Goal: Task Accomplishment & Management: Use online tool/utility

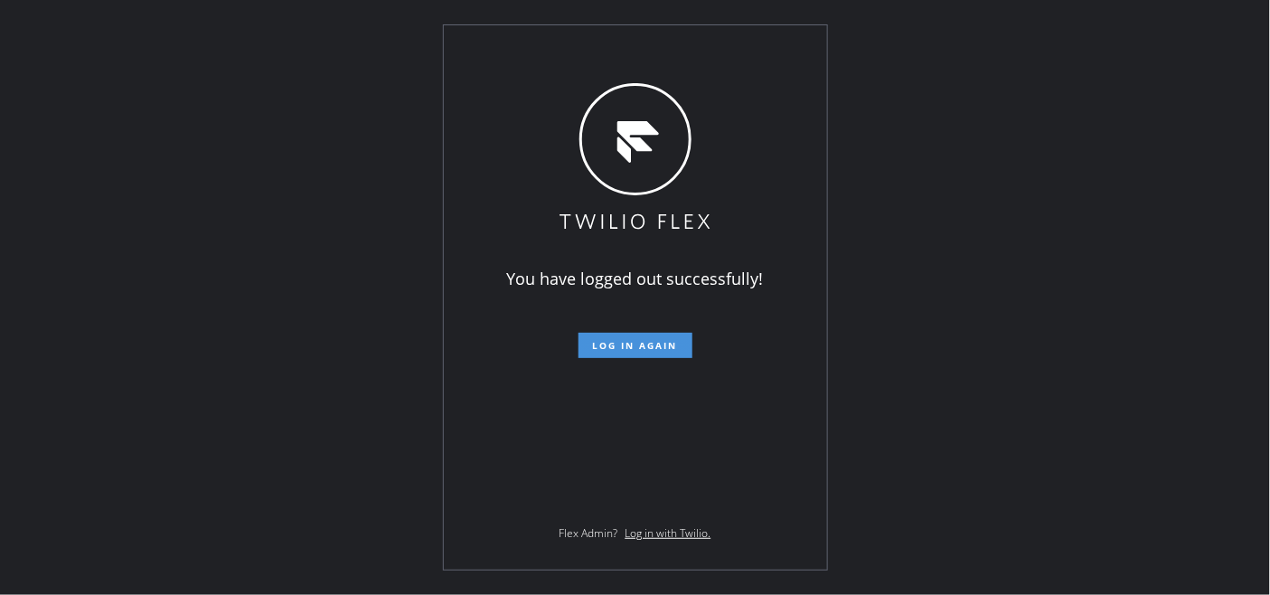
click at [660, 338] on button "Log in again" at bounding box center [635, 345] width 114 height 25
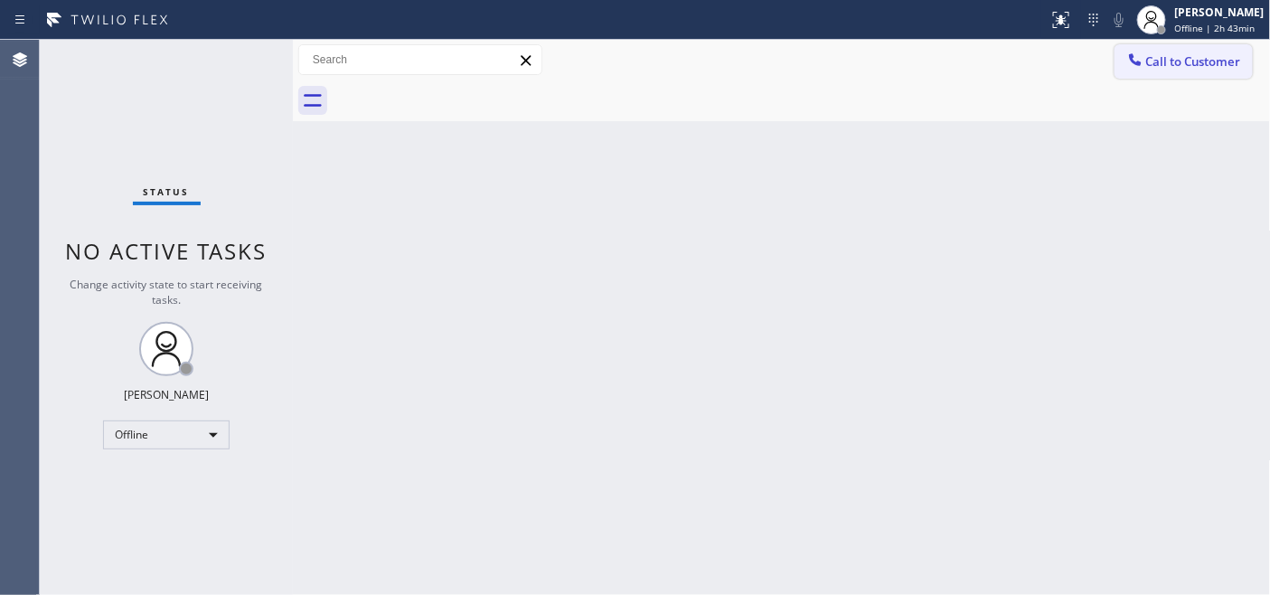
click at [1199, 74] on button "Call to Customer" at bounding box center [1183, 61] width 138 height 34
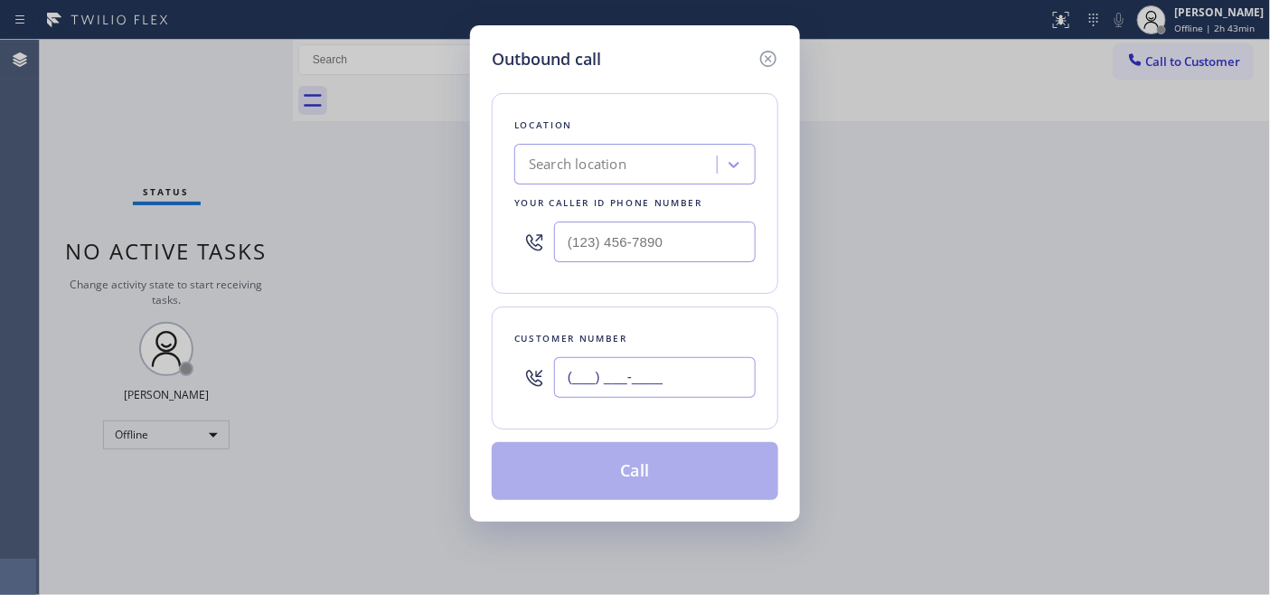
click at [578, 377] on input "(___) ___-____" at bounding box center [655, 377] width 202 height 41
paste input "714) 717-2642"
type input "[PHONE_NUMBER]"
click at [1196, 19] on div "Outbound call Location Search location Your caller id phone number Customer num…" at bounding box center [635, 297] width 1270 height 595
click at [772, 49] on icon at bounding box center [768, 59] width 22 height 22
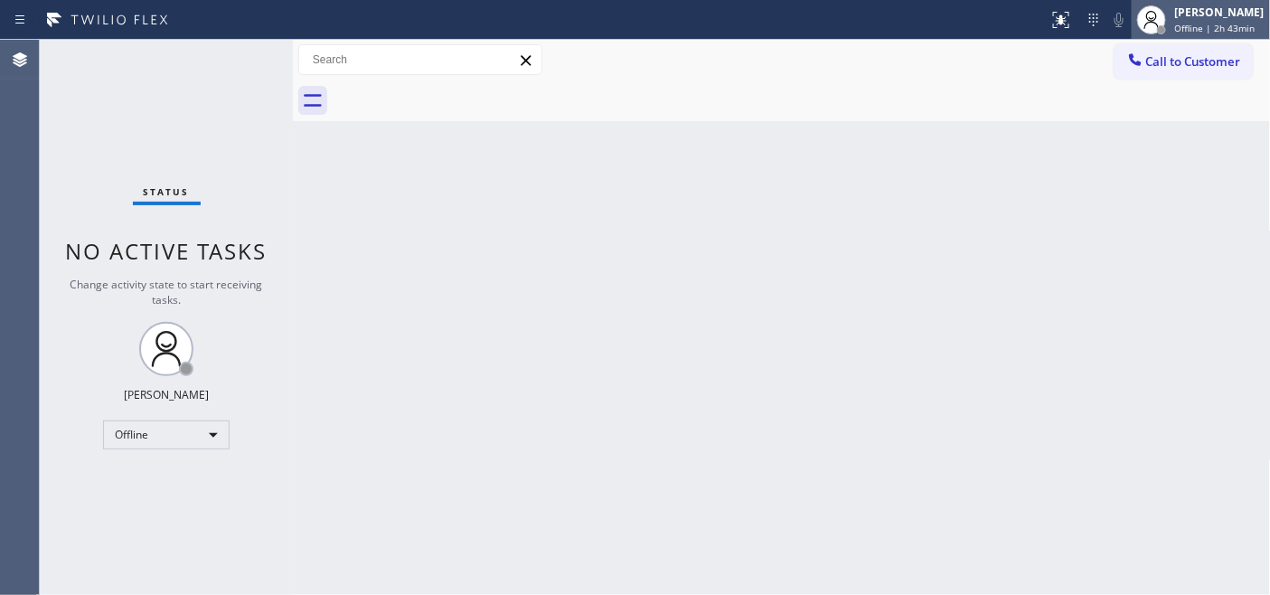
click at [1196, 14] on div "[PERSON_NAME]" at bounding box center [1219, 12] width 89 height 15
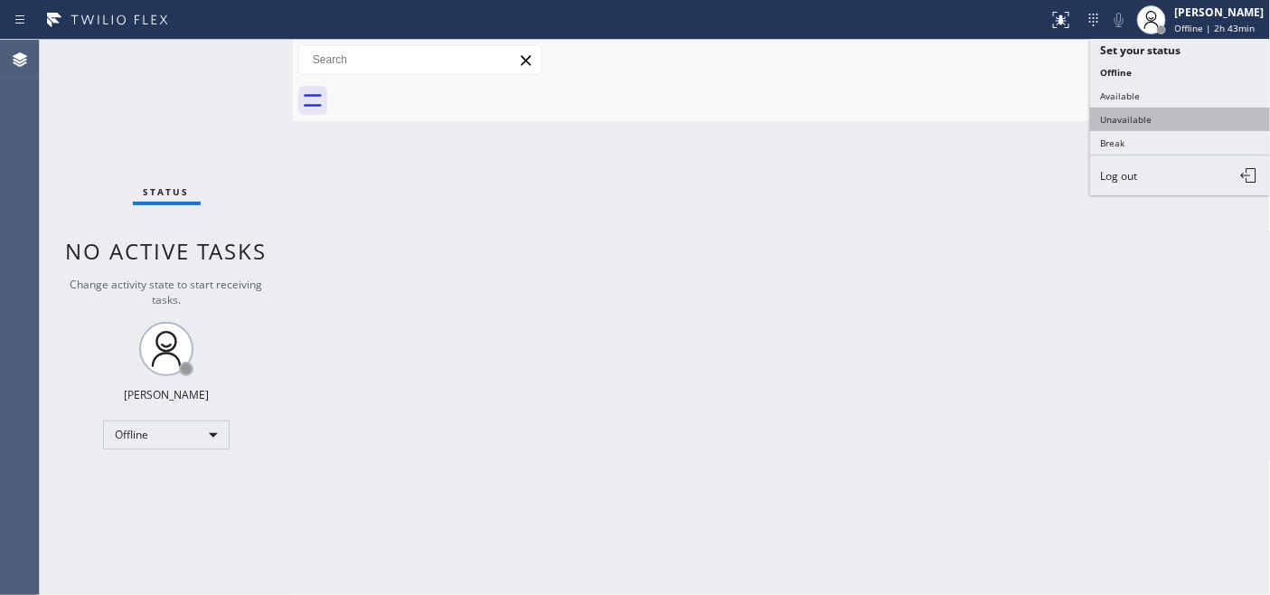
click at [1130, 127] on button "Unavailable" at bounding box center [1180, 119] width 181 height 23
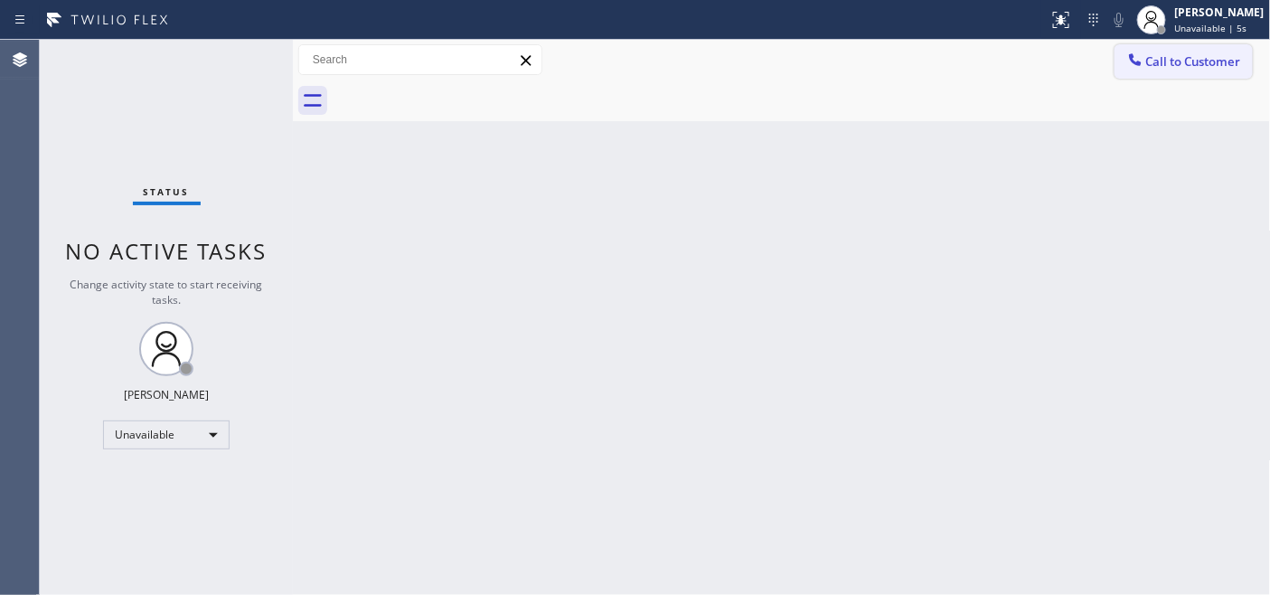
click at [1162, 46] on button "Call to Customer" at bounding box center [1183, 61] width 138 height 34
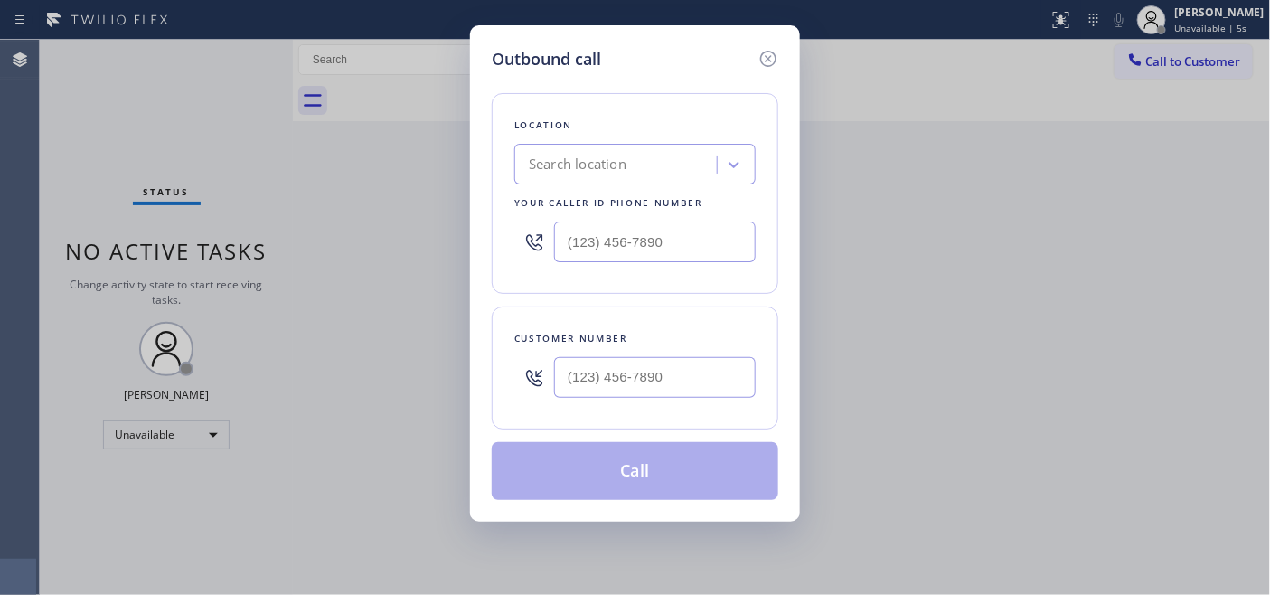
click at [685, 351] on div at bounding box center [655, 377] width 202 height 59
drag, startPoint x: 683, startPoint y: 364, endPoint x: 520, endPoint y: 384, distance: 164.8
click at [520, 384] on div "(___) ___-____" at bounding box center [634, 377] width 241 height 59
paste input "714) 717-2642"
type input "[PHONE_NUMBER]"
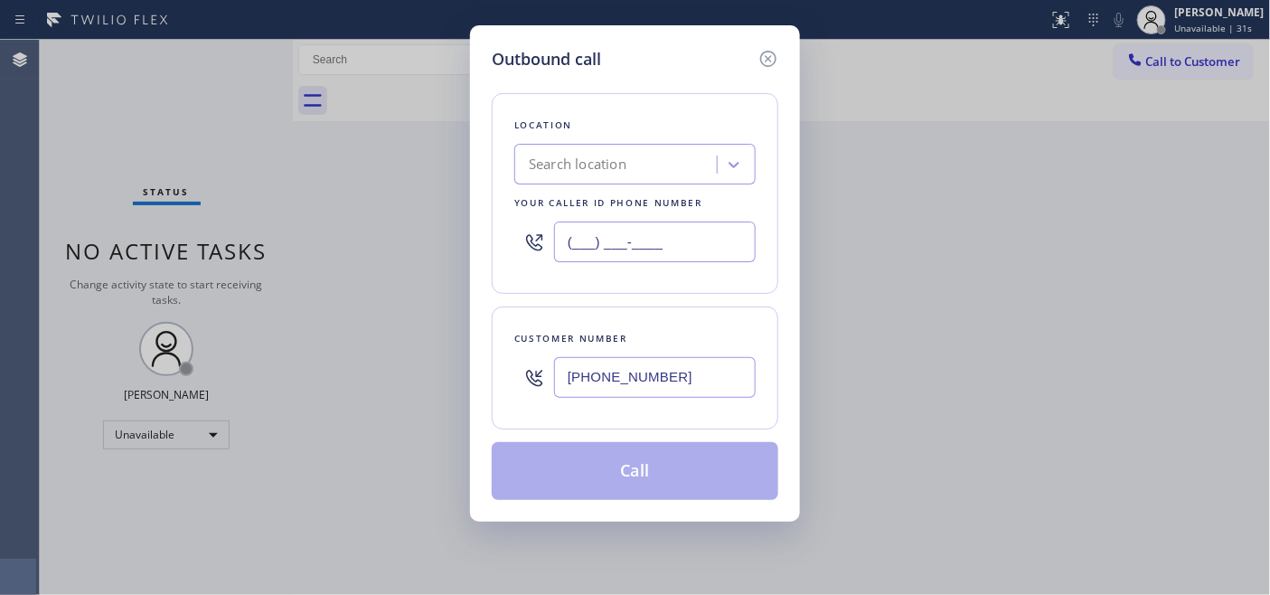
drag, startPoint x: 683, startPoint y: 224, endPoint x: 464, endPoint y: 226, distance: 218.7
click at [471, 224] on div "Outbound call Location Search location Your caller id phone number (___) ___-__…" at bounding box center [635, 273] width 330 height 496
paste input "855) 731-4952"
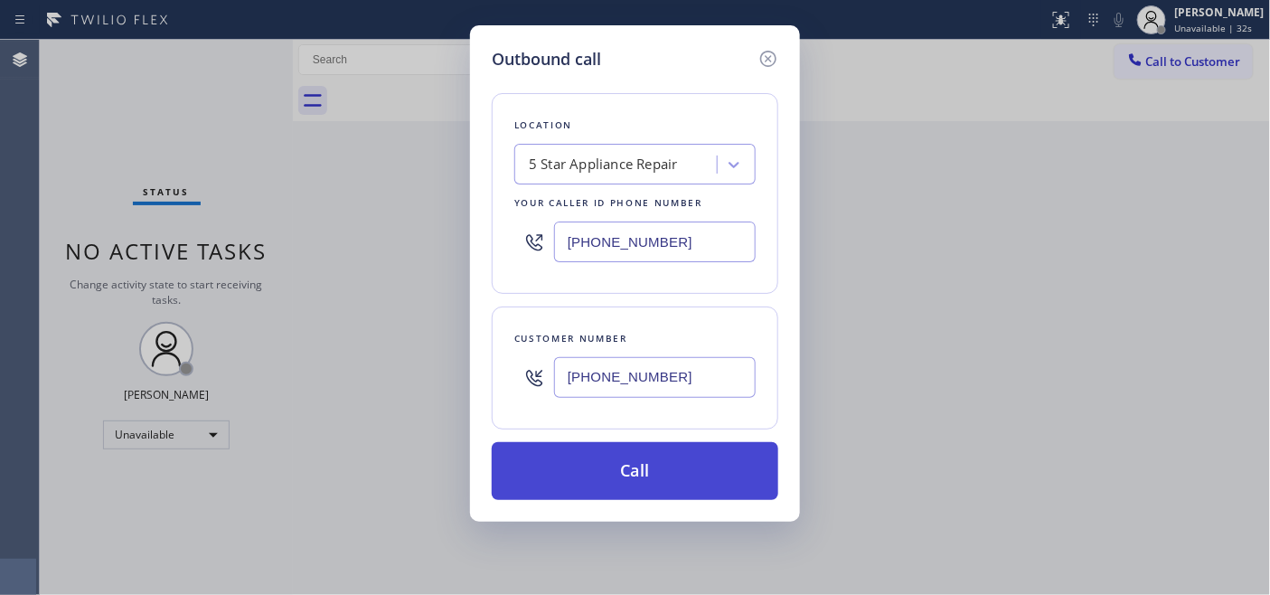
type input "[PHONE_NUMBER]"
click at [634, 454] on button "Call" at bounding box center [635, 471] width 286 height 58
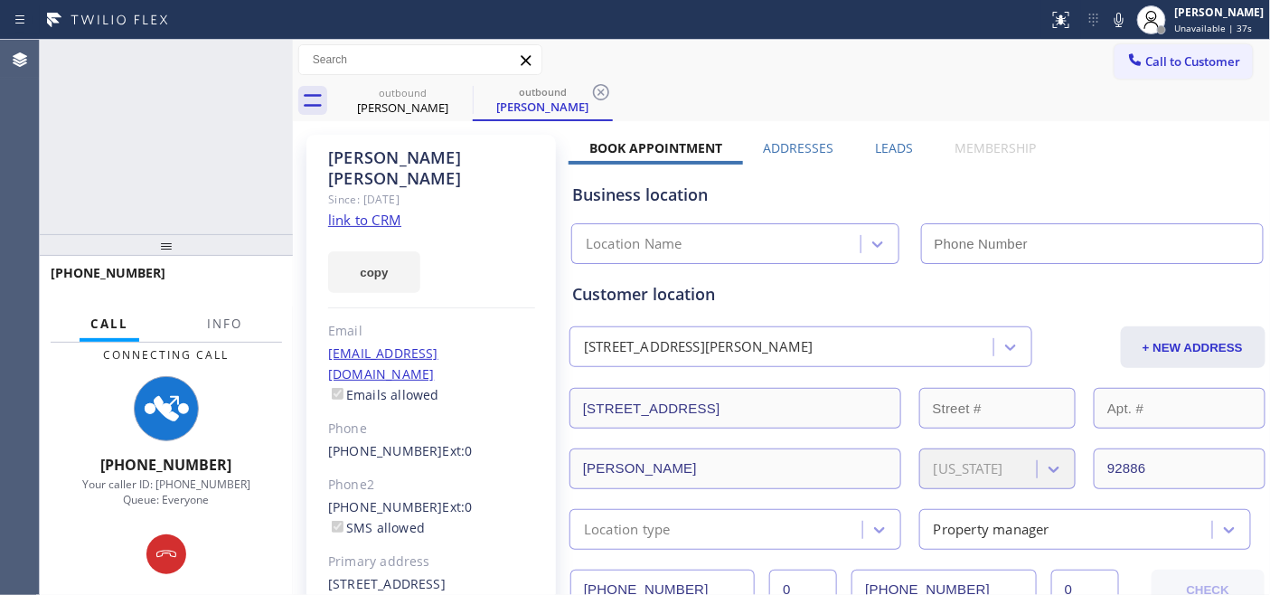
type input "[PHONE_NUMBER]"
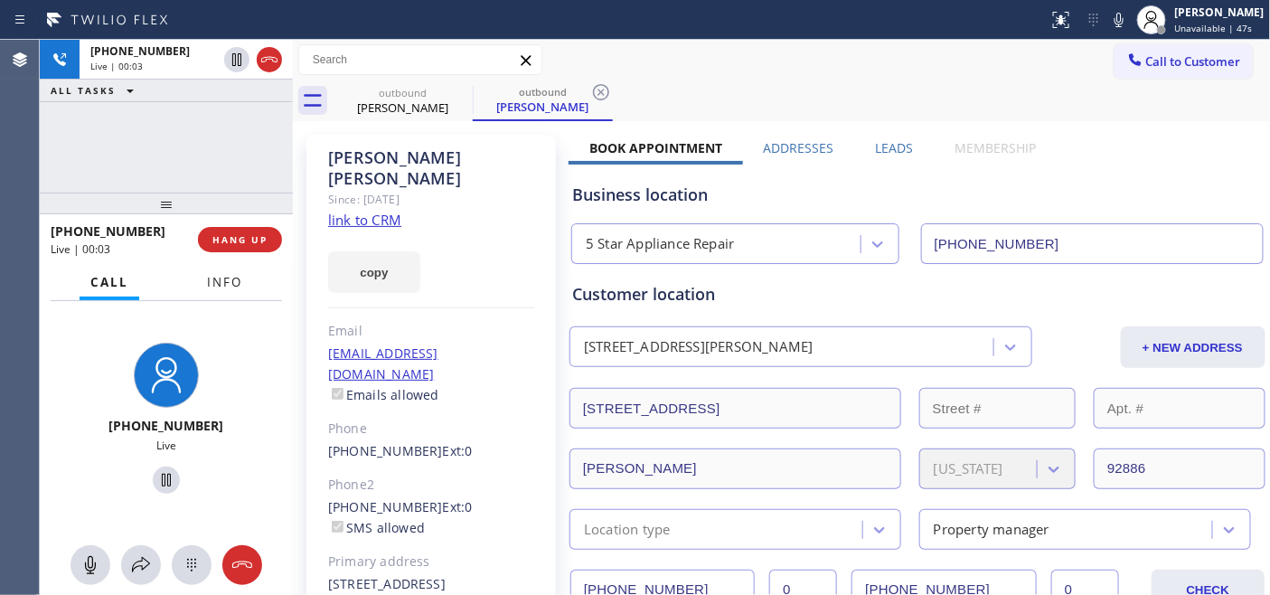
drag, startPoint x: 214, startPoint y: 241, endPoint x: 244, endPoint y: 239, distance: 29.9
click at [219, 192] on div at bounding box center [166, 203] width 253 height 22
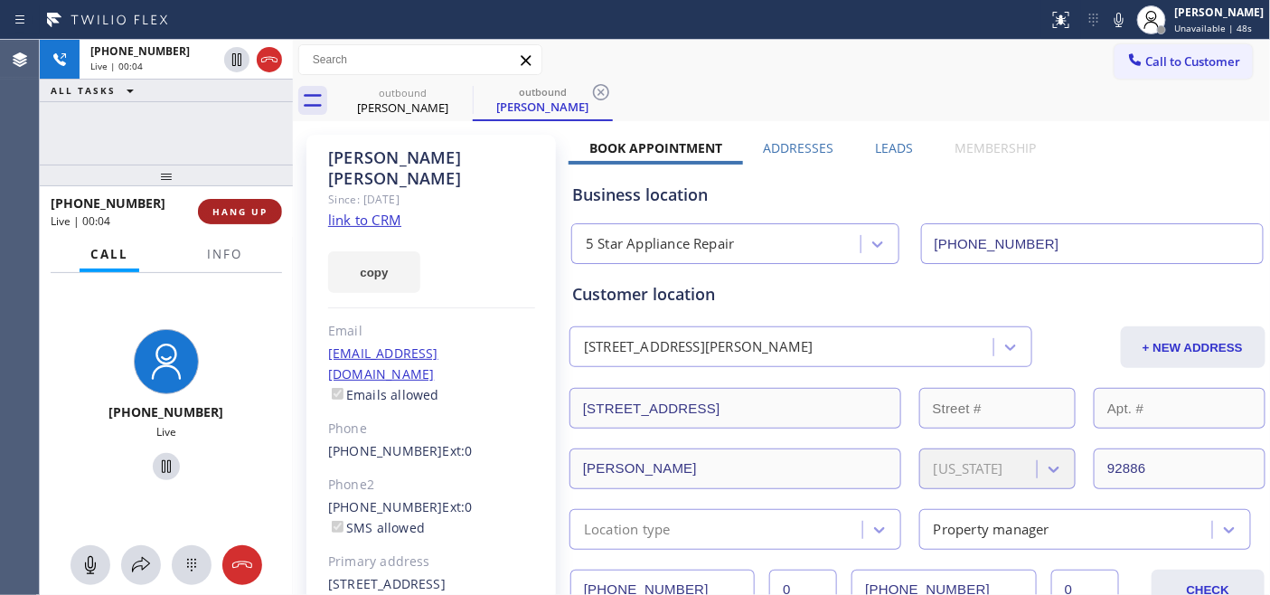
click at [244, 209] on span "HANG UP" at bounding box center [239, 211] width 55 height 13
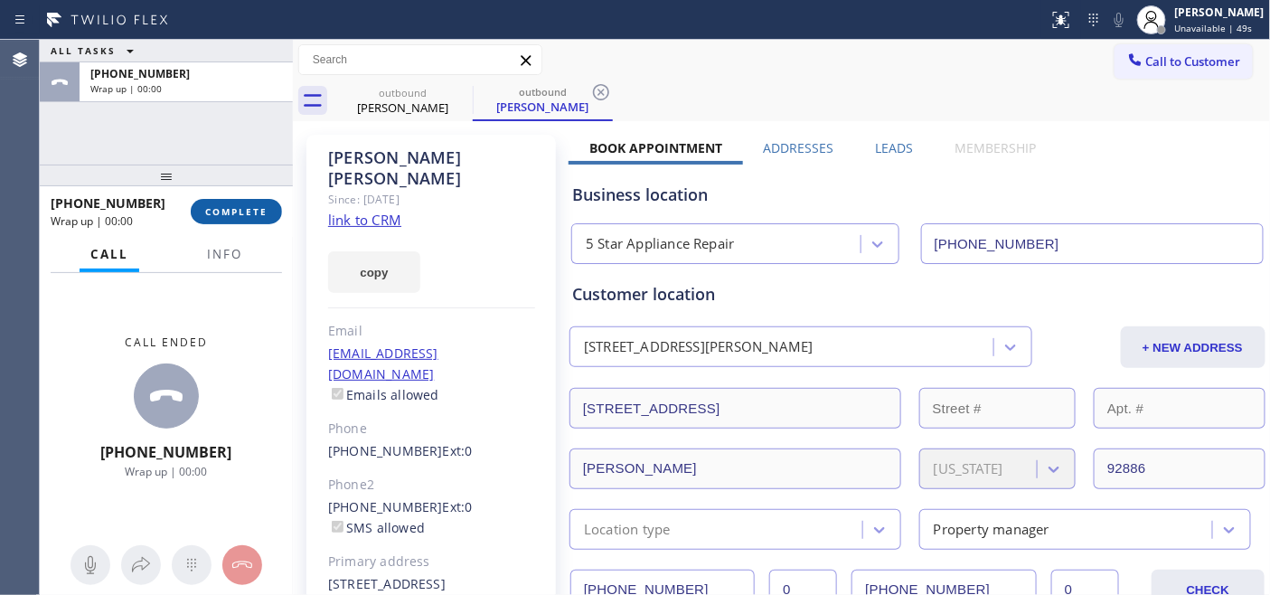
click at [241, 212] on span "COMPLETE" at bounding box center [236, 211] width 62 height 13
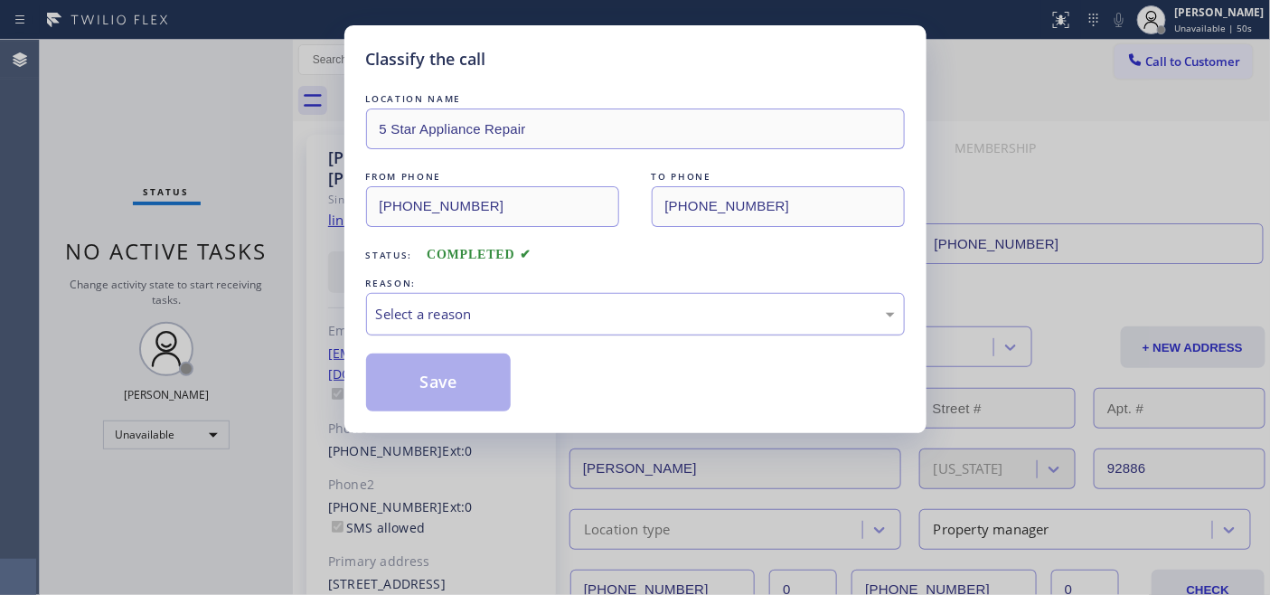
click at [608, 313] on div "Select a reason" at bounding box center [635, 314] width 519 height 21
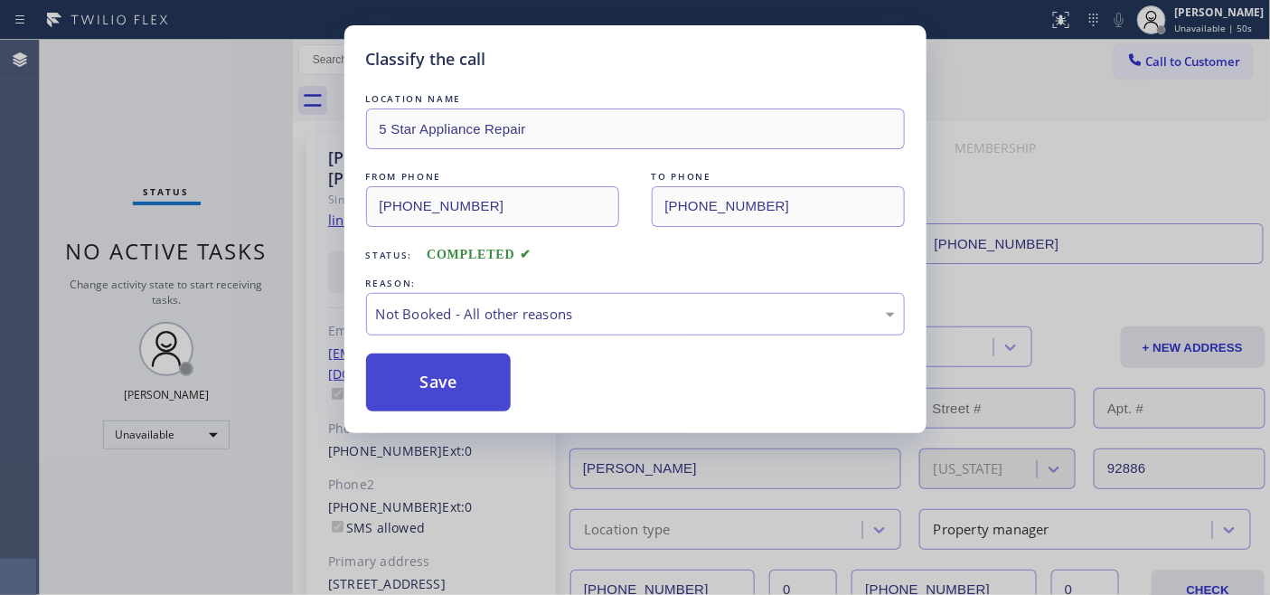
click at [477, 371] on button "Save" at bounding box center [438, 382] width 145 height 58
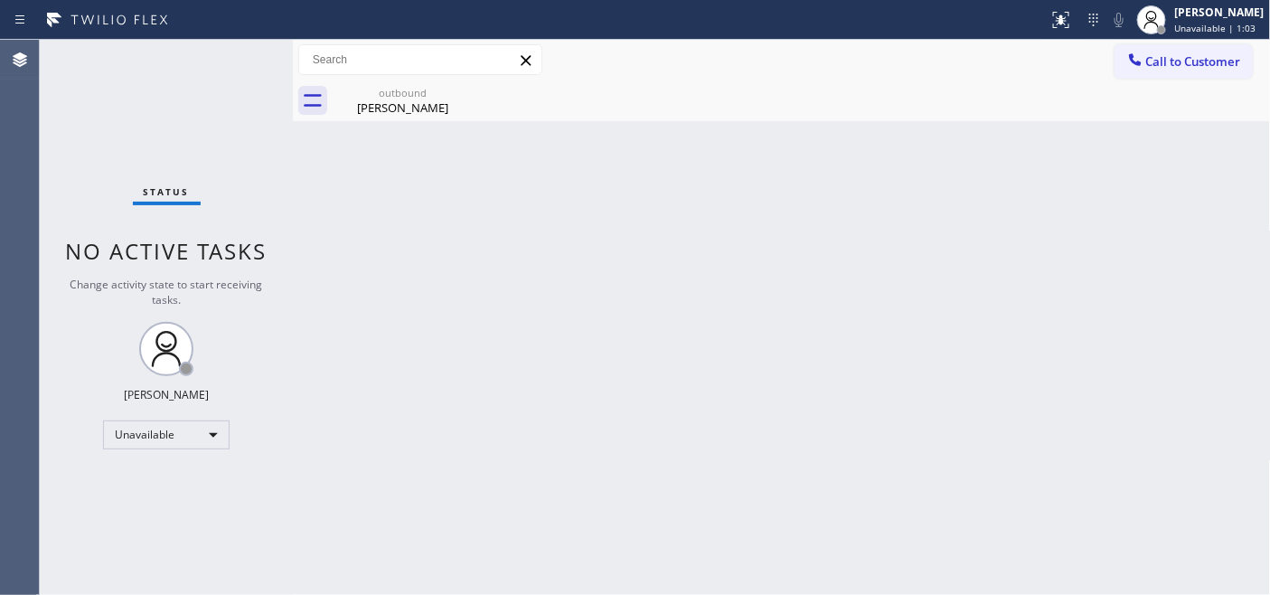
click at [1164, 80] on div "outbound [PERSON_NAME]" at bounding box center [802, 100] width 938 height 41
click at [1188, 78] on button "Call to Customer" at bounding box center [1183, 61] width 138 height 34
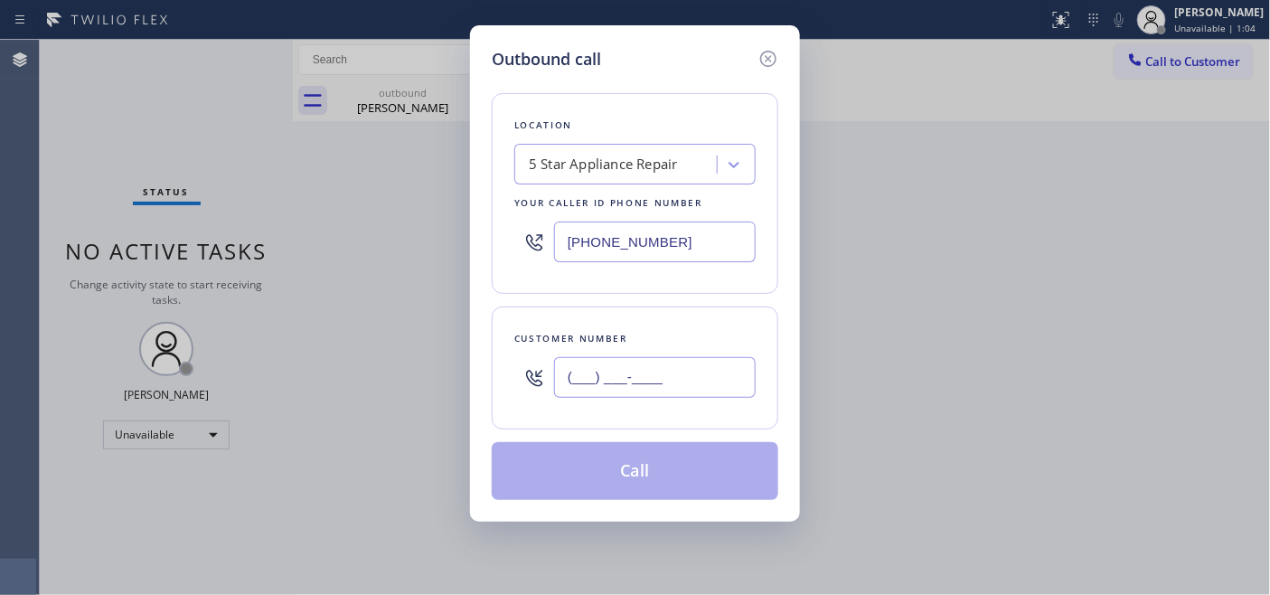
drag, startPoint x: 675, startPoint y: 395, endPoint x: 377, endPoint y: 370, distance: 299.2
click at [361, 389] on div "Outbound call Location 5 Star Appliance Repair Your caller id phone number [PHO…" at bounding box center [635, 297] width 1270 height 595
paste input "805) 794-1166"
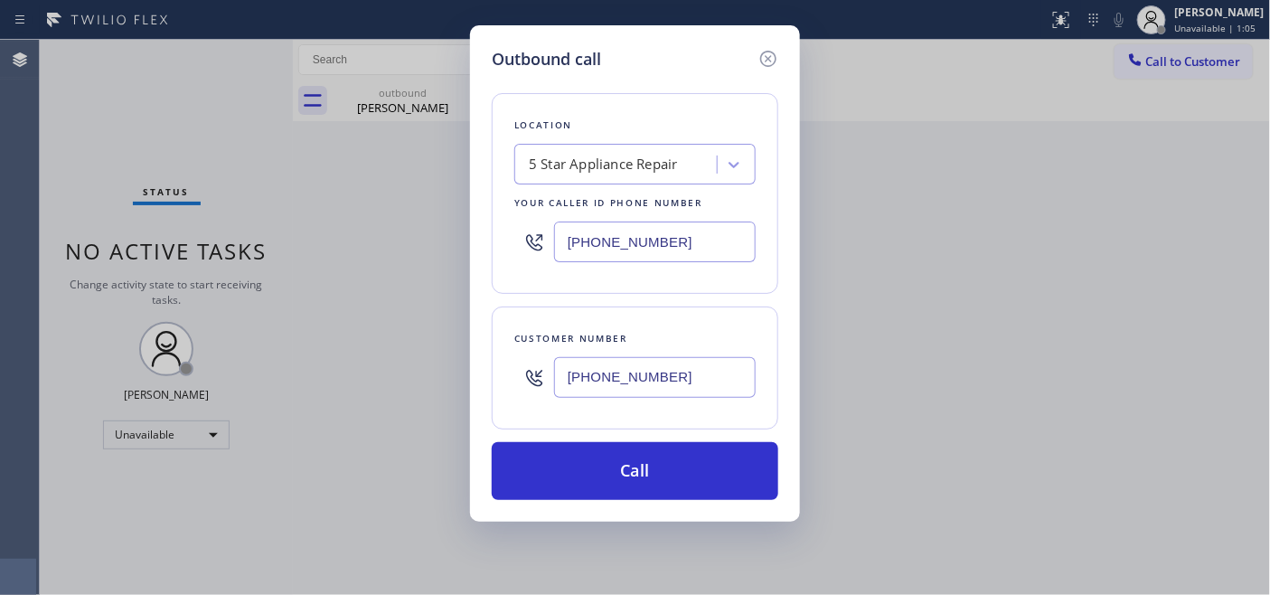
type input "[PHONE_NUMBER]"
drag, startPoint x: 702, startPoint y: 249, endPoint x: 452, endPoint y: 248, distance: 250.3
click at [391, 241] on div "Outbound call Location 5 Star Appliance Repair Your caller id phone number [PHO…" at bounding box center [635, 297] width 1270 height 595
paste input "949) 536-9445"
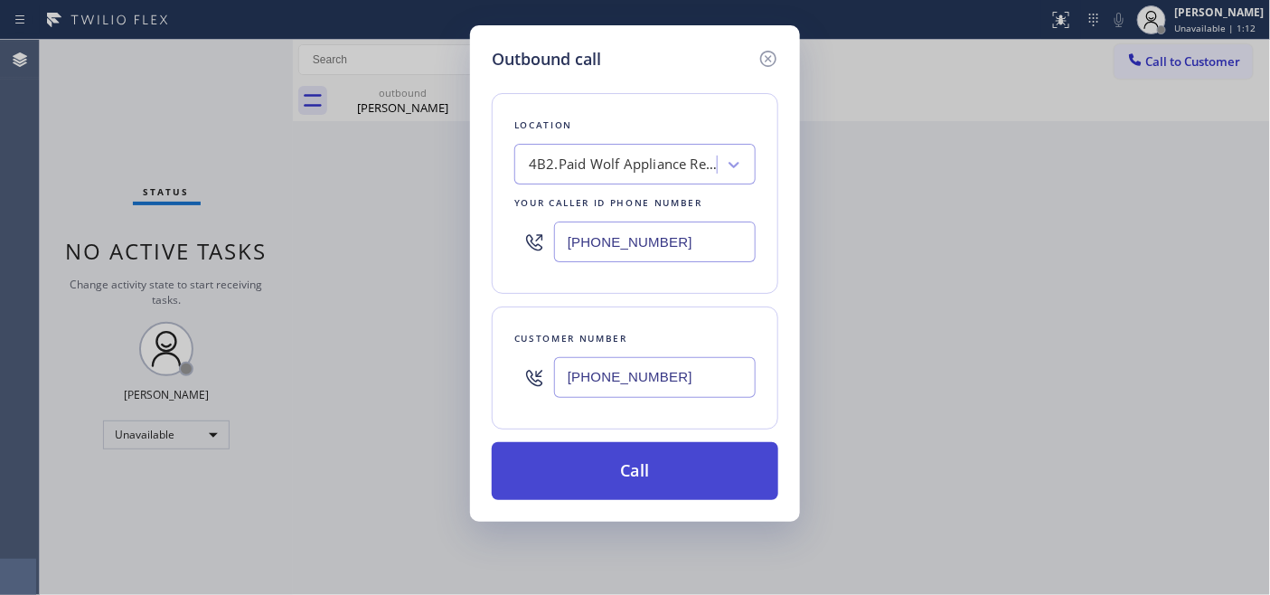
type input "[PHONE_NUMBER]"
click at [683, 464] on button "Call" at bounding box center [635, 471] width 286 height 58
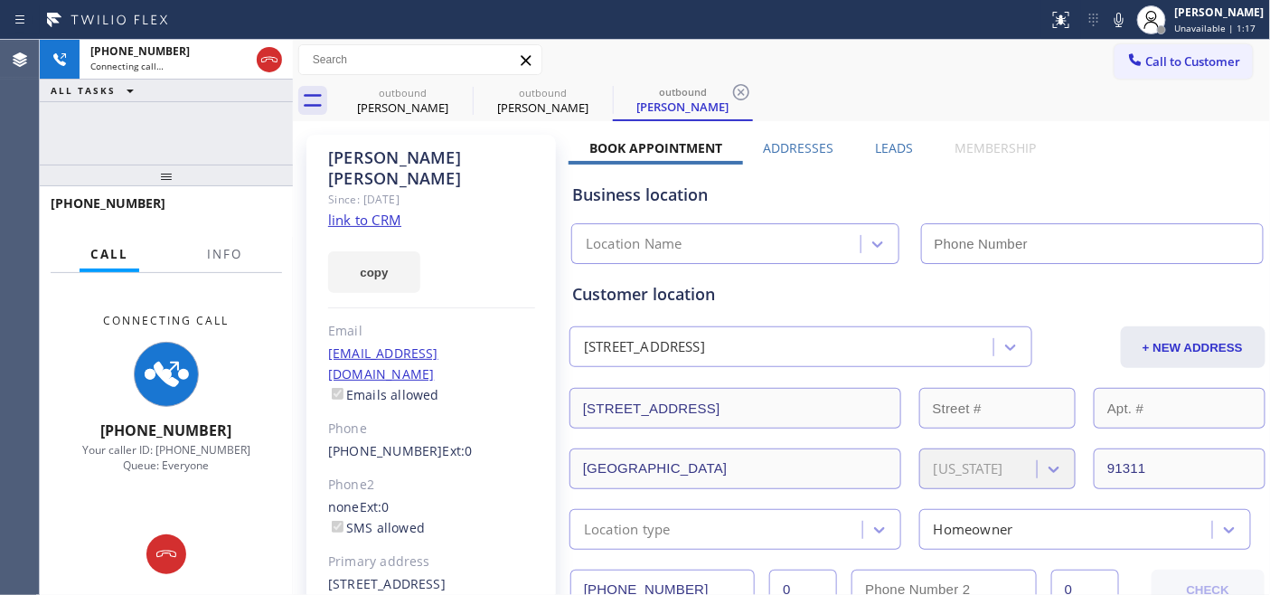
type input "[PHONE_NUMBER]"
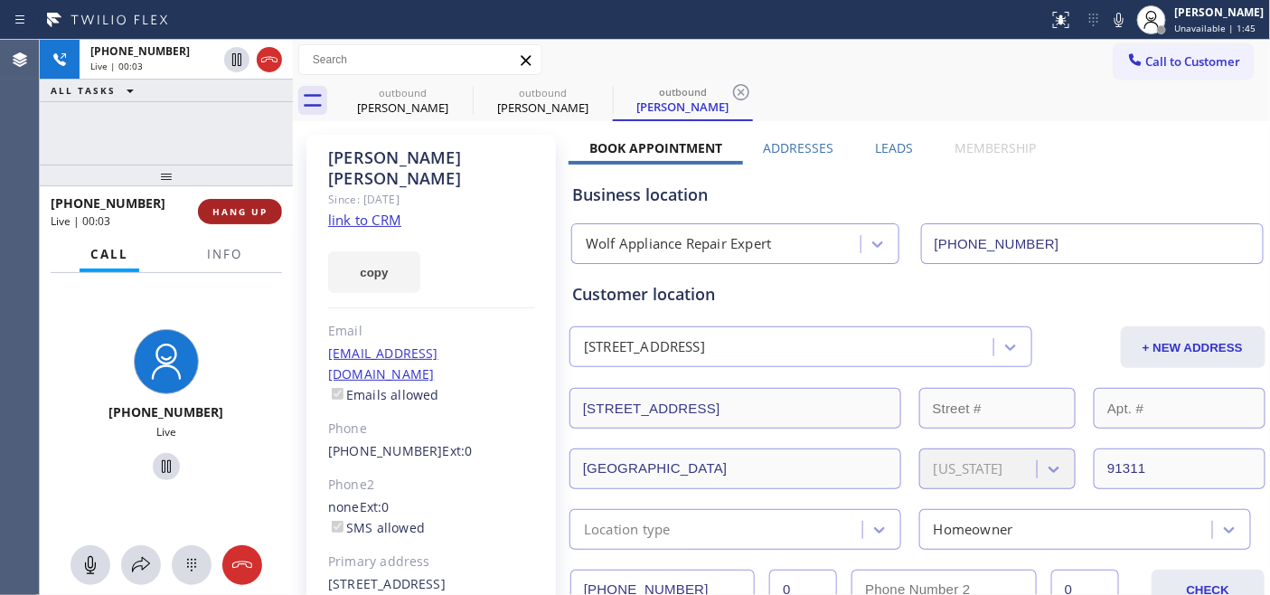
click at [220, 203] on button "HANG UP" at bounding box center [240, 211] width 84 height 25
drag, startPoint x: 228, startPoint y: 183, endPoint x: 231, endPoint y: 115, distance: 67.9
click at [231, 115] on div "[PHONE_NUMBER] Live | 00:04 ALL TASKS ALL TASKS ACTIVE TASKS TASKS IN WRAP UP […" at bounding box center [166, 317] width 253 height 555
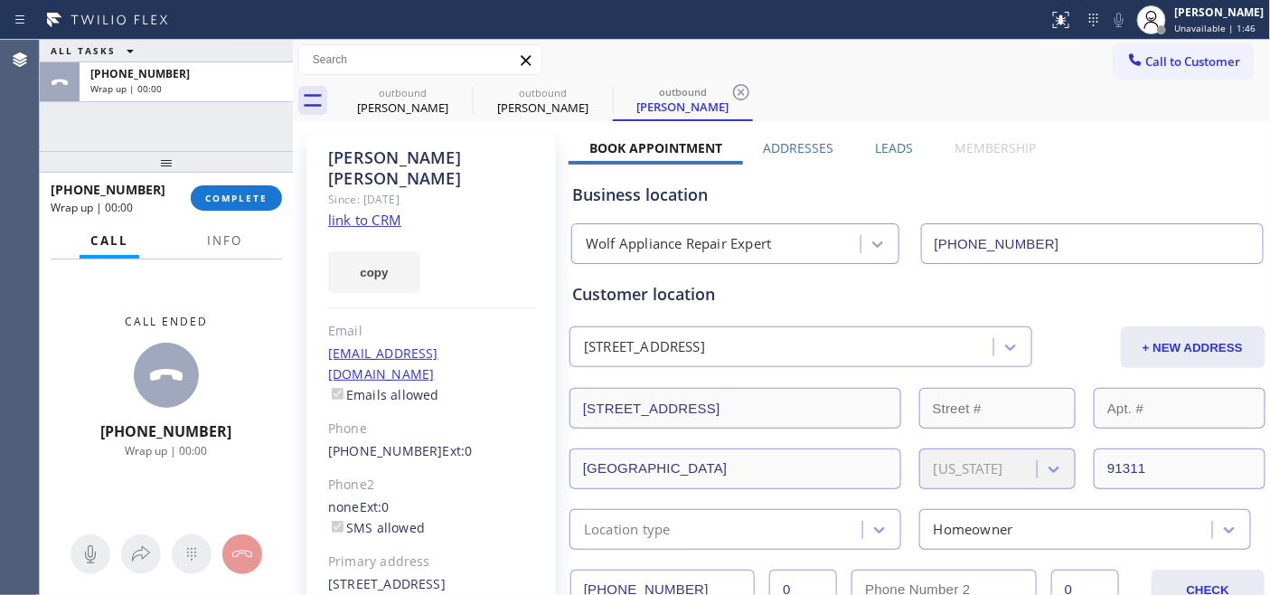
click at [229, 178] on div "[PHONE_NUMBER] Wrap up | 00:00 COMPLETE" at bounding box center [166, 197] width 231 height 47
click at [230, 186] on button "COMPLETE" at bounding box center [236, 197] width 91 height 25
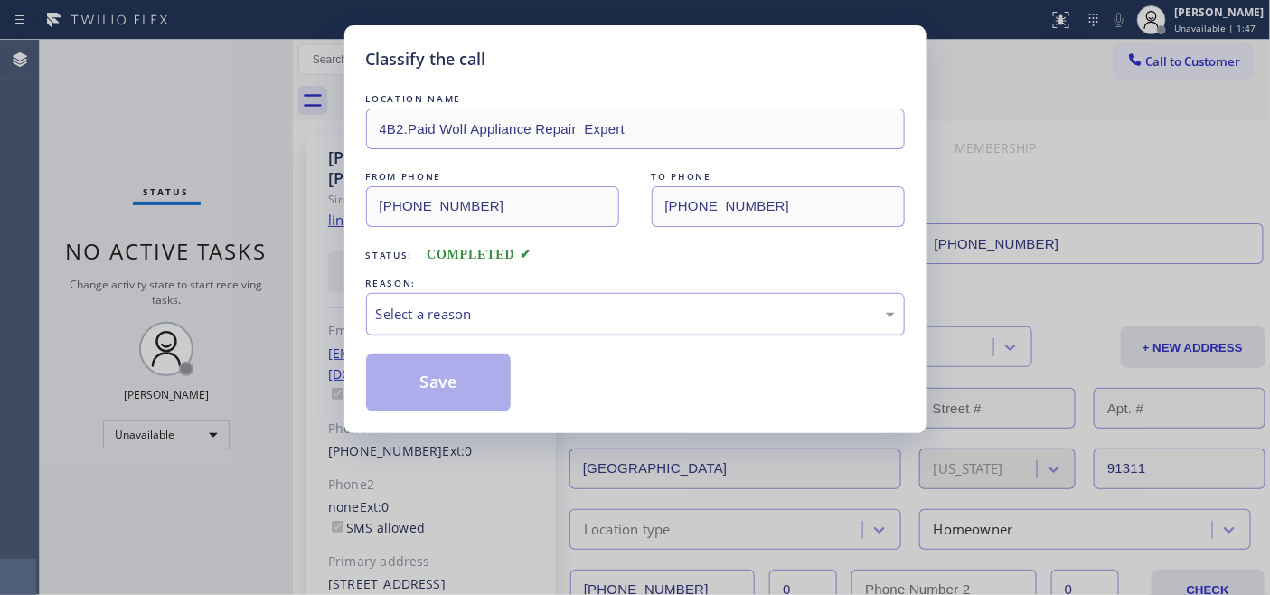
drag, startPoint x: 407, startPoint y: 292, endPoint x: 436, endPoint y: 309, distance: 34.4
click at [408, 293] on div "Select a reason" at bounding box center [635, 314] width 539 height 42
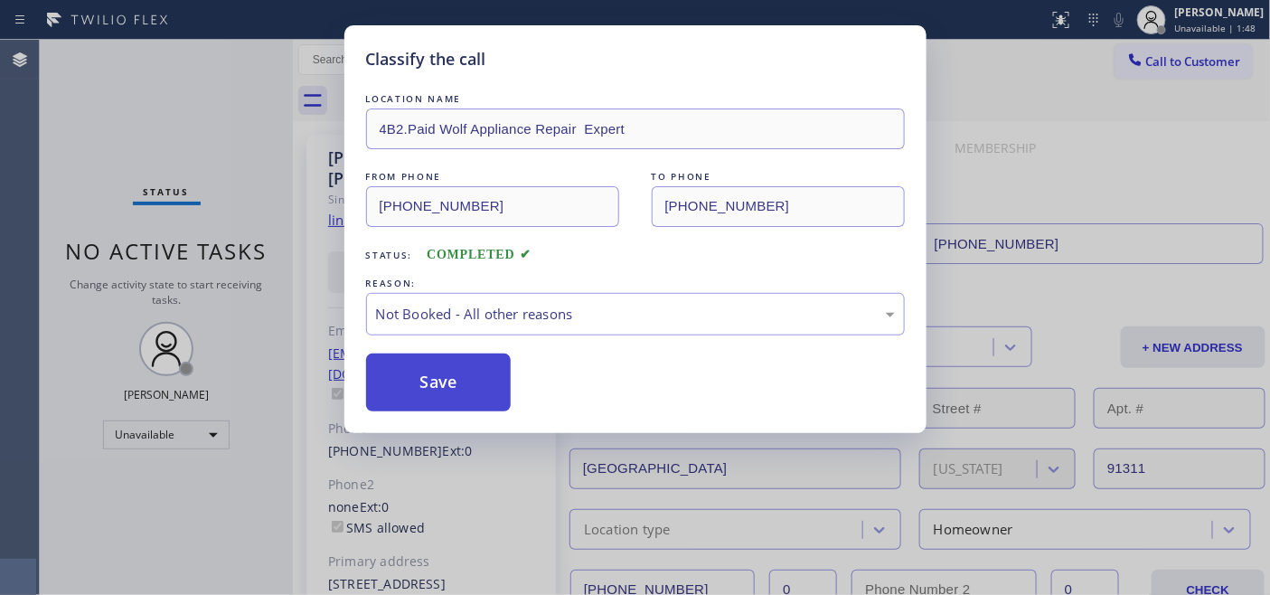
click at [417, 372] on button "Save" at bounding box center [438, 382] width 145 height 58
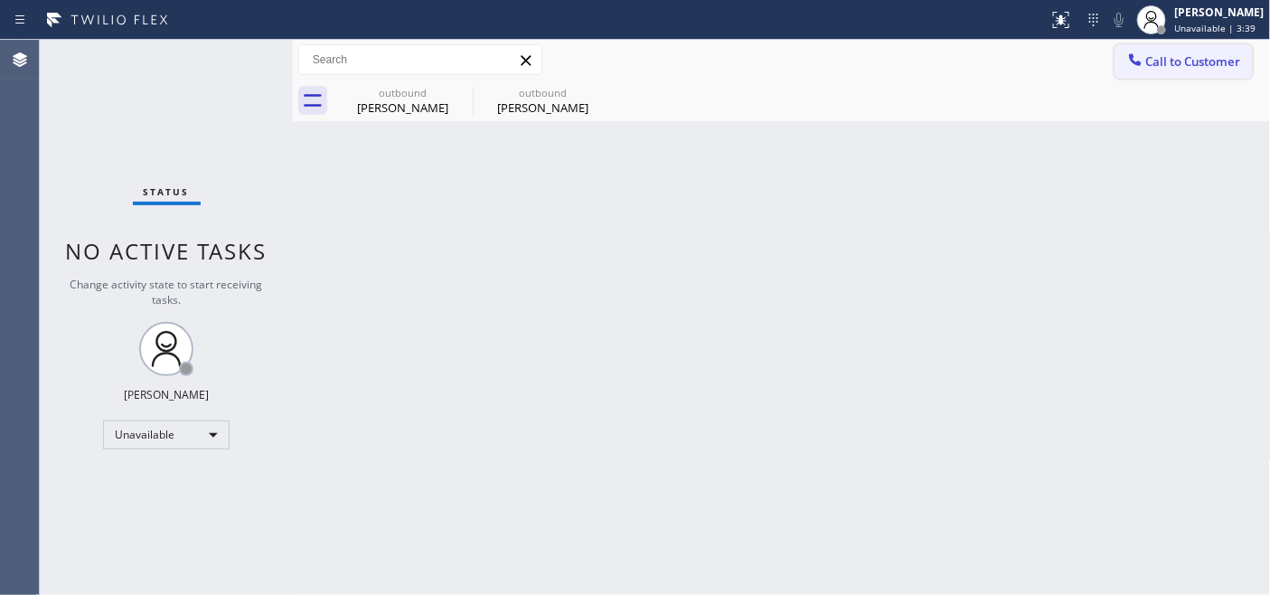
click at [1170, 56] on span "Call to Customer" at bounding box center [1193, 61] width 95 height 16
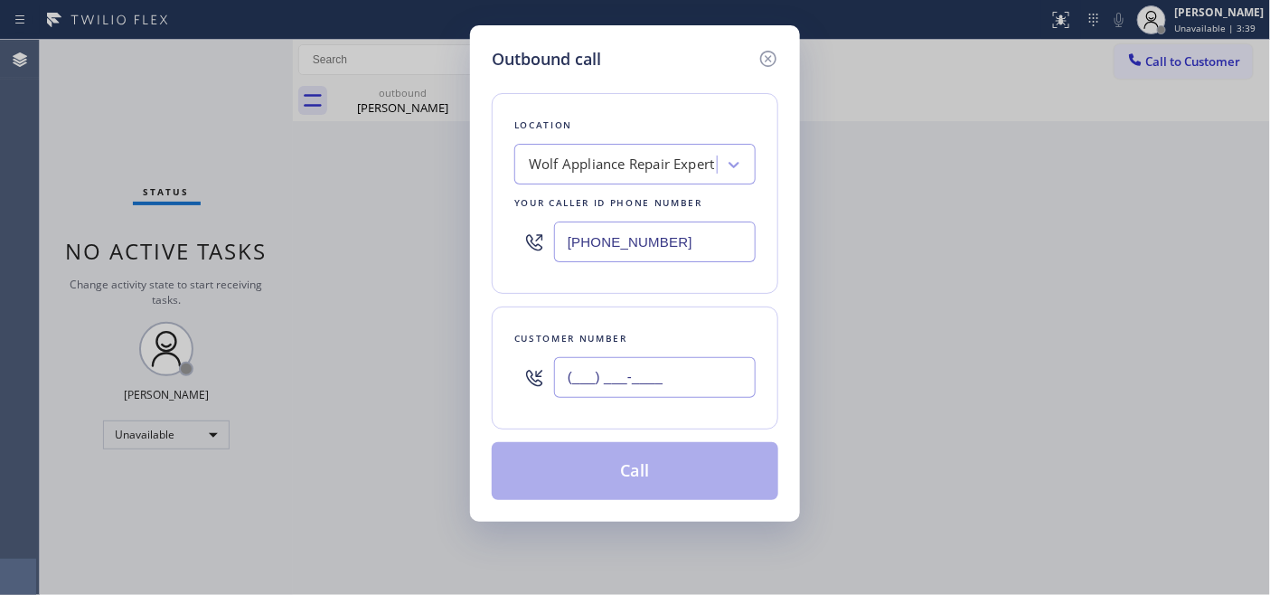
click at [688, 398] on input "(___) ___-____" at bounding box center [655, 377] width 202 height 41
paste input "602) 405-5496"
type input "[PHONE_NUMBER]"
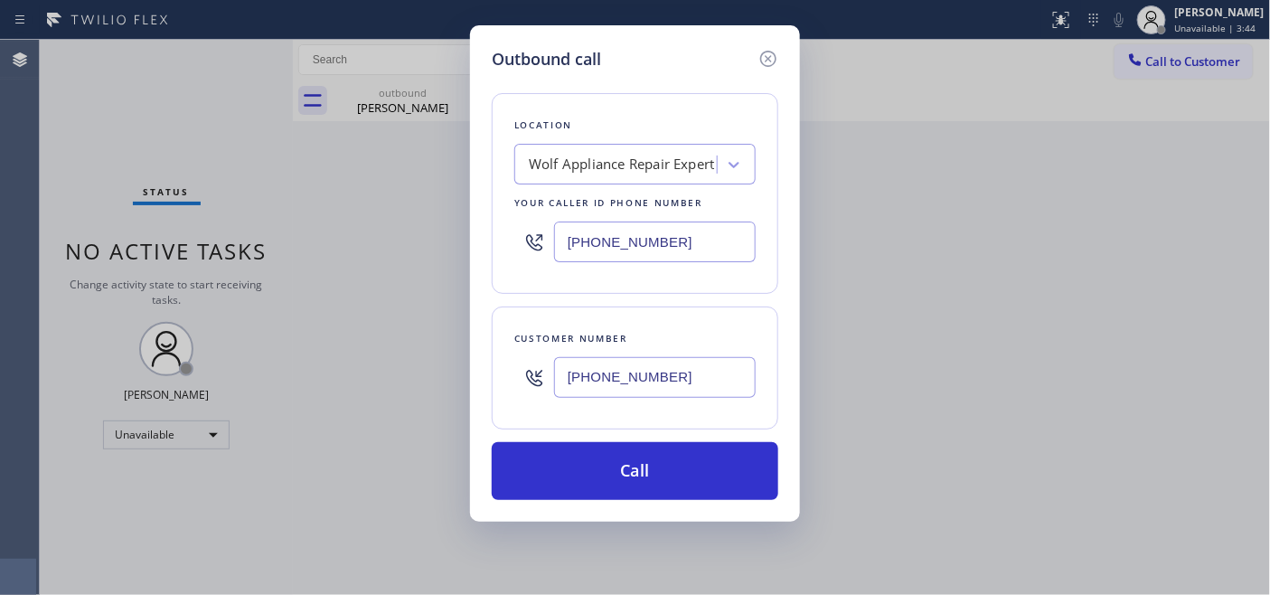
drag, startPoint x: 485, startPoint y: 226, endPoint x: 416, endPoint y: 226, distance: 69.6
click at [394, 226] on div "Outbound call Location Wolf Appliance Repair Expert Your caller id phone number…" at bounding box center [635, 297] width 1270 height 595
paste input "855) 731-4952"
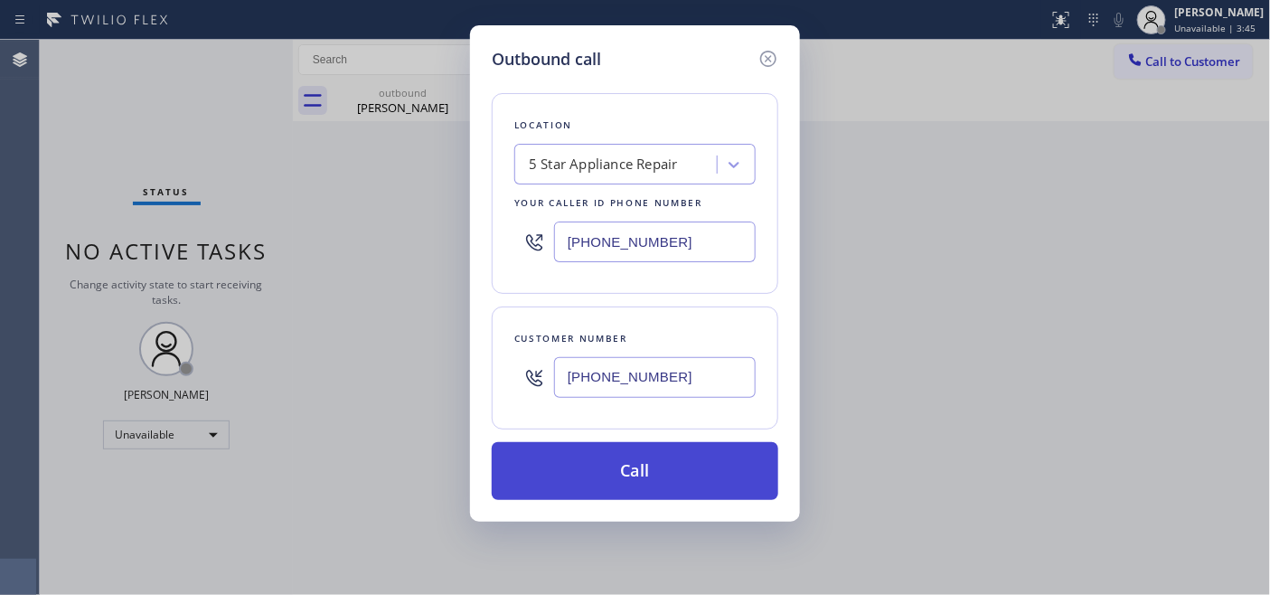
type input "[PHONE_NUMBER]"
click at [699, 455] on button "Call" at bounding box center [635, 471] width 286 height 58
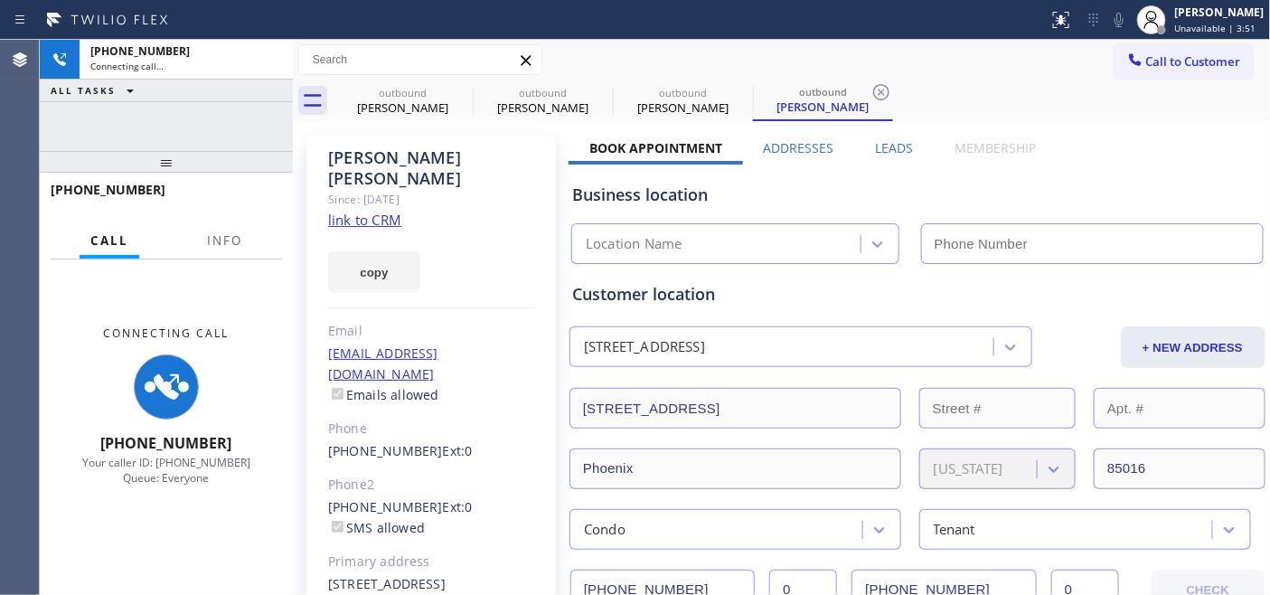
type input "[PHONE_NUMBER]"
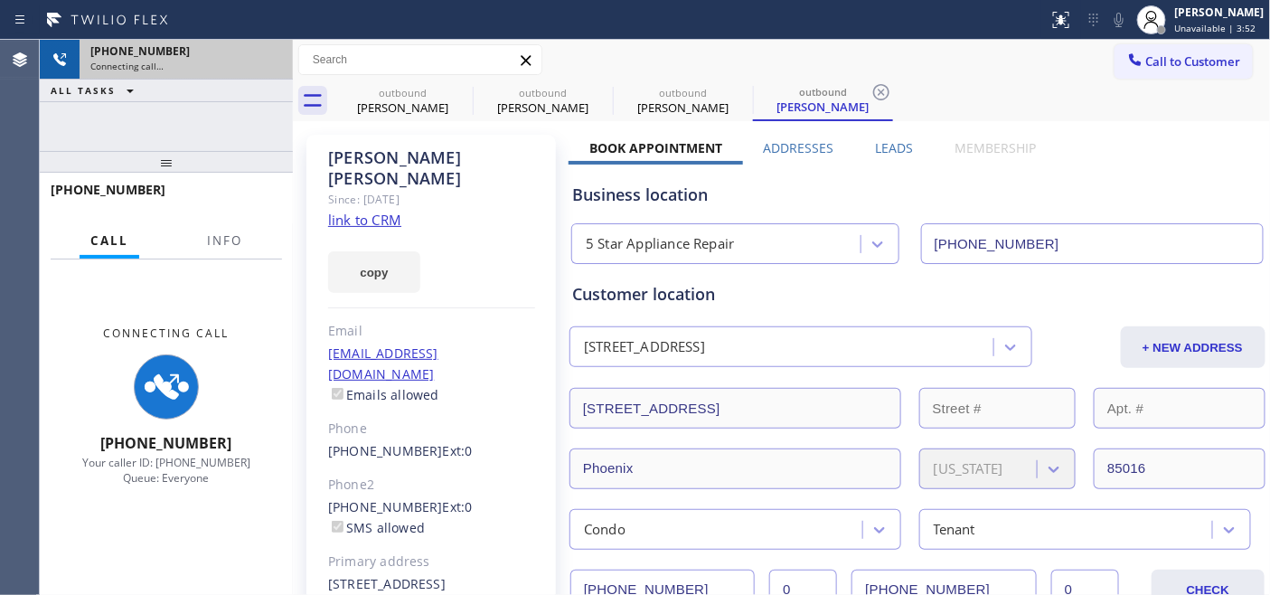
drag, startPoint x: 159, startPoint y: 160, endPoint x: 182, endPoint y: 63, distance: 99.3
click at [179, 70] on div "[PHONE_NUMBER] Connecting call… ALL TASKS ALL TASKS ACTIVE TASKS TASKS IN WRAP …" at bounding box center [166, 317] width 253 height 555
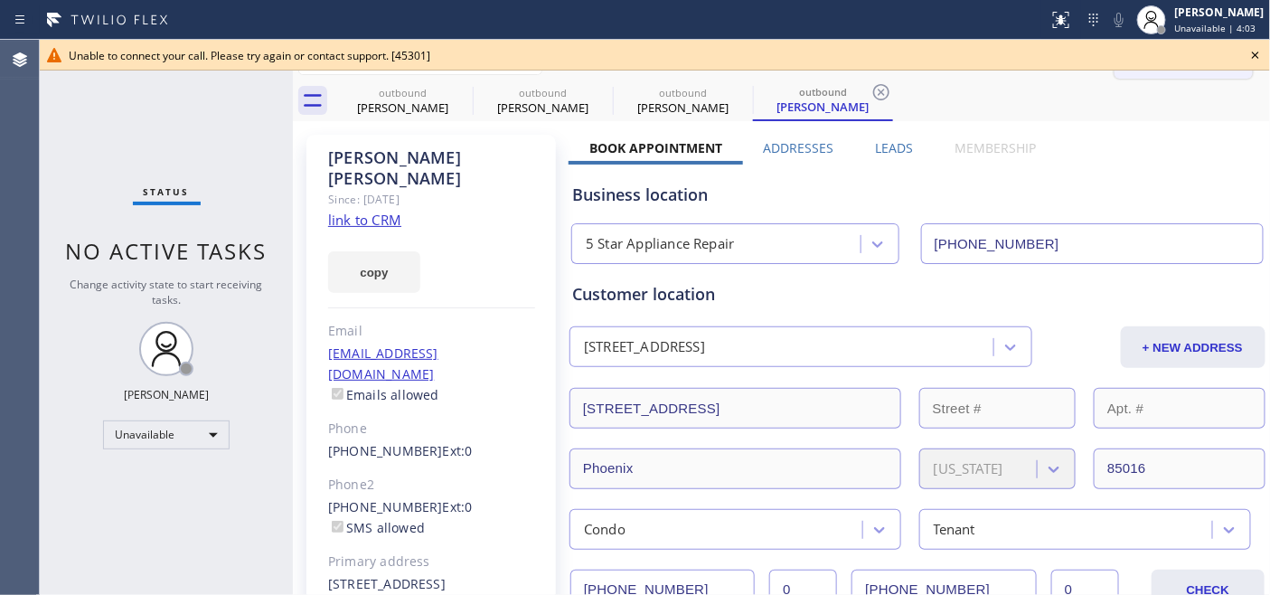
click at [1252, 52] on icon at bounding box center [1255, 55] width 7 height 7
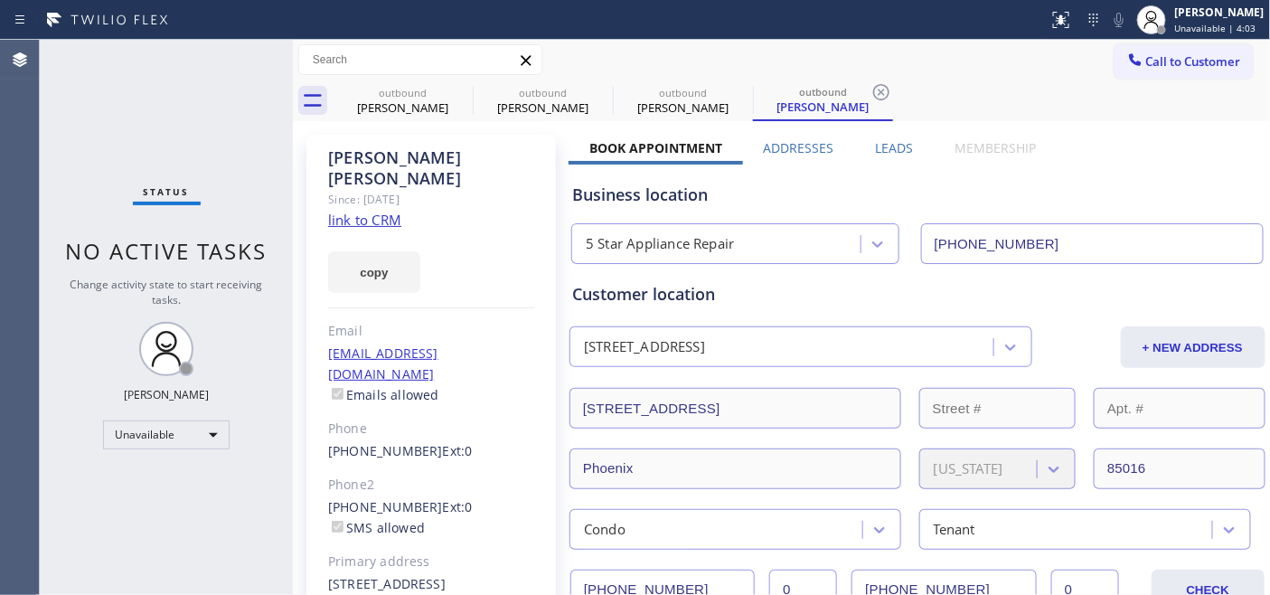
click at [1196, 61] on span "Call to Customer" at bounding box center [1193, 61] width 95 height 16
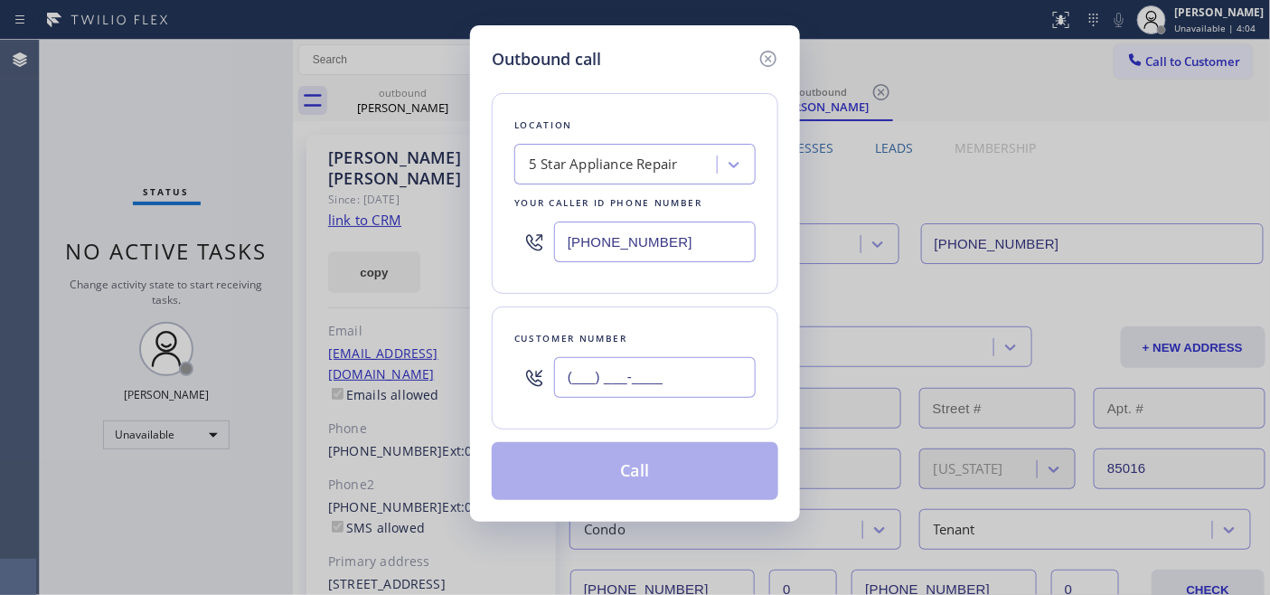
click at [648, 360] on input "(___) ___-____" at bounding box center [655, 377] width 202 height 41
paste input "415) 412-8328"
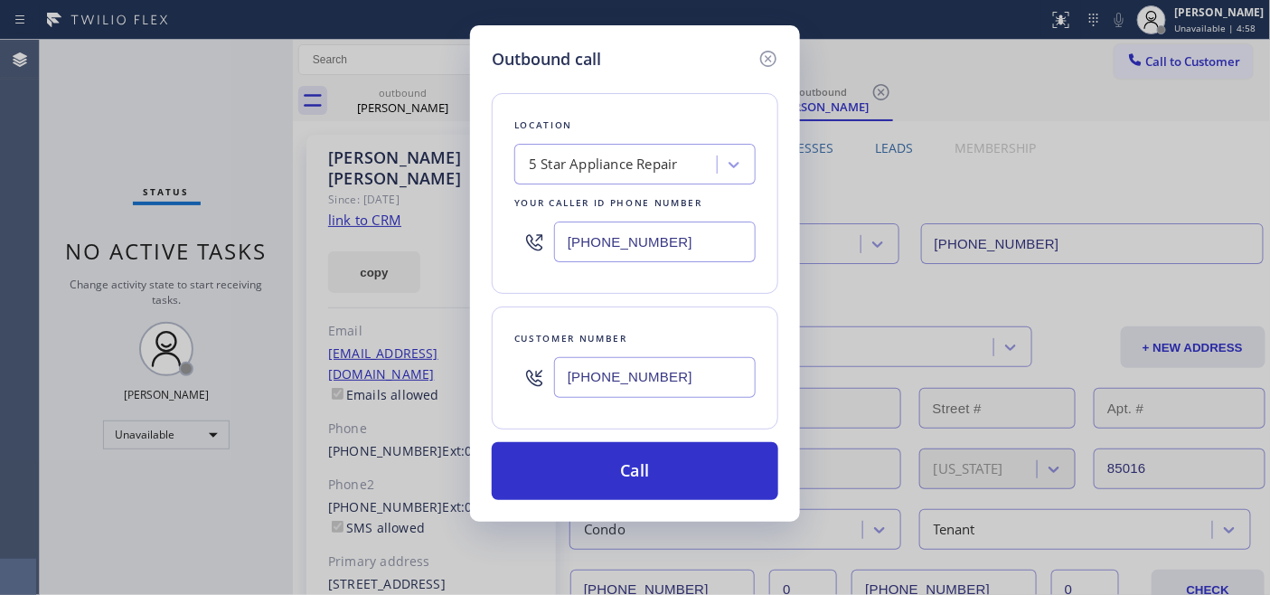
drag, startPoint x: 681, startPoint y: 367, endPoint x: 521, endPoint y: 369, distance: 160.0
click at [465, 373] on div "Outbound call Location 5 Star Appliance Repair Your caller id phone number [PHO…" at bounding box center [635, 297] width 1270 height 595
paste input "text"
type input "[PHONE_NUMBER]"
drag, startPoint x: 673, startPoint y: 230, endPoint x: 421, endPoint y: 230, distance: 252.1
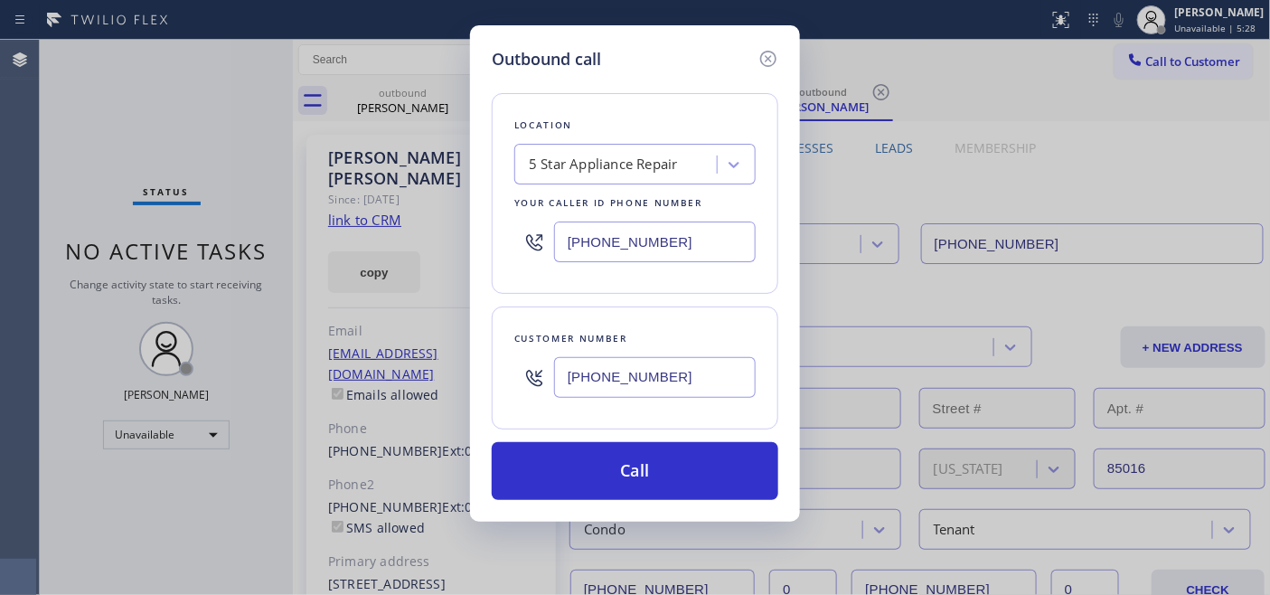
click at [404, 217] on div "Outbound call Location 5 Star Appliance Repair Your caller id phone number [PHO…" at bounding box center [635, 297] width 1270 height 595
paste input "480) 418-9915"
drag, startPoint x: 606, startPoint y: 241, endPoint x: 473, endPoint y: 240, distance: 133.7
click at [474, 241] on div "Outbound call Location 4B2.Paid 5 Star appliance repair Your caller id phone nu…" at bounding box center [635, 273] width 330 height 496
click at [699, 238] on input "[PHONE_NUMBER]" at bounding box center [655, 241] width 202 height 41
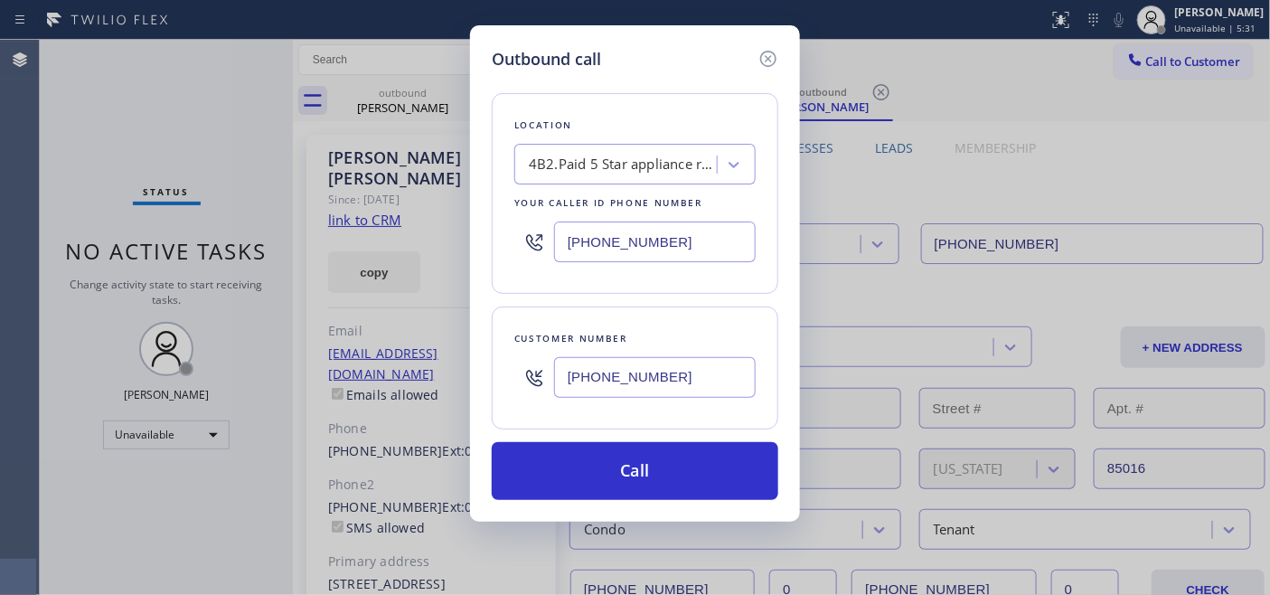
drag, startPoint x: 554, startPoint y: 238, endPoint x: 633, endPoint y: 240, distance: 79.6
click at [543, 238] on div "[PHONE_NUMBER]" at bounding box center [634, 241] width 241 height 59
click at [733, 240] on input "[PHONE_NUMBER]" at bounding box center [655, 241] width 202 height 41
click at [539, 239] on div "[PHONE_NUMBER]" at bounding box center [634, 241] width 241 height 59
click at [723, 246] on input "[PHONE_NUMBER]" at bounding box center [655, 241] width 202 height 41
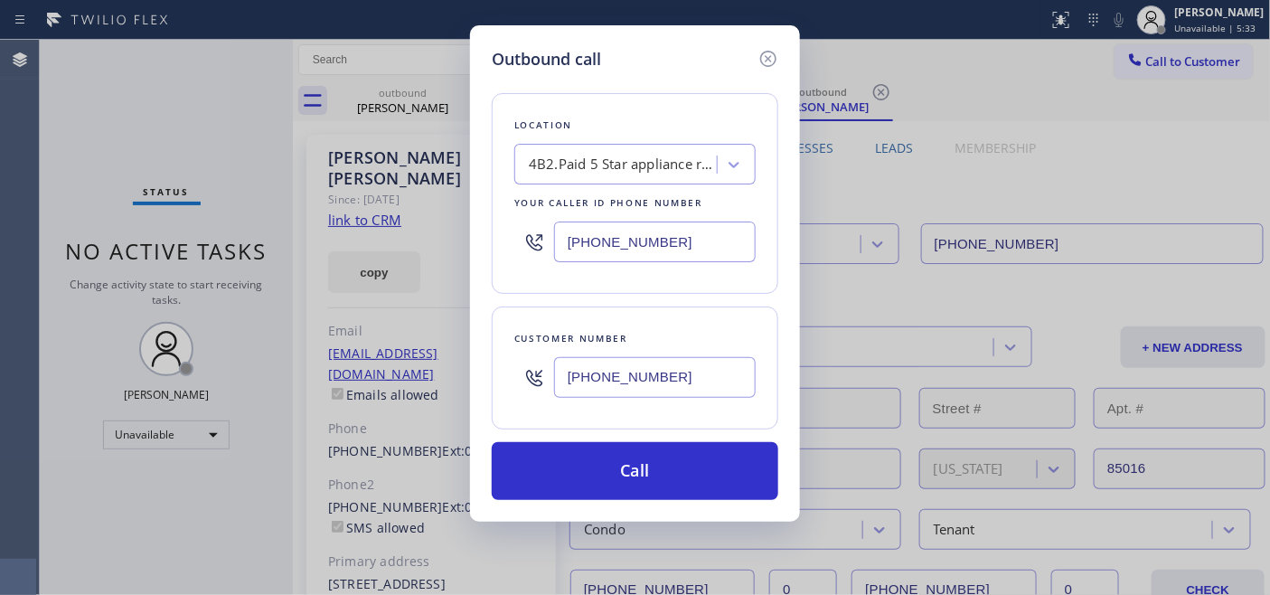
click at [551, 218] on div "[PHONE_NUMBER]" at bounding box center [634, 241] width 241 height 59
click at [687, 239] on input "[PHONE_NUMBER]" at bounding box center [655, 241] width 202 height 41
drag, startPoint x: 673, startPoint y: 239, endPoint x: 508, endPoint y: 230, distance: 165.7
click at [508, 230] on div "Location 4B2.Paid 5 Star appliance repair Your caller id phone number [PHONE_NU…" at bounding box center [635, 193] width 286 height 201
click at [719, 236] on input "[PHONE_NUMBER]" at bounding box center [655, 241] width 202 height 41
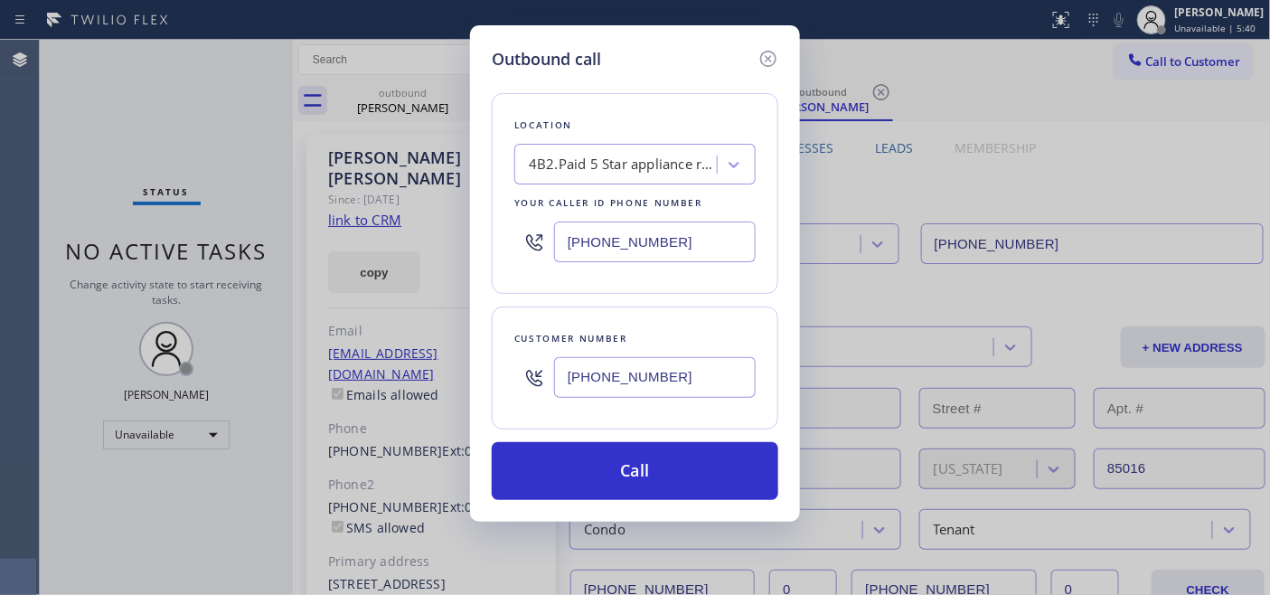
type input "[PHONE_NUMBER]"
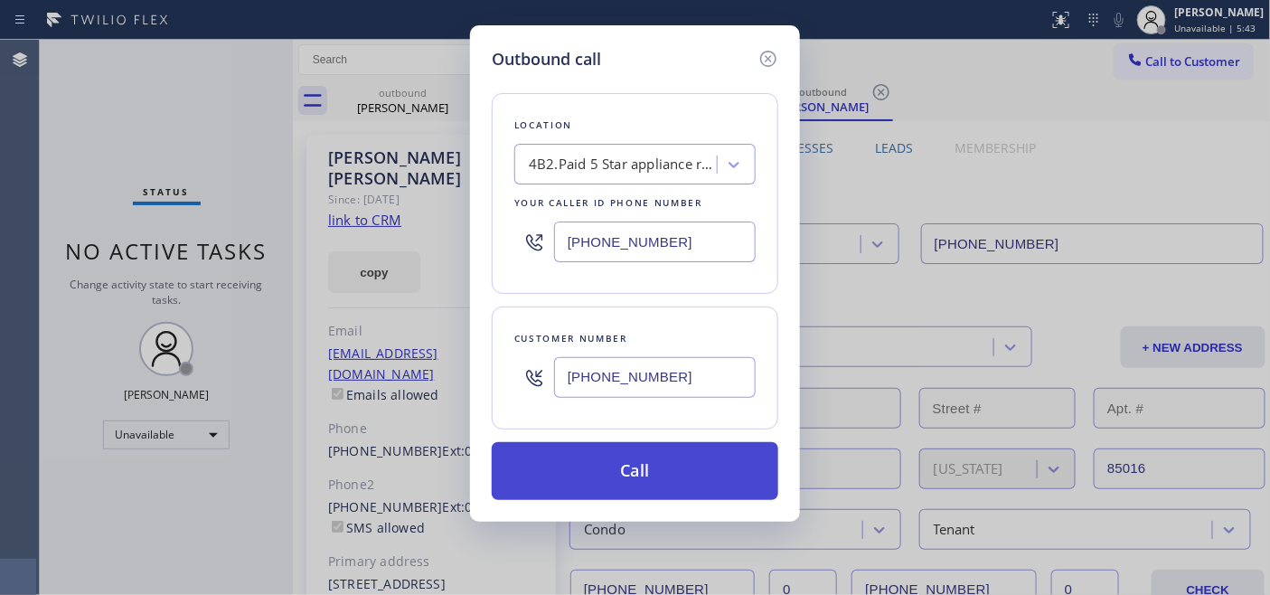
click at [716, 481] on button "Call" at bounding box center [635, 471] width 286 height 58
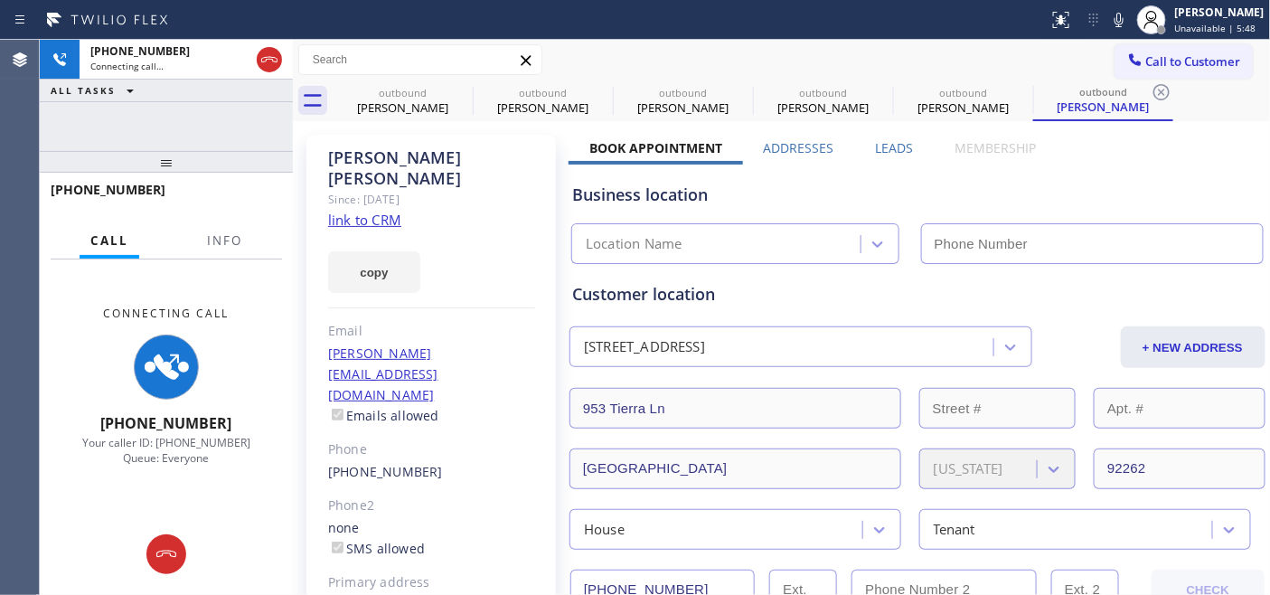
type input "[PHONE_NUMBER]"
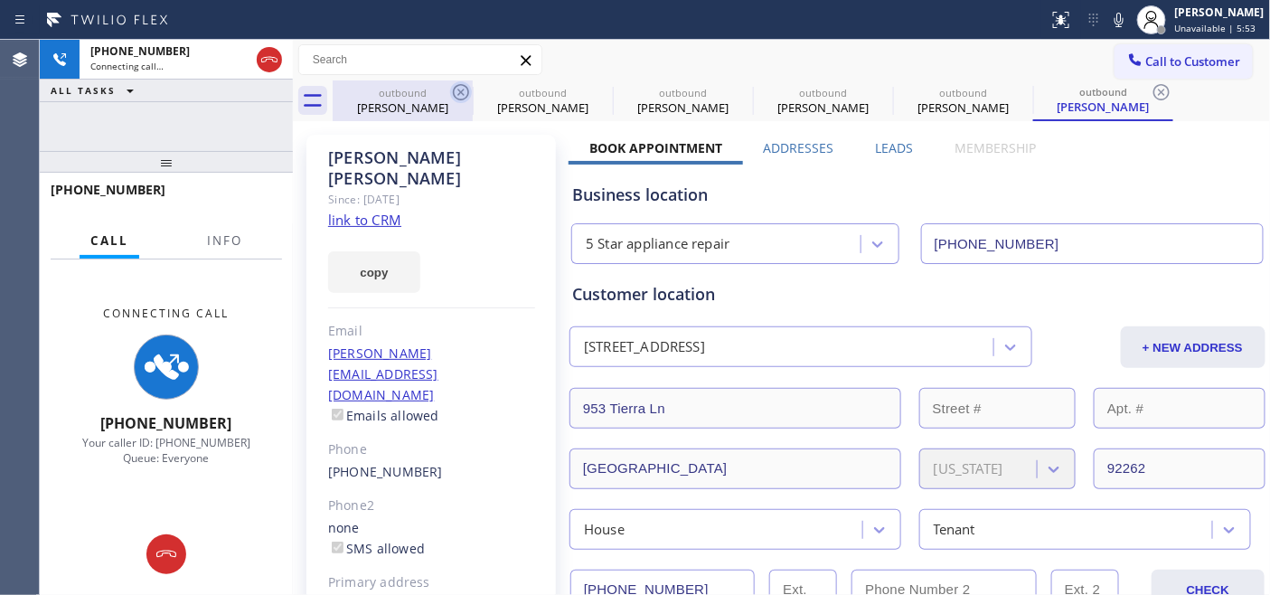
click at [458, 90] on icon at bounding box center [461, 92] width 16 height 16
type input "[PHONE_NUMBER]"
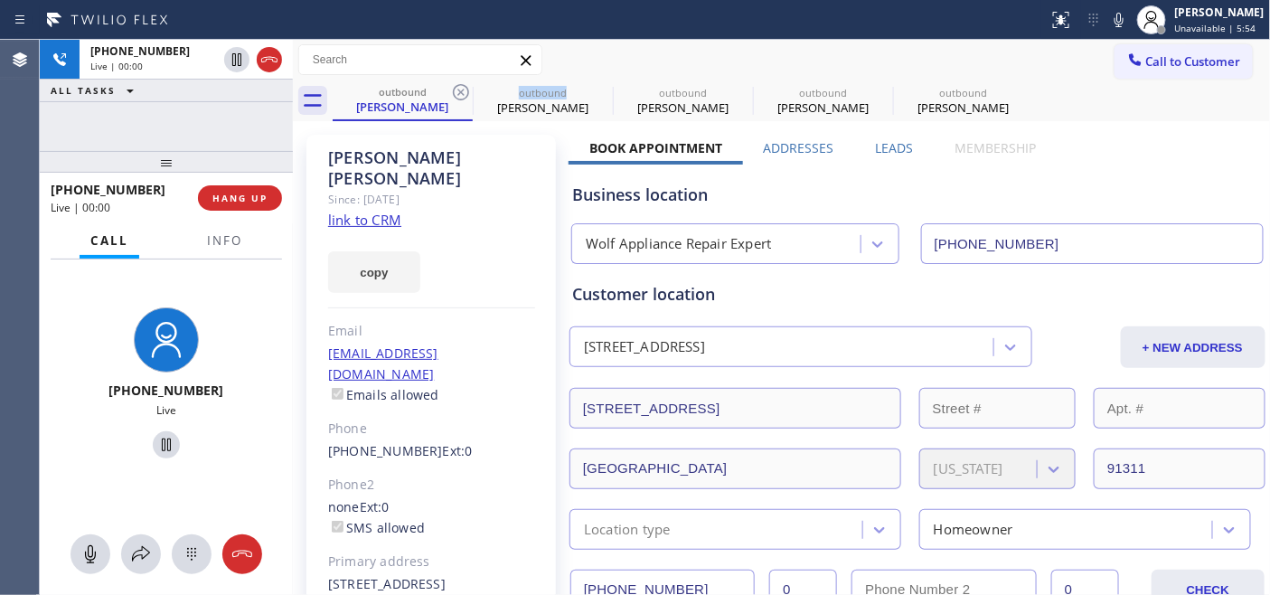
click at [458, 90] on icon at bounding box center [461, 92] width 16 height 16
type input "[PHONE_NUMBER]"
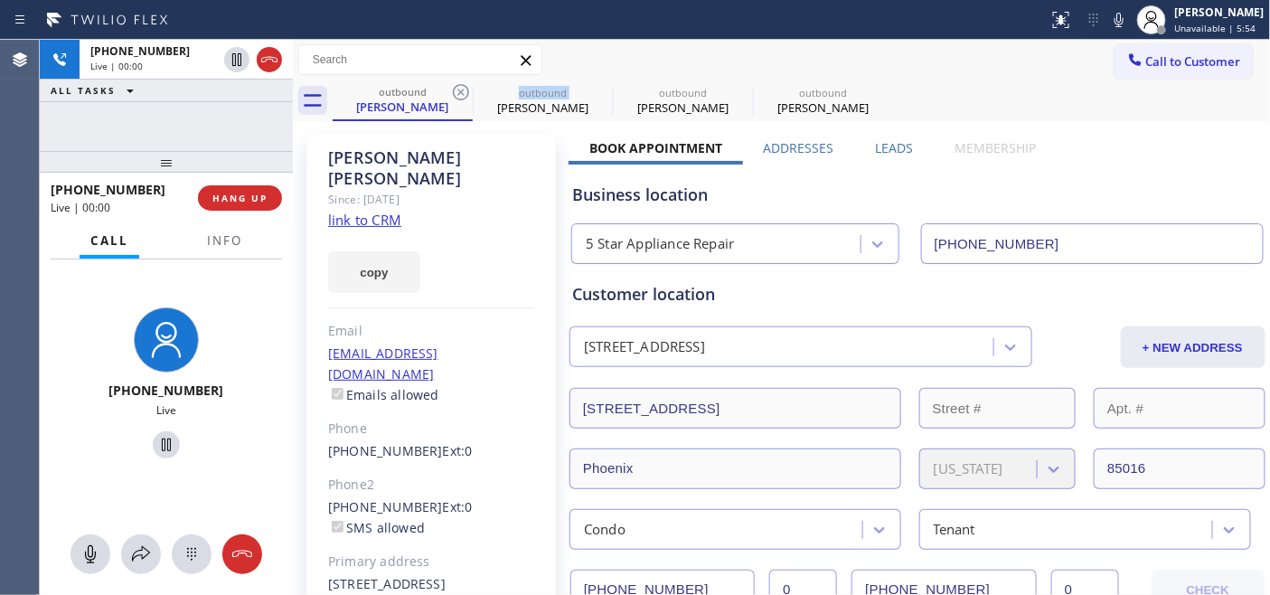
click at [458, 90] on icon at bounding box center [461, 92] width 16 height 16
click at [0, 0] on icon at bounding box center [0, 0] width 0 height 0
type input "[PHONE_NUMBER]"
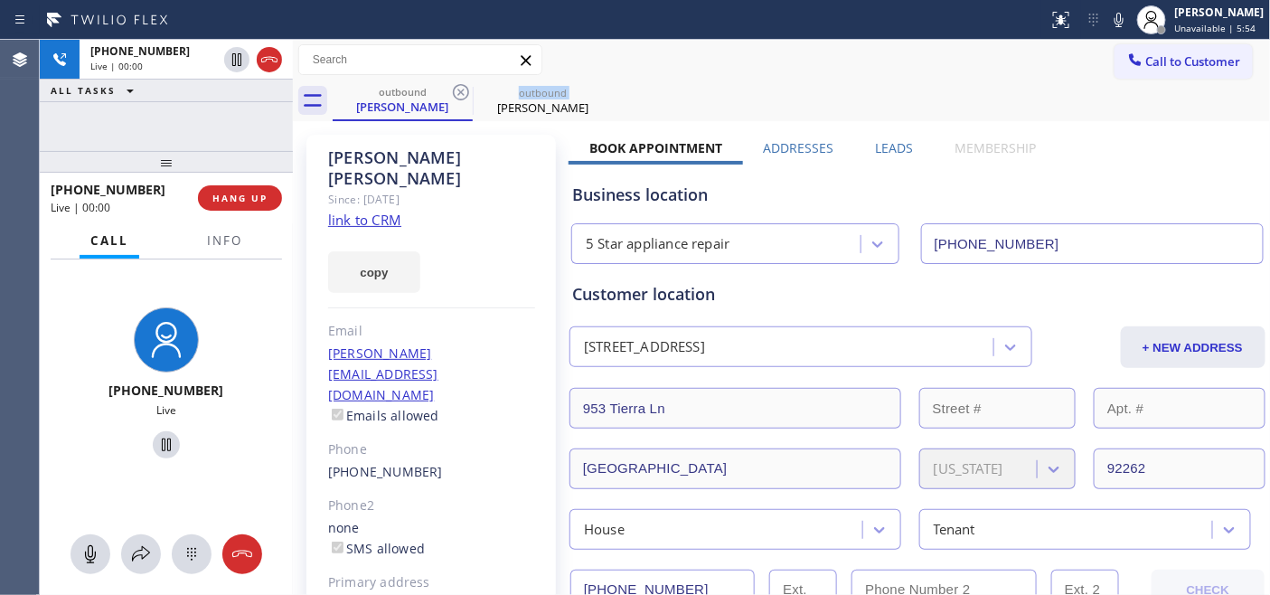
click at [458, 90] on icon at bounding box center [461, 92] width 16 height 16
click at [717, 90] on div "outbound [PERSON_NAME]" at bounding box center [802, 100] width 938 height 41
click at [231, 196] on span "HANG UP" at bounding box center [239, 198] width 55 height 13
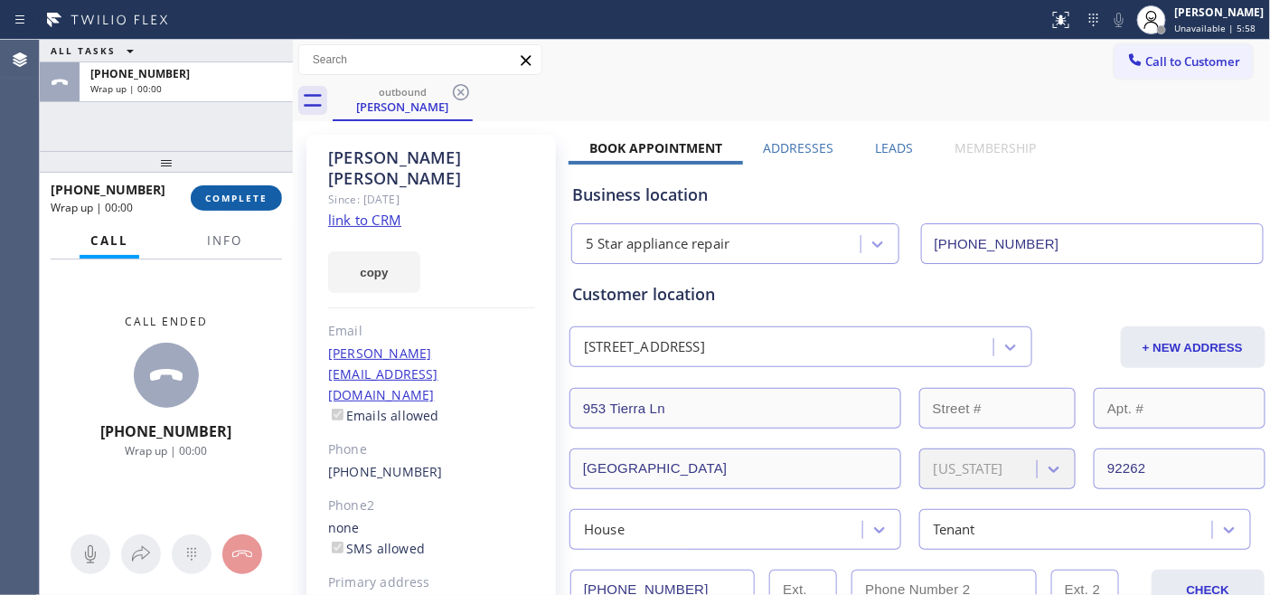
click at [245, 196] on span "COMPLETE" at bounding box center [236, 198] width 62 height 13
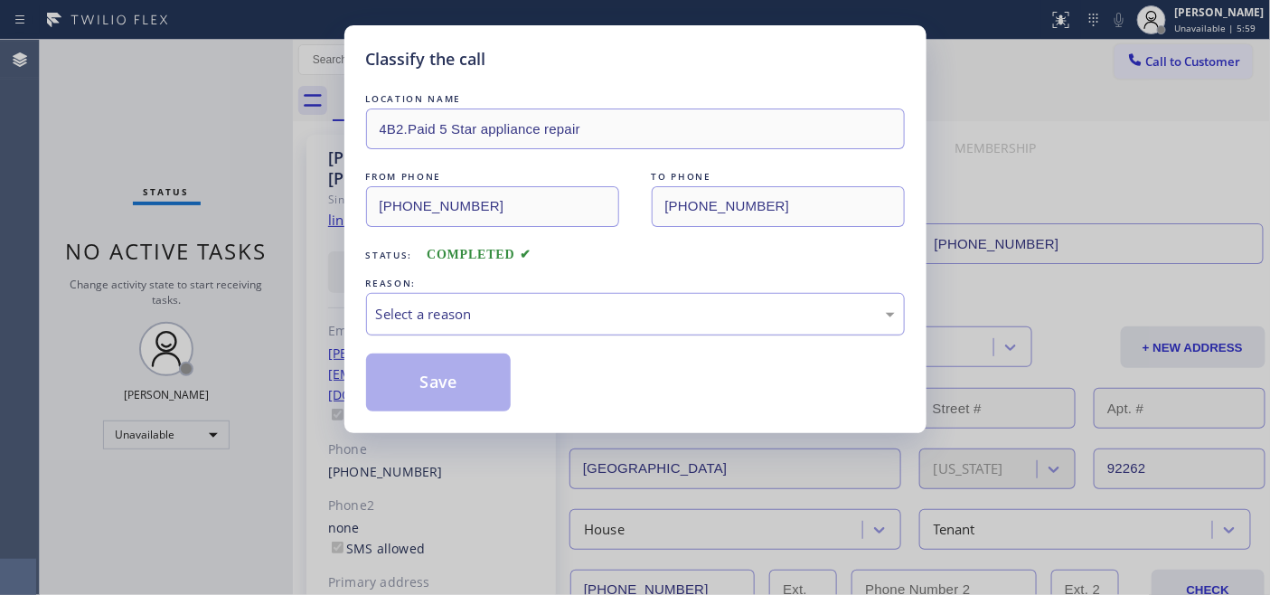
click at [539, 324] on div "Select a reason" at bounding box center [635, 314] width 519 height 21
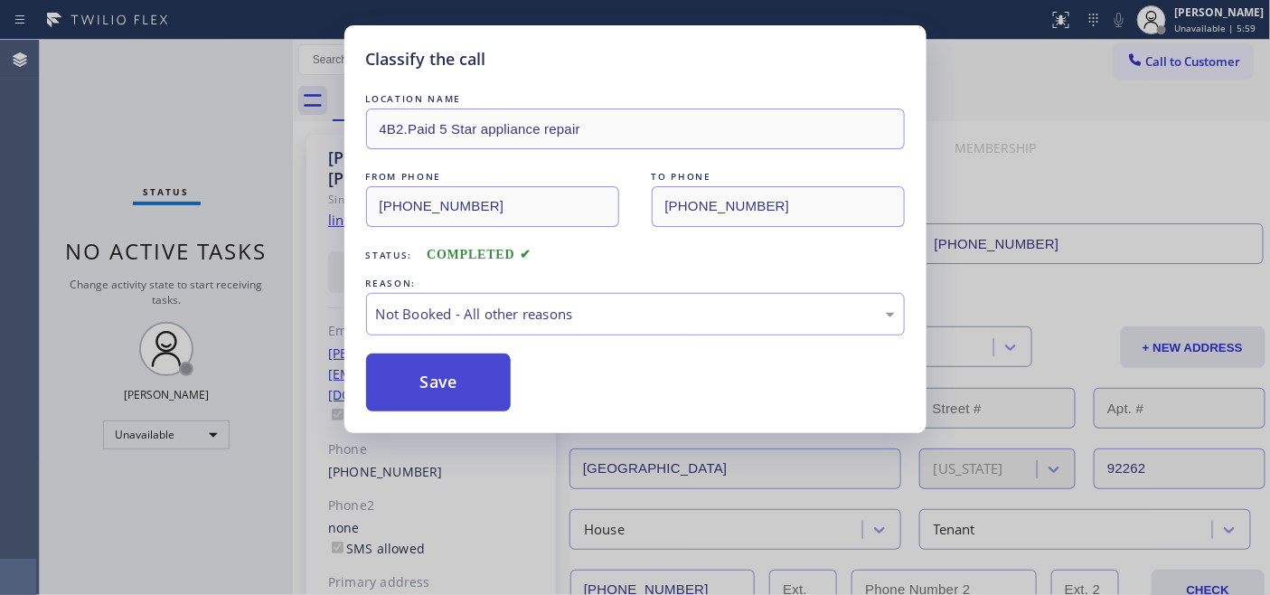
click at [445, 369] on button "Save" at bounding box center [438, 382] width 145 height 58
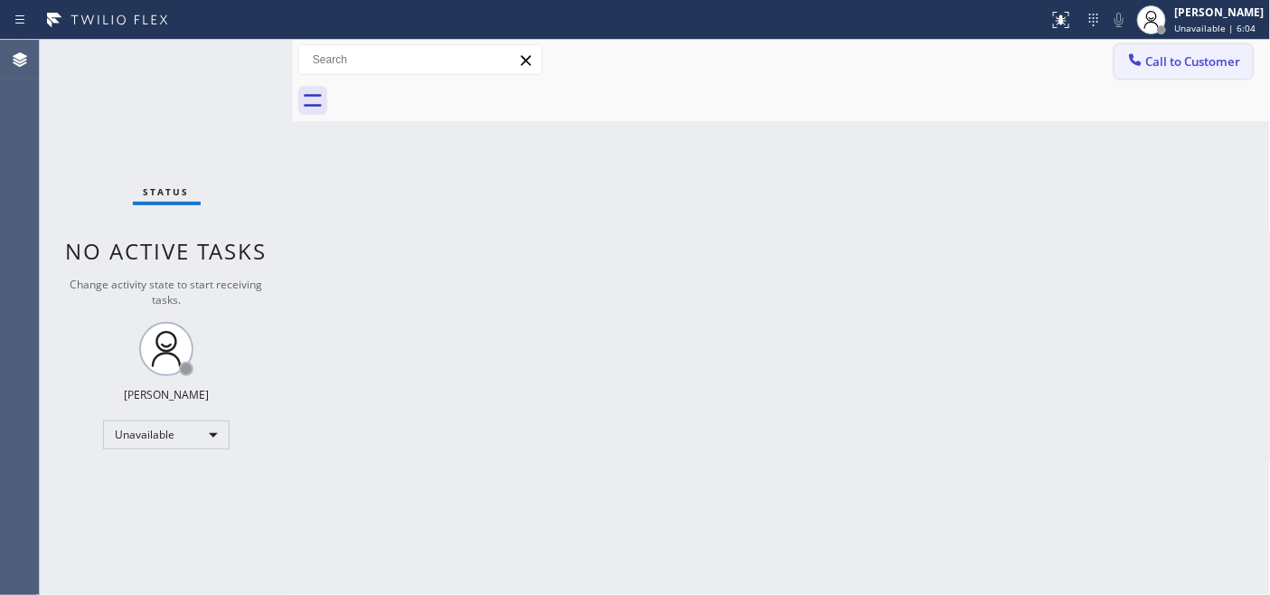
click at [1153, 44] on button "Call to Customer" at bounding box center [1183, 61] width 138 height 34
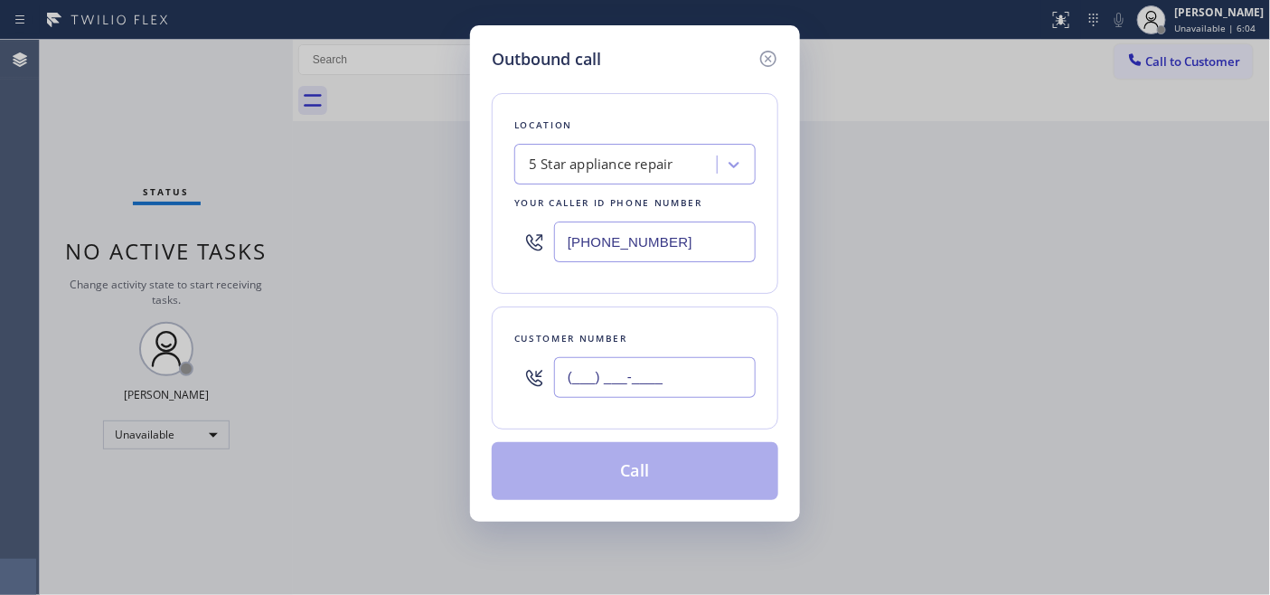
click at [634, 378] on input "(___) ___-____" at bounding box center [655, 377] width 202 height 41
paste input "973) 727-1895"
type input "[PHONE_NUMBER]"
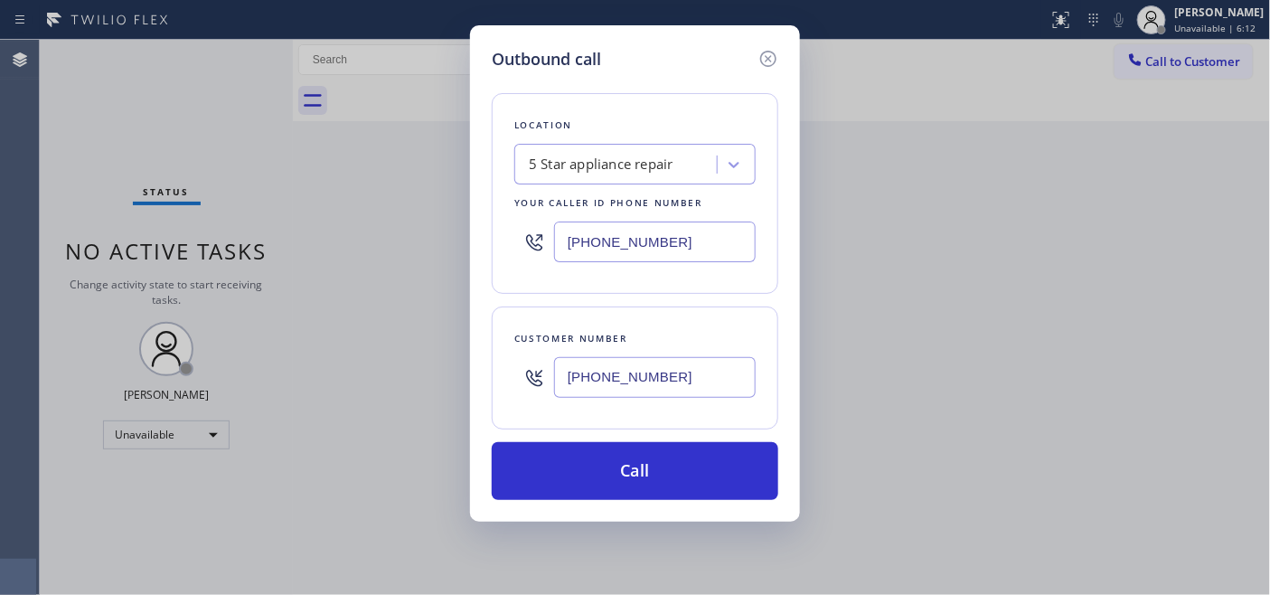
drag, startPoint x: 685, startPoint y: 236, endPoint x: 492, endPoint y: 241, distance: 193.5
click at [374, 230] on div "Outbound call Location 5 Star appliance repair Your caller id phone number [PHO…" at bounding box center [635, 297] width 1270 height 595
paste input "855) 213-9318"
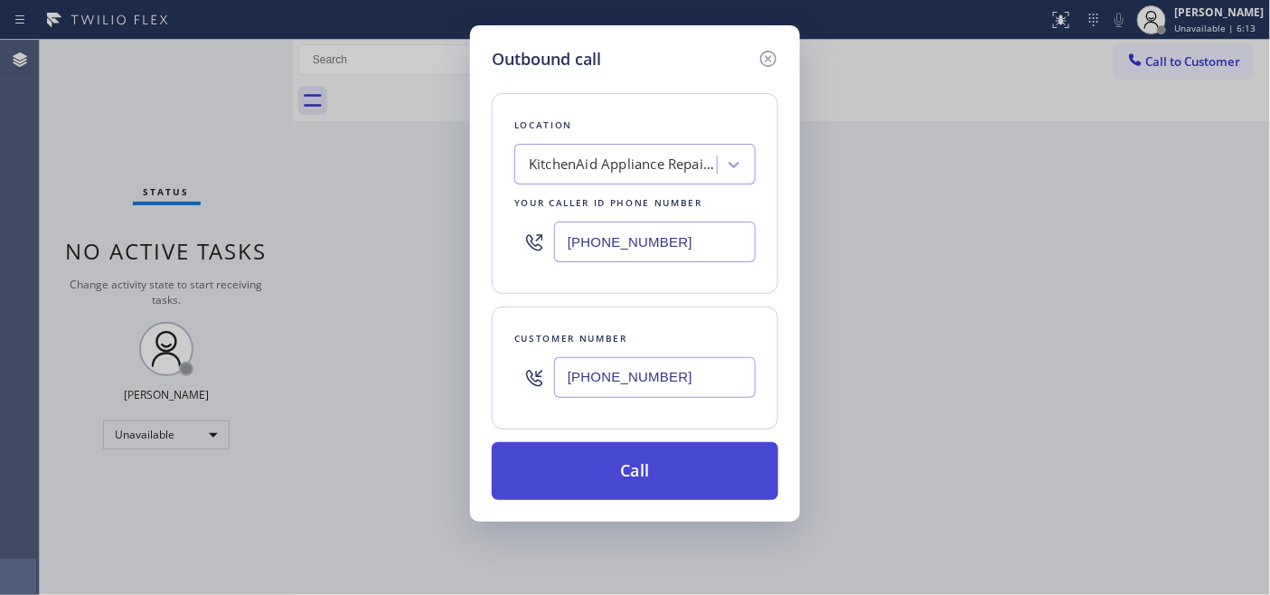
type input "[PHONE_NUMBER]"
click at [680, 471] on button "Call" at bounding box center [635, 471] width 286 height 58
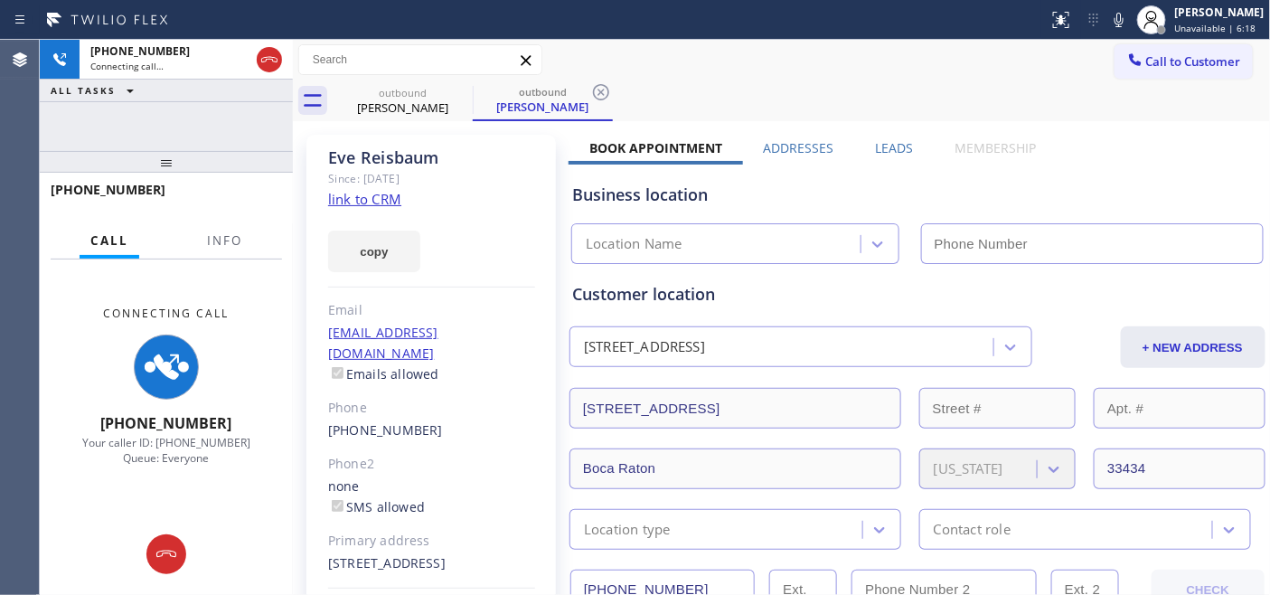
type input "[PHONE_NUMBER]"
click at [1114, 22] on icon at bounding box center [1119, 20] width 22 height 22
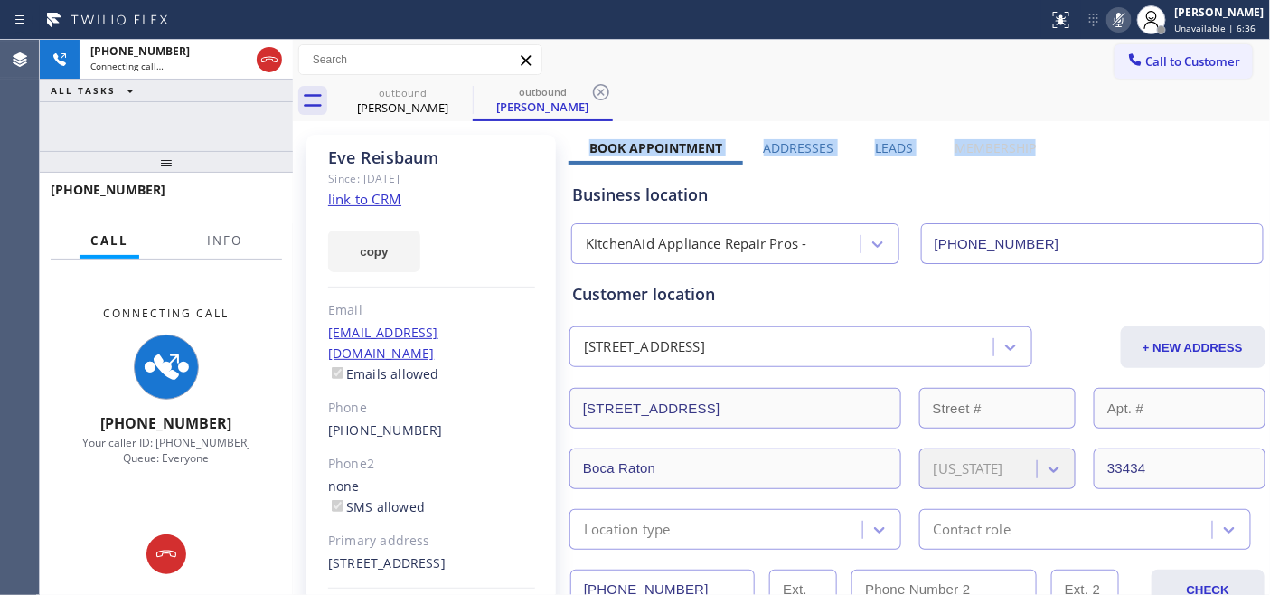
drag, startPoint x: 579, startPoint y: 145, endPoint x: 1060, endPoint y: 137, distance: 480.8
click at [863, 116] on div "outbound [PERSON_NAME] outbound [PERSON_NAME]" at bounding box center [802, 100] width 938 height 41
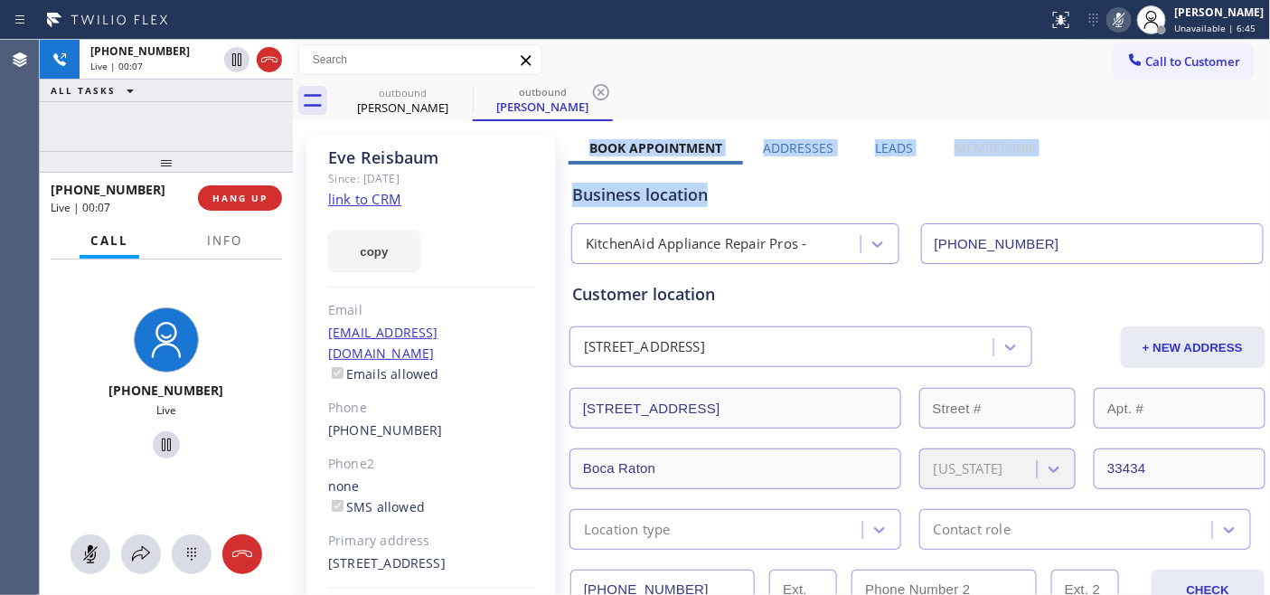
drag, startPoint x: 585, startPoint y: 138, endPoint x: 890, endPoint y: 98, distance: 308.1
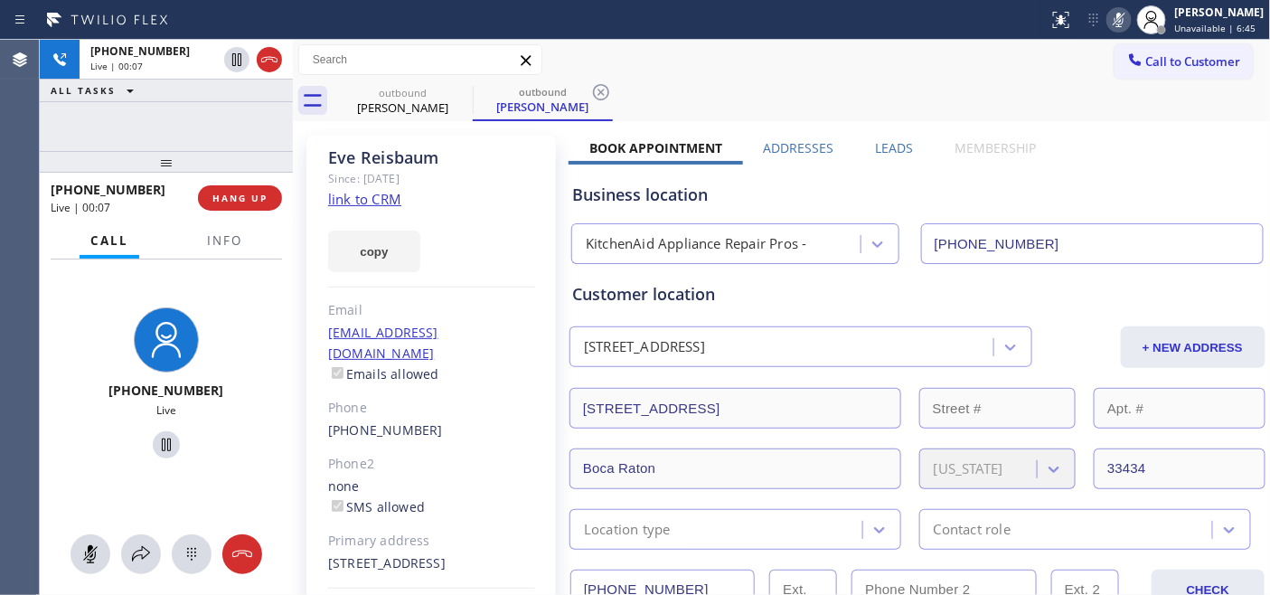
click at [909, 69] on div "Call to Customer Outbound call Location KitchenAid Appliance Repair Pros - Your…" at bounding box center [782, 60] width 978 height 32
drag, startPoint x: 202, startPoint y: 157, endPoint x: 203, endPoint y: 106, distance: 51.5
click at [203, 106] on div "[PHONE_NUMBER] Live | 00:14 ALL TASKS ALL TASKS ACTIVE TASKS TASKS IN WRAP UP […" at bounding box center [166, 317] width 253 height 555
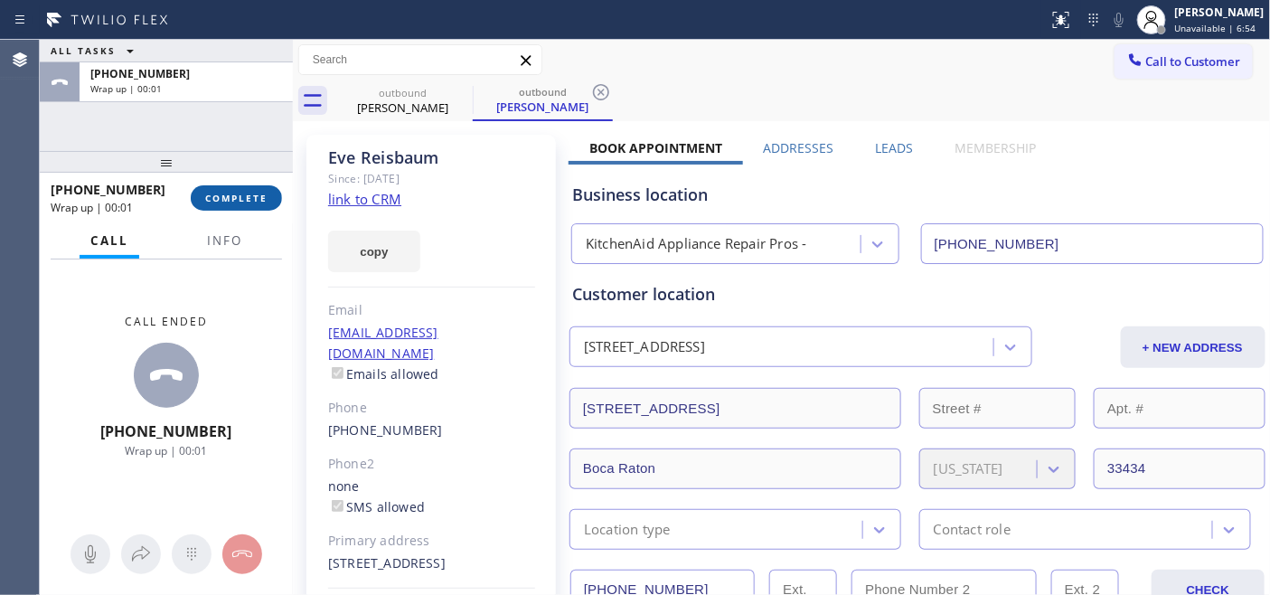
click at [237, 199] on span "COMPLETE" at bounding box center [236, 198] width 62 height 13
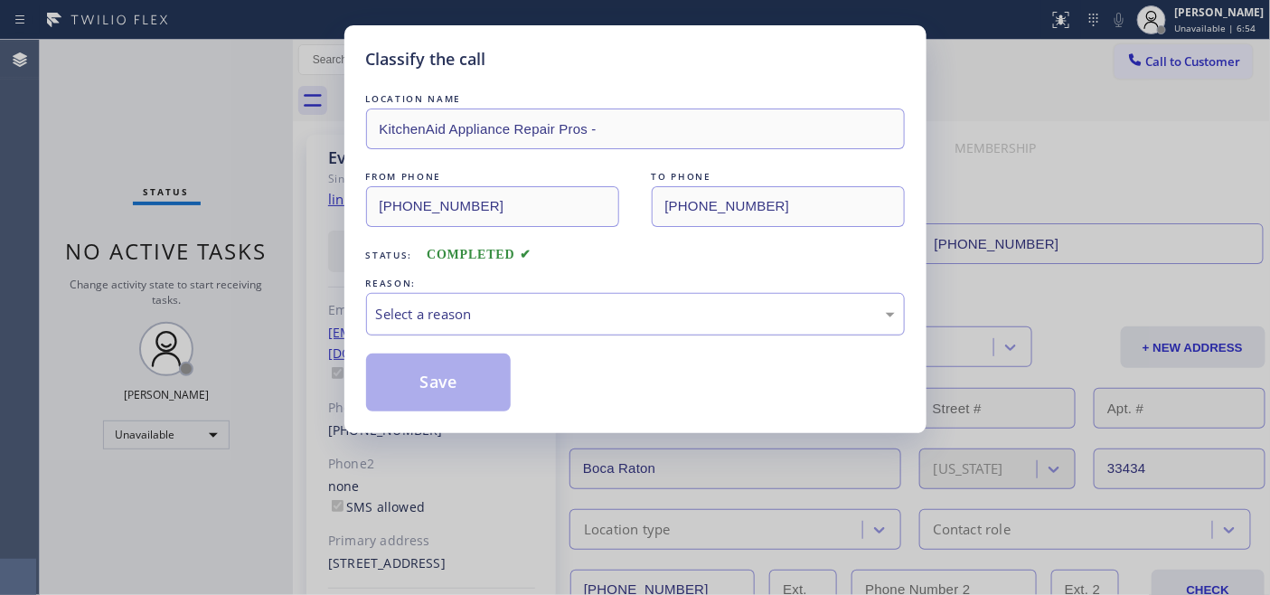
click at [540, 316] on div "Select a reason" at bounding box center [635, 314] width 519 height 21
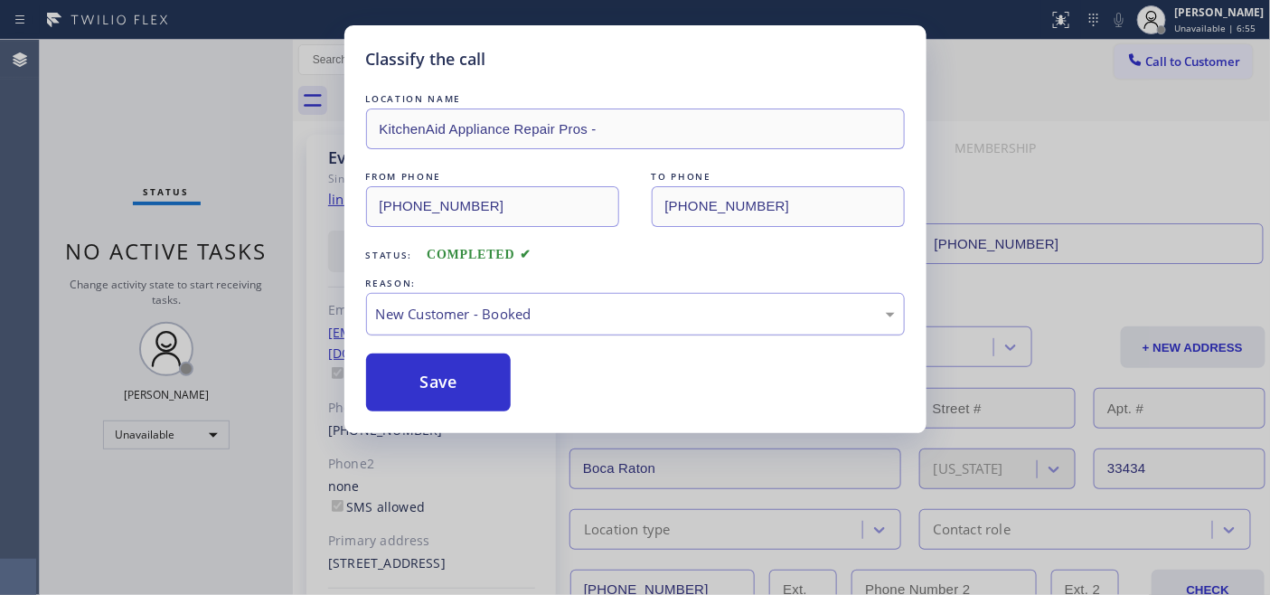
click at [491, 295] on div "New Customer - Booked" at bounding box center [635, 314] width 539 height 42
click at [431, 372] on button "Save" at bounding box center [438, 382] width 145 height 58
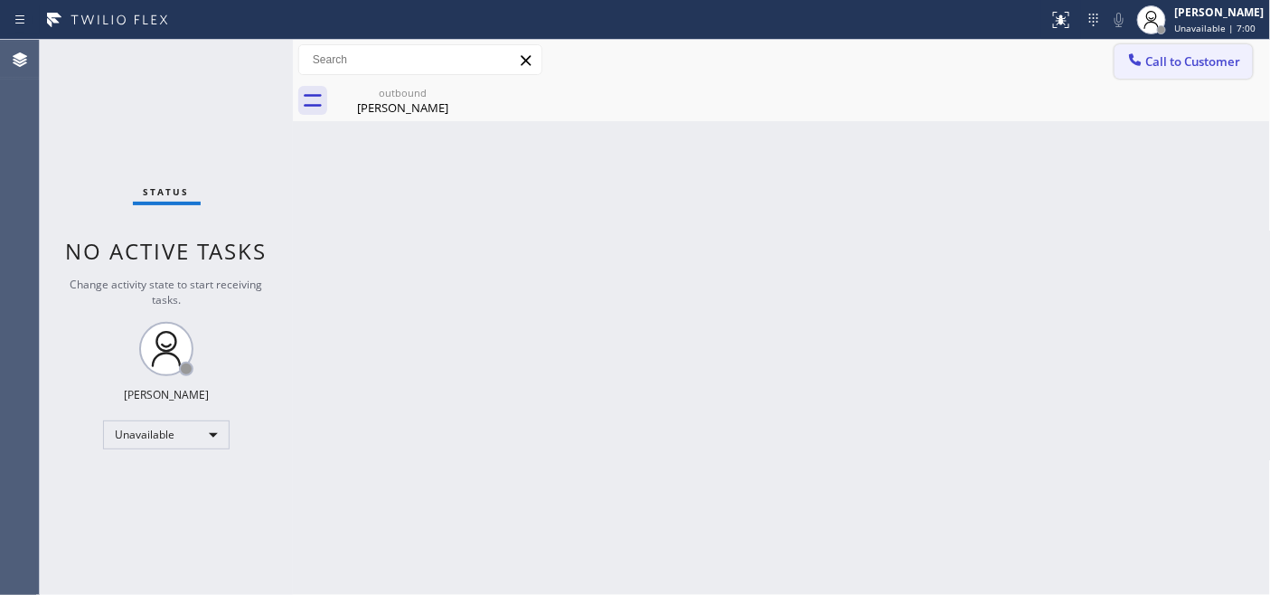
click at [1167, 51] on button "Call to Customer" at bounding box center [1183, 61] width 138 height 34
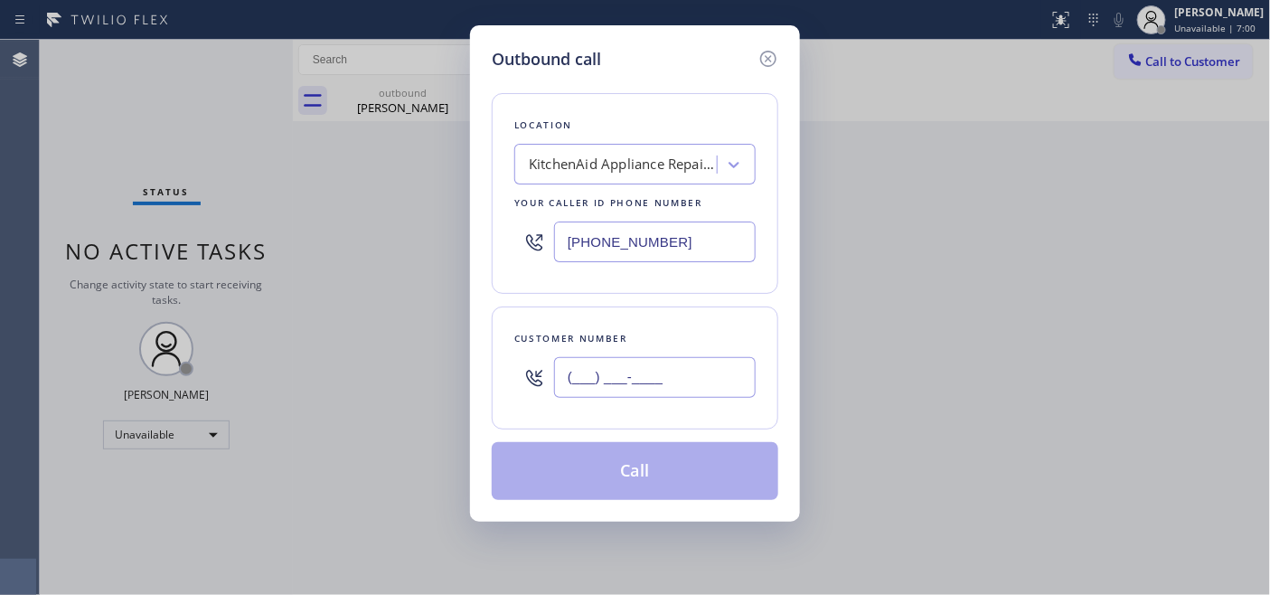
click at [687, 380] on input "(___) ___-____" at bounding box center [655, 377] width 202 height 41
paste input "347) 834-4862"
type input "[PHONE_NUMBER]"
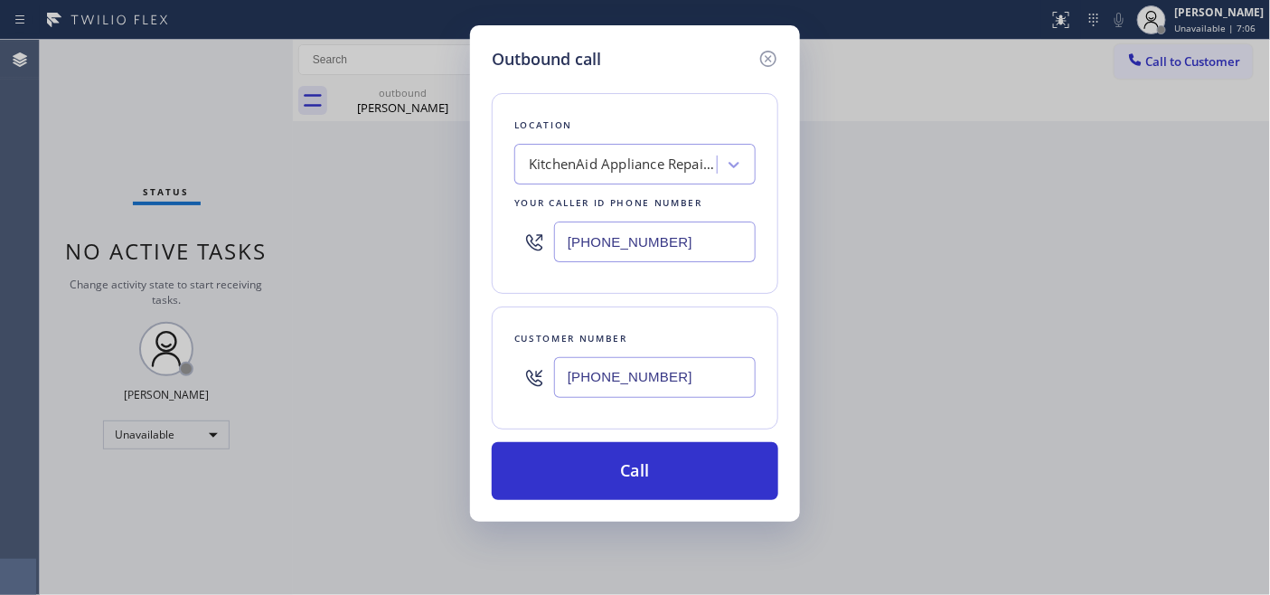
drag, startPoint x: 699, startPoint y: 239, endPoint x: 387, endPoint y: 229, distance: 311.9
click at [437, 231] on div "Outbound call Location KitchenAid Appliance Repair Pros - Your caller id phone …" at bounding box center [635, 297] width 1270 height 595
paste input "646) 679-5825"
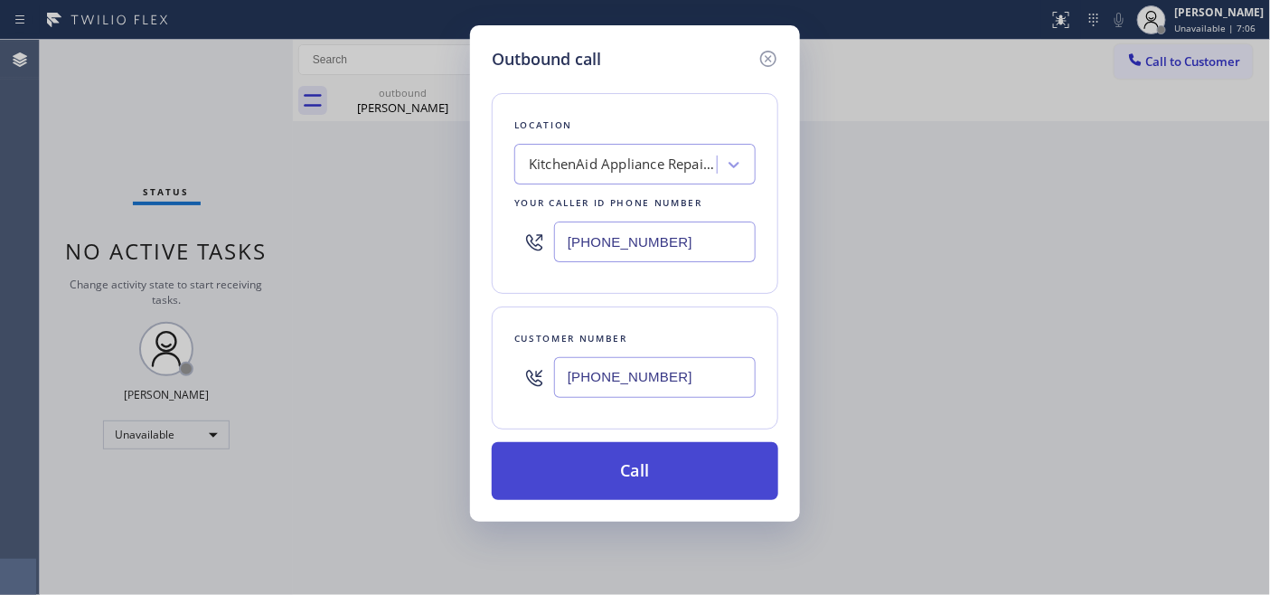
type input "[PHONE_NUMBER]"
click at [737, 474] on button "Call" at bounding box center [635, 471] width 286 height 58
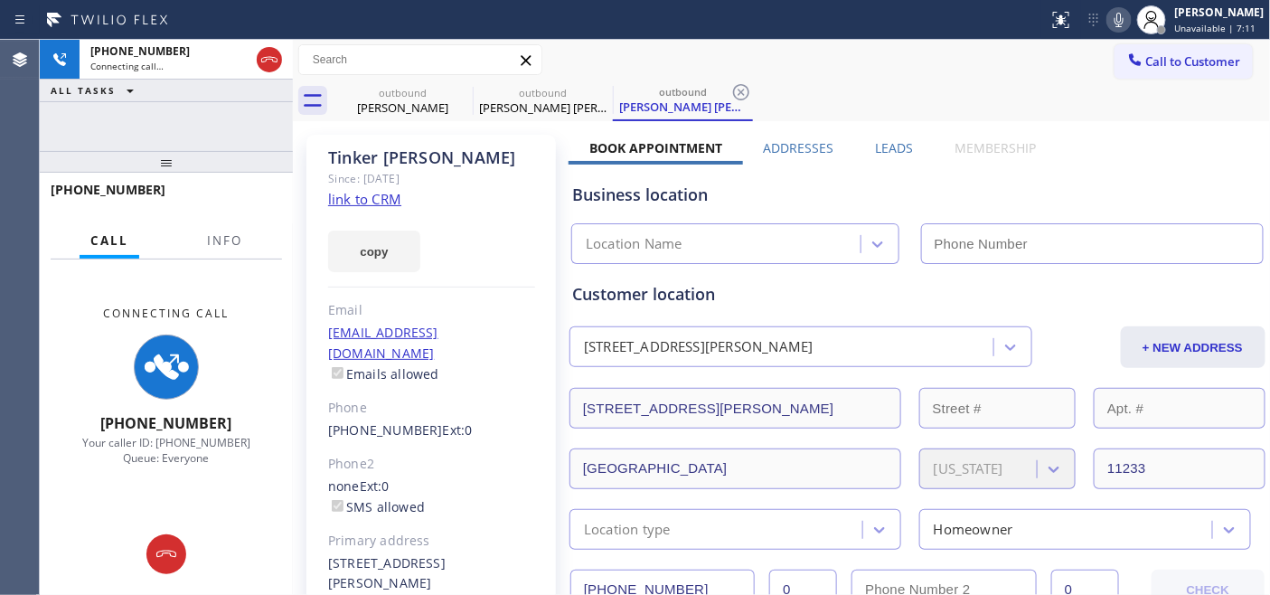
type input "[PHONE_NUMBER]"
click at [1114, 18] on icon at bounding box center [1118, 20] width 9 height 14
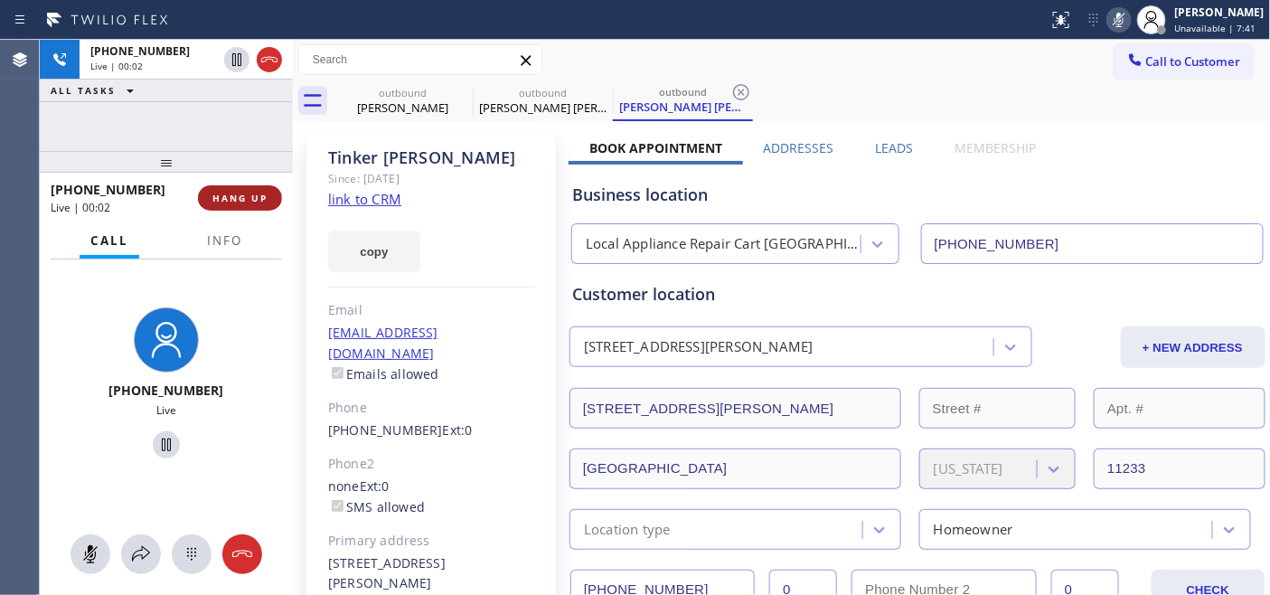
click at [256, 197] on span "HANG UP" at bounding box center [239, 198] width 55 height 13
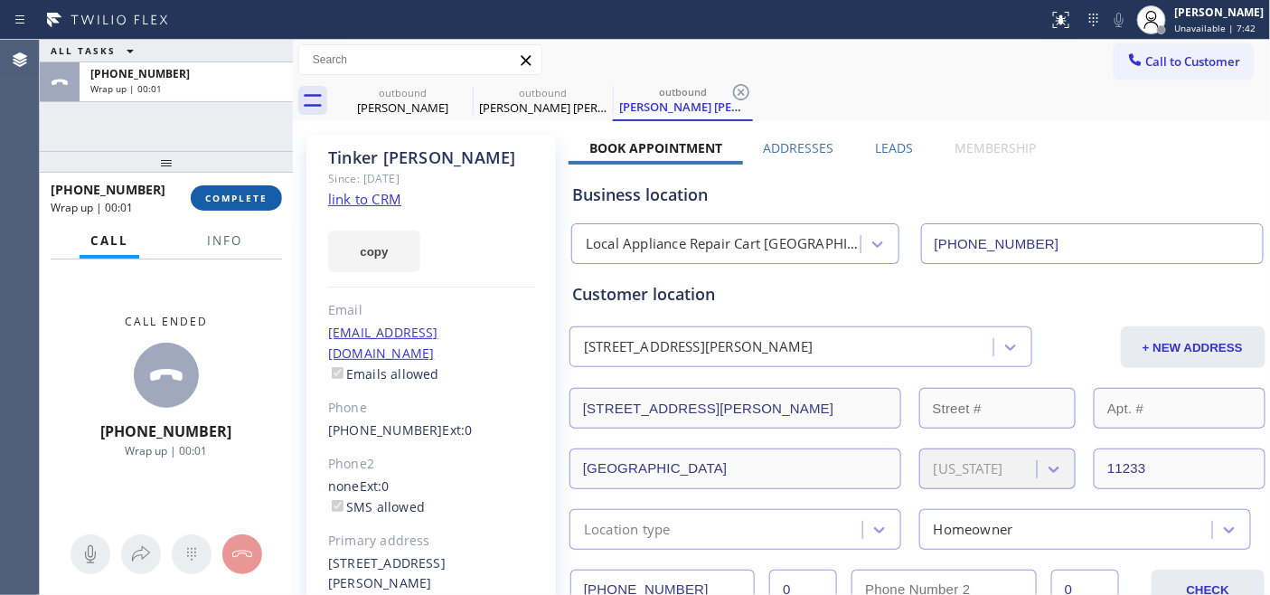
click at [255, 197] on span "COMPLETE" at bounding box center [236, 198] width 62 height 13
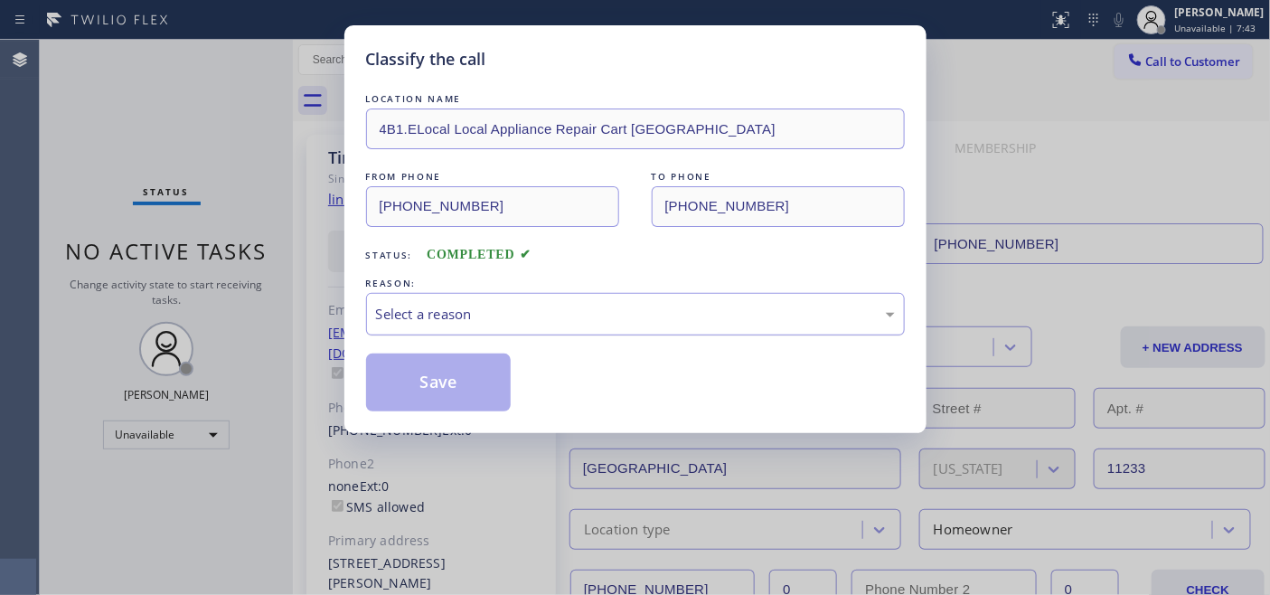
click at [590, 305] on div "Select a reason" at bounding box center [635, 314] width 519 height 21
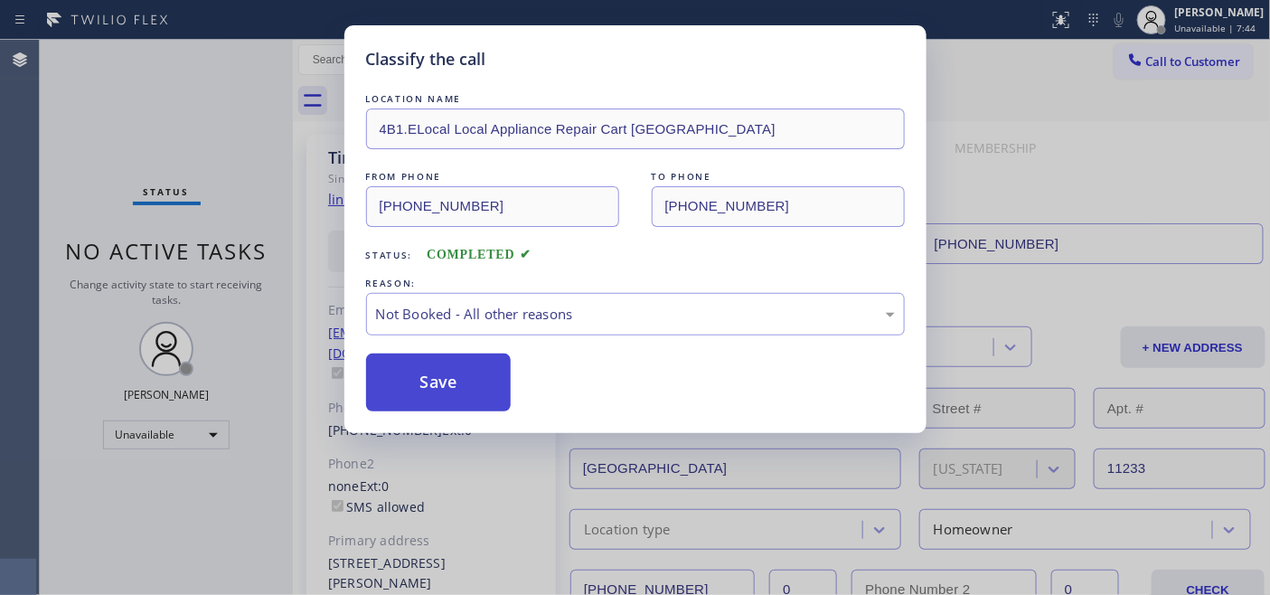
click at [477, 381] on button "Save" at bounding box center [438, 382] width 145 height 58
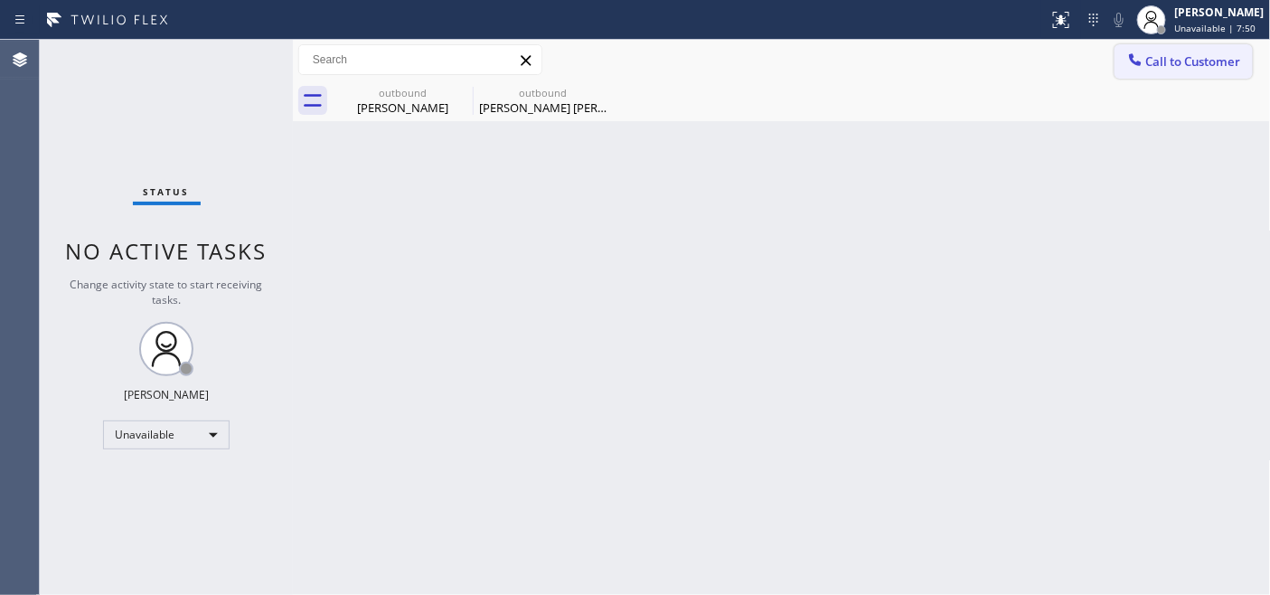
click at [1134, 56] on icon at bounding box center [1135, 60] width 18 height 18
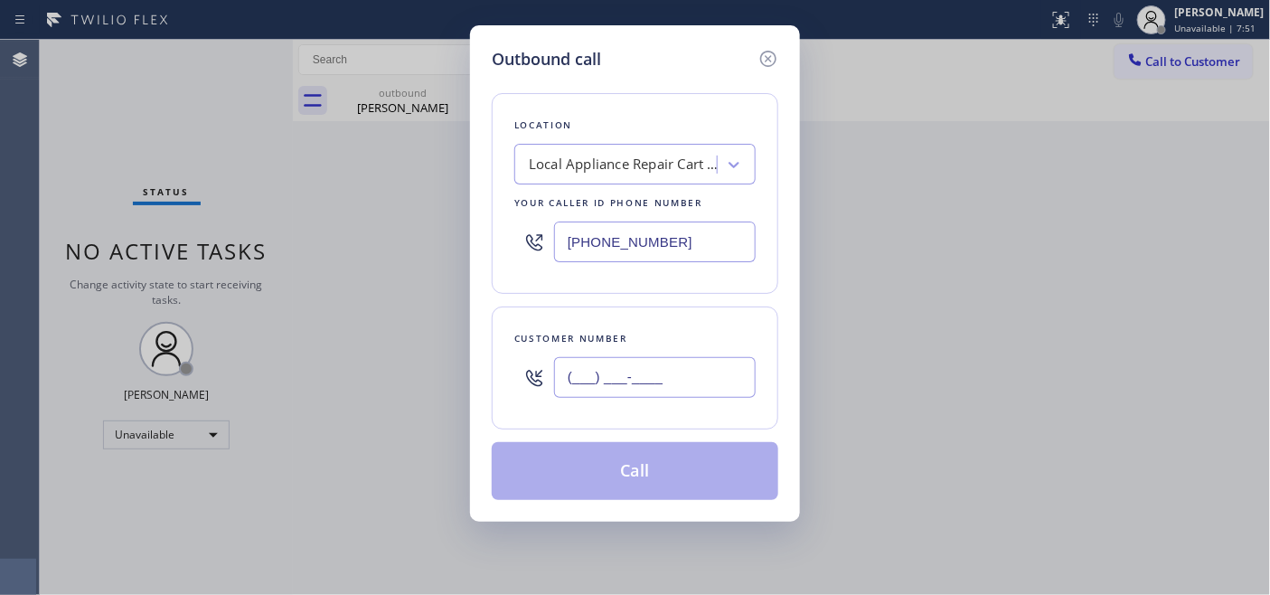
drag, startPoint x: 685, startPoint y: 359, endPoint x: 757, endPoint y: 221, distance: 155.2
click at [685, 362] on input "(___) ___-____" at bounding box center [655, 377] width 202 height 41
paste input "805) 857-7948"
type input "[PHONE_NUMBER]"
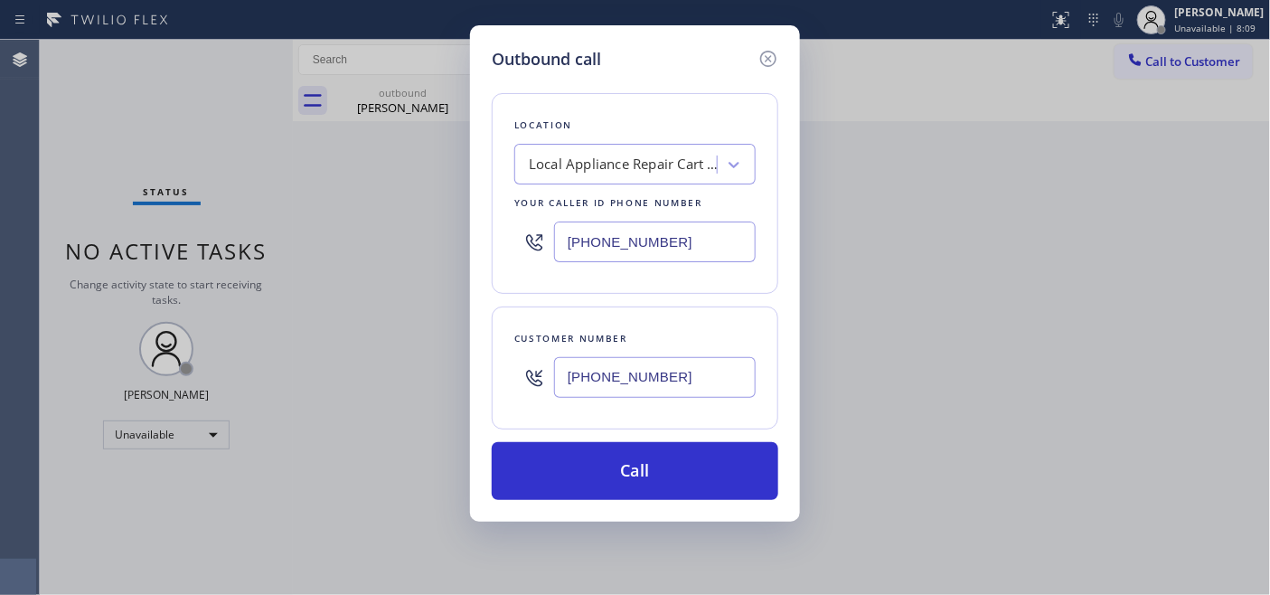
click at [362, 259] on div "Outbound call Location Local Appliance Repair Cart [GEOGRAPHIC_DATA] Your calle…" at bounding box center [635, 297] width 1270 height 595
paste input "310) 740-9737"
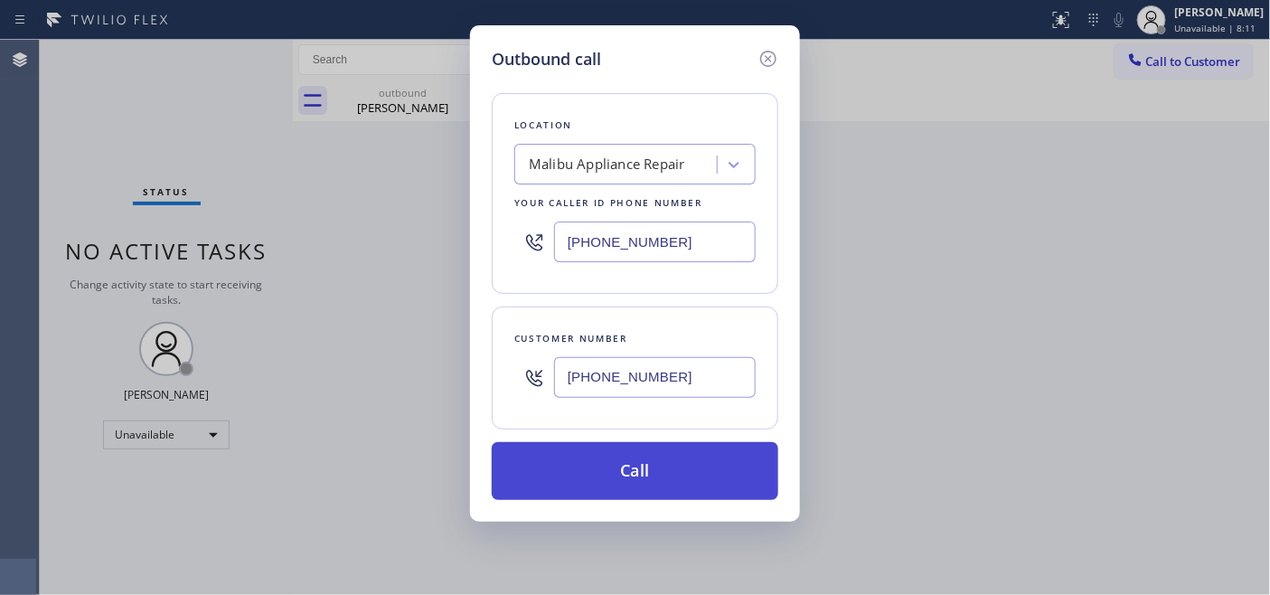
type input "[PHONE_NUMBER]"
click at [689, 481] on button "Call" at bounding box center [635, 471] width 286 height 58
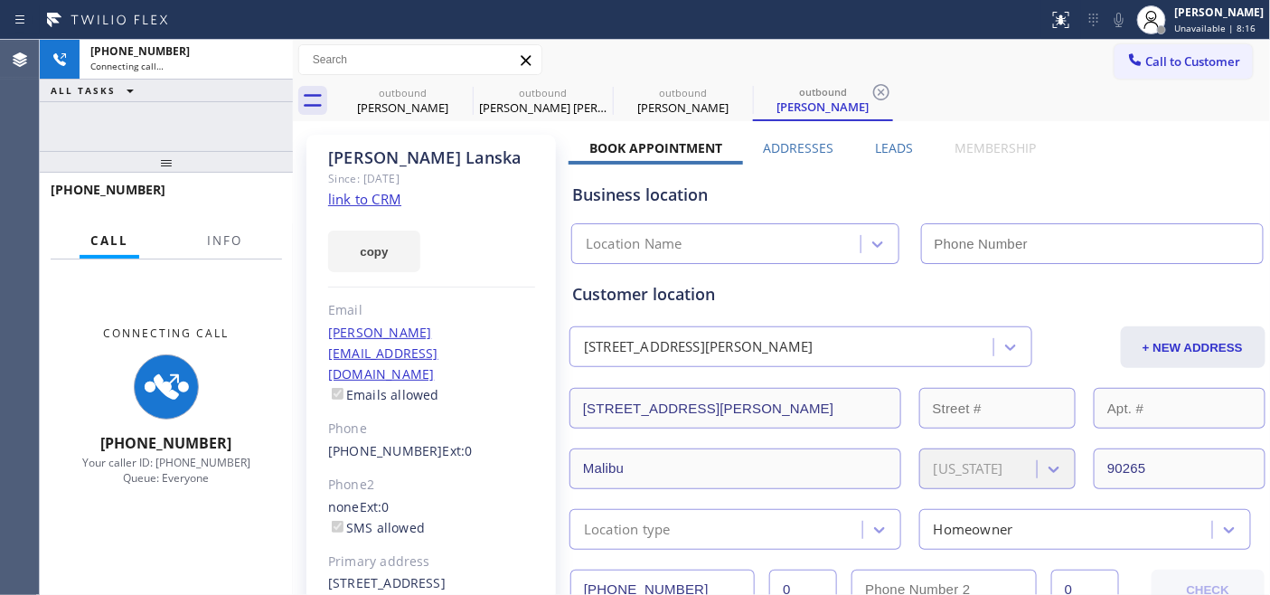
type input "[PHONE_NUMBER]"
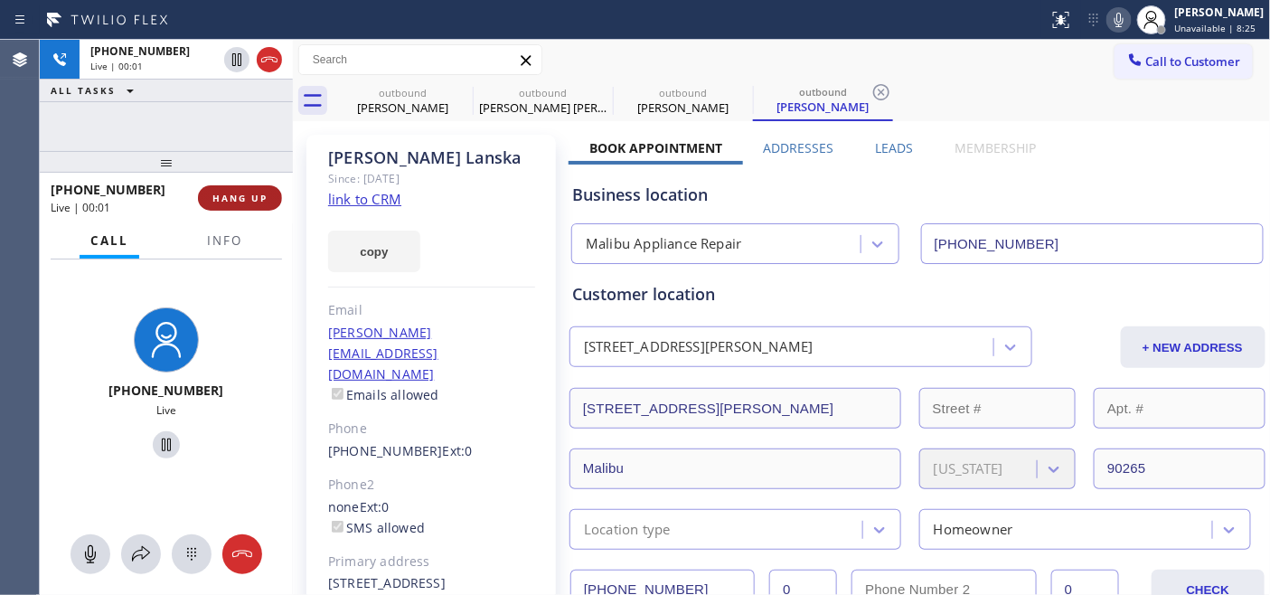
click at [254, 193] on span "HANG UP" at bounding box center [239, 198] width 55 height 13
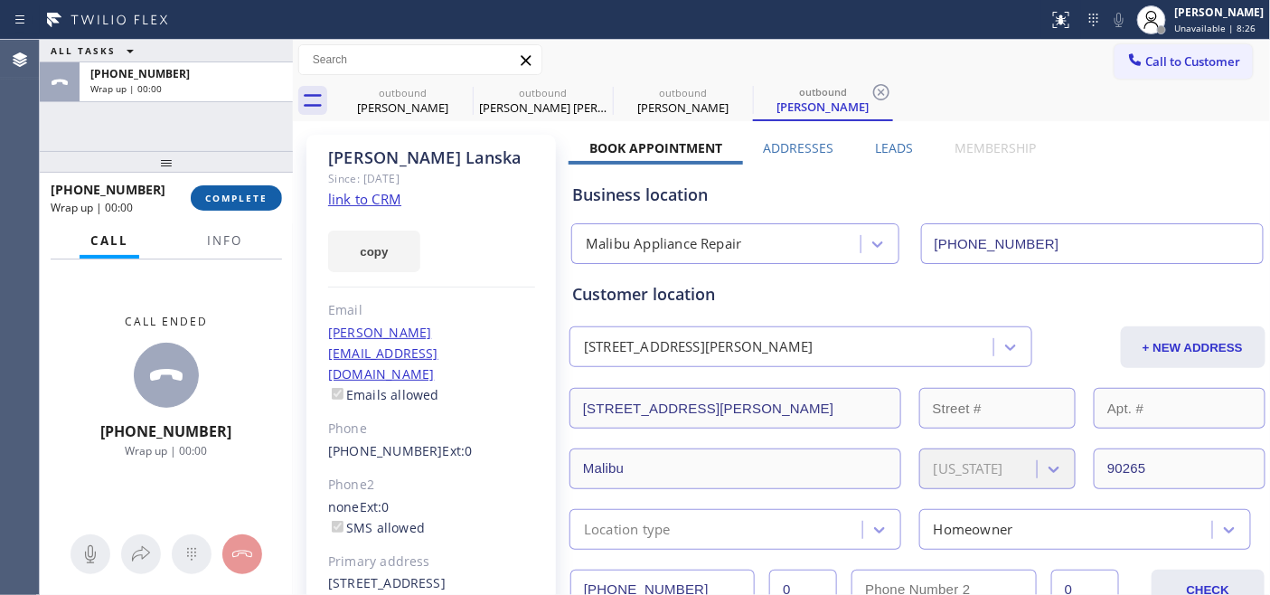
click at [254, 193] on span "COMPLETE" at bounding box center [236, 198] width 62 height 13
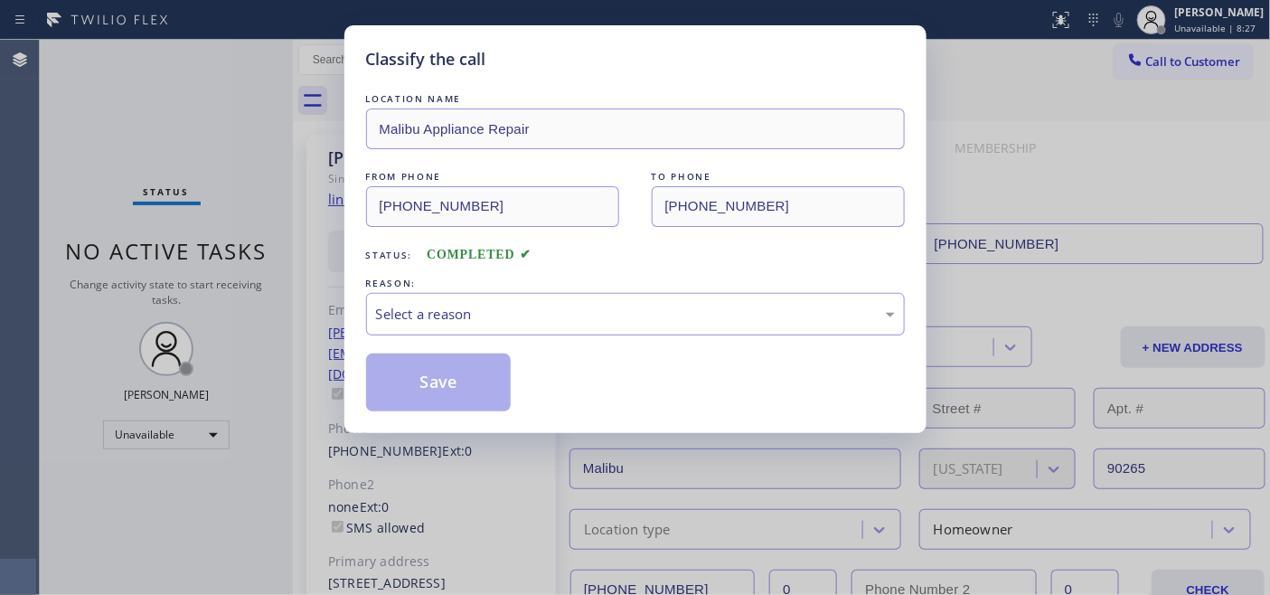
drag, startPoint x: 618, startPoint y: 281, endPoint x: 585, endPoint y: 328, distance: 57.7
click at [618, 280] on div "REASON:" at bounding box center [635, 283] width 539 height 19
click at [585, 328] on div "Select a reason" at bounding box center [635, 314] width 539 height 42
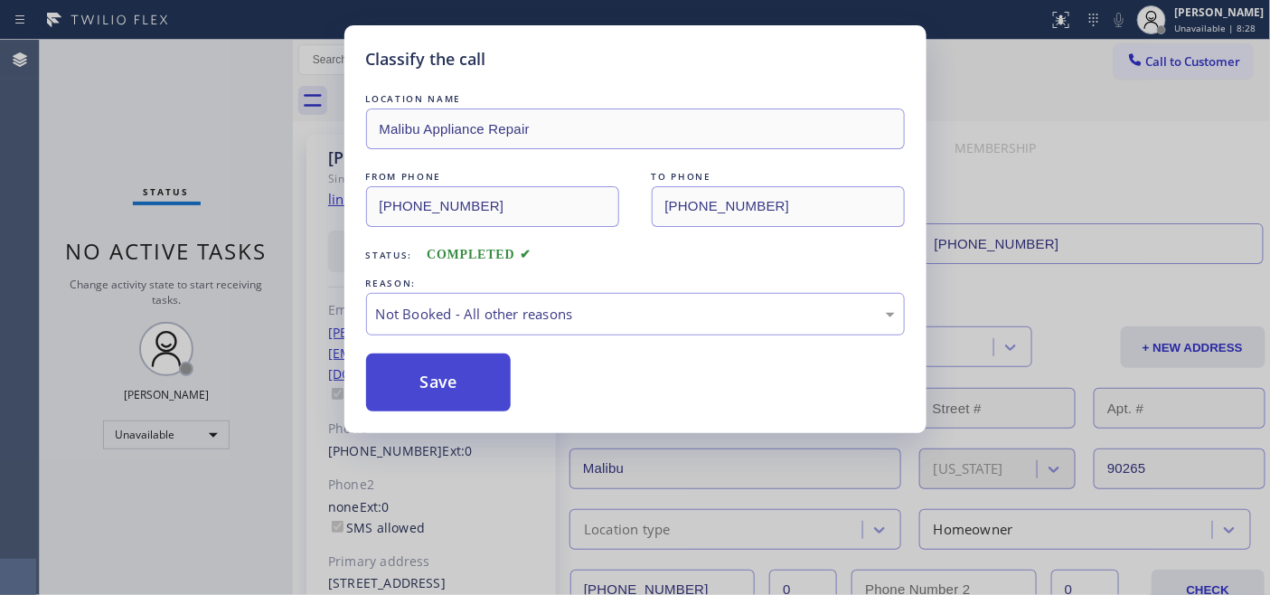
click at [445, 372] on button "Save" at bounding box center [438, 382] width 145 height 58
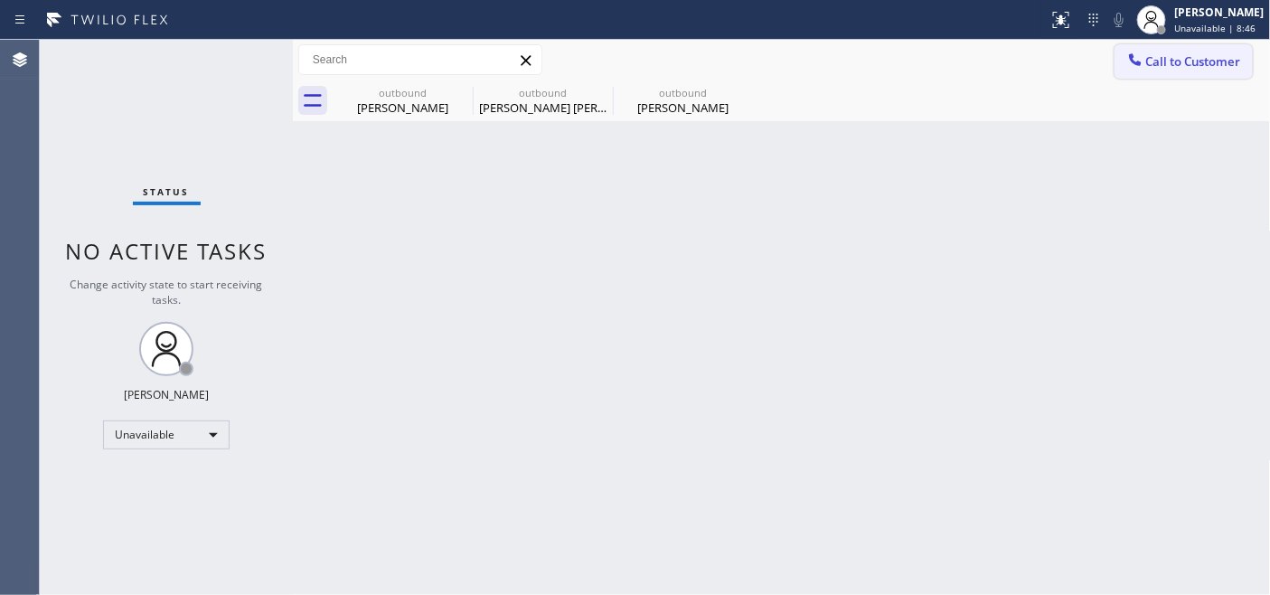
click at [1150, 65] on span "Call to Customer" at bounding box center [1193, 61] width 95 height 16
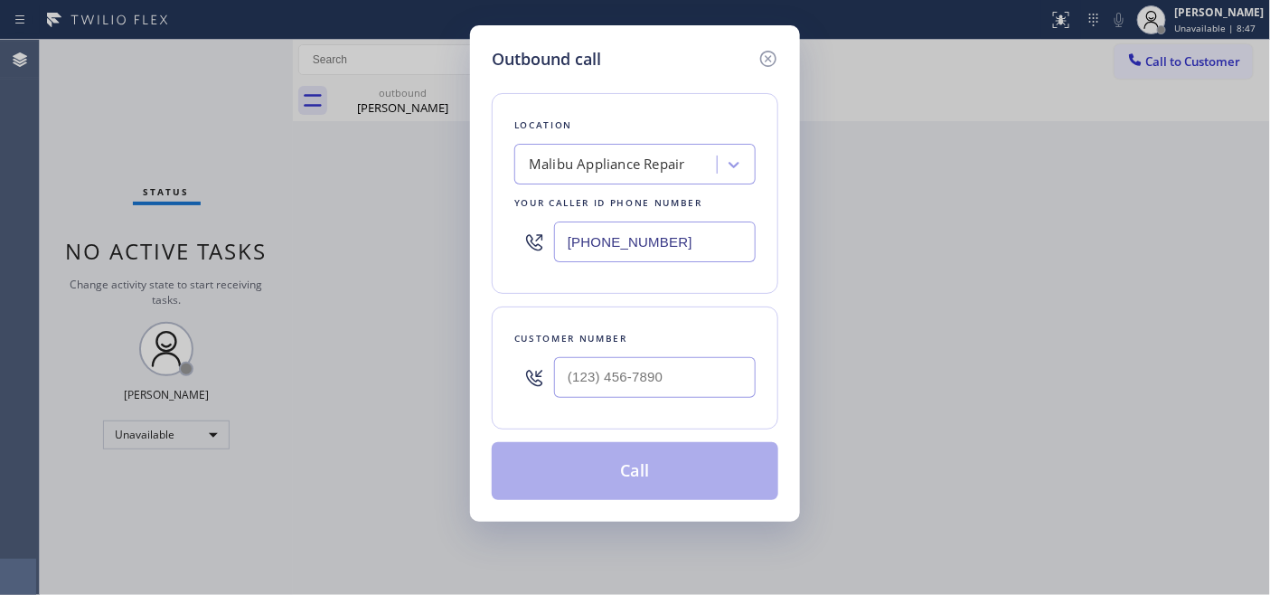
click at [648, 408] on div "Customer number" at bounding box center [635, 367] width 286 height 123
click at [648, 396] on input "(___) ___-____" at bounding box center [655, 377] width 202 height 41
paste input "602) 465-2848"
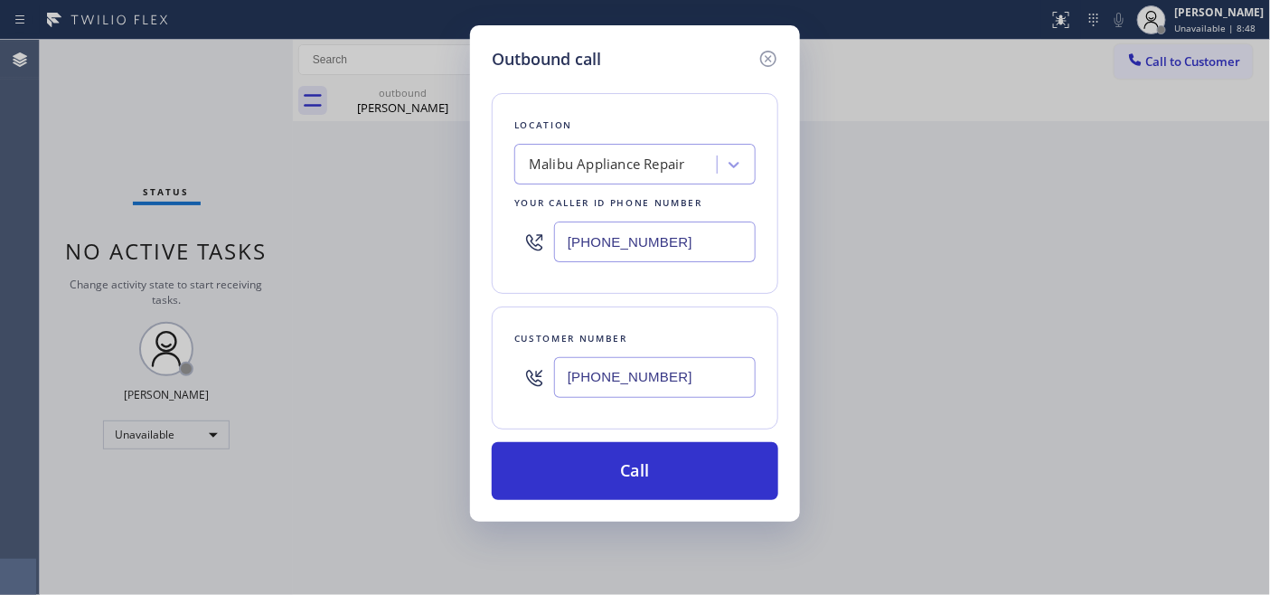
type input "[PHONE_NUMBER]"
drag, startPoint x: 692, startPoint y: 254, endPoint x: 271, endPoint y: 227, distance: 422.0
click at [362, 223] on div "Outbound call Location [GEOGRAPHIC_DATA] Appliance Repair Your caller id phone …" at bounding box center [635, 297] width 1270 height 595
paste input "602) 892-0164"
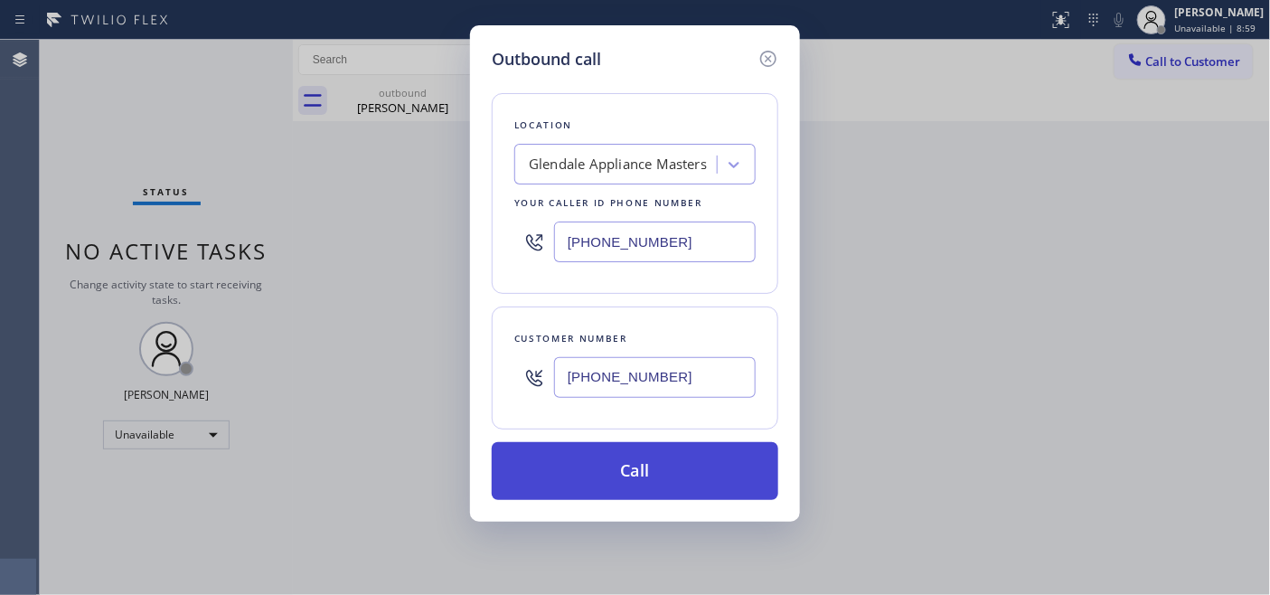
type input "[PHONE_NUMBER]"
click at [655, 464] on button "Call" at bounding box center [635, 471] width 286 height 58
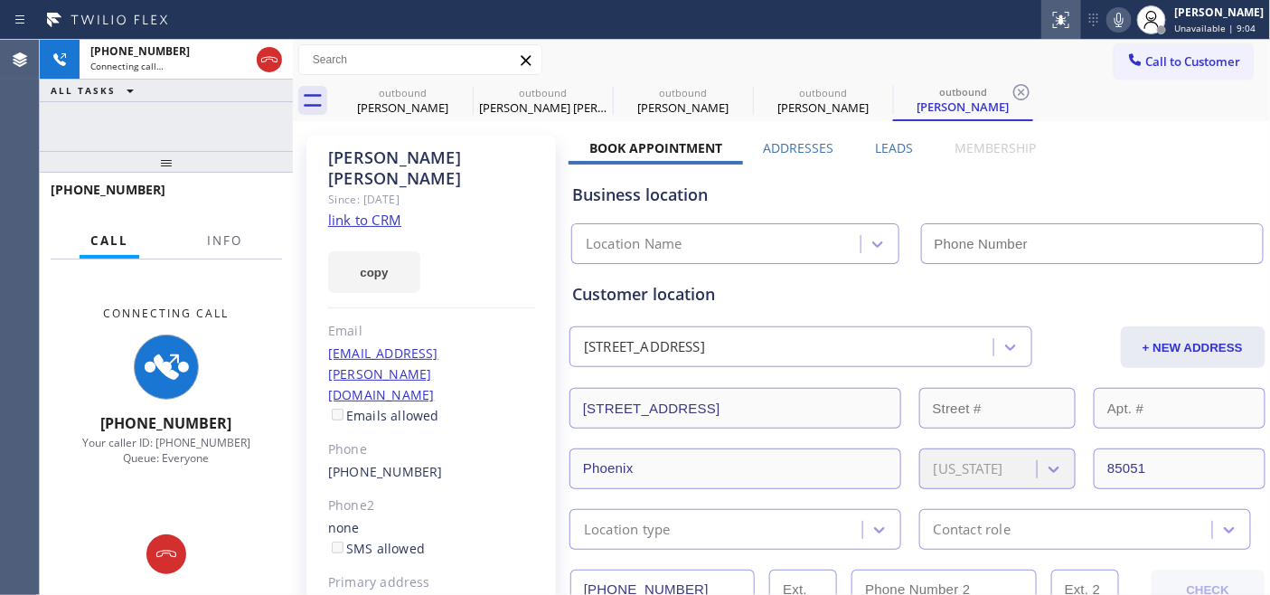
type input "[PHONE_NUMBER]"
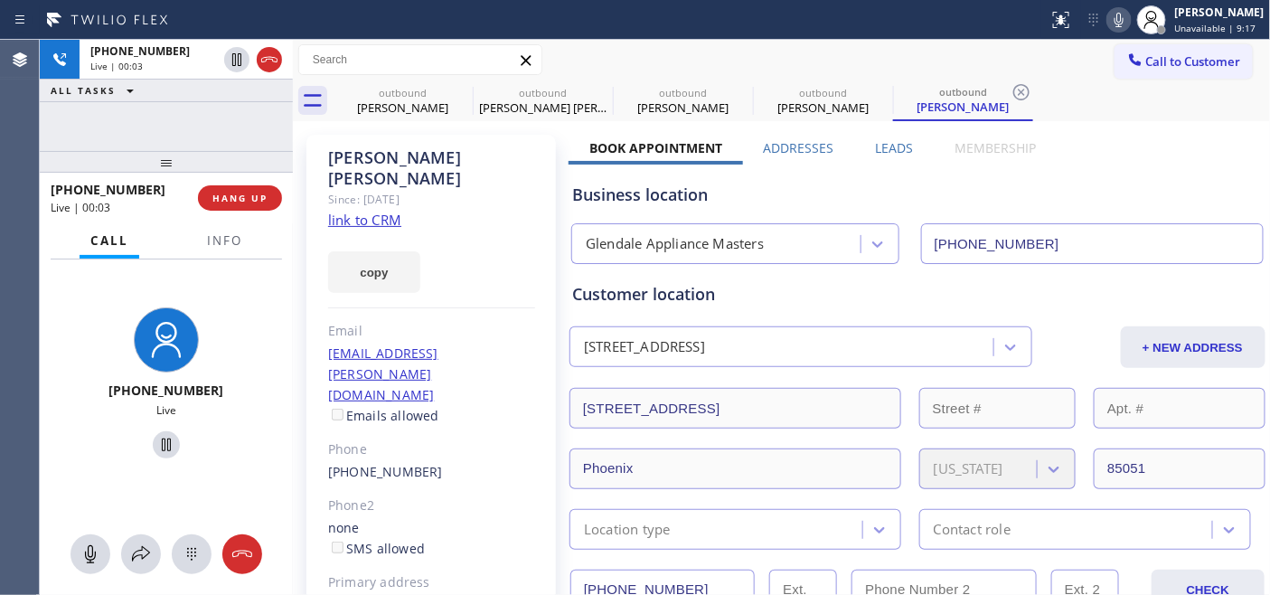
click at [264, 183] on div "[PHONE_NUMBER] Live | 00:03 HANG UP" at bounding box center [166, 197] width 231 height 47
click at [262, 186] on button "HANG UP" at bounding box center [240, 197] width 84 height 25
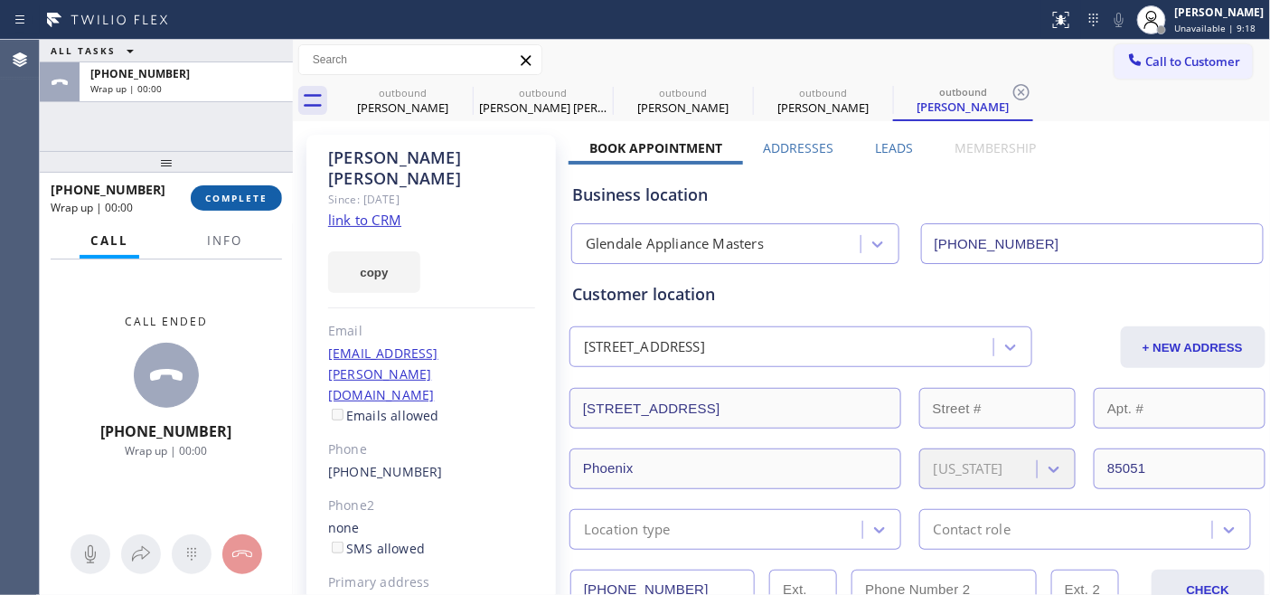
click at [260, 186] on button "COMPLETE" at bounding box center [236, 197] width 91 height 25
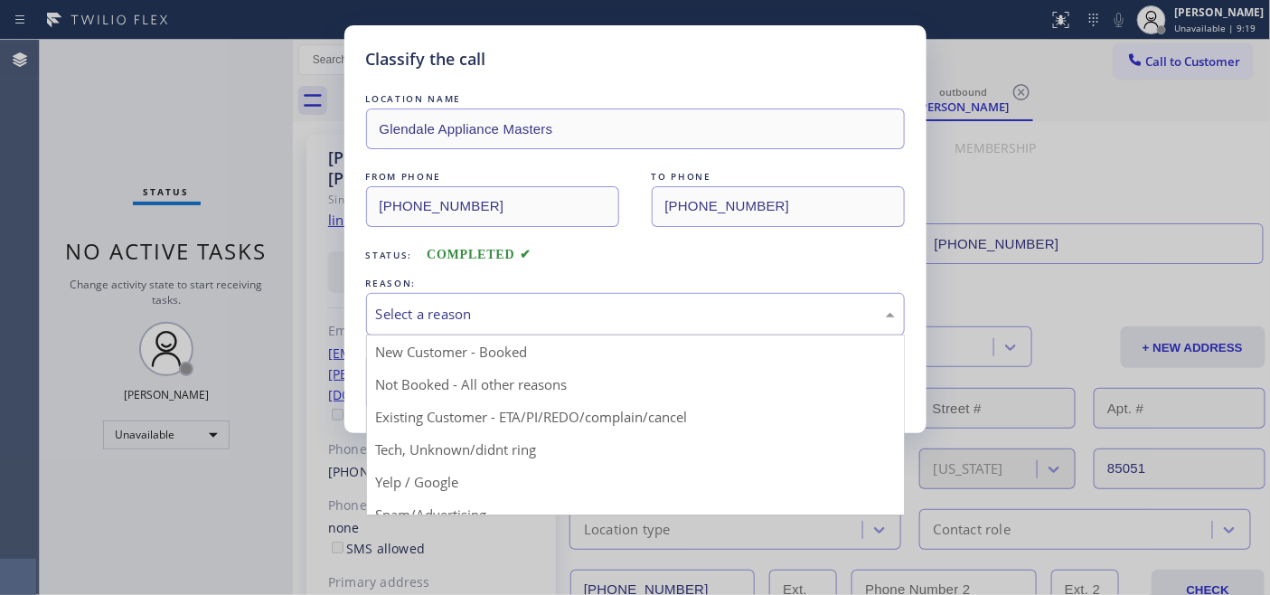
click at [570, 324] on div "Select a reason" at bounding box center [635, 314] width 519 height 21
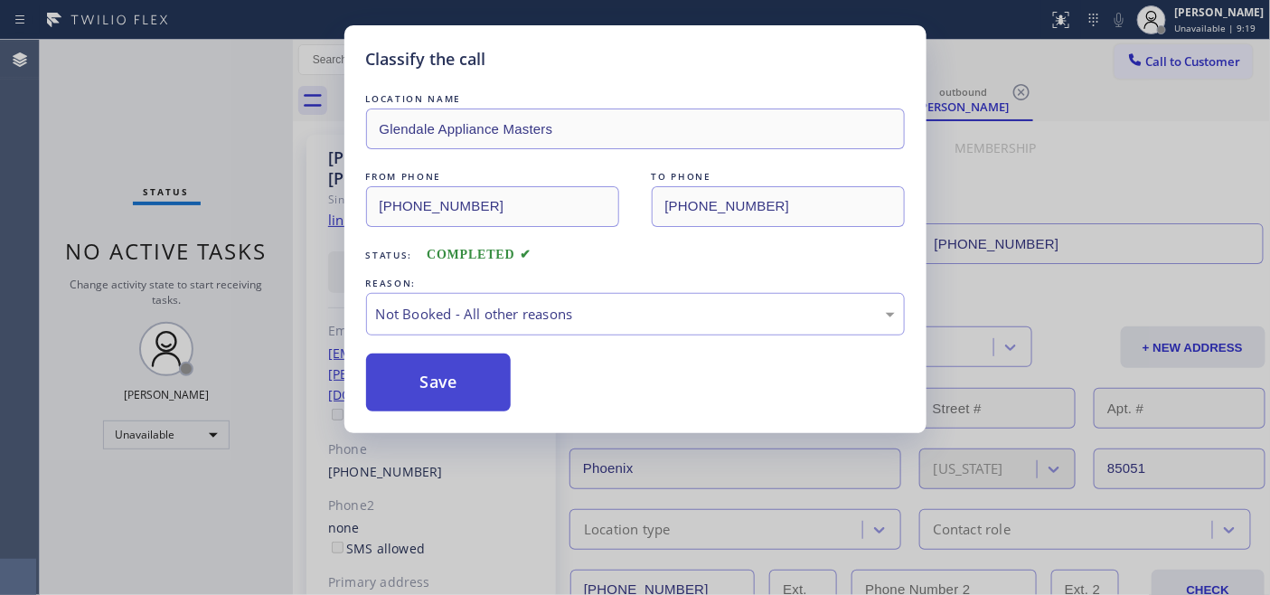
click at [462, 365] on button "Save" at bounding box center [438, 382] width 145 height 58
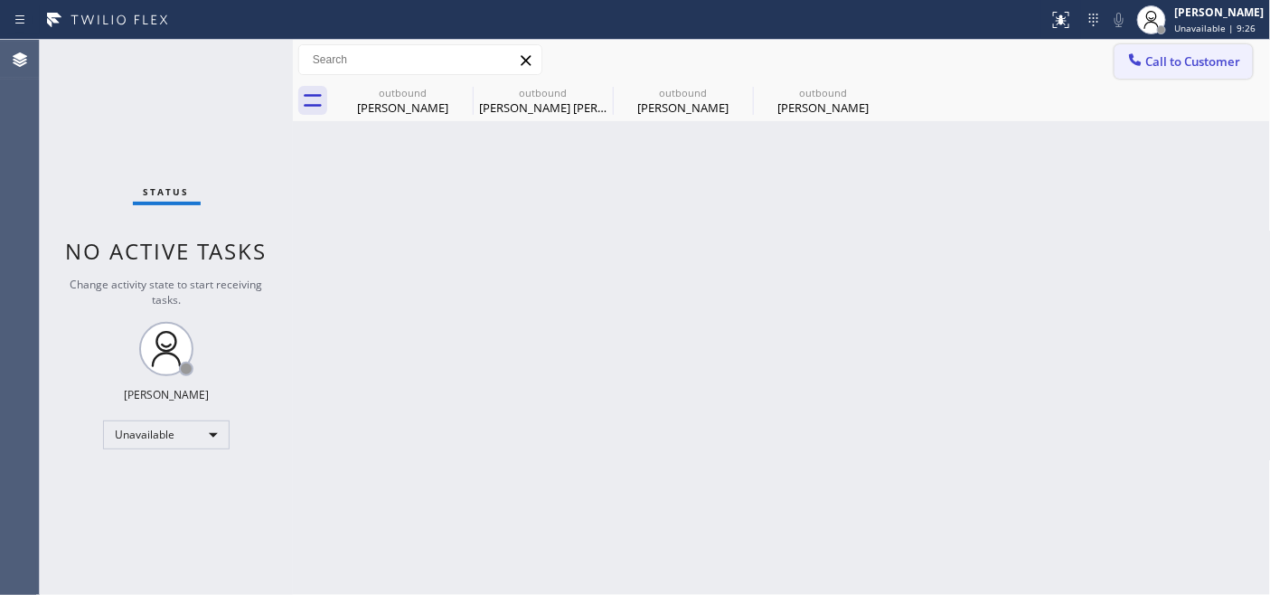
click at [1167, 47] on button "Call to Customer" at bounding box center [1183, 61] width 138 height 34
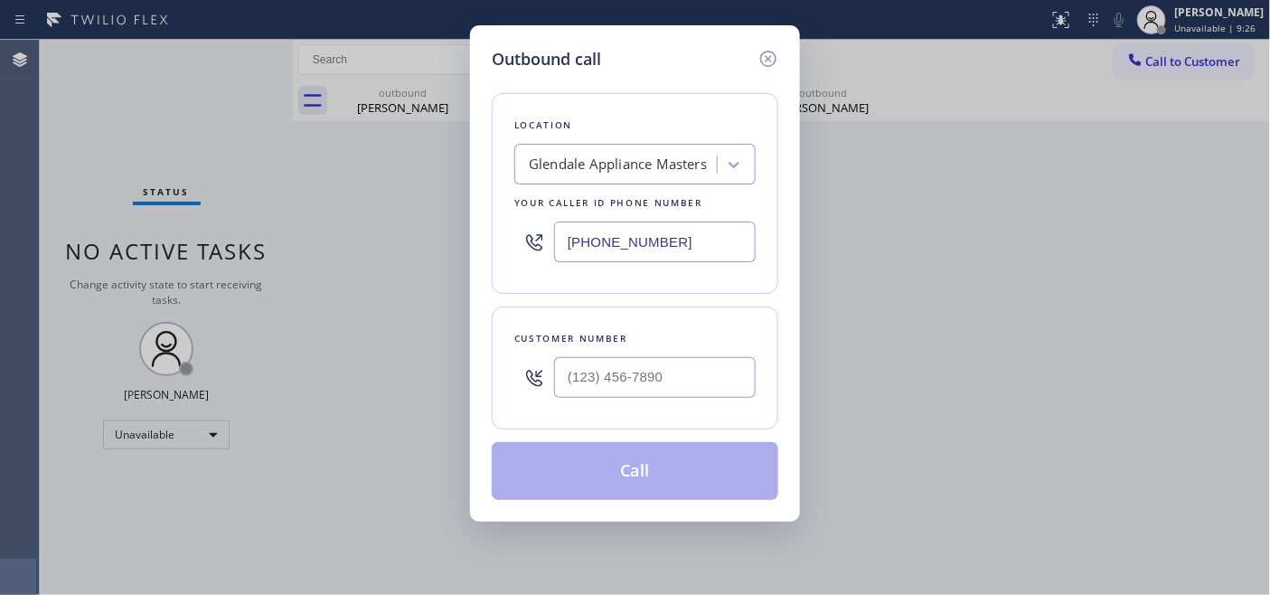
click at [631, 418] on div "Customer number" at bounding box center [635, 367] width 286 height 123
click at [634, 377] on input "(___) ___-____" at bounding box center [655, 377] width 202 height 41
paste input "360) 840-8575"
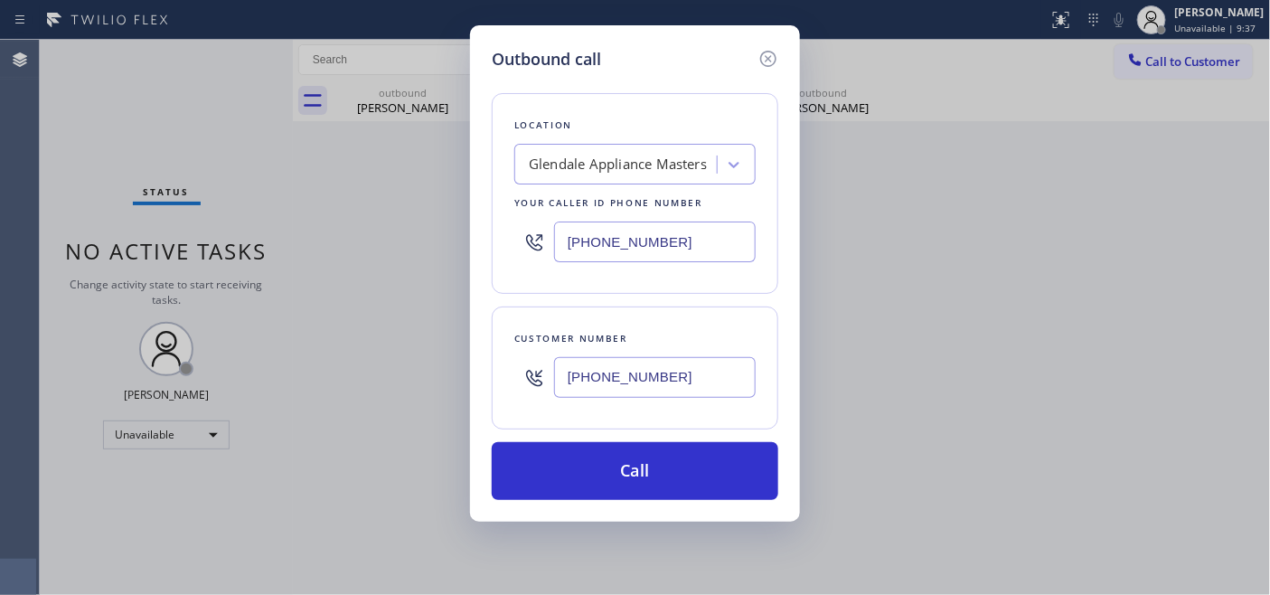
type input "[PHONE_NUMBER]"
click at [440, 263] on div "Outbound call Location [GEOGRAPHIC_DATA] Appliance Masters Your caller id phone…" at bounding box center [635, 297] width 1270 height 595
paste input "206) 202-5792"
type input "[PHONE_NUMBER]"
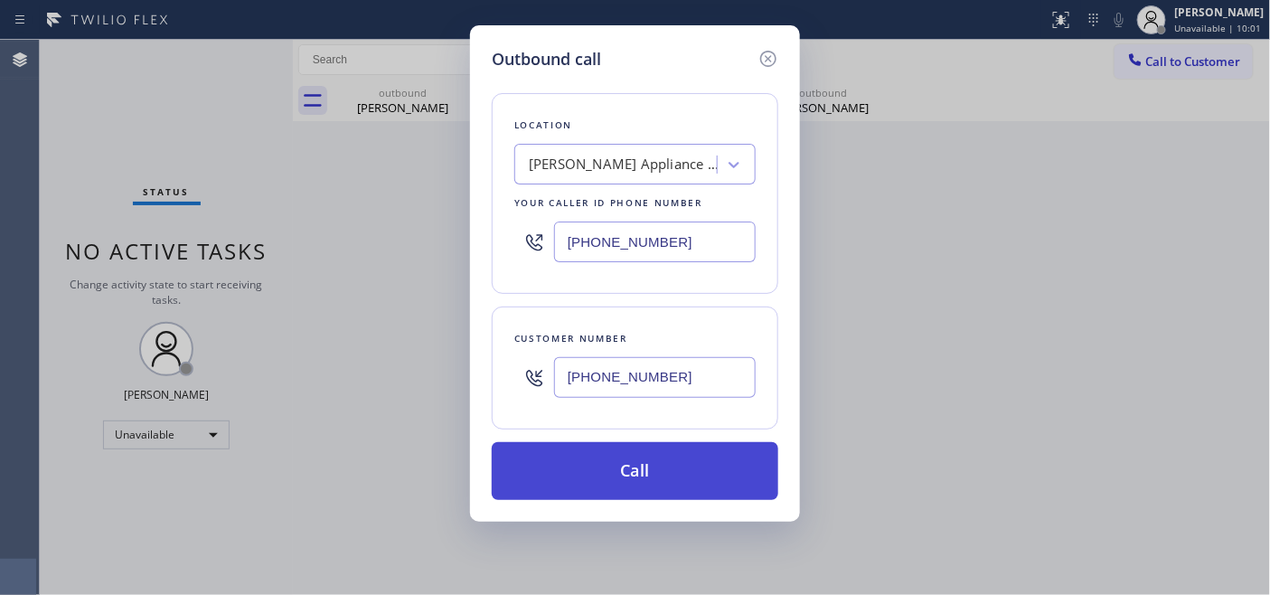
click at [648, 477] on button "Call" at bounding box center [635, 471] width 286 height 58
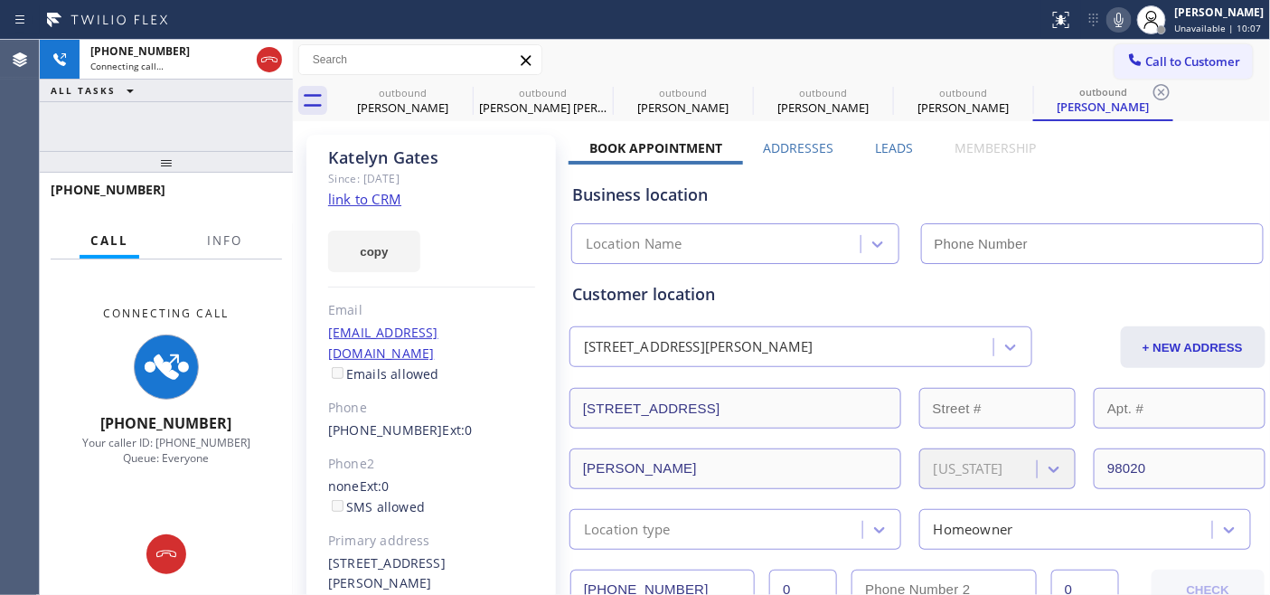
type input "[PHONE_NUMBER]"
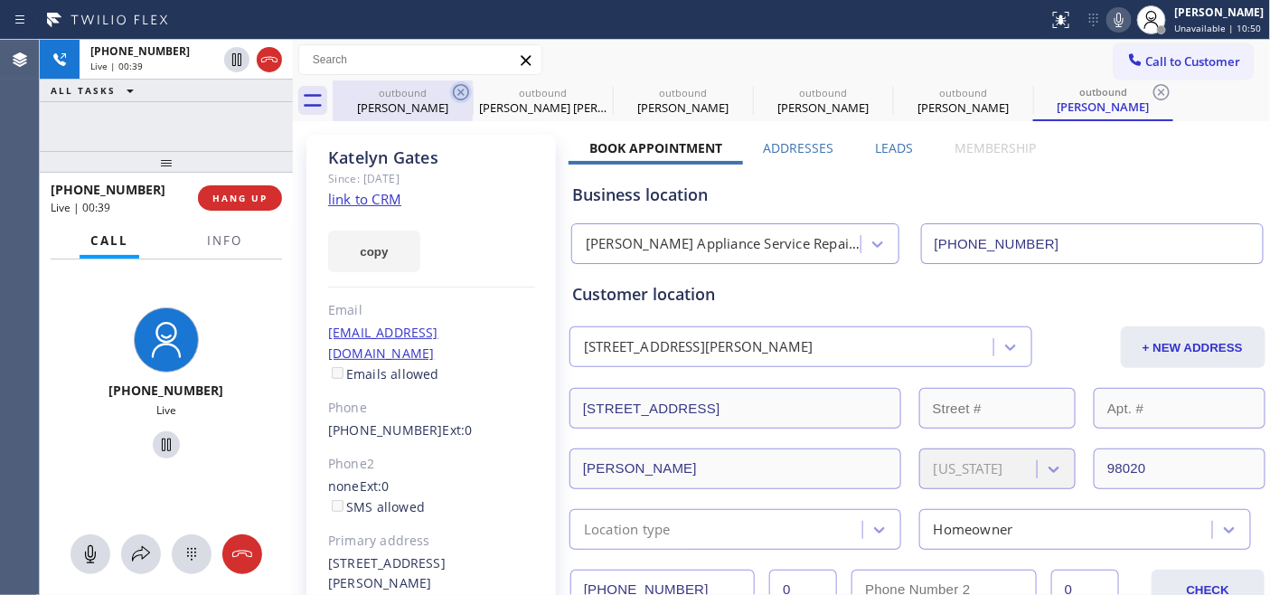
click at [464, 93] on icon at bounding box center [461, 92] width 22 height 22
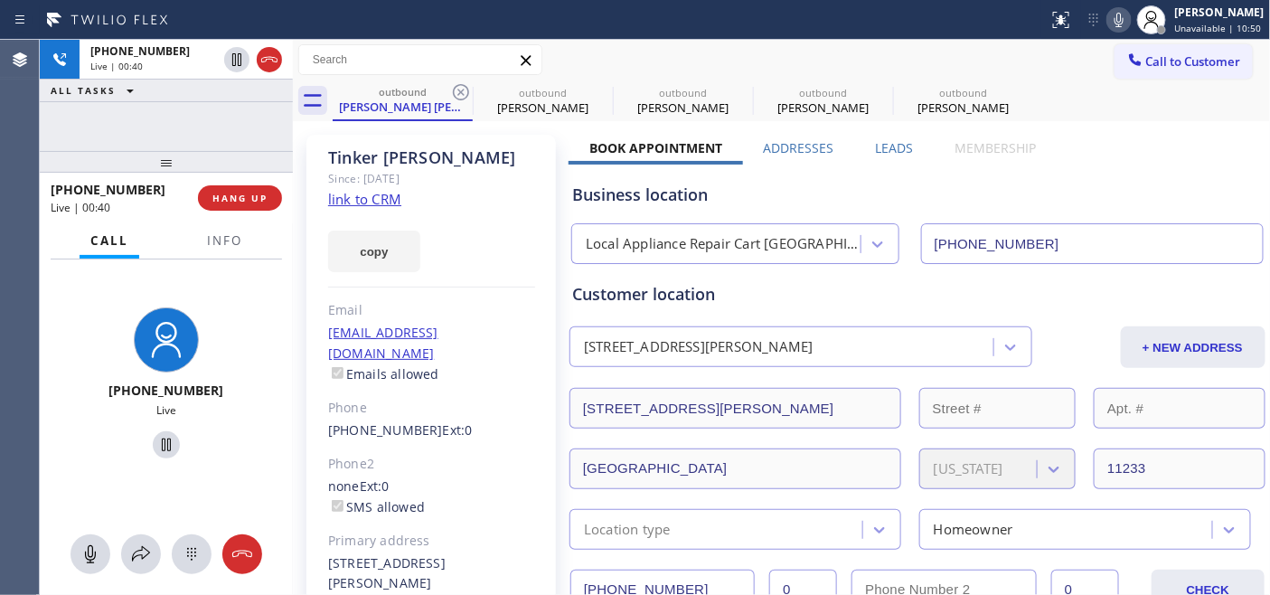
click at [464, 93] on icon at bounding box center [461, 92] width 22 height 22
type input "[PHONE_NUMBER]"
click at [0, 0] on icon at bounding box center [0, 0] width 0 height 0
type input "[PHONE_NUMBER]"
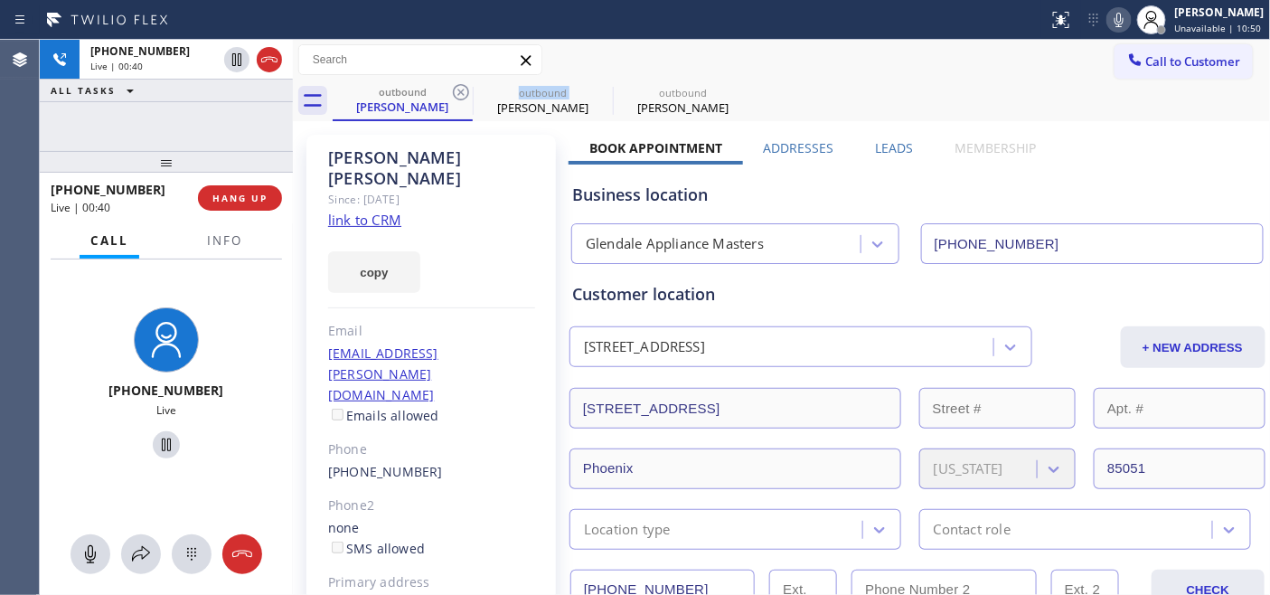
click at [464, 93] on icon at bounding box center [461, 92] width 22 height 22
type input "[PHONE_NUMBER]"
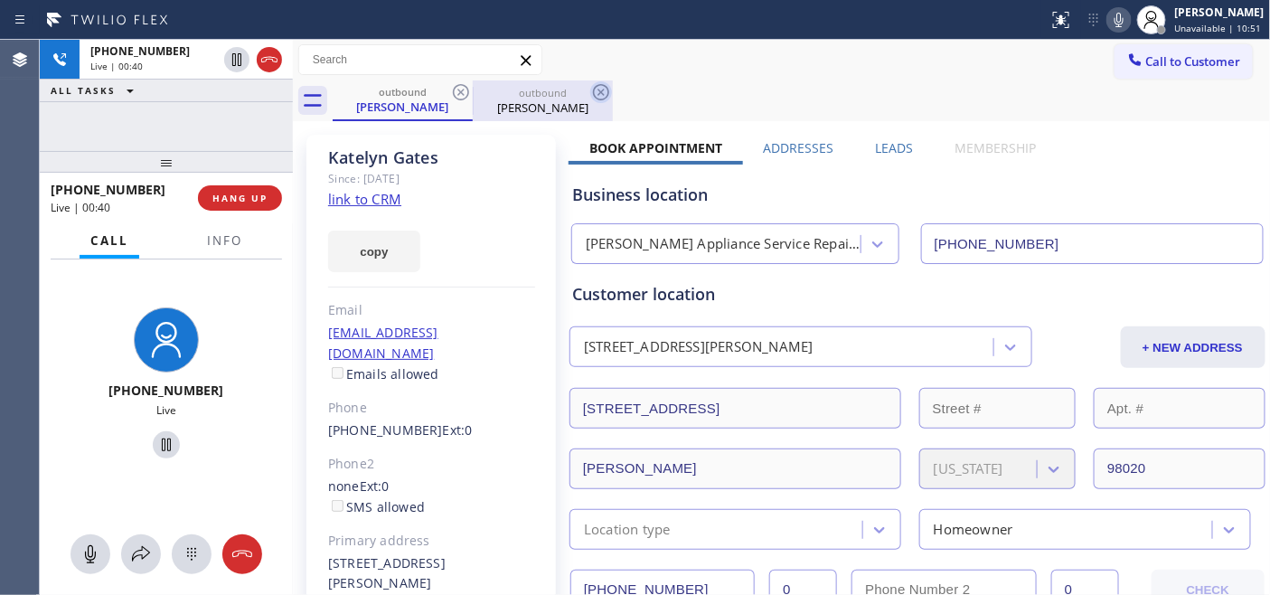
click at [464, 92] on icon at bounding box center [461, 92] width 22 height 22
click at [622, 89] on div "outbound [PERSON_NAME]" at bounding box center [802, 100] width 938 height 41
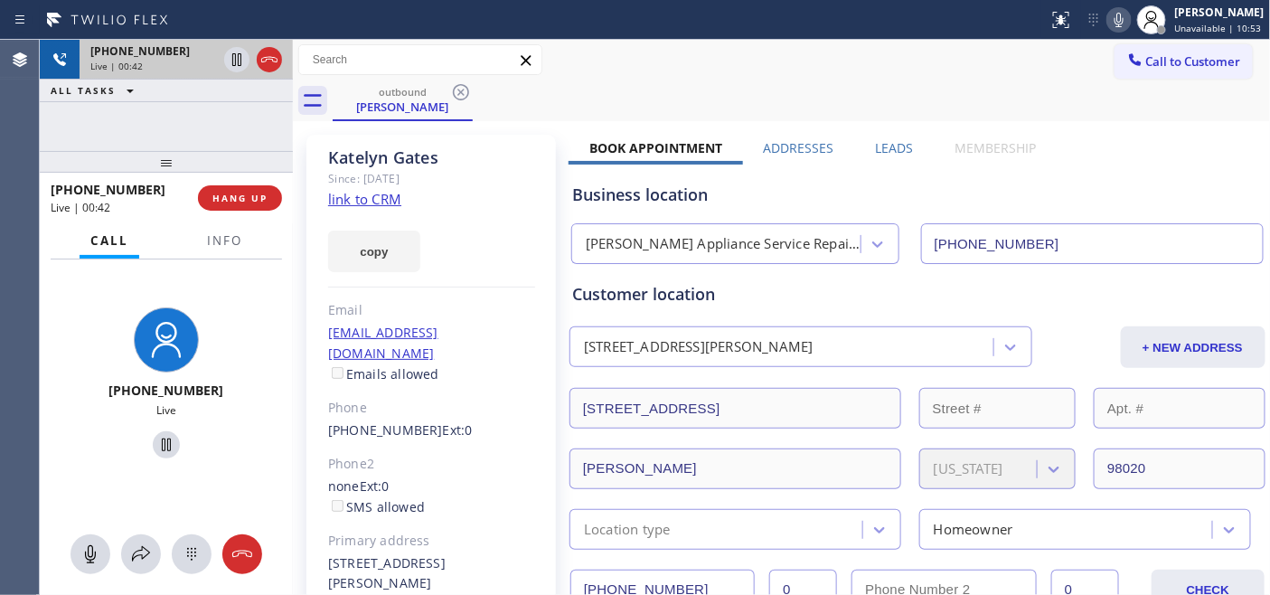
drag, startPoint x: 196, startPoint y: 159, endPoint x: 196, endPoint y: 78, distance: 81.3
click at [196, 114] on div "[PHONE_NUMBER] Live | 00:42 ALL TASKS ALL TASKS ACTIVE TASKS TASKS IN WRAP UP […" at bounding box center [166, 317] width 253 height 555
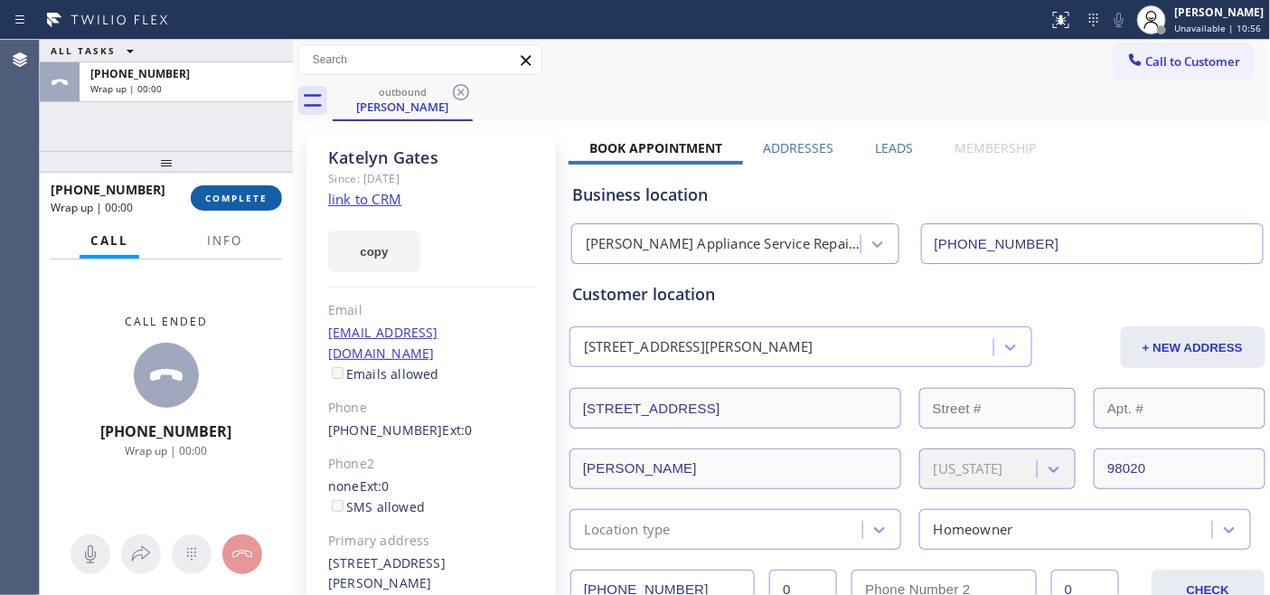
click at [247, 200] on span "COMPLETE" at bounding box center [236, 198] width 62 height 13
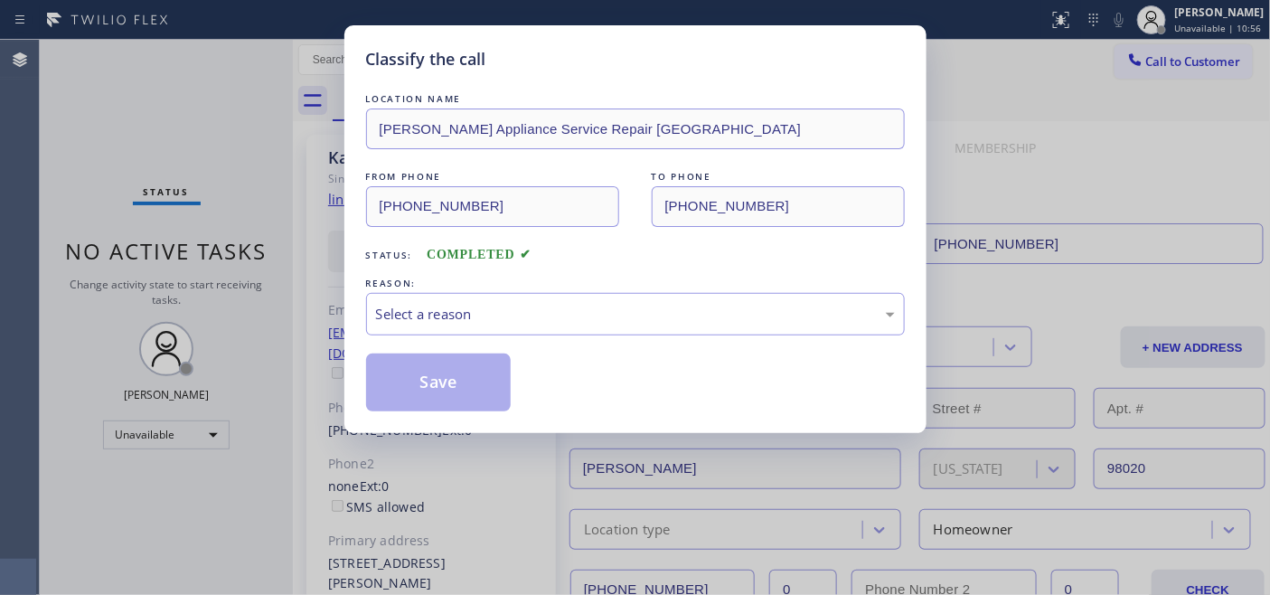
drag, startPoint x: 530, startPoint y: 284, endPoint x: 545, endPoint y: 294, distance: 17.5
click at [531, 284] on div "REASON:" at bounding box center [635, 283] width 539 height 19
click at [553, 322] on div "Select a reason" at bounding box center [635, 314] width 519 height 21
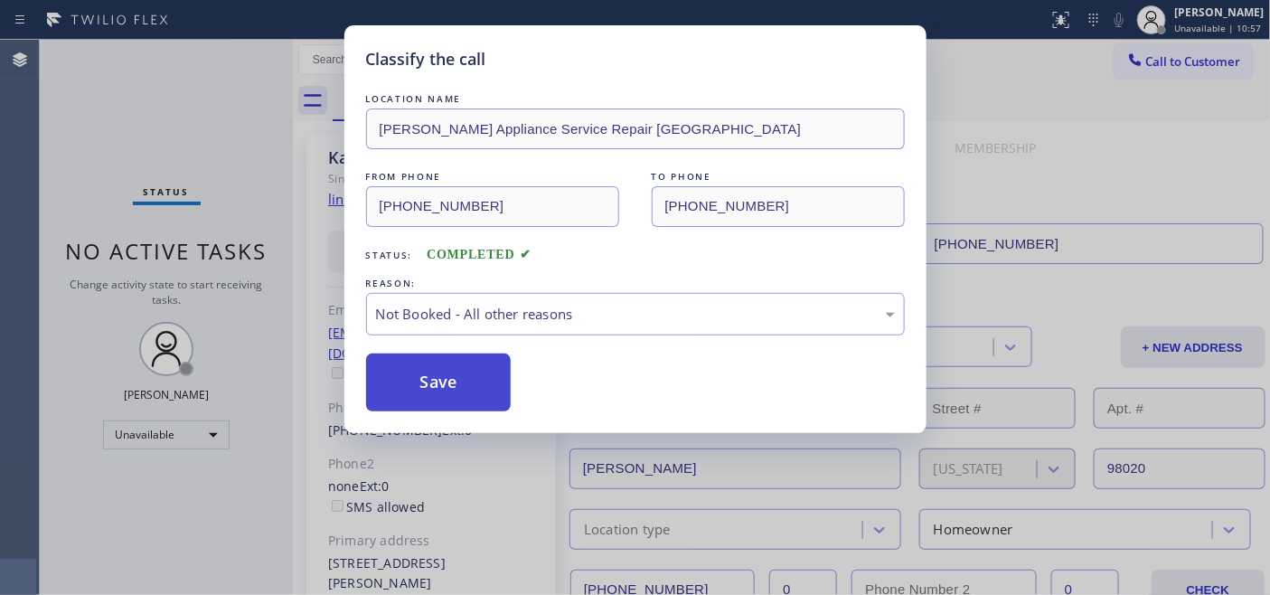
click at [431, 378] on button "Save" at bounding box center [438, 382] width 145 height 58
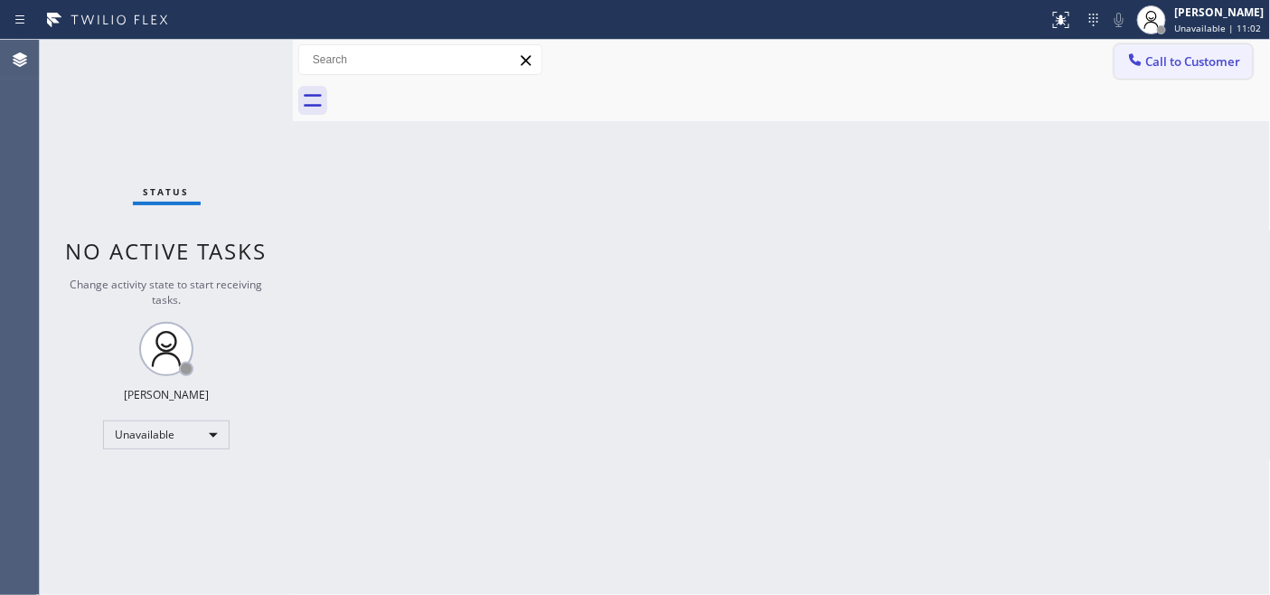
click at [1175, 45] on button "Call to Customer" at bounding box center [1183, 61] width 138 height 34
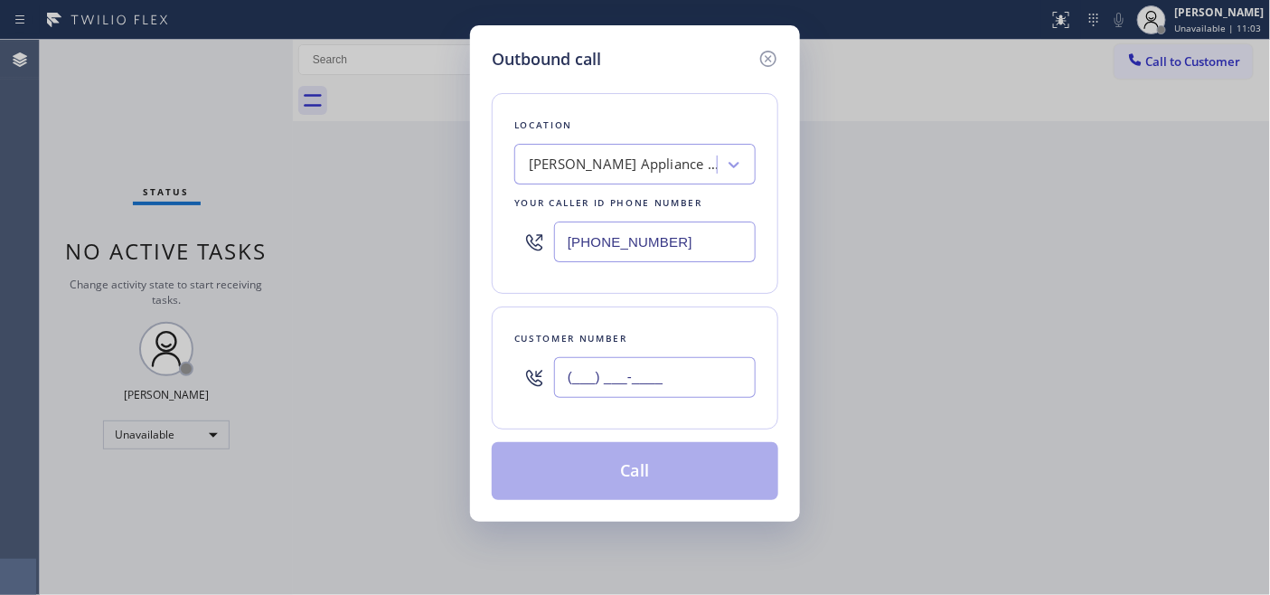
click at [590, 389] on input "(___) ___-____" at bounding box center [655, 377] width 202 height 41
paste input "703) 774-8367"
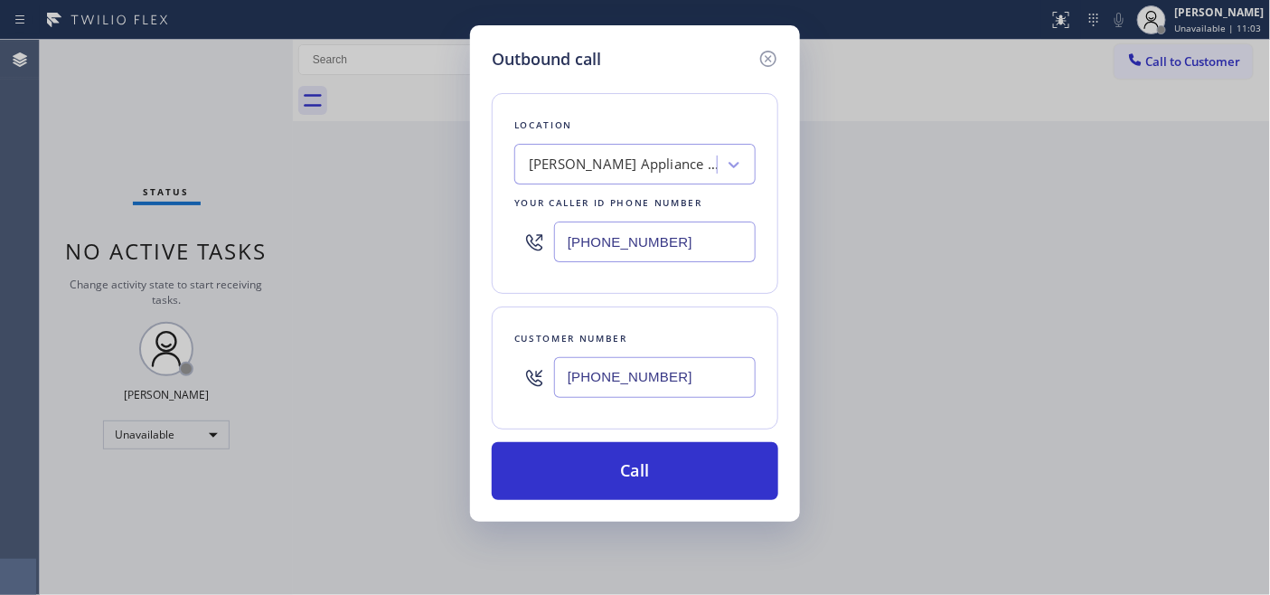
type input "[PHONE_NUMBER]"
drag, startPoint x: 656, startPoint y: 229, endPoint x: 554, endPoint y: 251, distance: 104.6
click at [554, 251] on div "[PHONE_NUMBER]" at bounding box center [634, 241] width 241 height 59
paste input "773) 832-5024"
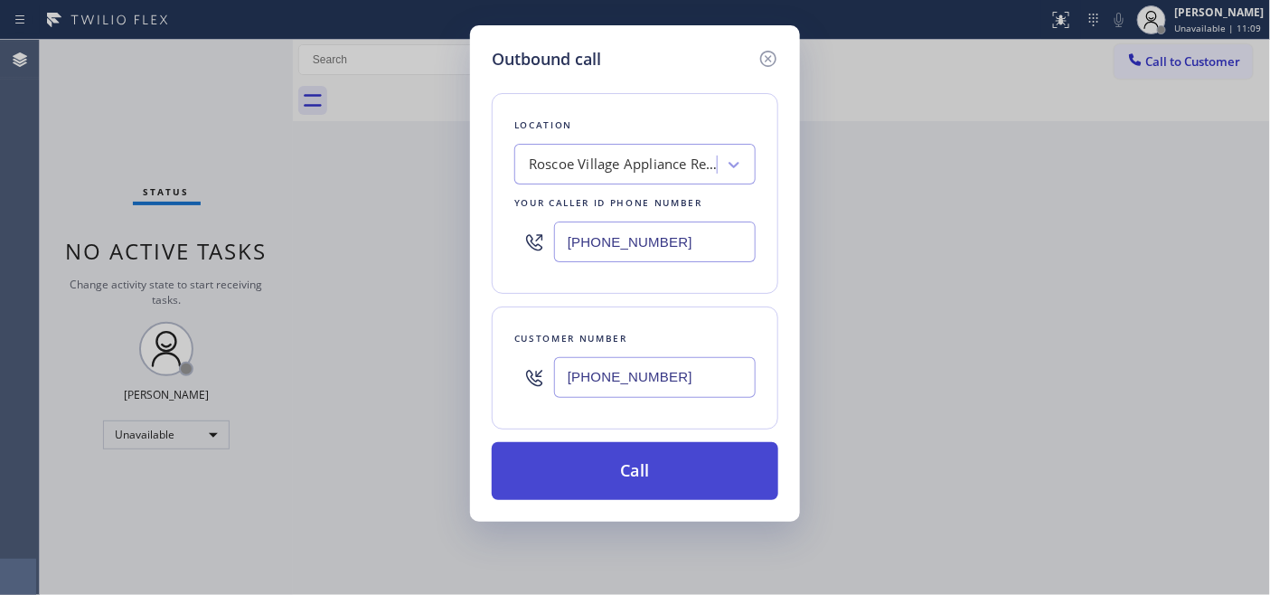
type input "[PHONE_NUMBER]"
click at [701, 474] on button "Call" at bounding box center [635, 471] width 286 height 58
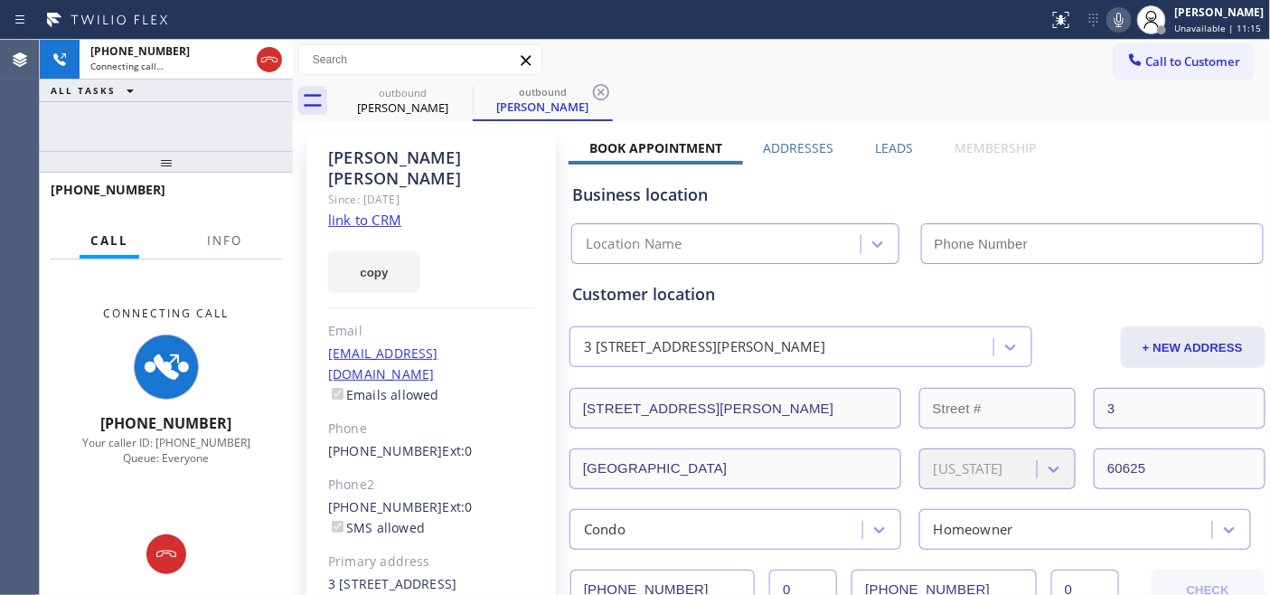
type input "[PHONE_NUMBER]"
click at [1124, 20] on icon at bounding box center [1119, 20] width 22 height 22
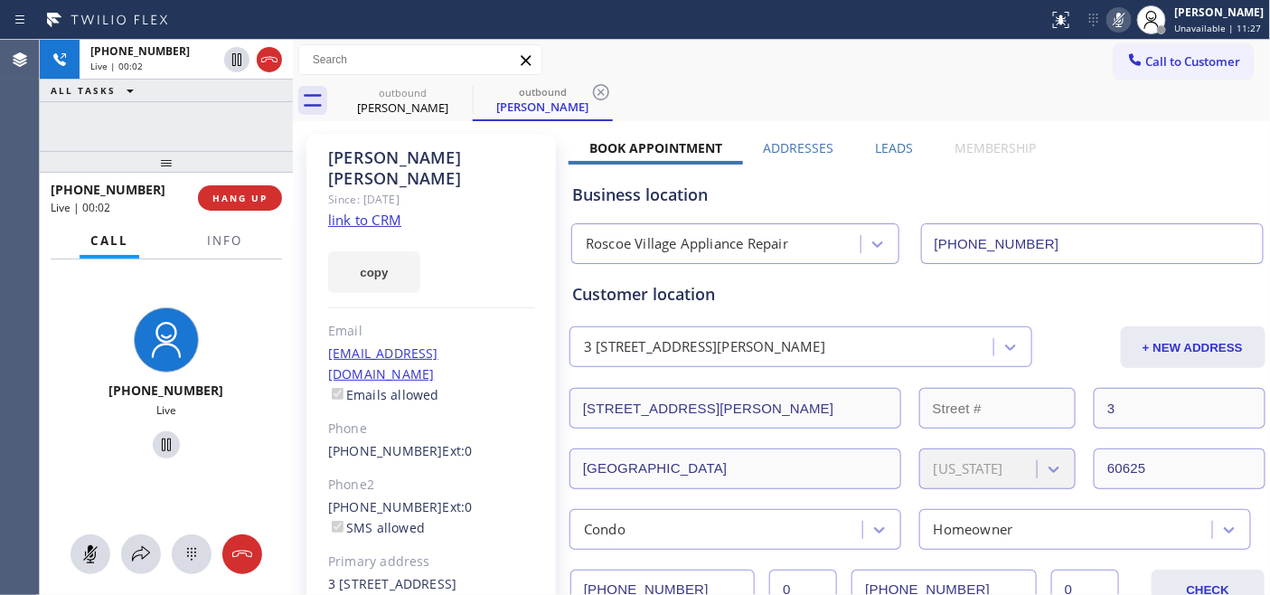
click at [1116, 21] on icon at bounding box center [1119, 20] width 22 height 22
click at [256, 220] on div "[PHONE_NUMBER] Live | 00:04 HANG UP" at bounding box center [166, 197] width 231 height 47
click at [250, 202] on span "HANG UP" at bounding box center [239, 198] width 55 height 13
drag, startPoint x: 247, startPoint y: 155, endPoint x: 263, endPoint y: 137, distance: 23.7
click at [262, 93] on div "[PHONE_NUMBER] Live | 00:05 ALL TASKS ALL TASKS ACTIVE TASKS TASKS IN WRAP UP […" at bounding box center [166, 317] width 253 height 555
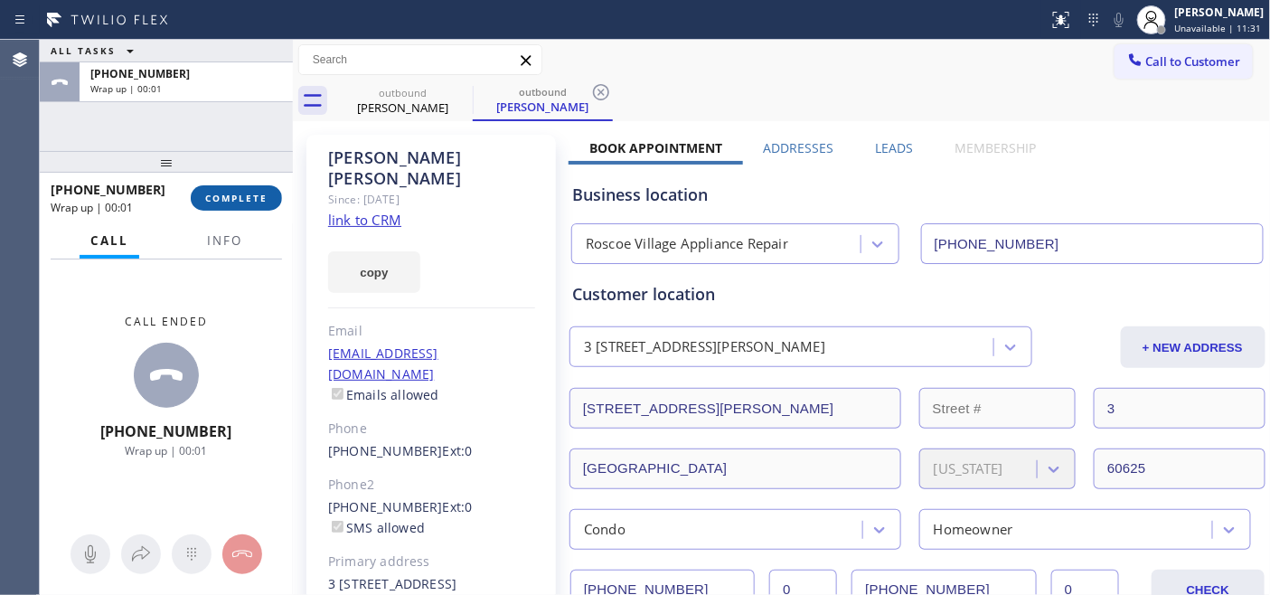
click at [237, 203] on span "COMPLETE" at bounding box center [236, 198] width 62 height 13
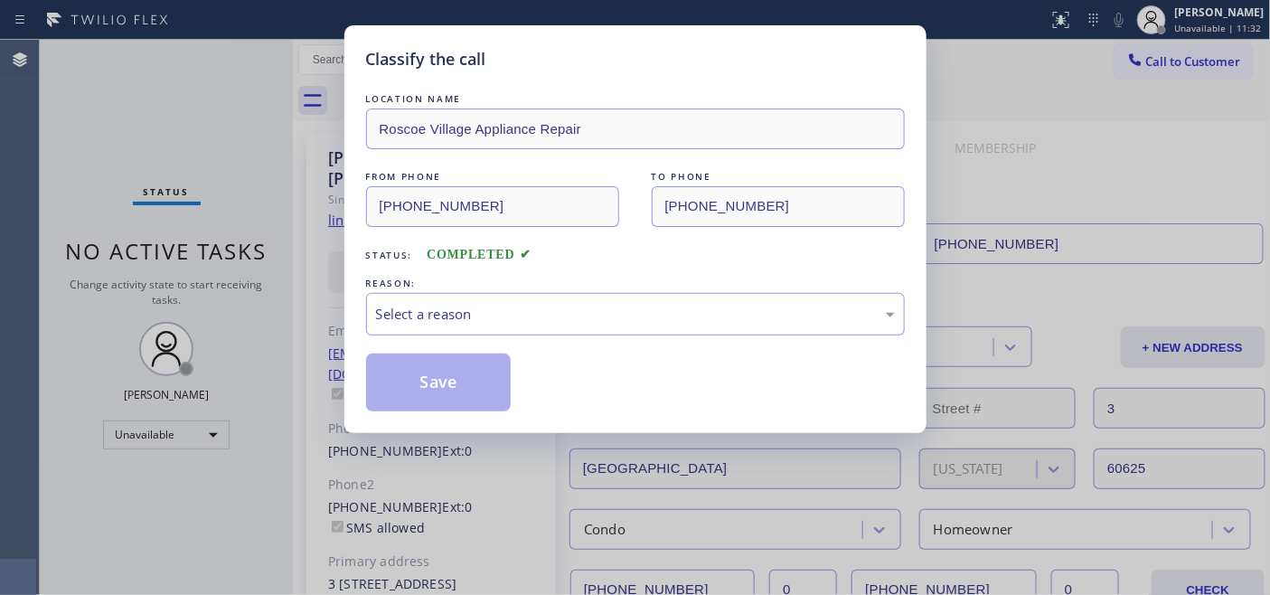
click at [481, 295] on div "Select a reason" at bounding box center [635, 314] width 539 height 42
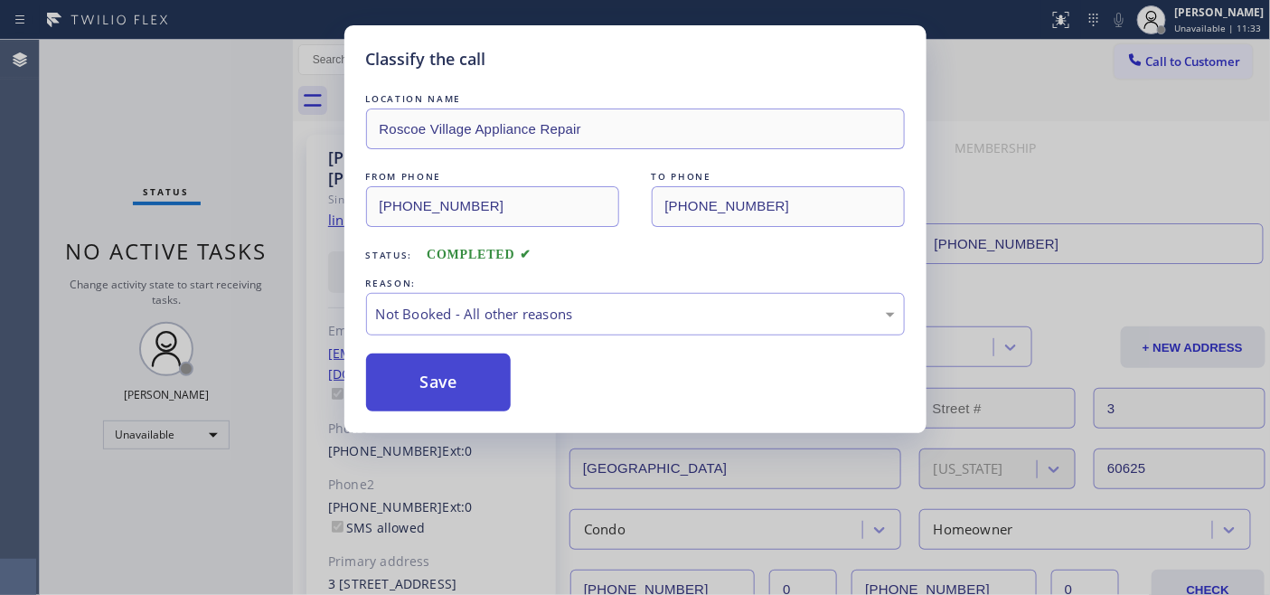
click at [463, 370] on button "Save" at bounding box center [438, 382] width 145 height 58
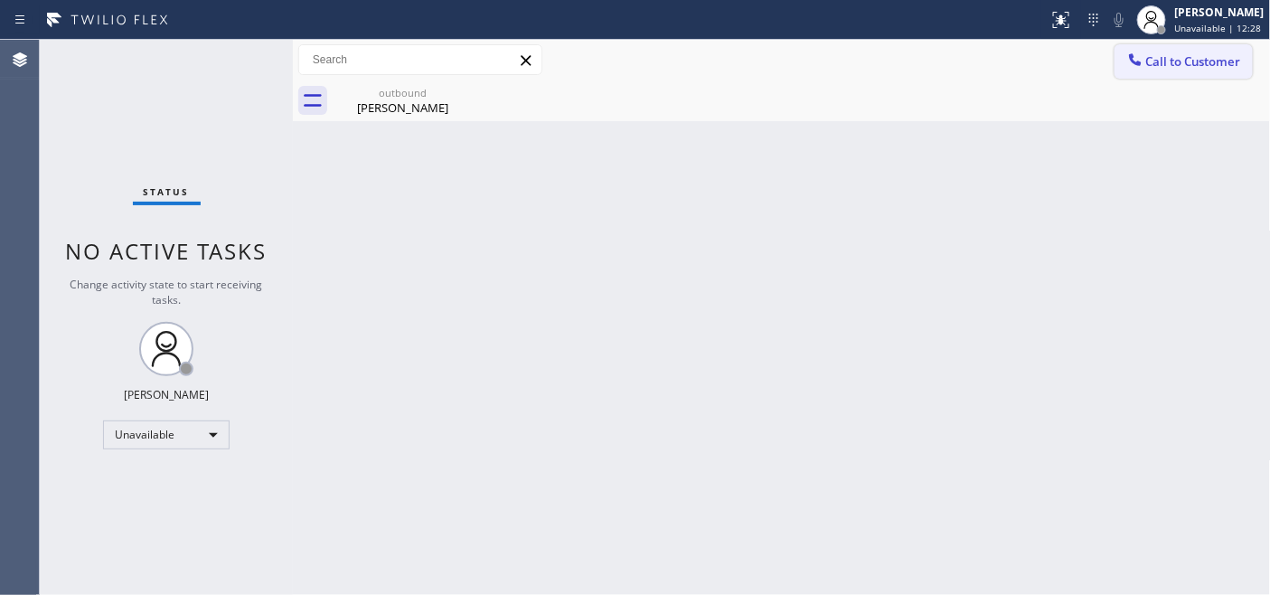
click at [1137, 63] on icon at bounding box center [1135, 59] width 12 height 12
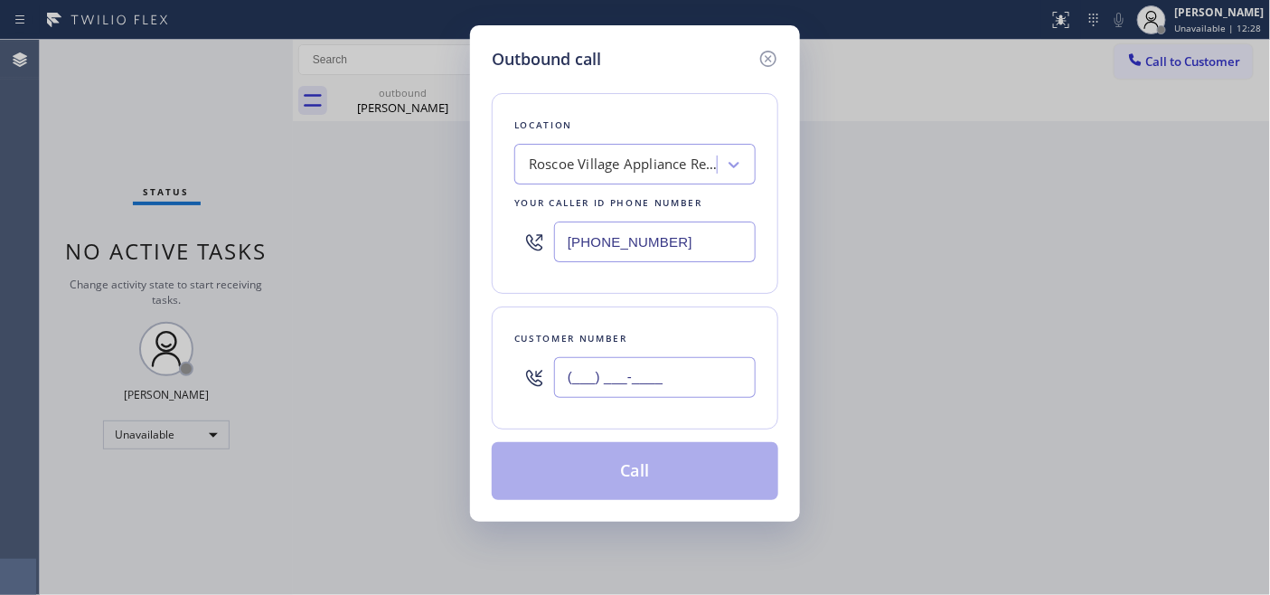
drag, startPoint x: 535, startPoint y: 361, endPoint x: 633, endPoint y: 318, distance: 107.6
click at [526, 361] on div "(___) ___-____" at bounding box center [634, 377] width 241 height 59
paste input "760) 625-5424"
type input "[PHONE_NUMBER]"
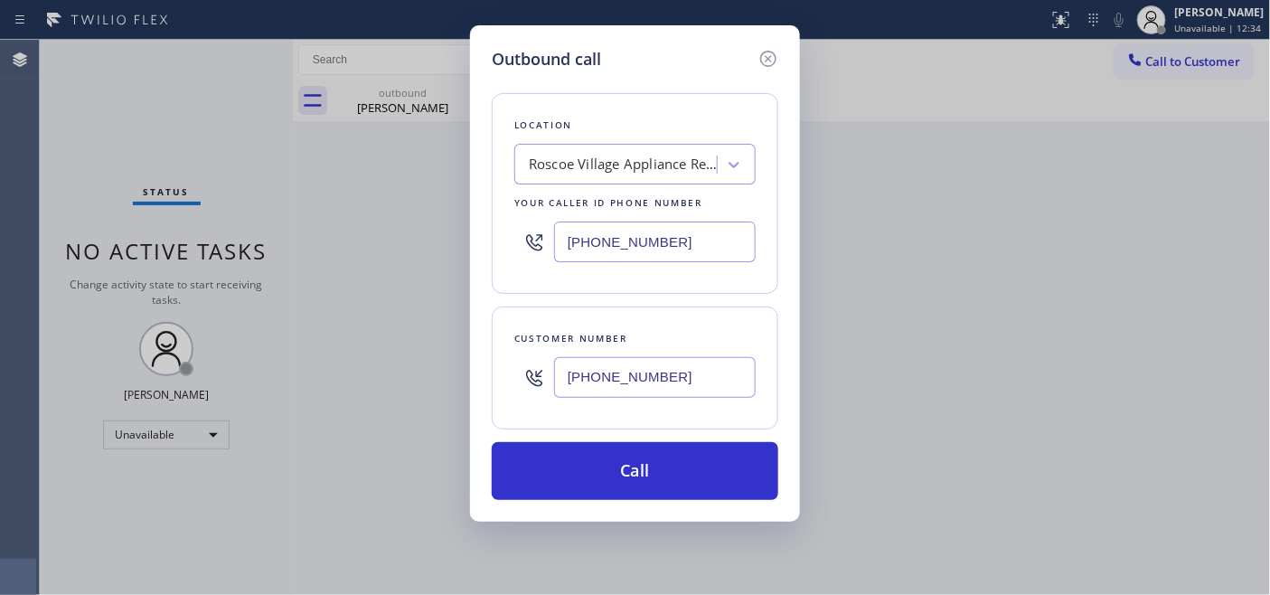
drag, startPoint x: 702, startPoint y: 242, endPoint x: 421, endPoint y: 240, distance: 281.0
click at [421, 239] on div "Outbound call Location [GEOGRAPHIC_DATA] Appliance Repair Your caller id phone …" at bounding box center [635, 297] width 1270 height 595
paste input "60) 452-3788"
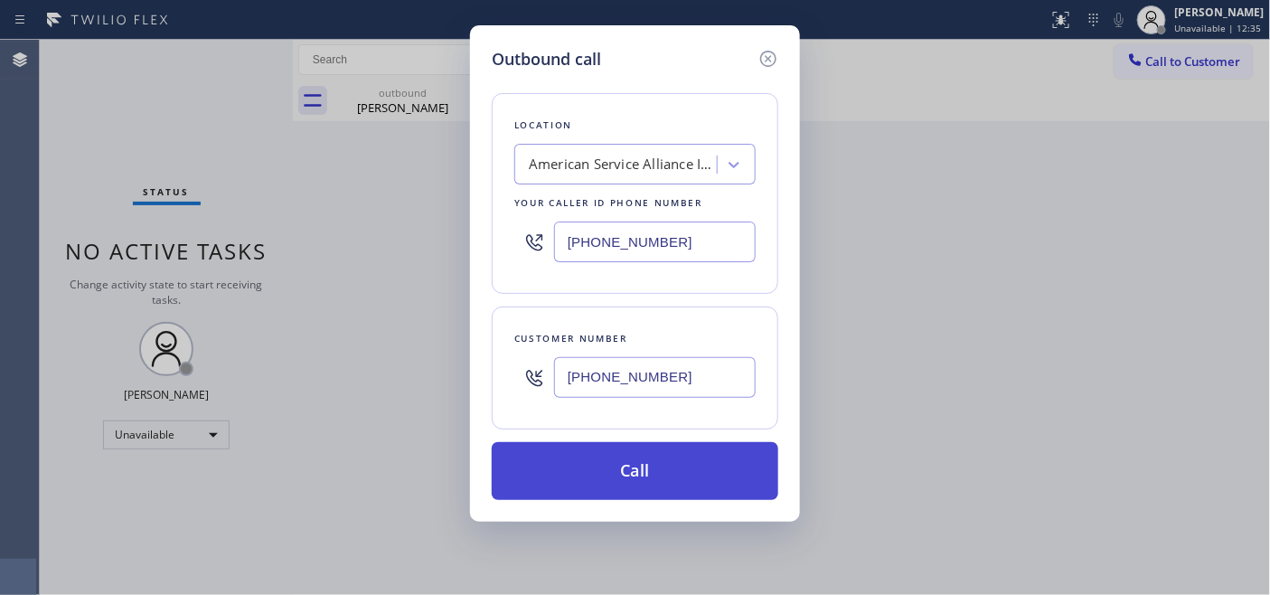
type input "[PHONE_NUMBER]"
click at [675, 464] on button "Call" at bounding box center [635, 471] width 286 height 58
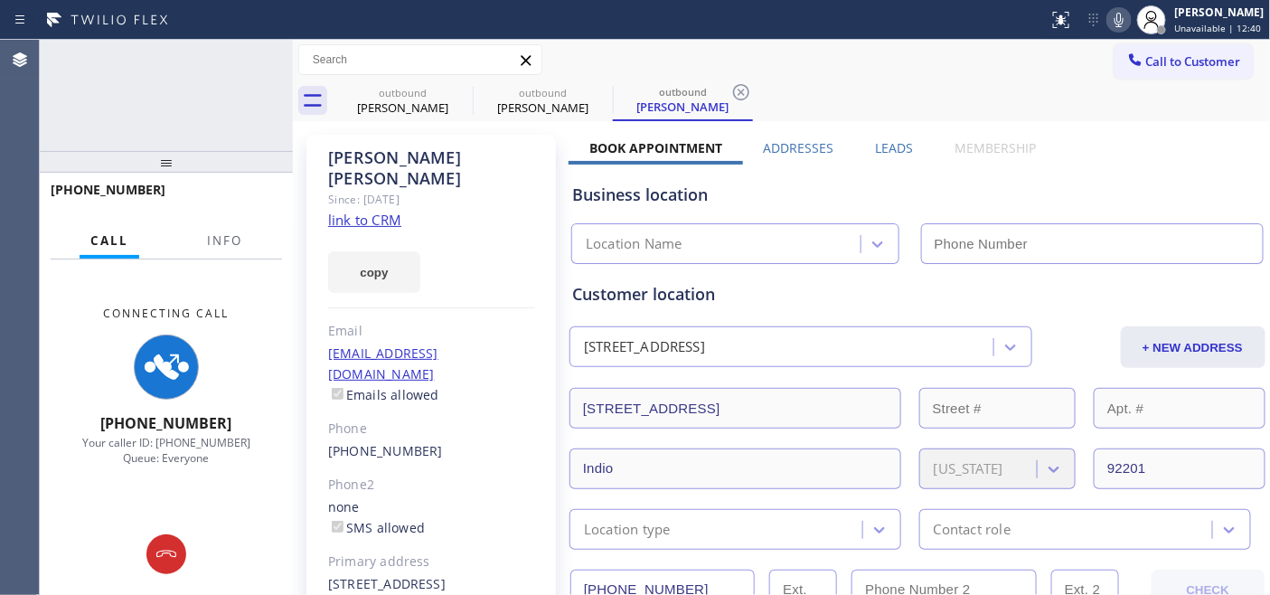
type input "[PHONE_NUMBER]"
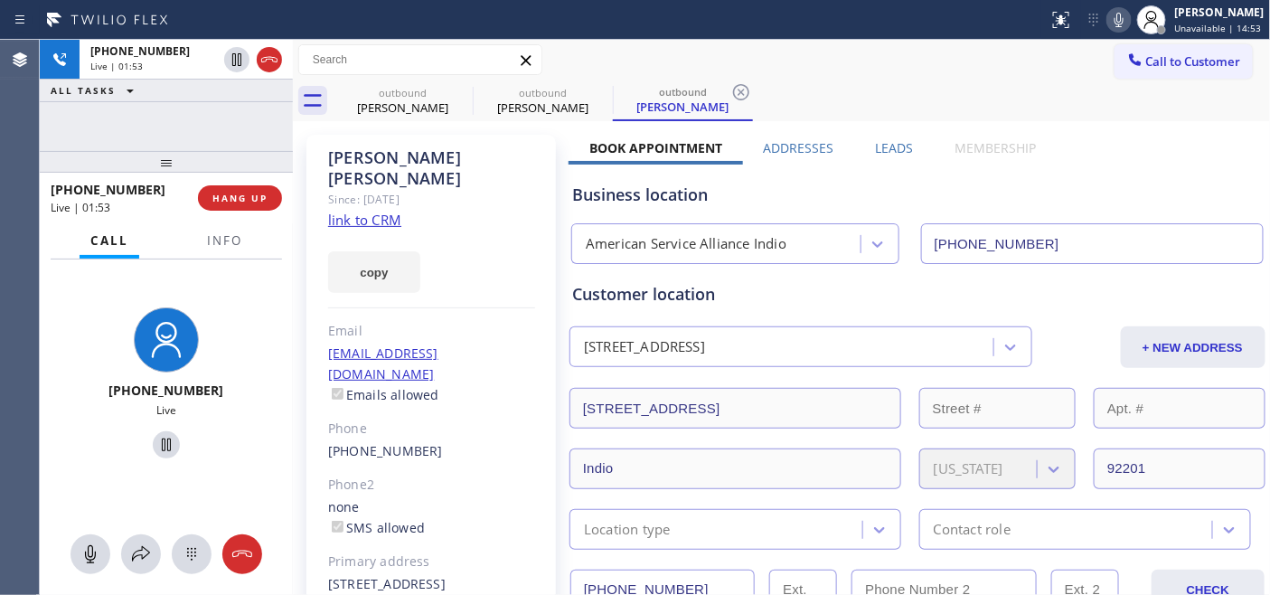
drag, startPoint x: 174, startPoint y: 165, endPoint x: 224, endPoint y: 134, distance: 58.9
click at [183, 140] on div "[PHONE_NUMBER] Live | 01:53 ALL TASKS ALL TASKS ACTIVE TASKS TASKS IN WRAP UP […" at bounding box center [166, 317] width 253 height 555
click at [249, 202] on span "HANG UP" at bounding box center [239, 198] width 55 height 13
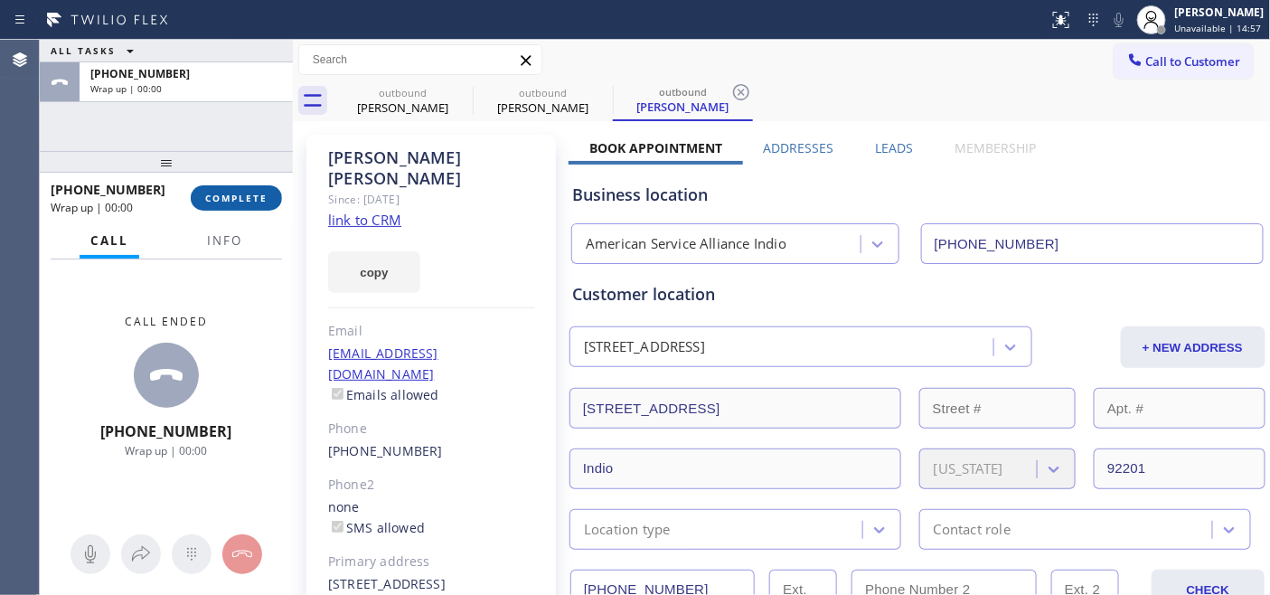
click at [249, 202] on span "COMPLETE" at bounding box center [236, 198] width 62 height 13
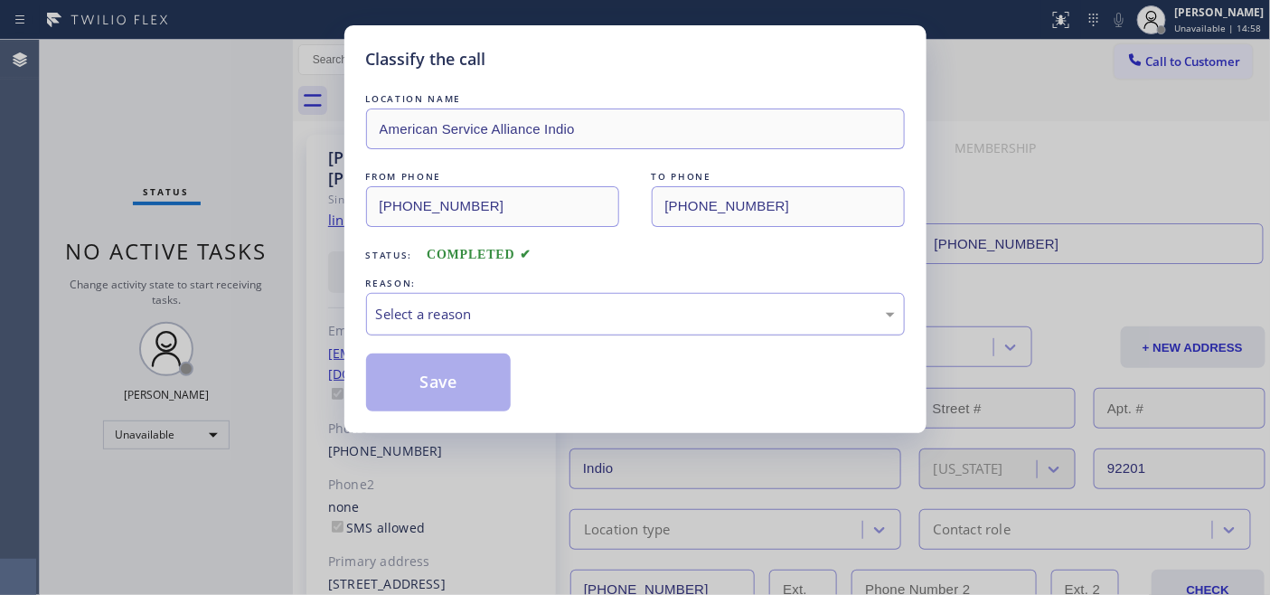
click at [481, 323] on div "Select a reason" at bounding box center [635, 314] width 519 height 21
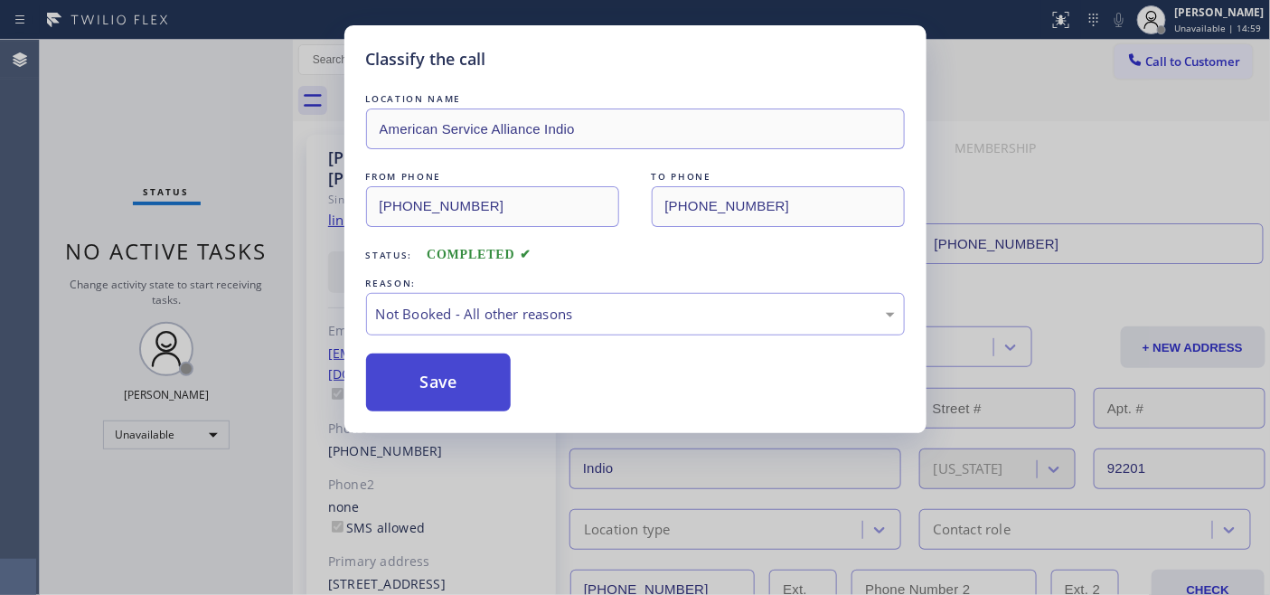
click at [459, 385] on button "Save" at bounding box center [438, 382] width 145 height 58
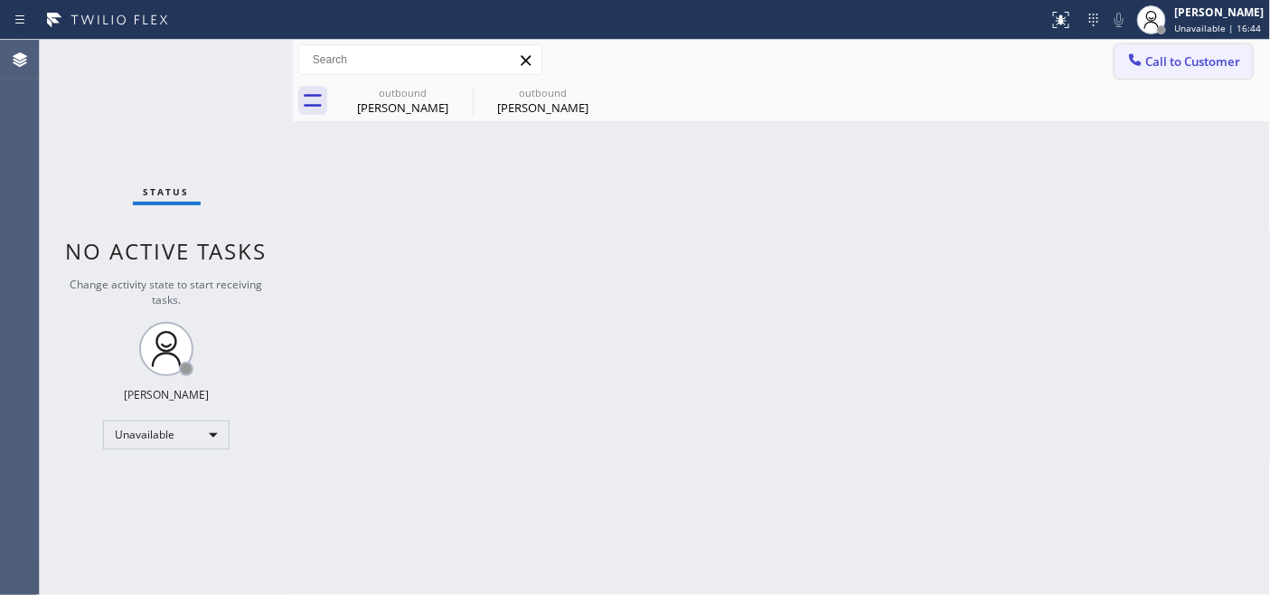
click at [1151, 57] on span "Call to Customer" at bounding box center [1193, 61] width 95 height 16
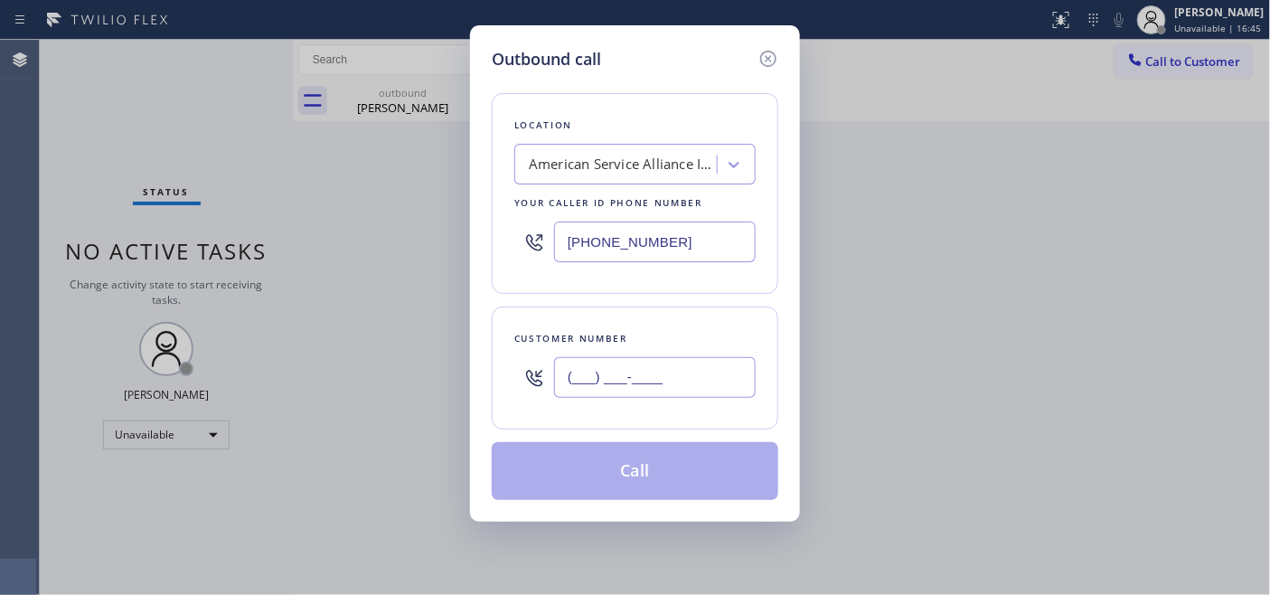
click at [661, 369] on input "(___) ___-____" at bounding box center [655, 377] width 202 height 41
paste input "310) 210-0449"
type input "[PHONE_NUMBER]"
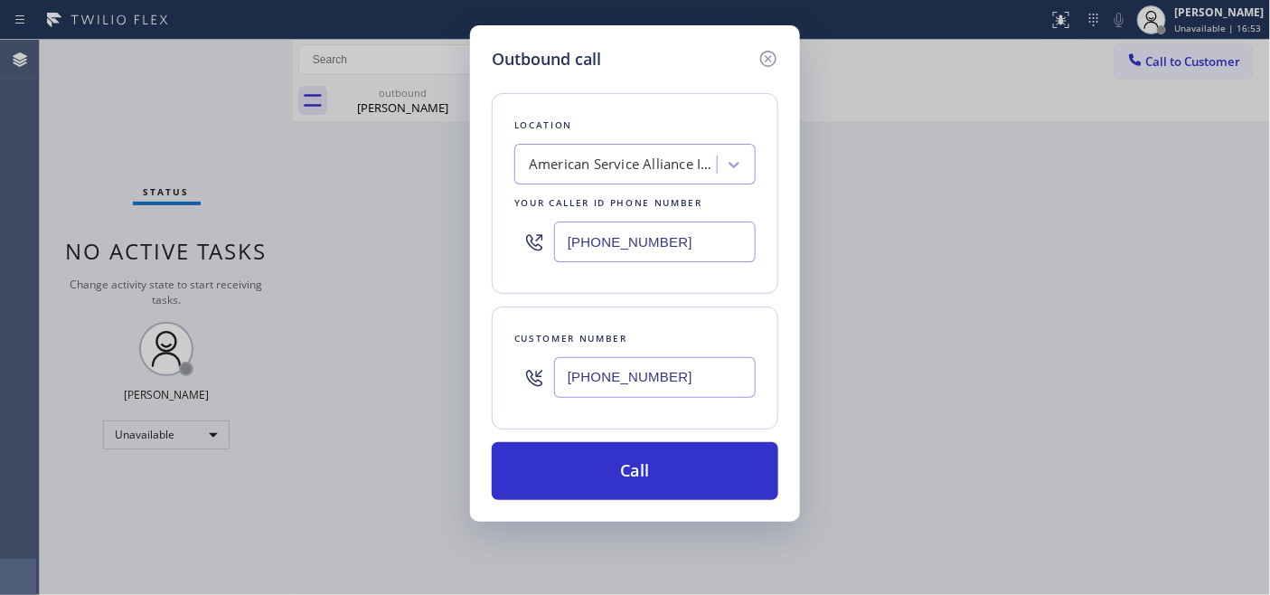
drag, startPoint x: 545, startPoint y: 239, endPoint x: 462, endPoint y: 239, distance: 83.1
click at [462, 239] on div "Outbound call Location American Service Alliance Indio Your caller id phone num…" at bounding box center [635, 297] width 1270 height 595
paste input "855) 731-4952"
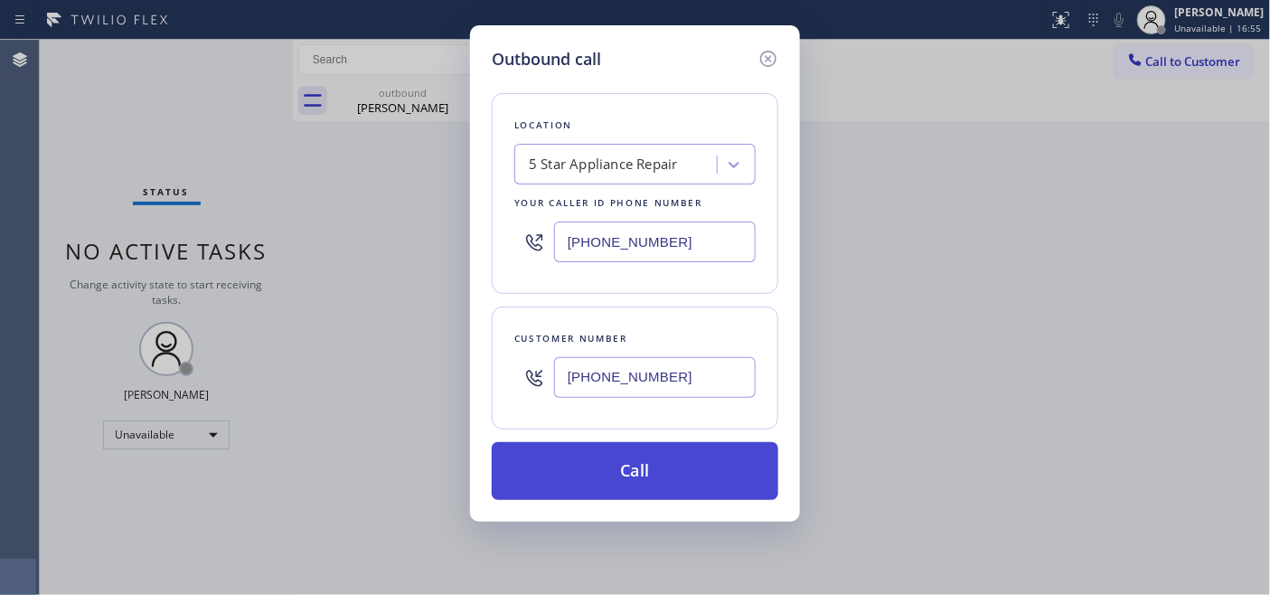
type input "[PHONE_NUMBER]"
click at [656, 473] on button "Call" at bounding box center [635, 471] width 286 height 58
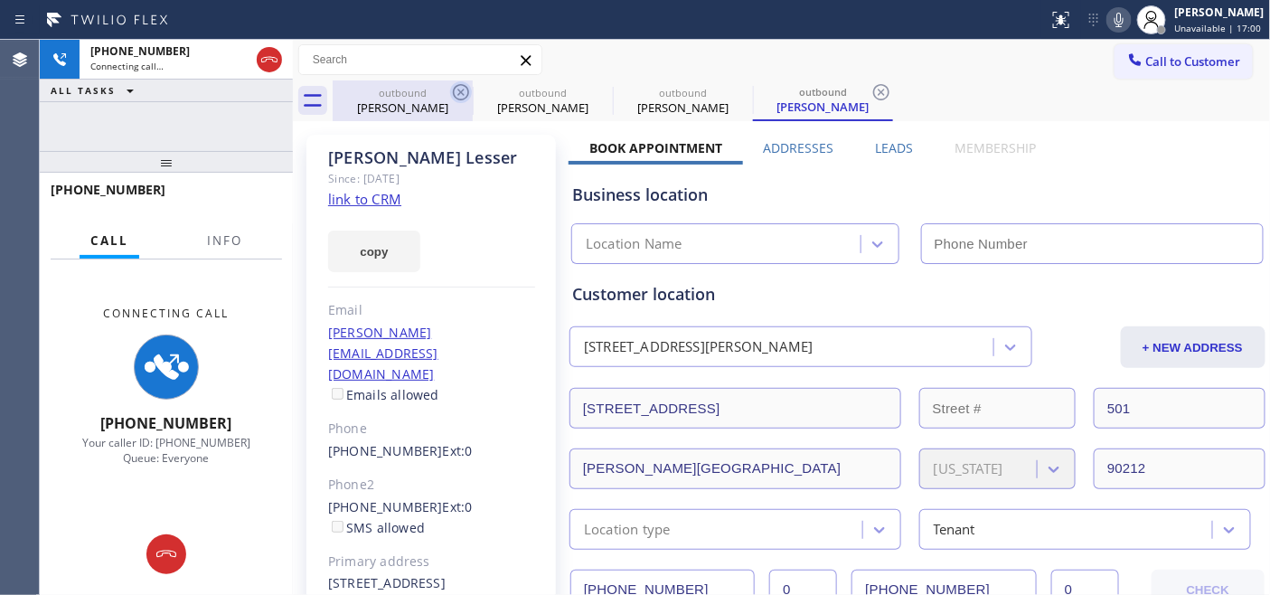
click at [455, 90] on icon at bounding box center [461, 92] width 22 height 22
type input "[PHONE_NUMBER]"
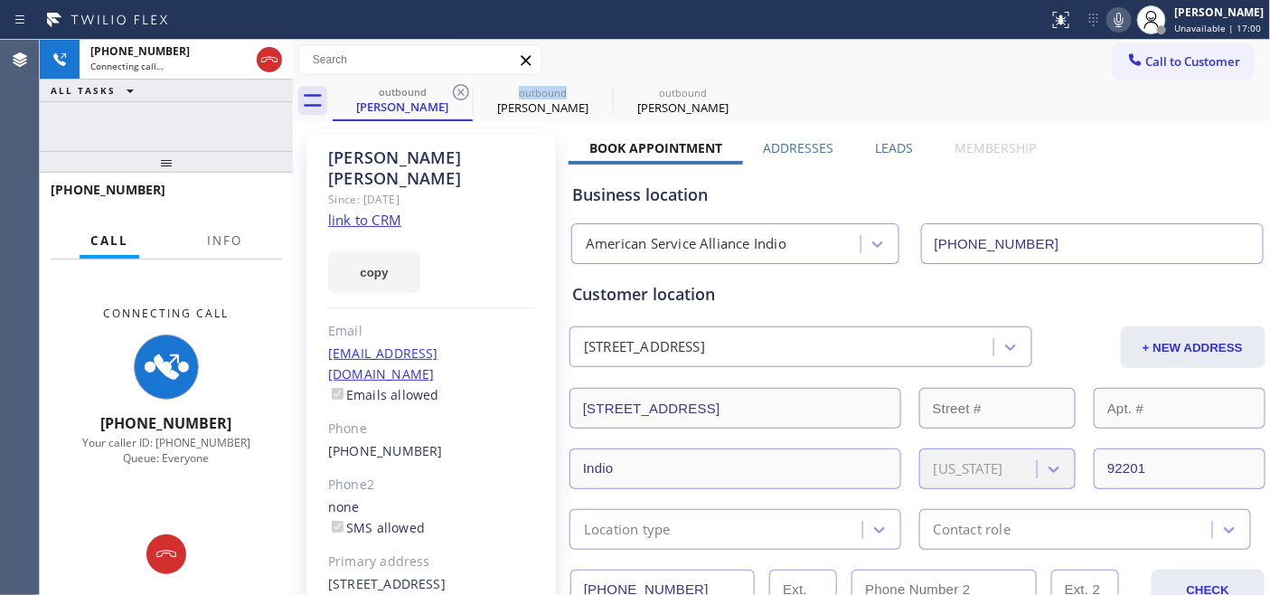
click at [455, 90] on icon at bounding box center [461, 92] width 22 height 22
click at [0, 0] on icon at bounding box center [0, 0] width 0 height 0
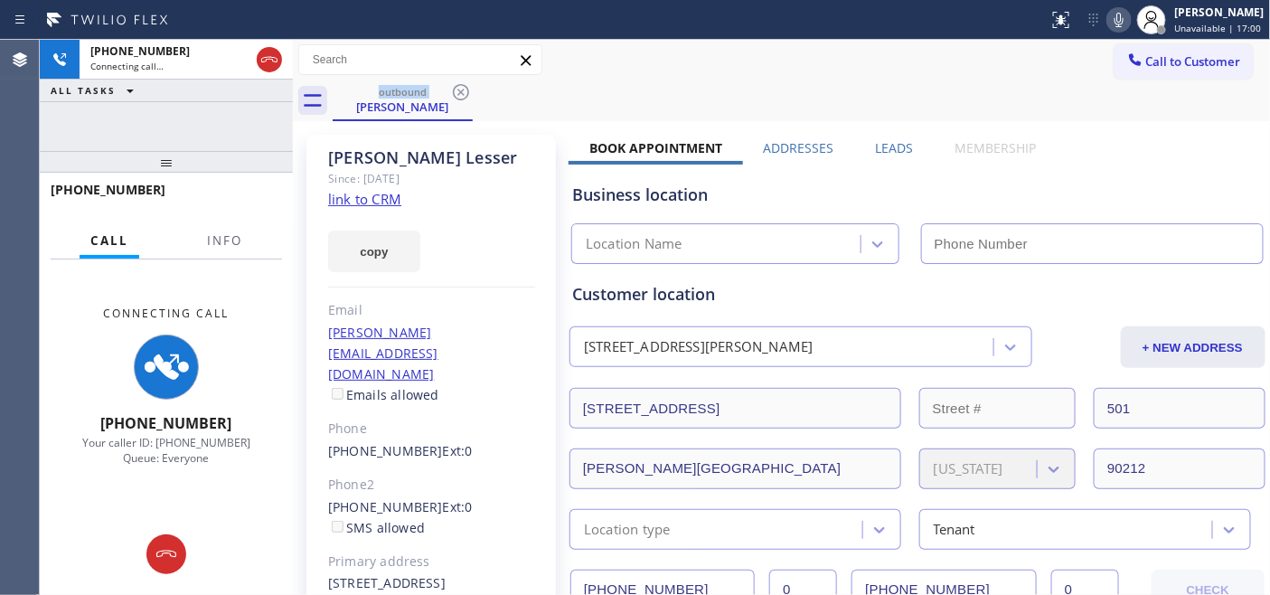
click at [847, 89] on div "outbound [PERSON_NAME]" at bounding box center [802, 100] width 938 height 41
type input "[PHONE_NUMBER]"
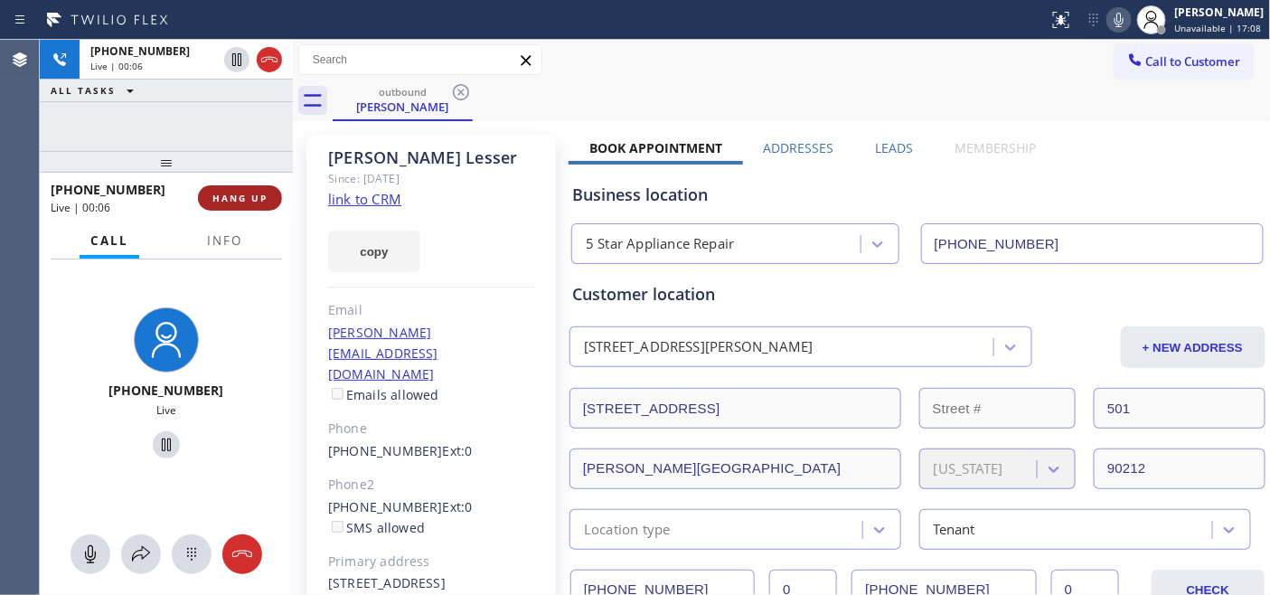
click at [254, 196] on span "HANG UP" at bounding box center [239, 198] width 55 height 13
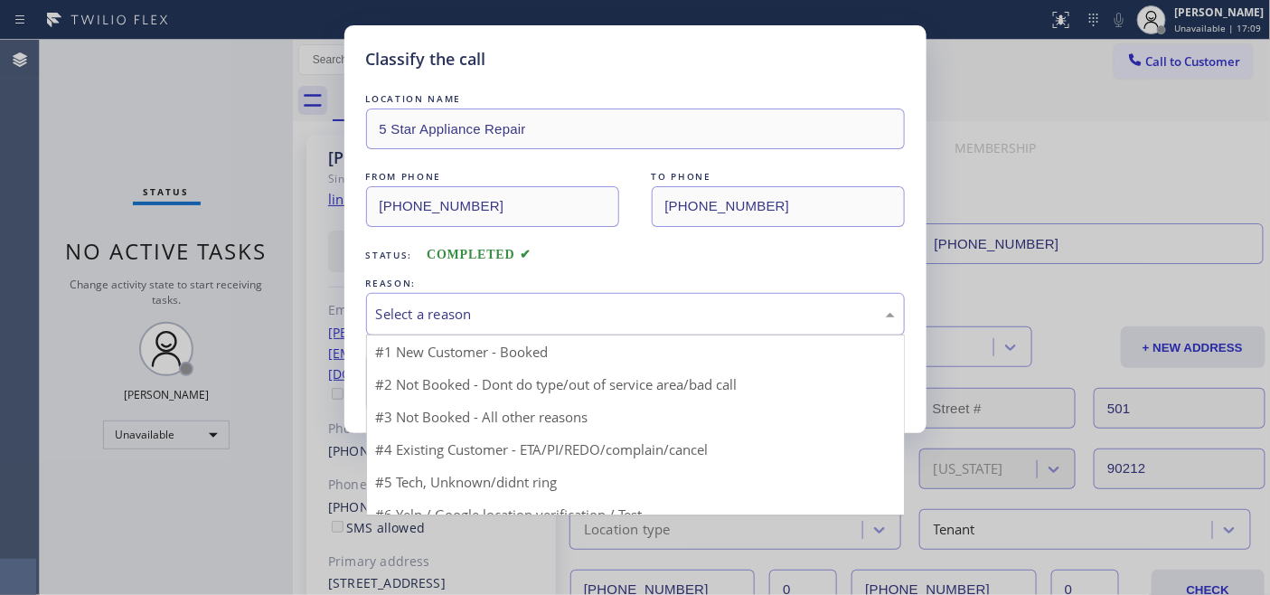
click at [608, 308] on div "Select a reason" at bounding box center [635, 314] width 519 height 21
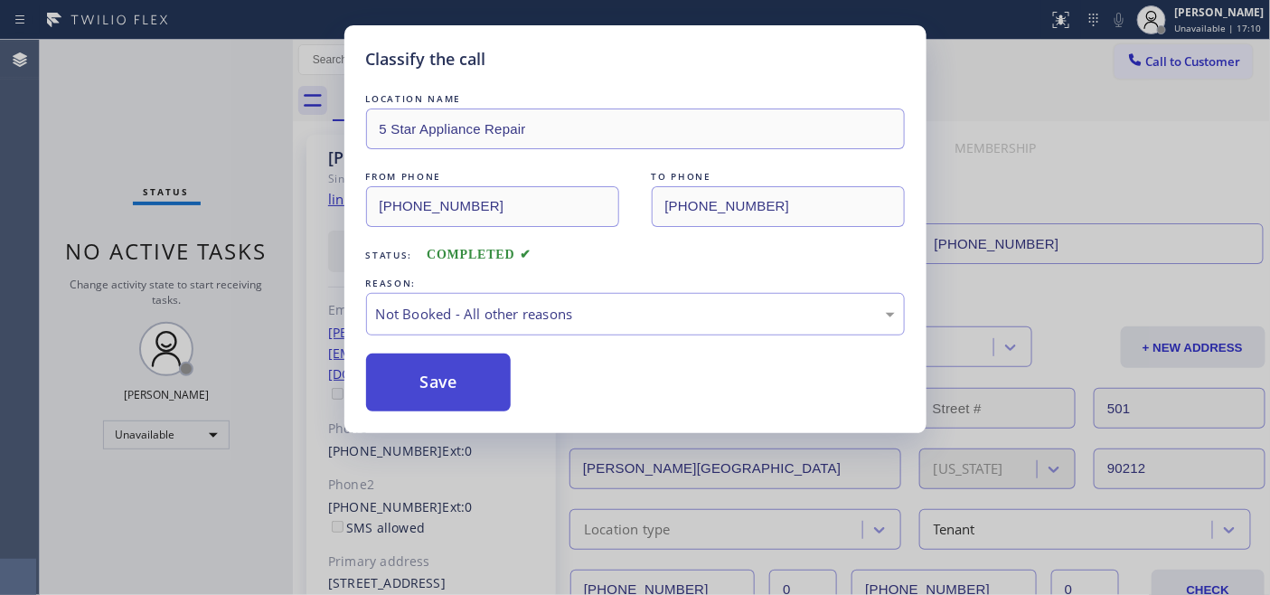
click at [425, 382] on button "Save" at bounding box center [438, 382] width 145 height 58
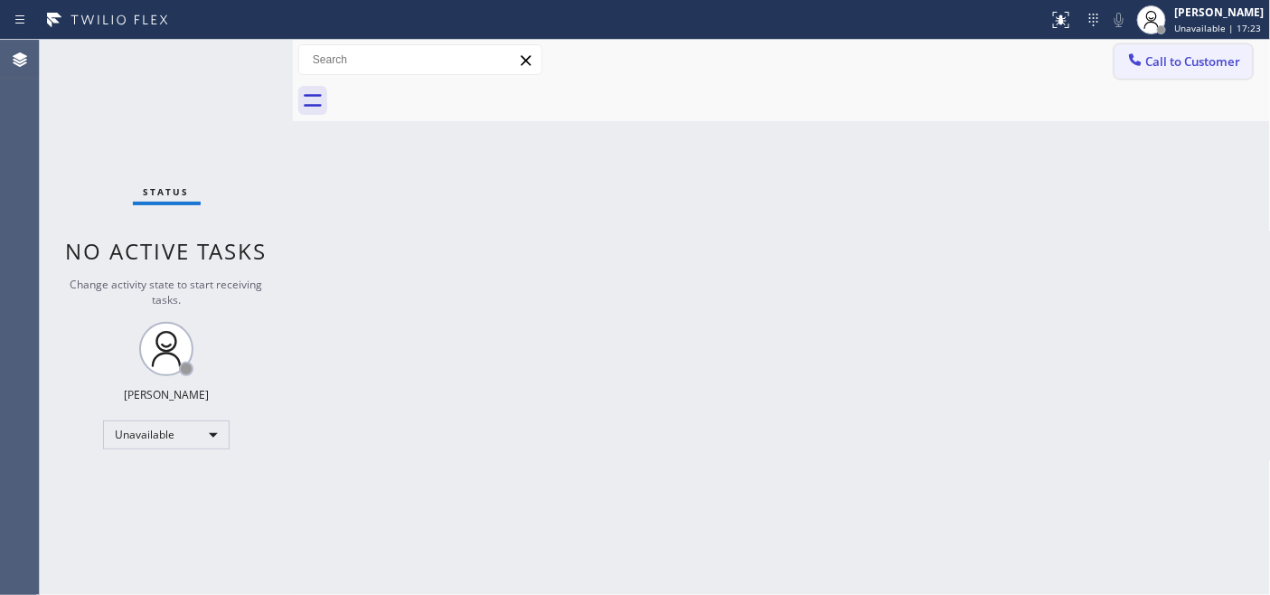
click at [1215, 66] on span "Call to Customer" at bounding box center [1193, 61] width 95 height 16
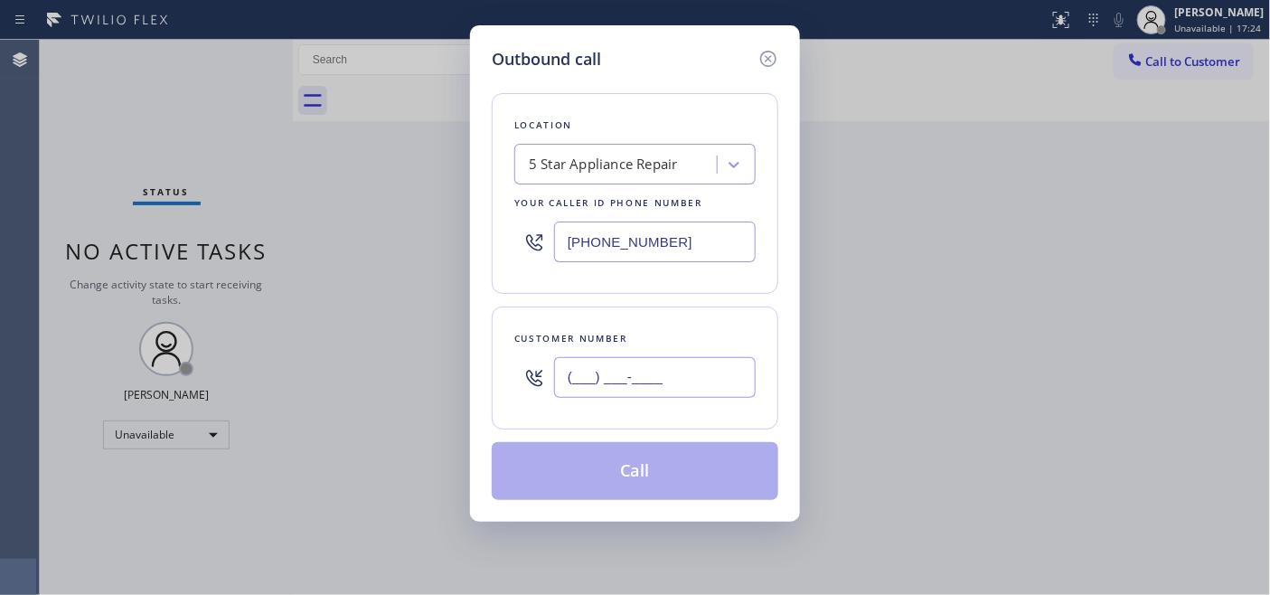
click at [562, 371] on input "(___) ___-____" at bounding box center [655, 377] width 202 height 41
paste input "818) 807-5137"
type input "[PHONE_NUMBER]"
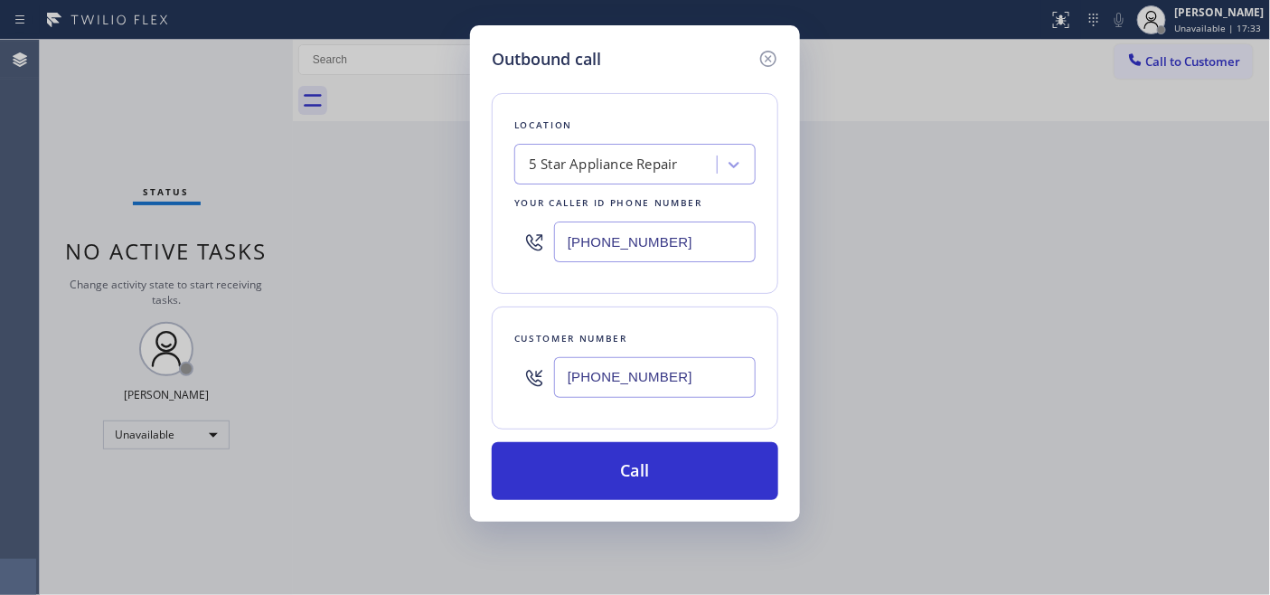
drag, startPoint x: 669, startPoint y: 253, endPoint x: 435, endPoint y: 251, distance: 234.0
click at [414, 246] on div "Outbound call Location 5 Star Appliance Repair Your caller id phone number [PHO…" at bounding box center [635, 297] width 1270 height 595
paste input "77) 800-0094"
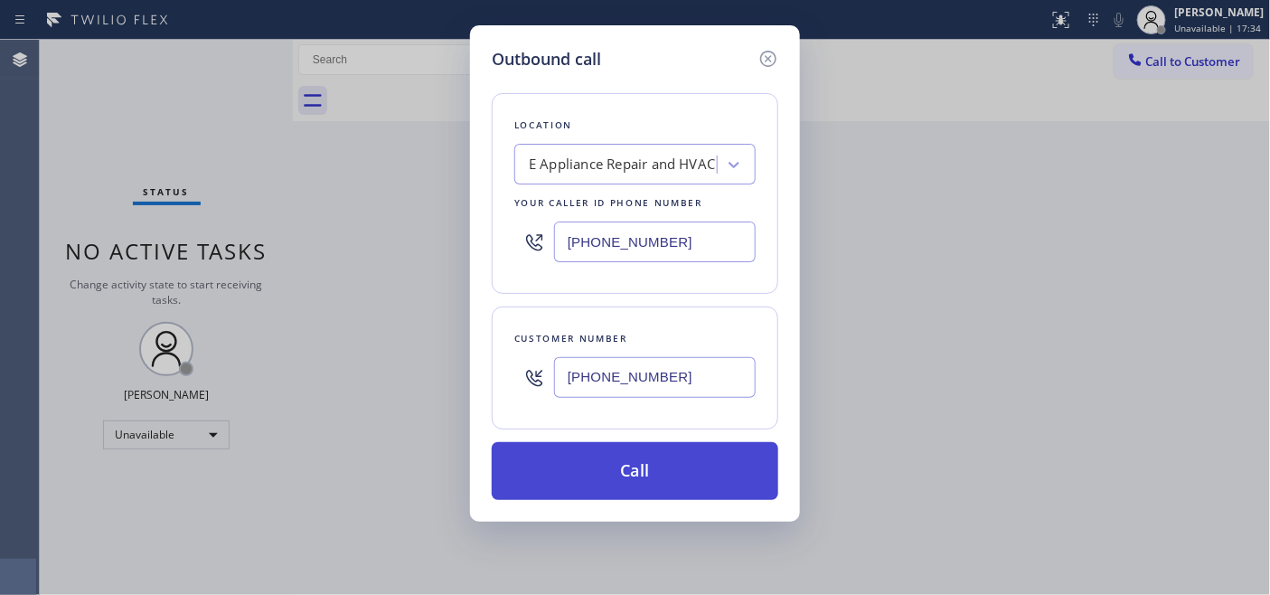
type input "[PHONE_NUMBER]"
click at [642, 476] on button "Call" at bounding box center [635, 471] width 286 height 58
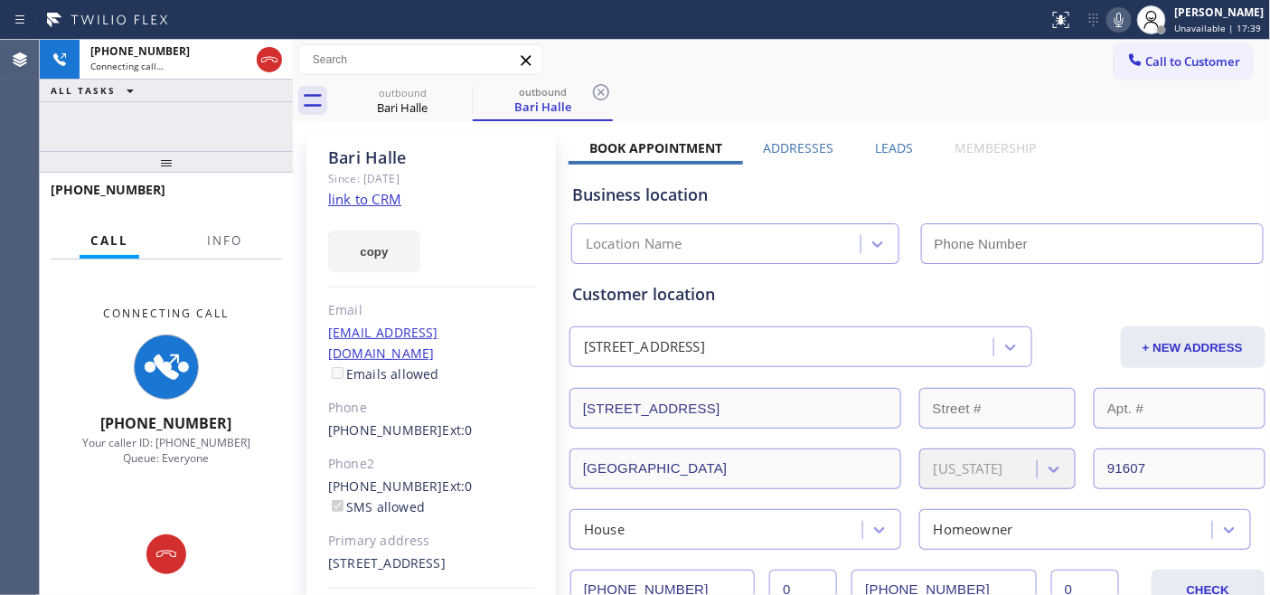
type input "[PHONE_NUMBER]"
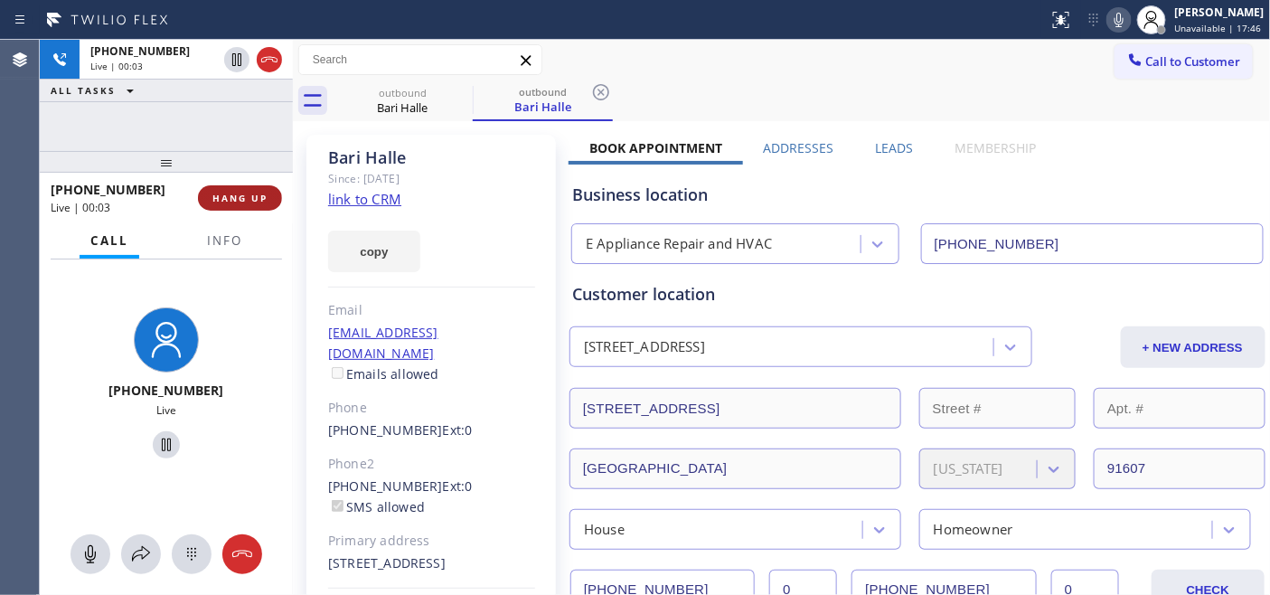
click at [230, 203] on span "HANG UP" at bounding box center [239, 198] width 55 height 13
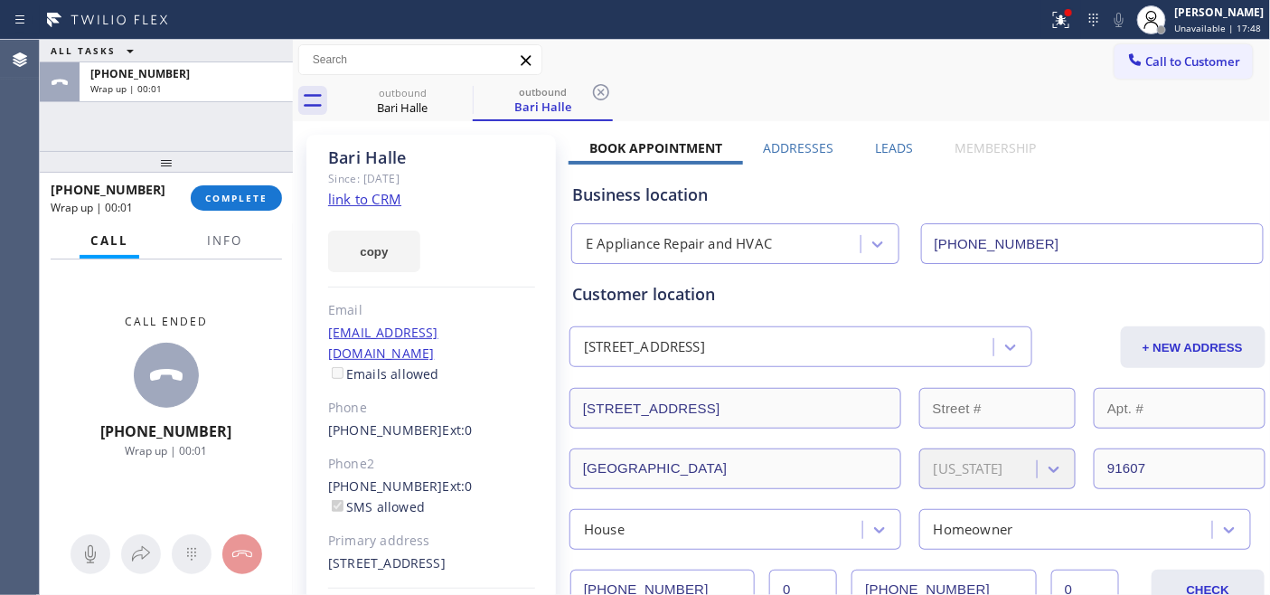
click at [245, 211] on div "[PHONE_NUMBER] Wrap up | 00:01 COMPLETE" at bounding box center [166, 197] width 231 height 47
click at [164, 177] on div "[PHONE_NUMBER] Wrap up | 00:01" at bounding box center [121, 197] width 140 height 47
click at [248, 200] on span "COMPLETE" at bounding box center [236, 198] width 62 height 13
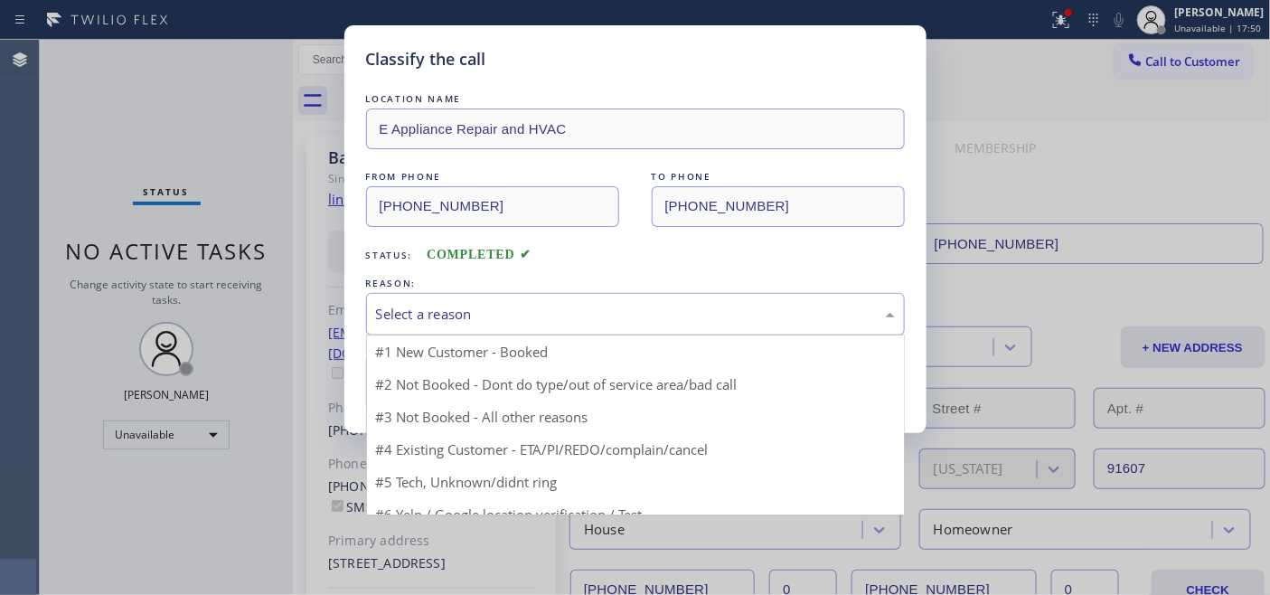
click at [597, 321] on div "Select a reason" at bounding box center [635, 314] width 519 height 21
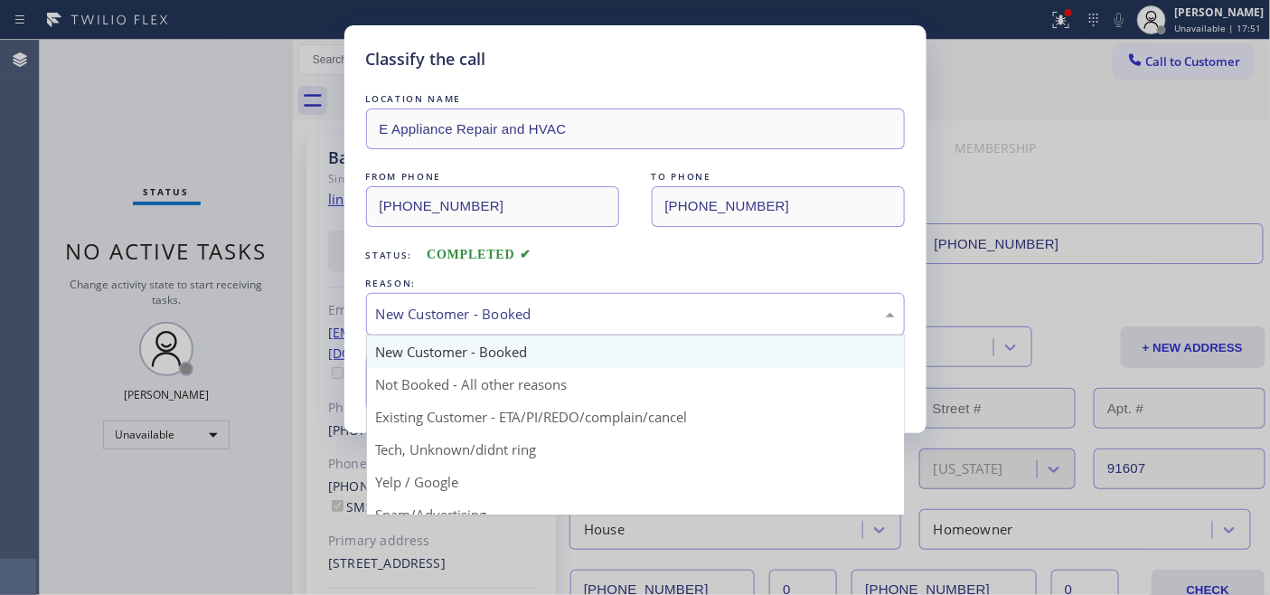
click at [488, 327] on div "New Customer - Booked" at bounding box center [635, 314] width 539 height 42
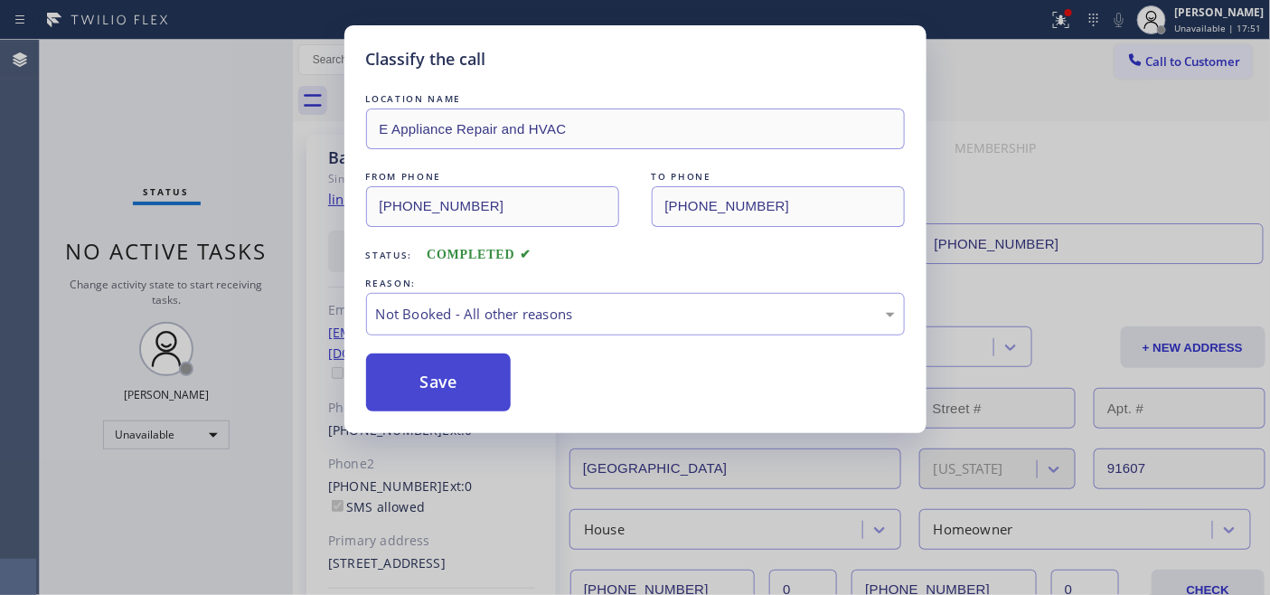
click at [458, 372] on button "Save" at bounding box center [438, 382] width 145 height 58
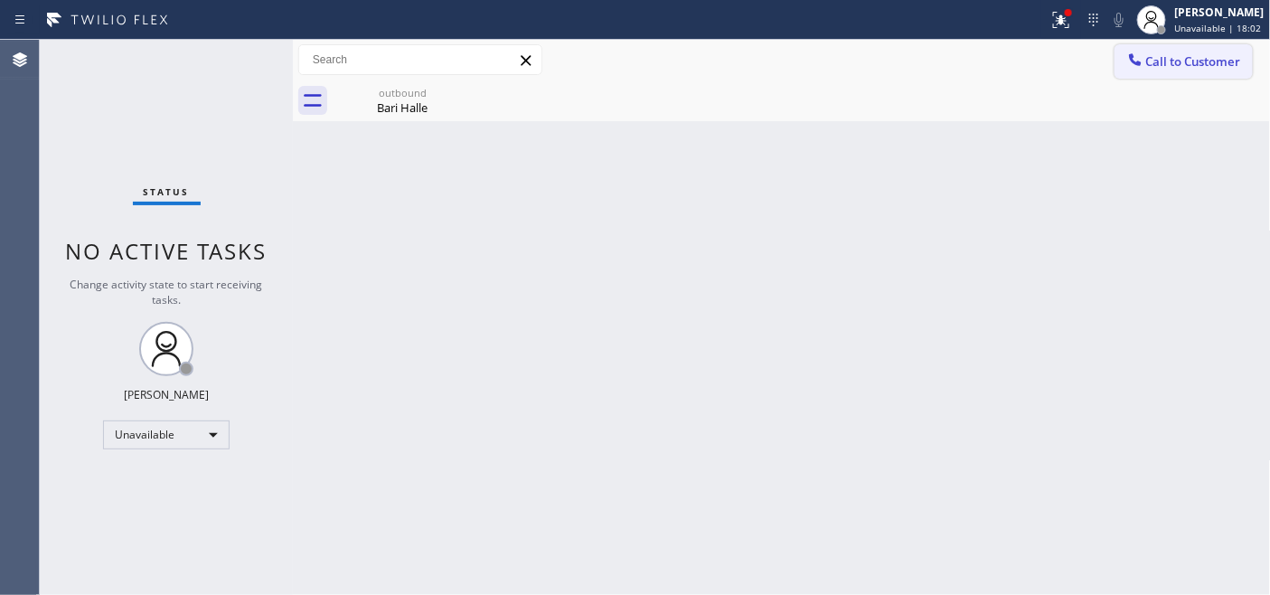
click at [1198, 66] on span "Call to Customer" at bounding box center [1193, 61] width 95 height 16
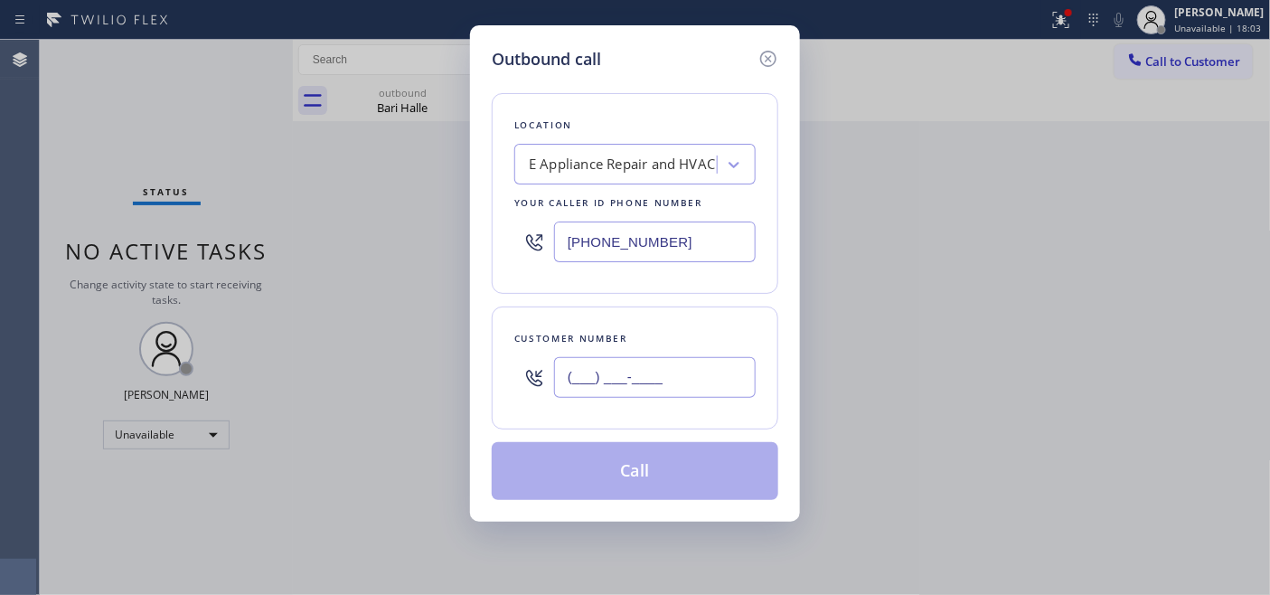
click at [644, 390] on input "(___) ___-____" at bounding box center [655, 377] width 202 height 41
paste input "626) 250-4387"
type input "[PHONE_NUMBER]"
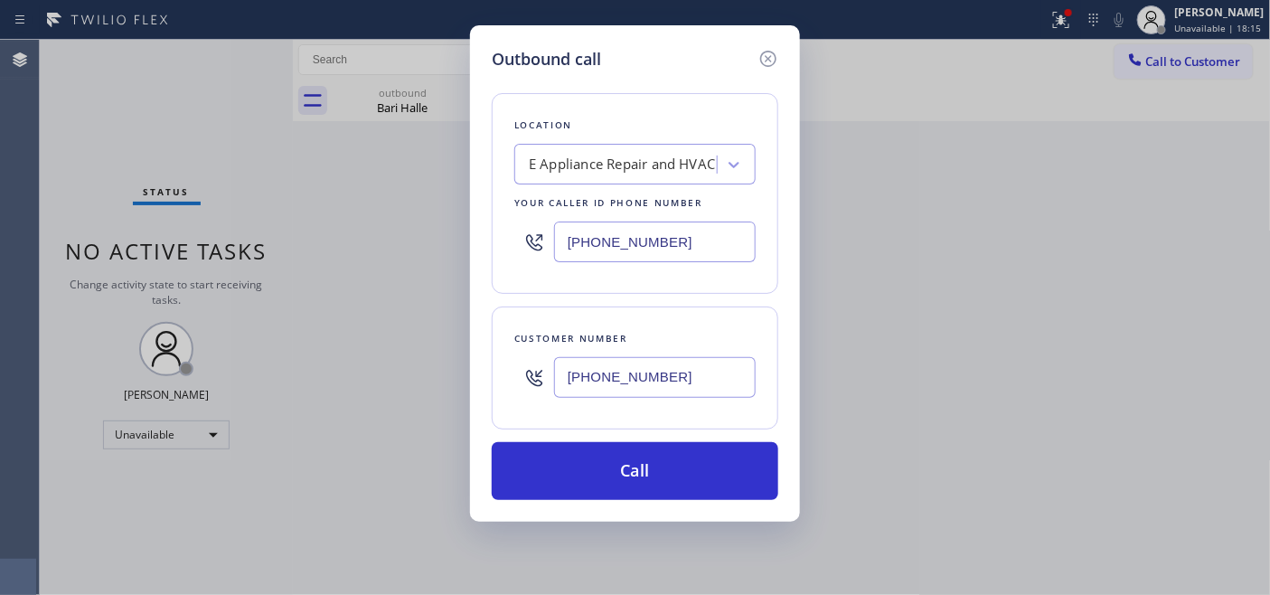
click at [389, 249] on div "Outbound call Location E Appliance Repair and HVAC Your caller id phone number …" at bounding box center [635, 297] width 1270 height 595
paste input "714) 627-5469"
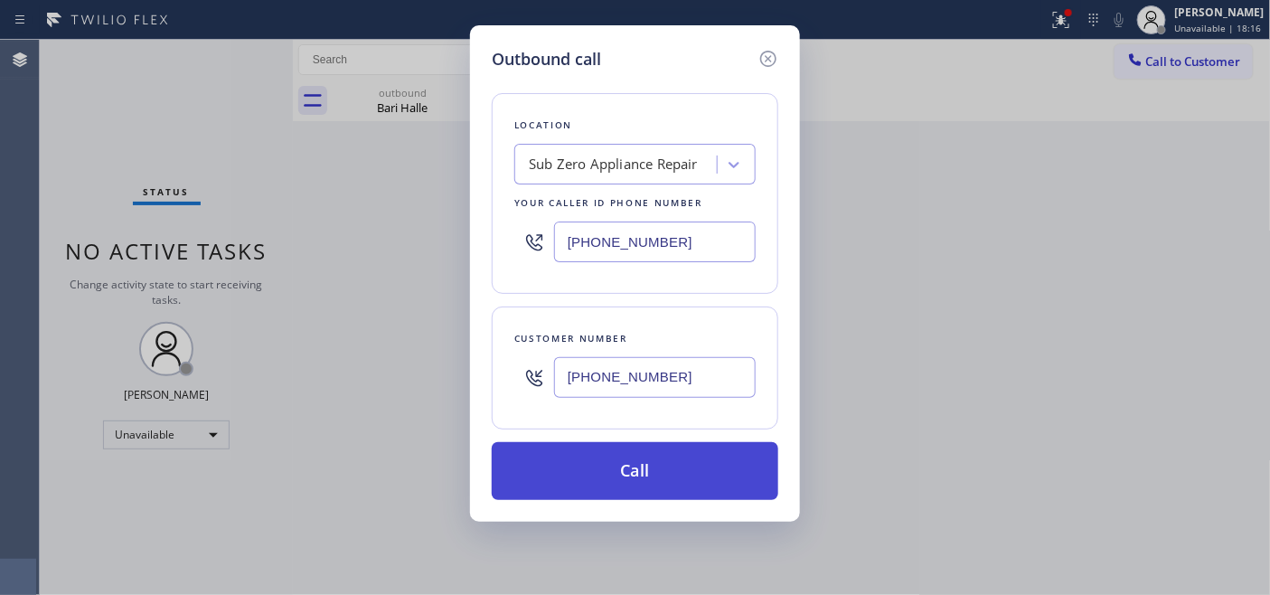
type input "[PHONE_NUMBER]"
click at [633, 465] on button "Call" at bounding box center [635, 471] width 286 height 58
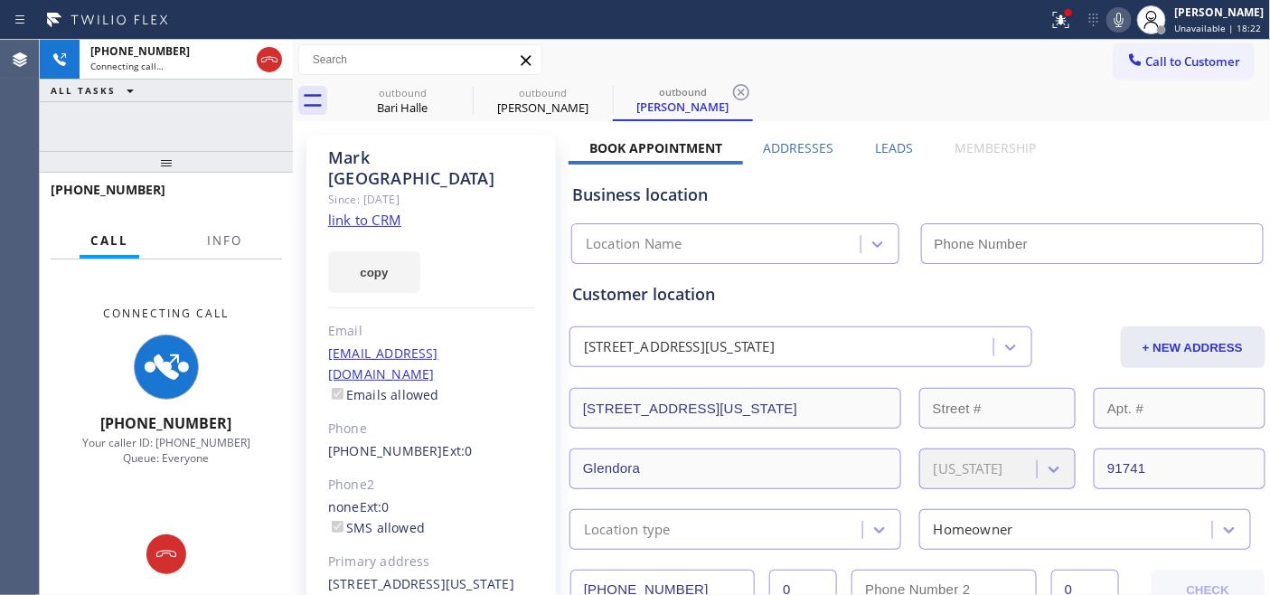
type input "[PHONE_NUMBER]"
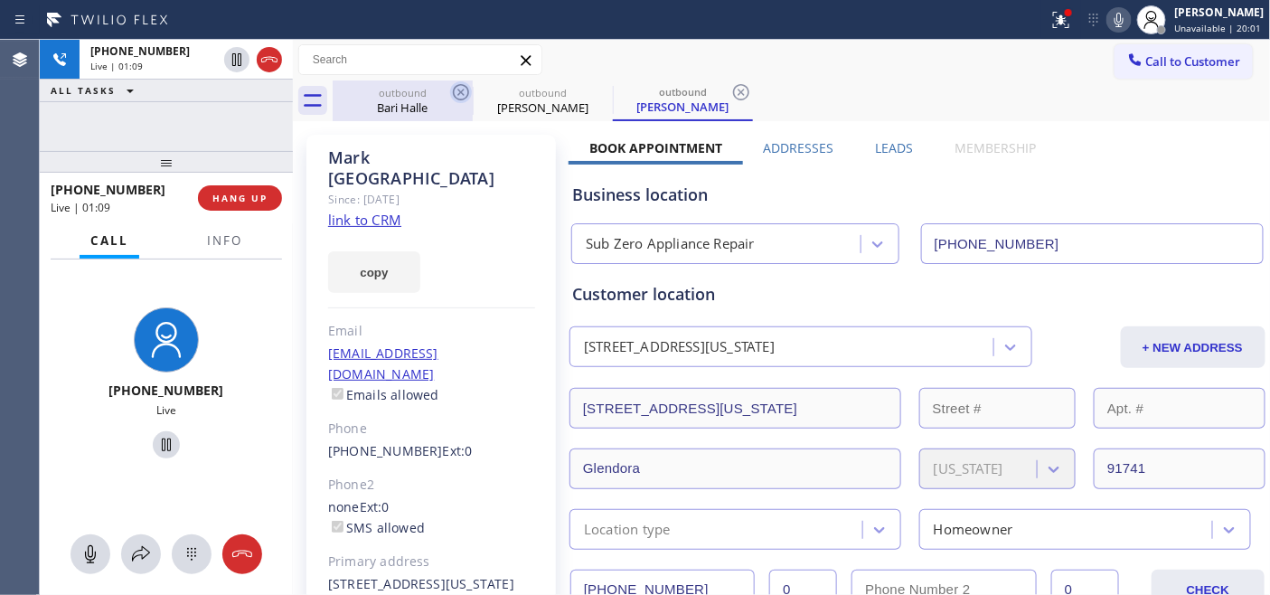
click at [458, 90] on icon at bounding box center [461, 92] width 16 height 16
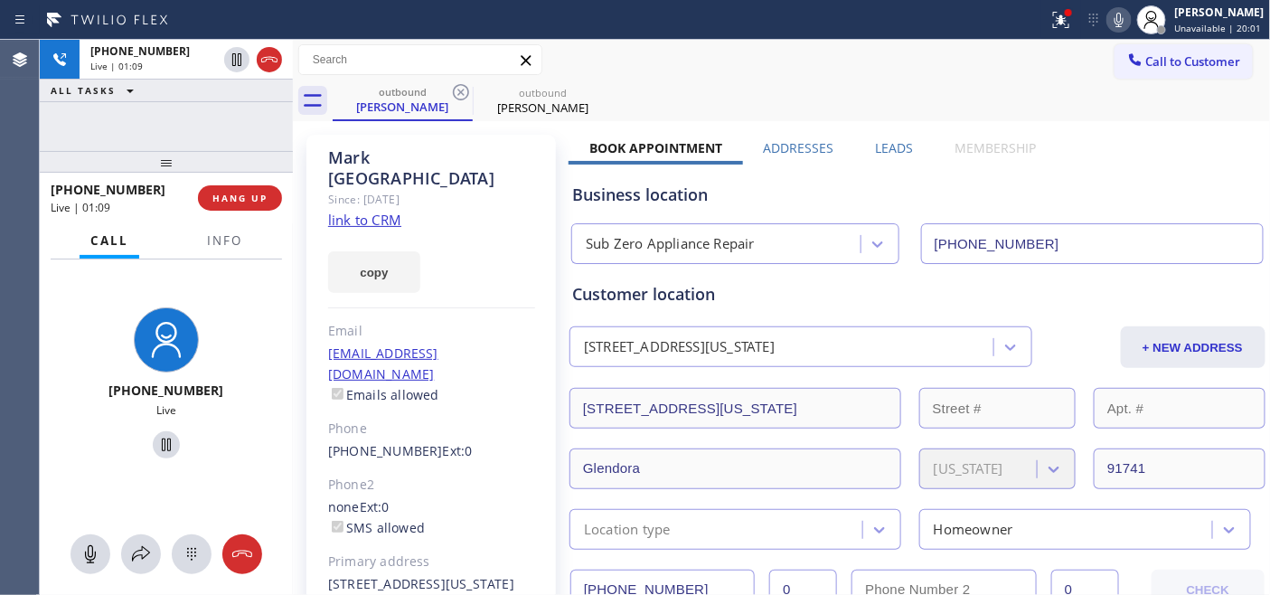
click at [853, 60] on div "Call to Customer Outbound call Location Sub Zero Appliance Repair Your caller i…" at bounding box center [782, 60] width 978 height 32
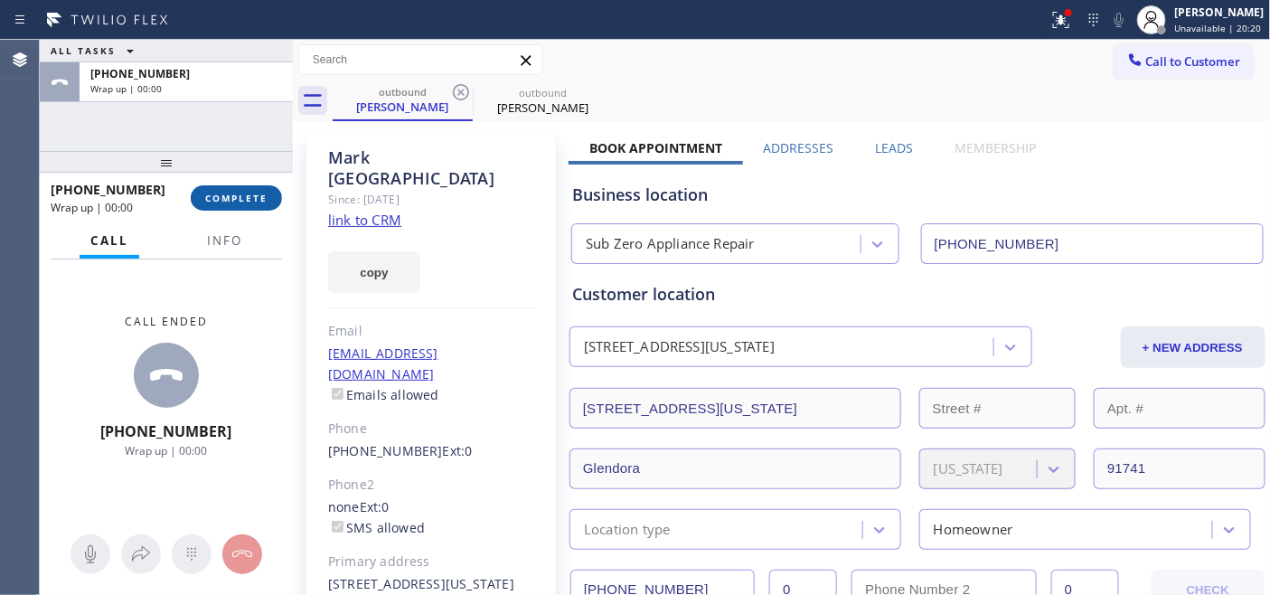
click at [246, 194] on span "COMPLETE" at bounding box center [236, 198] width 62 height 13
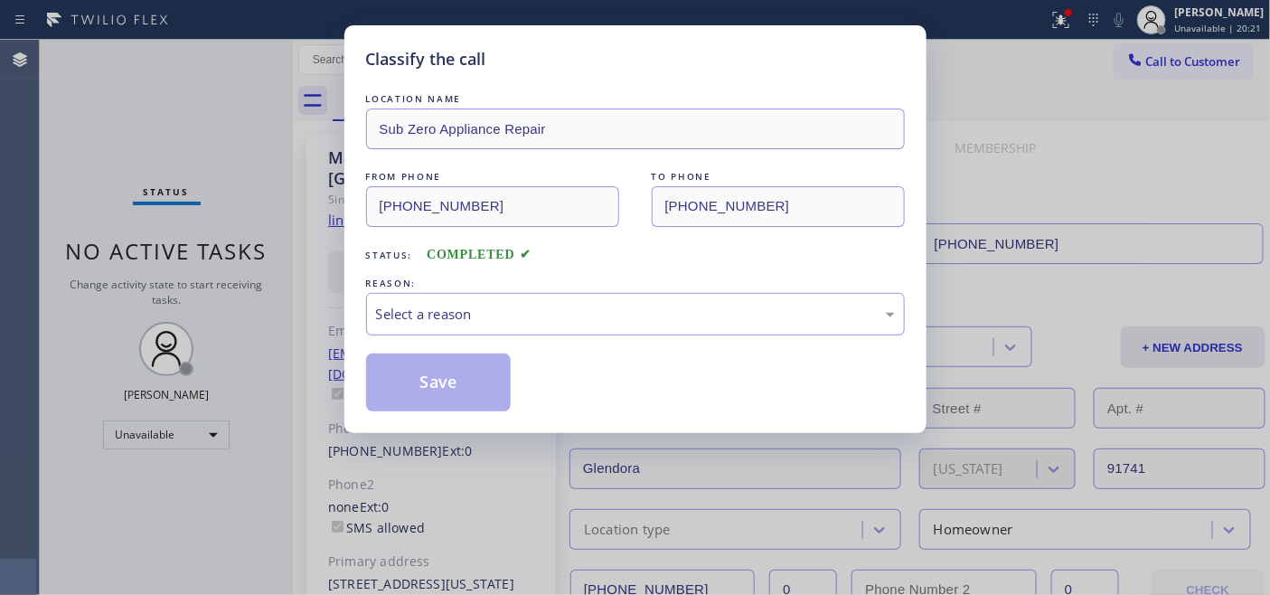
drag, startPoint x: 633, startPoint y: 299, endPoint x: 582, endPoint y: 314, distance: 53.7
click at [633, 298] on div "Select a reason" at bounding box center [635, 314] width 539 height 42
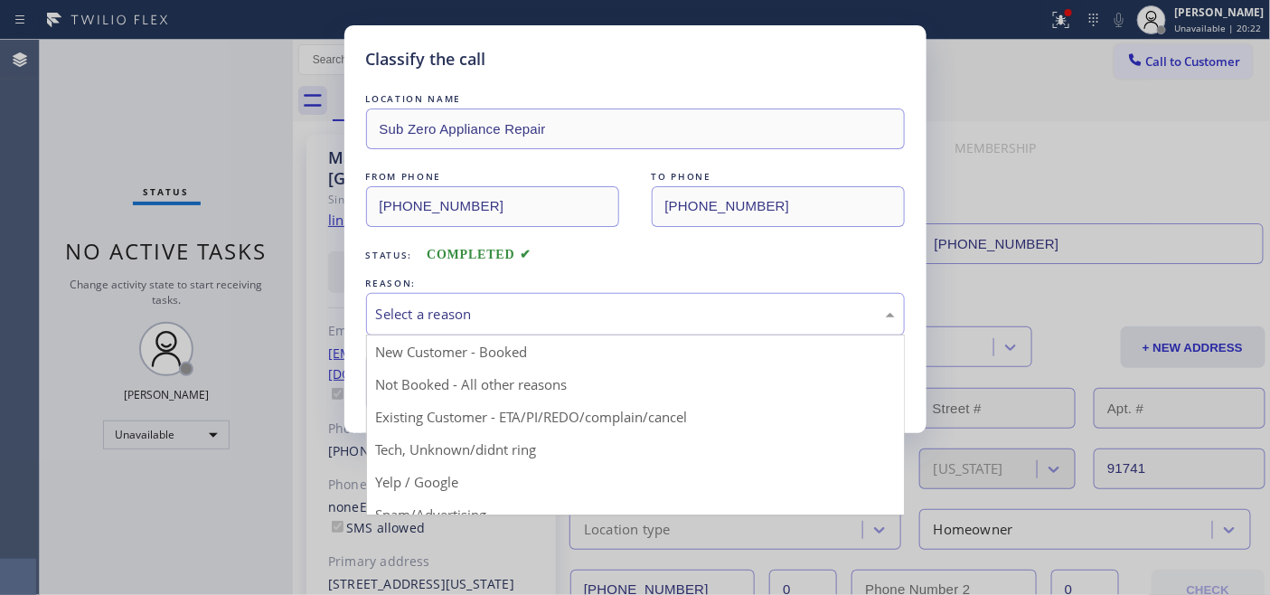
click at [441, 374] on button "Save" at bounding box center [438, 382] width 145 height 58
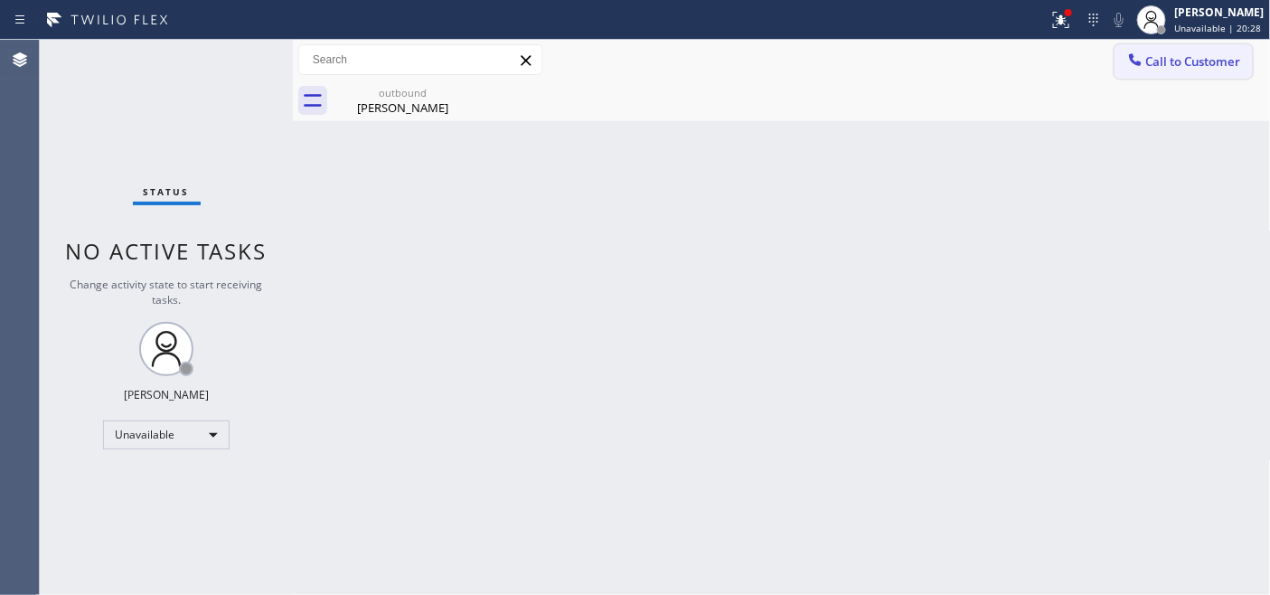
click at [1225, 46] on button "Call to Customer" at bounding box center [1183, 61] width 138 height 34
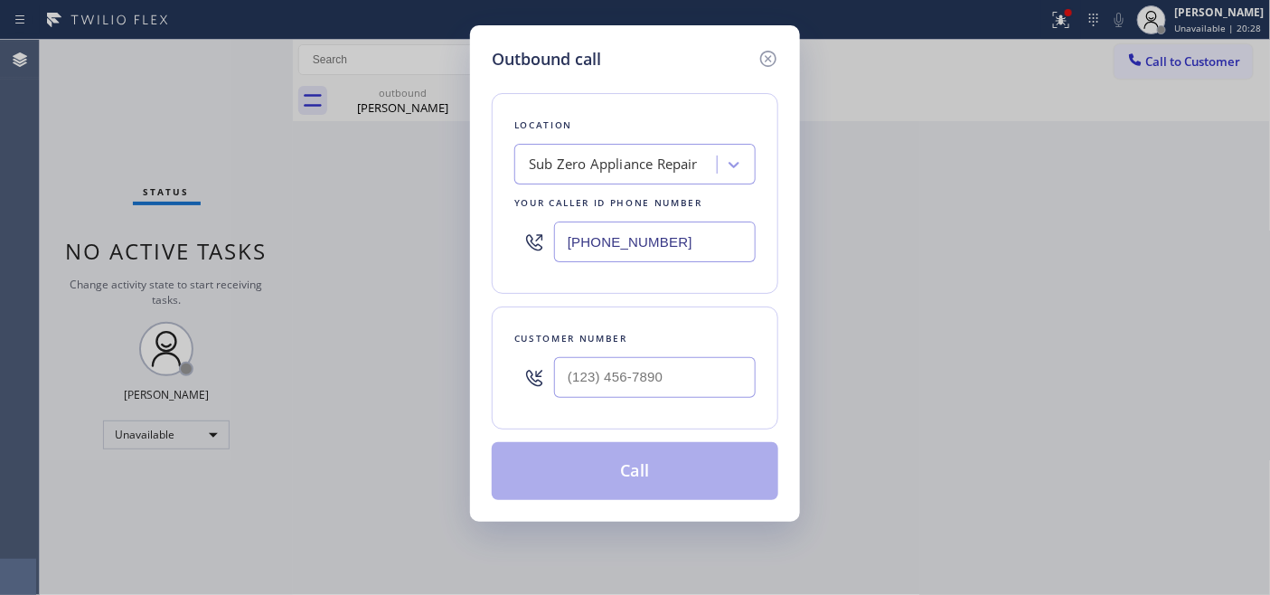
click at [638, 346] on div "Customer number" at bounding box center [634, 338] width 241 height 19
click at [673, 368] on input "(___) ___-____" at bounding box center [655, 377] width 202 height 41
paste input "214) 405-3234"
type input "[PHONE_NUMBER]"
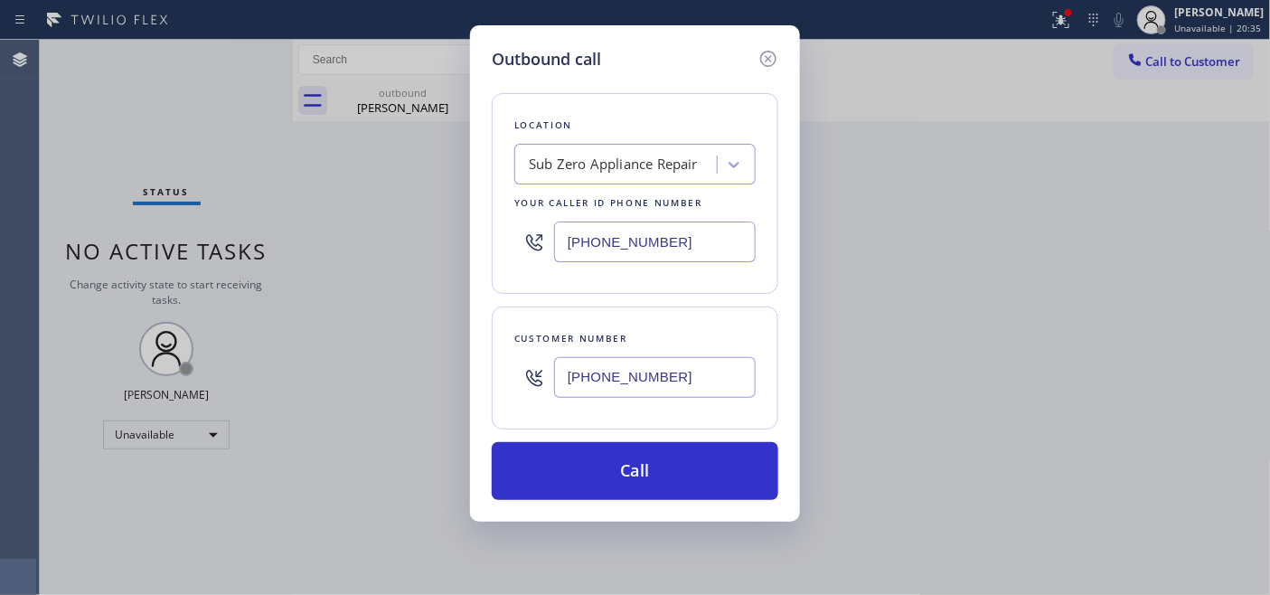
drag, startPoint x: 672, startPoint y: 255, endPoint x: 445, endPoint y: 240, distance: 228.2
click at [439, 250] on div "Outbound call Location Sub Zero Appliance Repair Your caller id phone number [P…" at bounding box center [635, 297] width 1270 height 595
paste input "818) 824-6428"
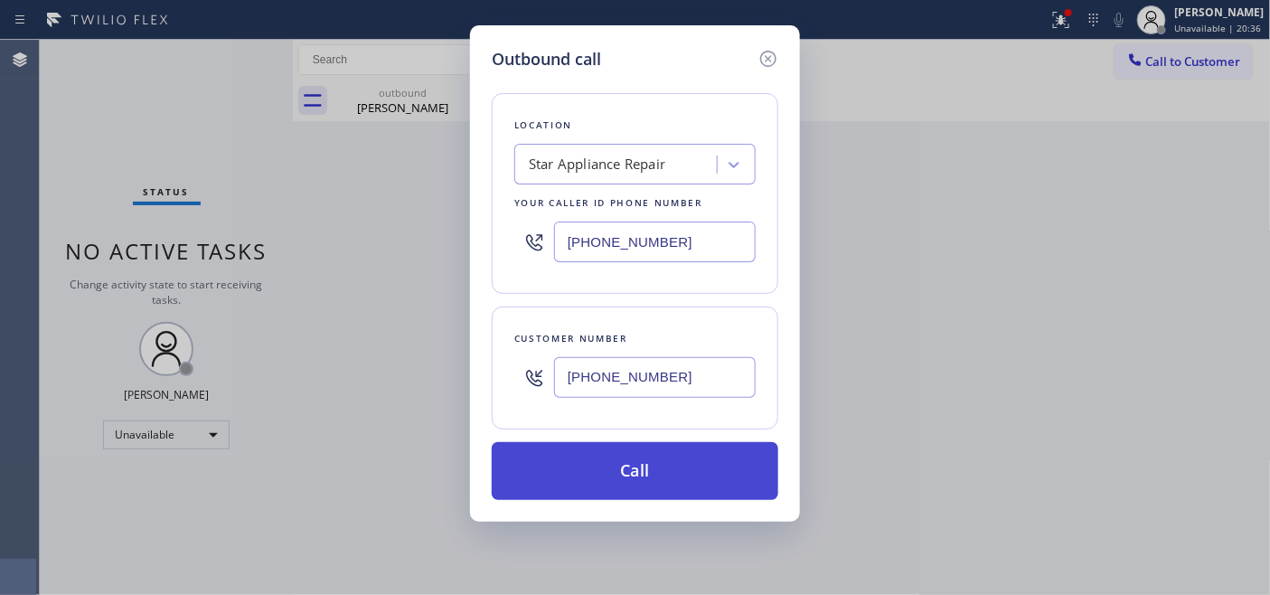
type input "[PHONE_NUMBER]"
click at [718, 468] on button "Call" at bounding box center [635, 471] width 286 height 58
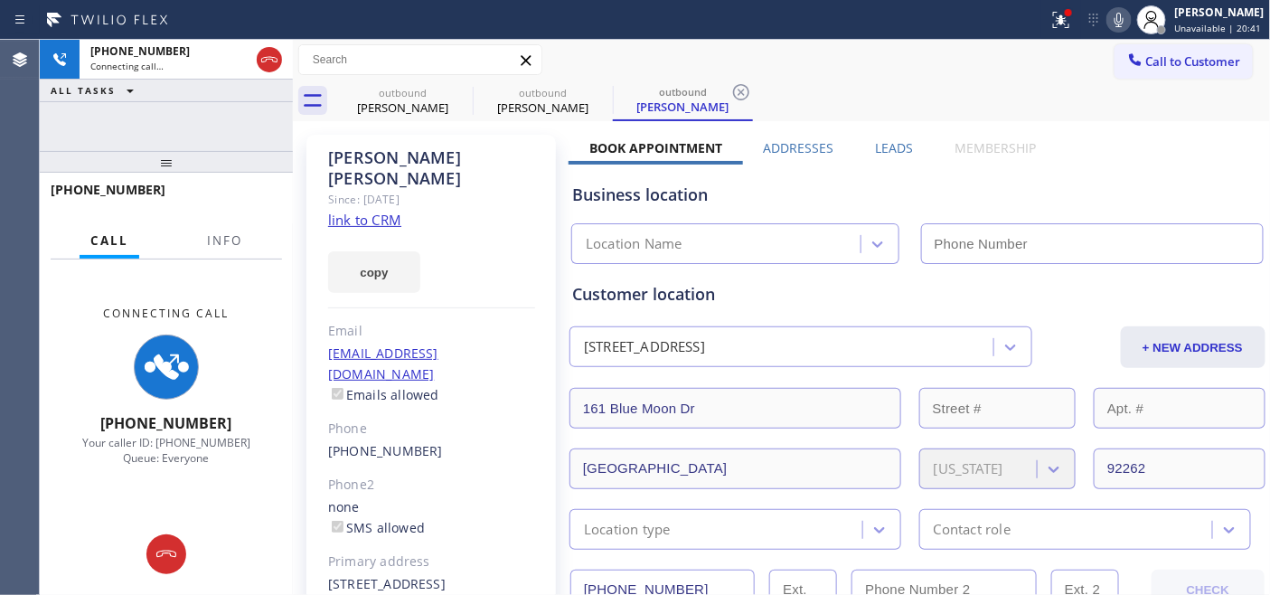
type input "[PHONE_NUMBER]"
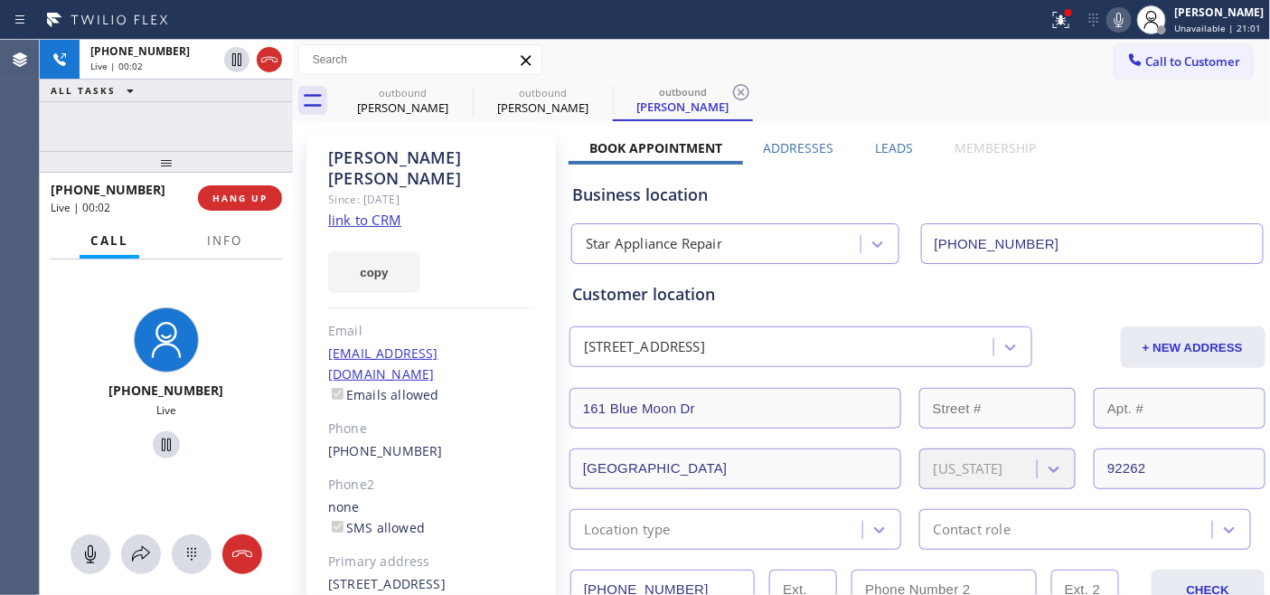
click at [219, 211] on div "[PHONE_NUMBER] Live | 00:02 HANG UP" at bounding box center [166, 197] width 231 height 47
click at [235, 202] on span "HANG UP" at bounding box center [239, 198] width 55 height 13
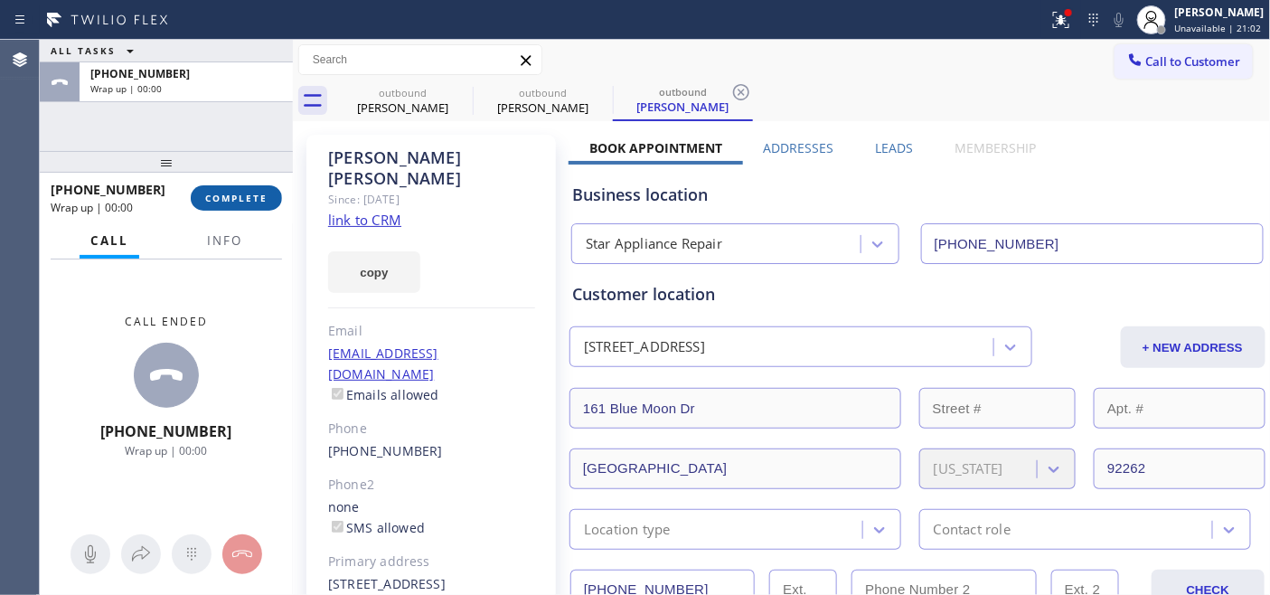
click at [235, 202] on span "COMPLETE" at bounding box center [236, 198] width 62 height 13
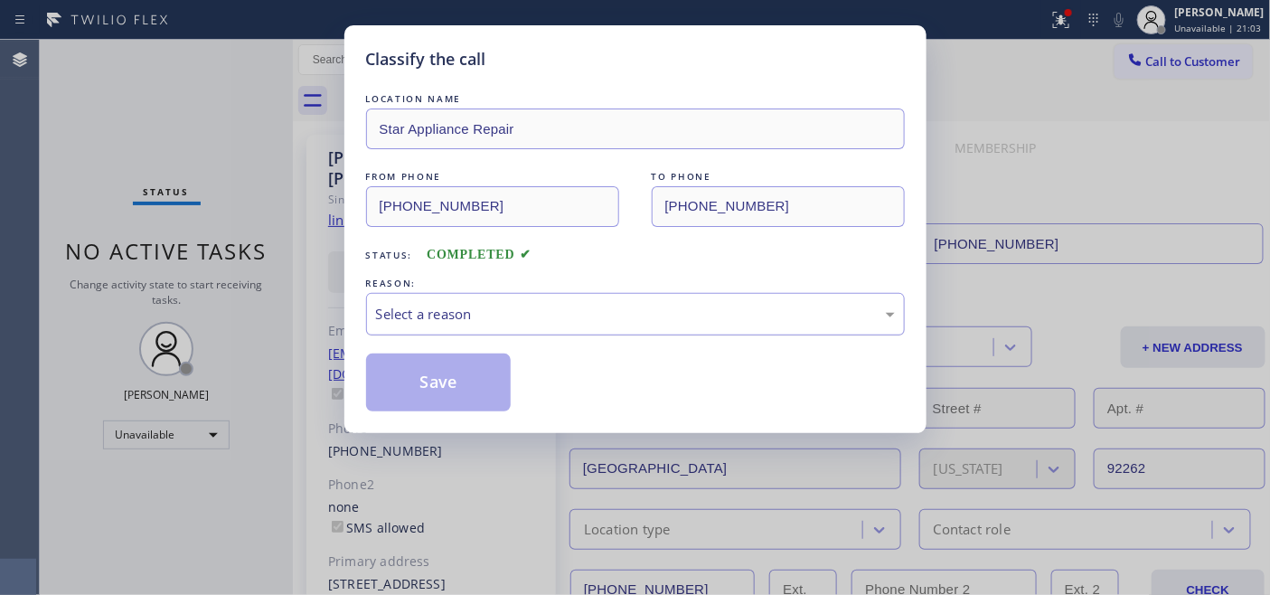
click at [535, 326] on div "Select a reason" at bounding box center [635, 314] width 539 height 42
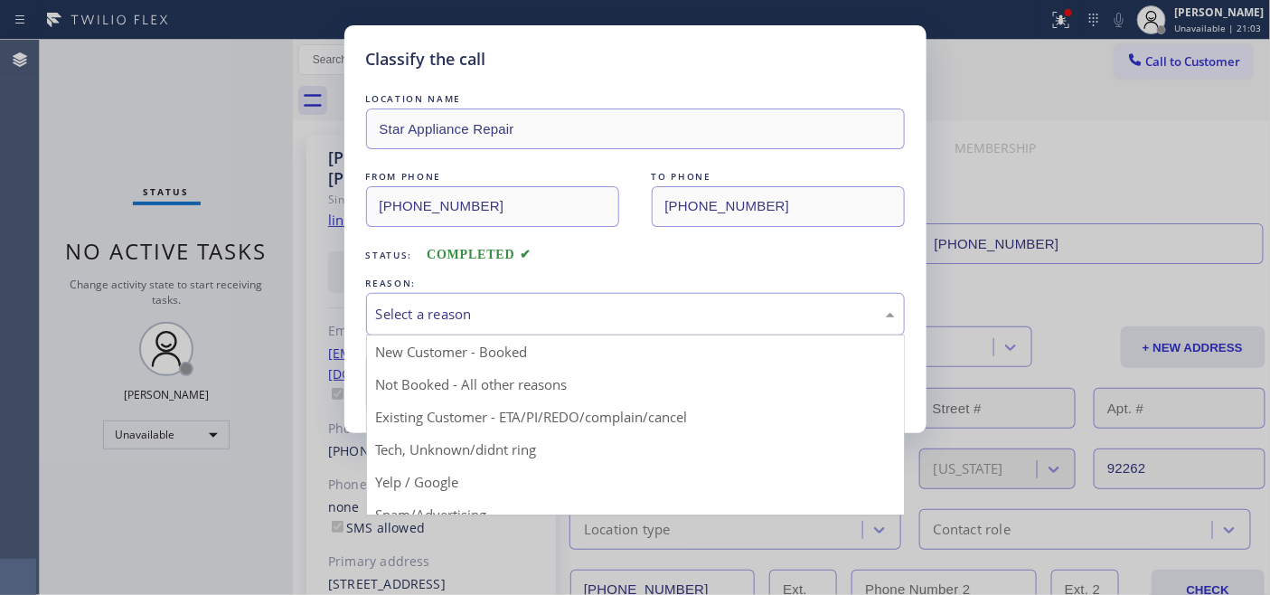
drag, startPoint x: 482, startPoint y: 400, endPoint x: 474, endPoint y: 380, distance: 22.0
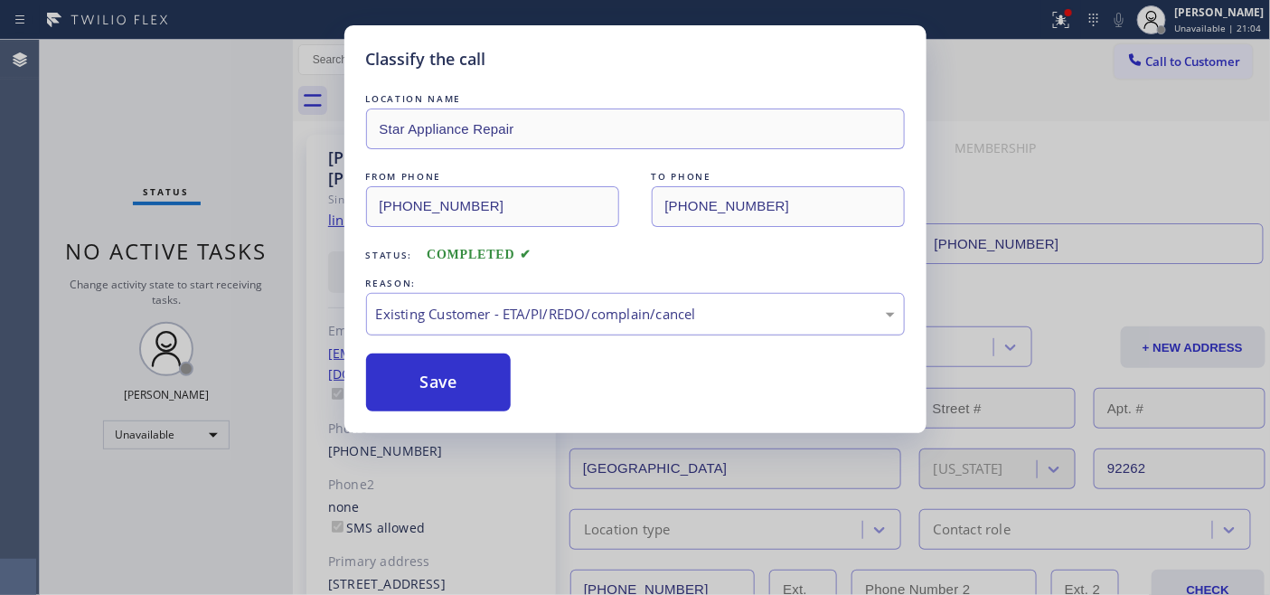
click at [518, 300] on div "Existing Customer - ETA/PI/REDO/complain/cancel" at bounding box center [635, 314] width 539 height 42
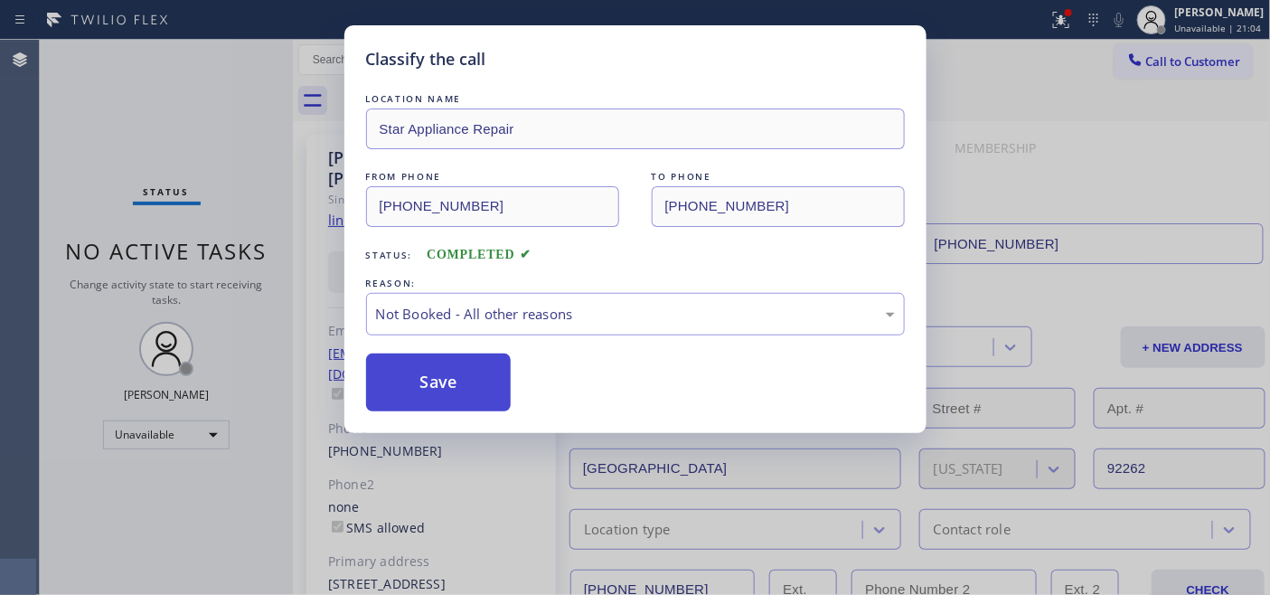
click at [464, 380] on button "Save" at bounding box center [438, 382] width 145 height 58
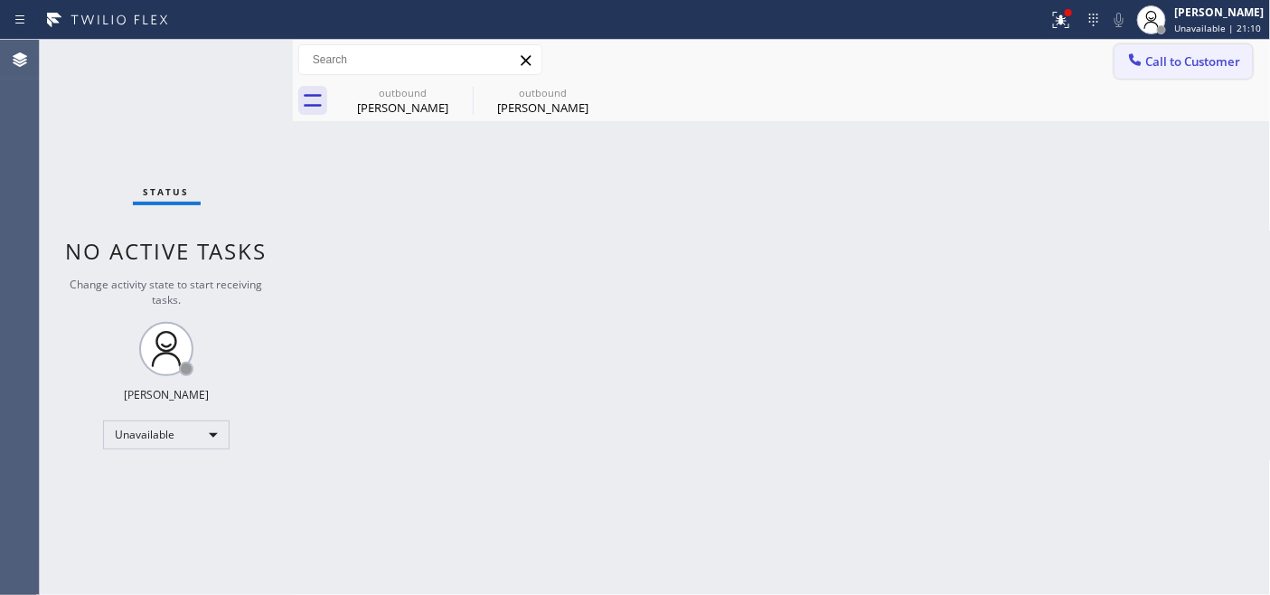
click at [1146, 65] on span "Call to Customer" at bounding box center [1193, 61] width 95 height 16
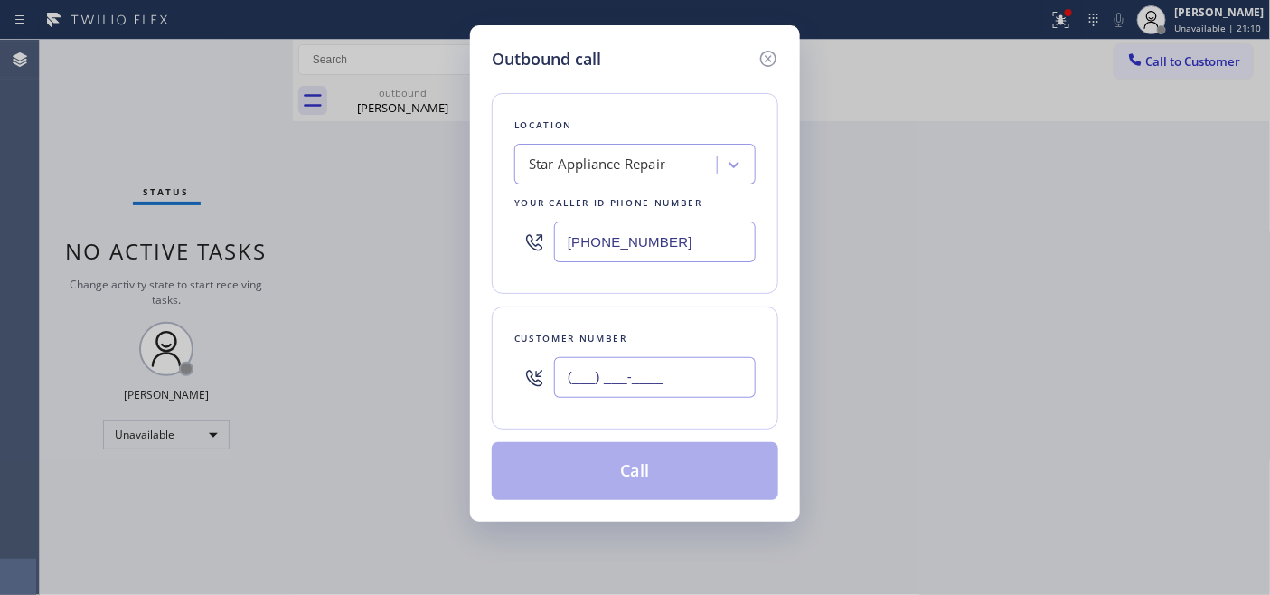
click at [656, 389] on input "(___) ___-____" at bounding box center [655, 377] width 202 height 41
paste input "206) 676-7000"
type input "[PHONE_NUMBER]"
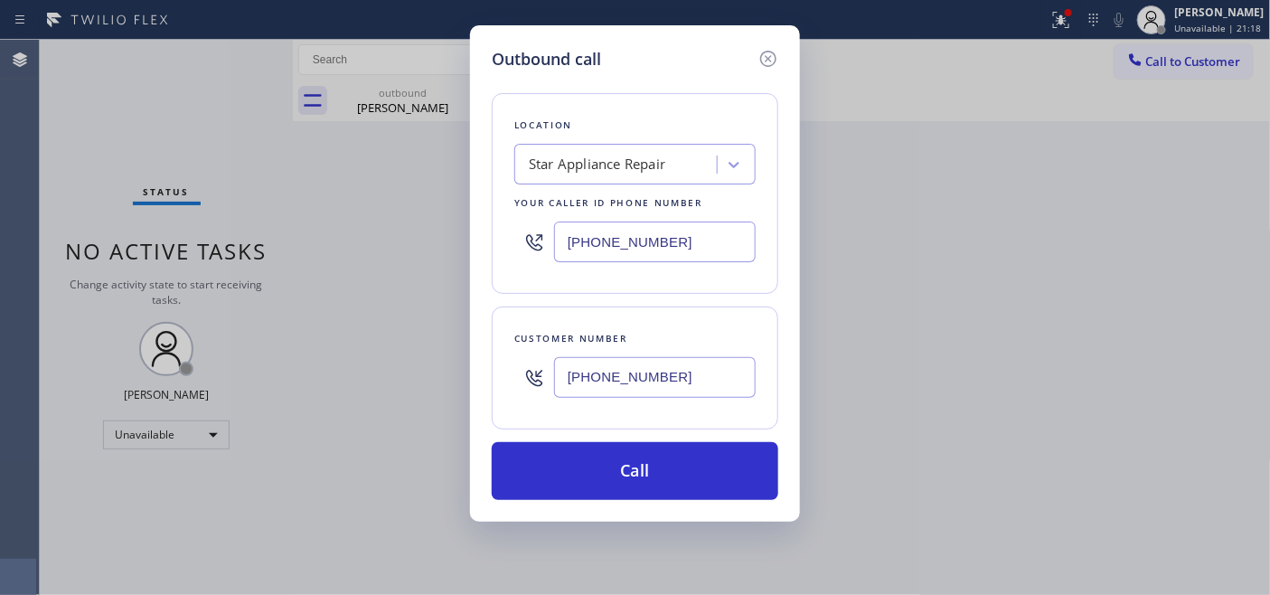
drag, startPoint x: 631, startPoint y: 239, endPoint x: 436, endPoint y: 239, distance: 195.2
click at [436, 239] on div "Outbound call Location Star Appliance Repair Your caller id phone number [PHONE…" at bounding box center [635, 297] width 1270 height 595
paste input "206) 208-7284"
type input "[PHONE_NUMBER]"
click at [290, 282] on div "Outbound call Location Whirlpool Repair [GEOGRAPHIC_DATA] Your caller id phone …" at bounding box center [635, 297] width 1270 height 595
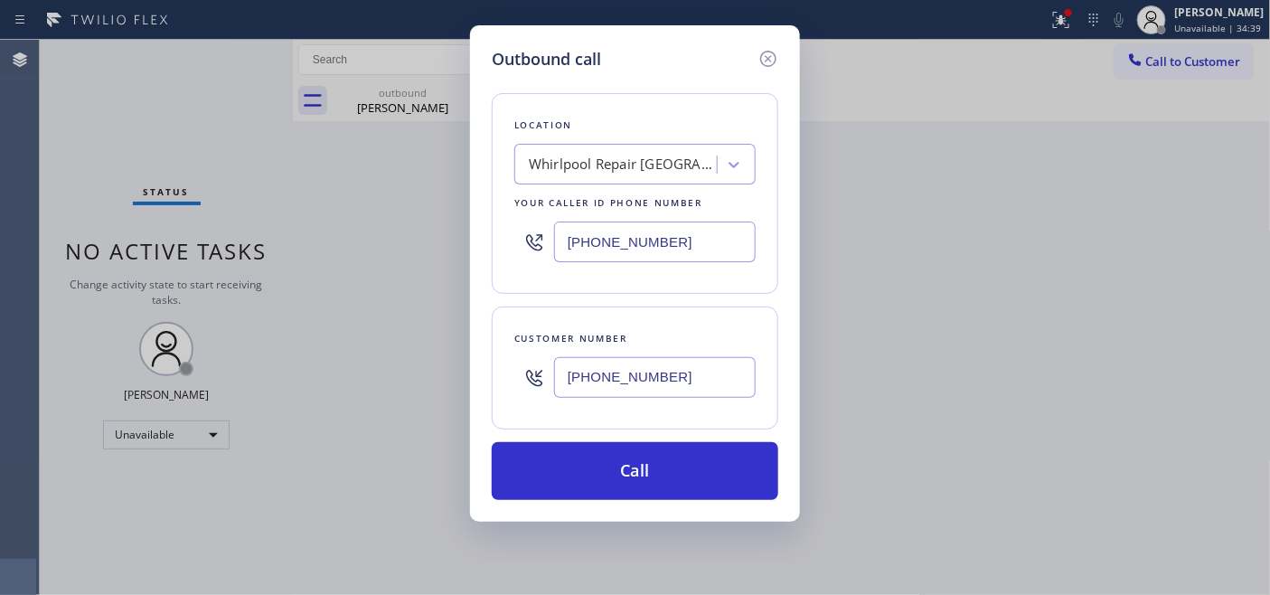
click at [780, 60] on div "Outbound call Location Whirlpool Repair [GEOGRAPHIC_DATA] Your caller id phone …" at bounding box center [635, 273] width 330 height 496
drag, startPoint x: 688, startPoint y: 357, endPoint x: 502, endPoint y: 361, distance: 186.2
click at [502, 361] on div "Customer number [PHONE_NUMBER]" at bounding box center [635, 367] width 286 height 123
paste input "text"
type input "[PHONE_NUMBER]"
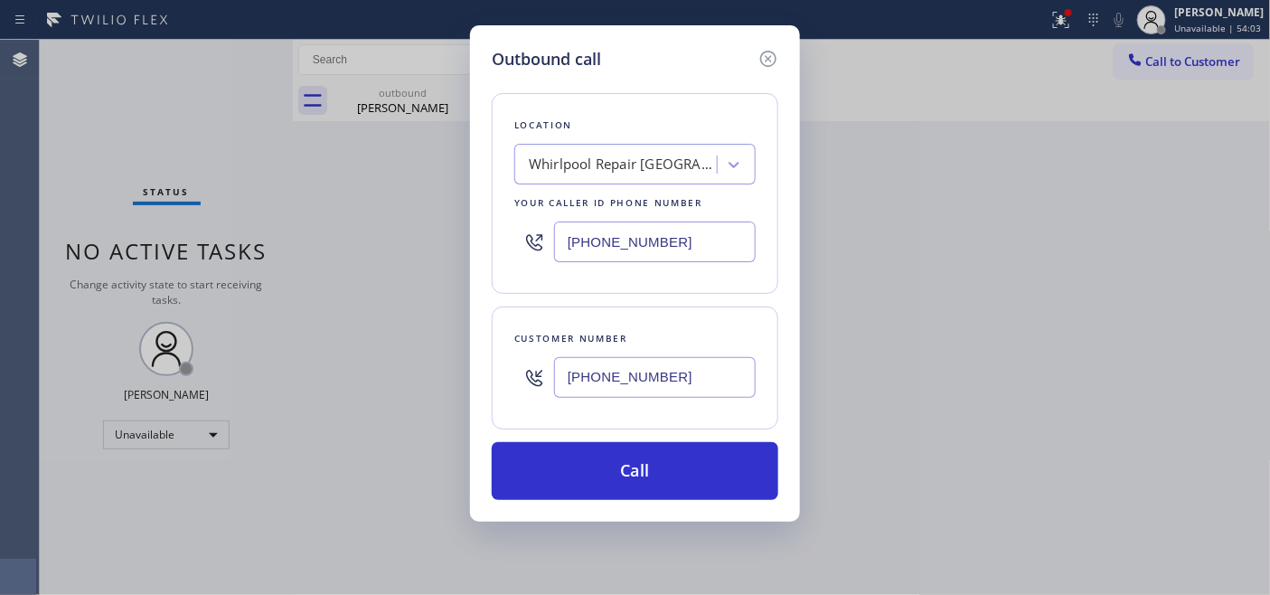
drag, startPoint x: 691, startPoint y: 246, endPoint x: 390, endPoint y: 268, distance: 301.8
click at [347, 246] on div "Outbound call Location Whirlpool Repair [GEOGRAPHIC_DATA] Your caller id phone …" at bounding box center [635, 297] width 1270 height 595
paste input "text"
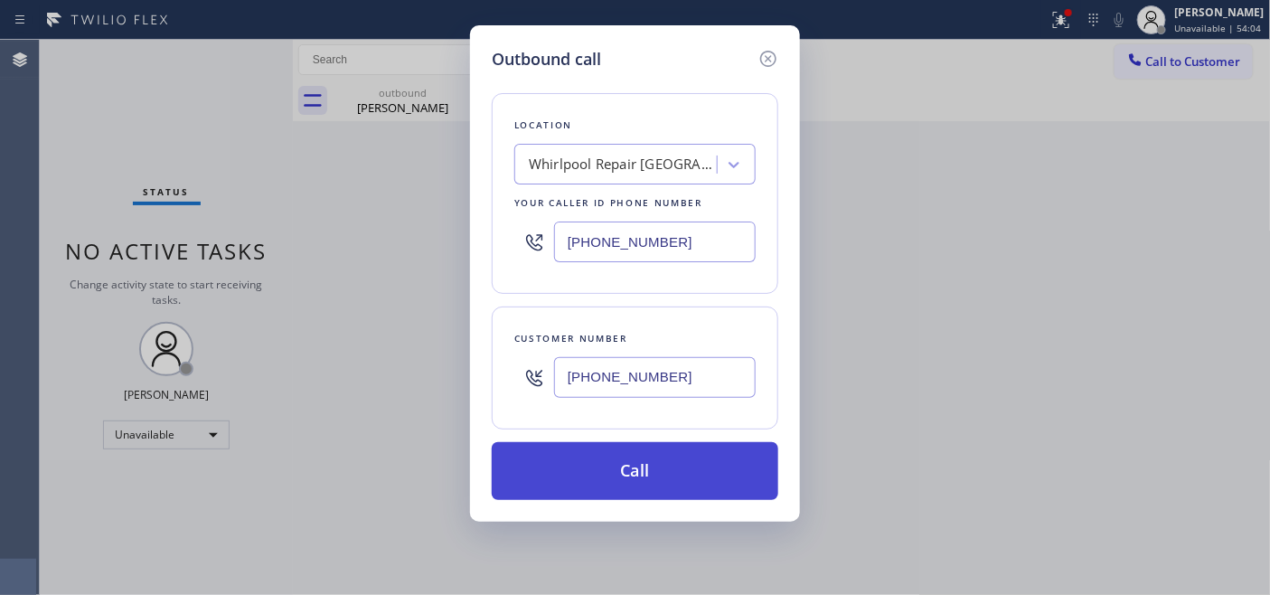
type input "[PHONE_NUMBER]"
click at [651, 458] on button "Call" at bounding box center [635, 471] width 286 height 58
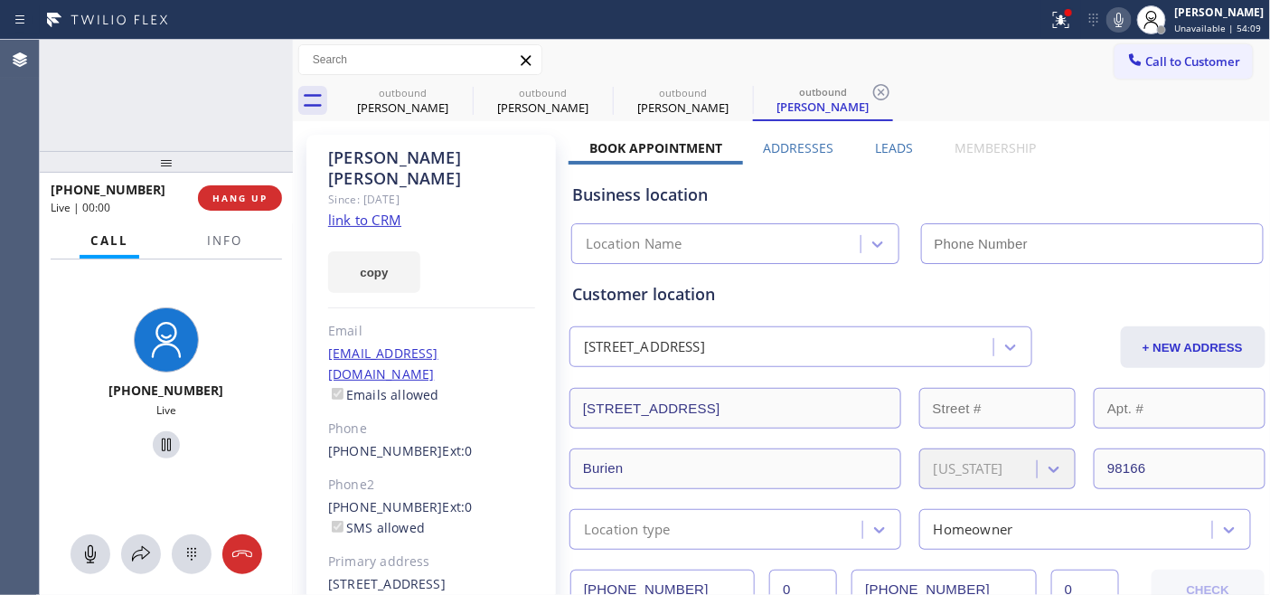
type input "[PHONE_NUMBER]"
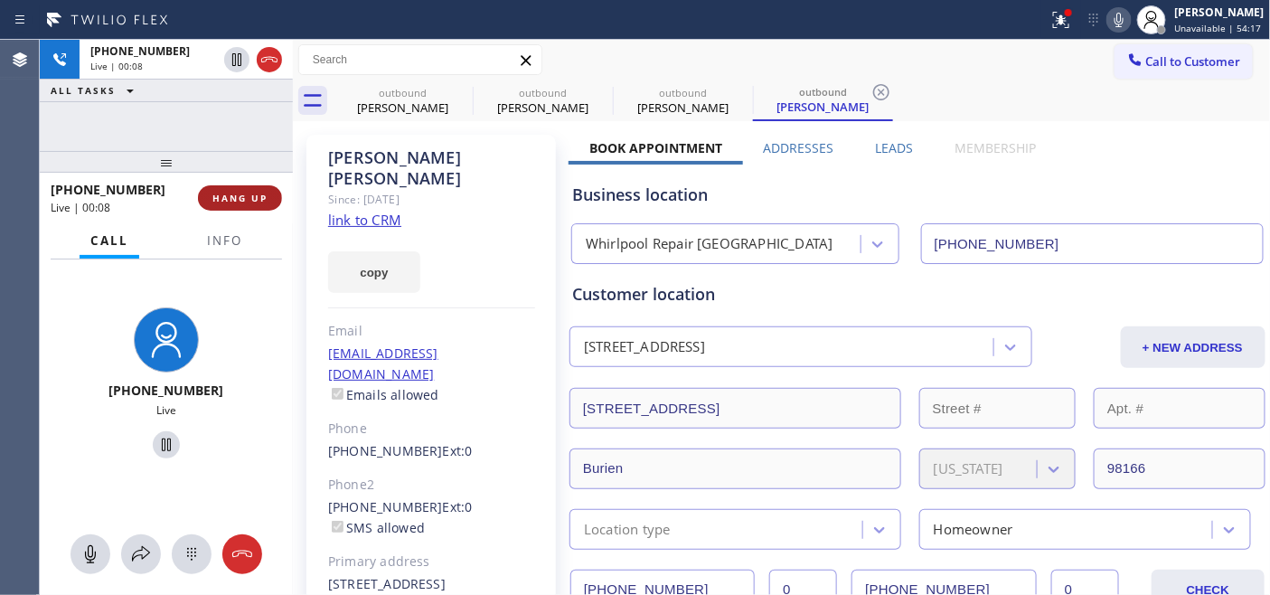
click at [221, 185] on button "HANG UP" at bounding box center [240, 197] width 84 height 25
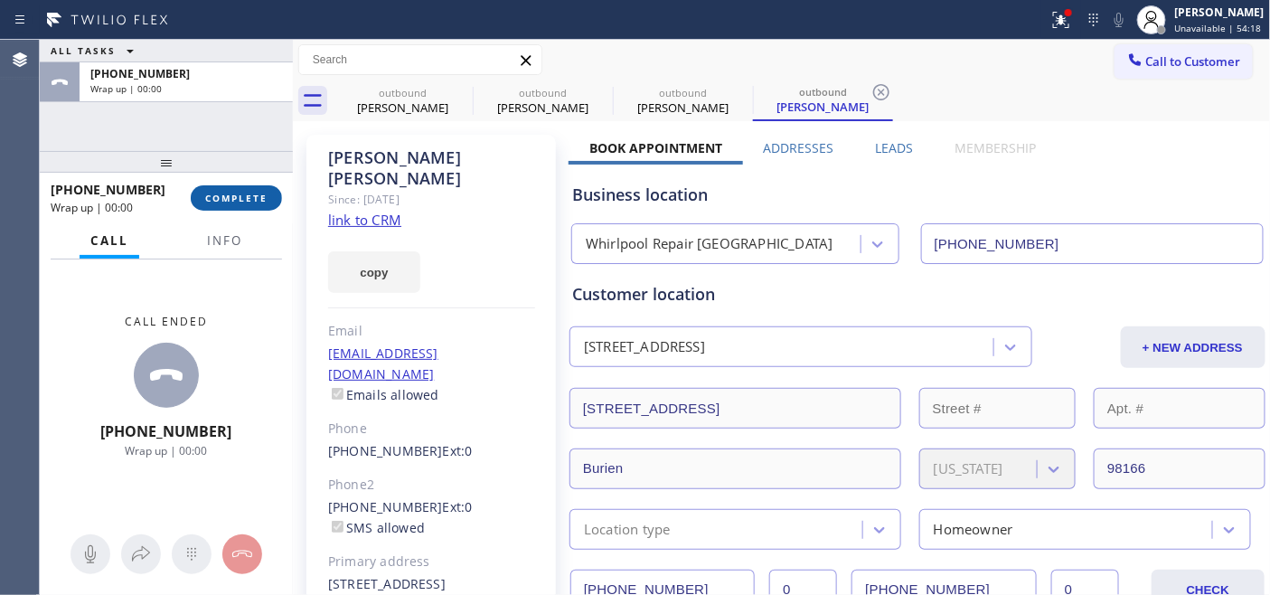
click at [224, 186] on button "COMPLETE" at bounding box center [236, 197] width 91 height 25
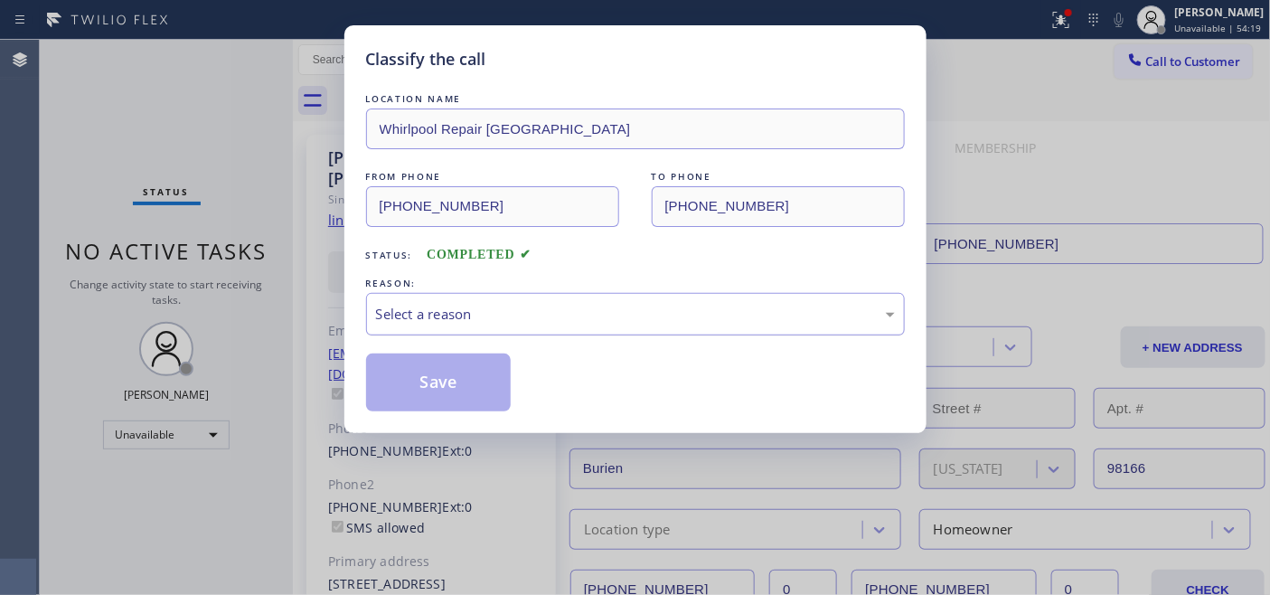
click at [468, 304] on div "Select a reason" at bounding box center [635, 314] width 519 height 21
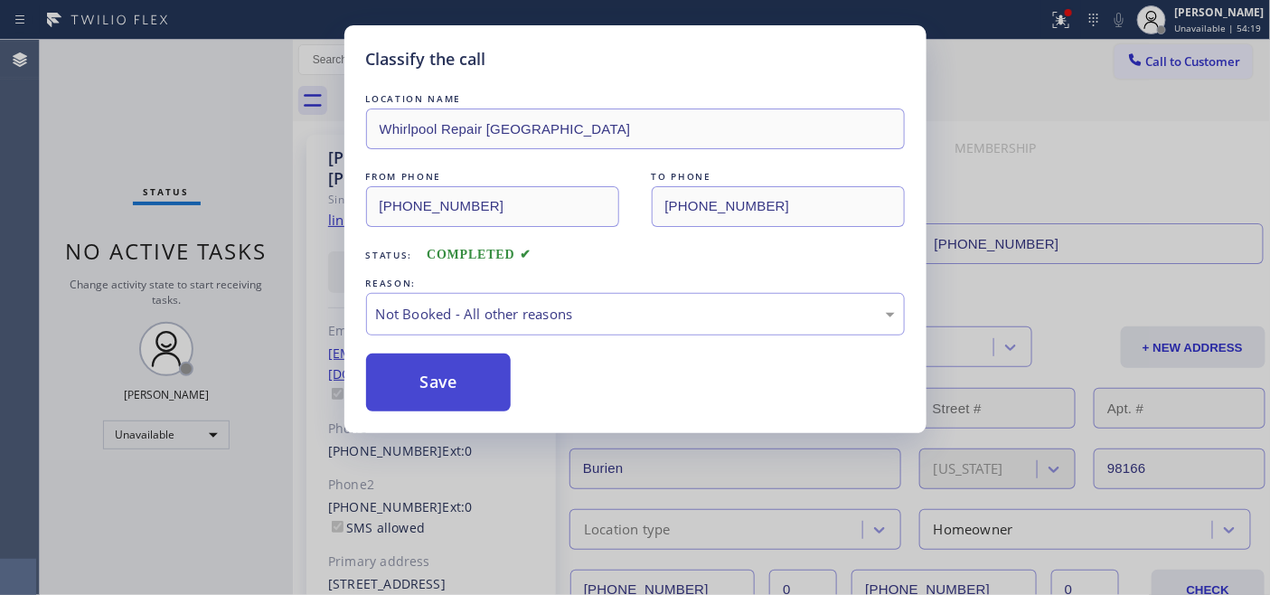
click at [427, 377] on button "Save" at bounding box center [438, 382] width 145 height 58
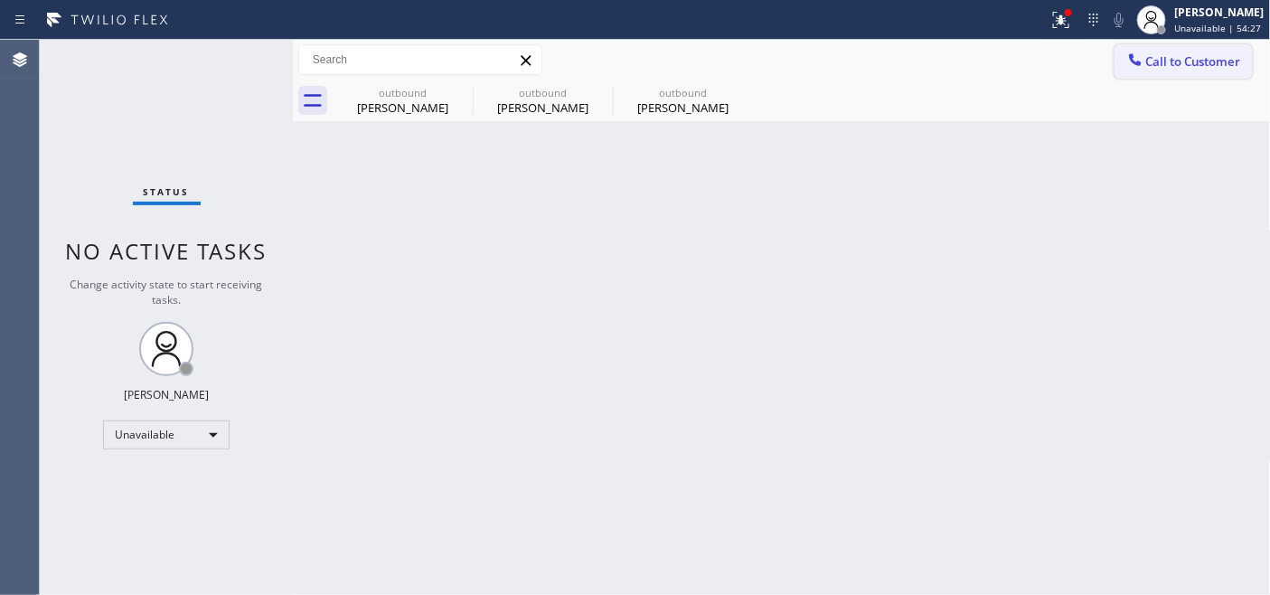
click at [1146, 60] on span "Call to Customer" at bounding box center [1193, 61] width 95 height 16
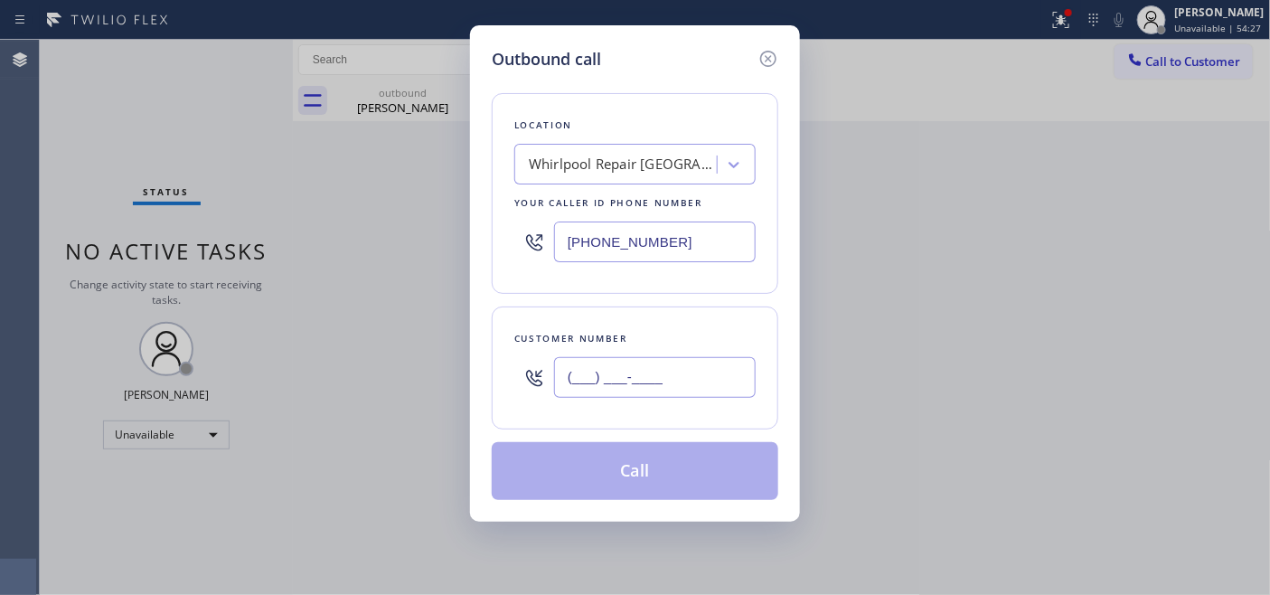
click at [598, 374] on input "(___) ___-____" at bounding box center [655, 377] width 202 height 41
paste input "415) 828-0424"
type input "[PHONE_NUMBER]"
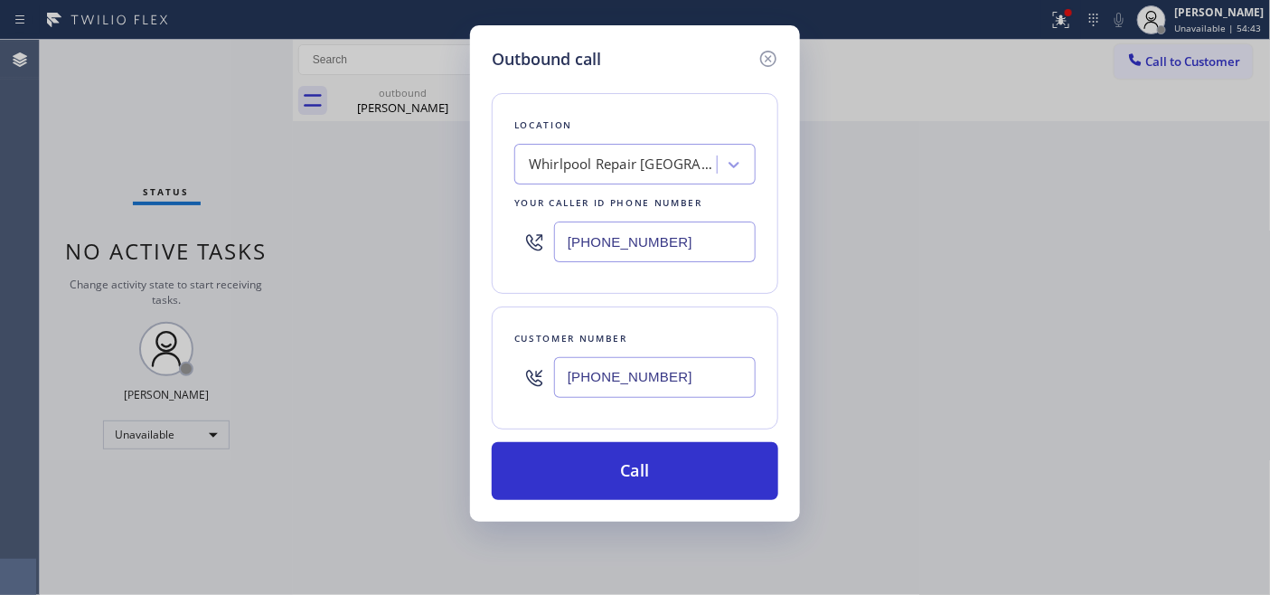
drag, startPoint x: 624, startPoint y: 253, endPoint x: 484, endPoint y: 239, distance: 139.9
click at [552, 253] on div "[PHONE_NUMBER]" at bounding box center [634, 241] width 241 height 59
drag, startPoint x: 661, startPoint y: 246, endPoint x: 515, endPoint y: 245, distance: 146.4
click at [449, 245] on div "Outbound call Location [GEOGRAPHIC_DATA] Repair [GEOGRAPHIC_DATA] Your caller i…" at bounding box center [635, 297] width 1270 height 595
paste input "415) 200-1952"
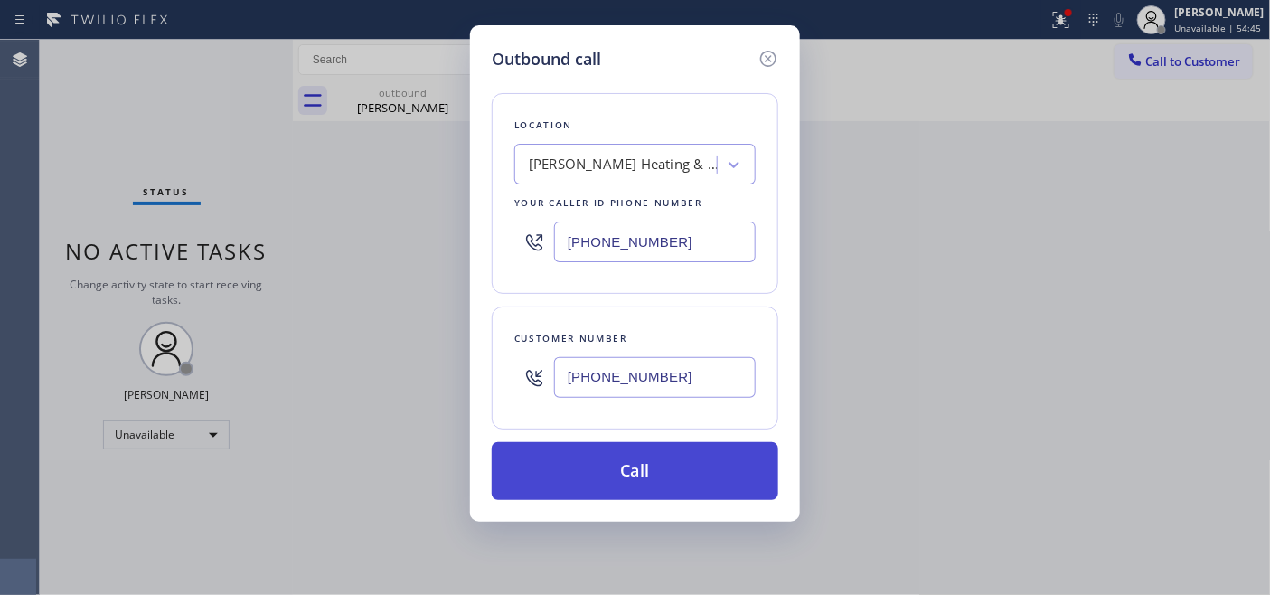
type input "[PHONE_NUMBER]"
click at [696, 471] on button "Call" at bounding box center [635, 471] width 286 height 58
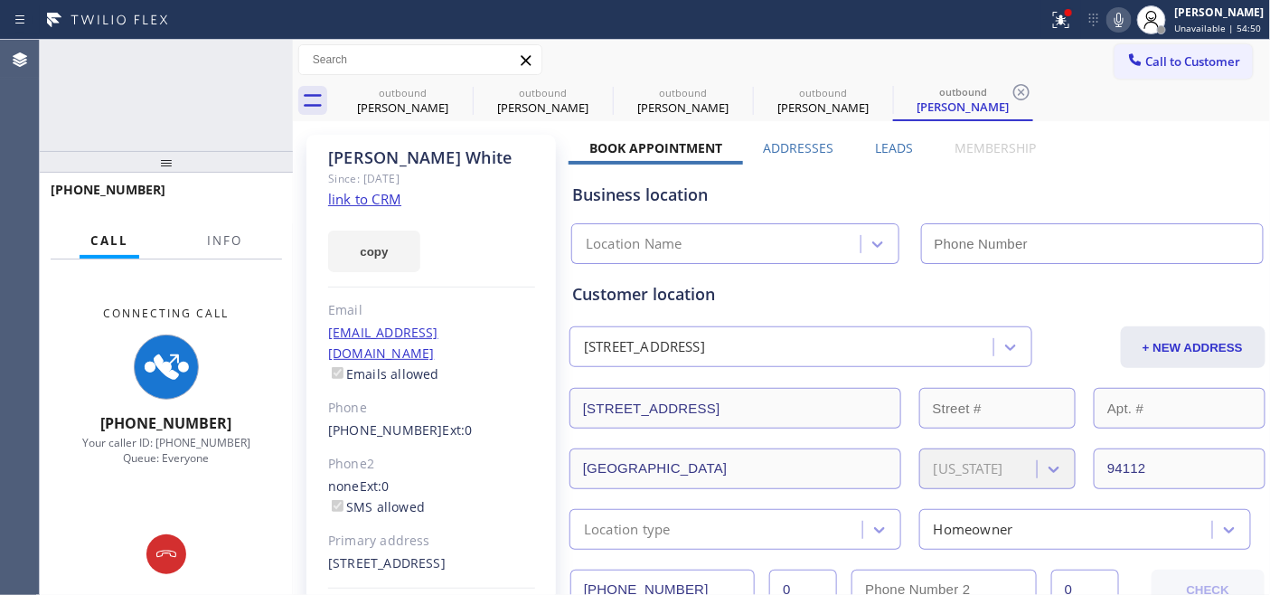
type input "[PHONE_NUMBER]"
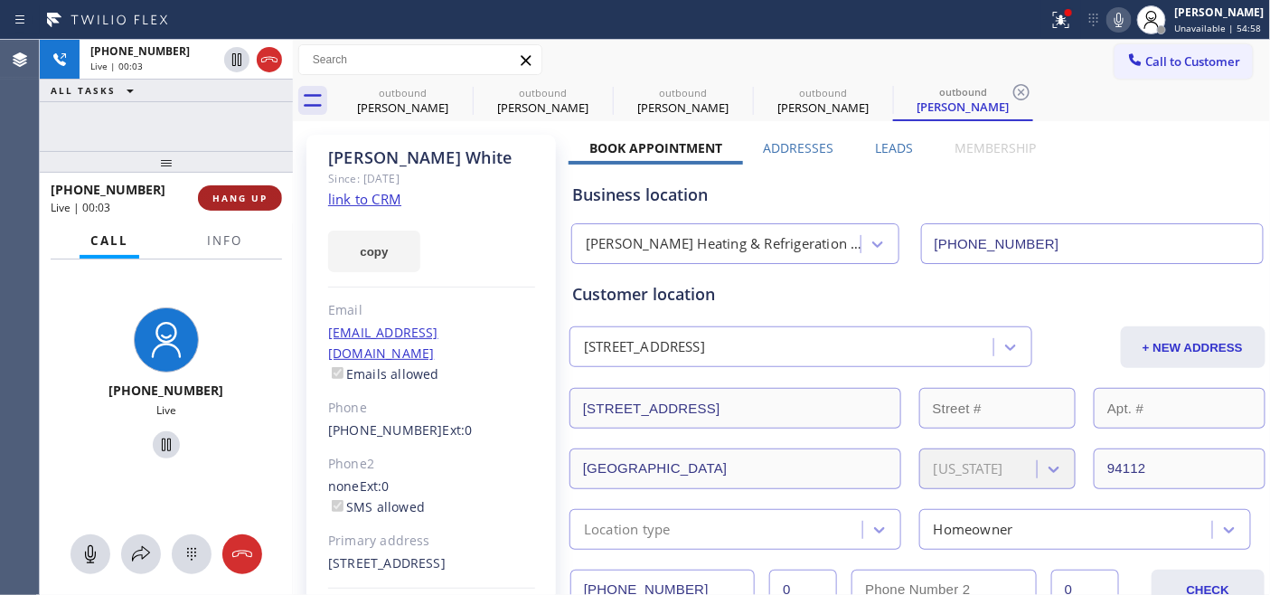
click at [213, 196] on span "HANG UP" at bounding box center [239, 198] width 55 height 13
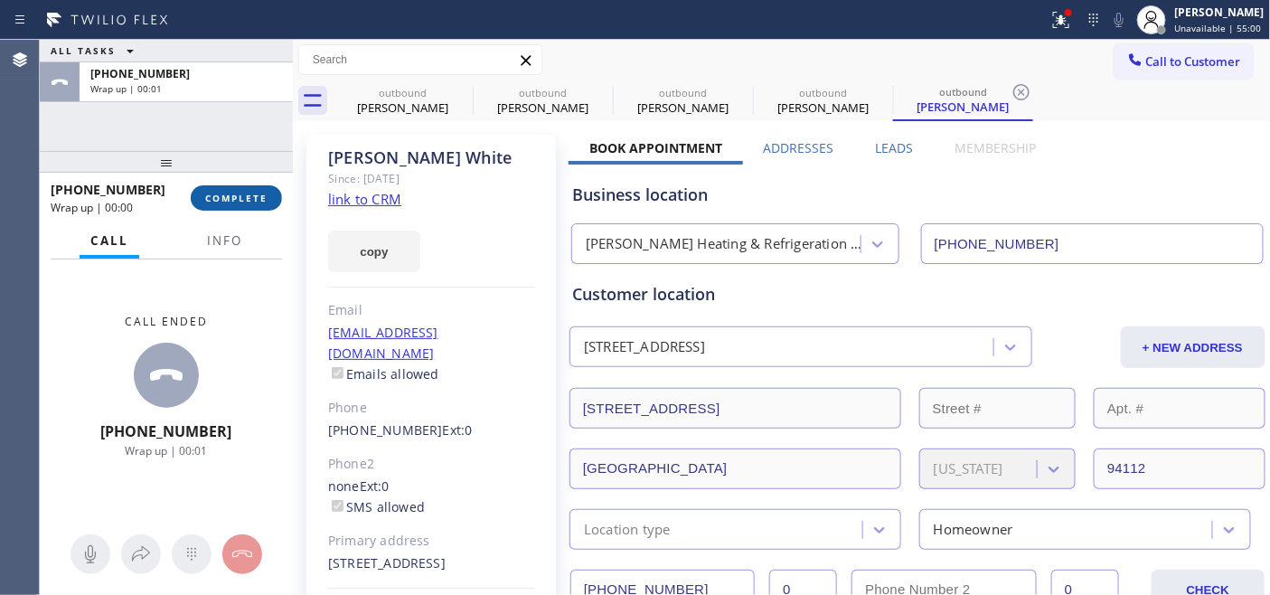
click at [239, 196] on span "COMPLETE" at bounding box center [236, 198] width 62 height 13
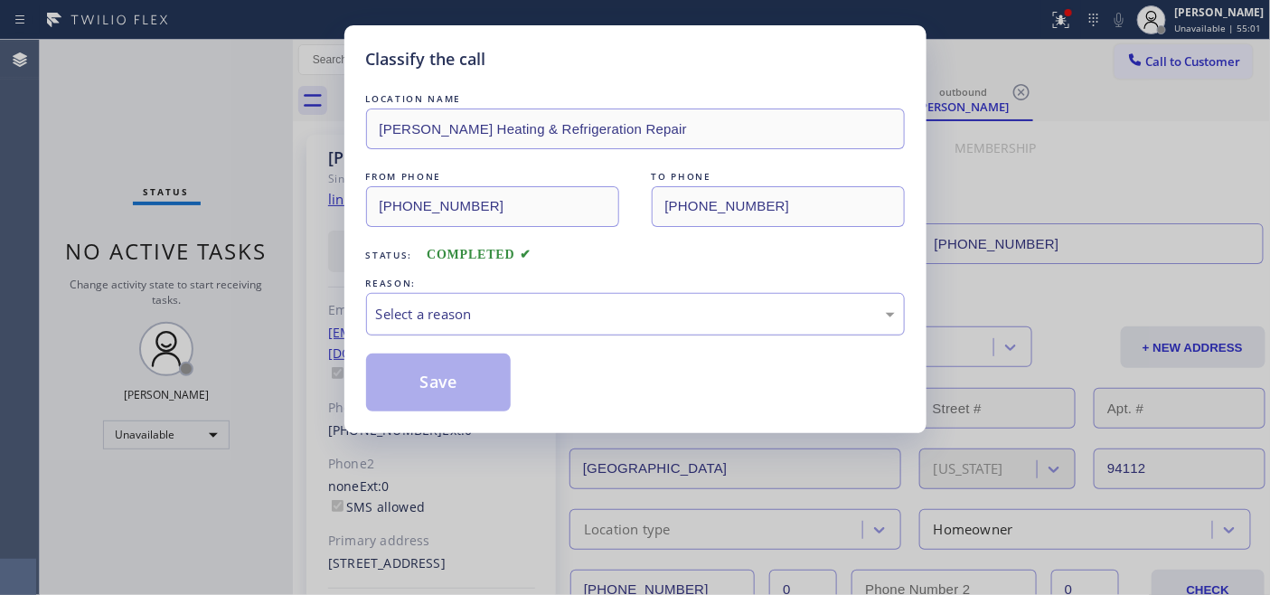
click at [499, 327] on div "Select a reason" at bounding box center [635, 314] width 539 height 42
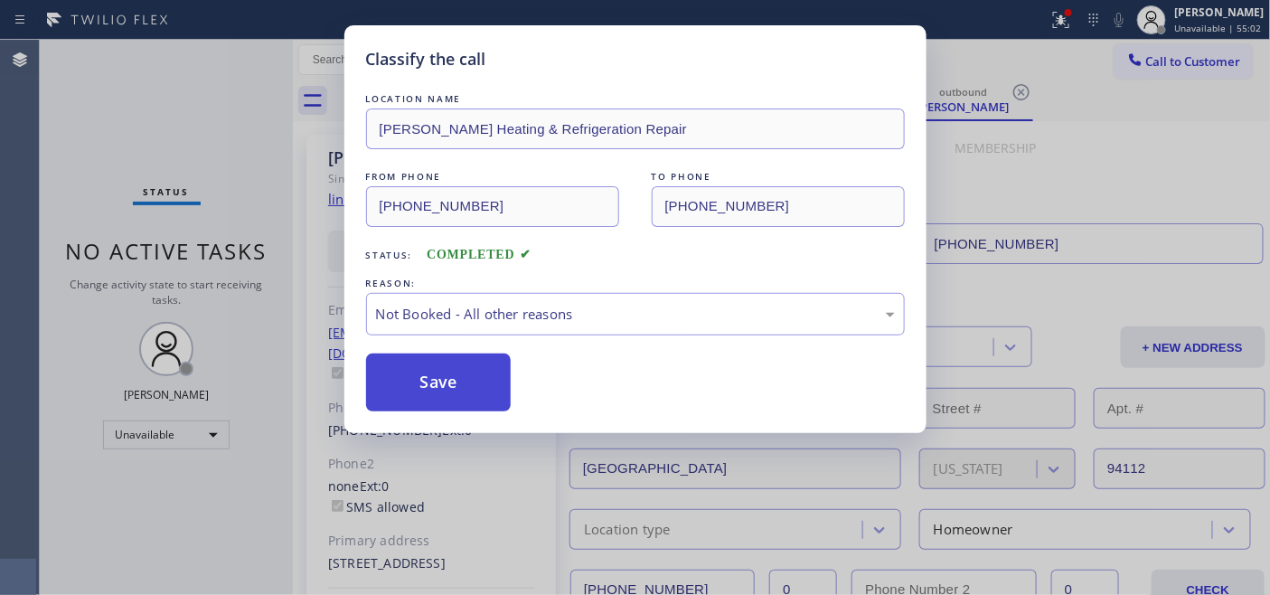
click at [466, 380] on button "Save" at bounding box center [438, 382] width 145 height 58
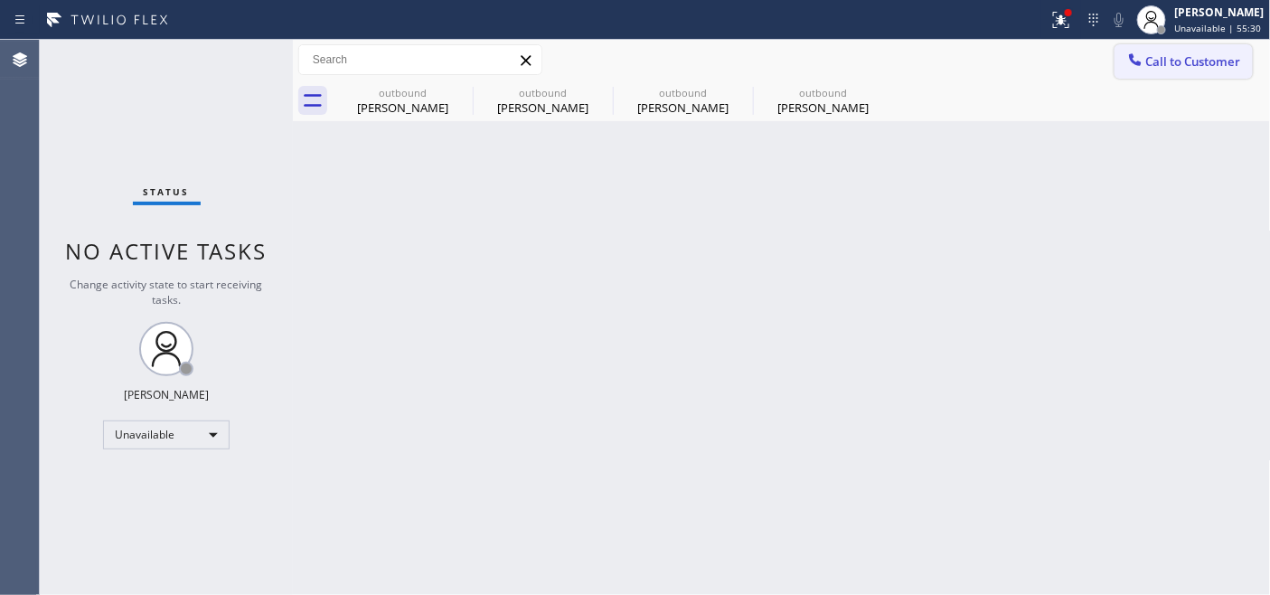
click at [1148, 58] on span "Call to Customer" at bounding box center [1193, 61] width 95 height 16
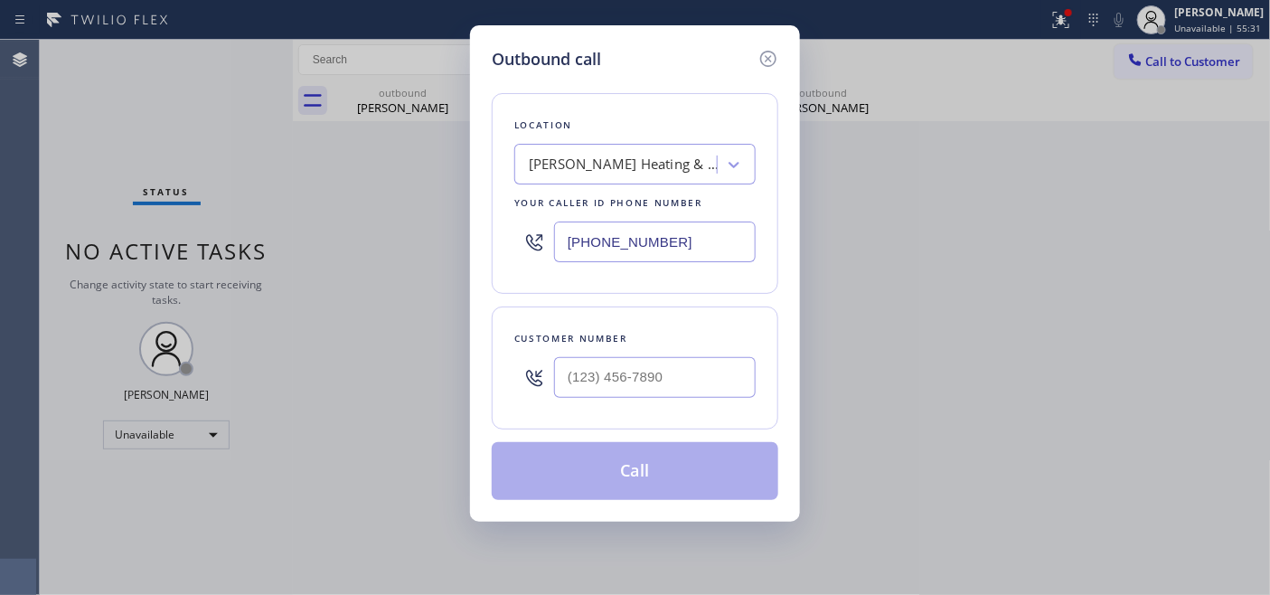
click at [652, 345] on div "Customer number" at bounding box center [634, 338] width 241 height 19
drag, startPoint x: 642, startPoint y: 361, endPoint x: 633, endPoint y: 357, distance: 10.9
click at [642, 362] on input "(___) ___-____" at bounding box center [655, 377] width 202 height 41
paste input "860) 944-8399"
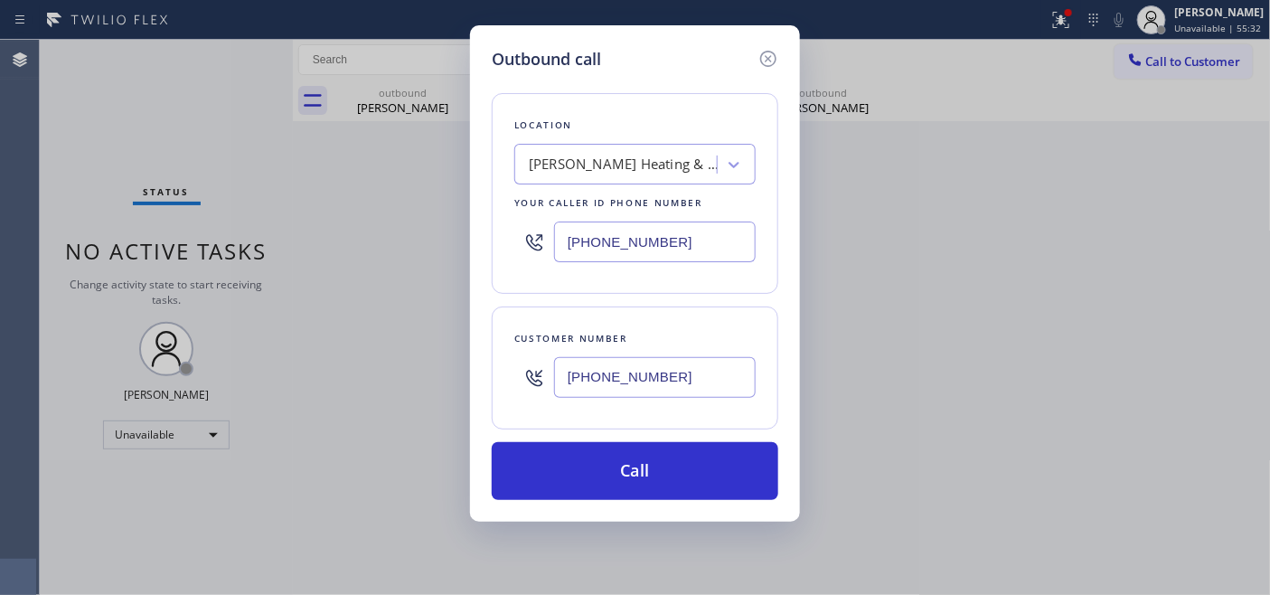
type input "[PHONE_NUMBER]"
drag, startPoint x: 693, startPoint y: 251, endPoint x: 339, endPoint y: 246, distance: 354.3
click at [409, 244] on div "Outbound call Location [PERSON_NAME] Heating & Refrigeration Repair Your caller…" at bounding box center [635, 297] width 1270 height 595
paste input "80) 418-9915"
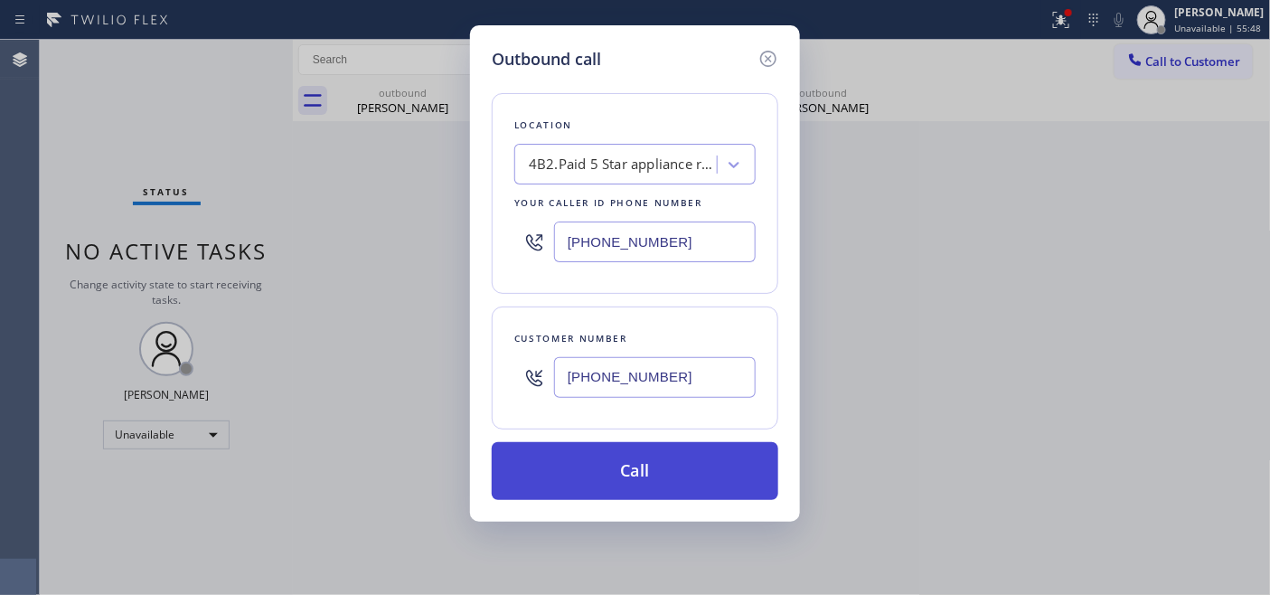
type input "[PHONE_NUMBER]"
click at [589, 470] on button "Call" at bounding box center [635, 471] width 286 height 58
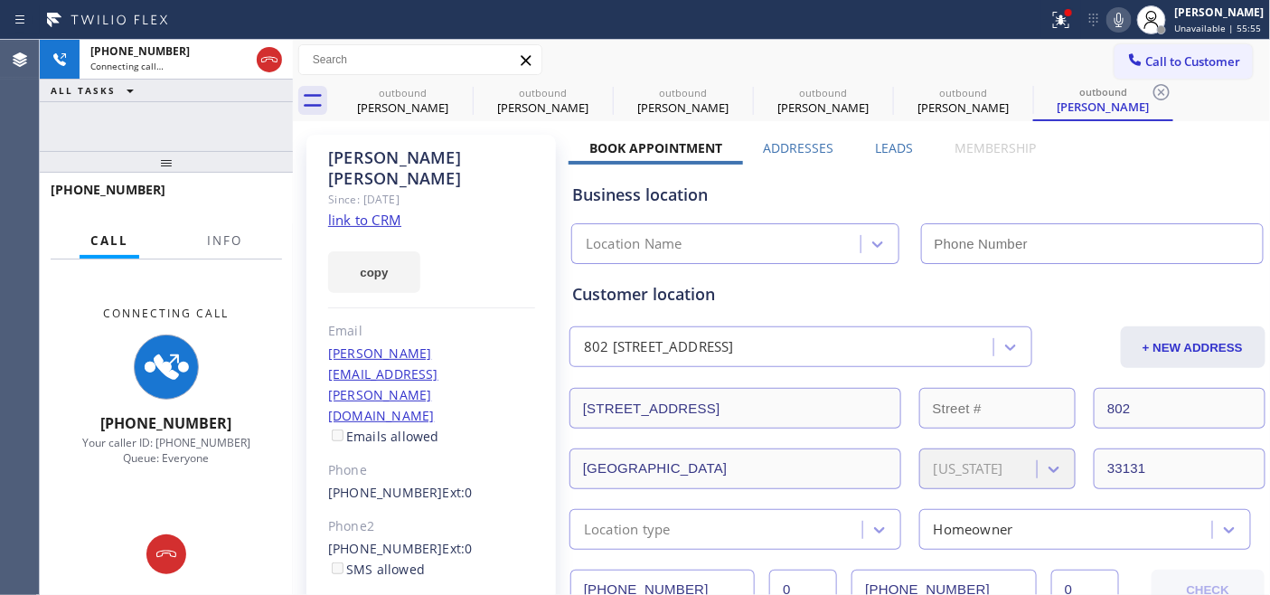
type input "[PHONE_NUMBER]"
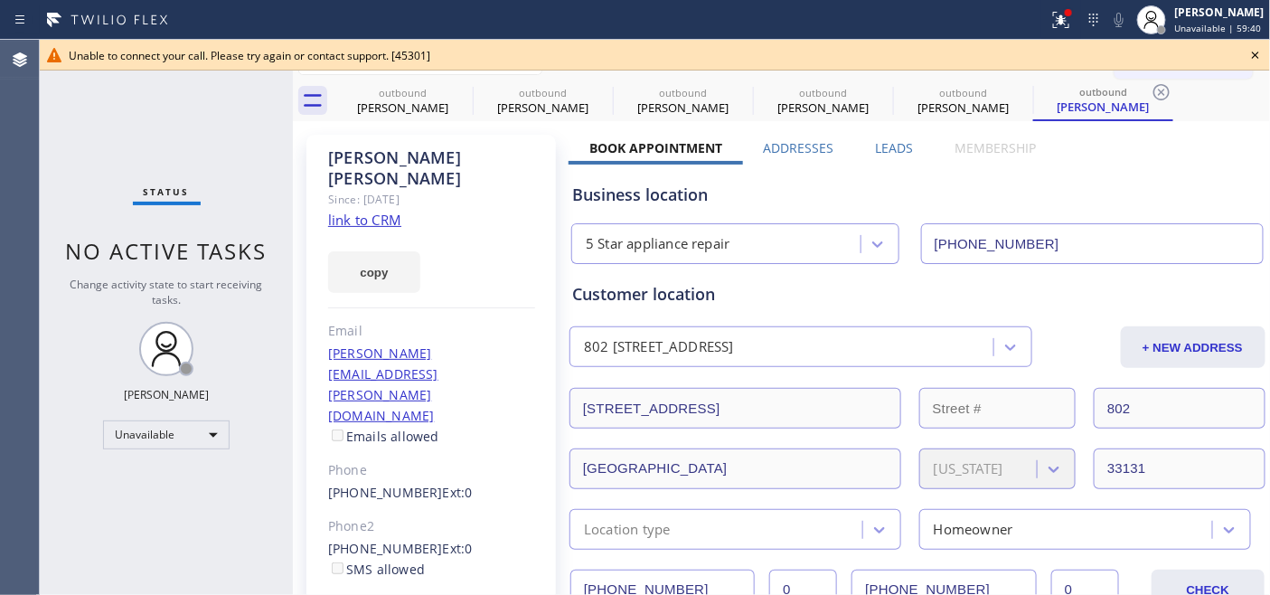
click at [1257, 50] on icon at bounding box center [1255, 55] width 22 height 22
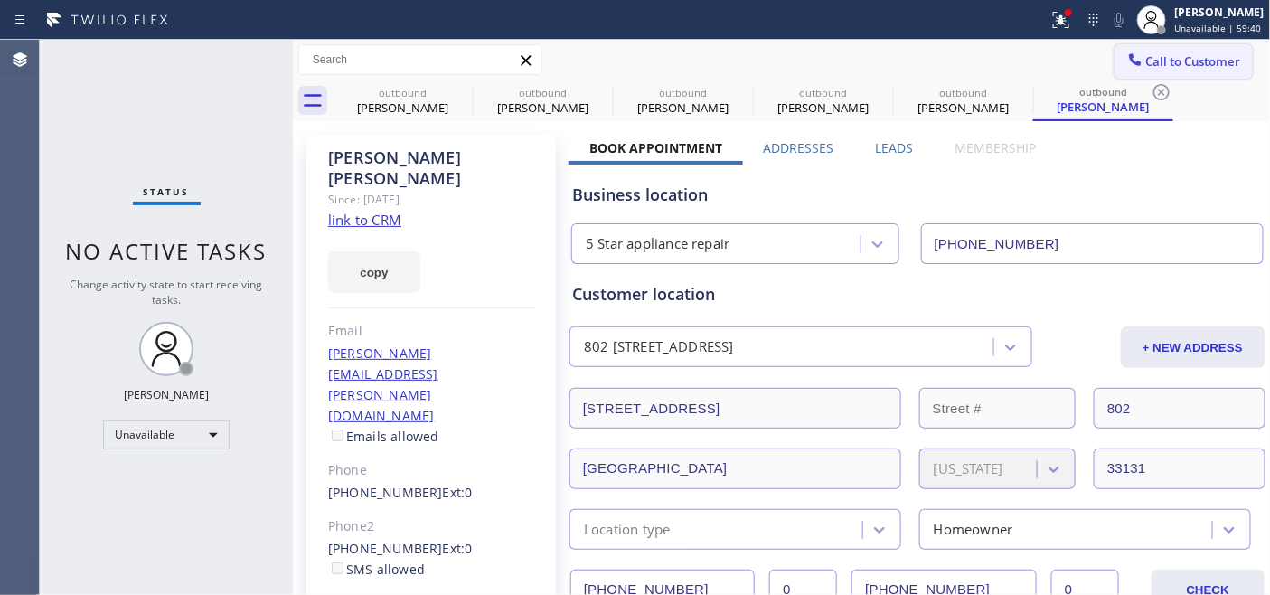
click at [1222, 56] on span "Call to Customer" at bounding box center [1193, 61] width 95 height 16
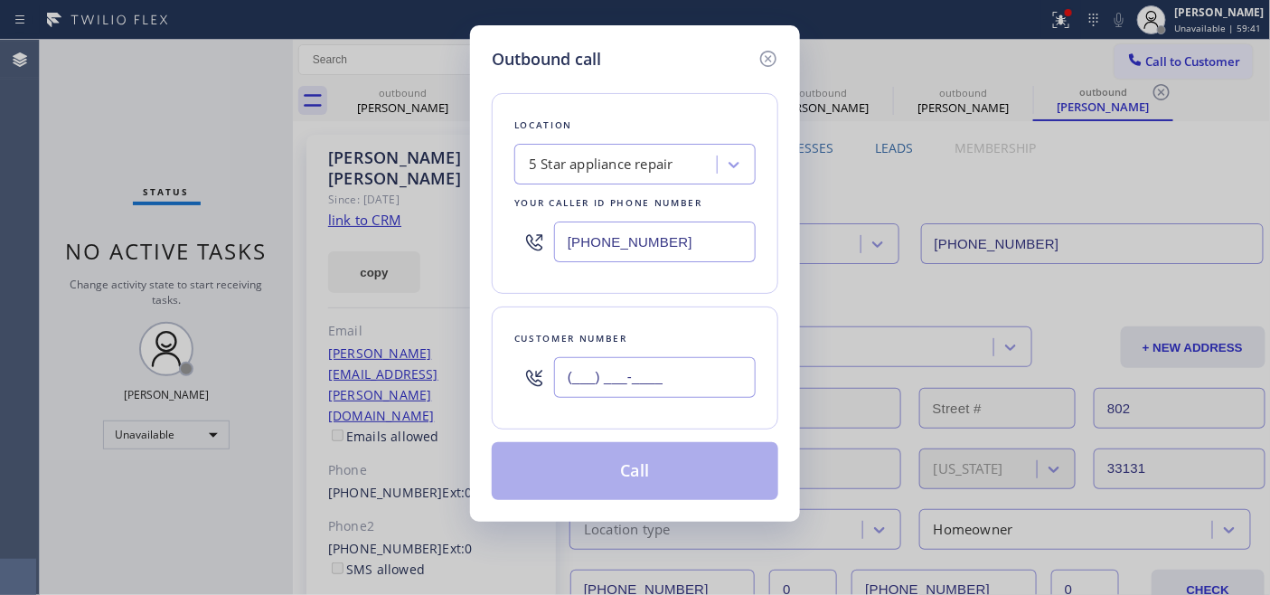
drag, startPoint x: 714, startPoint y: 382, endPoint x: 455, endPoint y: 367, distance: 259.8
click at [516, 380] on div "(___) ___-____" at bounding box center [634, 377] width 241 height 59
paste input "805) 551-2049"
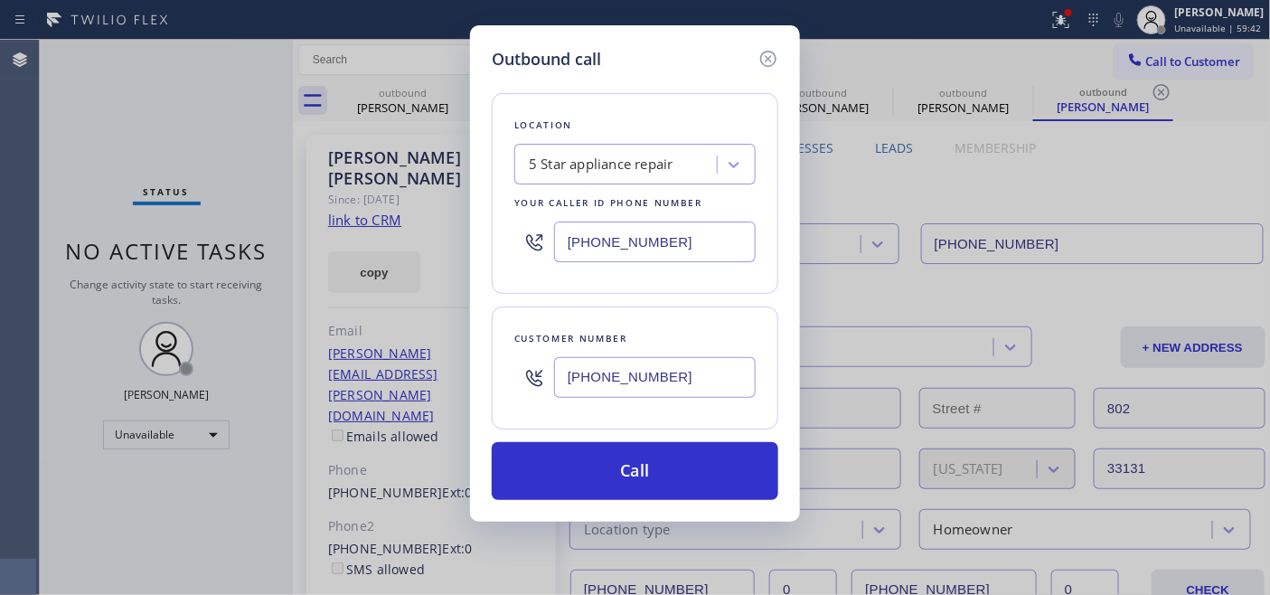
type input "[PHONE_NUMBER]"
drag, startPoint x: 687, startPoint y: 245, endPoint x: 427, endPoint y: 248, distance: 259.4
click at [427, 246] on div "Outbound call Location 5 Star appliance repair Your caller id phone number [PHO…" at bounding box center [635, 297] width 1270 height 595
paste input "661) 368-9097"
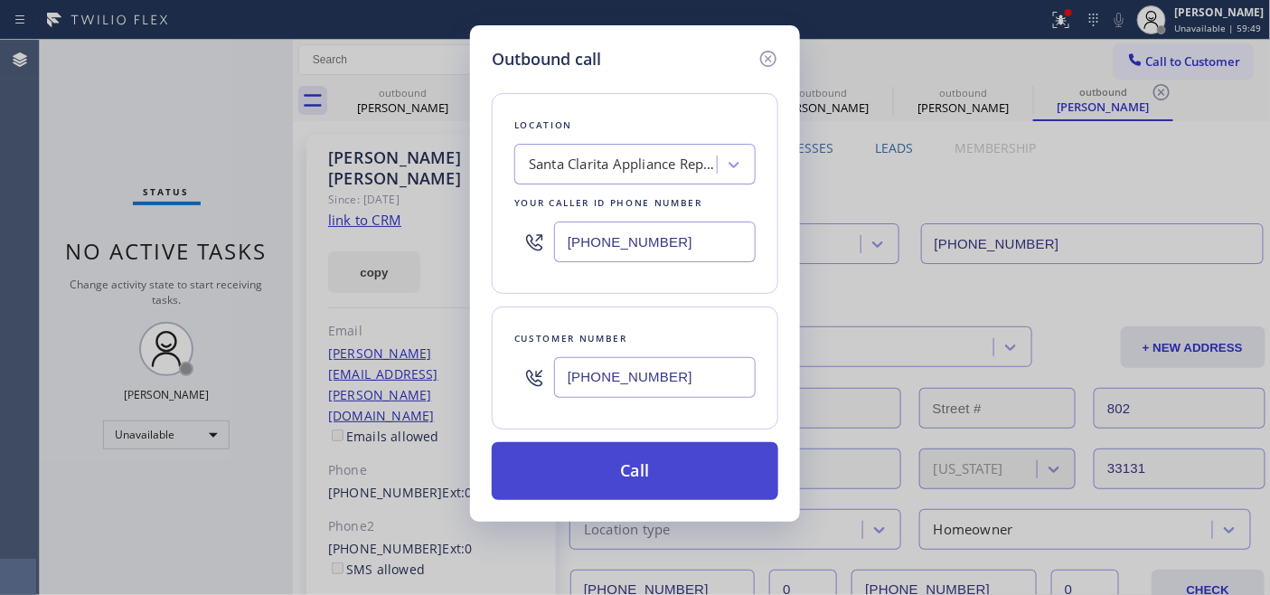
type input "[PHONE_NUMBER]"
click at [673, 465] on button "Call" at bounding box center [635, 471] width 286 height 58
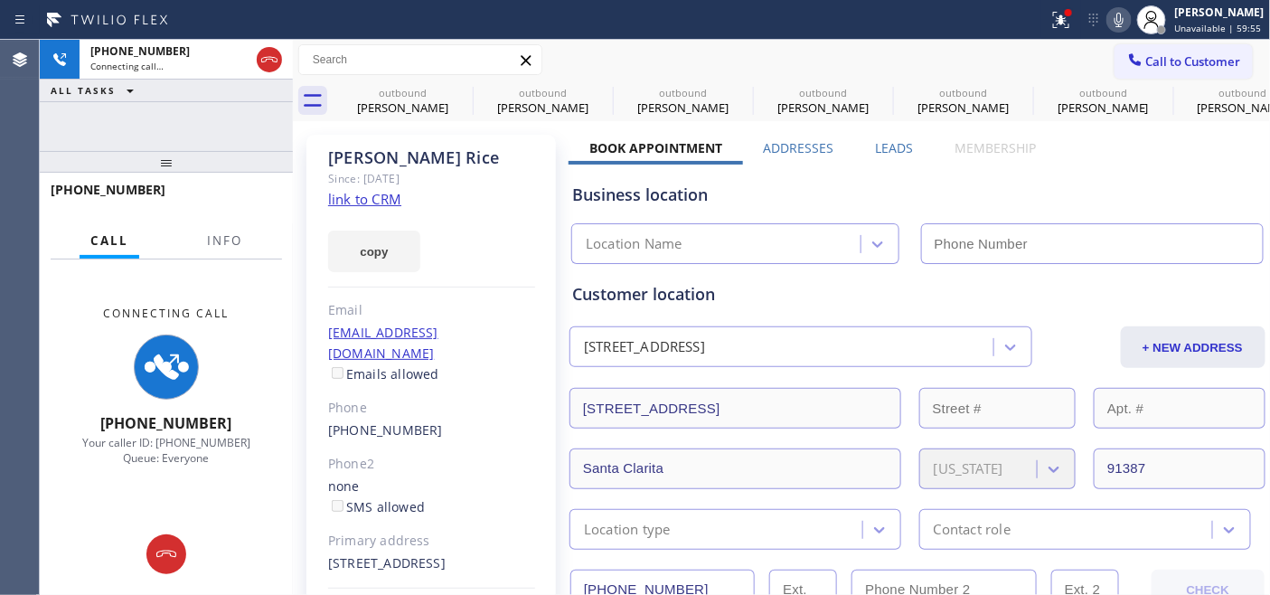
type input "[PHONE_NUMBER]"
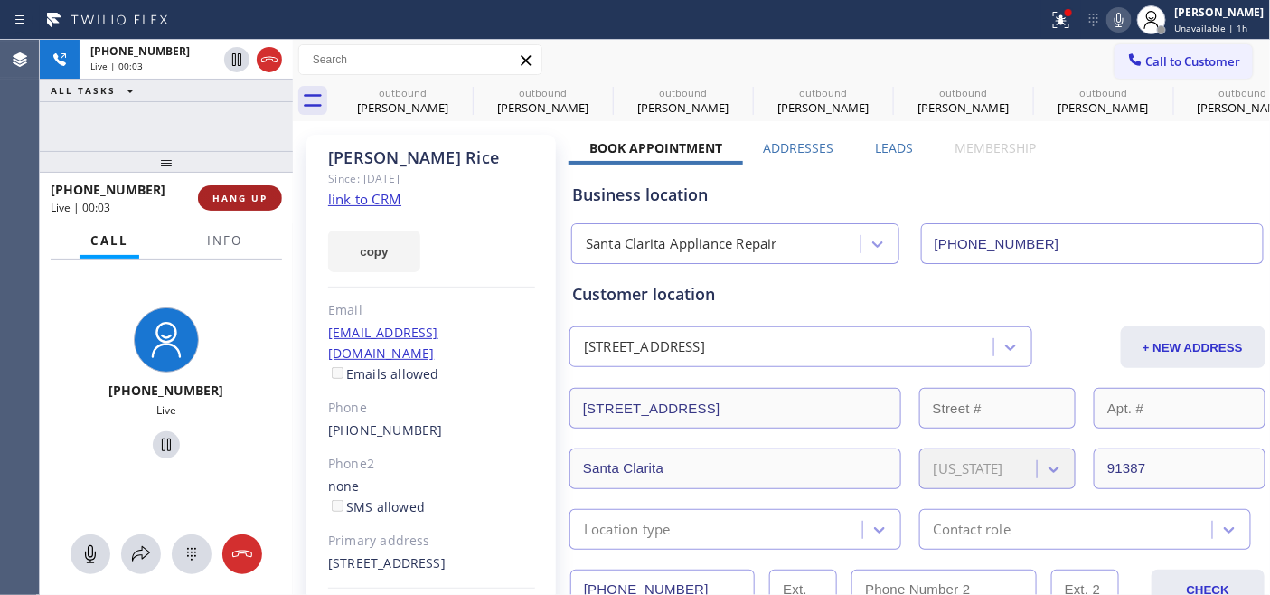
click at [258, 185] on button "HANG UP" at bounding box center [240, 197] width 84 height 25
click at [254, 193] on span "HANG UP" at bounding box center [239, 198] width 55 height 13
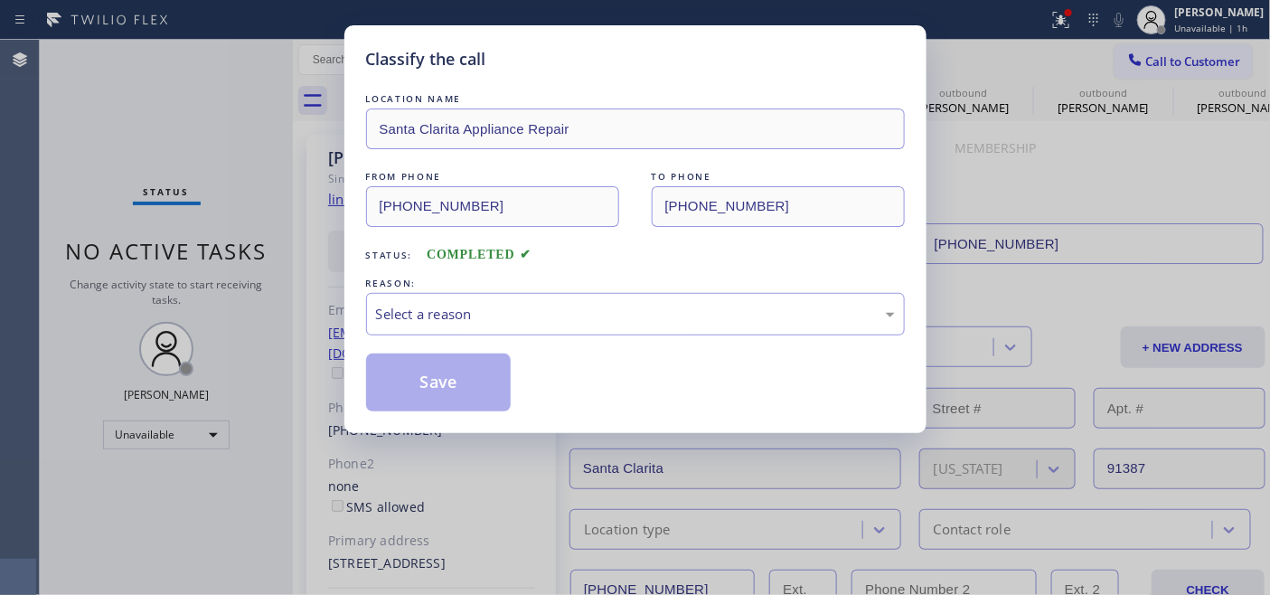
drag, startPoint x: 581, startPoint y: 293, endPoint x: 176, endPoint y: 293, distance: 404.8
click at [176, 293] on div "Classify the call LOCATION NAME [GEOGRAPHIC_DATA] Appliance Repair FROM PHONE […" at bounding box center [635, 297] width 1270 height 595
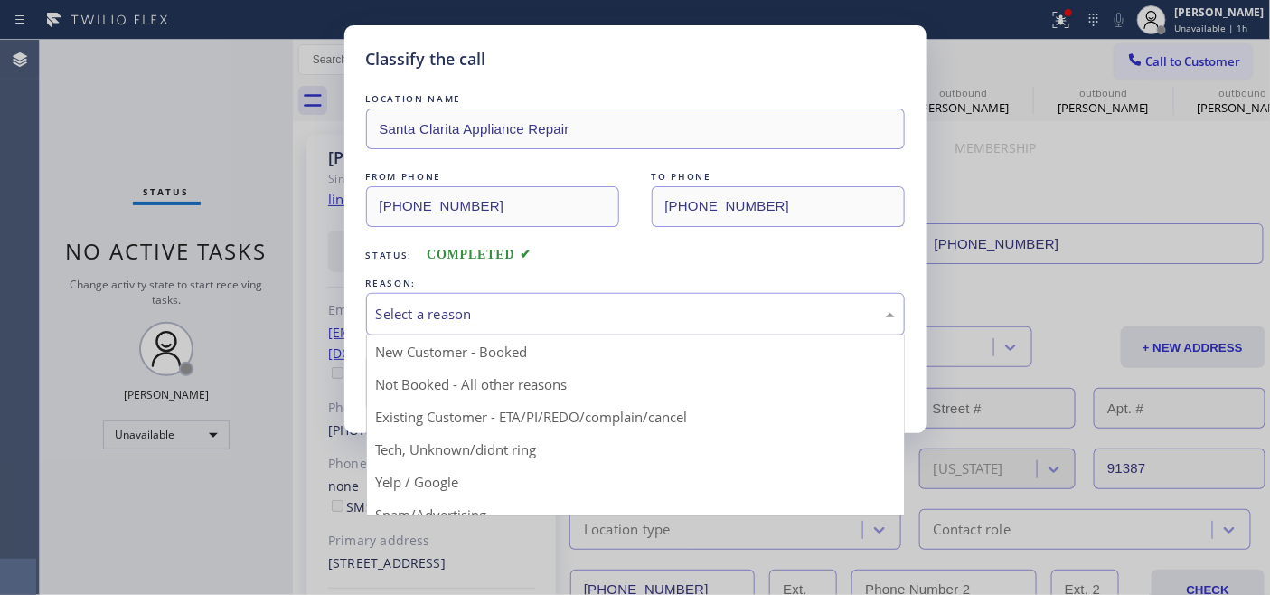
click at [462, 318] on div "Select a reason" at bounding box center [635, 314] width 519 height 21
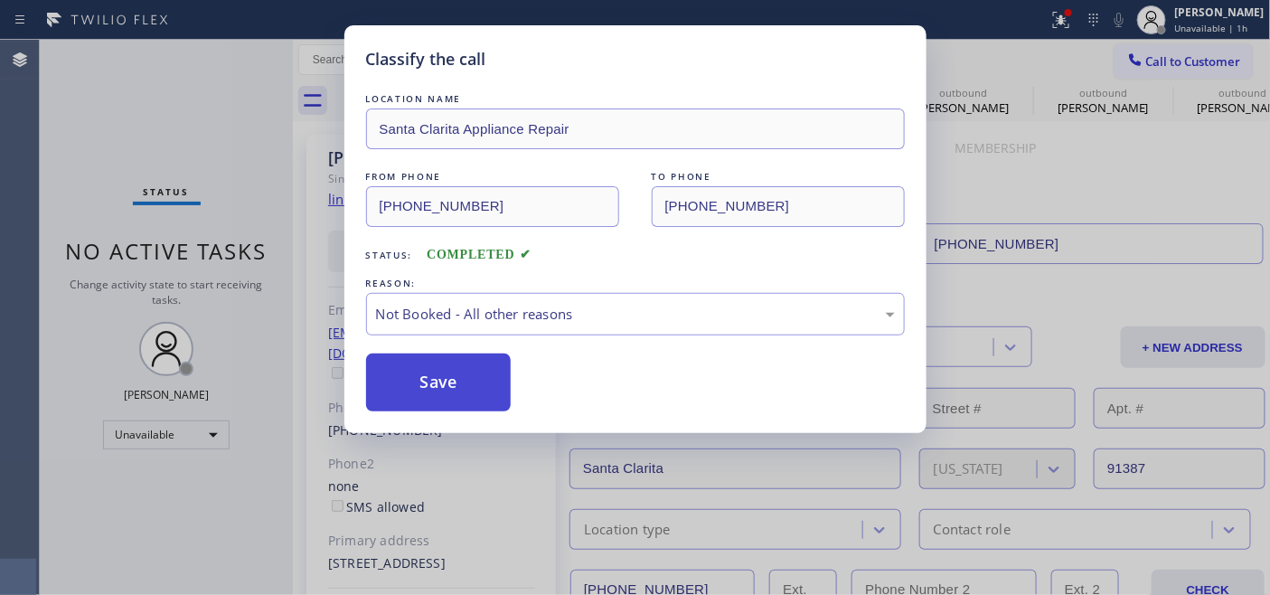
click at [445, 390] on button "Save" at bounding box center [438, 382] width 145 height 58
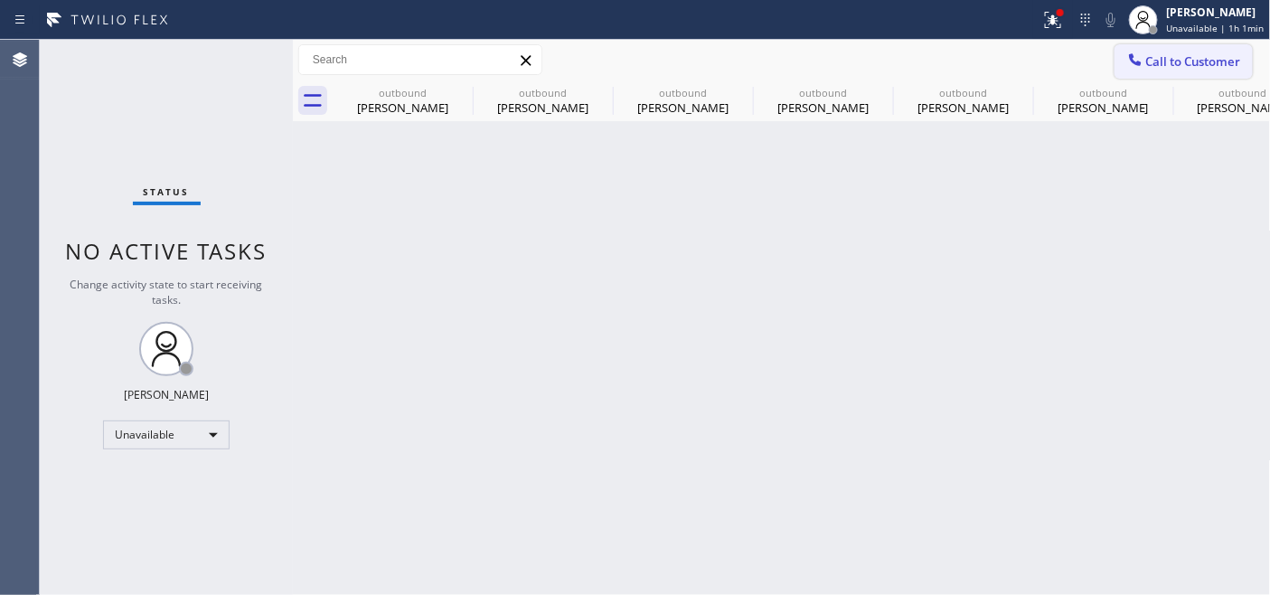
click at [1155, 74] on button "Call to Customer" at bounding box center [1183, 61] width 138 height 34
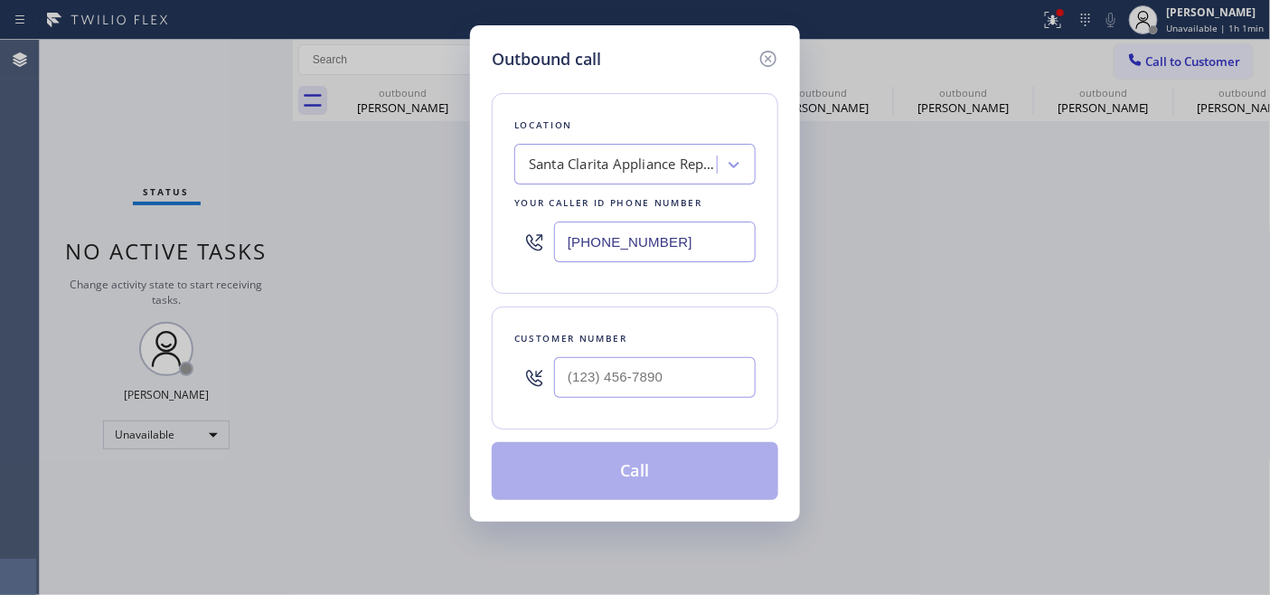
drag, startPoint x: 621, startPoint y: 369, endPoint x: 544, endPoint y: 344, distance: 80.6
click at [542, 357] on div at bounding box center [634, 377] width 241 height 59
drag, startPoint x: 665, startPoint y: 361, endPoint x: 404, endPoint y: 353, distance: 261.3
click at [395, 354] on div "Outbound call Location [GEOGRAPHIC_DATA] Appliance Repair Your caller id phone …" at bounding box center [635, 297] width 1270 height 595
paste input "314) 249-5610"
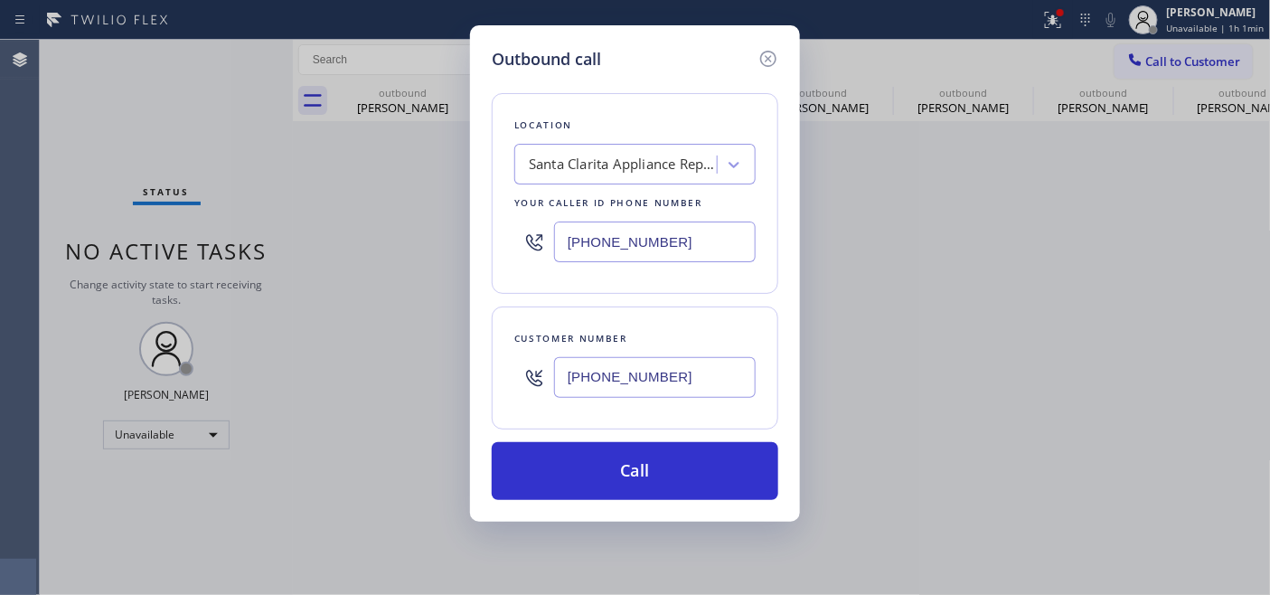
type input "[PHONE_NUMBER]"
drag, startPoint x: 667, startPoint y: 239, endPoint x: 457, endPoint y: 239, distance: 209.6
click at [457, 239] on div "Outbound call Location [GEOGRAPHIC_DATA] Appliance Repair Your caller id phone …" at bounding box center [635, 297] width 1270 height 595
paste input "310) 740-973"
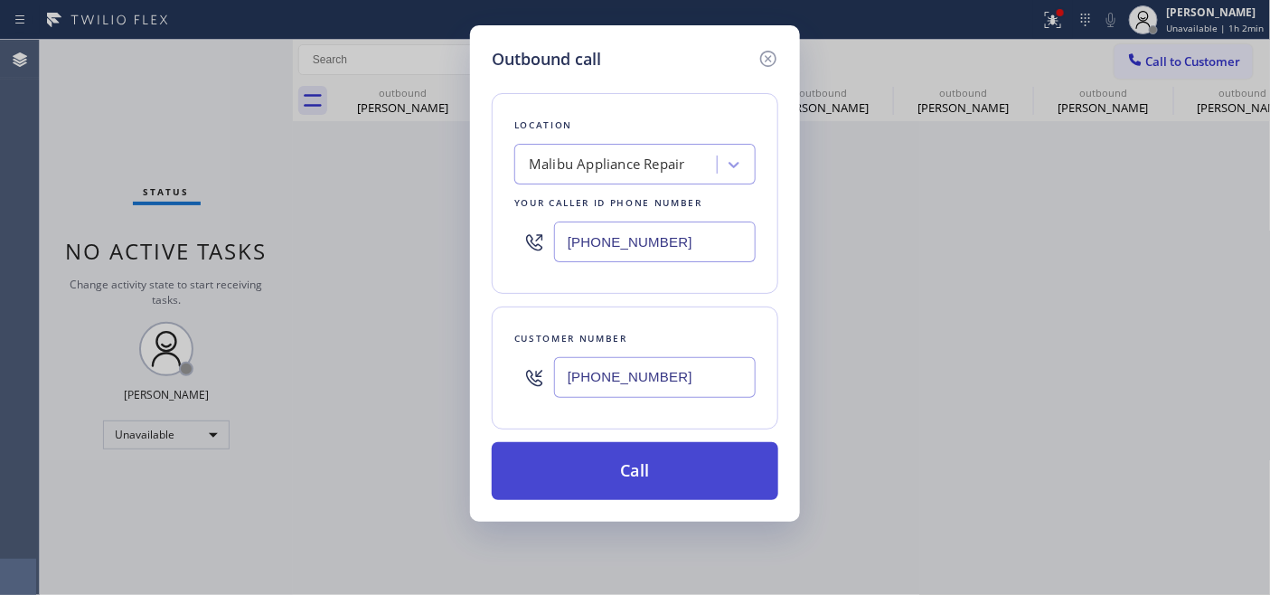
type input "[PHONE_NUMBER]"
click at [634, 459] on button "Call" at bounding box center [635, 471] width 286 height 58
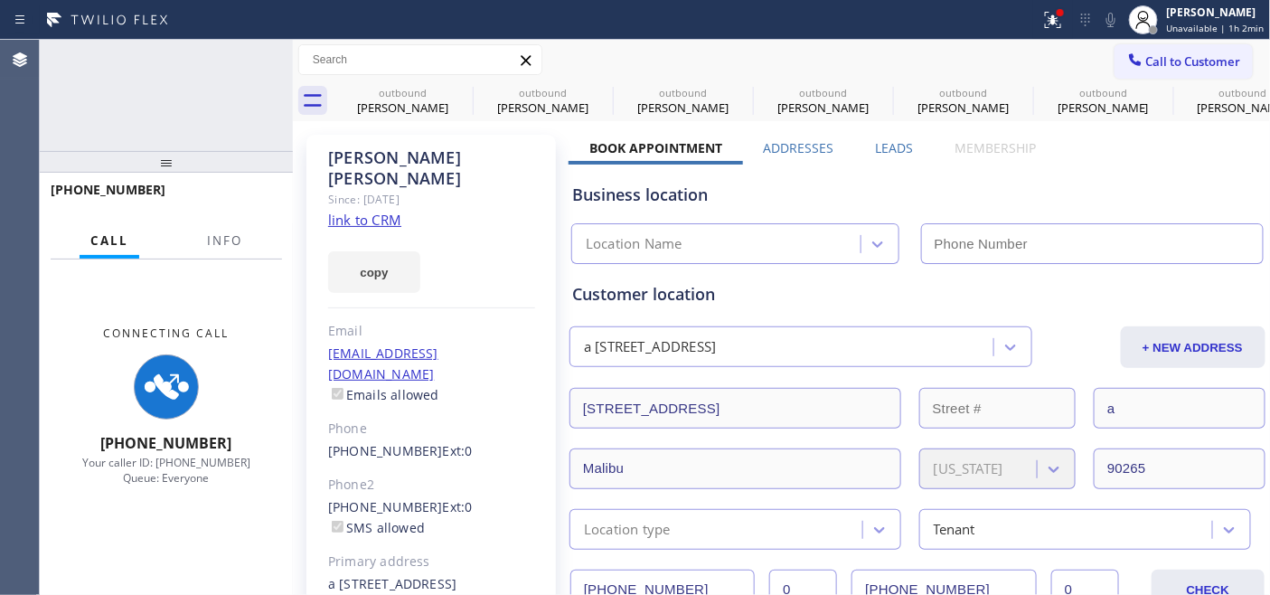
type input "[PHONE_NUMBER]"
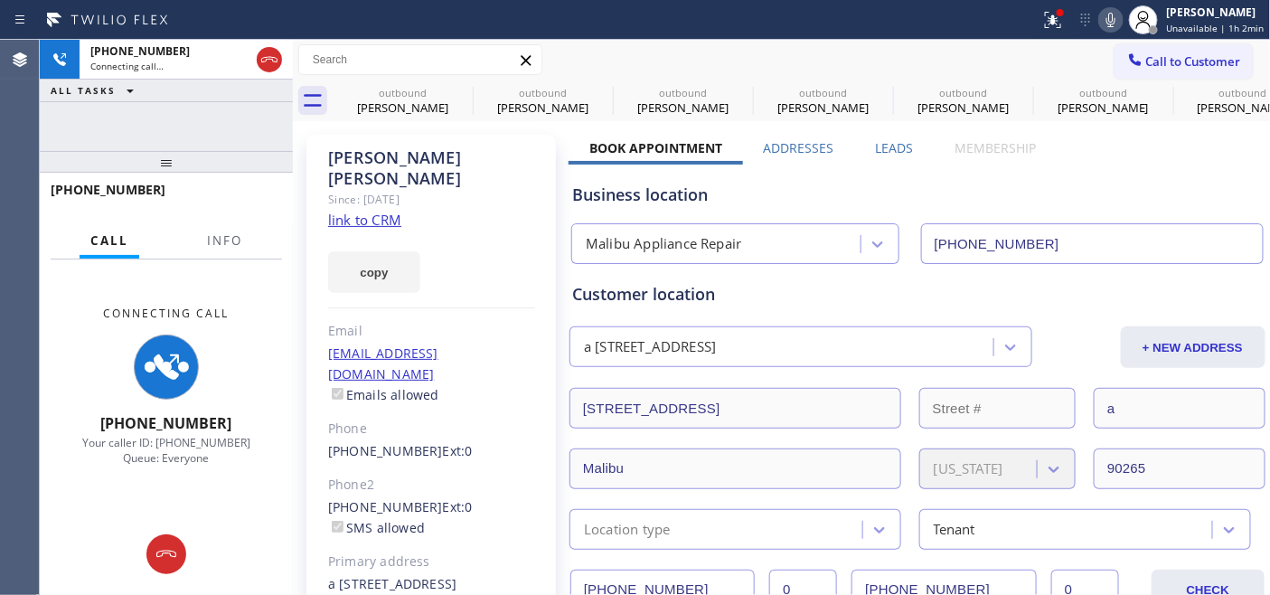
drag, startPoint x: 160, startPoint y: 163, endPoint x: 160, endPoint y: 89, distance: 74.1
click at [160, 89] on div "[PHONE_NUMBER] Connecting call… ALL TASKS ALL TASKS ACTIVE TASKS TASKS IN WRAP …" at bounding box center [166, 317] width 253 height 555
click at [187, 543] on div at bounding box center [166, 554] width 253 height 40
click at [166, 550] on icon at bounding box center [166, 553] width 20 height 7
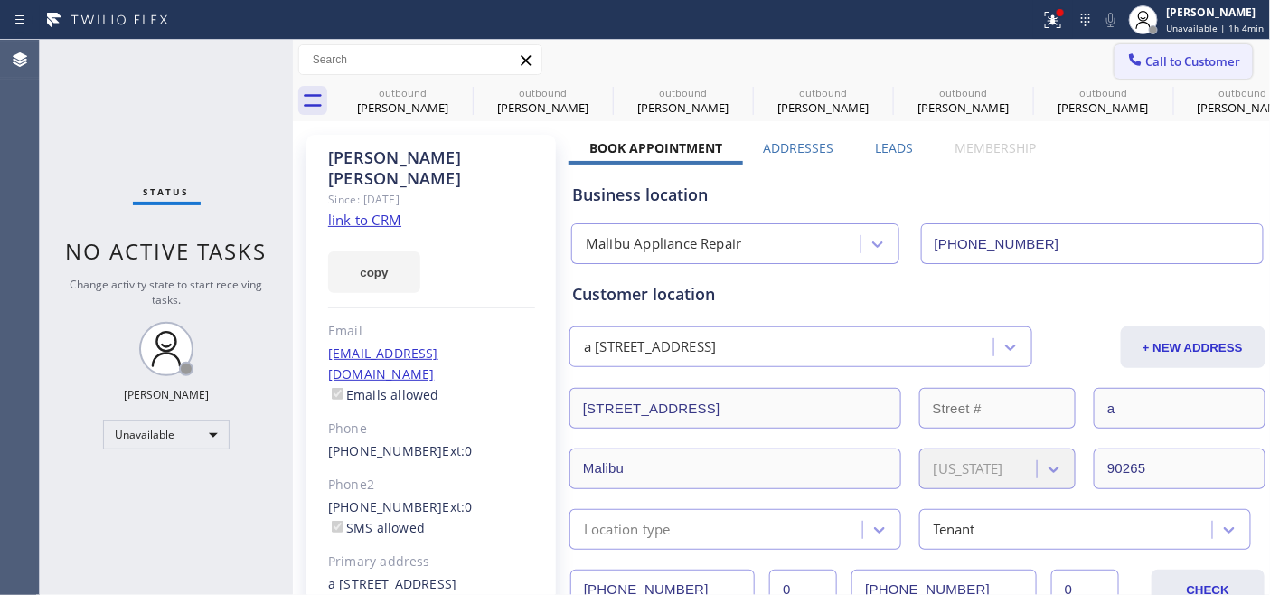
click at [1206, 70] on button "Call to Customer" at bounding box center [1183, 61] width 138 height 34
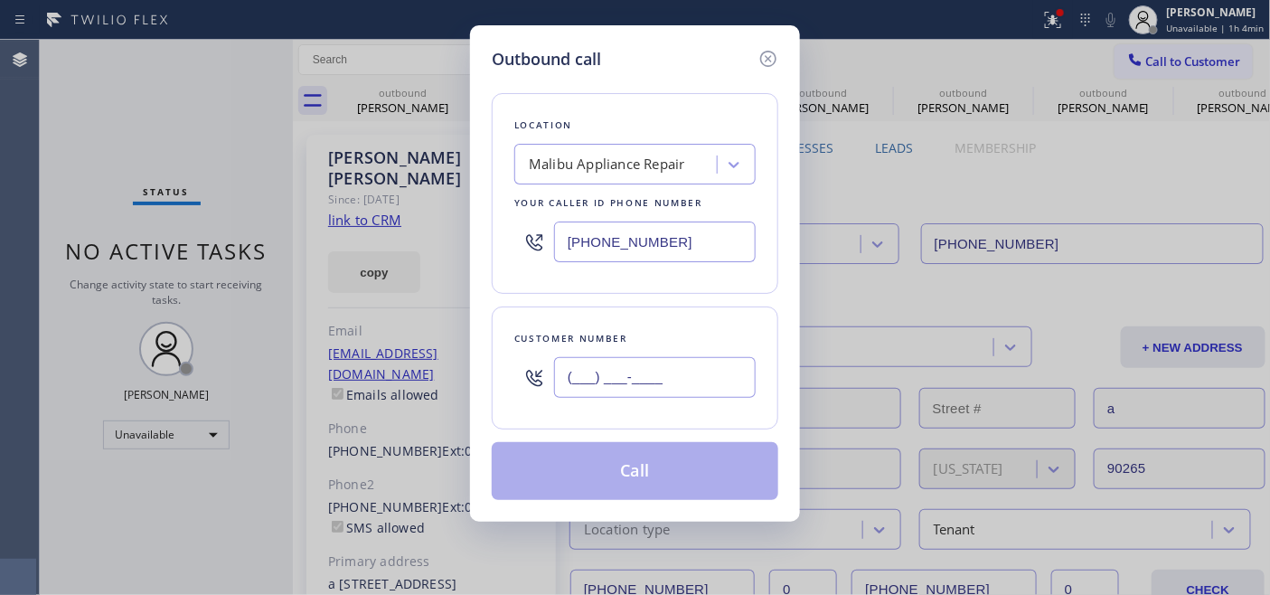
click at [401, 389] on div "Outbound call Location [GEOGRAPHIC_DATA] Appliance Repair Your caller id phone …" at bounding box center [635, 297] width 1270 height 595
paste input "314) 249-5610"
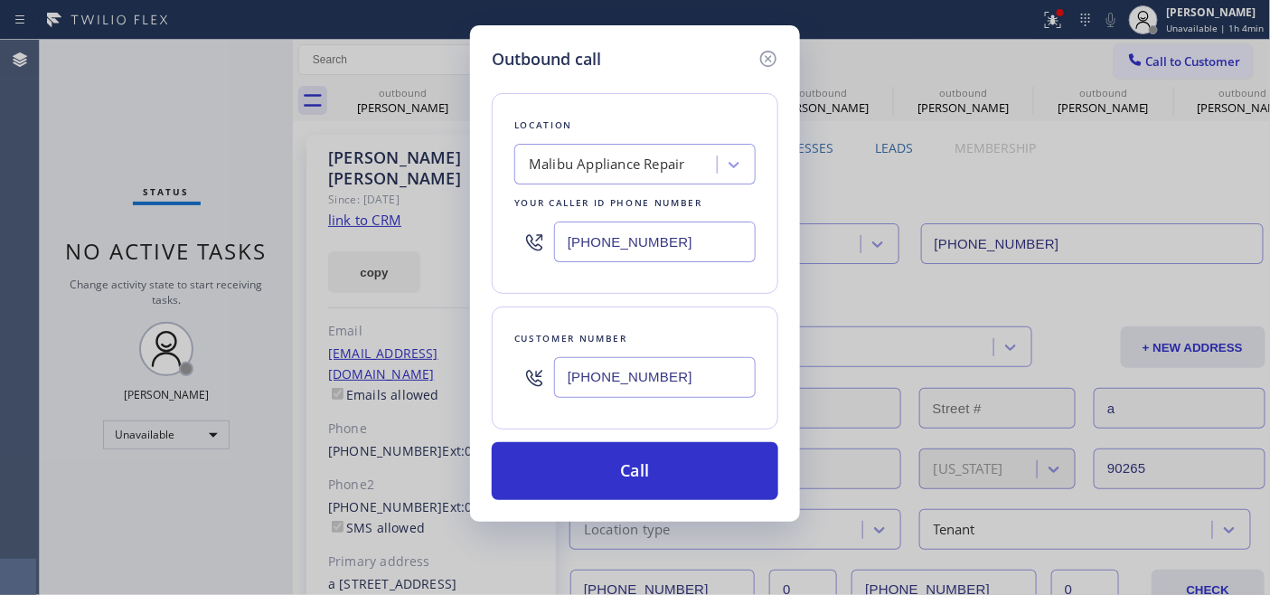
drag, startPoint x: 663, startPoint y: 375, endPoint x: 402, endPoint y: 366, distance: 261.3
click at [402, 366] on div "Outbound call Location [GEOGRAPHIC_DATA] Appliance Repair Your caller id phone …" at bounding box center [635, 297] width 1270 height 595
paste input "626) 622-2229"
type input "[PHONE_NUMBER]"
drag, startPoint x: 689, startPoint y: 251, endPoint x: 420, endPoint y: 241, distance: 269.5
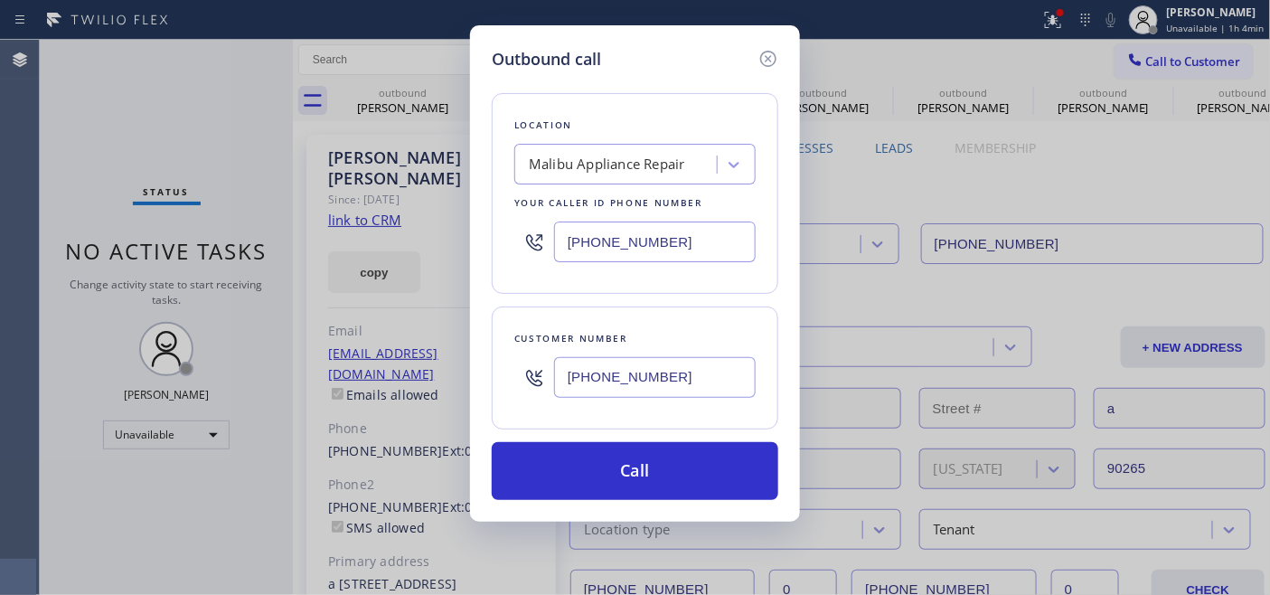
click at [422, 242] on div "Outbound call Location [GEOGRAPHIC_DATA] Appliance Repair Your caller id phone …" at bounding box center [635, 297] width 1270 height 595
paste input "855) 731-4952"
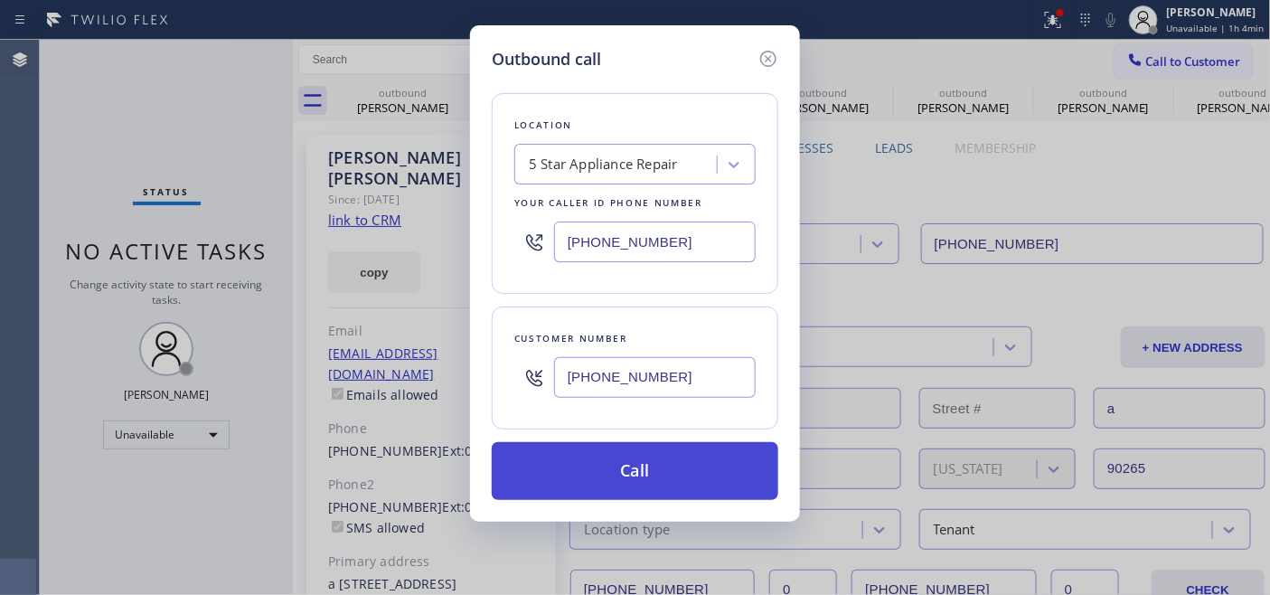
type input "[PHONE_NUMBER]"
click at [711, 472] on button "Call" at bounding box center [635, 471] width 286 height 58
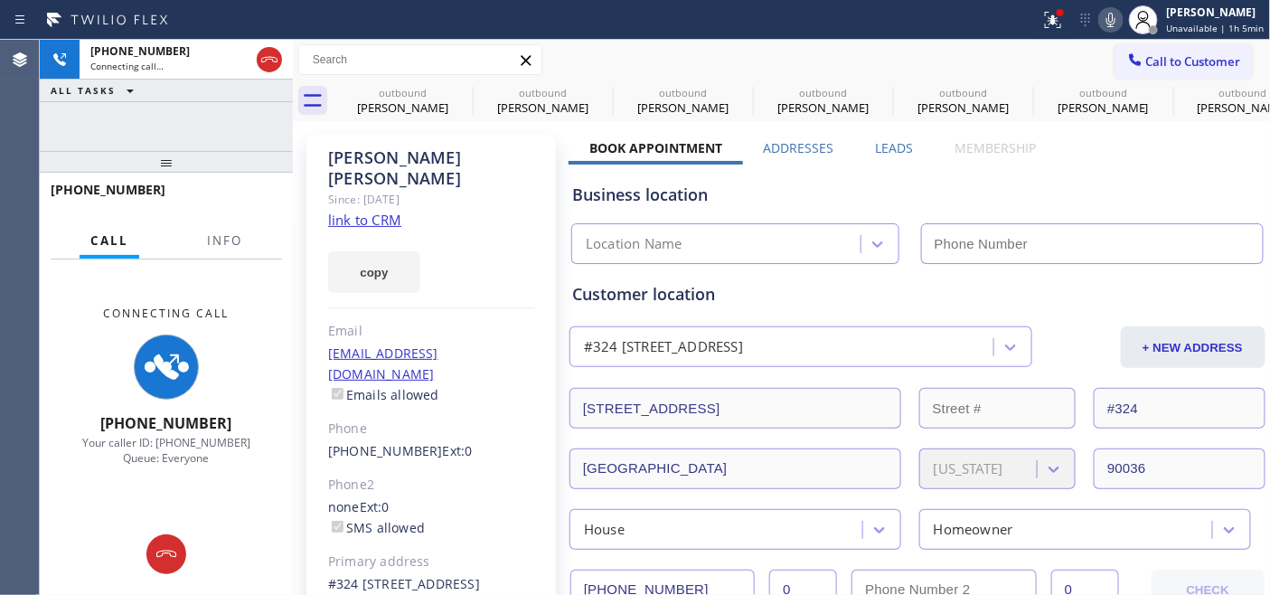
type input "[PHONE_NUMBER]"
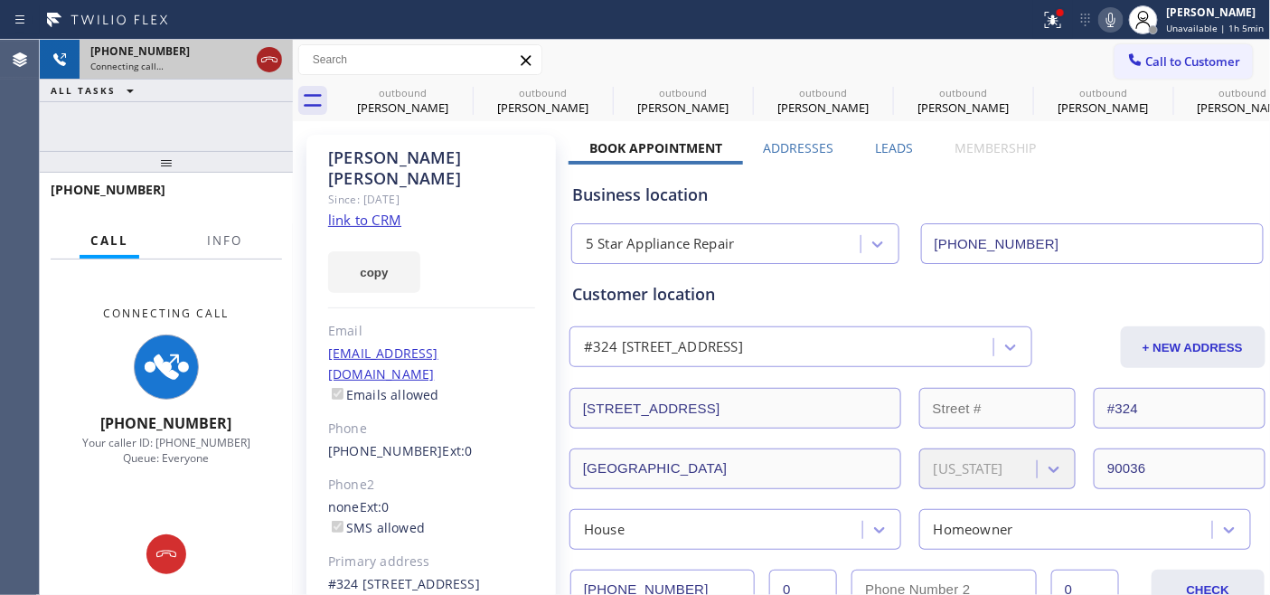
drag, startPoint x: 205, startPoint y: 170, endPoint x: 262, endPoint y: 63, distance: 120.9
click at [202, 83] on div "[PHONE_NUMBER] Connecting call… ALL TASKS ALL TASKS ACTIVE TASKS TASKS IN WRAP …" at bounding box center [166, 317] width 253 height 555
click at [283, 56] on div at bounding box center [269, 60] width 33 height 40
click at [262, 61] on icon at bounding box center [269, 59] width 16 height 5
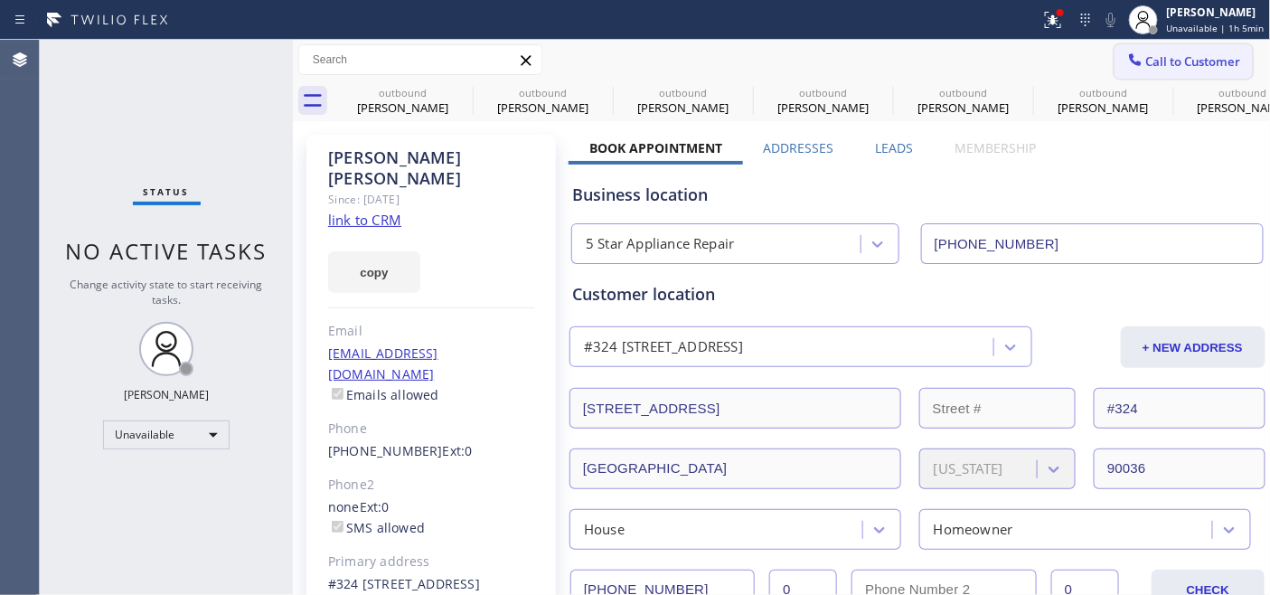
click at [1171, 63] on span "Call to Customer" at bounding box center [1193, 61] width 95 height 16
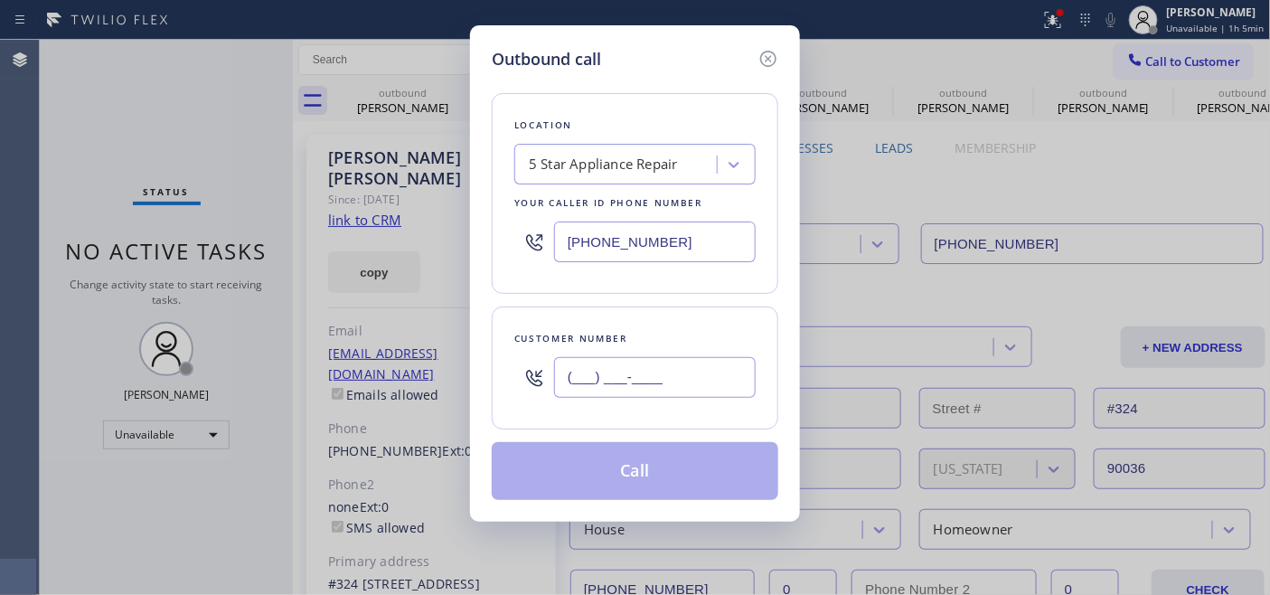
click at [667, 391] on input "(___) ___-____" at bounding box center [655, 377] width 202 height 41
paste input "714) 743-2150"
type input "[PHONE_NUMBER]"
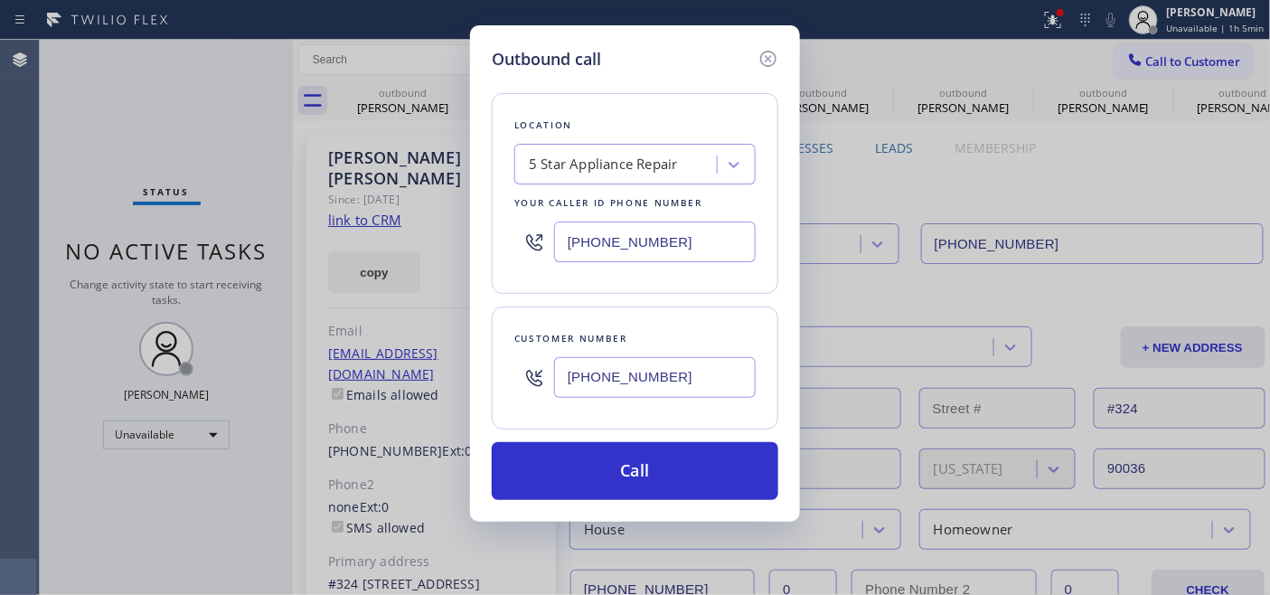
drag, startPoint x: 699, startPoint y: 239, endPoint x: 446, endPoint y: 239, distance: 253.0
click at [358, 228] on div "Outbound call Location 5 Star Appliance Repair Your caller id phone number [PHO…" at bounding box center [635, 297] width 1270 height 595
paste input "714) 215-9649"
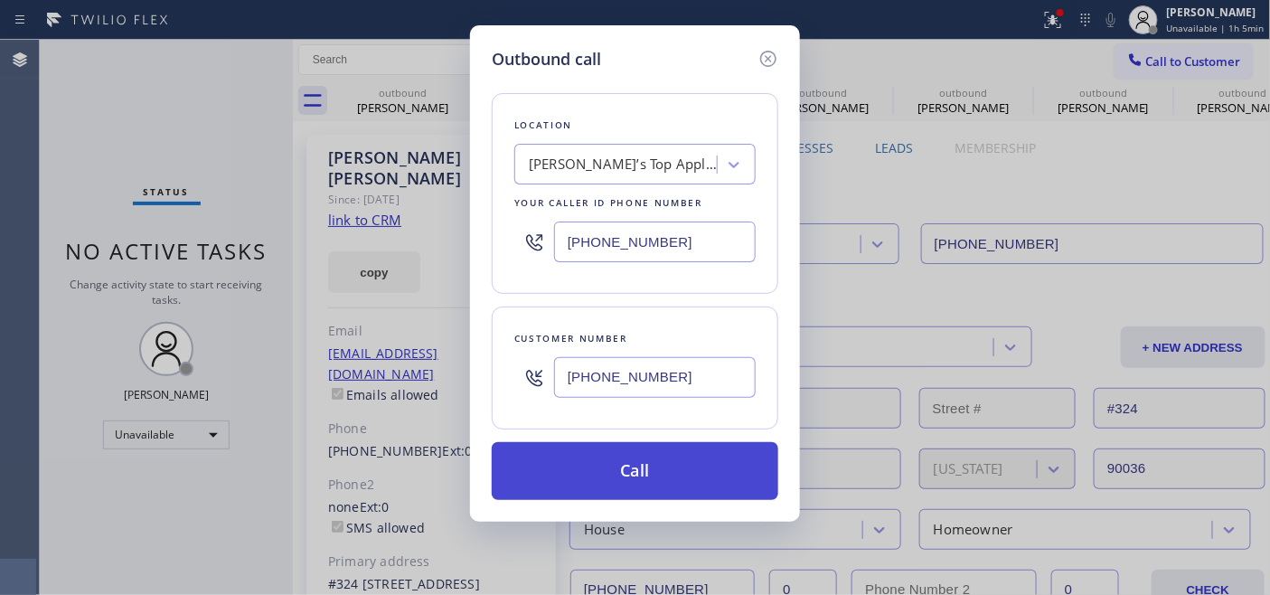
type input "[PHONE_NUMBER]"
click at [683, 455] on button "Call" at bounding box center [635, 471] width 286 height 58
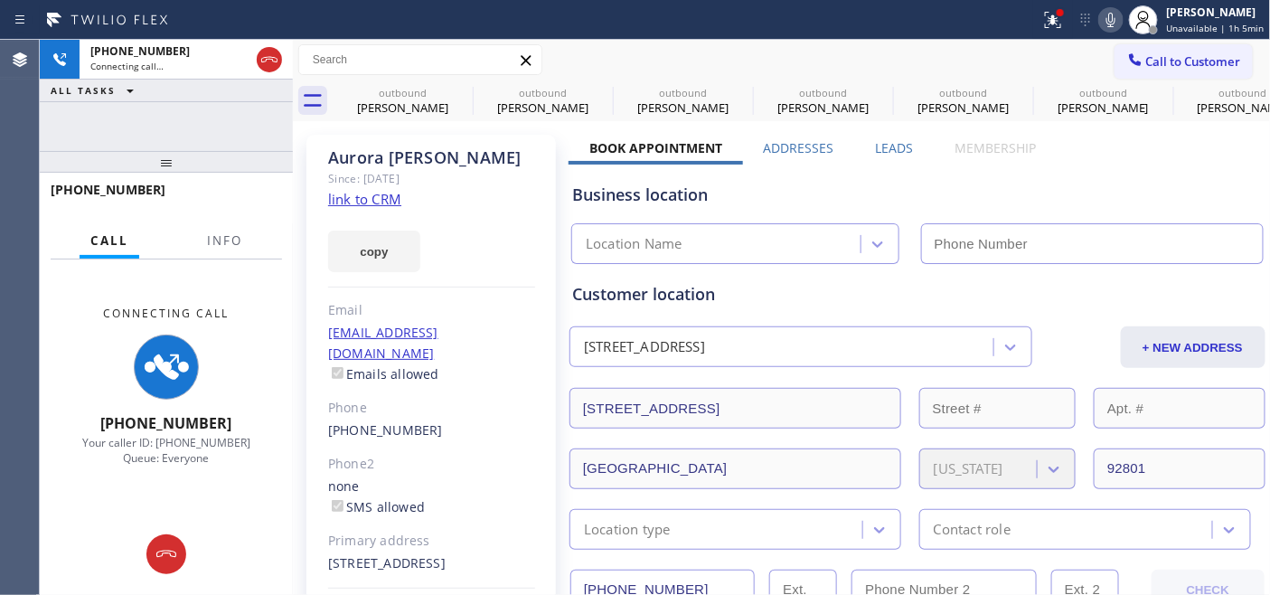
type input "[PHONE_NUMBER]"
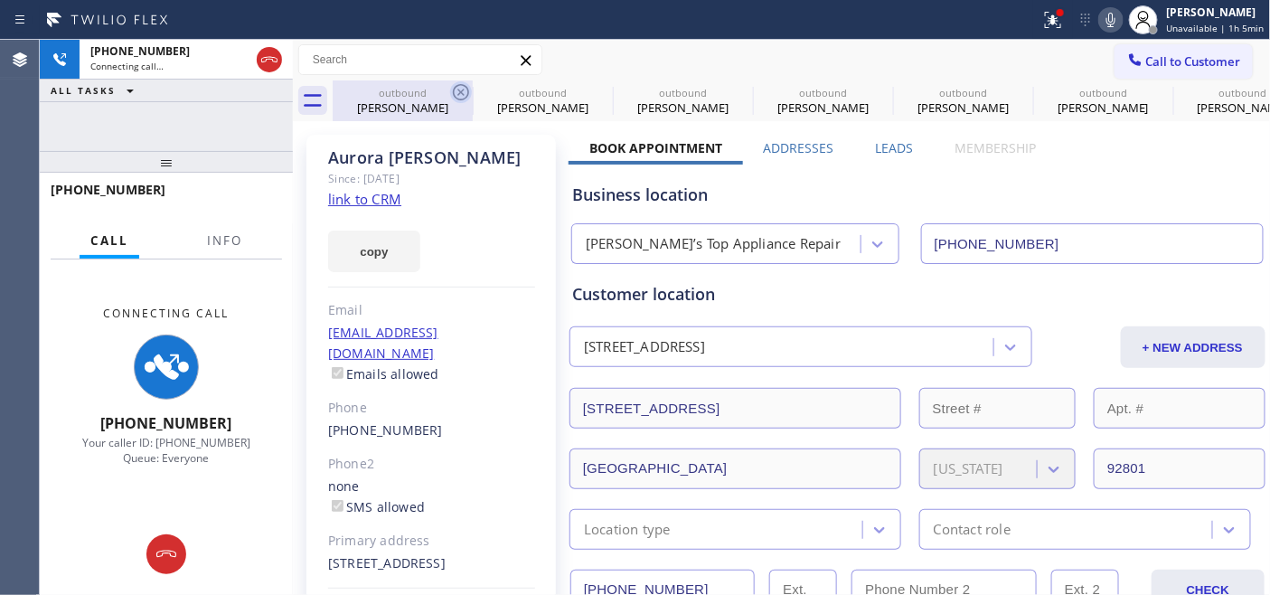
click at [466, 88] on icon at bounding box center [461, 92] width 16 height 16
click at [0, 0] on icon at bounding box center [0, 0] width 0 height 0
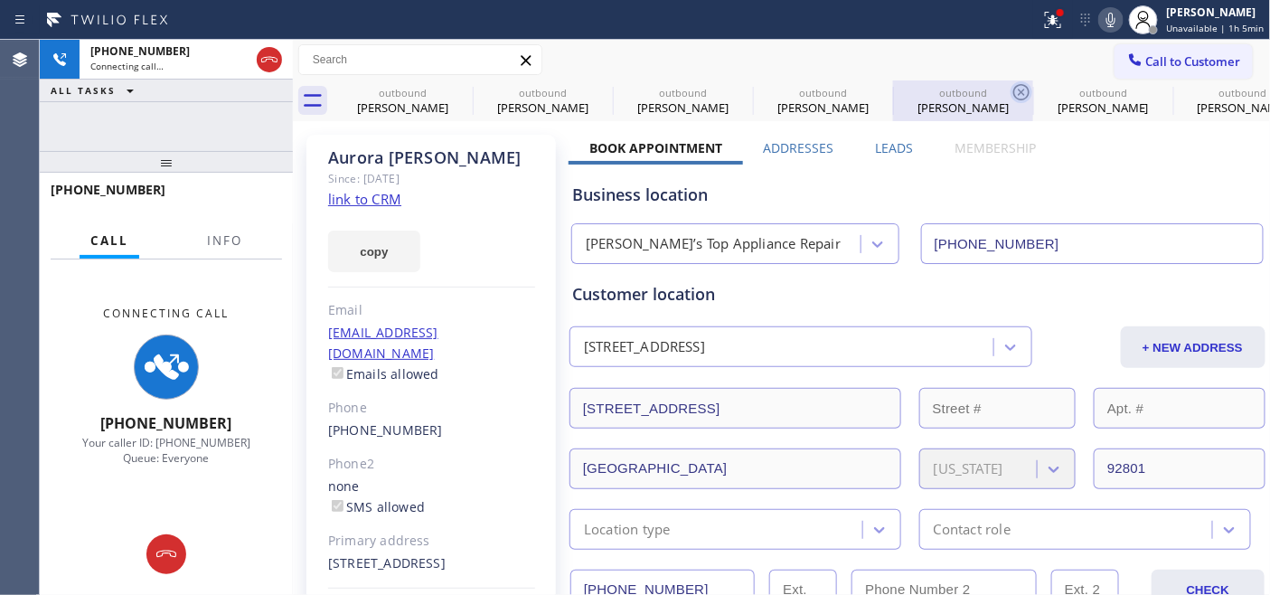
click at [0, 0] on icon at bounding box center [0, 0] width 0 height 0
type input "[PHONE_NUMBER]"
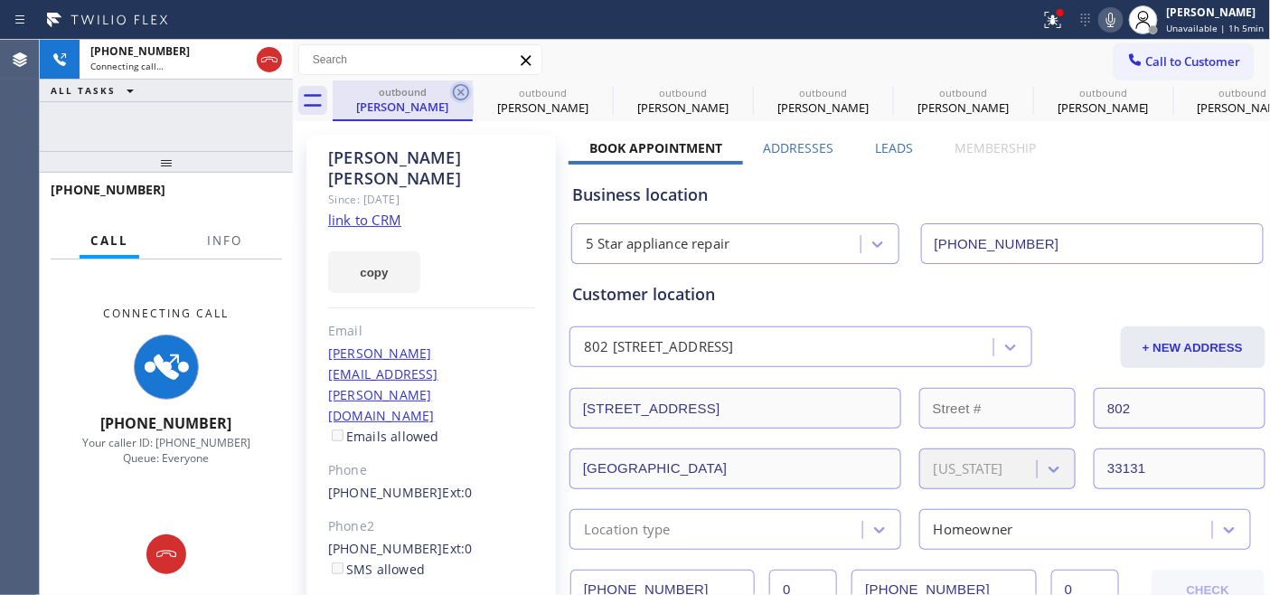
click at [464, 88] on icon at bounding box center [461, 92] width 22 height 22
click at [590, 86] on icon at bounding box center [601, 92] width 22 height 22
click at [0, 0] on icon at bounding box center [0, 0] width 0 height 0
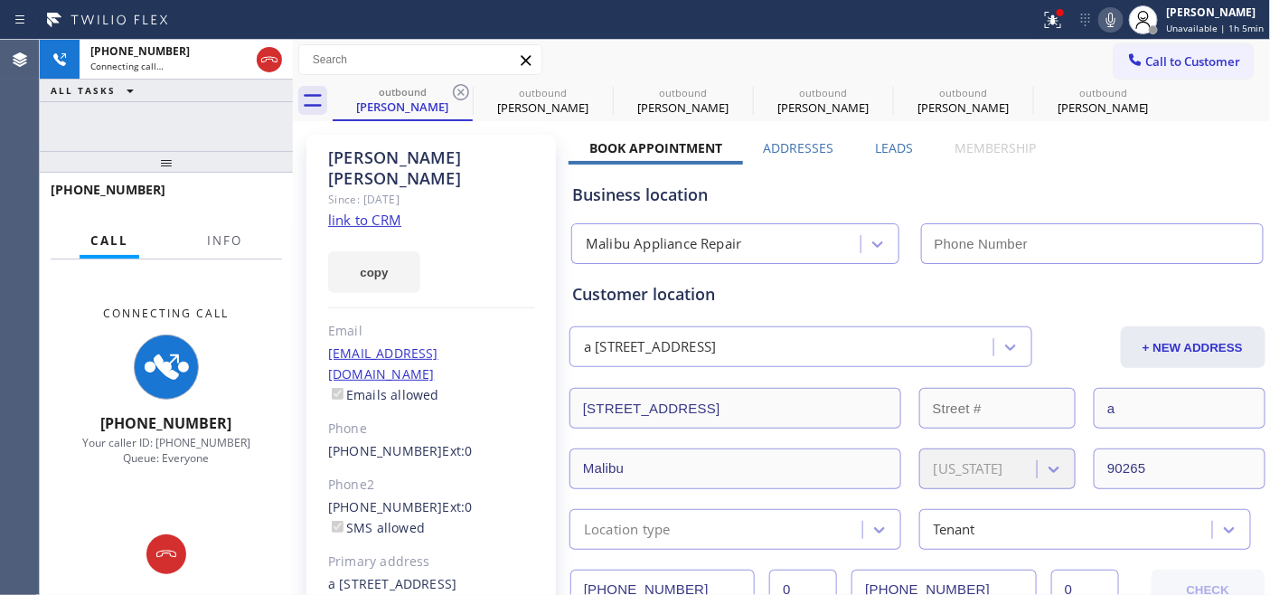
type input "[PHONE_NUMBER]"
click at [464, 86] on icon at bounding box center [461, 92] width 22 height 22
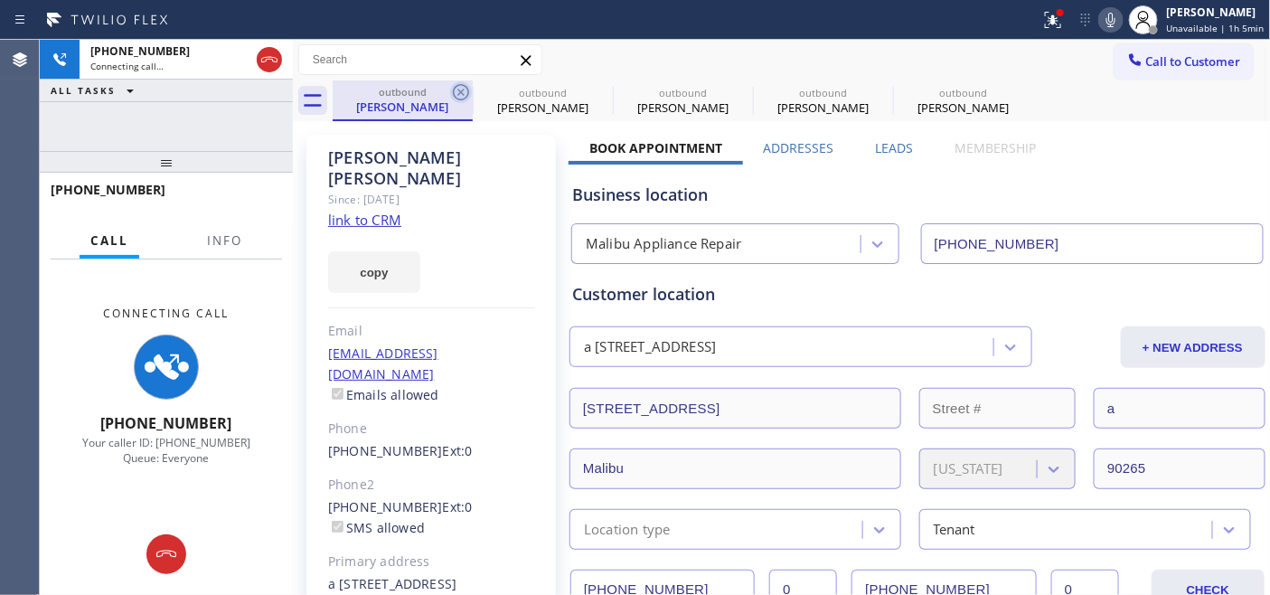
click at [467, 89] on icon at bounding box center [461, 92] width 16 height 16
type input "[PHONE_NUMBER]"
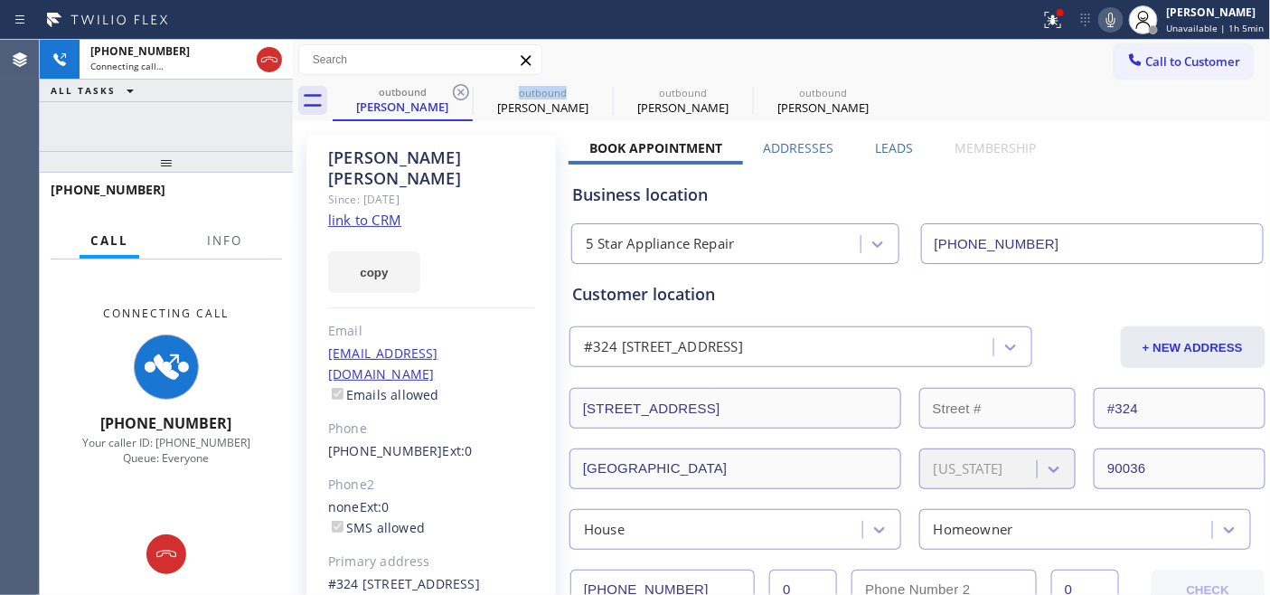
click at [467, 89] on icon at bounding box center [461, 92] width 16 height 16
click at [593, 89] on icon at bounding box center [601, 92] width 16 height 16
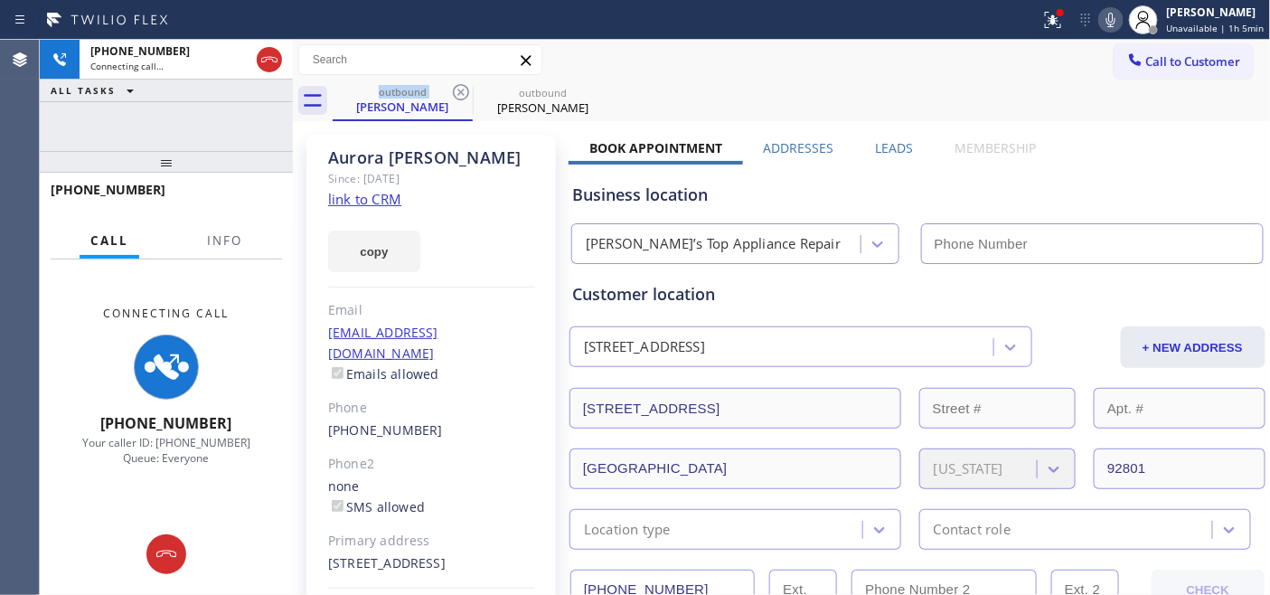
type input "[PHONE_NUMBER]"
click at [466, 89] on icon at bounding box center [461, 92] width 16 height 16
drag, startPoint x: 784, startPoint y: 102, endPoint x: 846, endPoint y: 37, distance: 89.5
click at [787, 102] on div "outbound [PERSON_NAME]" at bounding box center [802, 100] width 938 height 41
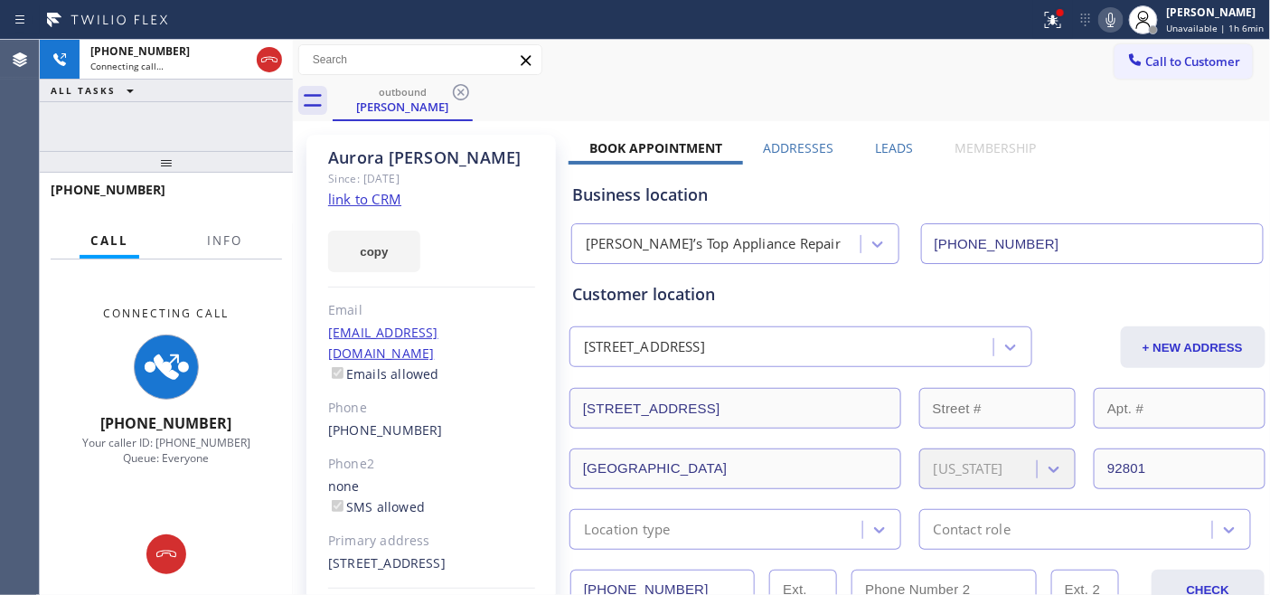
drag, startPoint x: 232, startPoint y: 156, endPoint x: 213, endPoint y: 96, distance: 63.4
click at [227, 128] on div "[PHONE_NUMBER] Connecting call… ALL TASKS ALL TASKS ACTIVE TASKS TASKS IN WRAP …" at bounding box center [166, 317] width 253 height 555
click at [1064, 14] on div at bounding box center [1059, 12] width 7 height 7
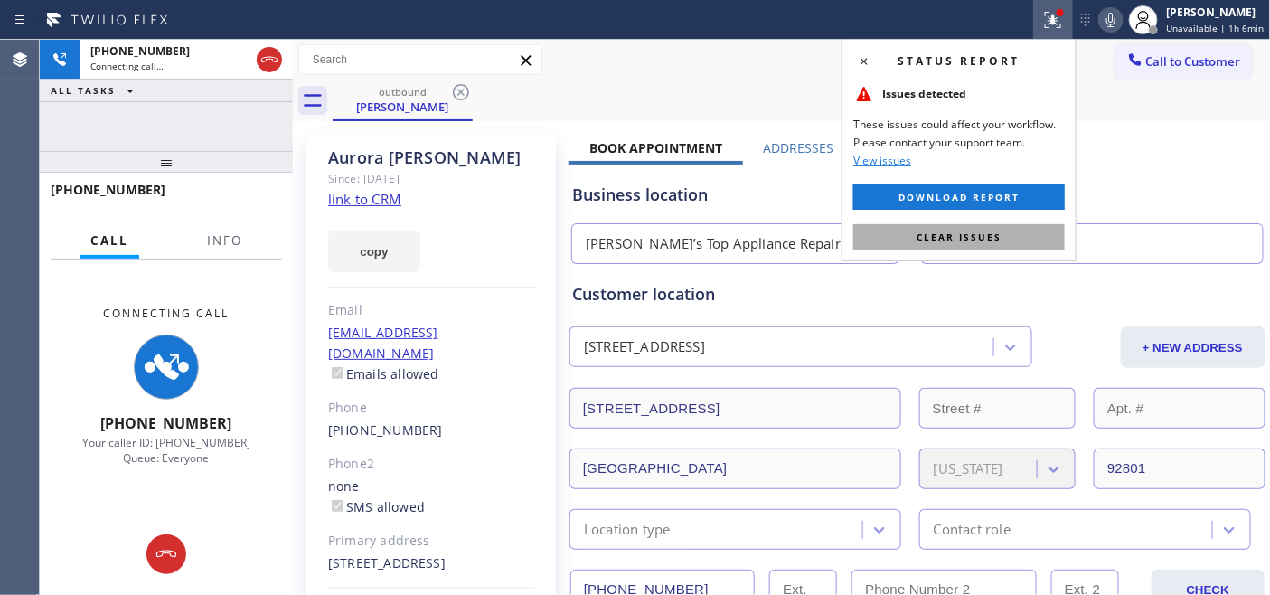
click at [929, 227] on button "Clear issues" at bounding box center [958, 236] width 211 height 25
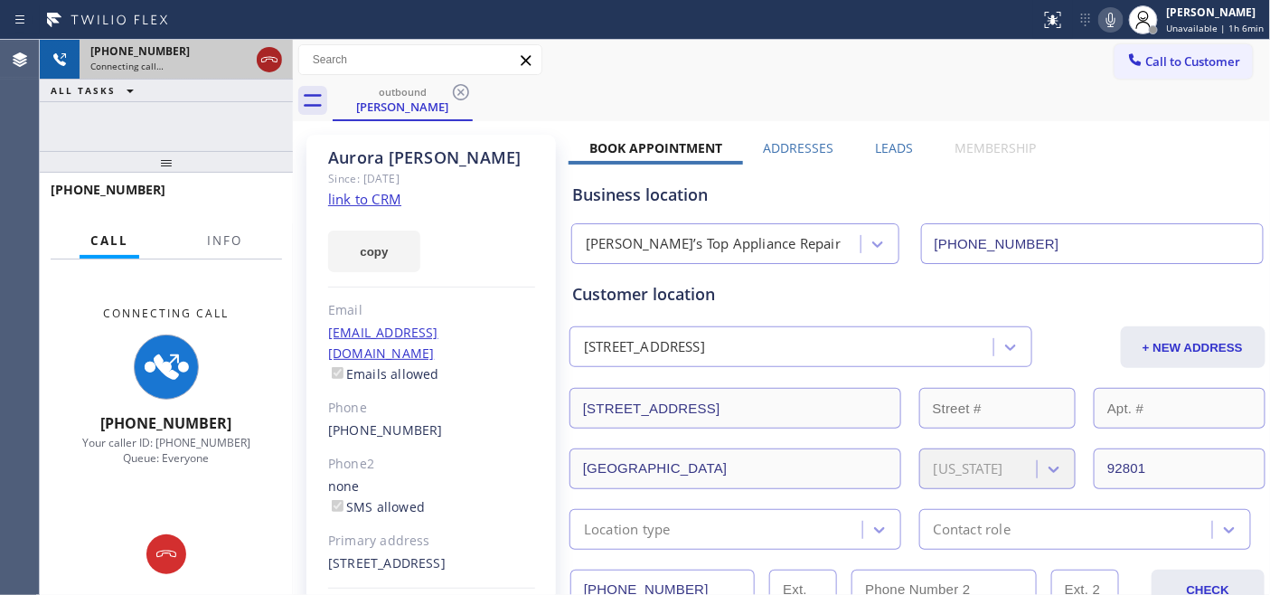
click at [267, 63] on icon at bounding box center [269, 60] width 22 height 22
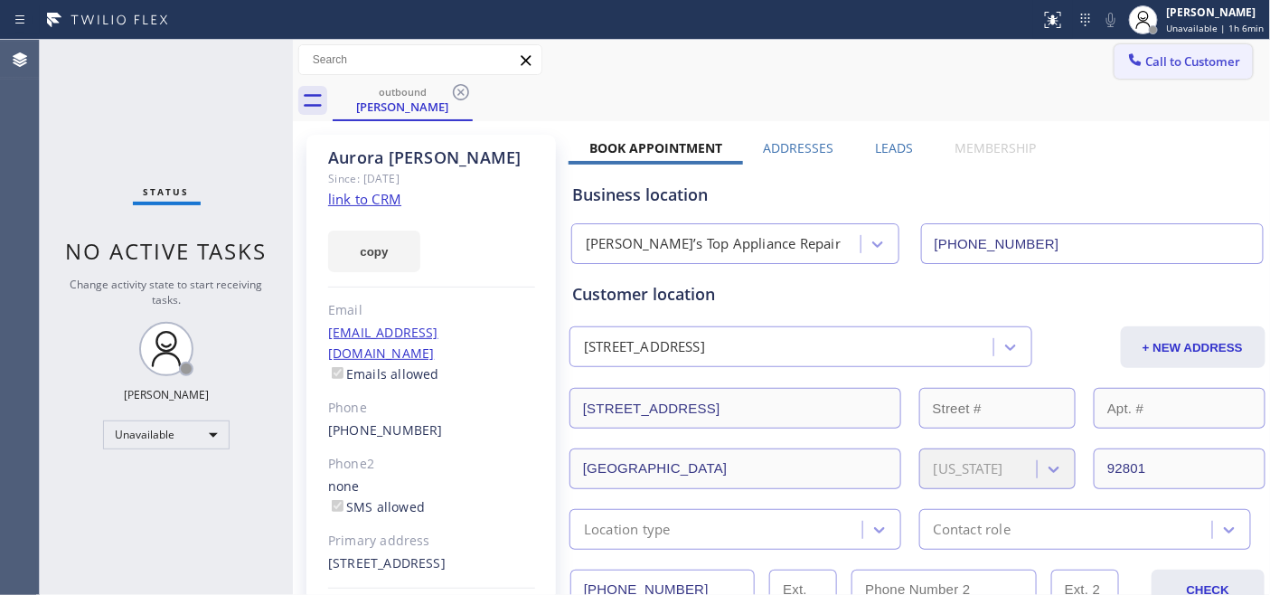
click at [1160, 54] on span "Call to Customer" at bounding box center [1193, 61] width 95 height 16
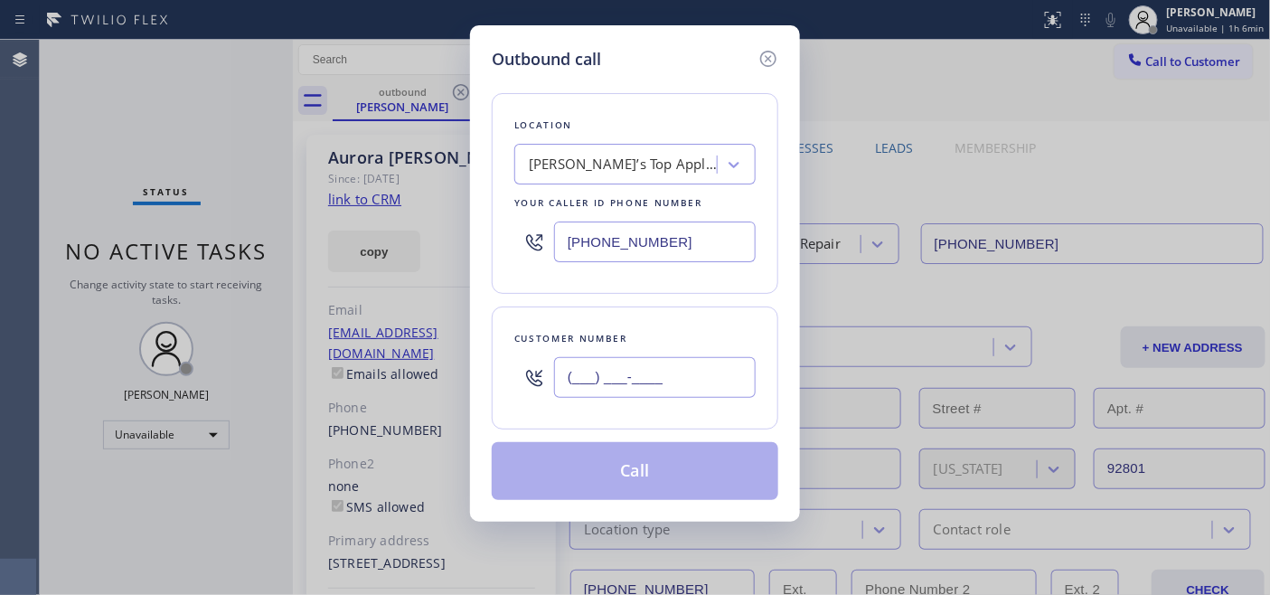
drag, startPoint x: 723, startPoint y: 369, endPoint x: 327, endPoint y: 370, distance: 395.8
click at [327, 370] on div "Outbound call Location [PERSON_NAME]’s Top Appliance Repair Your caller id phon…" at bounding box center [635, 297] width 1270 height 595
paste input "310) 951-4348"
type input "[PHONE_NUMBER]"
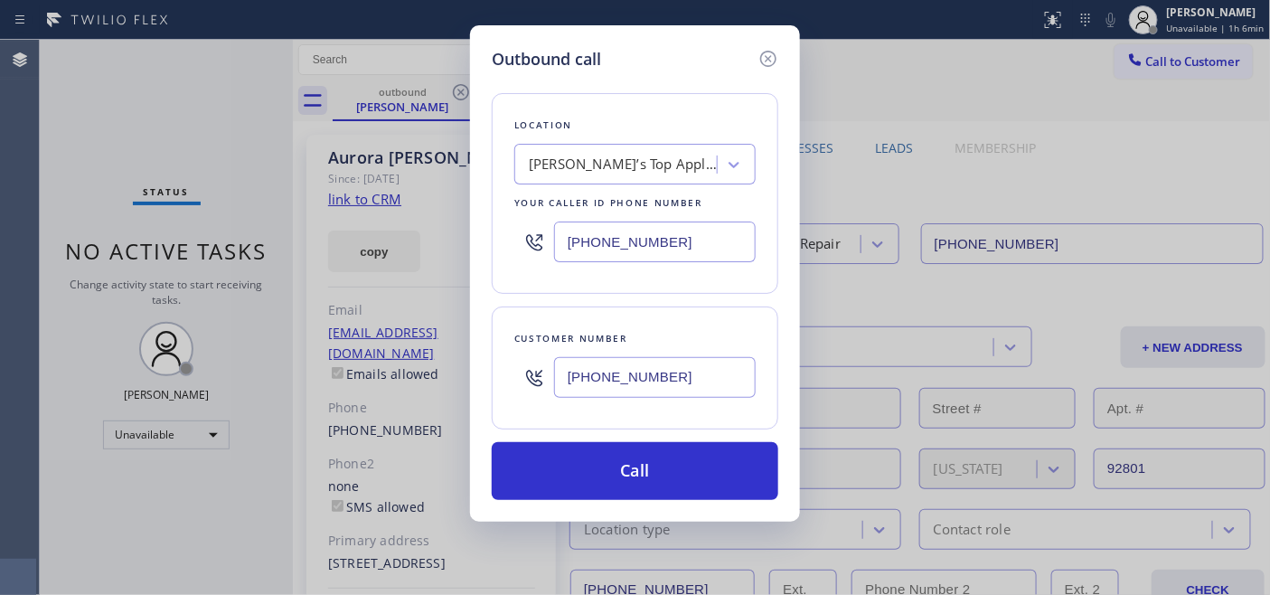
drag, startPoint x: 676, startPoint y: 253, endPoint x: 435, endPoint y: 233, distance: 242.1
click at [435, 233] on div "Outbound call Location [PERSON_NAME]’s Top Appliance Repair Your caller id phon…" at bounding box center [635, 297] width 1270 height 595
paste input "855) 731-4952"
type input "[PHONE_NUMBER]"
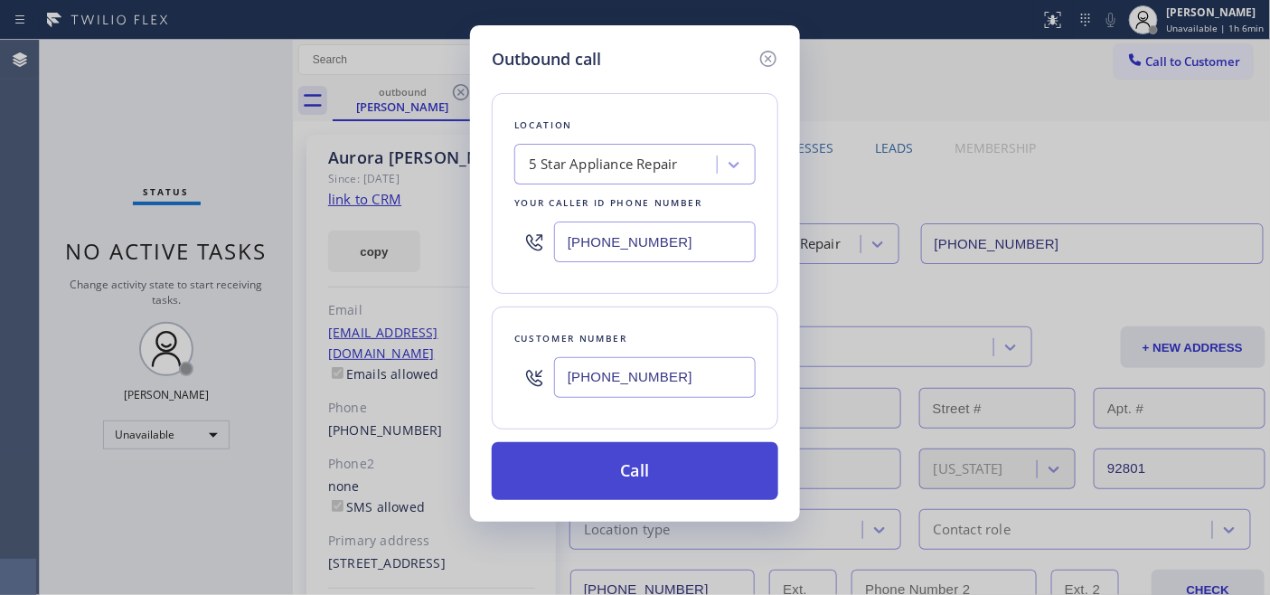
click at [693, 485] on button "Call" at bounding box center [635, 471] width 286 height 58
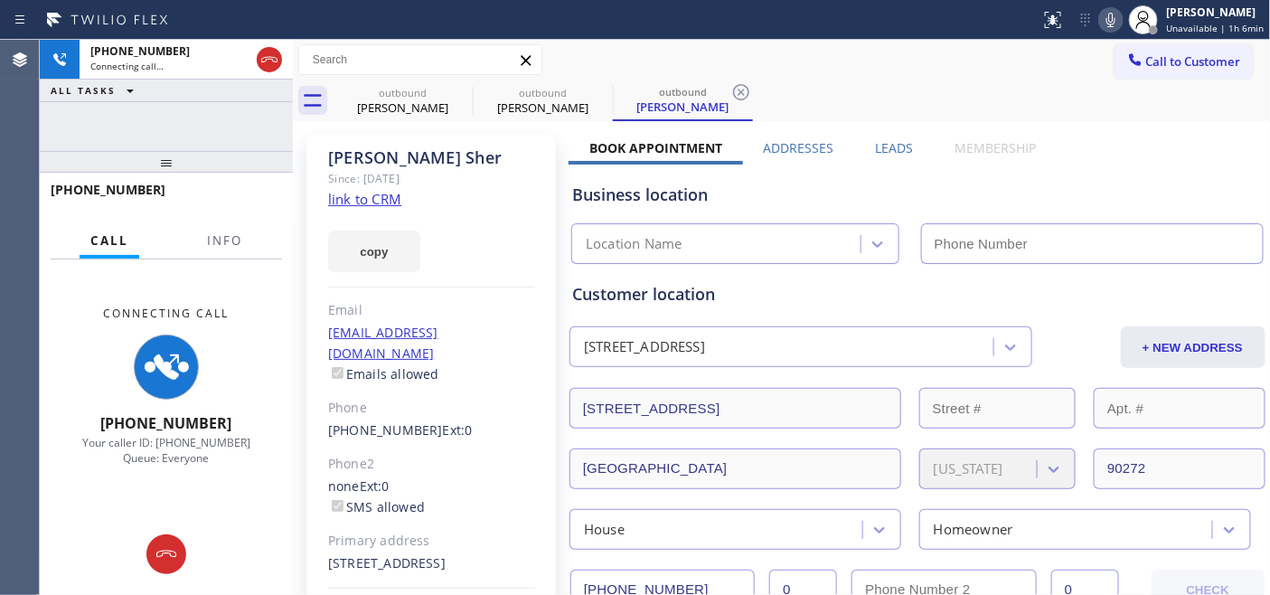
type input "[PHONE_NUMBER]"
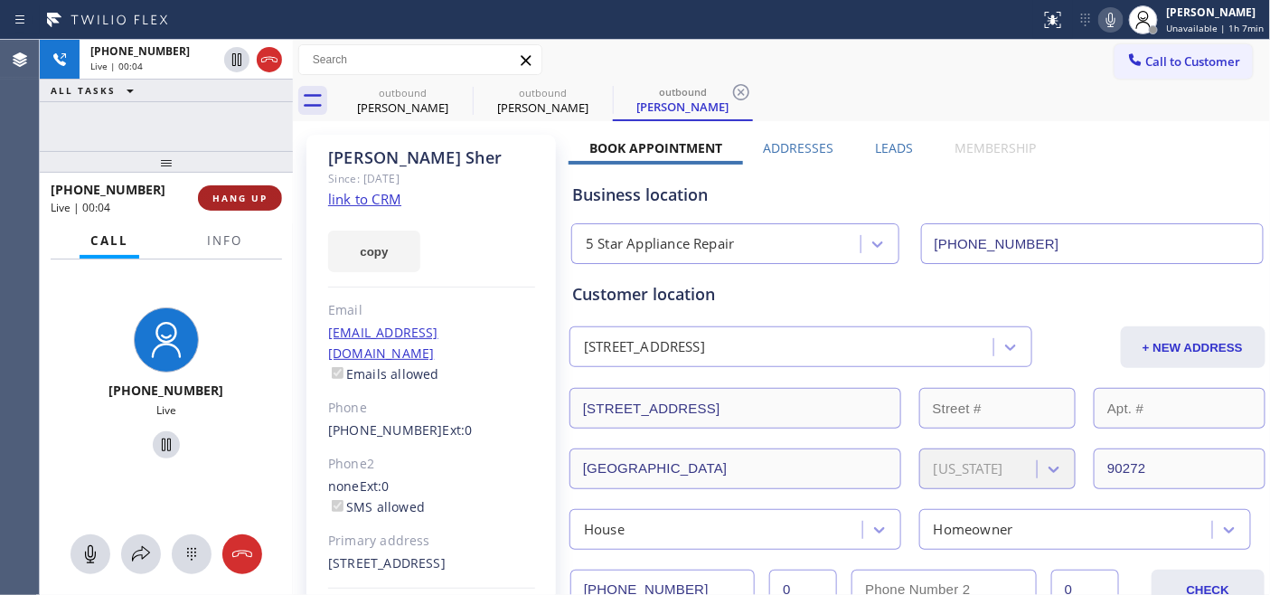
click at [215, 206] on button "HANG UP" at bounding box center [240, 197] width 84 height 25
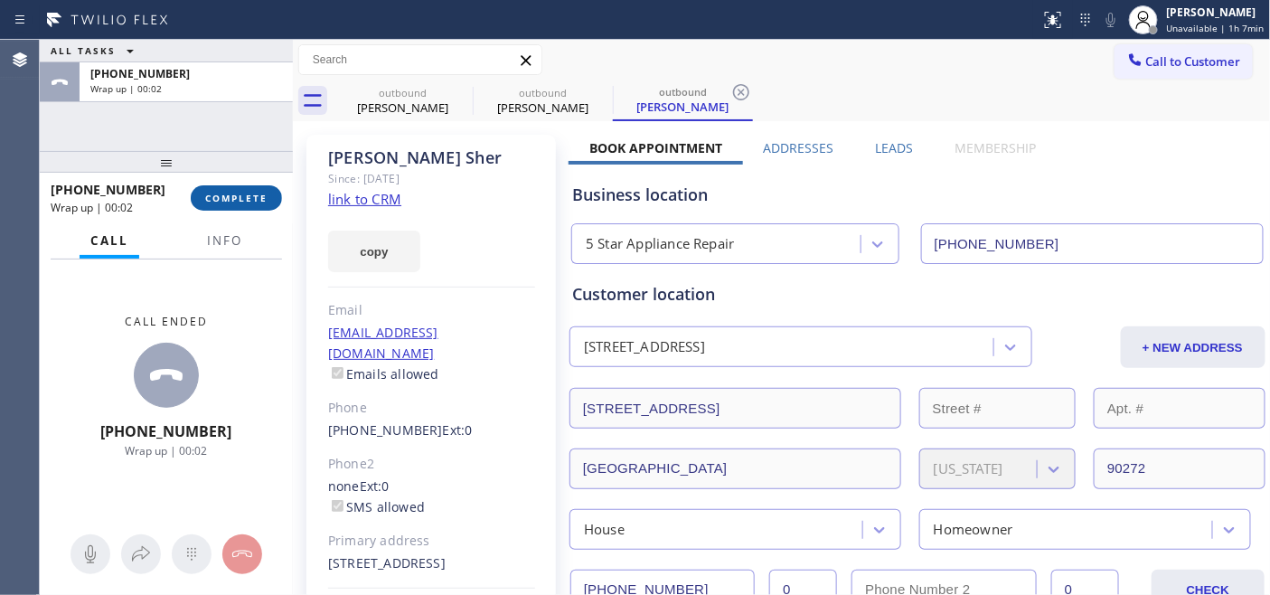
click at [215, 206] on button "COMPLETE" at bounding box center [236, 197] width 91 height 25
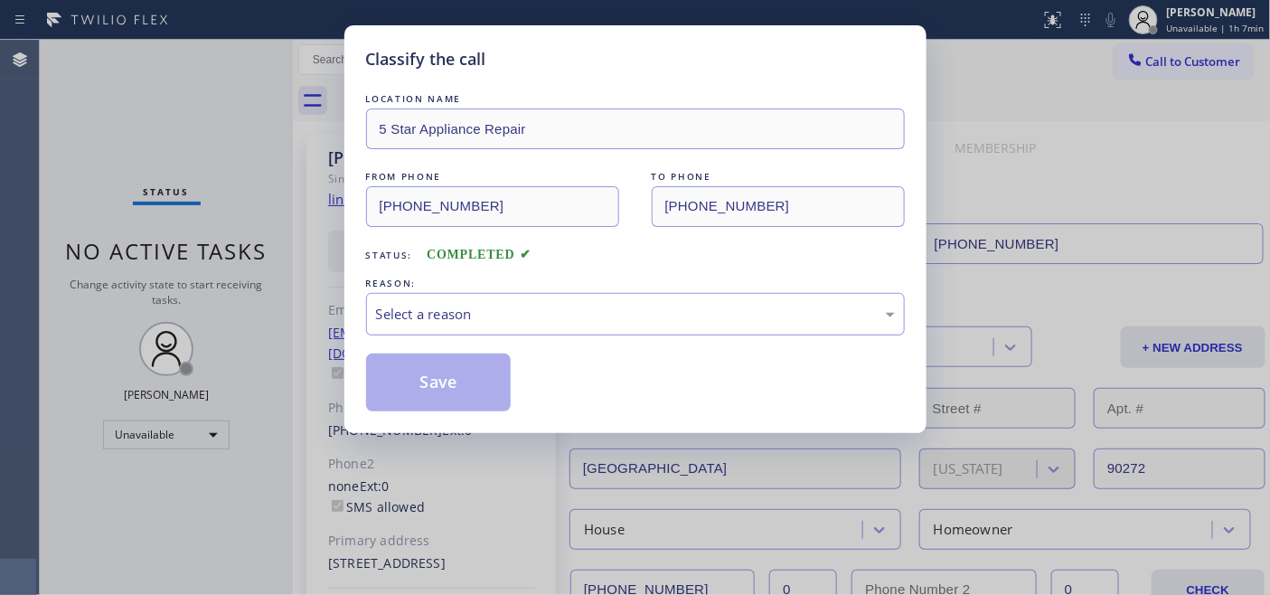
click at [620, 331] on div "Select a reason" at bounding box center [635, 314] width 539 height 42
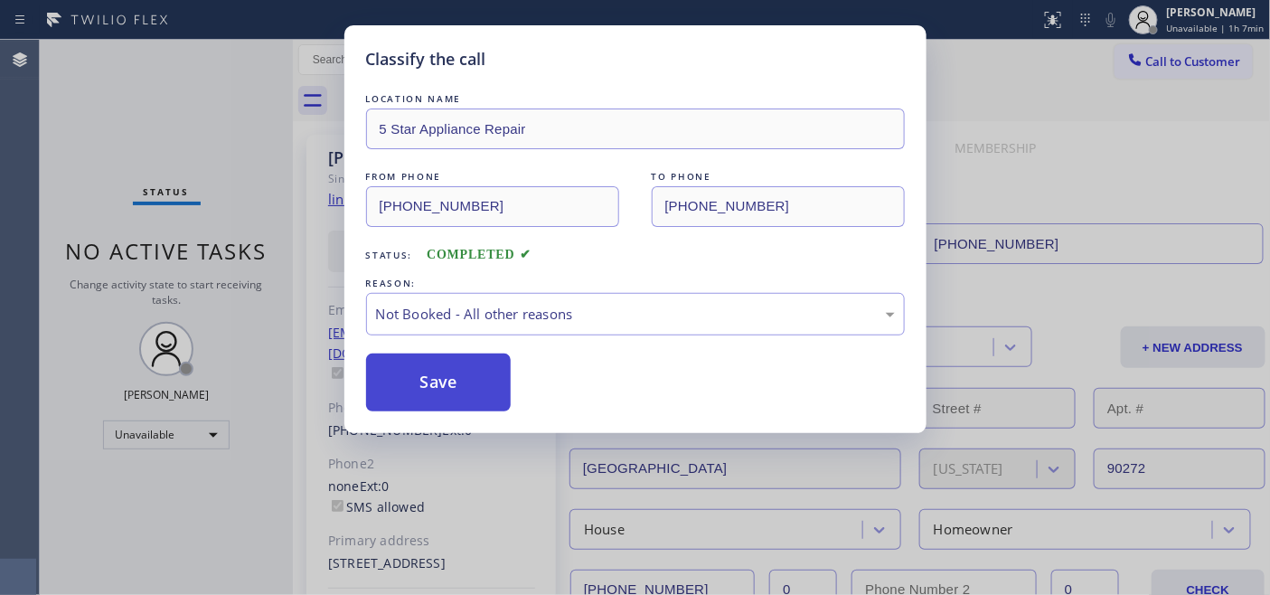
click at [450, 376] on button "Save" at bounding box center [438, 382] width 145 height 58
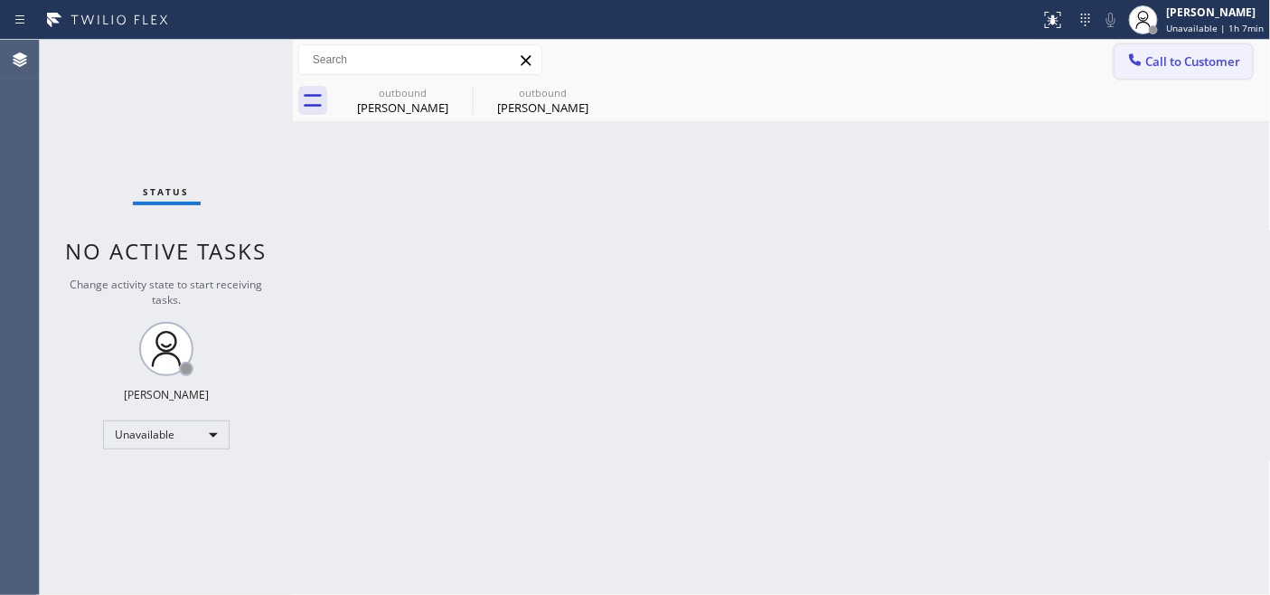
click at [1168, 64] on span "Call to Customer" at bounding box center [1193, 61] width 95 height 16
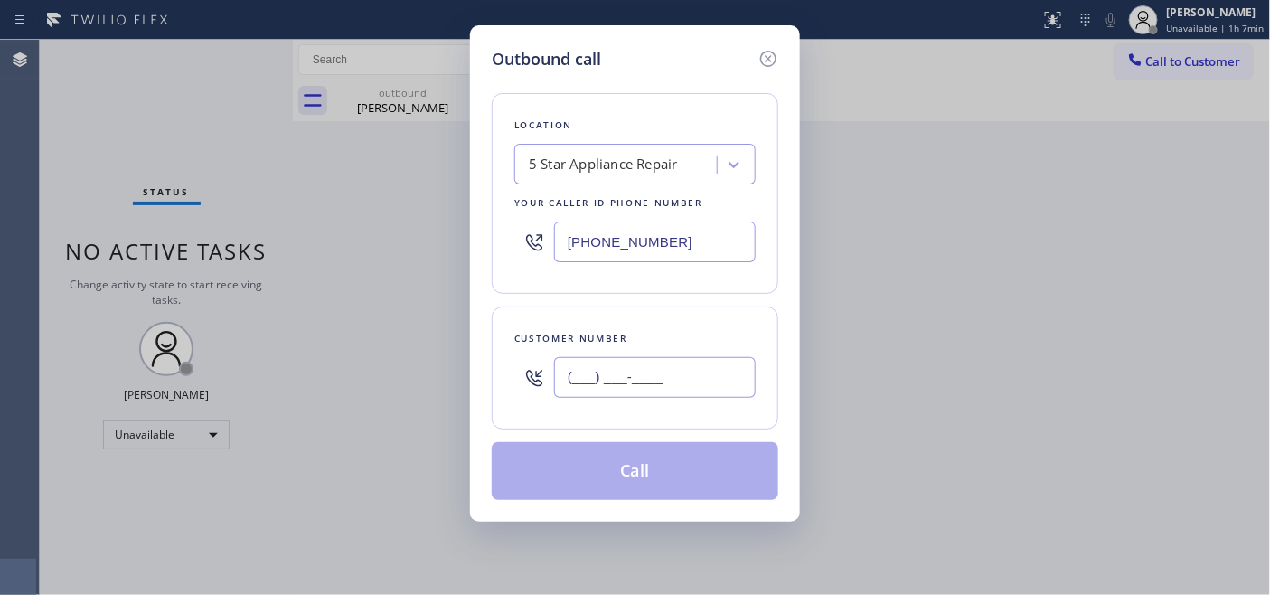
drag, startPoint x: 611, startPoint y: 359, endPoint x: 978, endPoint y: 308, distance: 370.4
click at [611, 360] on input "(___) ___-____" at bounding box center [655, 377] width 202 height 41
paste input "805) 758-0624"
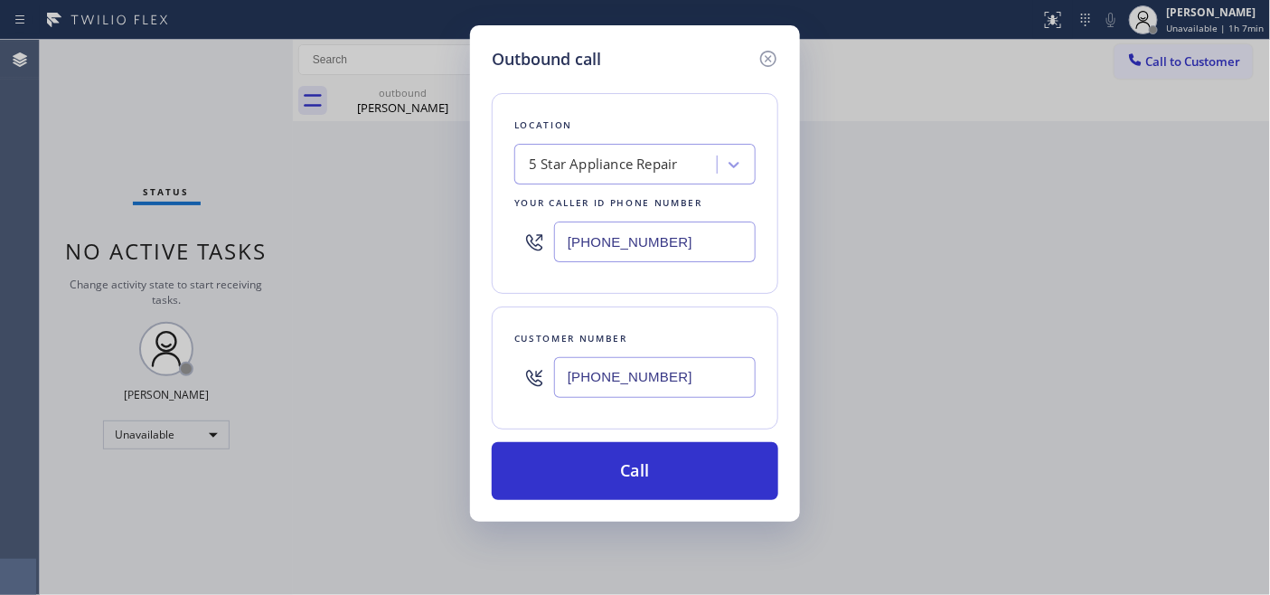
type input "[PHONE_NUMBER]"
drag, startPoint x: 678, startPoint y: 242, endPoint x: 560, endPoint y: 302, distance: 131.7
click at [457, 230] on div "Outbound call Location 5 Star Appliance Repair Your caller id phone number [PHO…" at bounding box center [635, 297] width 1270 height 595
paste input "05) 728-9087"
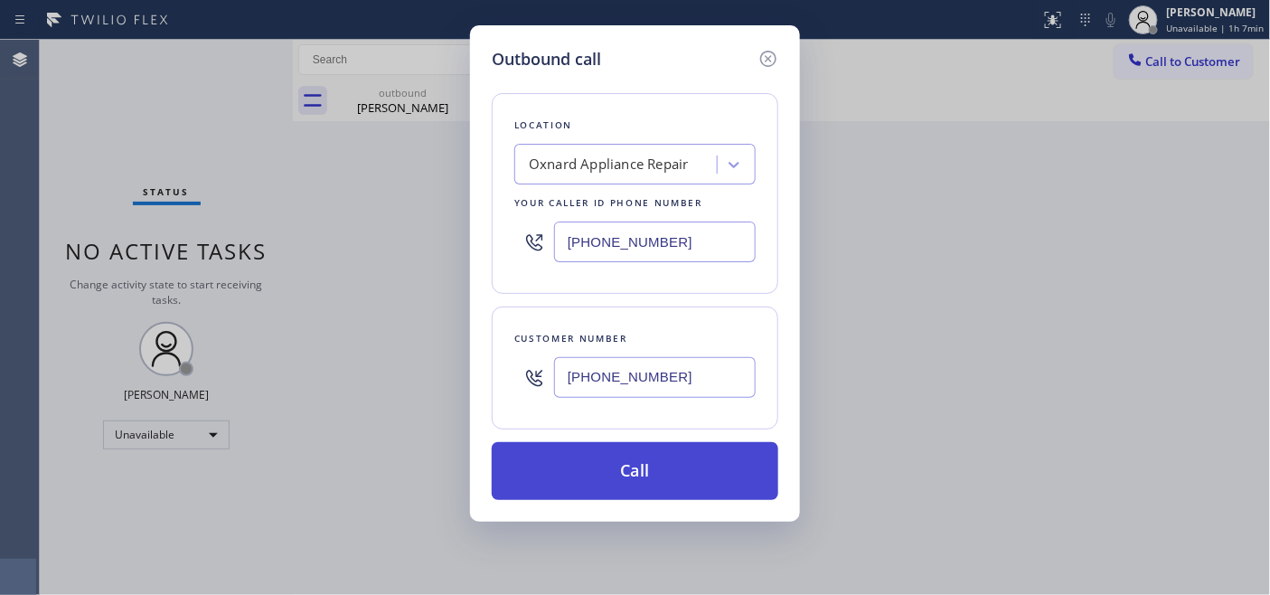
type input "[PHONE_NUMBER]"
click at [693, 452] on button "Call" at bounding box center [635, 471] width 286 height 58
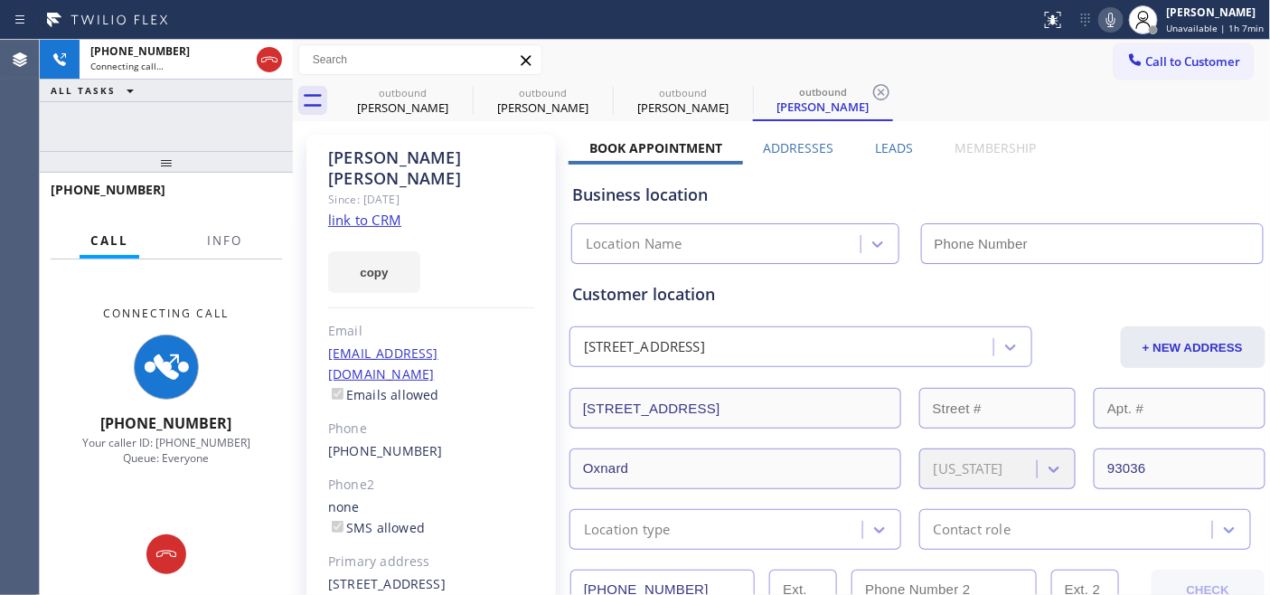
type input "[PHONE_NUMBER]"
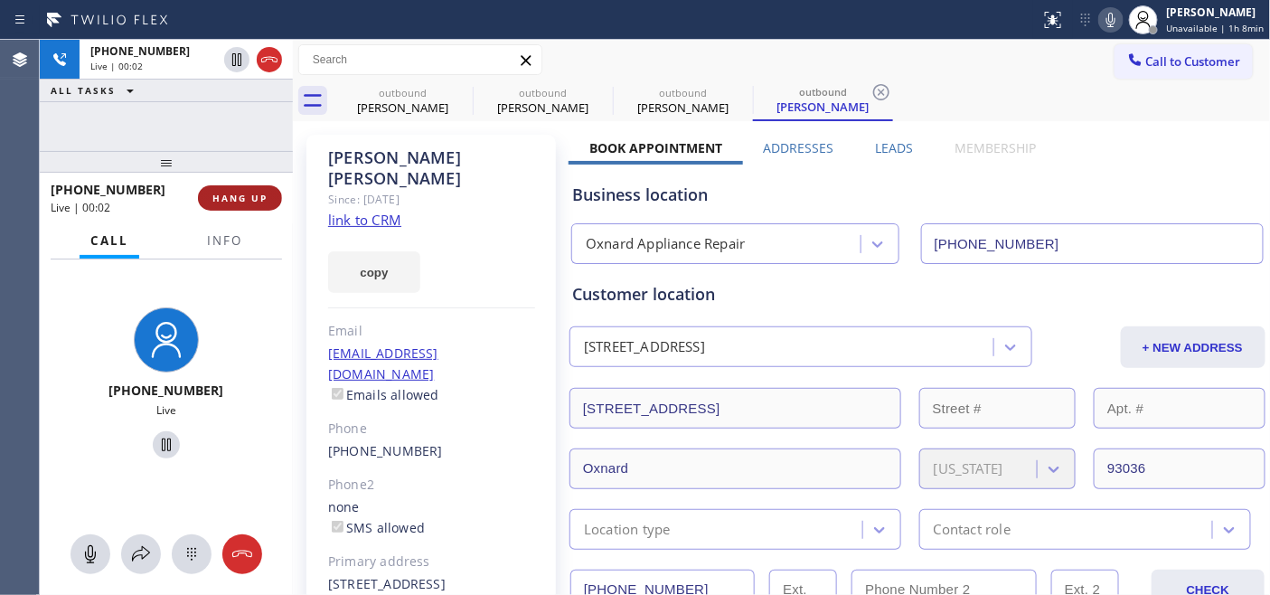
click at [250, 206] on button "HANG UP" at bounding box center [240, 197] width 84 height 25
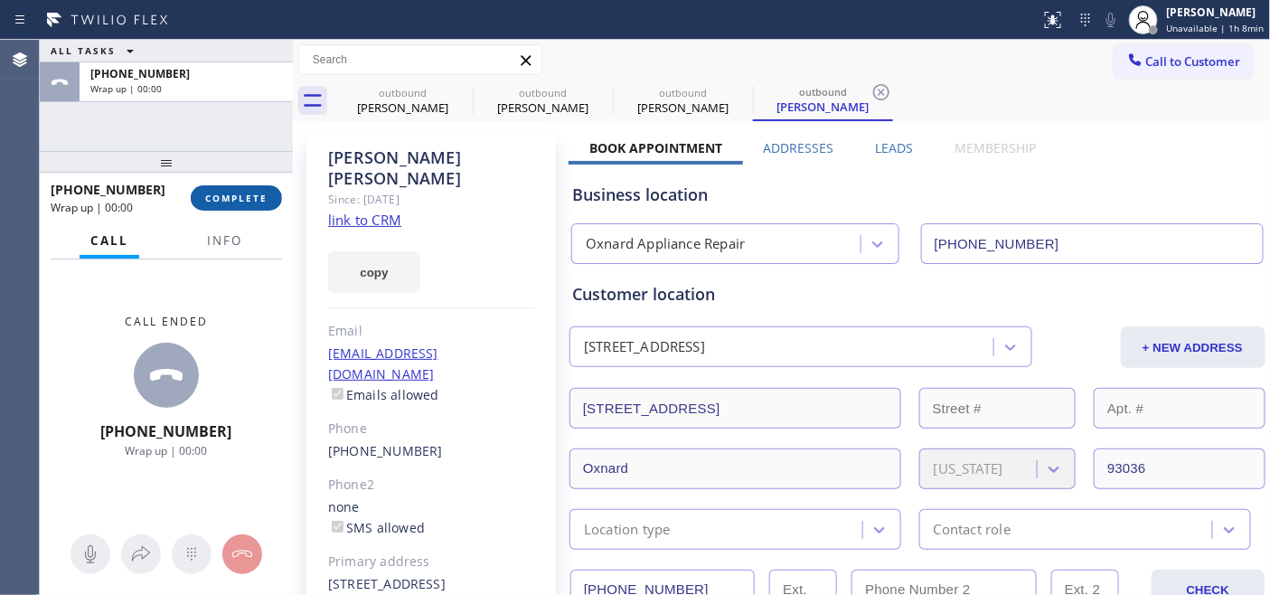
click at [250, 206] on button "COMPLETE" at bounding box center [236, 197] width 91 height 25
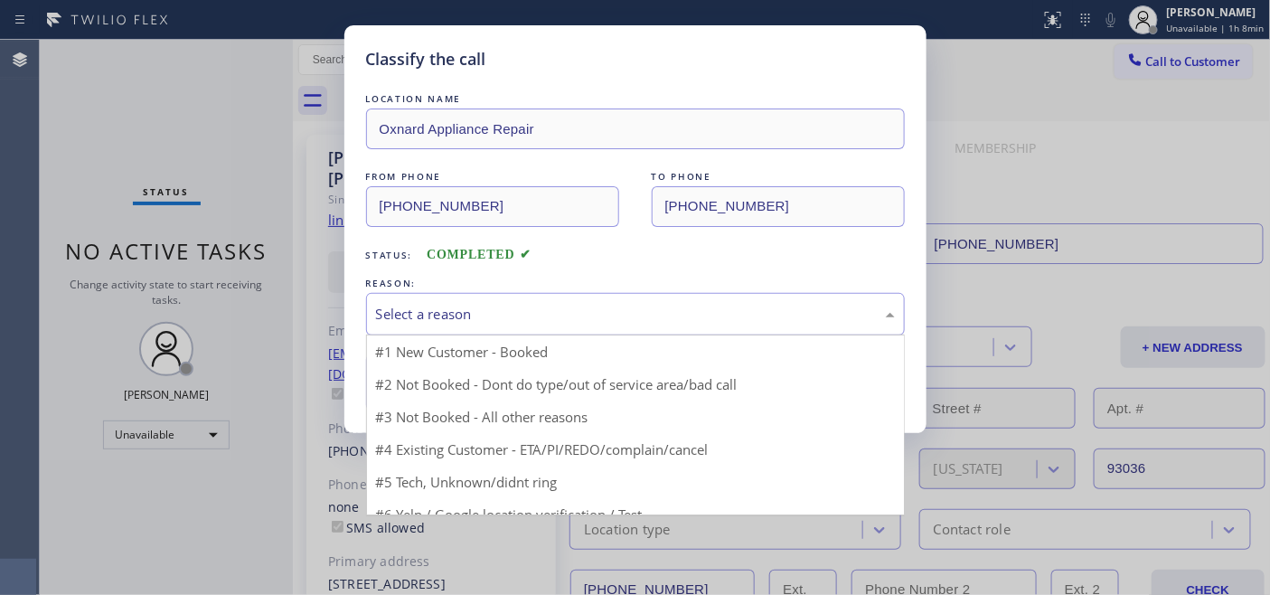
click at [539, 334] on div "Select a reason #1 New Customer - Booked #2 Not Booked - Dont do type/out of se…" at bounding box center [635, 314] width 539 height 42
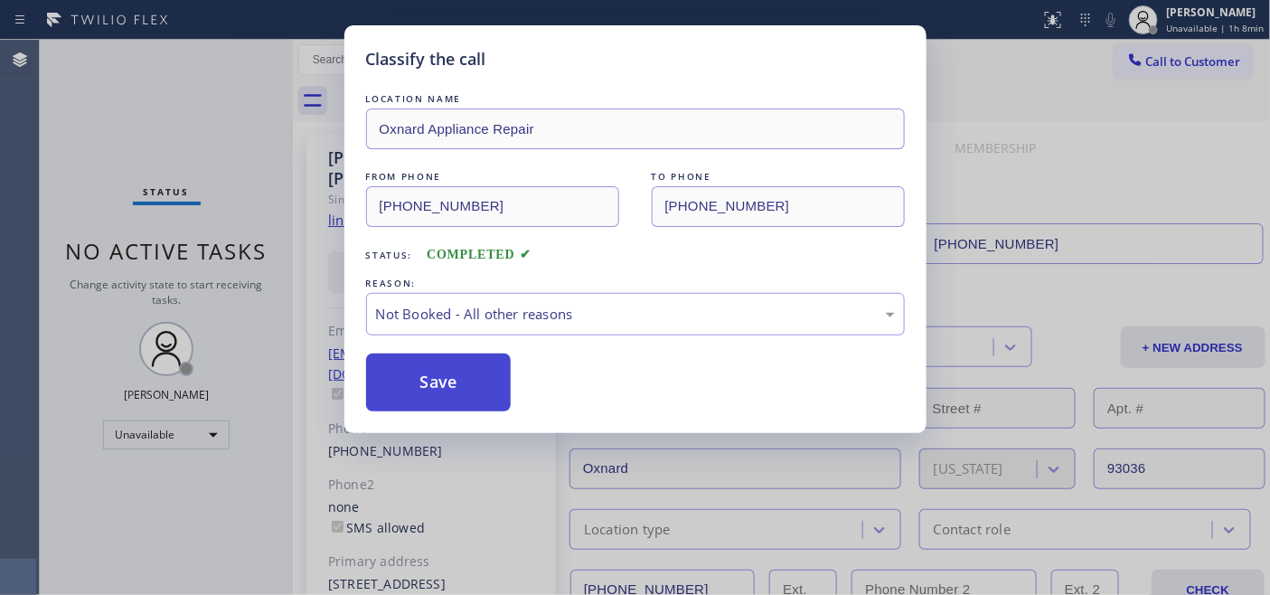
click at [461, 374] on button "Save" at bounding box center [438, 382] width 145 height 58
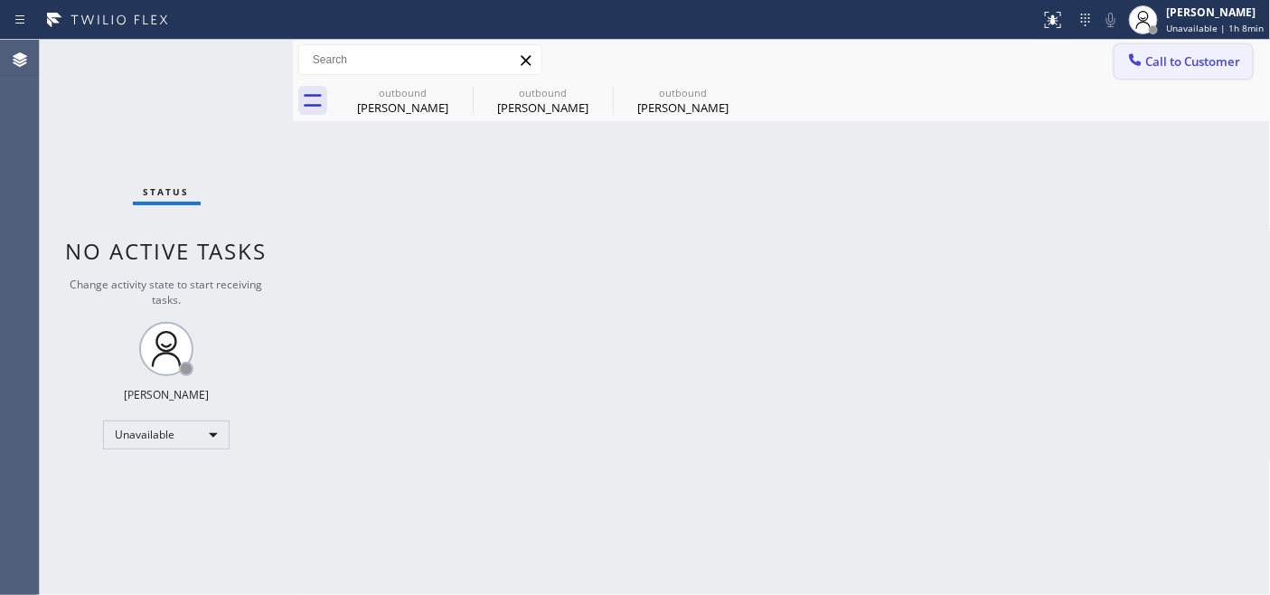
click at [1146, 68] on span "Call to Customer" at bounding box center [1193, 61] width 95 height 16
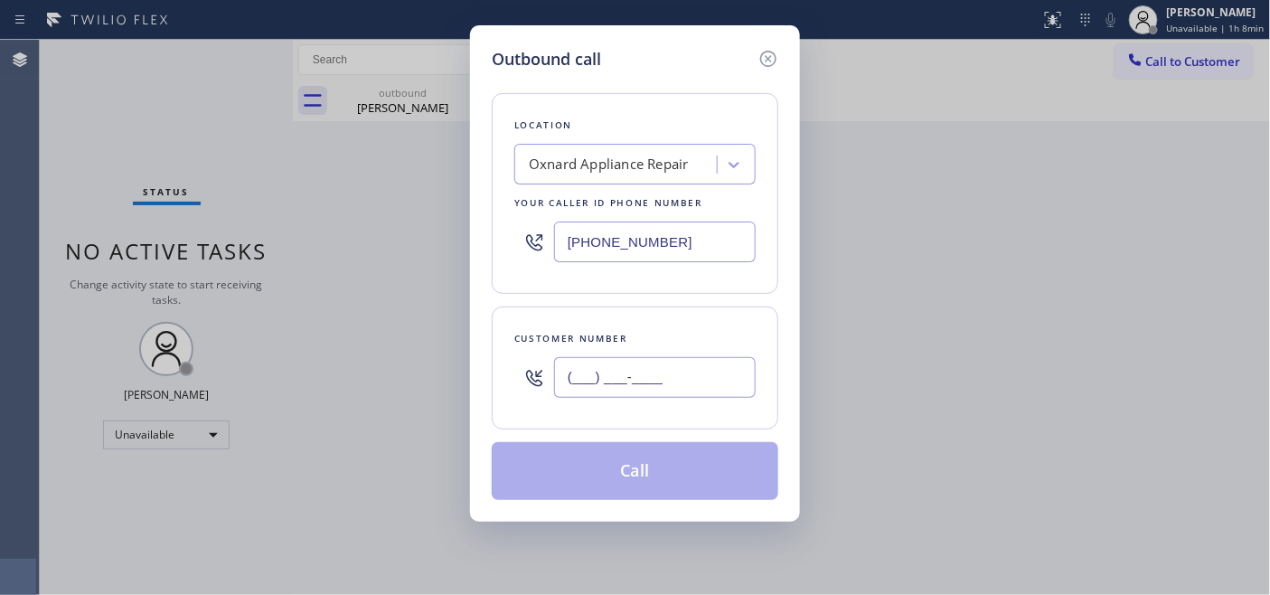
click at [596, 386] on input "(___) ___-____" at bounding box center [655, 377] width 202 height 41
paste input "602) 317-6136"
type input "[PHONE_NUMBER]"
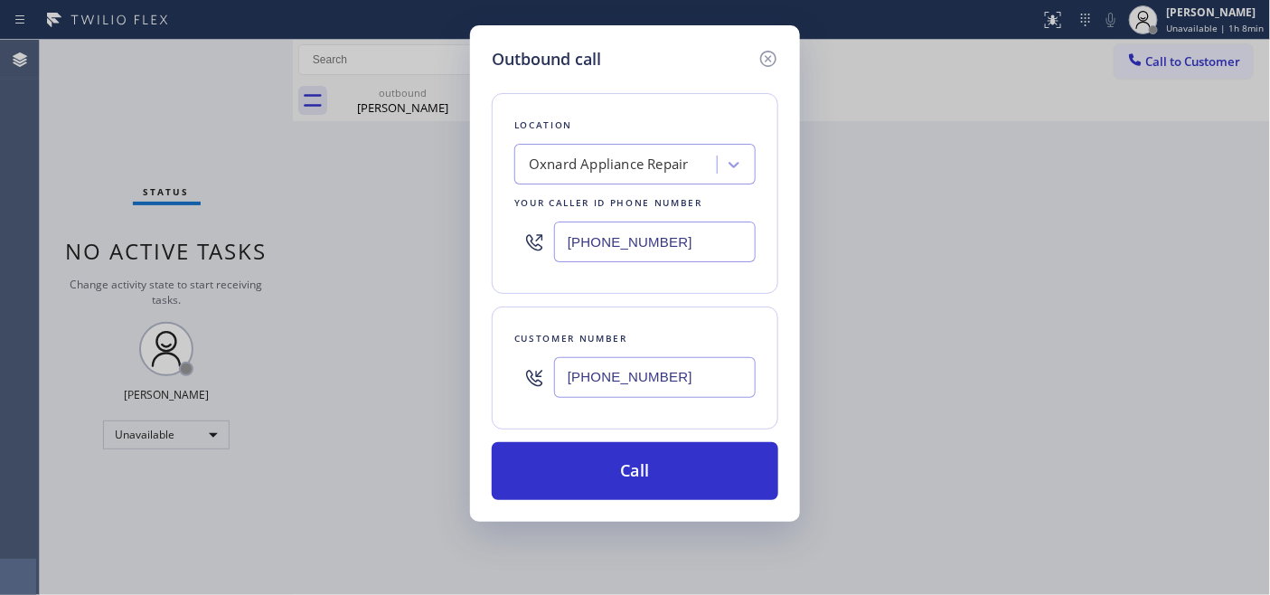
drag, startPoint x: 708, startPoint y: 230, endPoint x: 409, endPoint y: 227, distance: 298.2
click at [409, 227] on div "Outbound call Location Oxnard Appliance Repair Your caller id phone number [PHO…" at bounding box center [635, 297] width 1270 height 595
paste input "602) 755-601"
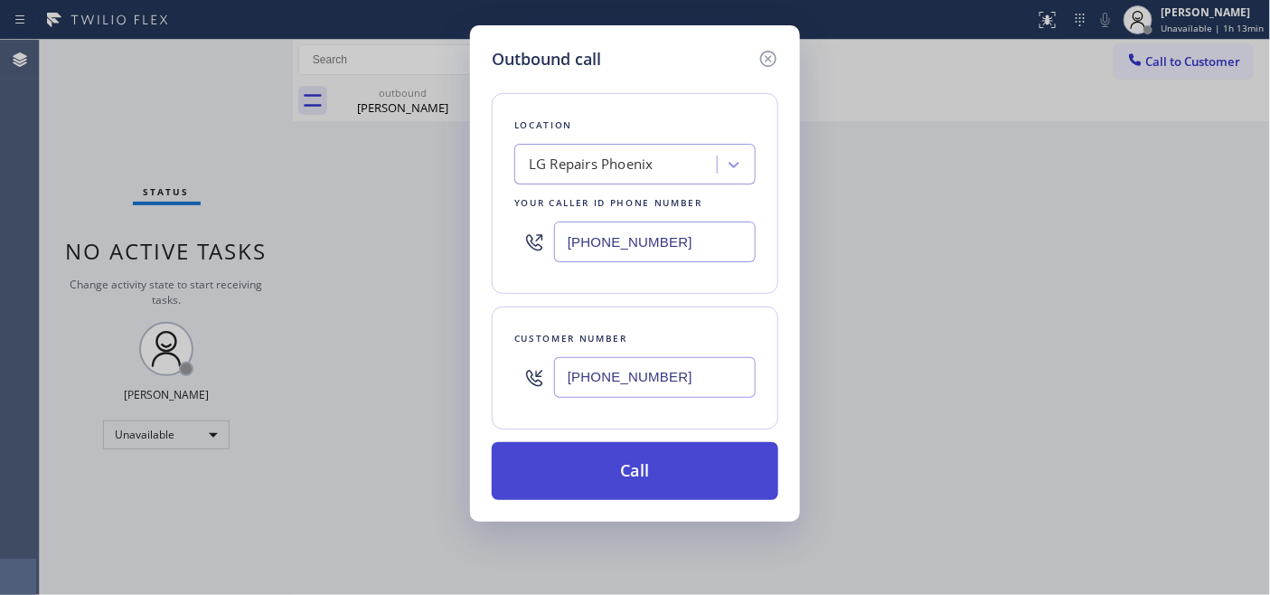
type input "[PHONE_NUMBER]"
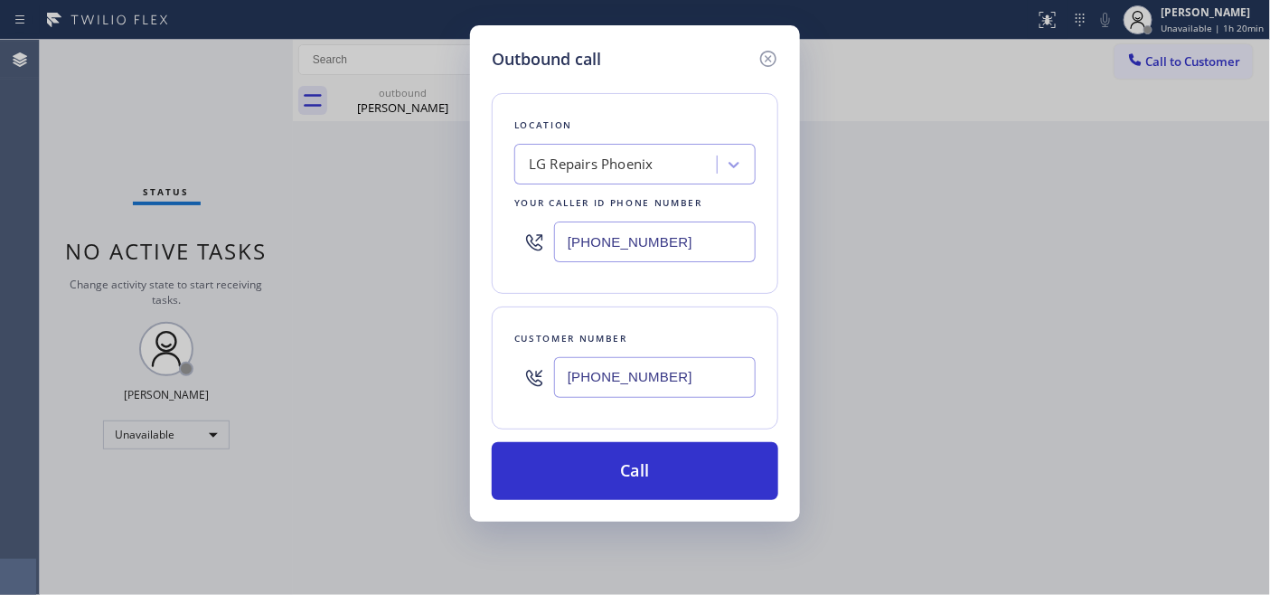
drag, startPoint x: 865, startPoint y: 70, endPoint x: 884, endPoint y: 65, distance: 19.7
click at [865, 70] on div "Outbound call Location LG Repairs [GEOGRAPHIC_DATA] Your caller id phone number…" at bounding box center [635, 297] width 1270 height 595
drag, startPoint x: 492, startPoint y: 374, endPoint x: 486, endPoint y: 367, distance: 9.6
click at [490, 374] on div "Outbound call Location LG Repairs [GEOGRAPHIC_DATA] Your caller id phone number…" at bounding box center [635, 273] width 330 height 496
paste input "text"
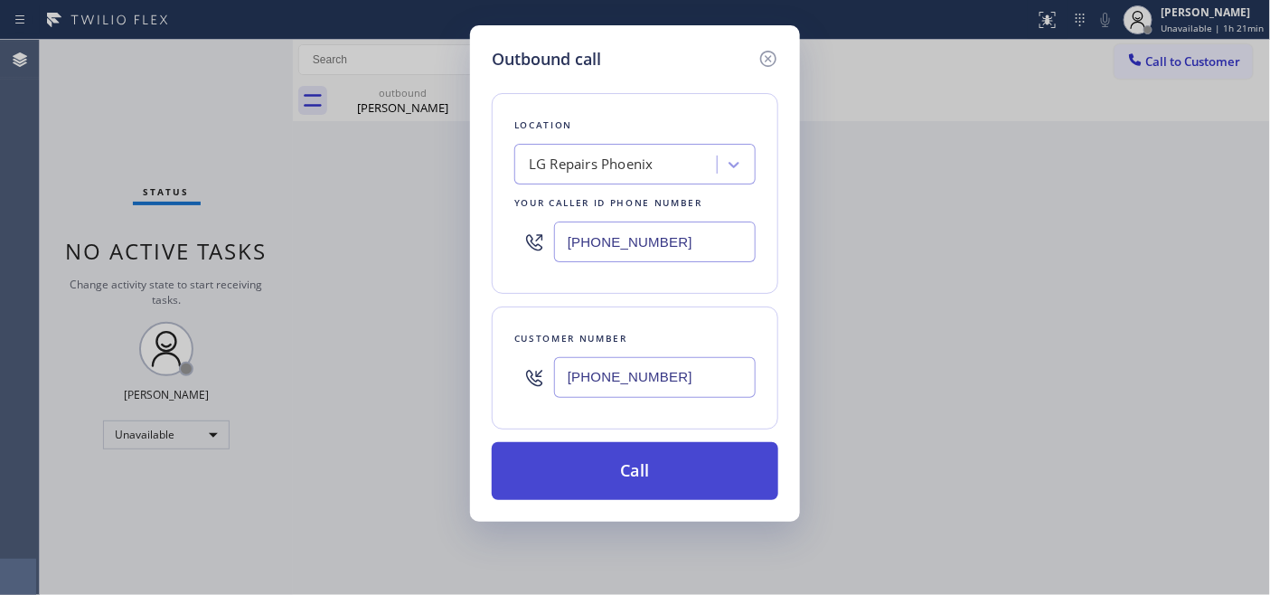
type input "[PHONE_NUMBER]"
click at [654, 483] on button "Call" at bounding box center [635, 471] width 286 height 58
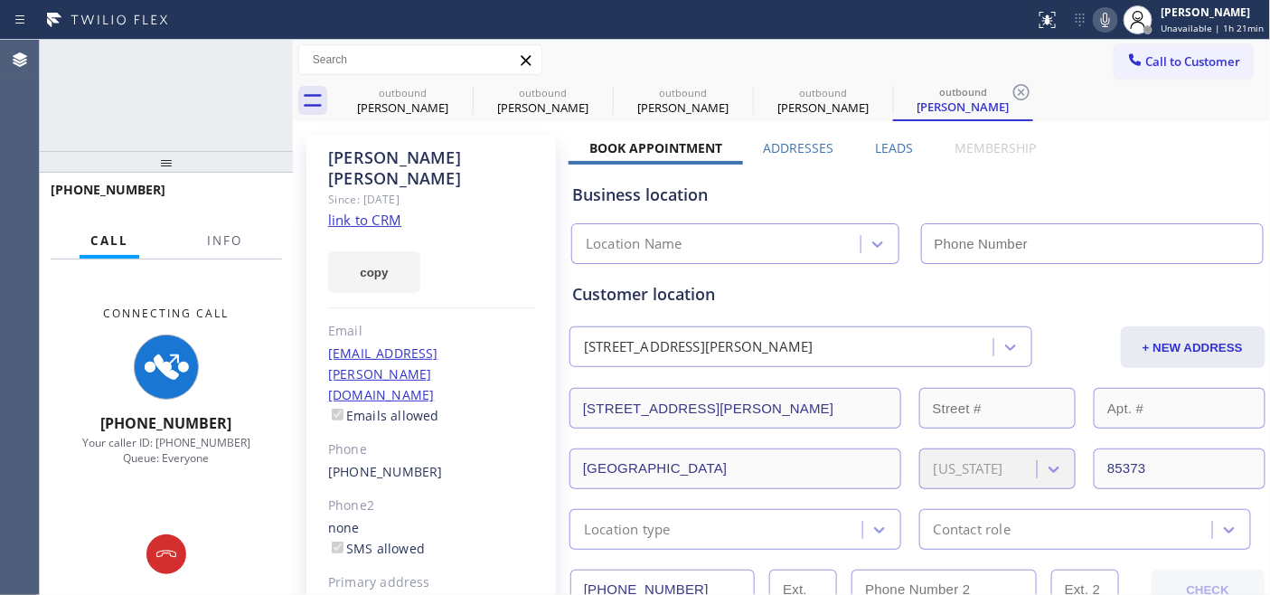
type input "[PHONE_NUMBER]"
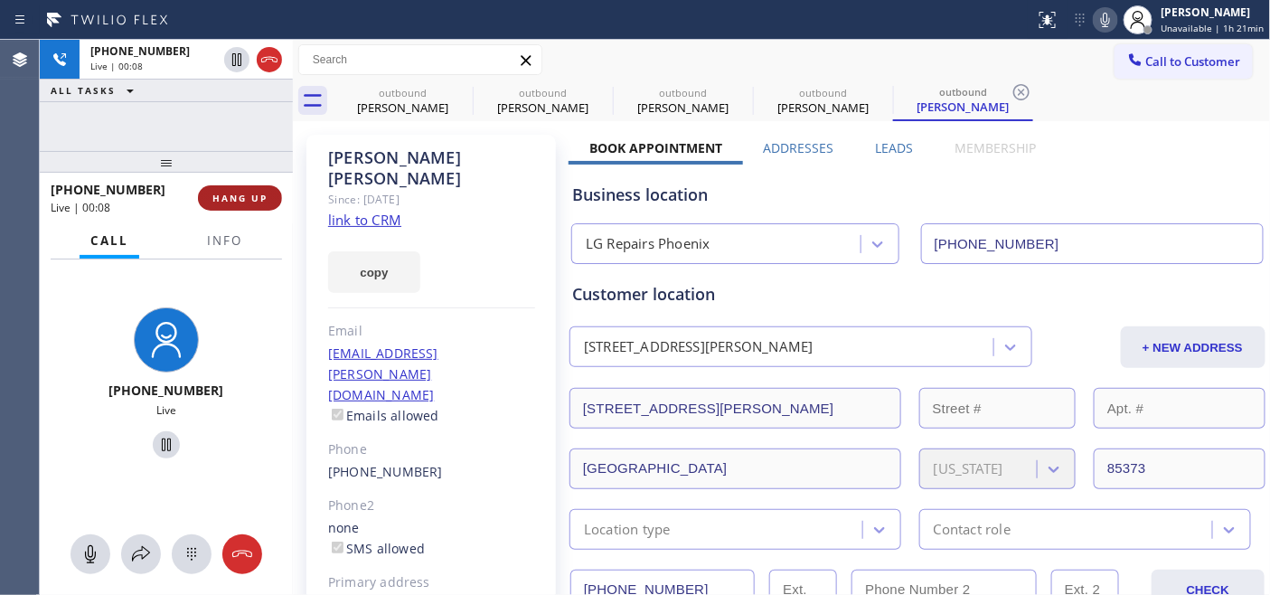
click at [240, 202] on span "HANG UP" at bounding box center [239, 198] width 55 height 13
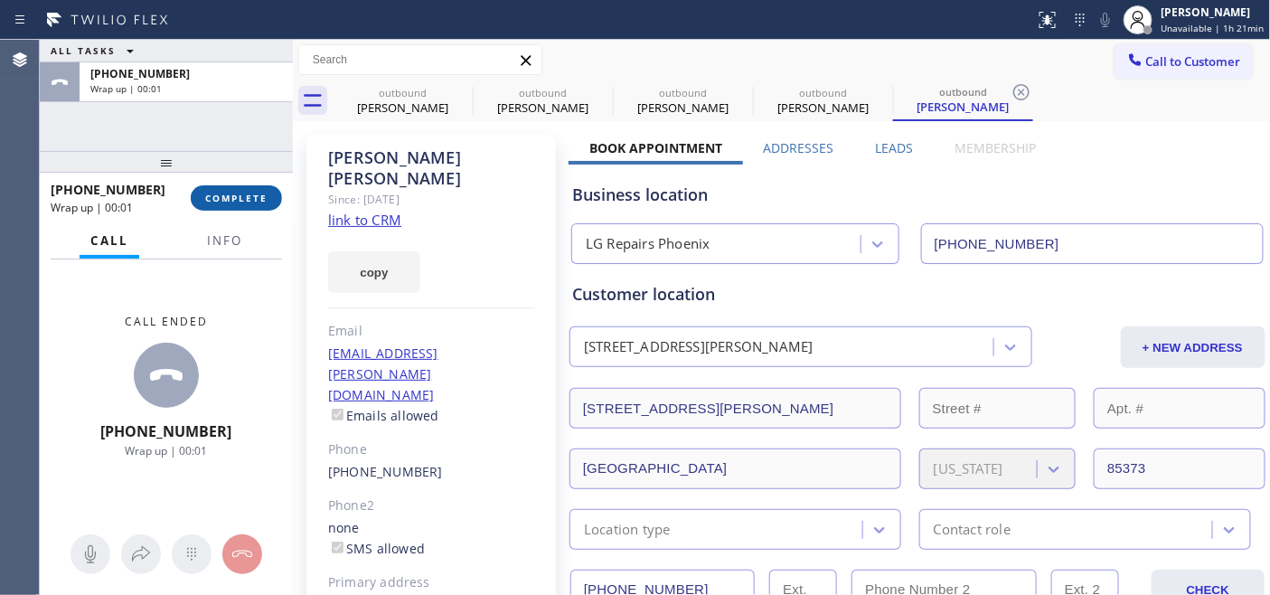
click at [233, 199] on span "COMPLETE" at bounding box center [236, 198] width 62 height 13
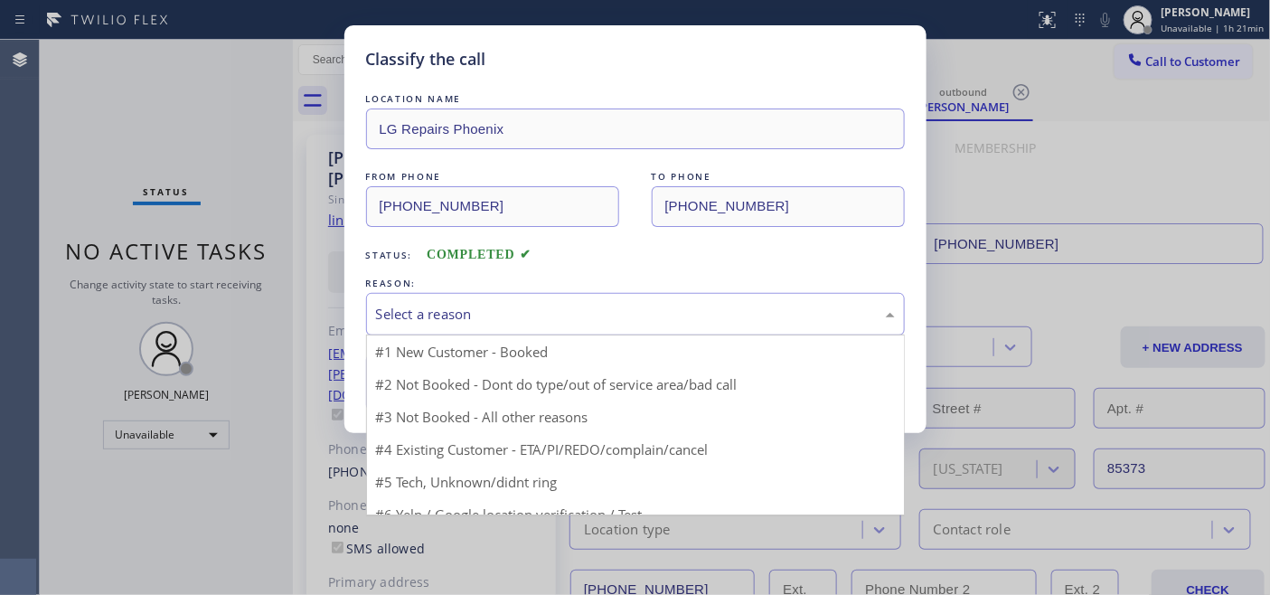
click at [598, 307] on div "Select a reason" at bounding box center [635, 314] width 519 height 21
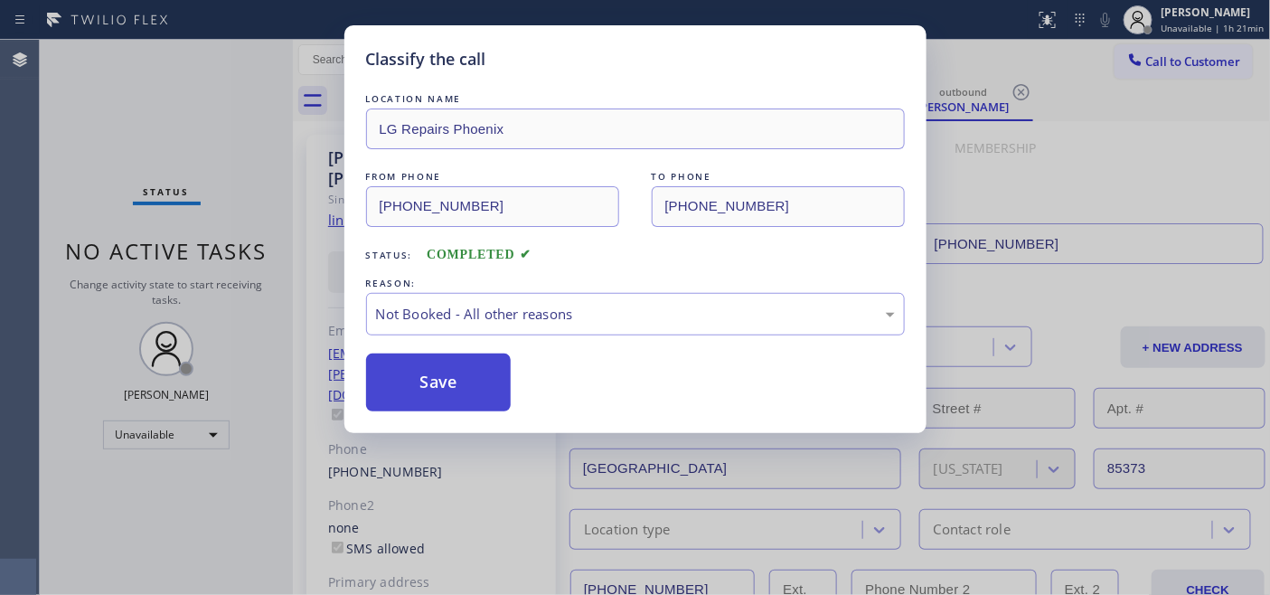
click at [435, 380] on button "Save" at bounding box center [438, 382] width 145 height 58
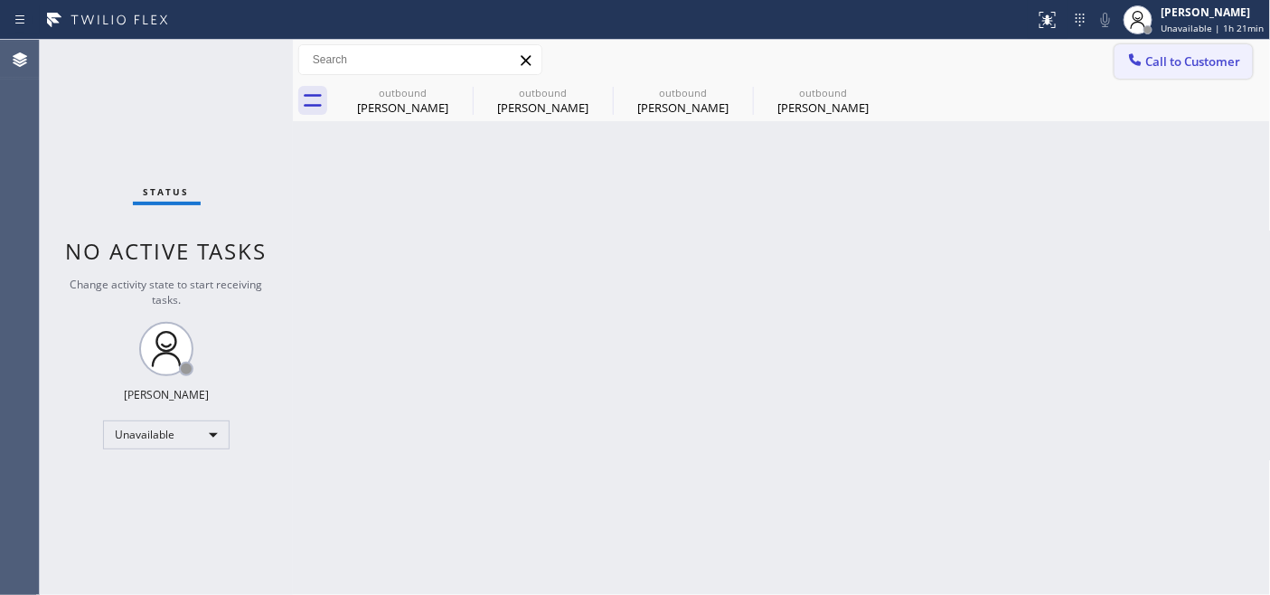
click at [1173, 67] on span "Call to Customer" at bounding box center [1193, 61] width 95 height 16
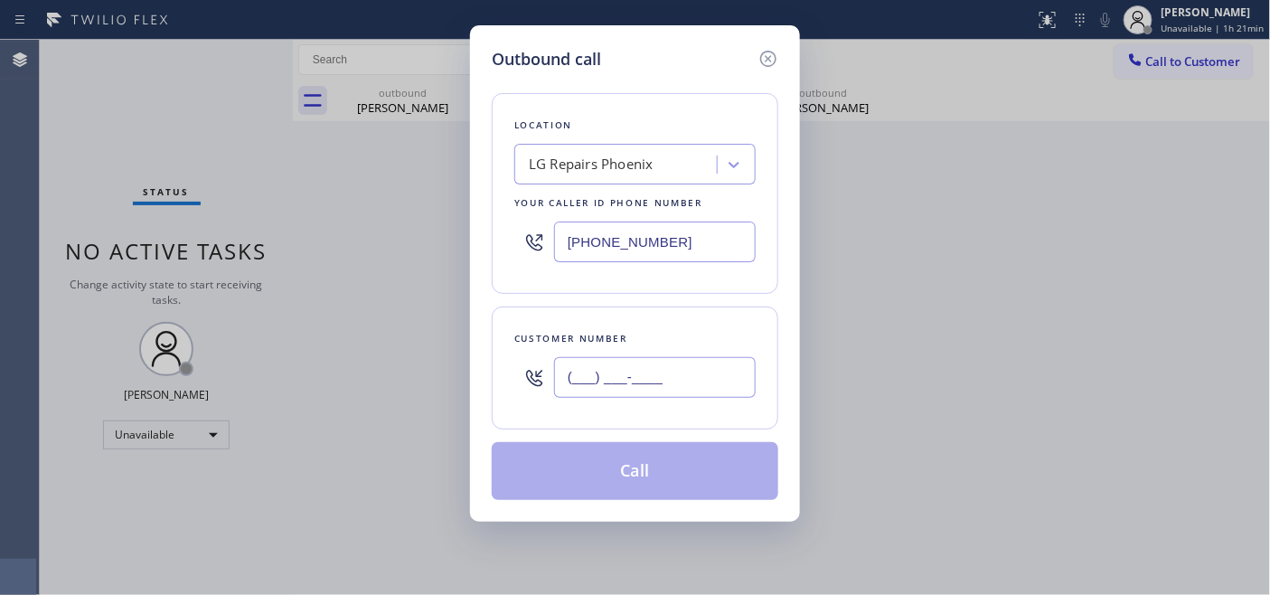
click at [646, 389] on input "(___) ___-____" at bounding box center [655, 377] width 202 height 41
paste input "312) 576-3947"
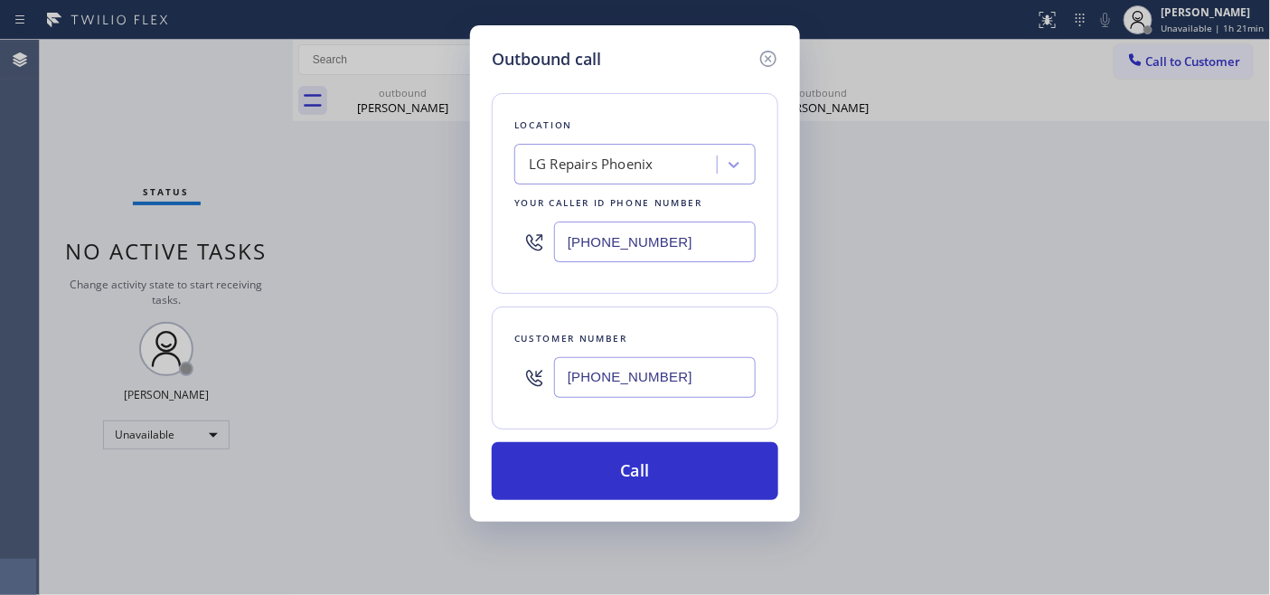
type input "[PHONE_NUMBER]"
drag, startPoint x: 665, startPoint y: 217, endPoint x: 389, endPoint y: 223, distance: 275.7
click at [389, 223] on div "Outbound call Location LG Repairs [GEOGRAPHIC_DATA] Your caller id phone number…" at bounding box center [635, 297] width 1270 height 595
paste input "312) 500-3064"
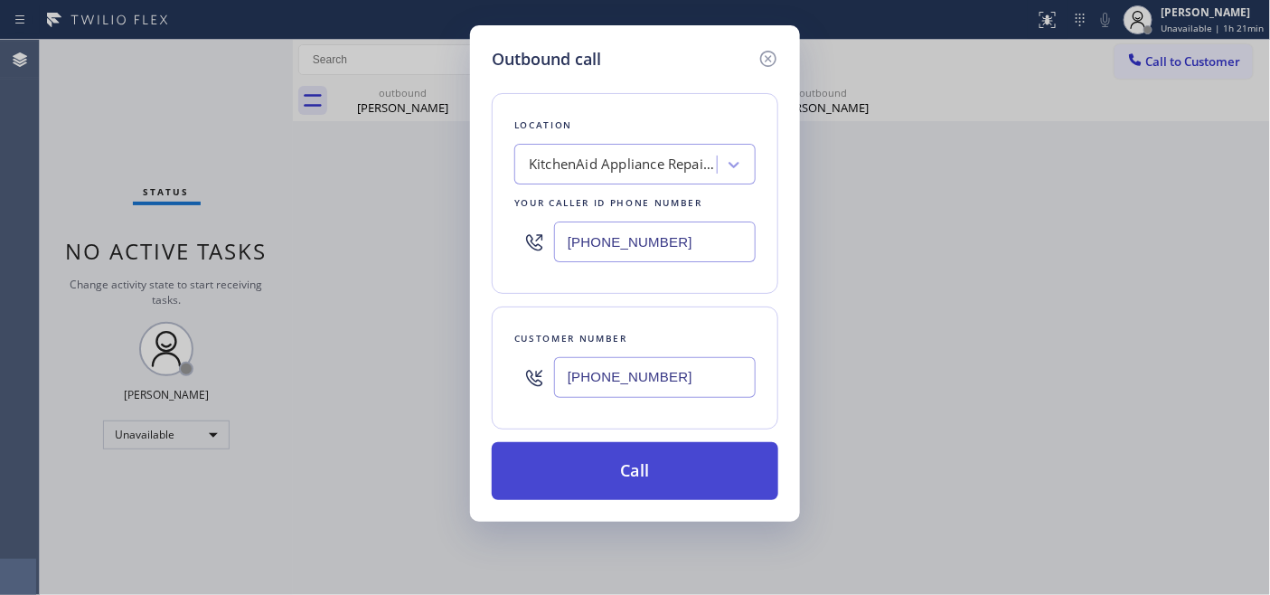
type input "[PHONE_NUMBER]"
click at [683, 463] on button "Call" at bounding box center [635, 471] width 286 height 58
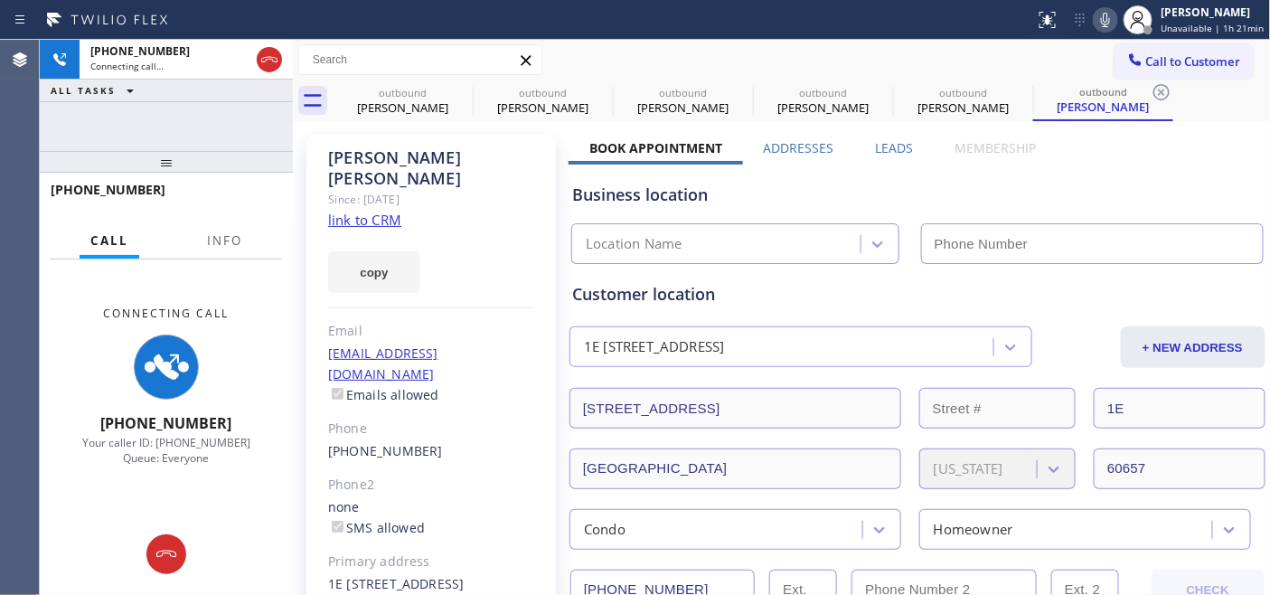
type input "[PHONE_NUMBER]"
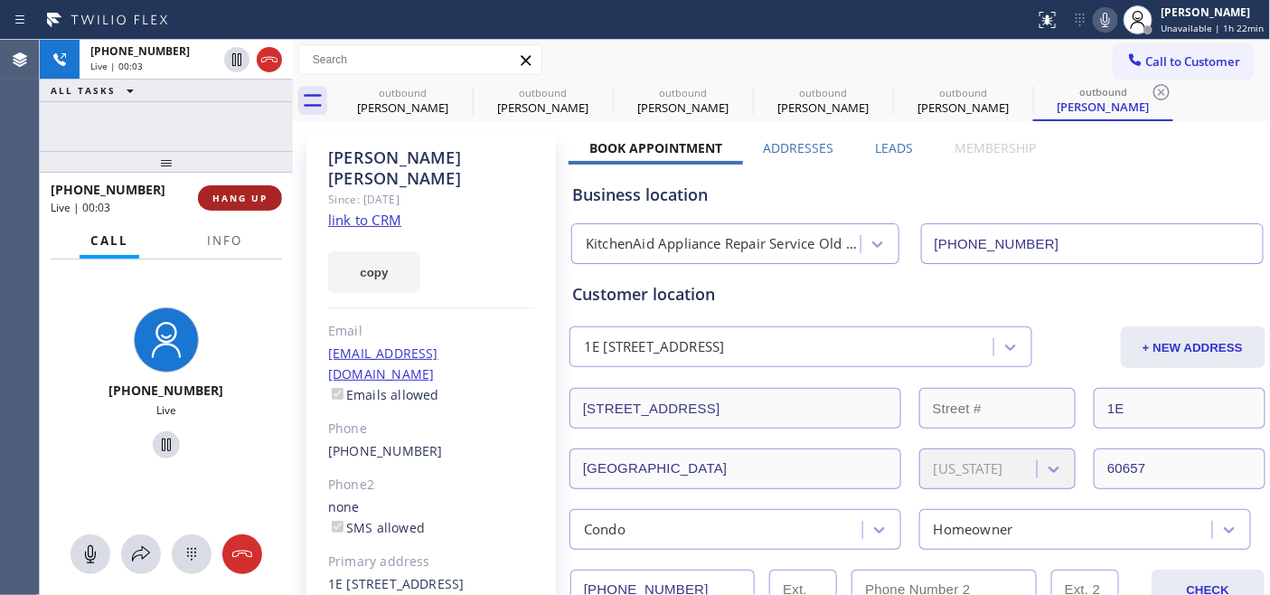
click at [235, 209] on button "HANG UP" at bounding box center [240, 197] width 84 height 25
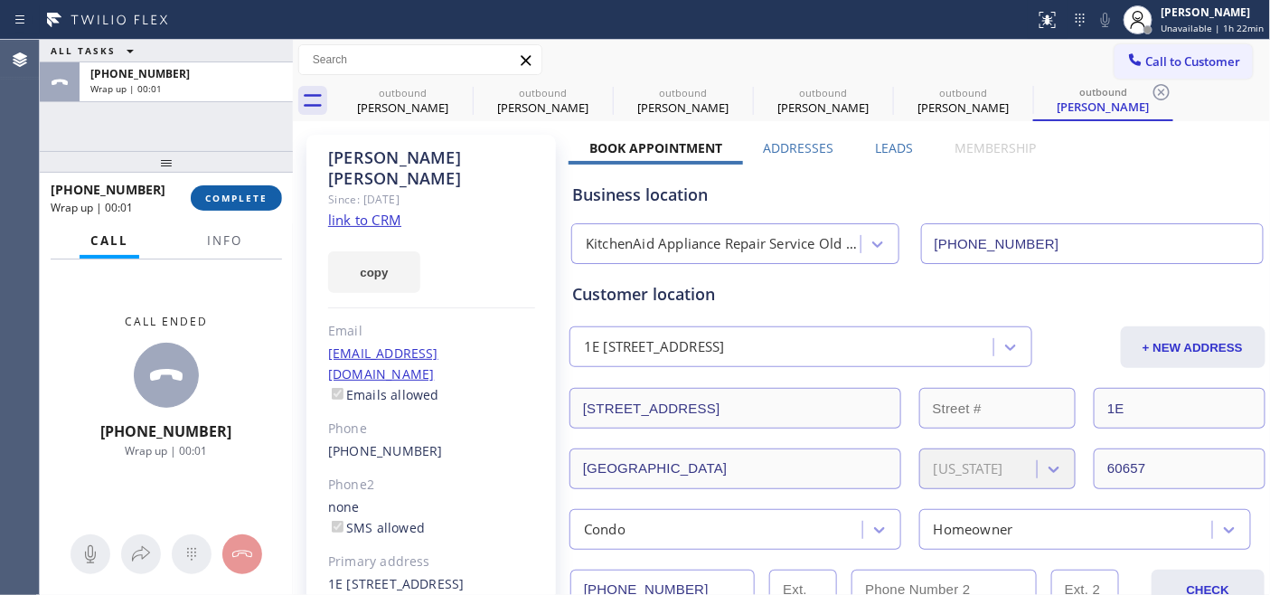
click at [235, 209] on button "COMPLETE" at bounding box center [236, 197] width 91 height 25
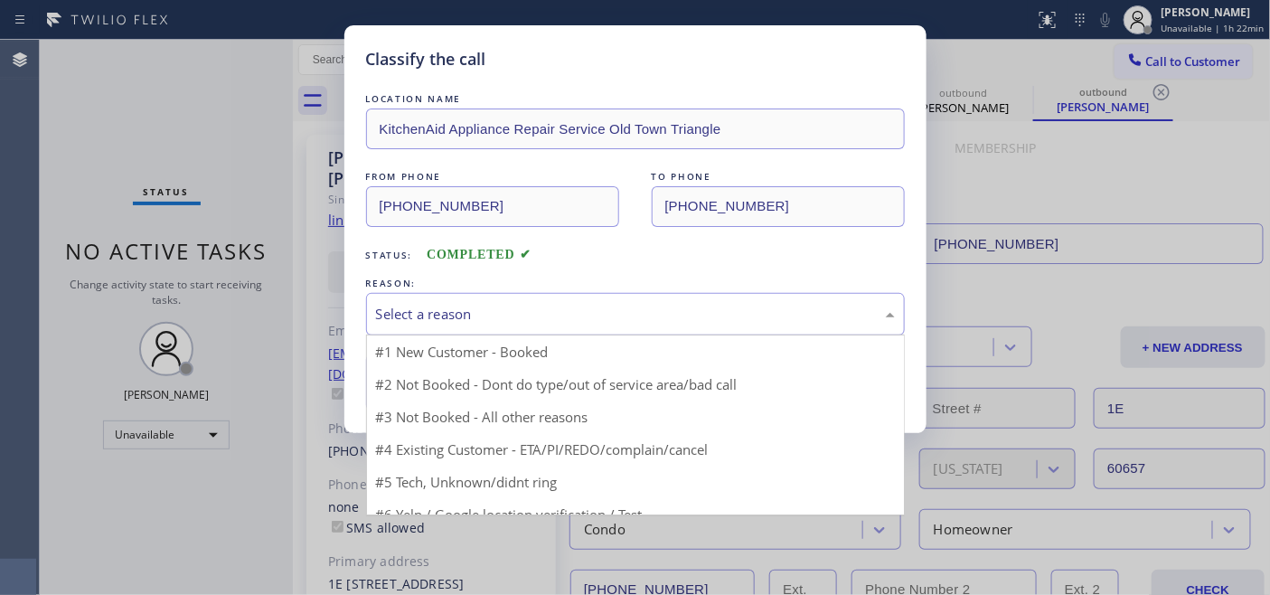
click at [615, 324] on div "Select a reason" at bounding box center [635, 314] width 519 height 21
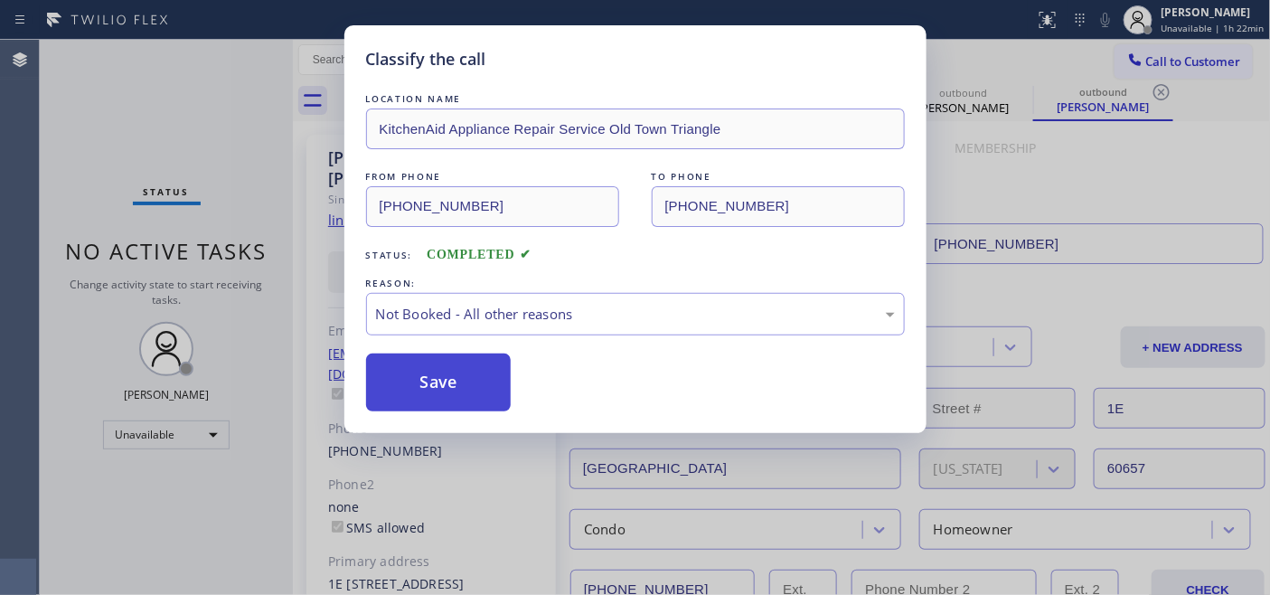
click at [427, 369] on button "Save" at bounding box center [438, 382] width 145 height 58
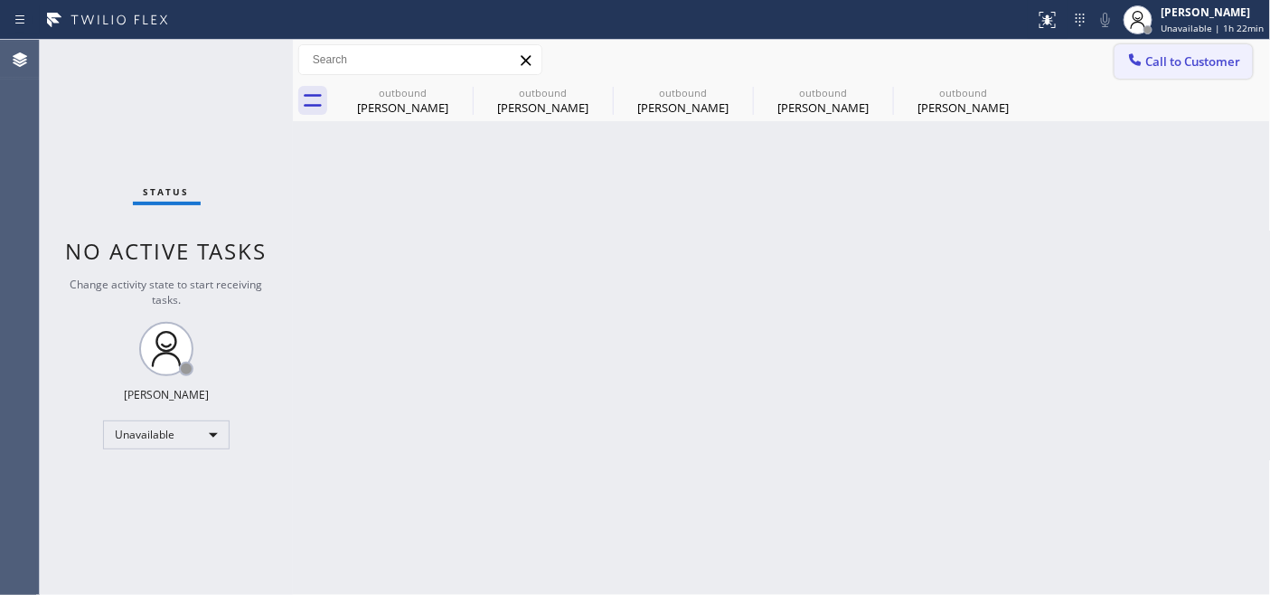
click at [1182, 56] on span "Call to Customer" at bounding box center [1193, 61] width 95 height 16
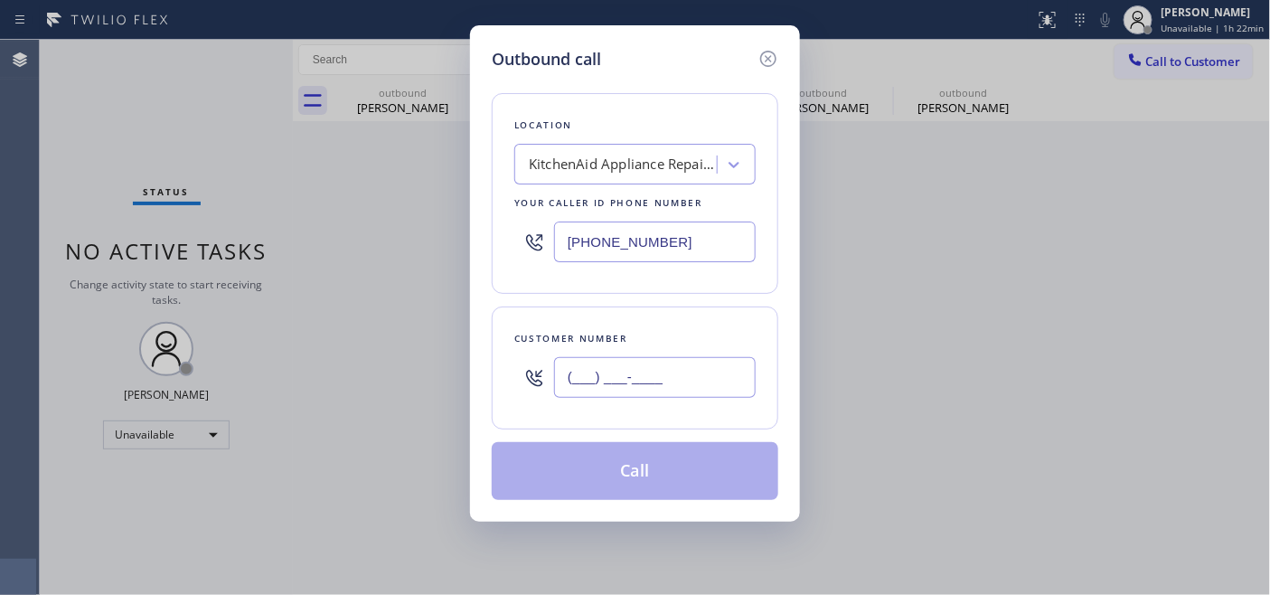
click at [655, 378] on input "(___) ___-____" at bounding box center [655, 377] width 202 height 41
paste input "718) 704-3503"
type input "[PHONE_NUMBER]"
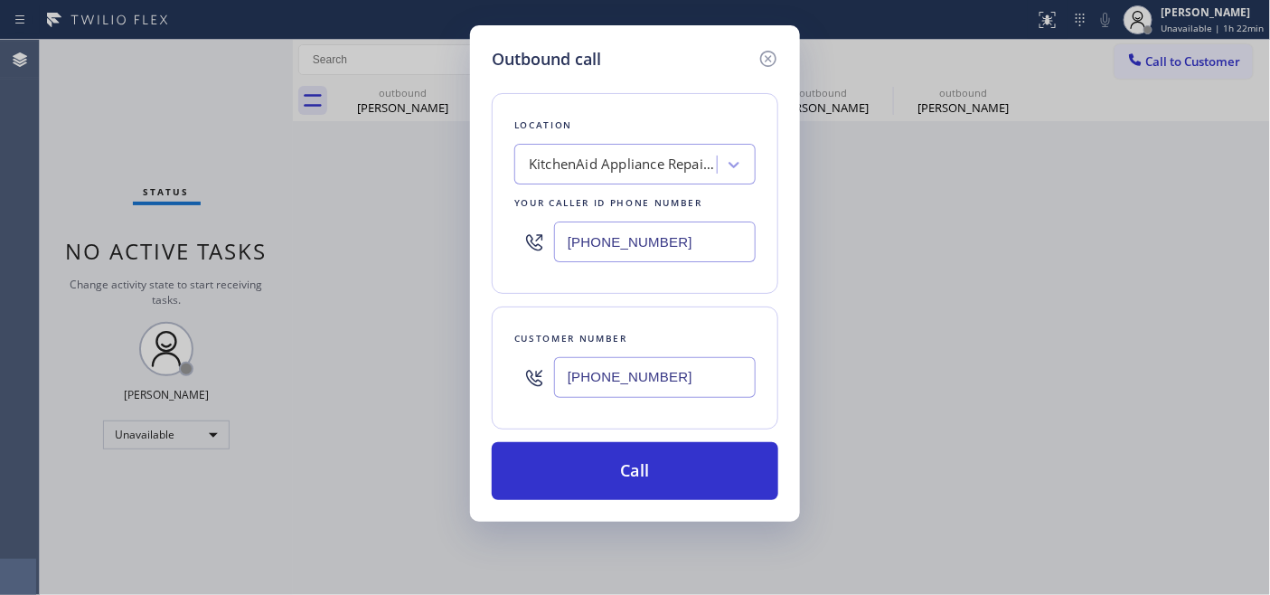
drag, startPoint x: 587, startPoint y: 266, endPoint x: 360, endPoint y: 266, distance: 227.7
click at [368, 266] on div "Outbound call Location KitchenAid Appliance Repair Service [GEOGRAPHIC_DATA] Yo…" at bounding box center [635, 297] width 1270 height 595
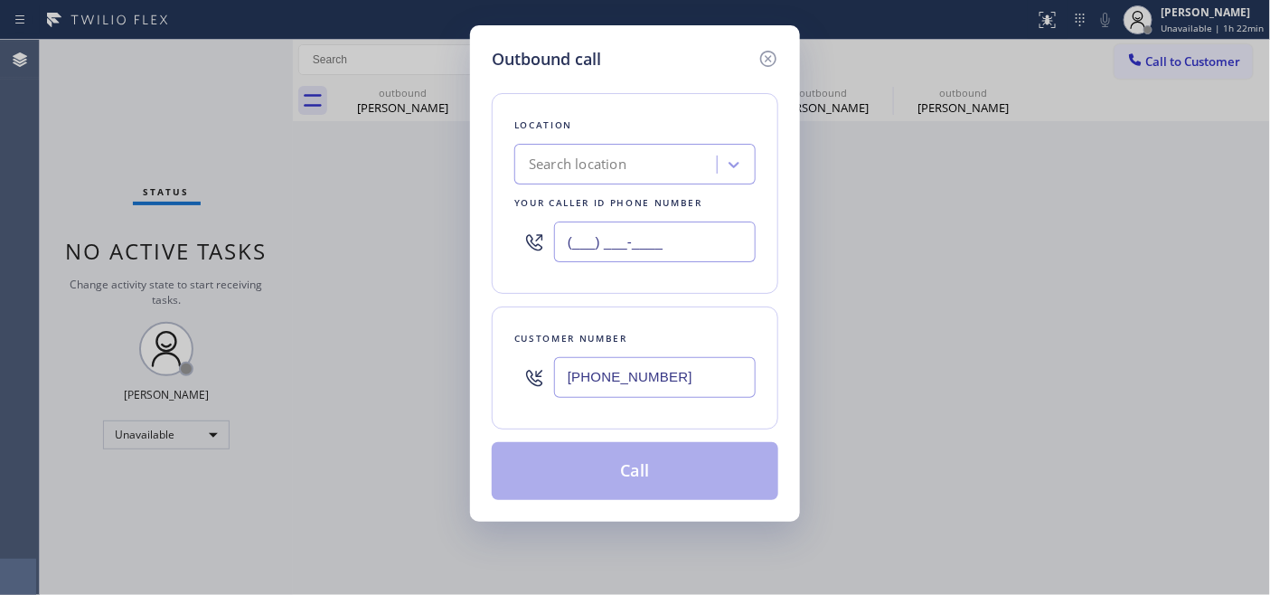
click at [689, 249] on input "(___) ___-____" at bounding box center [655, 241] width 202 height 41
drag, startPoint x: 682, startPoint y: 241, endPoint x: 455, endPoint y: 239, distance: 227.7
click at [455, 239] on div "Outbound call Location Search location Your caller id phone number (___) ___-__…" at bounding box center [635, 297] width 1270 height 595
paste input "646) 679-5825"
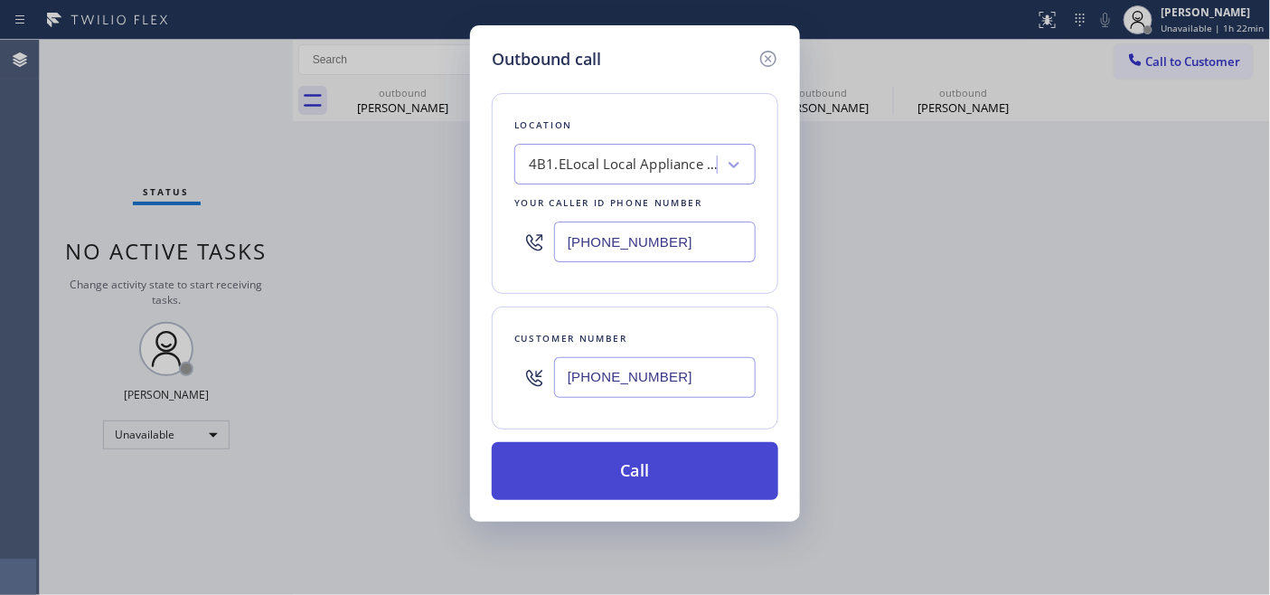
type input "[PHONE_NUMBER]"
click at [630, 483] on button "Call" at bounding box center [635, 471] width 286 height 58
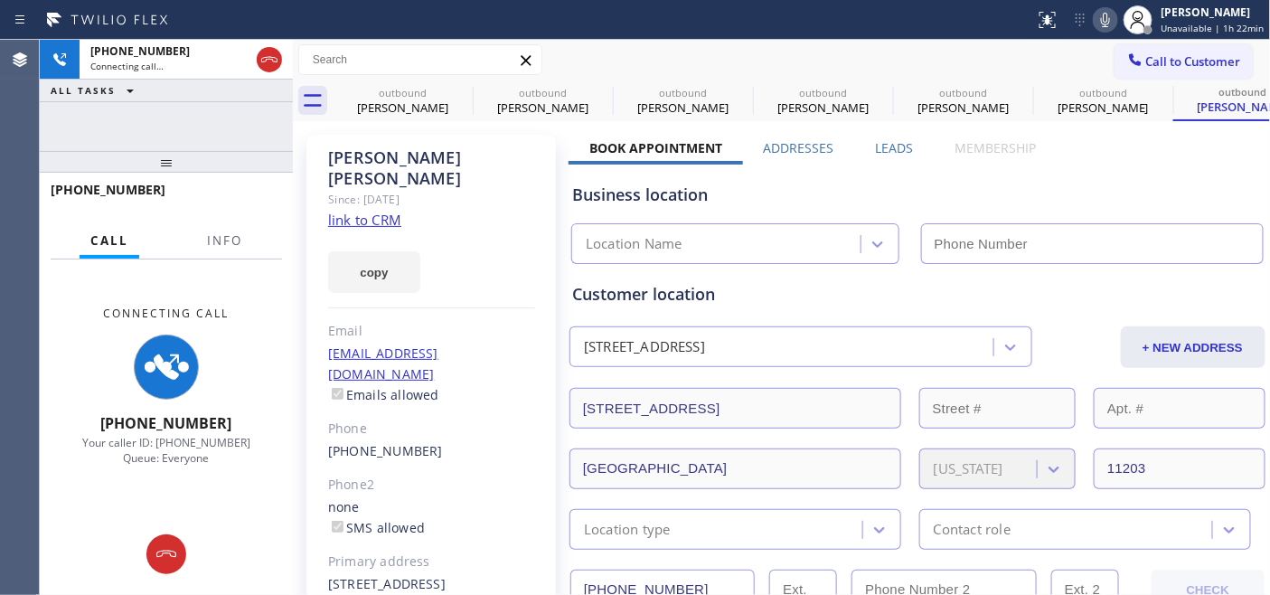
type input "[PHONE_NUMBER]"
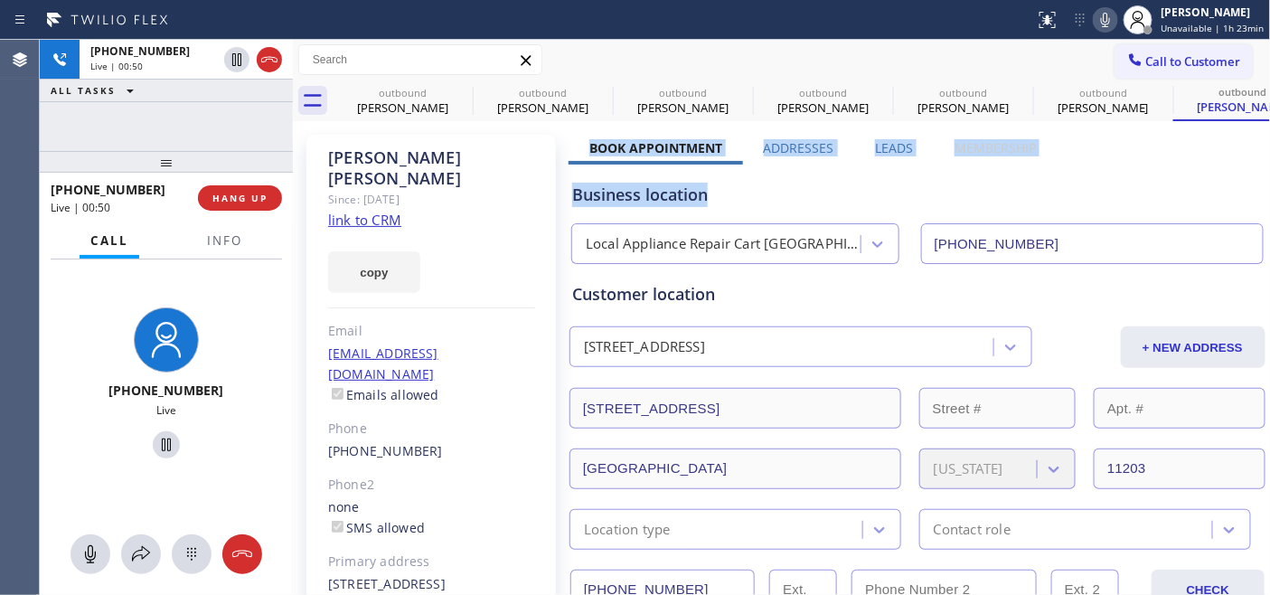
drag, startPoint x: 630, startPoint y: 148, endPoint x: 1076, endPoint y: 149, distance: 446.4
click at [999, 199] on div "Business location" at bounding box center [917, 195] width 690 height 24
drag, startPoint x: 611, startPoint y: 150, endPoint x: 1175, endPoint y: 150, distance: 563.9
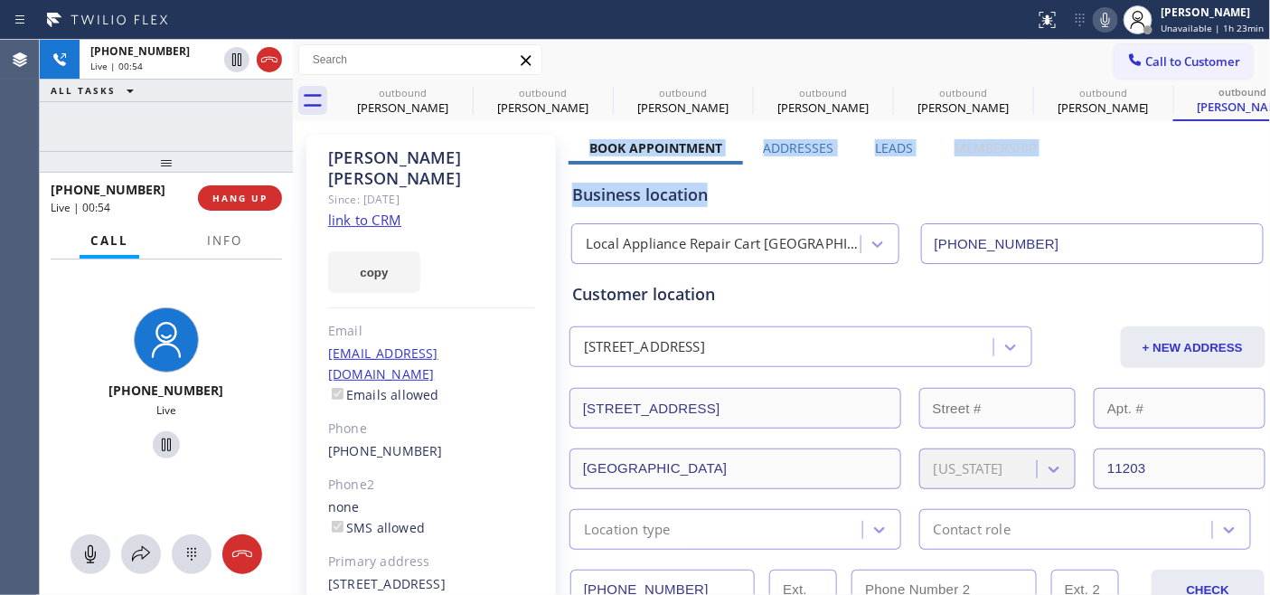
click at [973, 172] on div "Business location Local Appliance Repair Cart [GEOGRAPHIC_DATA] [PHONE_NUMBER]" at bounding box center [917, 213] width 698 height 99
drag, startPoint x: 612, startPoint y: 136, endPoint x: 1080, endPoint y: 137, distance: 468.1
click at [1041, 167] on div "Business location Local Appliance Repair Cart [GEOGRAPHIC_DATA] [PHONE_NUMBER]" at bounding box center [917, 213] width 698 height 99
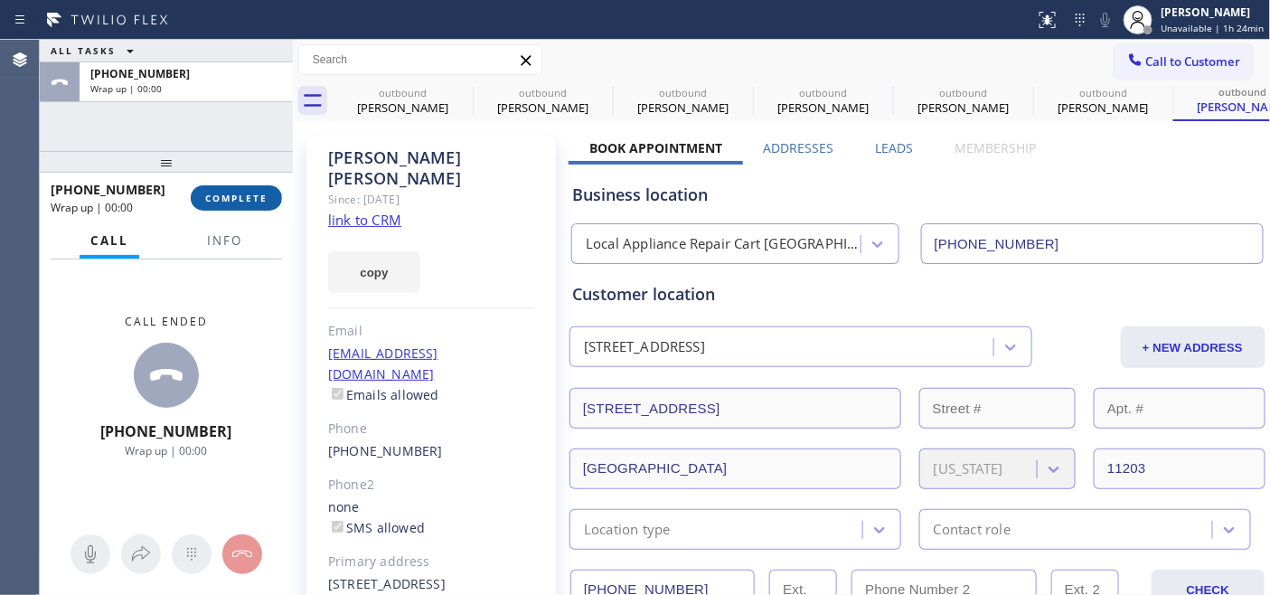
click at [245, 202] on span "COMPLETE" at bounding box center [236, 198] width 62 height 13
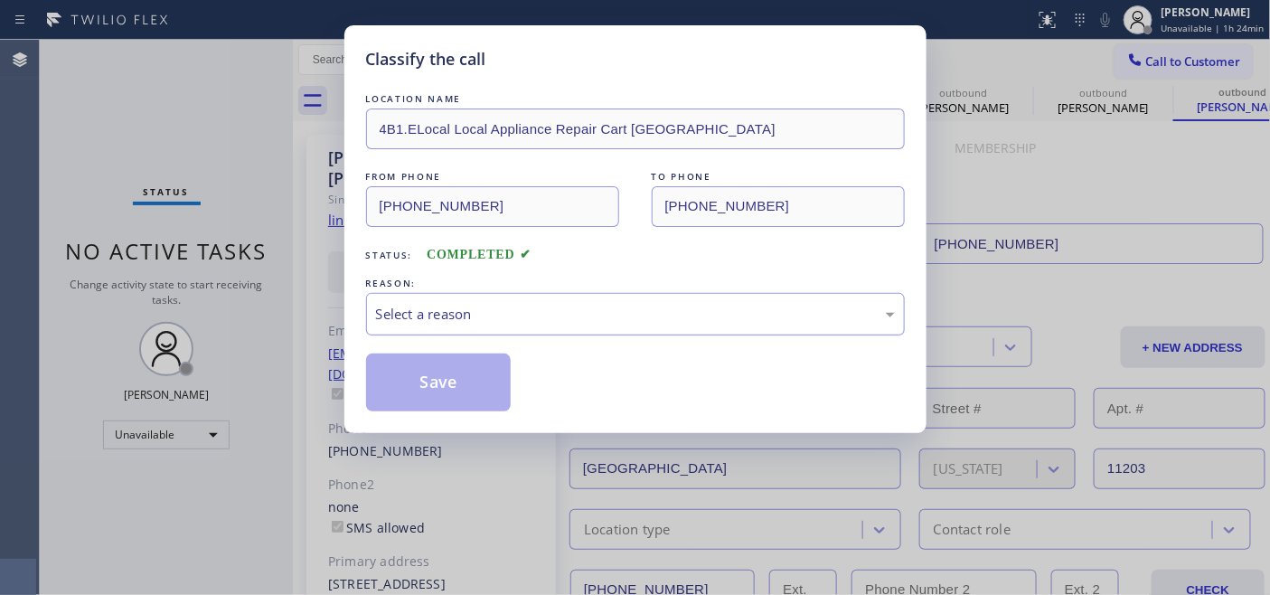
click at [588, 314] on div "Select a reason" at bounding box center [635, 314] width 519 height 21
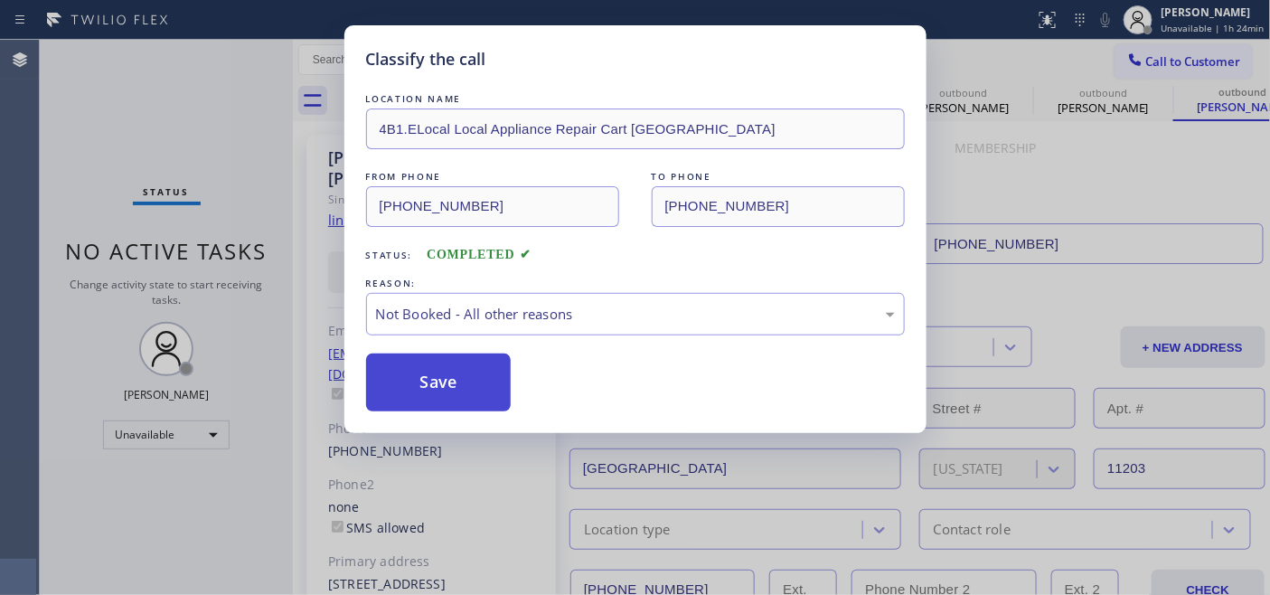
click at [485, 372] on button "Save" at bounding box center [438, 382] width 145 height 58
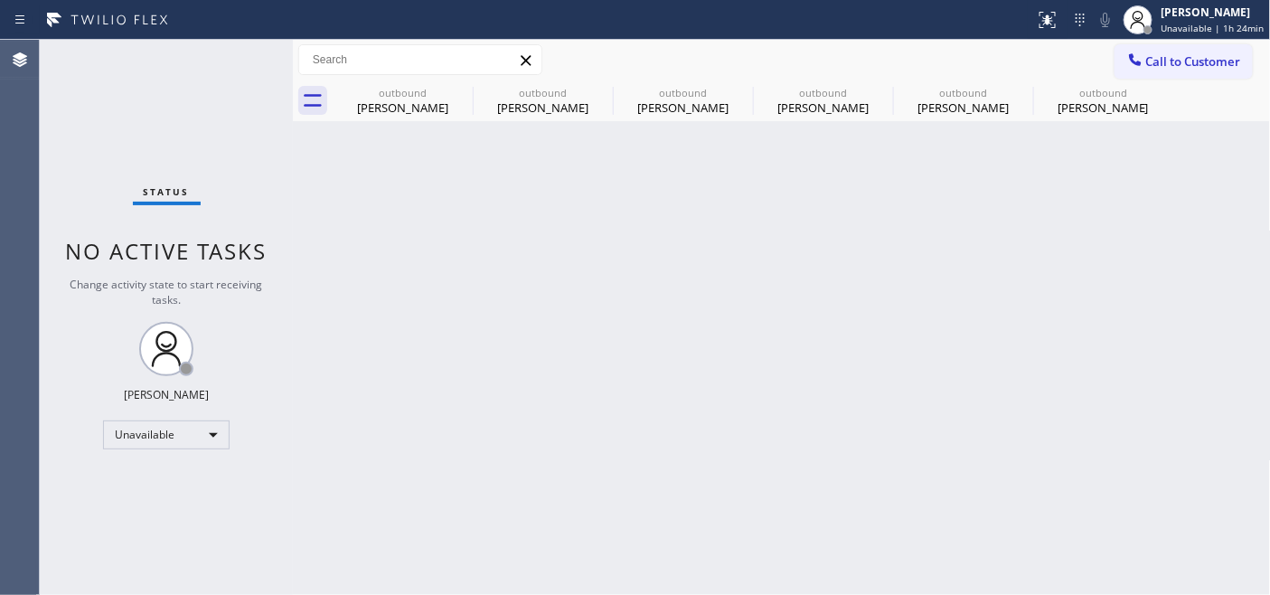
click at [1146, 61] on button "Call to Customer" at bounding box center [1183, 61] width 138 height 34
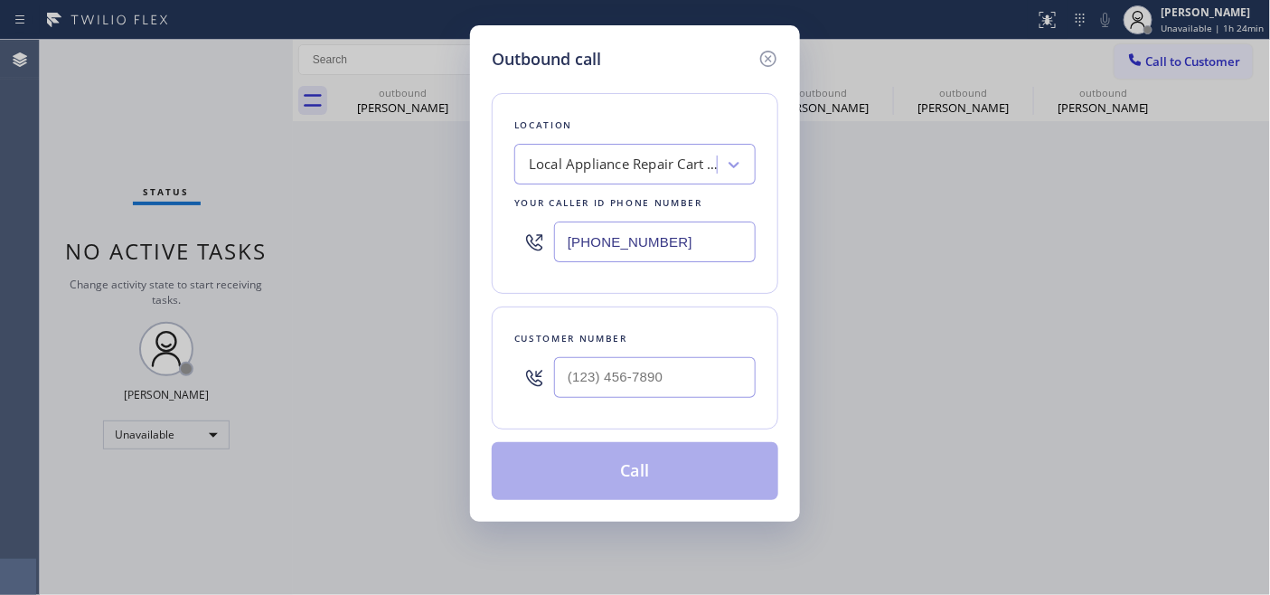
click at [646, 348] on div "Customer number" at bounding box center [635, 367] width 286 height 123
click at [637, 359] on input "(___) ___-____" at bounding box center [655, 377] width 202 height 41
paste input "949) 929-0534"
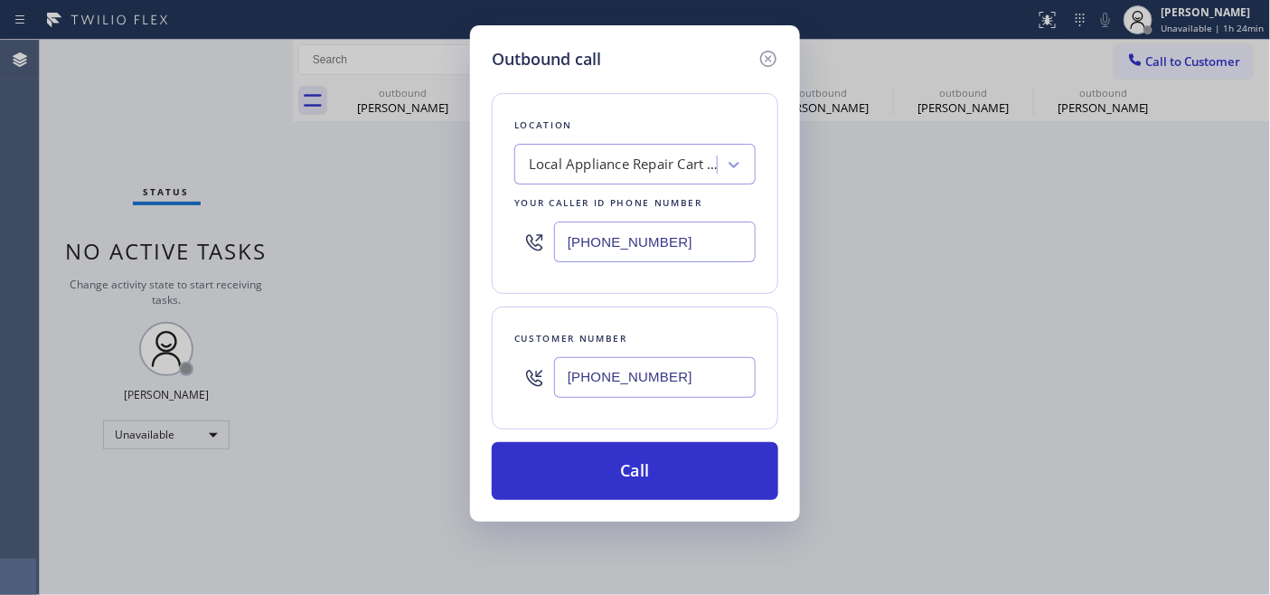
type input "[PHONE_NUMBER]"
click at [633, 264] on div "[PHONE_NUMBER]" at bounding box center [634, 241] width 241 height 59
drag, startPoint x: 684, startPoint y: 249, endPoint x: 470, endPoint y: 249, distance: 214.2
click at [470, 249] on div "Outbound call Location Local Appliance Repair Cart [GEOGRAPHIC_DATA] Your calle…" at bounding box center [635, 273] width 330 height 496
paste input "855) 731-4952"
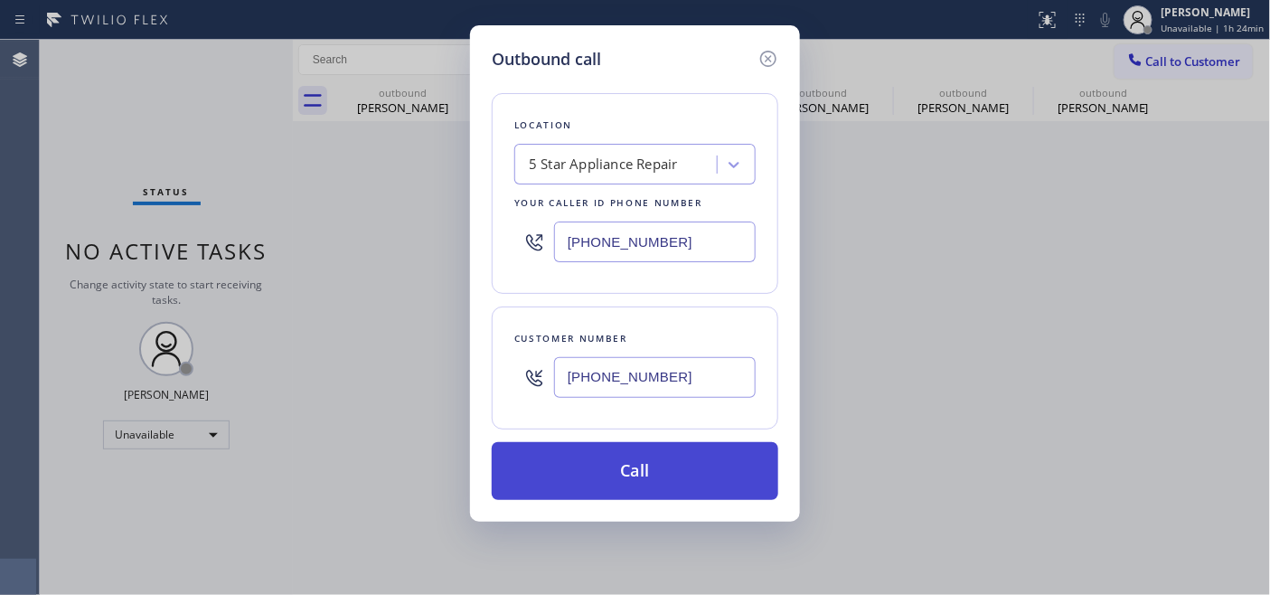
type input "[PHONE_NUMBER]"
click at [690, 459] on button "Call" at bounding box center [635, 471] width 286 height 58
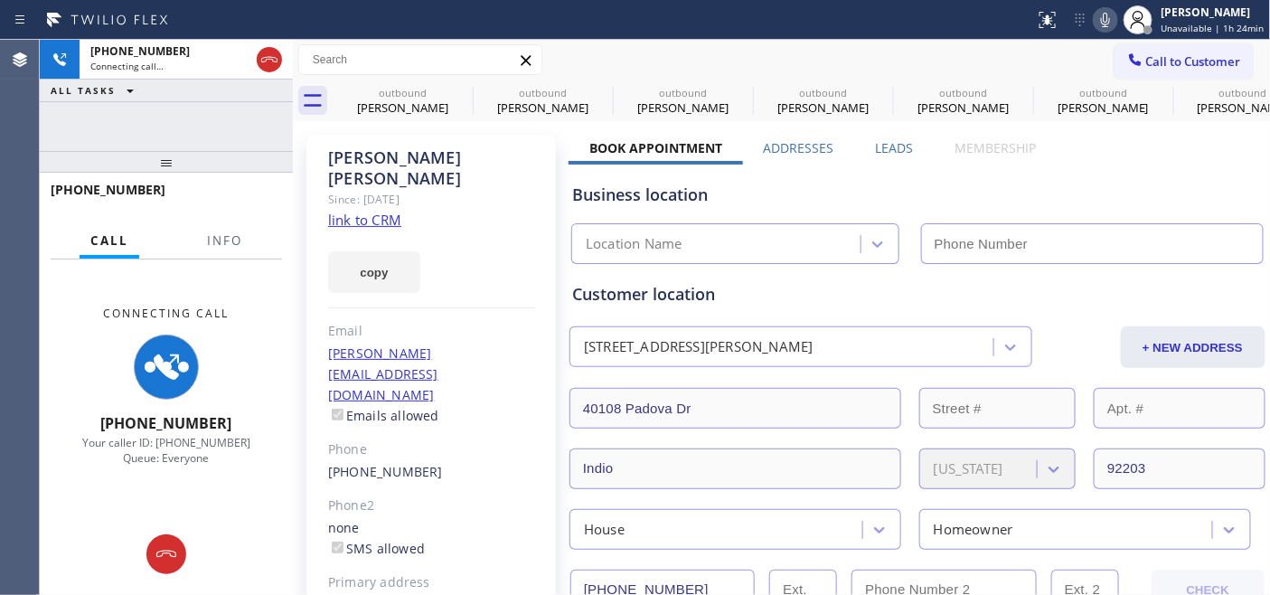
type input "[PHONE_NUMBER]"
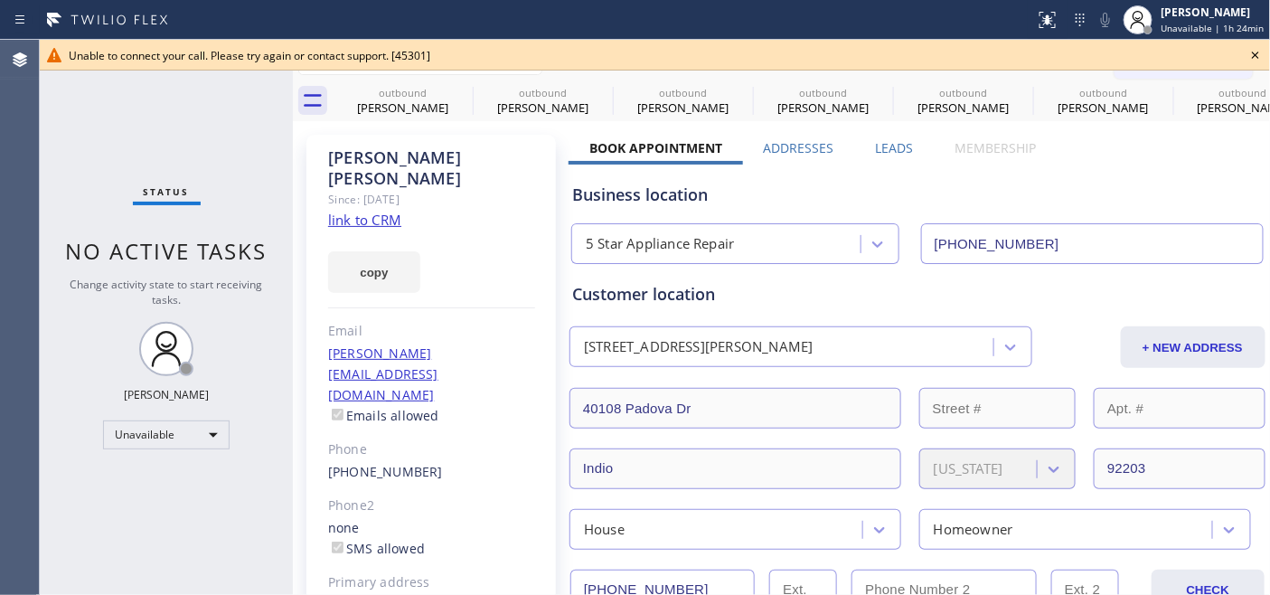
click at [1252, 50] on icon at bounding box center [1255, 55] width 22 height 22
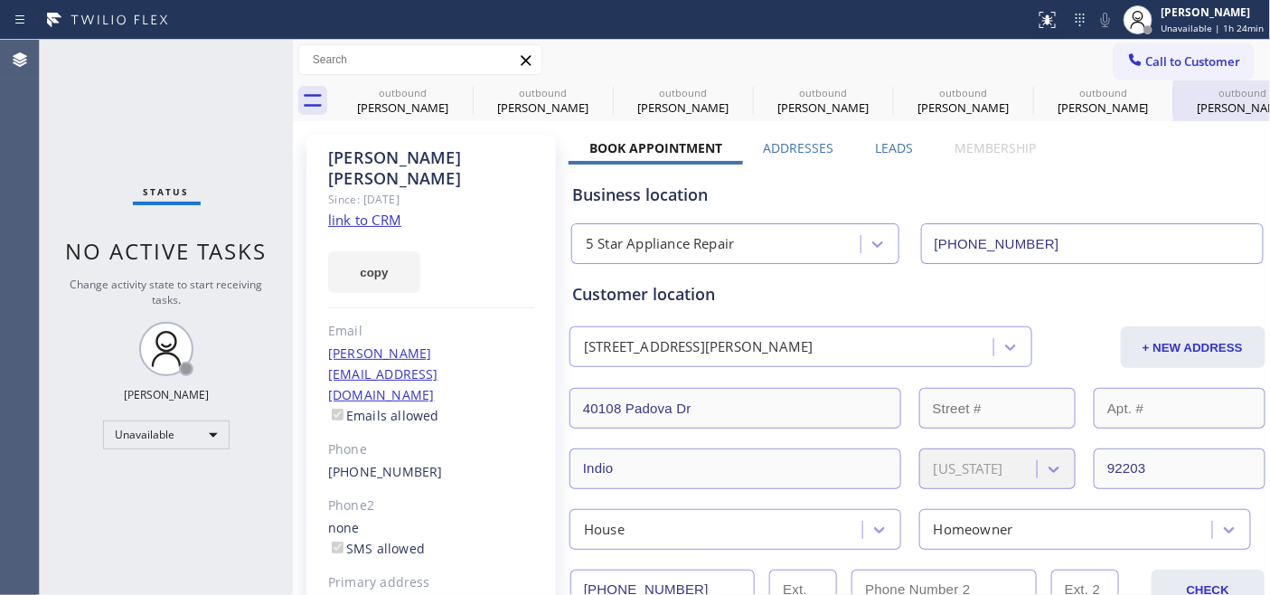
click at [0, 0] on icon at bounding box center [0, 0] width 0 height 0
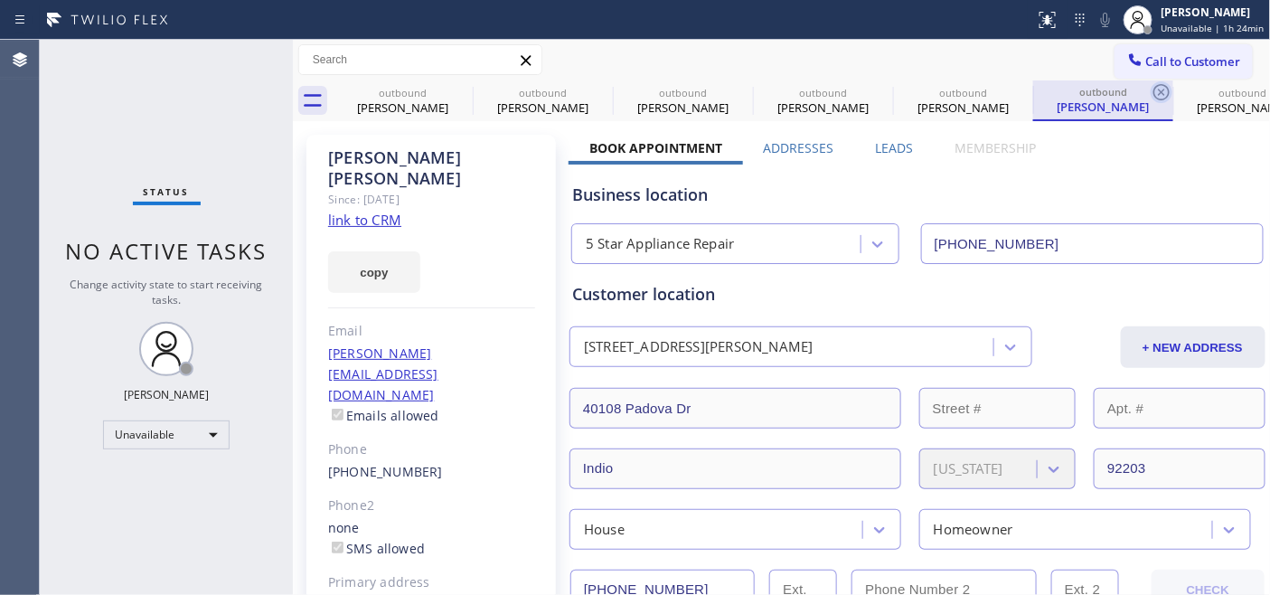
click at [1164, 91] on icon at bounding box center [1161, 92] width 22 height 22
click at [0, 0] on icon at bounding box center [0, 0] width 0 height 0
click at [1164, 91] on div "outbound [PERSON_NAME] outbound [PERSON_NAME] outbound [PERSON_NAME] outbound […" at bounding box center [802, 100] width 938 height 41
type input "[PHONE_NUMBER]"
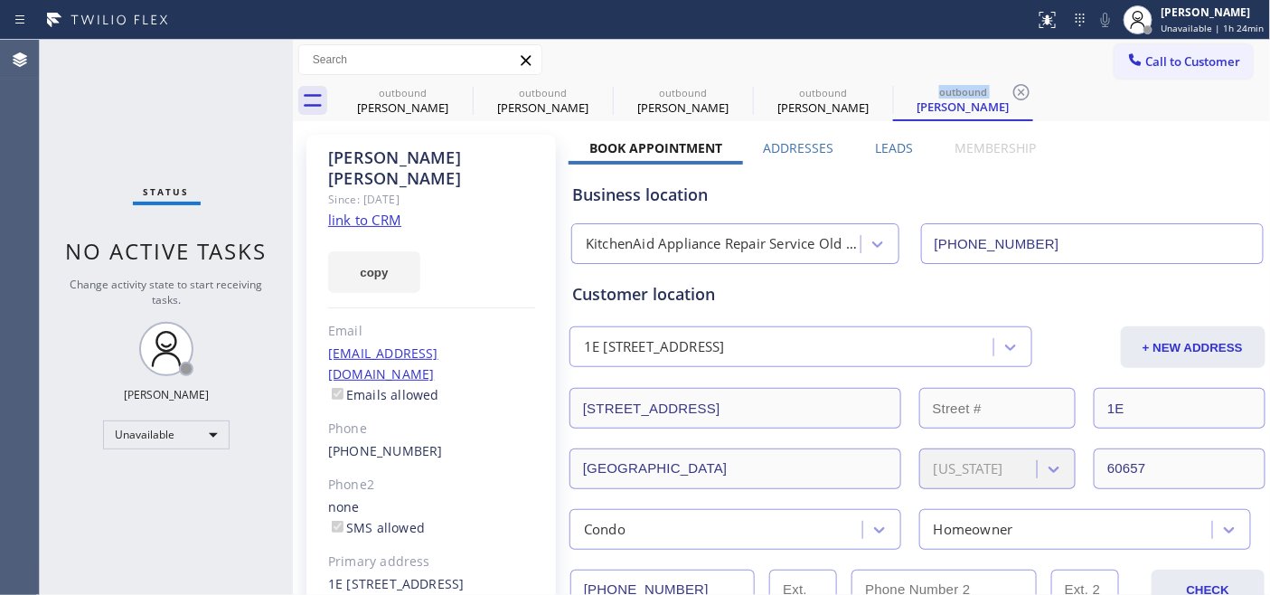
click at [1164, 91] on div "outbound [PERSON_NAME] outbound [PERSON_NAME] outbound [PERSON_NAME] outbound […" at bounding box center [802, 100] width 938 height 41
click at [1152, 60] on div at bounding box center [1152, 60] width 0 height 0
click at [1217, 49] on button "Call to Customer" at bounding box center [1183, 61] width 138 height 34
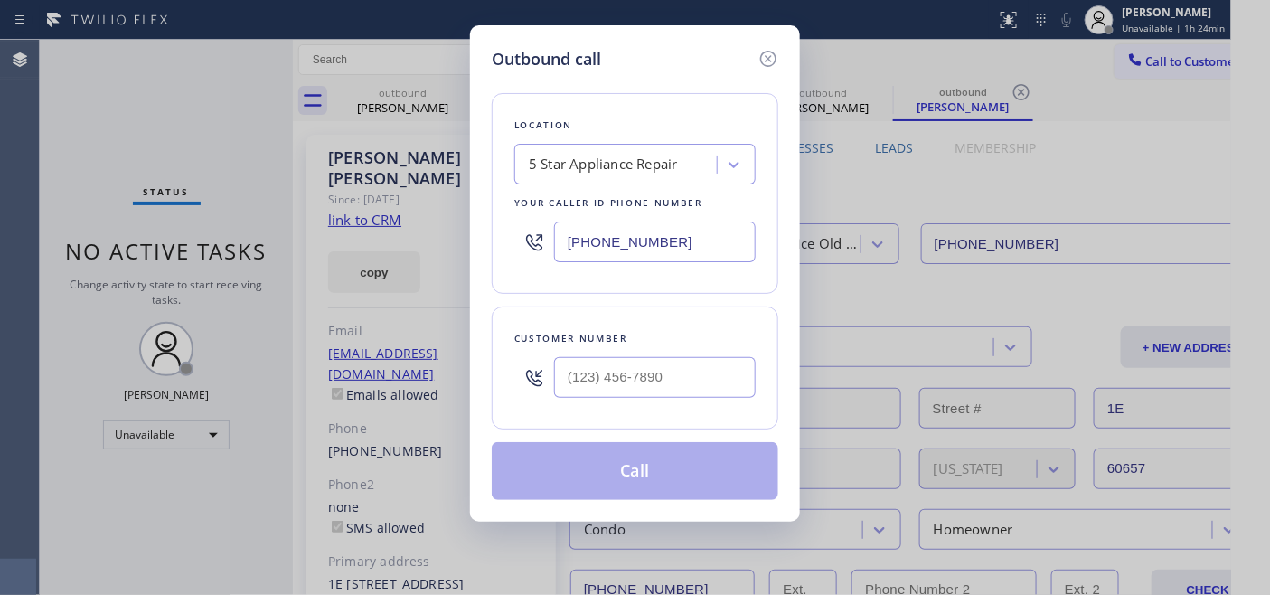
drag, startPoint x: 1055, startPoint y: 123, endPoint x: 791, endPoint y: 213, distance: 279.8
click at [518, 370] on div "(___) ___-____" at bounding box center [634, 377] width 241 height 59
paste input "408) 281-0767"
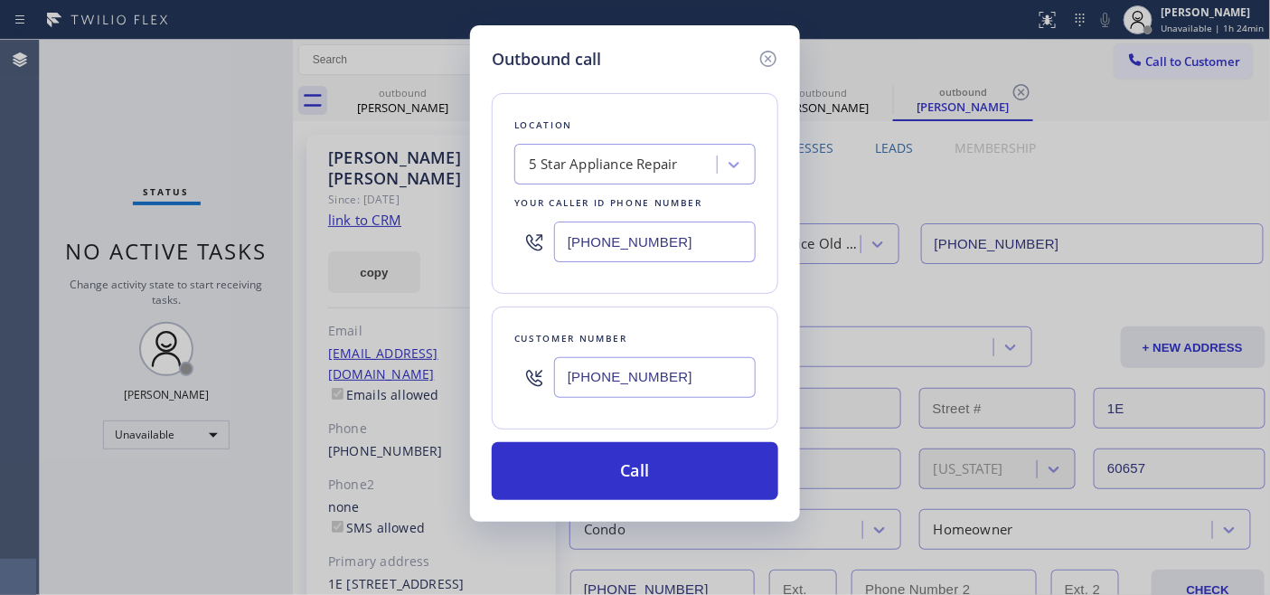
type input "[PHONE_NUMBER]"
drag, startPoint x: 692, startPoint y: 233, endPoint x: 450, endPoint y: 221, distance: 242.5
click at [450, 221] on div "Outbound call Location 5 Star Appliance Repair Your caller id phone number [PHO…" at bounding box center [635, 297] width 1270 height 595
paste input "669) 202-2534"
type input "[PHONE_NUMBER]"
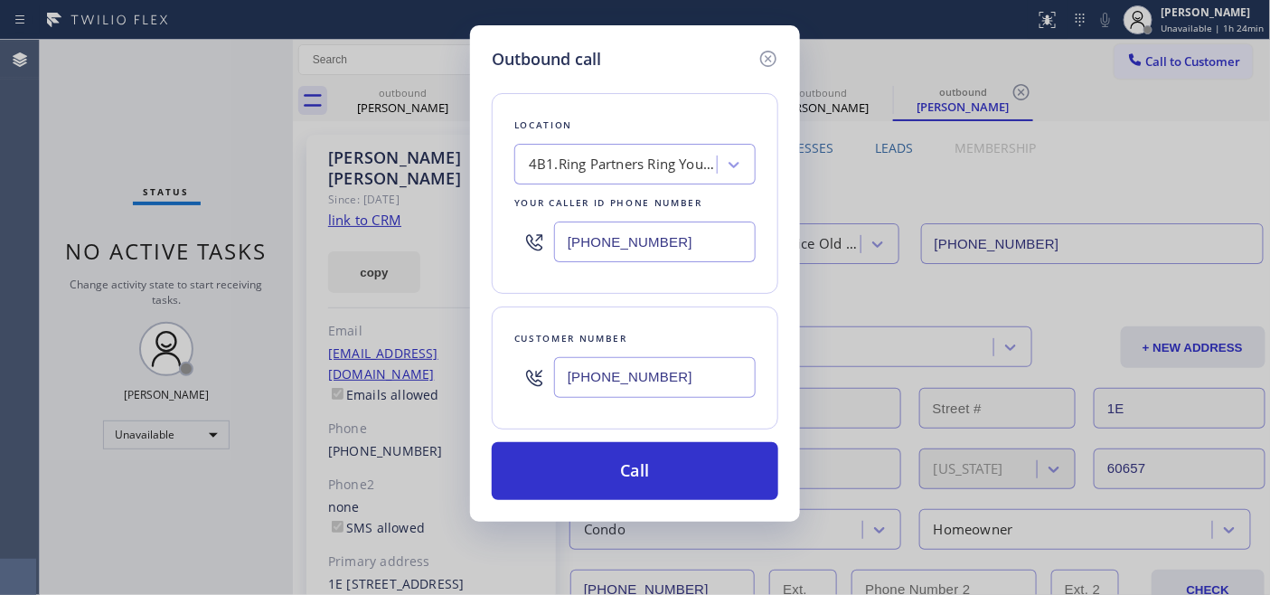
click at [627, 439] on div "Location 4B1.Ring Partners Ring Your Appliance Repair Company SJ Your caller id…" at bounding box center [635, 285] width 286 height 428
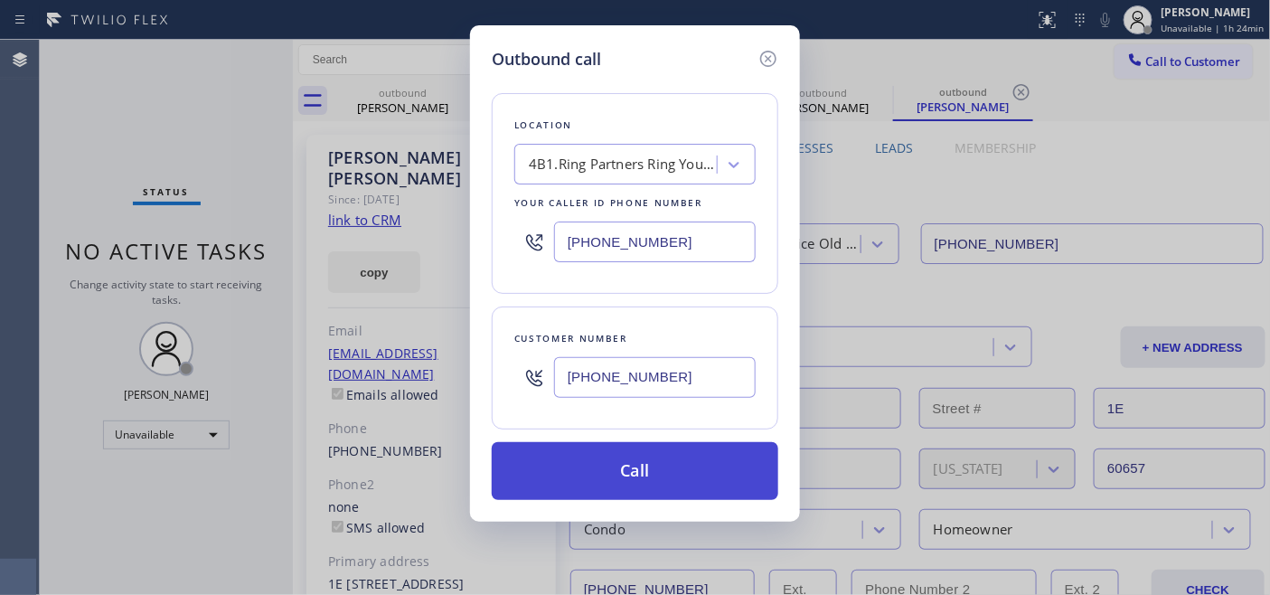
click at [639, 457] on button "Call" at bounding box center [635, 471] width 286 height 58
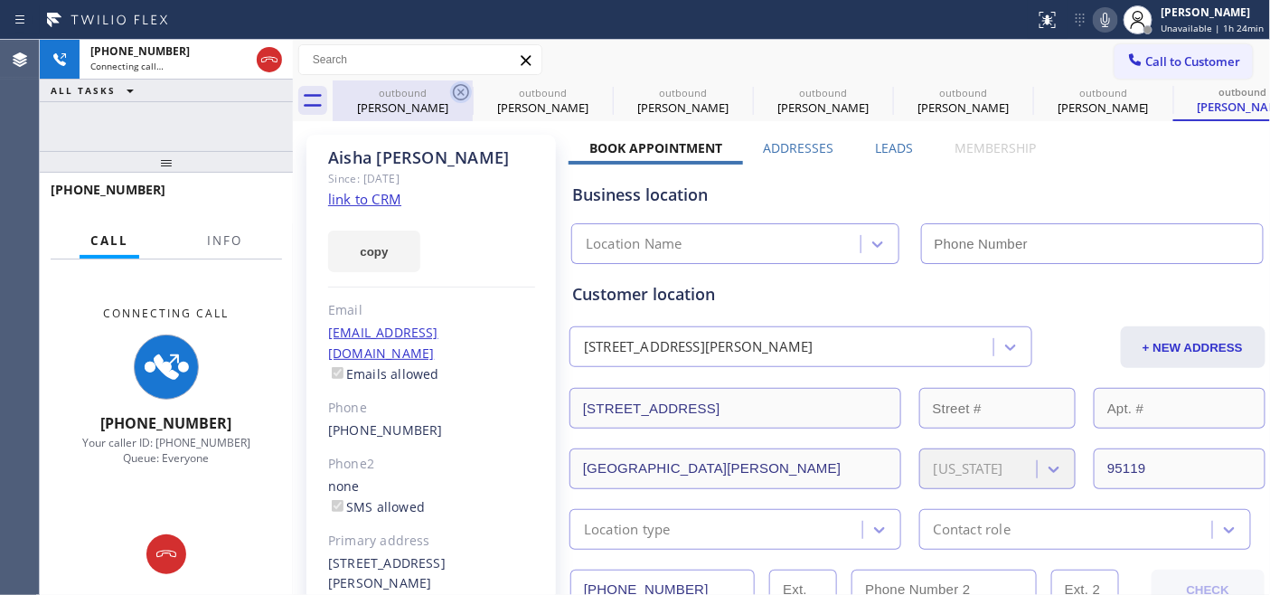
click at [456, 88] on icon at bounding box center [461, 92] width 22 height 22
click at [0, 0] on icon at bounding box center [0, 0] width 0 height 0
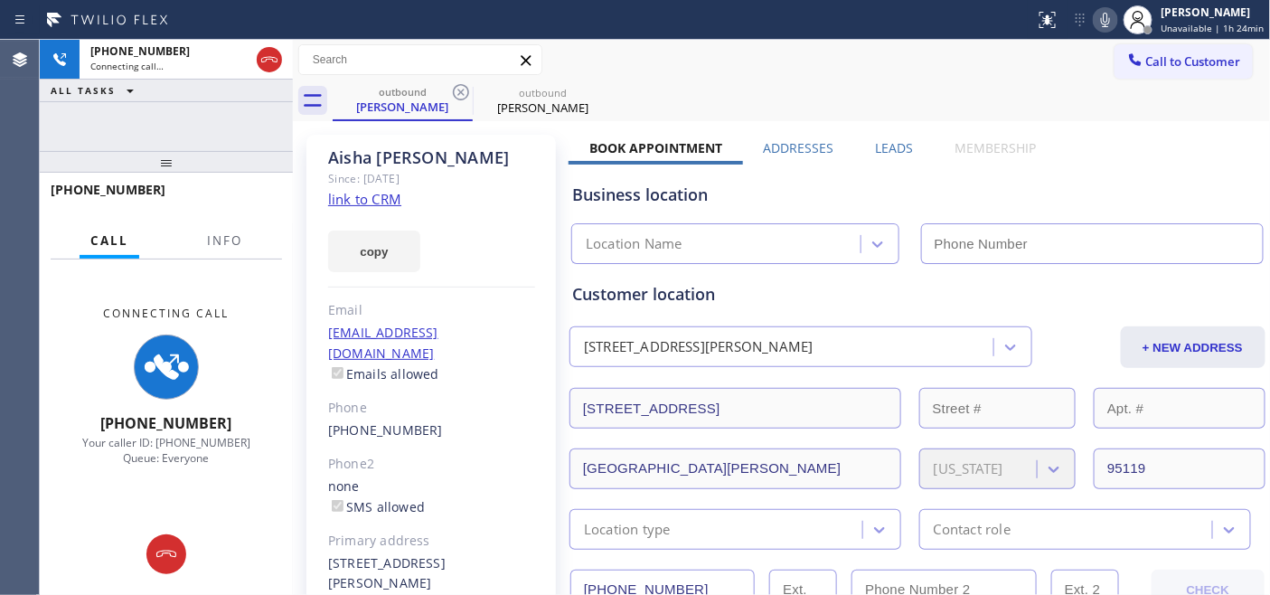
click at [456, 88] on icon at bounding box center [461, 92] width 22 height 22
click at [0, 0] on icon at bounding box center [0, 0] width 0 height 0
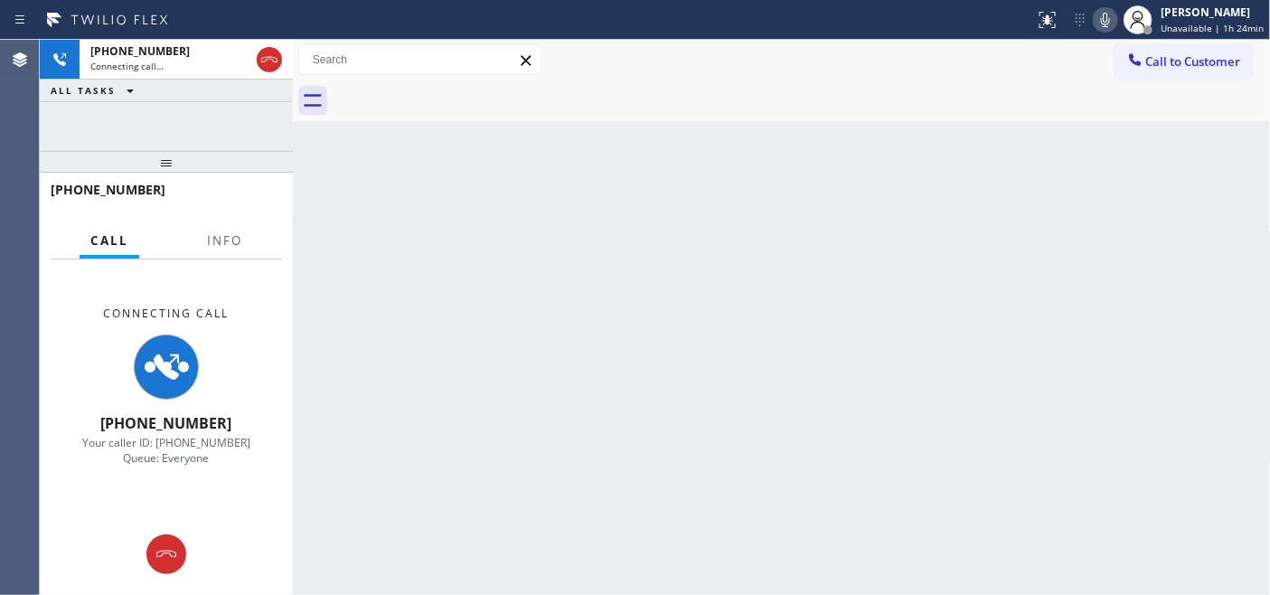
click at [456, 88] on div at bounding box center [802, 100] width 938 height 41
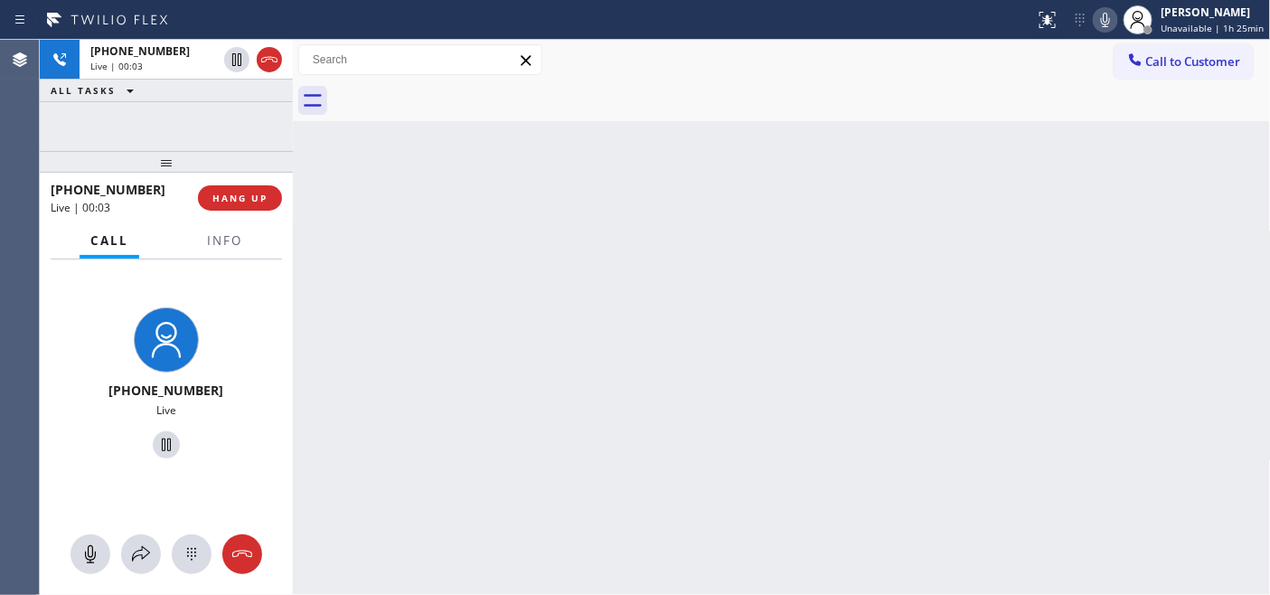
click at [277, 209] on div "[PHONE_NUMBER] Live | 00:03 HANG UP" at bounding box center [166, 197] width 231 height 47
click at [272, 203] on button "HANG UP" at bounding box center [240, 197] width 84 height 25
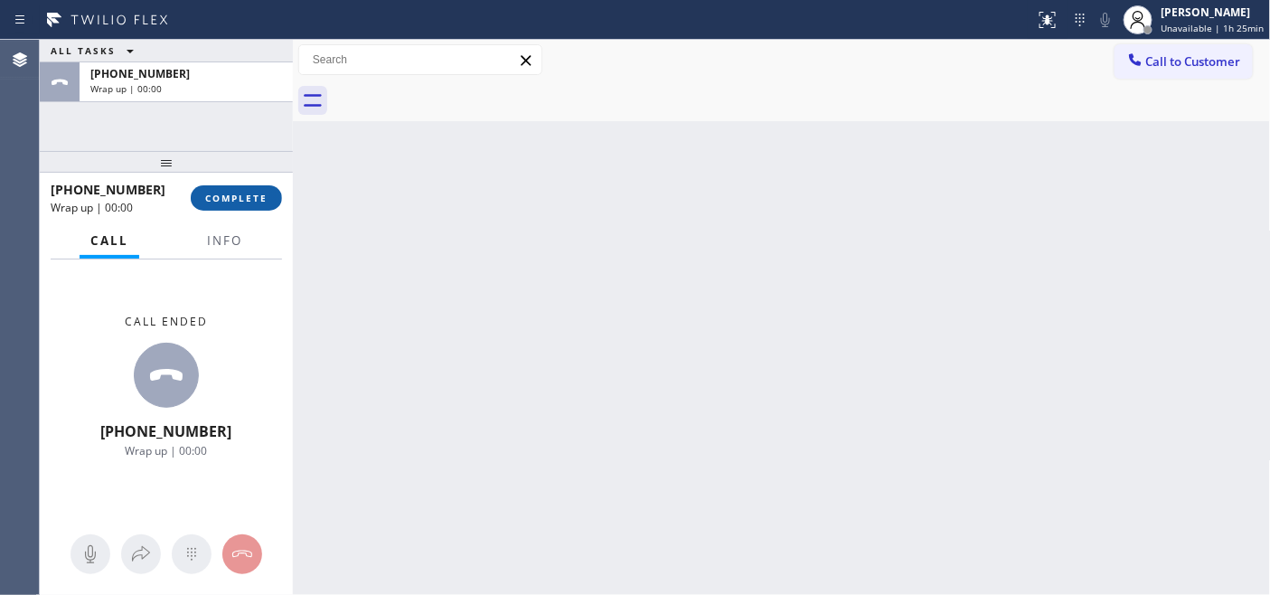
click at [272, 203] on button "COMPLETE" at bounding box center [236, 197] width 91 height 25
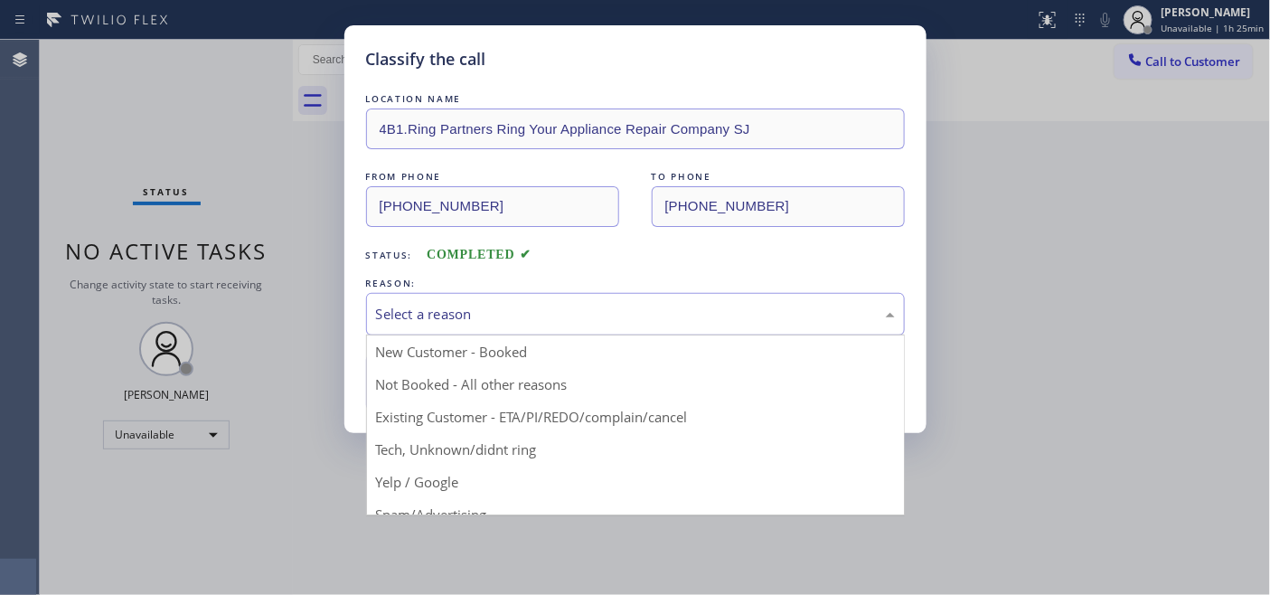
click at [598, 304] on div "Select a reason" at bounding box center [635, 314] width 519 height 21
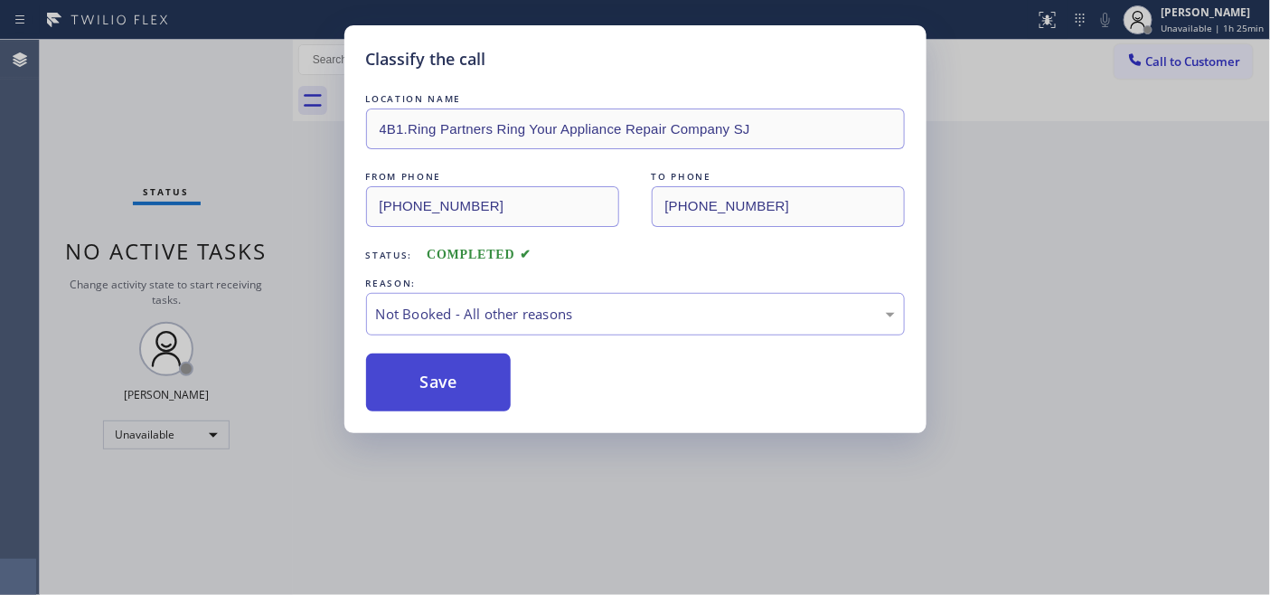
click at [456, 384] on button "Save" at bounding box center [438, 382] width 145 height 58
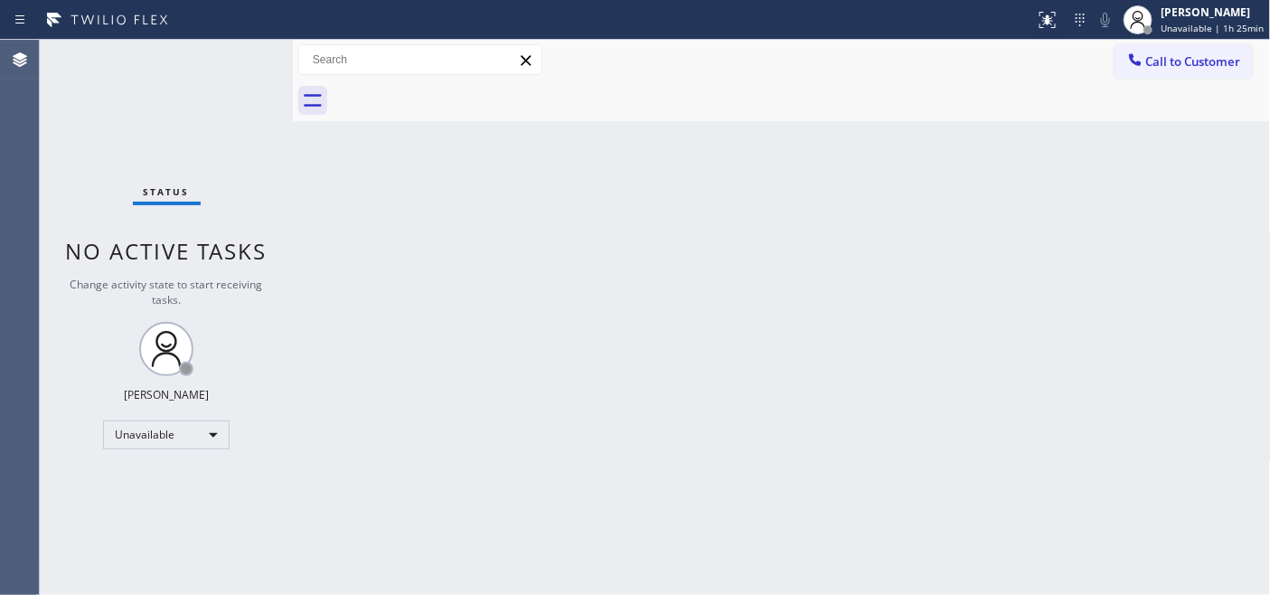
click at [1164, 72] on button "Call to Customer" at bounding box center [1183, 61] width 138 height 34
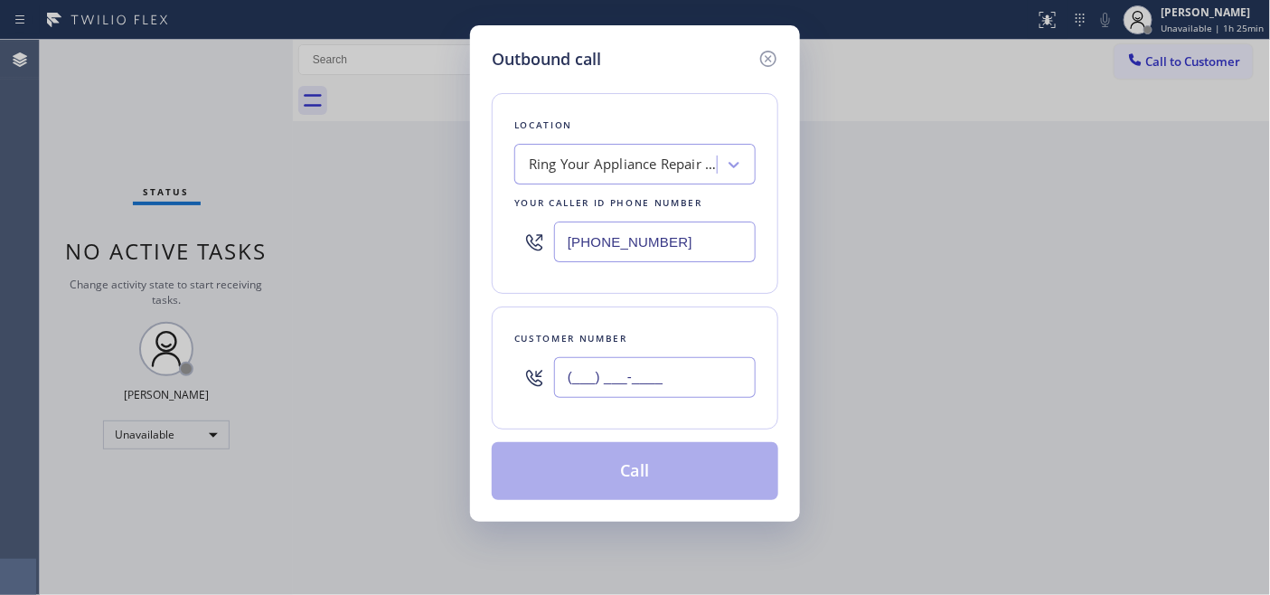
click at [676, 377] on input "(___) ___-____" at bounding box center [655, 377] width 202 height 41
paste input "949) 733-9144"
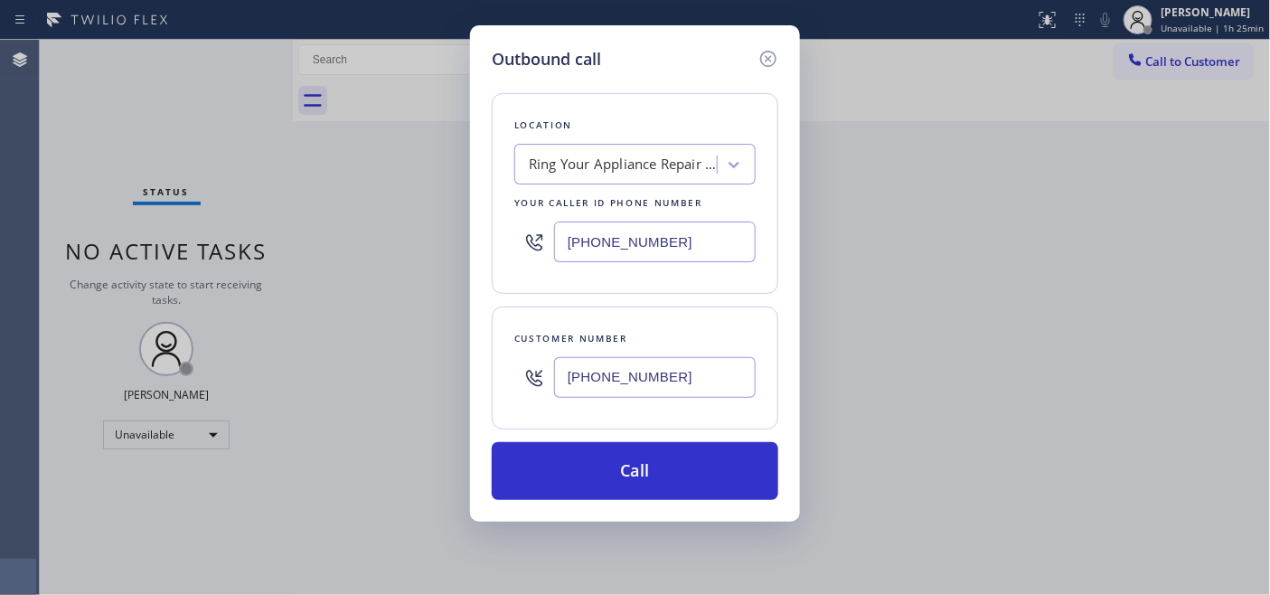
type input "[PHONE_NUMBER]"
drag, startPoint x: 685, startPoint y: 230, endPoint x: 483, endPoint y: 229, distance: 201.5
click at [507, 230] on div "Location Ring Your Appliance Repair Company SJ Your caller id phone number [PHO…" at bounding box center [635, 193] width 286 height 201
paste input "949) 438-5091"
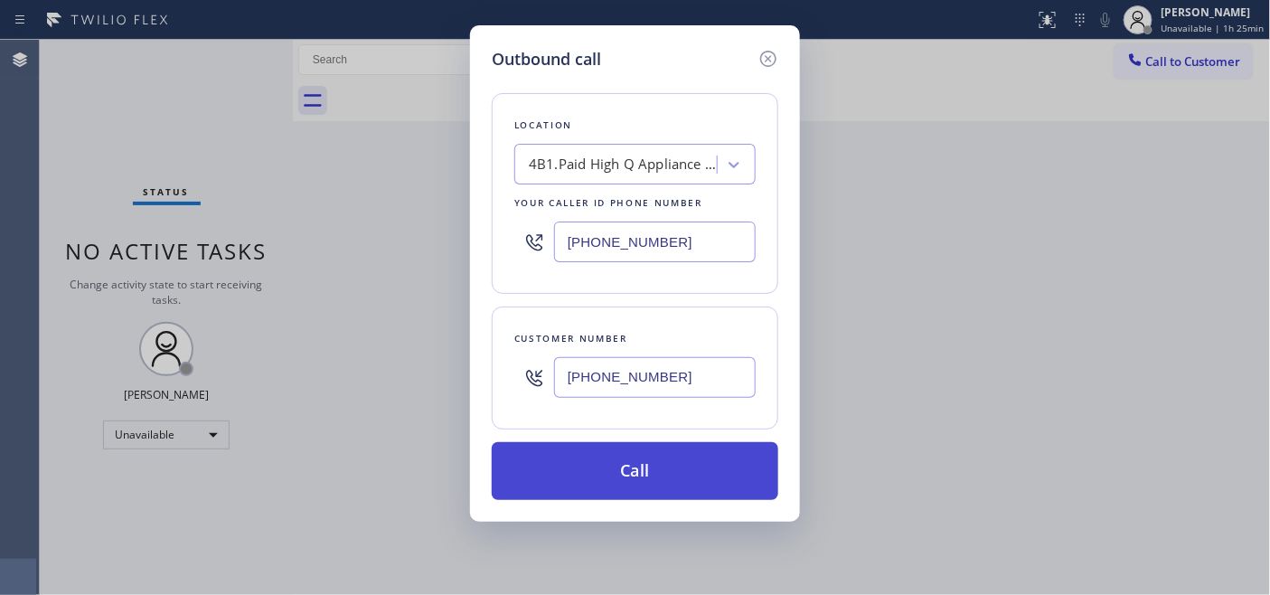
type input "[PHONE_NUMBER]"
click at [719, 455] on button "Call" at bounding box center [635, 471] width 286 height 58
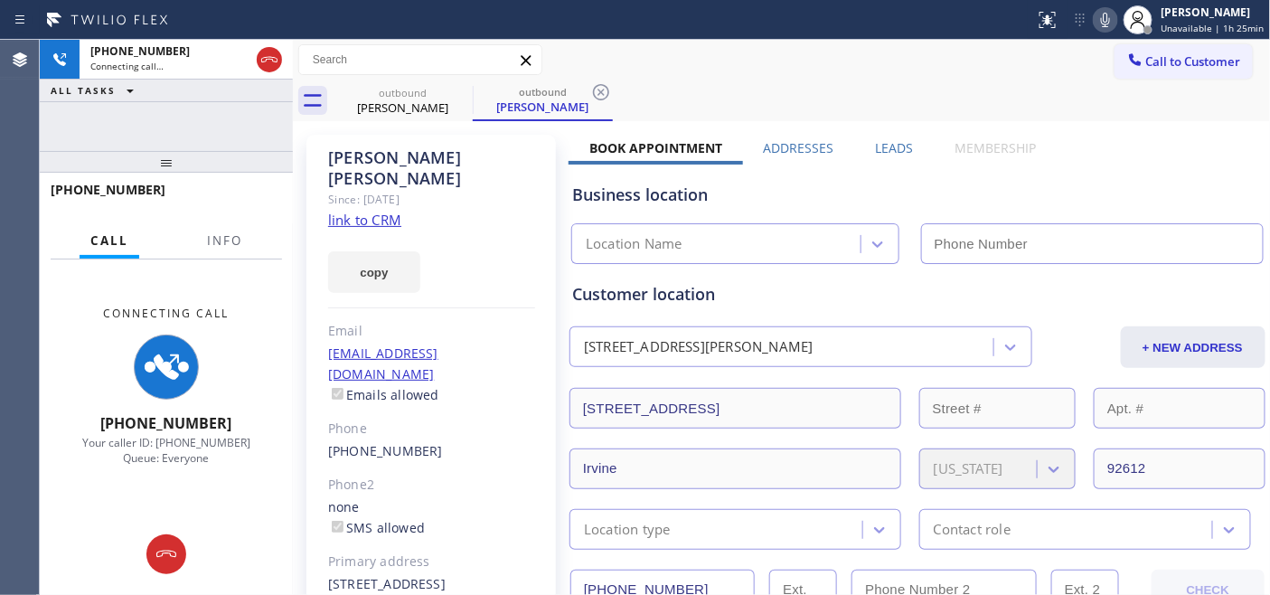
type input "[PHONE_NUMBER]"
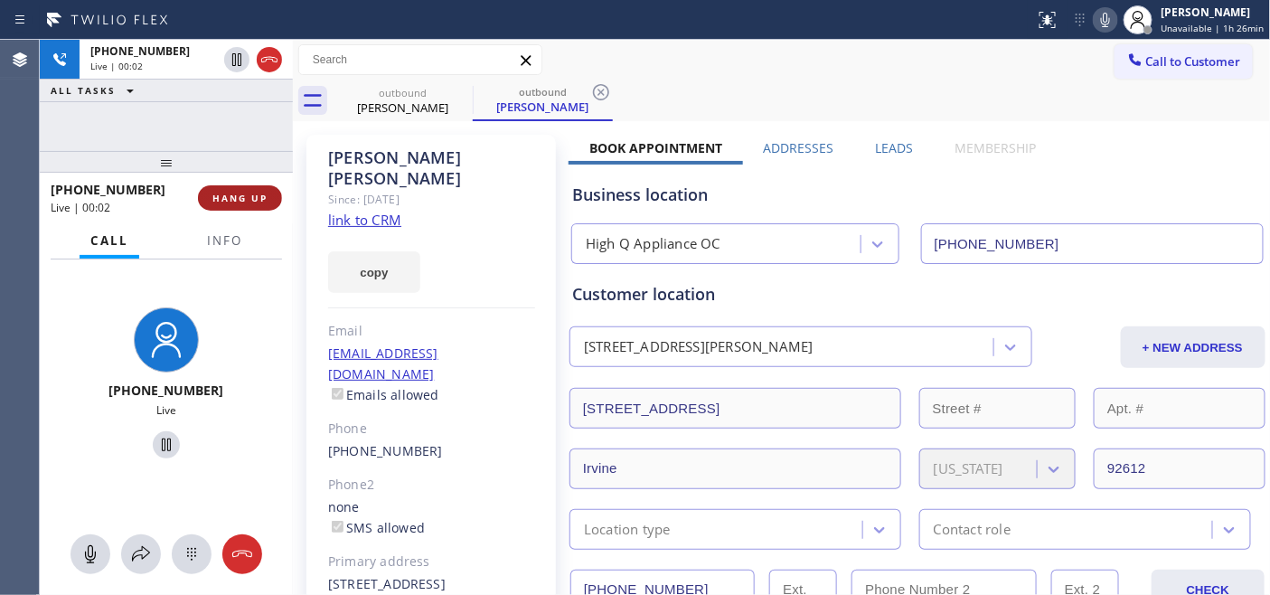
click at [213, 203] on span "HANG UP" at bounding box center [239, 198] width 55 height 13
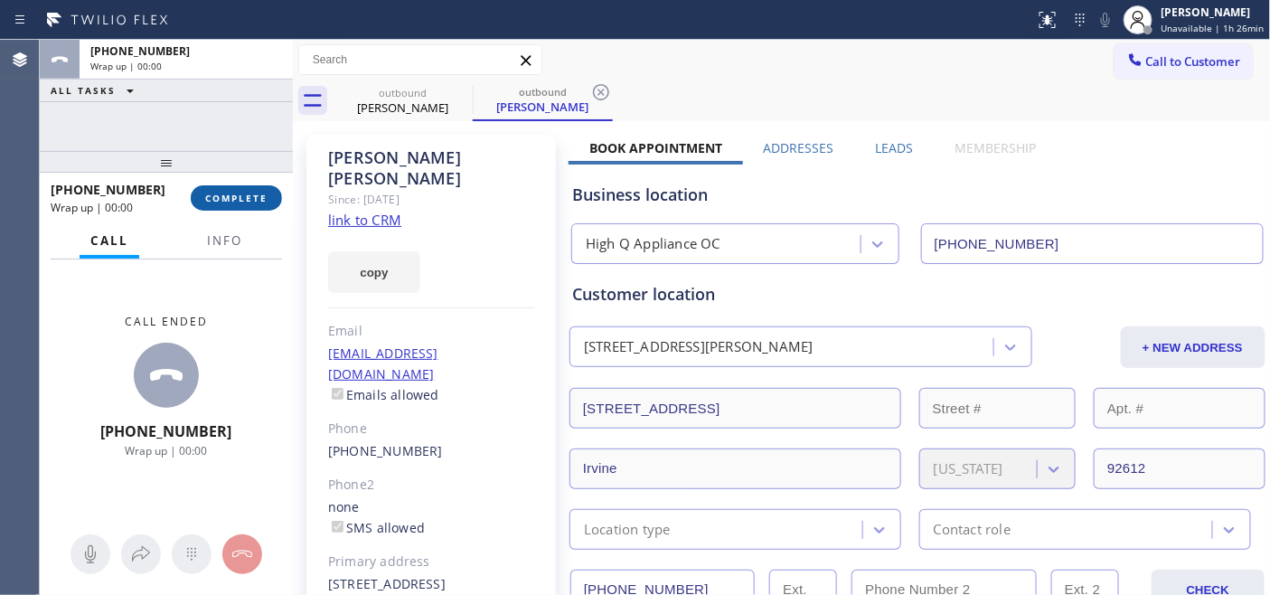
click at [238, 197] on span "COMPLETE" at bounding box center [236, 198] width 62 height 13
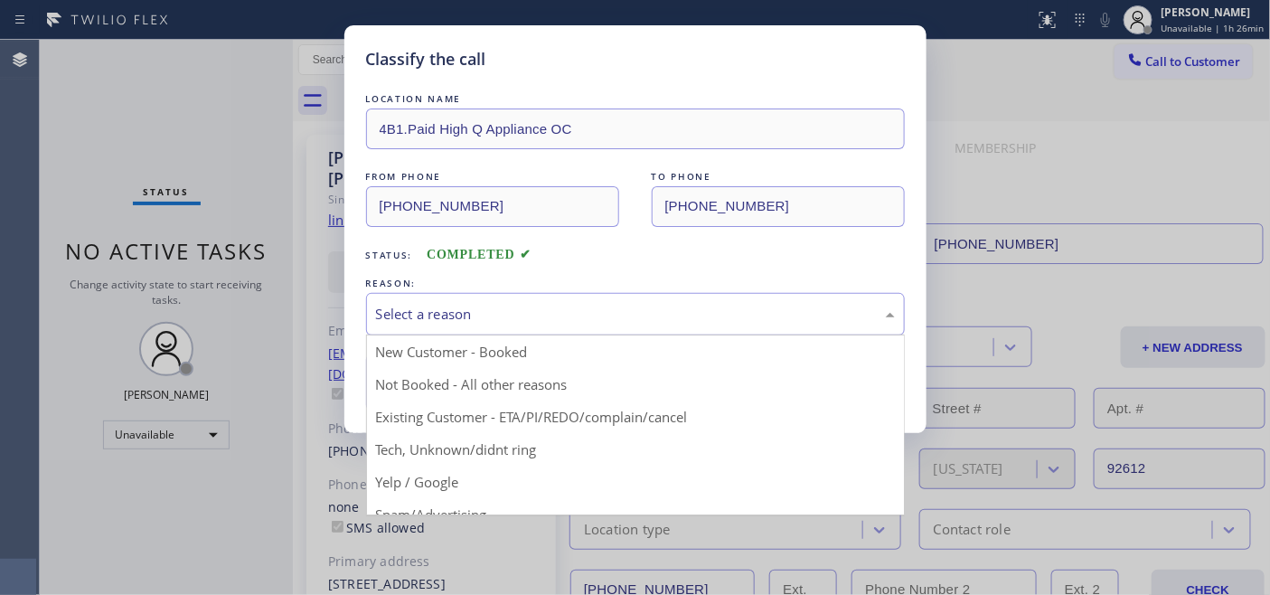
click at [499, 327] on div "Select a reason" at bounding box center [635, 314] width 539 height 42
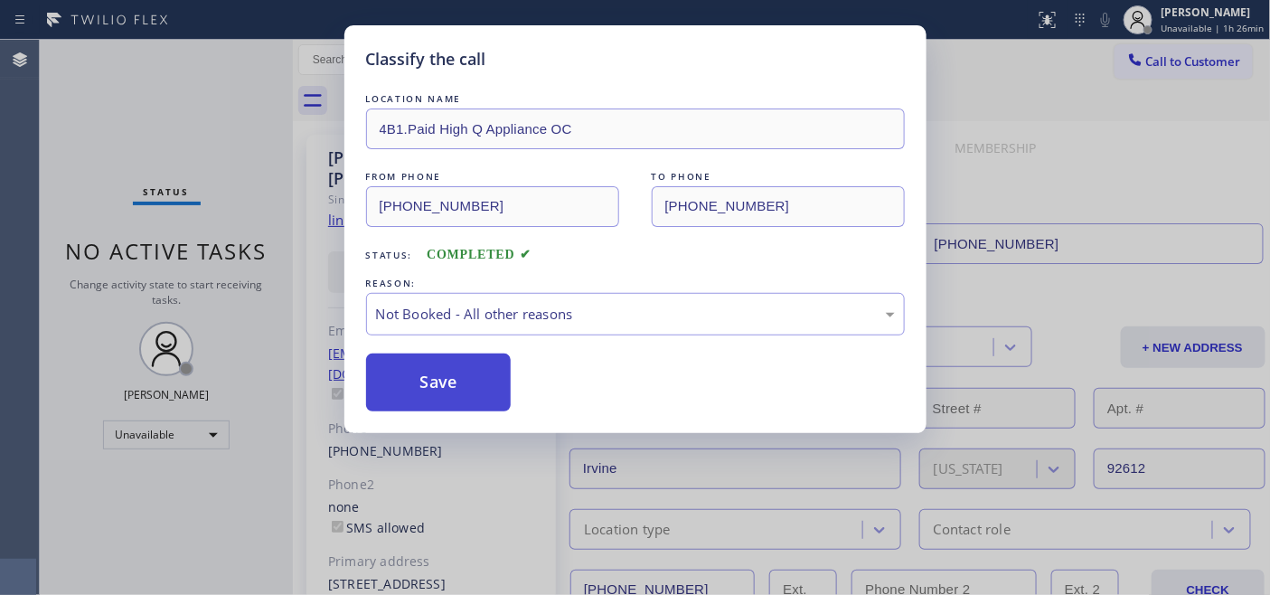
click at [483, 381] on button "Save" at bounding box center [438, 382] width 145 height 58
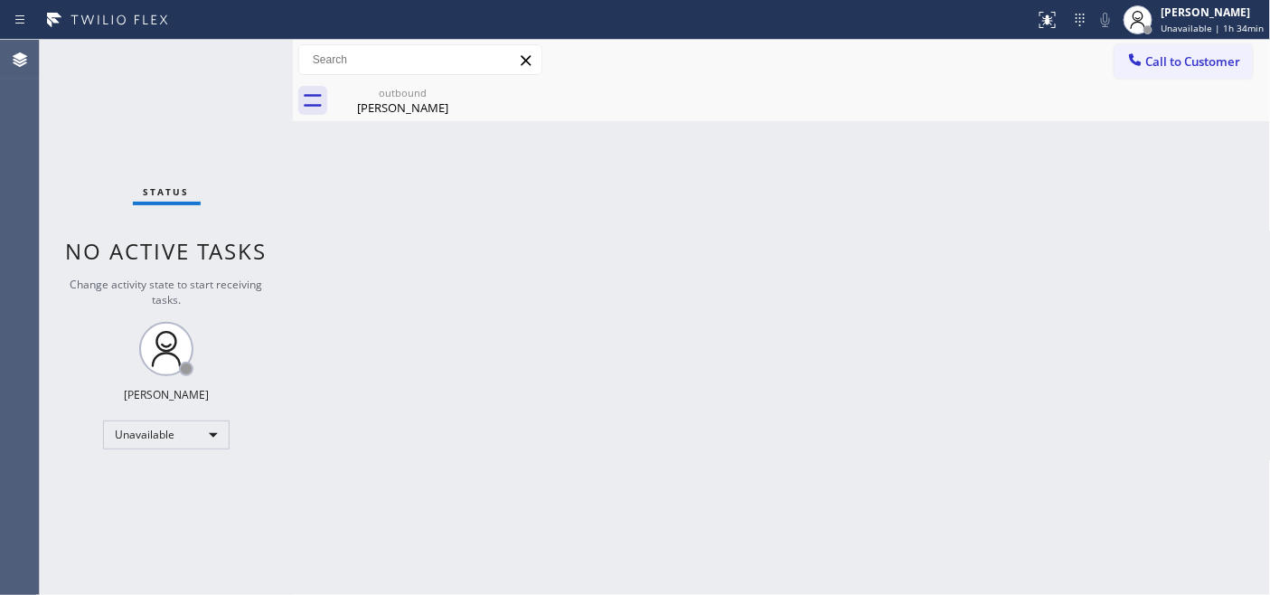
click at [1193, 53] on span "Call to Customer" at bounding box center [1193, 61] width 95 height 16
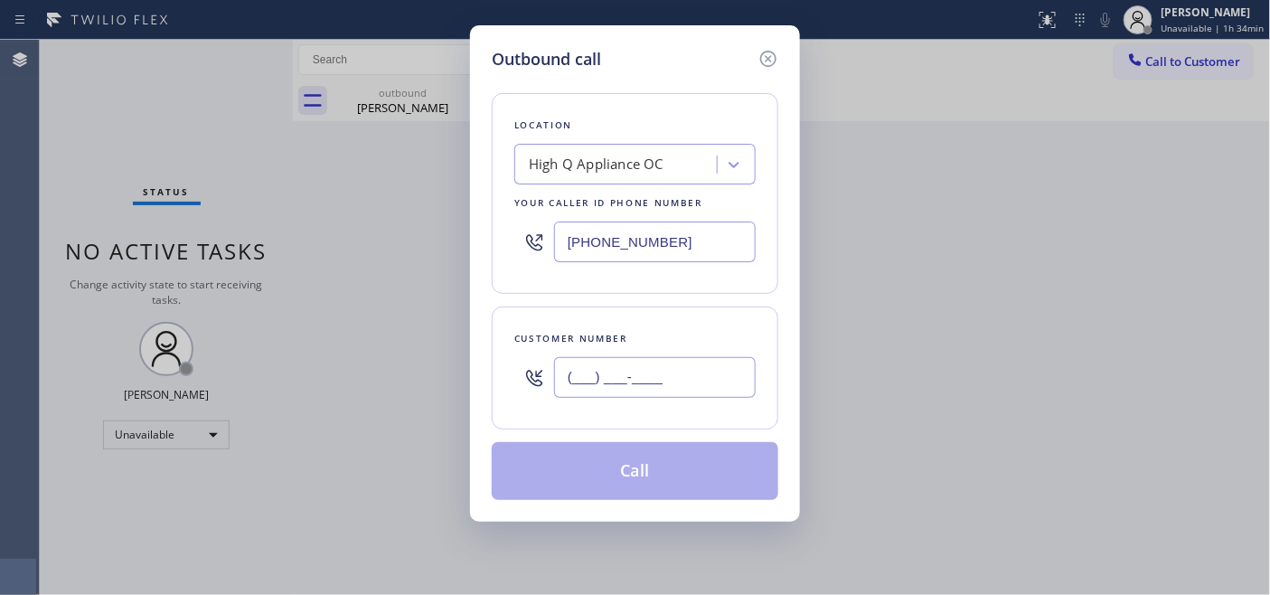
click at [681, 368] on input "(___) ___-____" at bounding box center [655, 377] width 202 height 41
paste input "866) 702-1734"
type input "[PHONE_NUMBER]"
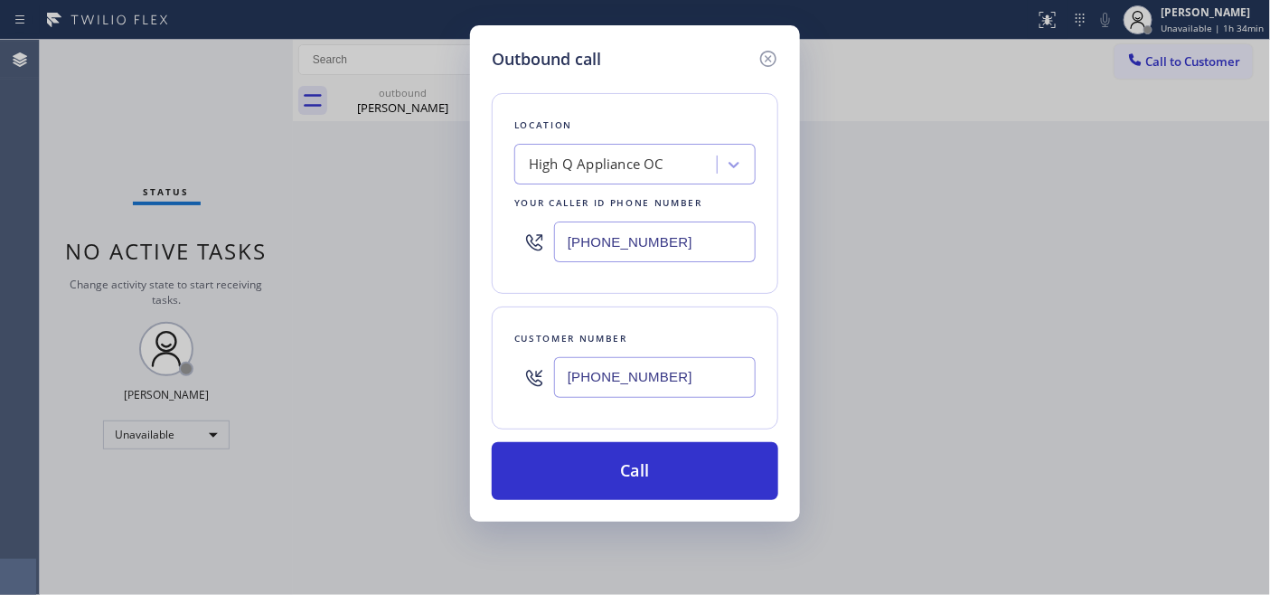
drag, startPoint x: 697, startPoint y: 237, endPoint x: 513, endPoint y: 232, distance: 183.5
click at [512, 231] on div "Location High Q Appliance OC Your caller id phone number [PHONE_NUMBER]" at bounding box center [635, 193] width 286 height 201
paste input "650) 349-8323"
type input "[PHONE_NUMBER]"
drag, startPoint x: 680, startPoint y: 377, endPoint x: 521, endPoint y: 377, distance: 158.1
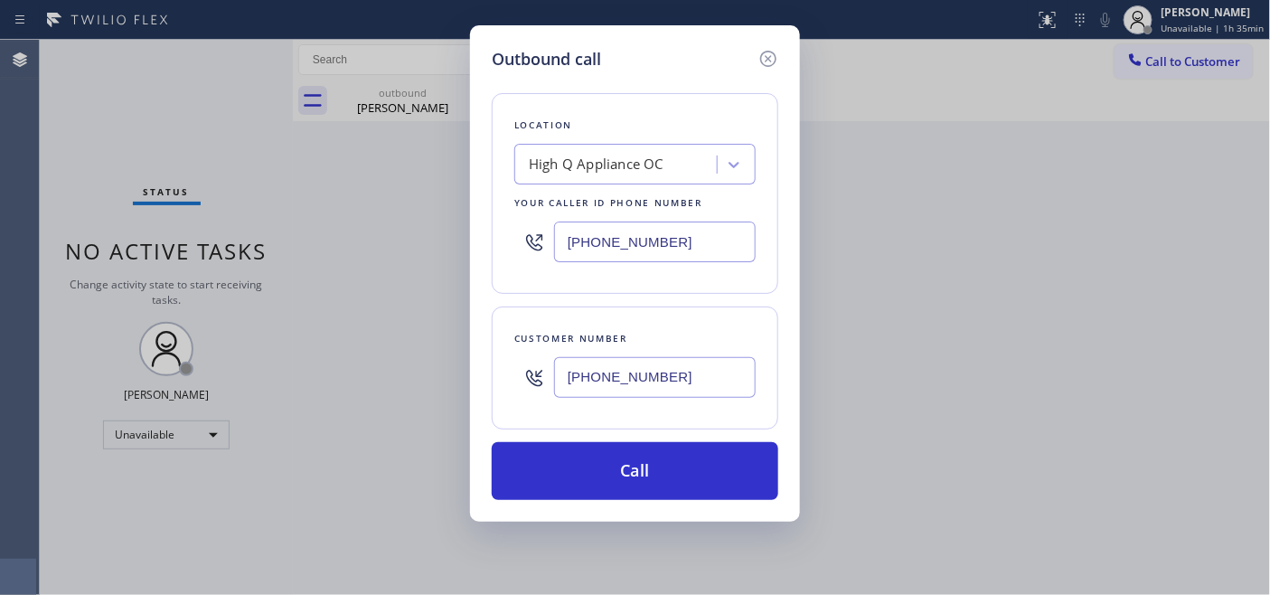
click at [522, 377] on div "[PHONE_NUMBER]" at bounding box center [634, 377] width 241 height 59
paste input "650) 349-8323"
type input "[PHONE_NUMBER]"
click at [429, 223] on div "Outbound call Location High Q Appliance OC Your caller id phone number [PHONE_N…" at bounding box center [635, 297] width 1270 height 595
drag, startPoint x: 663, startPoint y: 250, endPoint x: 445, endPoint y: 224, distance: 220.2
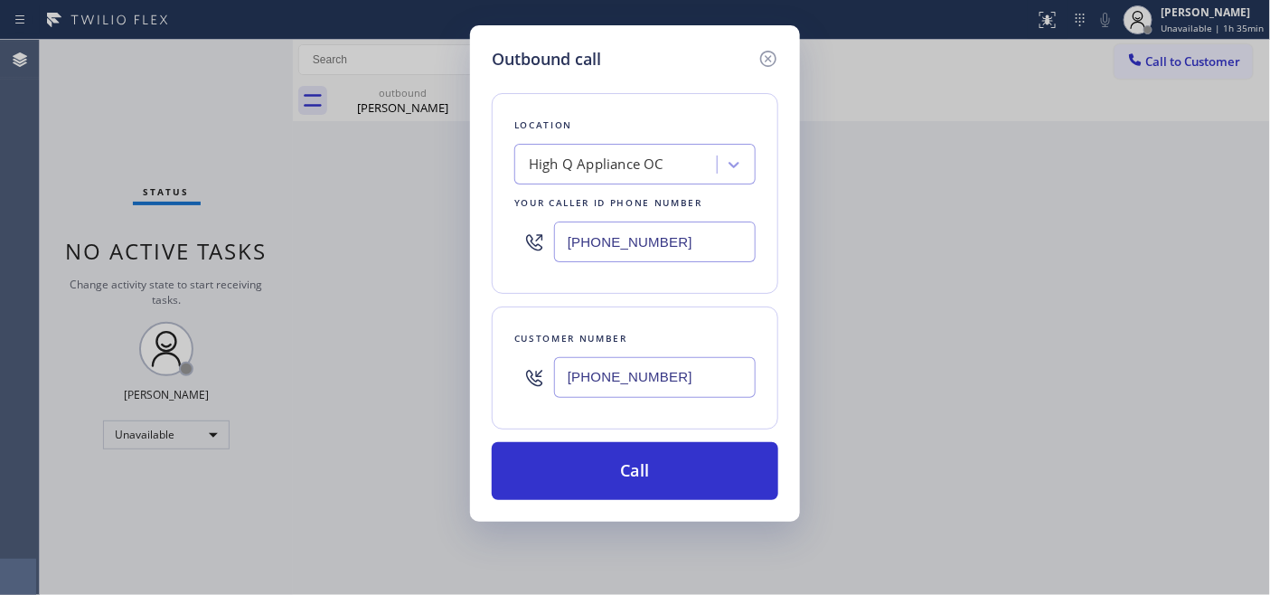
click at [445, 224] on div "Outbound call Location High Q Appliance OC Your caller id phone number [PHONE_N…" at bounding box center [635, 297] width 1270 height 595
paste input "866) 702-1734"
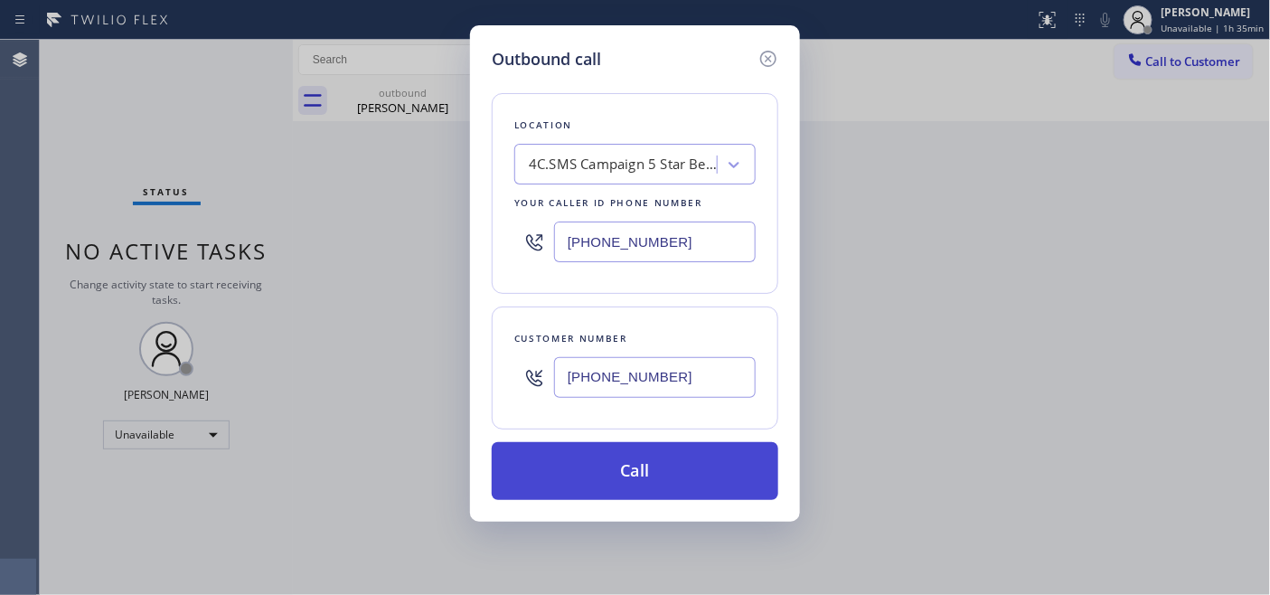
type input "[PHONE_NUMBER]"
click at [675, 458] on button "Call" at bounding box center [635, 471] width 286 height 58
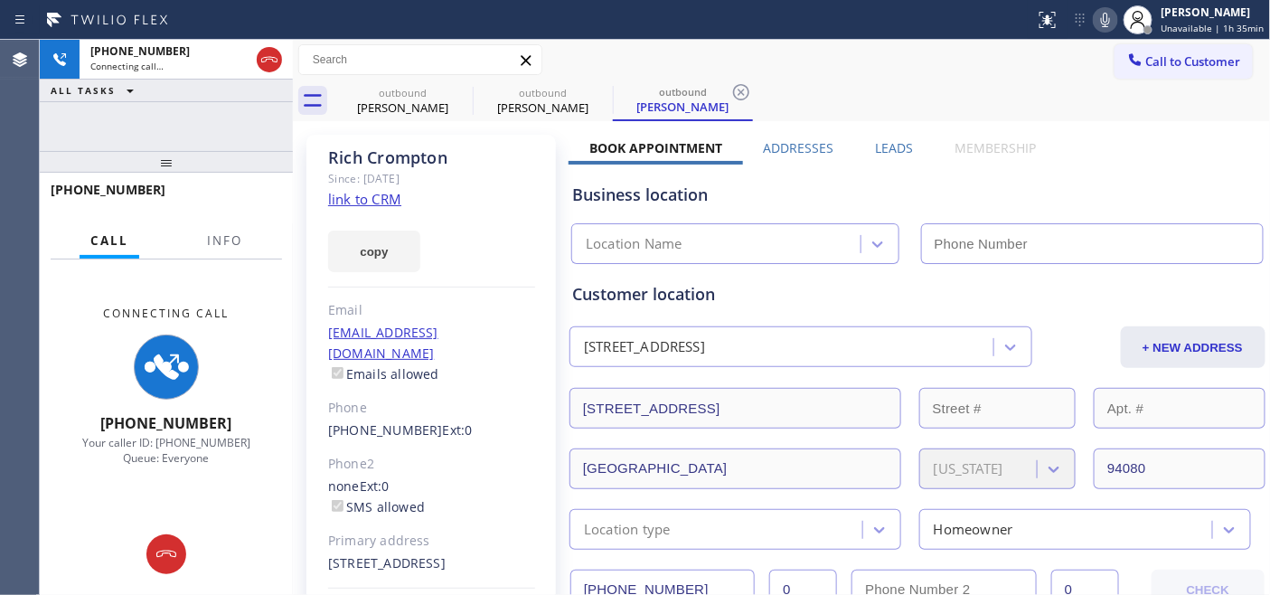
type input "[PHONE_NUMBER]"
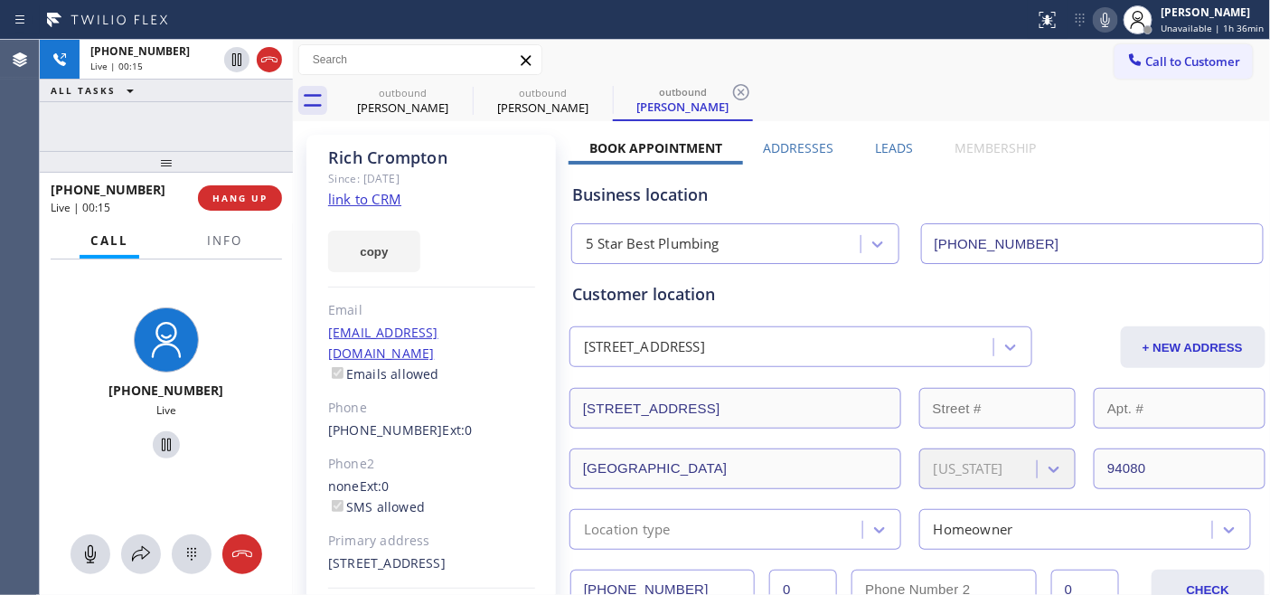
drag, startPoint x: 230, startPoint y: 164, endPoint x: 251, endPoint y: 113, distance: 54.7
click at [223, 114] on div "[PHONE_NUMBER] Live | 00:15 ALL TASKS ALL TASKS ACTIVE TASKS TASKS IN WRAP UP […" at bounding box center [166, 317] width 253 height 555
click at [418, 217] on div "copy" at bounding box center [431, 241] width 207 height 62
drag, startPoint x: 450, startPoint y: 201, endPoint x: 439, endPoint y: 202, distance: 10.9
click at [450, 201] on div "[PERSON_NAME] Since: [DATE] link to CRM copy Email [EMAIL_ADDRESS][DOMAIN_NAME]…" at bounding box center [430, 404] width 249 height 538
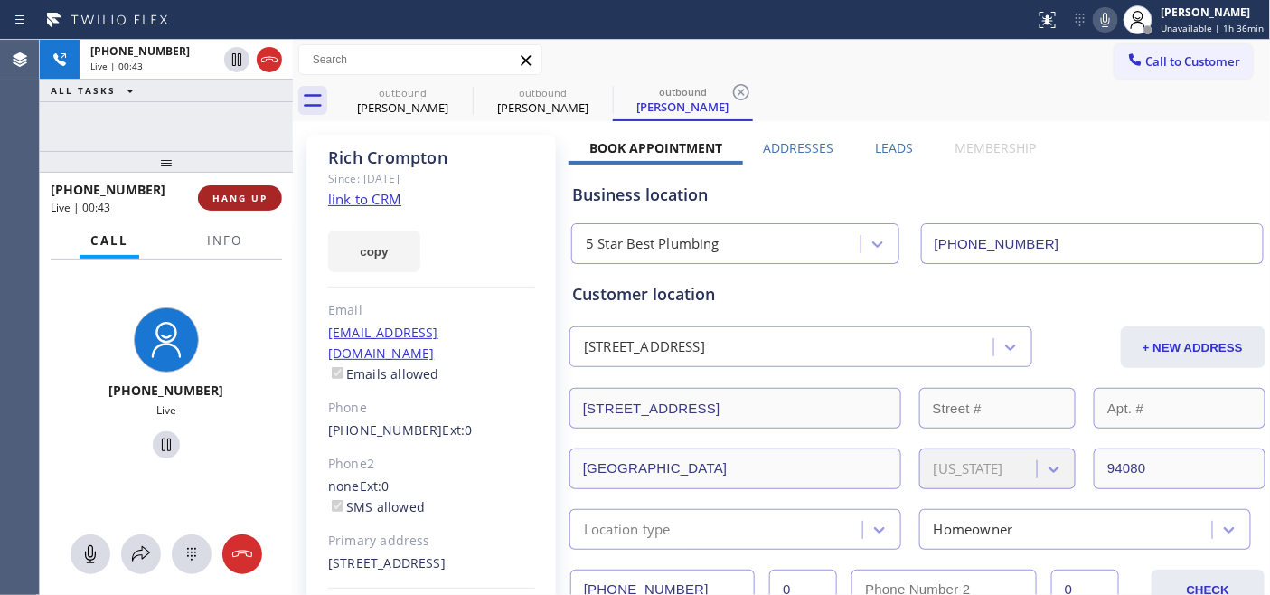
click at [242, 201] on span "HANG UP" at bounding box center [239, 198] width 55 height 13
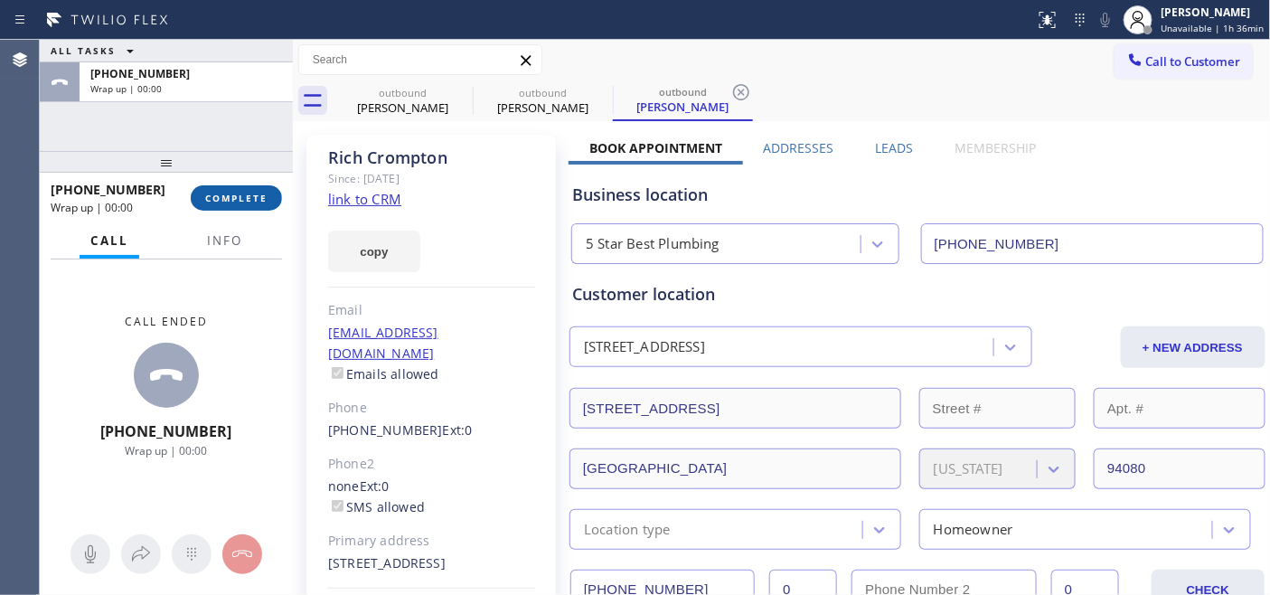
click at [255, 204] on button "COMPLETE" at bounding box center [236, 197] width 91 height 25
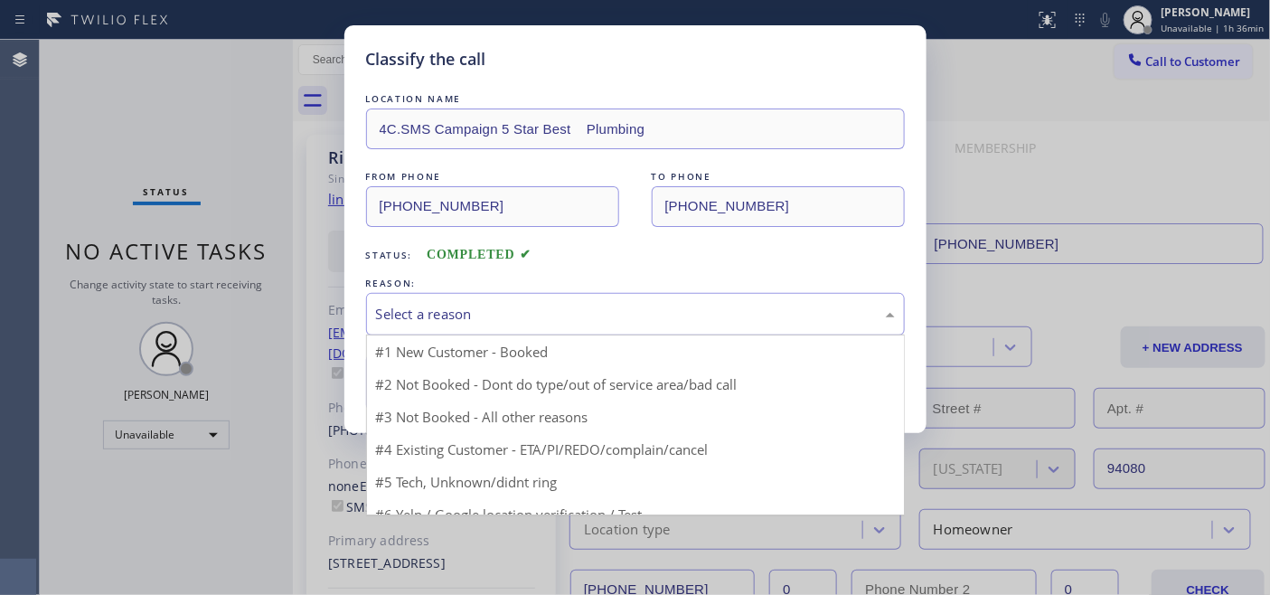
click at [492, 310] on div "Select a reason" at bounding box center [635, 314] width 519 height 21
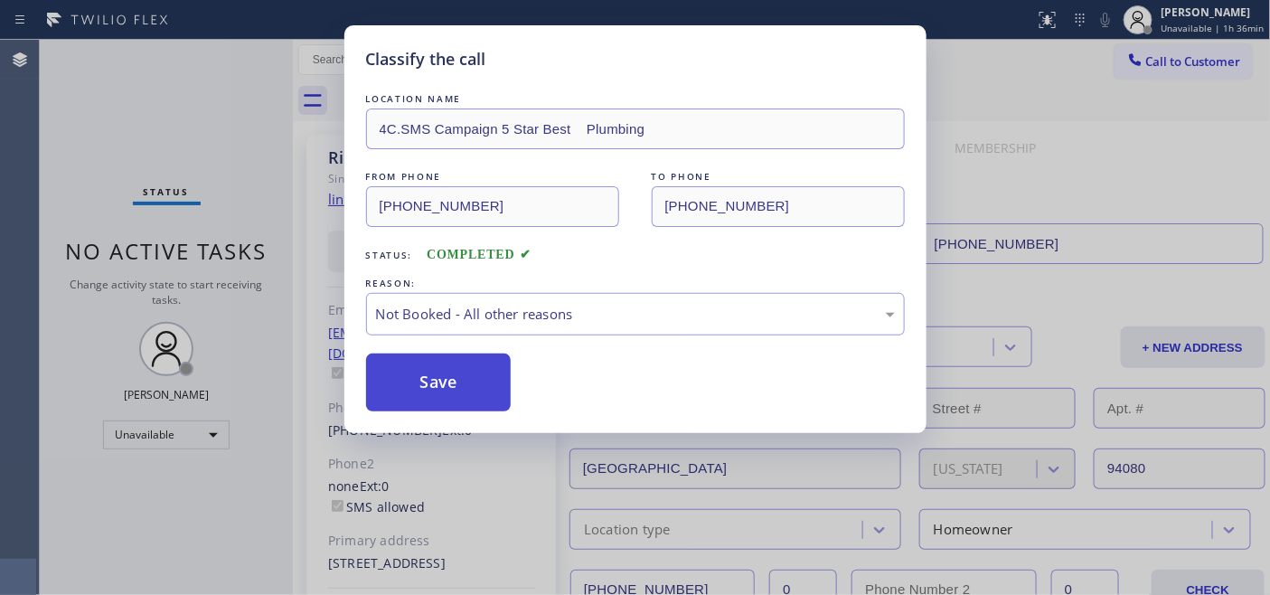
click at [452, 383] on button "Save" at bounding box center [438, 382] width 145 height 58
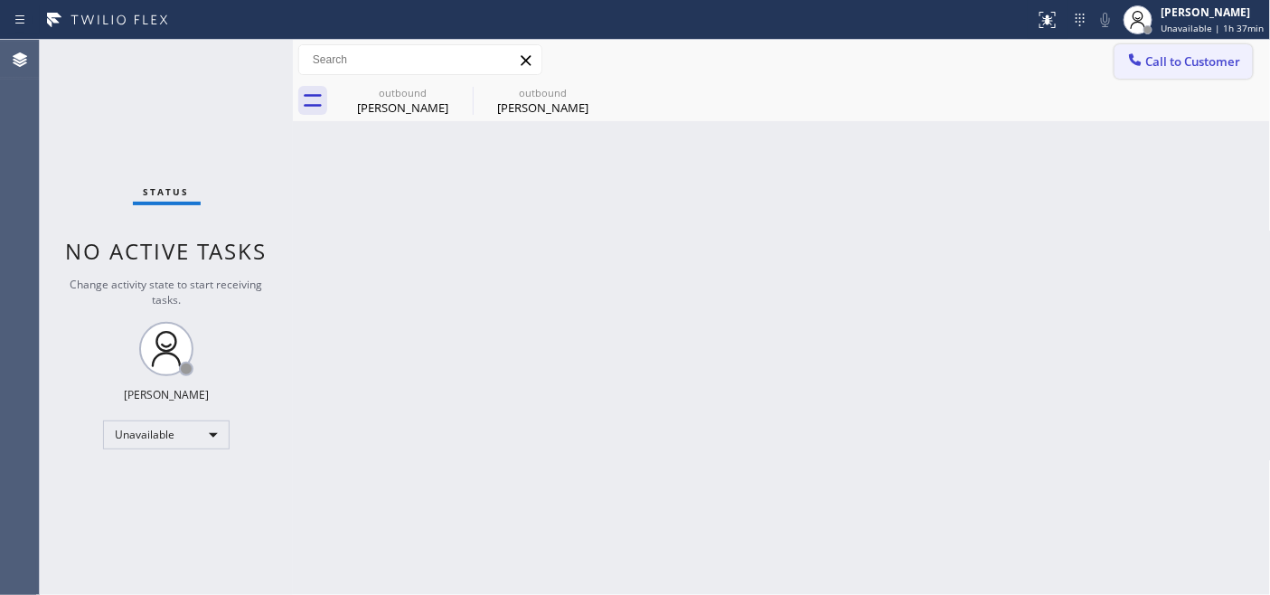
click at [1163, 56] on span "Call to Customer" at bounding box center [1193, 61] width 95 height 16
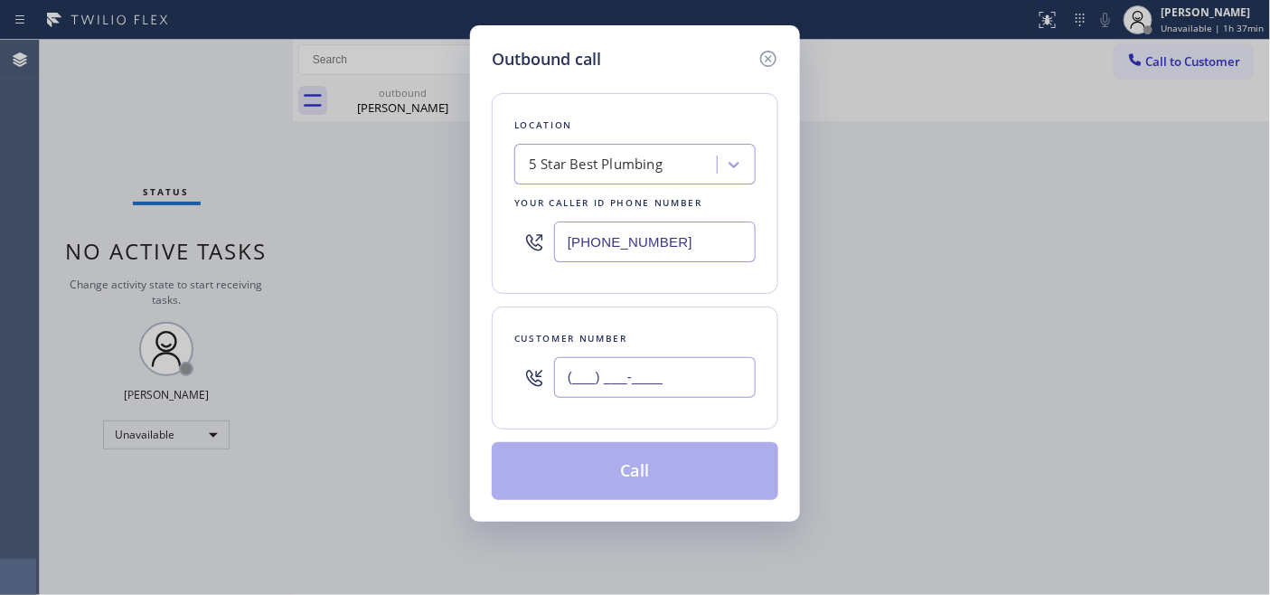
drag, startPoint x: 690, startPoint y: 368, endPoint x: 449, endPoint y: 395, distance: 242.8
click at [455, 385] on div "Outbound call Location 5 Star Best Plumbing Your caller id phone number [PHONE_…" at bounding box center [635, 297] width 1270 height 595
paste input "650) 349-8323"
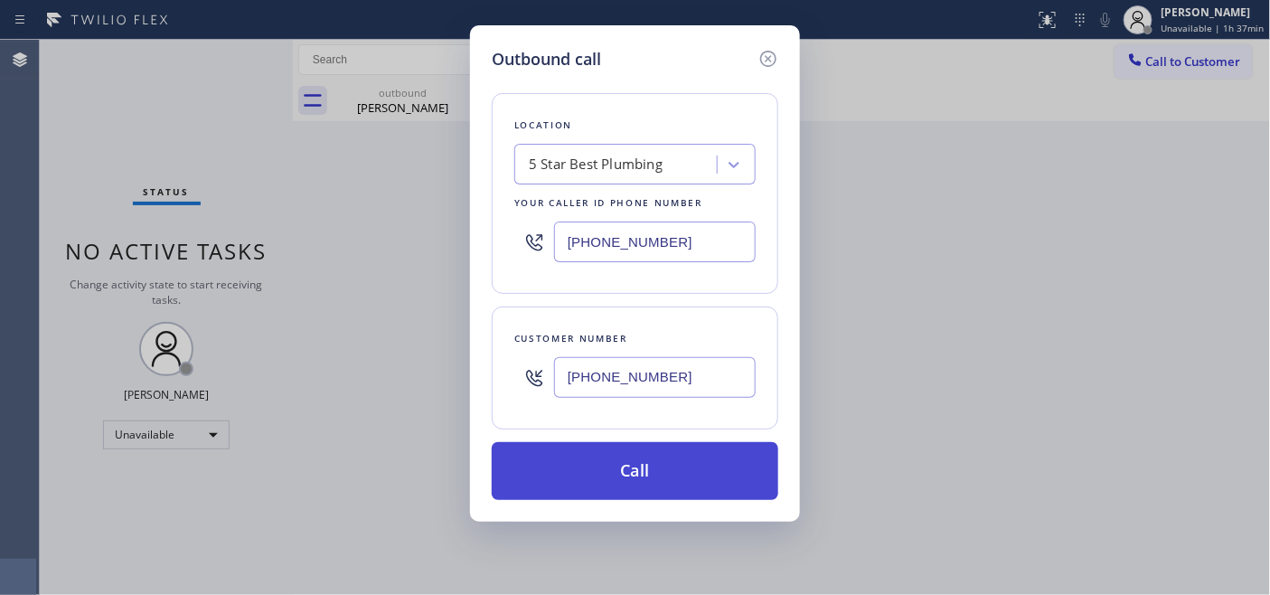
type input "[PHONE_NUMBER]"
click at [621, 476] on button "Call" at bounding box center [635, 471] width 286 height 58
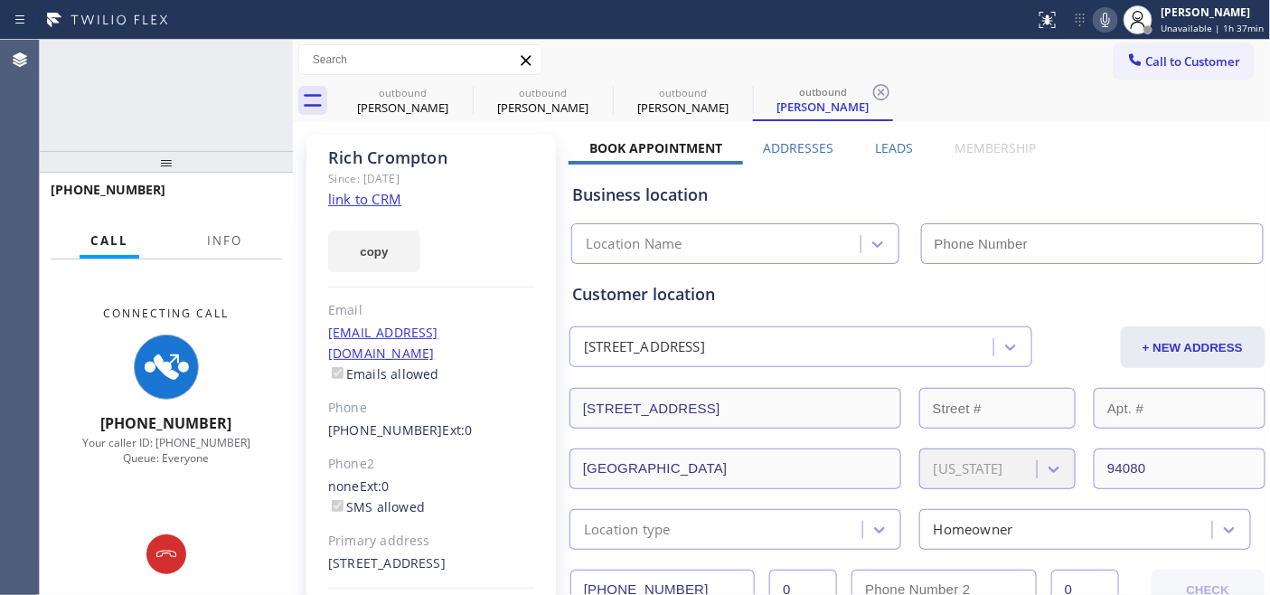
type input "[PHONE_NUMBER]"
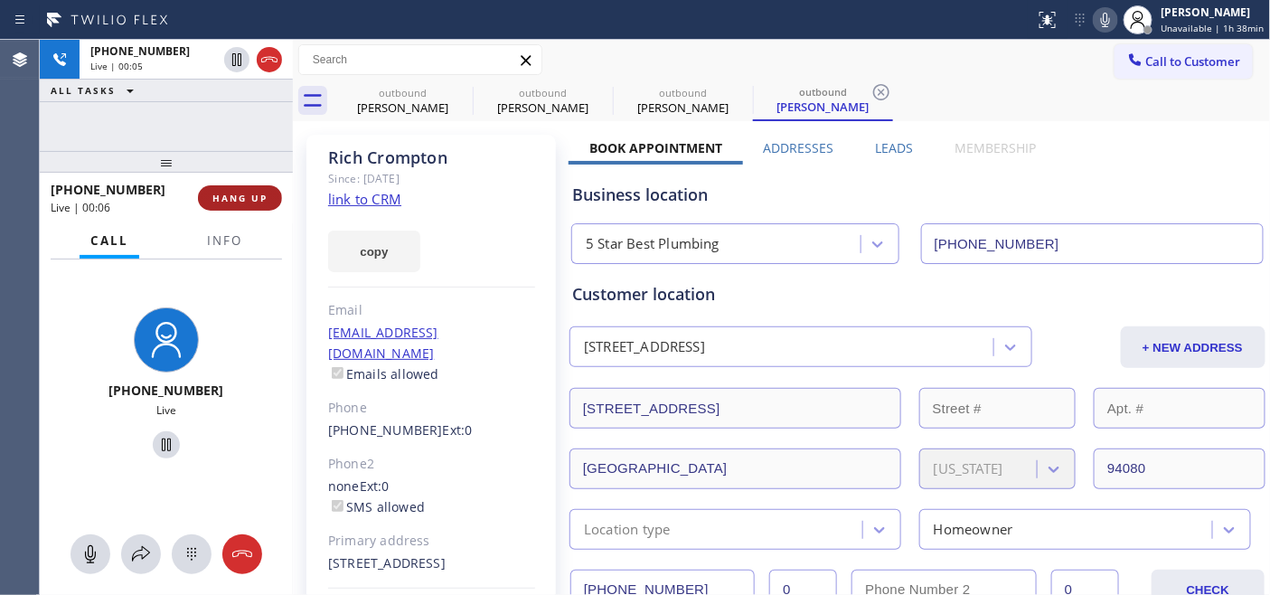
click at [230, 193] on span "HANG UP" at bounding box center [239, 198] width 55 height 13
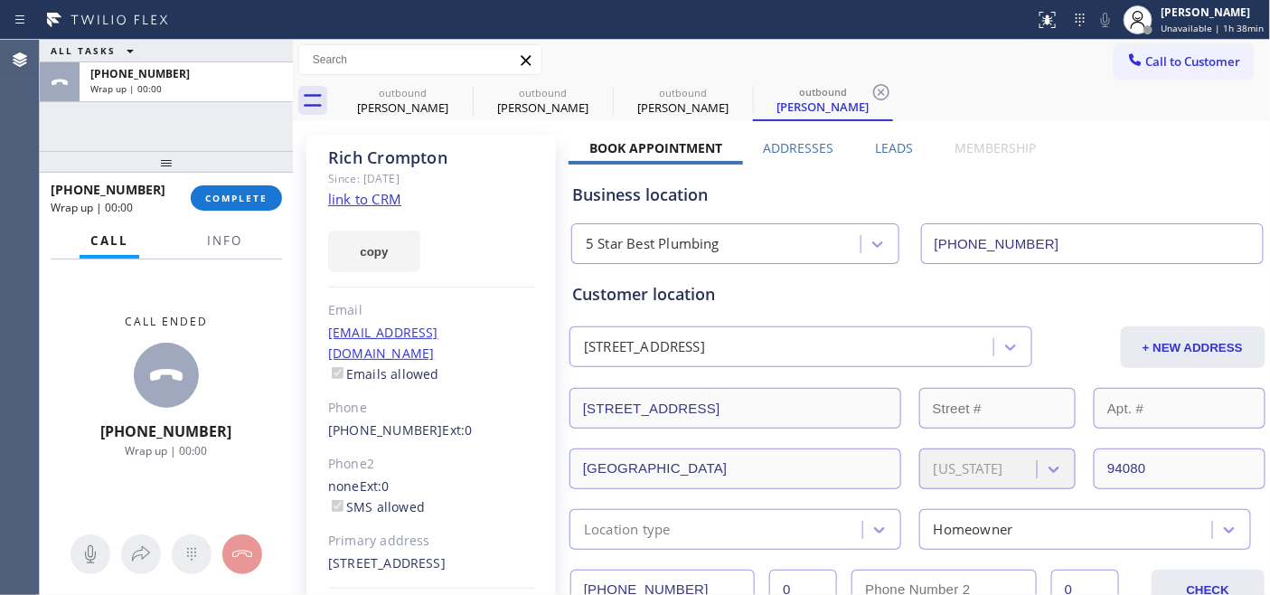
click at [259, 212] on div "[PHONE_NUMBER] Wrap up | 00:00 COMPLETE" at bounding box center [166, 197] width 231 height 47
click at [233, 195] on span "COMPLETE" at bounding box center [236, 198] width 62 height 13
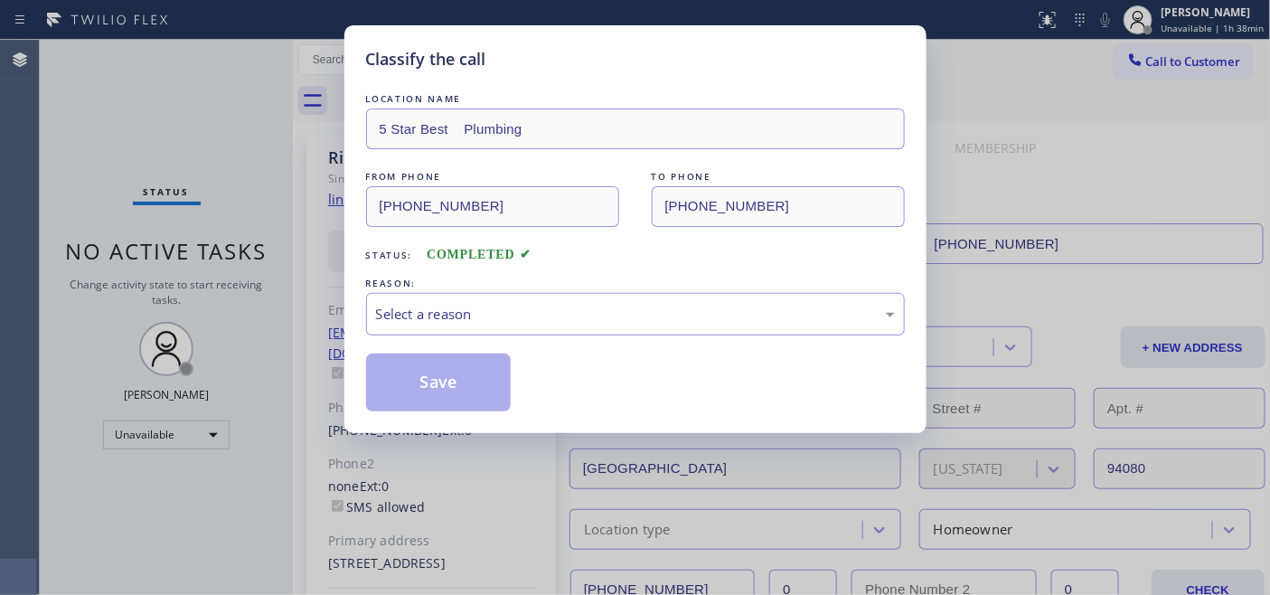
click at [534, 332] on div "Select a reason" at bounding box center [635, 314] width 539 height 42
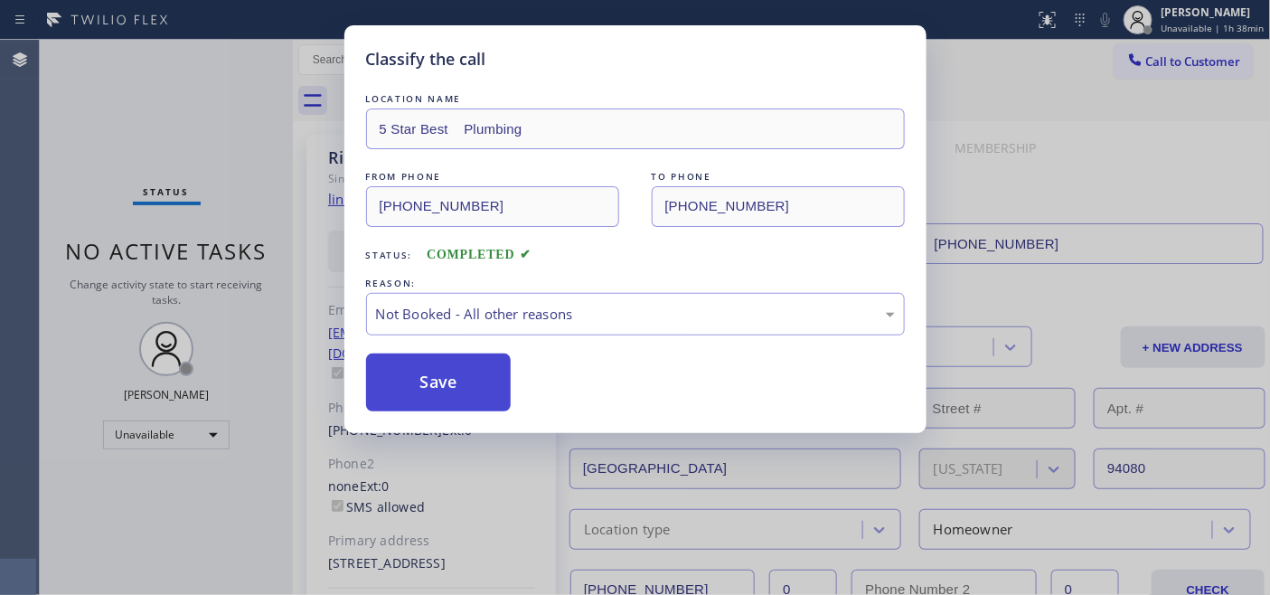
click at [422, 374] on button "Save" at bounding box center [438, 382] width 145 height 58
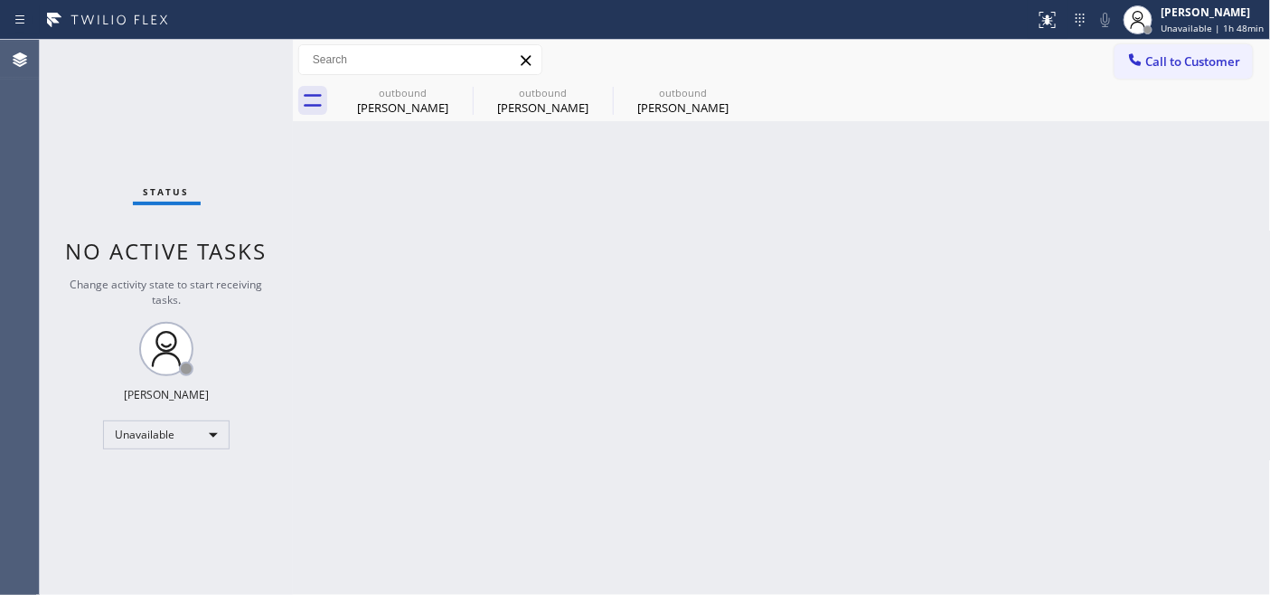
click at [1180, 53] on span "Call to Customer" at bounding box center [1193, 61] width 95 height 16
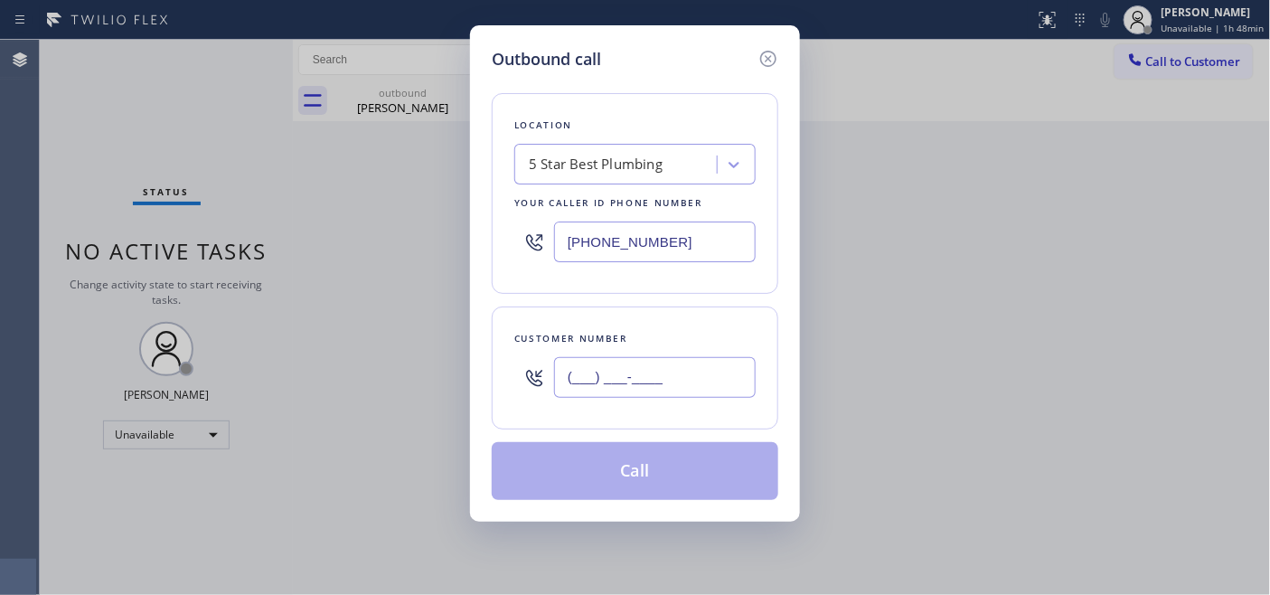
click at [680, 394] on input "(___) ___-____" at bounding box center [655, 377] width 202 height 41
paste input "917) 318-0294"
type input "[PHONE_NUMBER]"
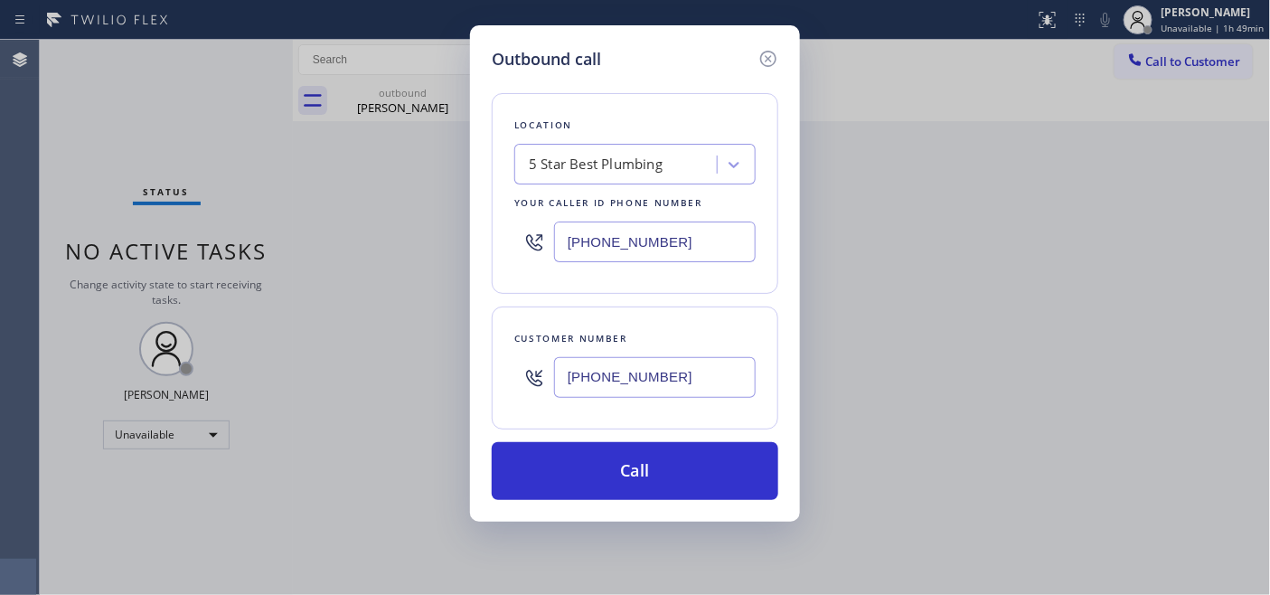
drag, startPoint x: 705, startPoint y: 247, endPoint x: 408, endPoint y: 241, distance: 296.4
click at [427, 230] on div "Outbound call Location 5 Star Best Plumbing Your caller id phone number [PHONE_…" at bounding box center [635, 297] width 1270 height 595
paste input "949) 396-0586"
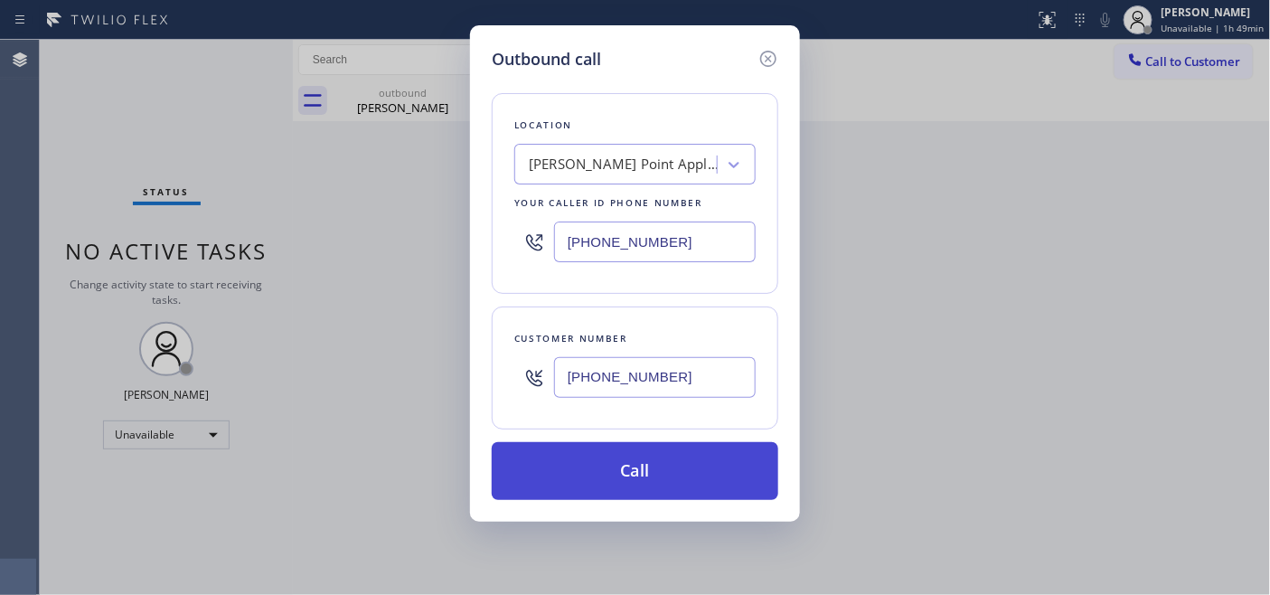
type input "[PHONE_NUMBER]"
click at [649, 470] on button "Call" at bounding box center [635, 471] width 286 height 58
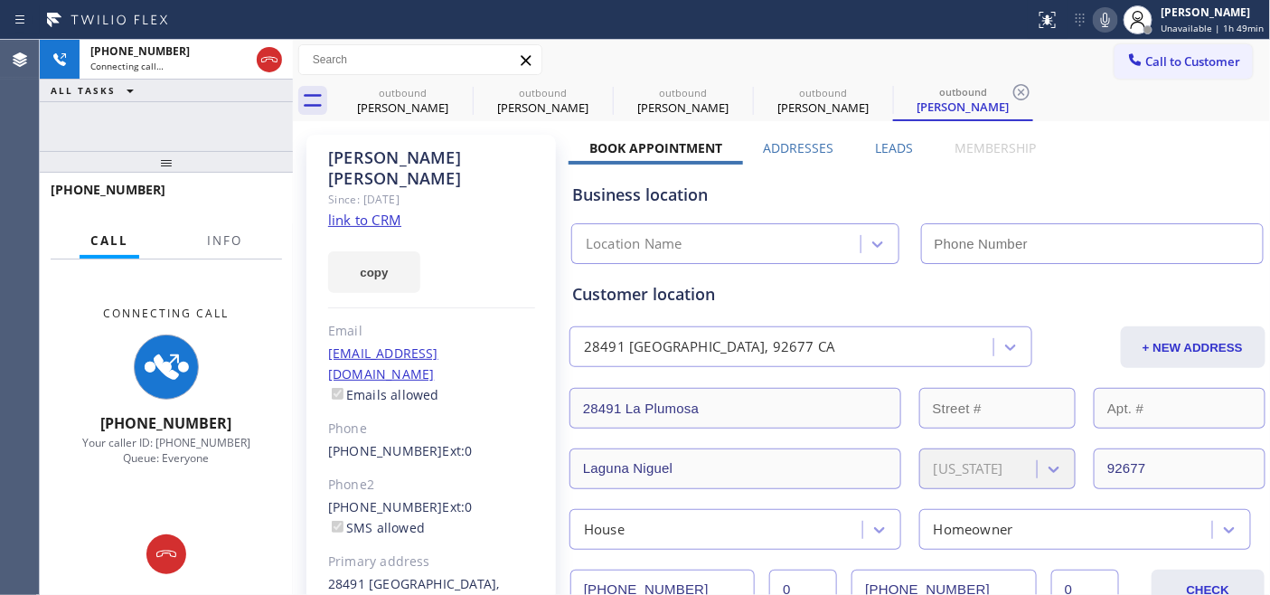
type input "[PHONE_NUMBER]"
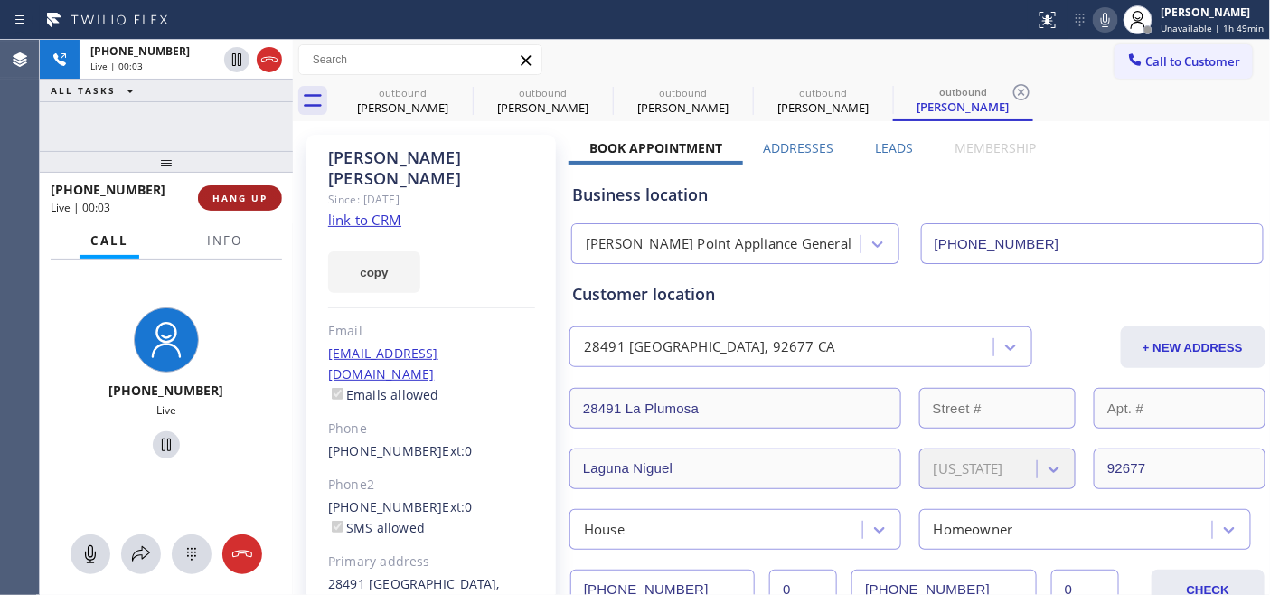
click at [239, 190] on button "HANG UP" at bounding box center [240, 197] width 84 height 25
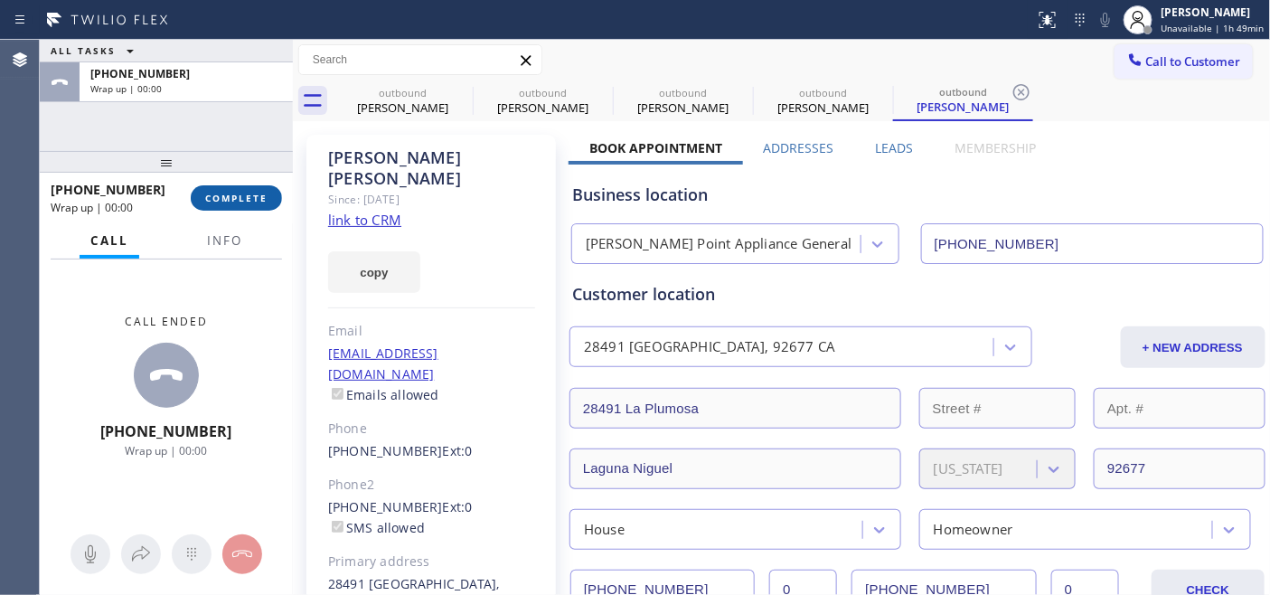
click at [239, 190] on button "COMPLETE" at bounding box center [236, 197] width 91 height 25
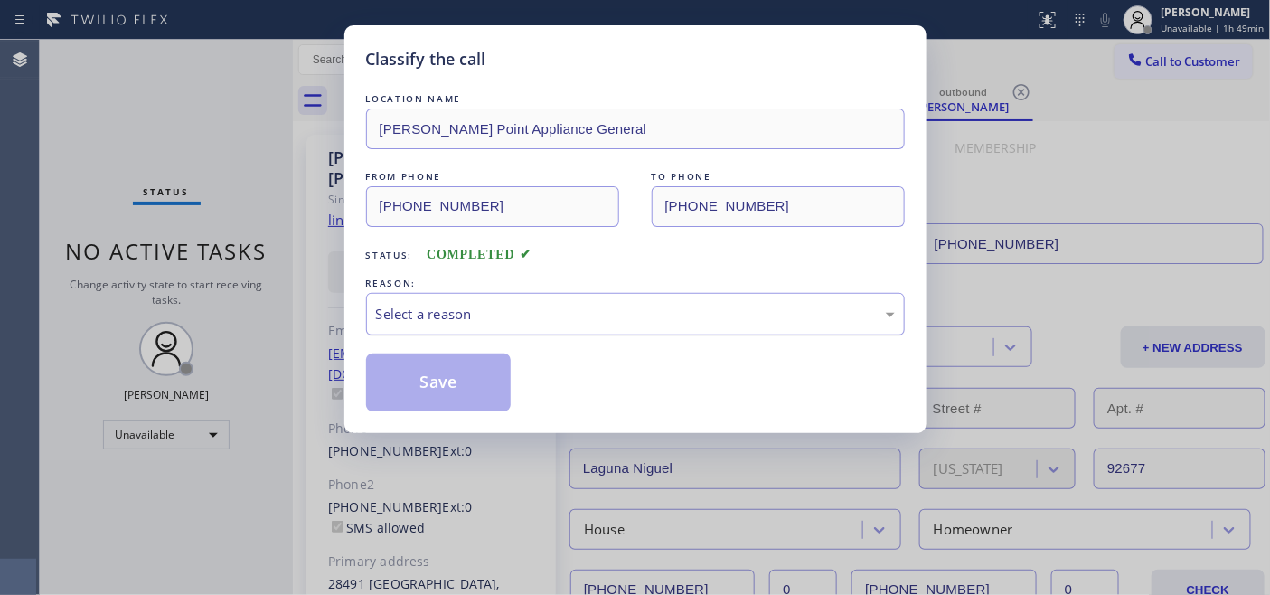
drag, startPoint x: 482, startPoint y: 317, endPoint x: 493, endPoint y: 332, distance: 18.6
click at [488, 318] on div "Select a reason" at bounding box center [635, 314] width 519 height 21
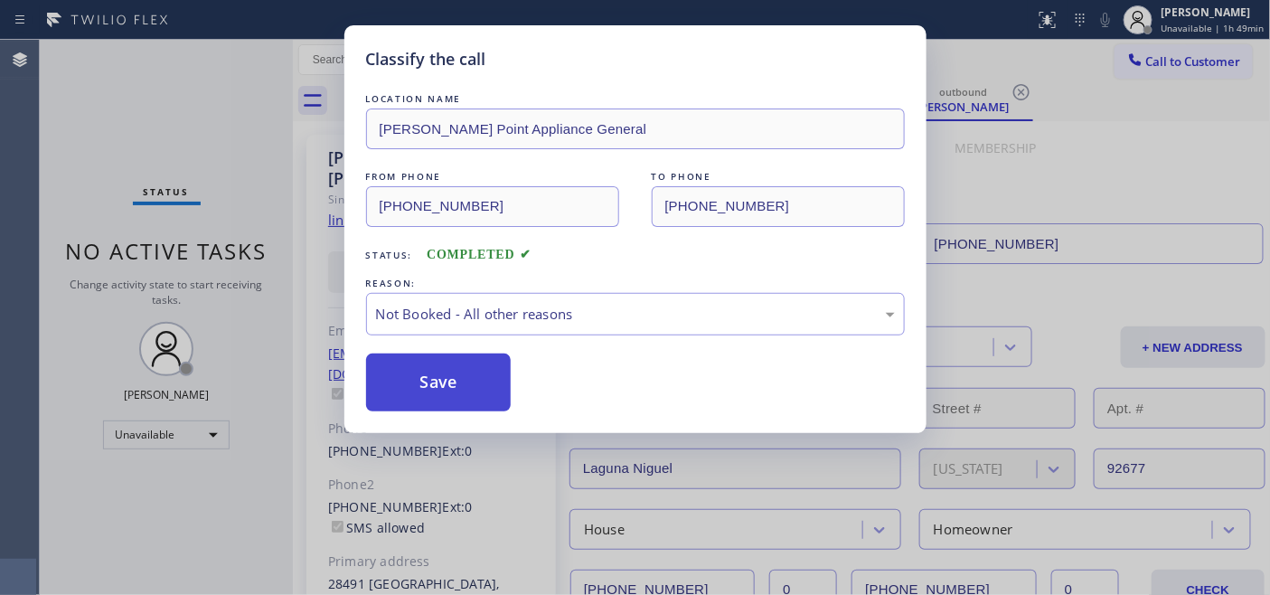
click at [490, 385] on button "Save" at bounding box center [438, 382] width 145 height 58
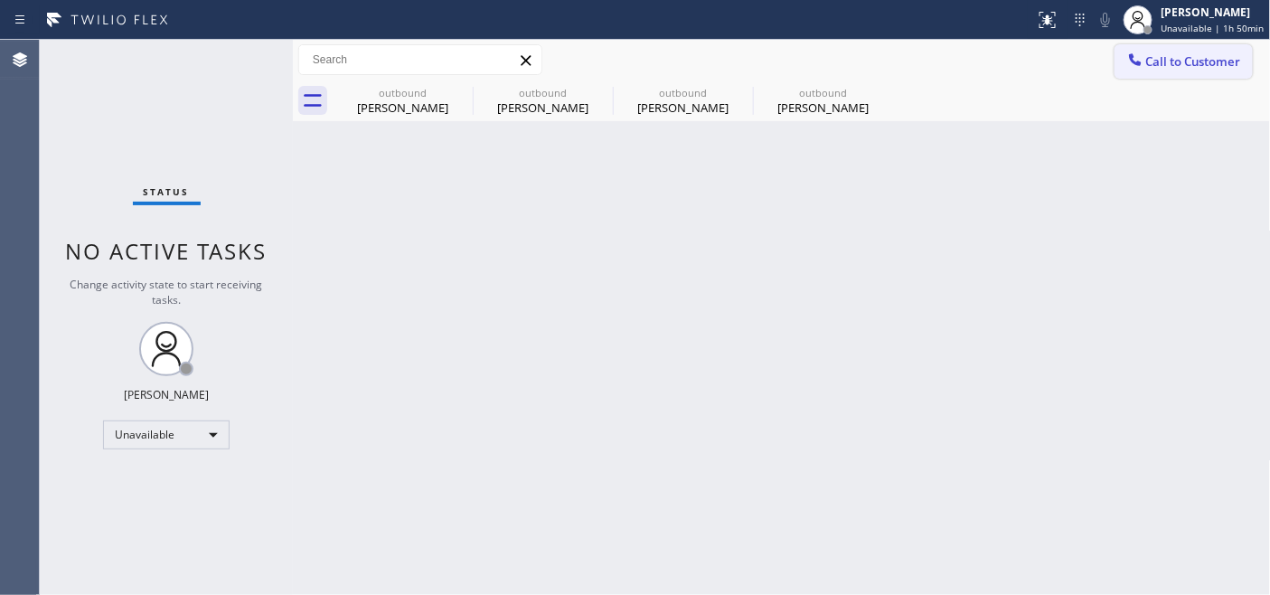
click at [1162, 53] on span "Call to Customer" at bounding box center [1193, 61] width 95 height 16
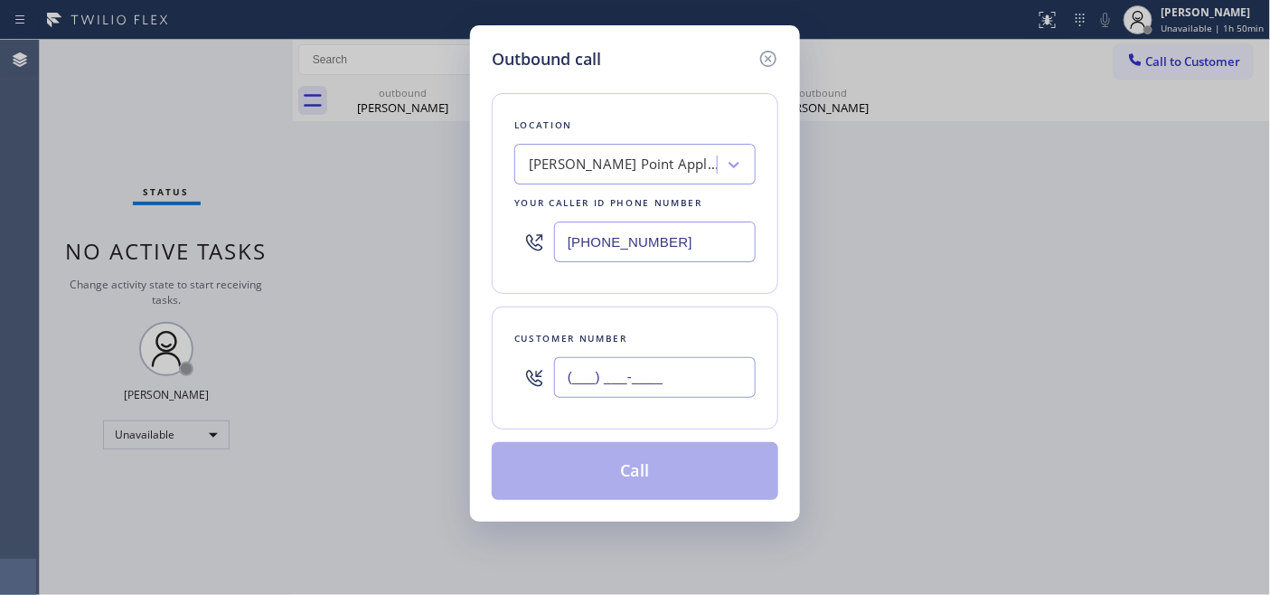
click at [595, 395] on input "(___) ___-____" at bounding box center [655, 377] width 202 height 41
paste input "714) 863-2253"
type input "[PHONE_NUMBER]"
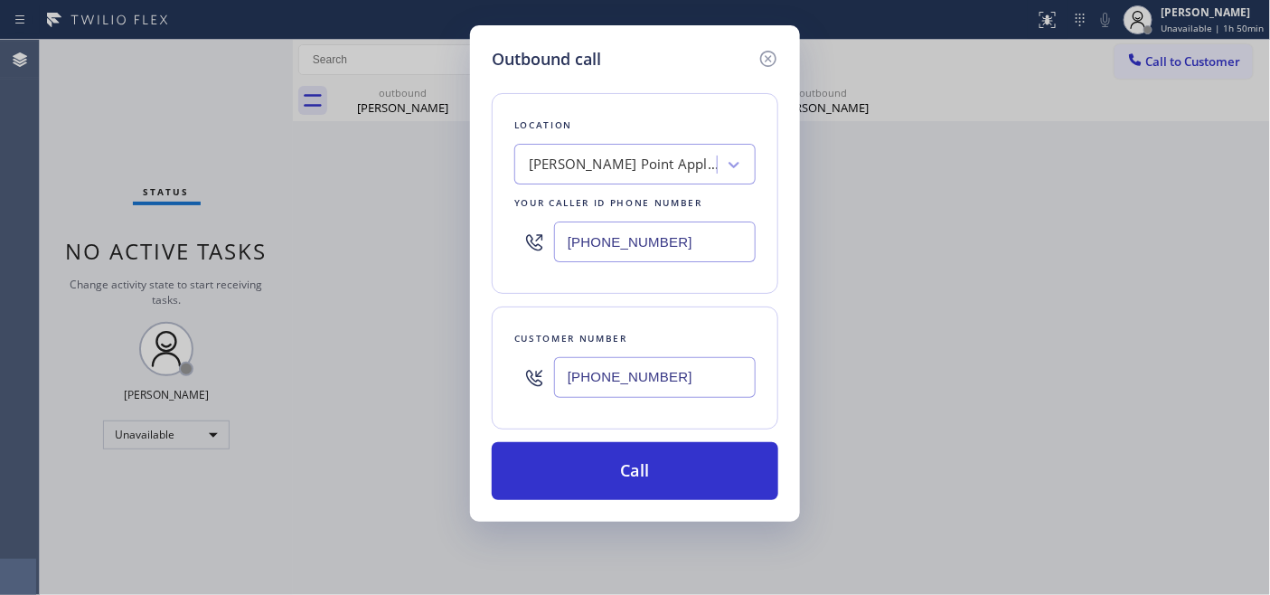
drag, startPoint x: 485, startPoint y: 244, endPoint x: 520, endPoint y: 263, distance: 39.2
click at [477, 244] on div "Outbound call Location [PERSON_NAME][GEOGRAPHIC_DATA] Appliance General Your ca…" at bounding box center [635, 273] width 330 height 496
paste input "714) 855-4254"
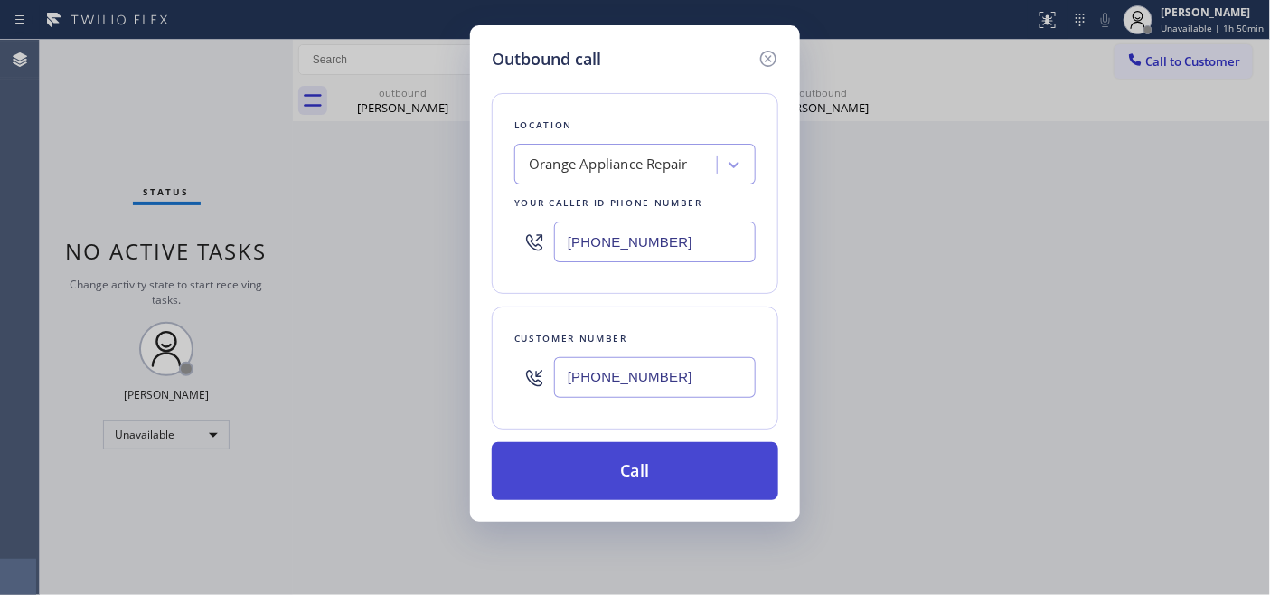
type input "[PHONE_NUMBER]"
click at [699, 463] on button "Call" at bounding box center [635, 471] width 286 height 58
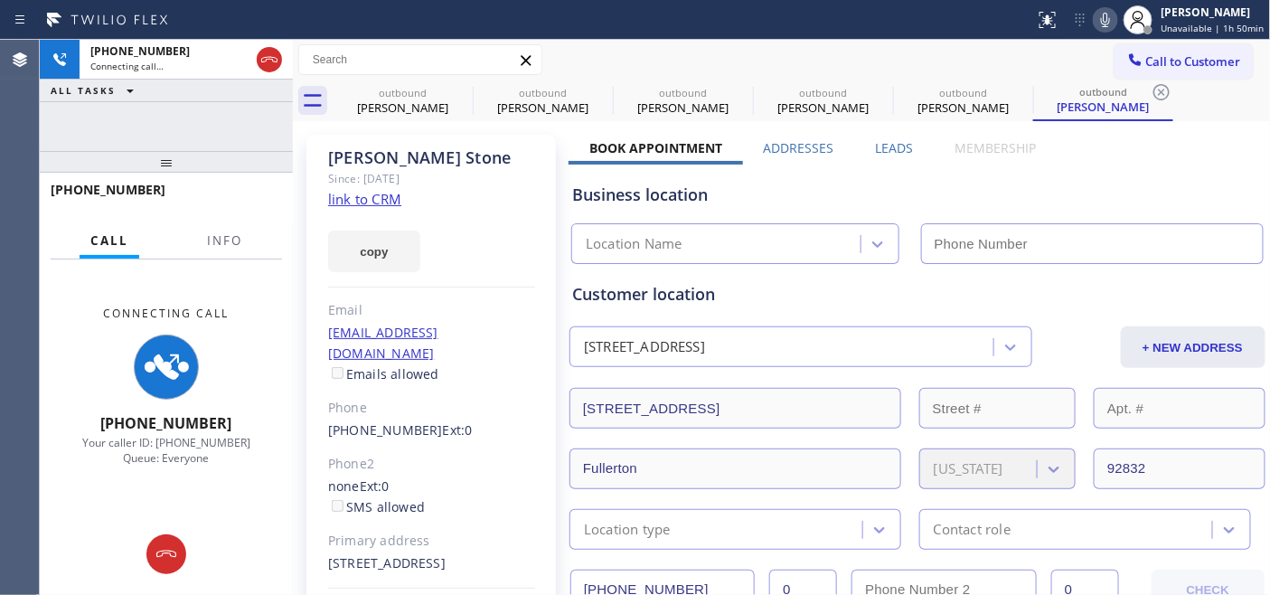
type input "[PHONE_NUMBER]"
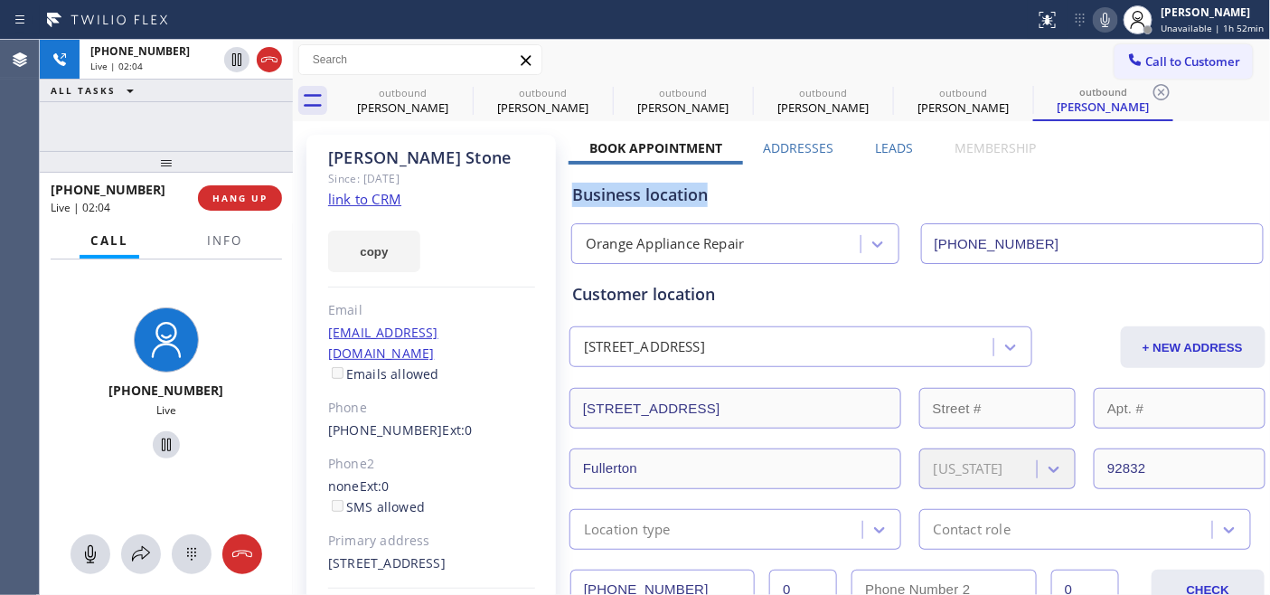
drag, startPoint x: 574, startPoint y: 202, endPoint x: 689, endPoint y: 202, distance: 114.8
click at [708, 202] on div "Business location" at bounding box center [917, 195] width 690 height 24
click at [588, 195] on div "Business location" at bounding box center [917, 195] width 690 height 24
drag, startPoint x: 588, startPoint y: 194, endPoint x: 689, endPoint y: 199, distance: 101.3
click at [689, 199] on div "Business location" at bounding box center [917, 195] width 690 height 24
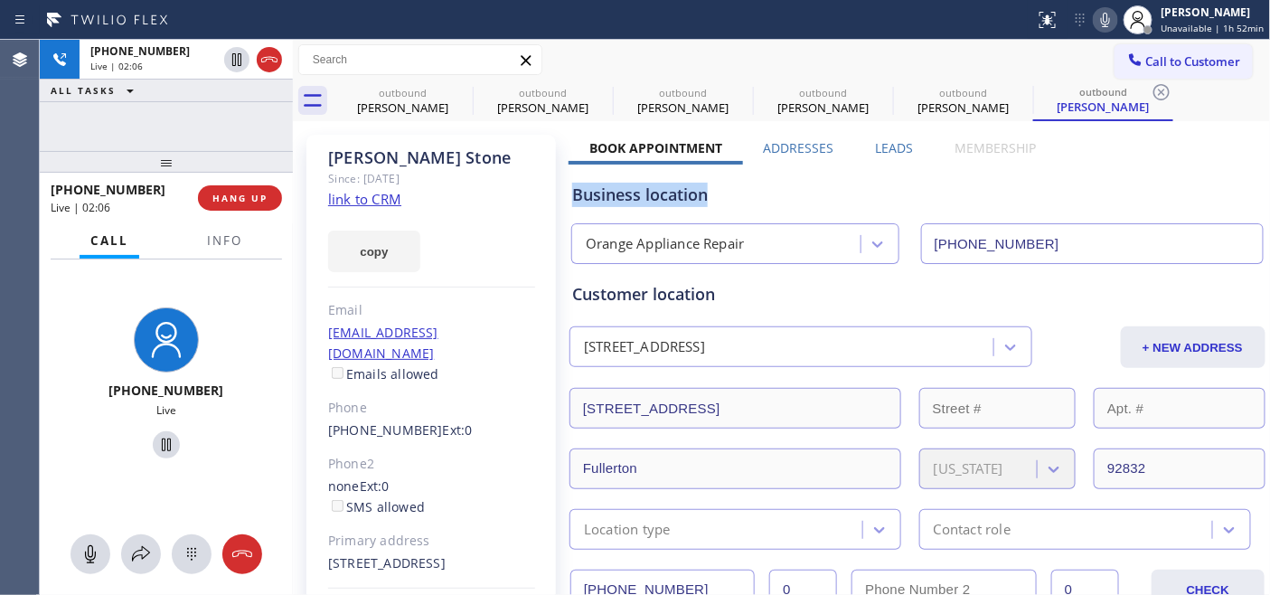
click at [625, 203] on div "Business location" at bounding box center [917, 195] width 690 height 24
click at [768, 176] on div "Business location Orange Appliance Repair [PHONE_NUMBER]" at bounding box center [917, 213] width 698 height 99
click at [239, 206] on button "HANG UP" at bounding box center [240, 197] width 84 height 25
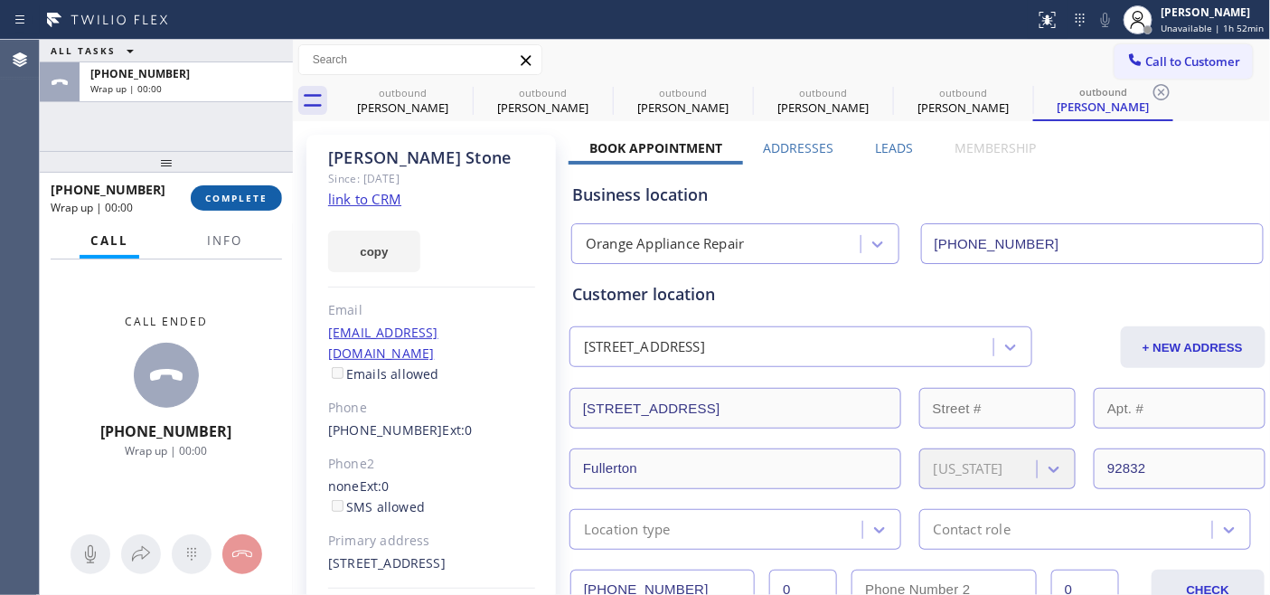
click at [238, 204] on button "COMPLETE" at bounding box center [236, 197] width 91 height 25
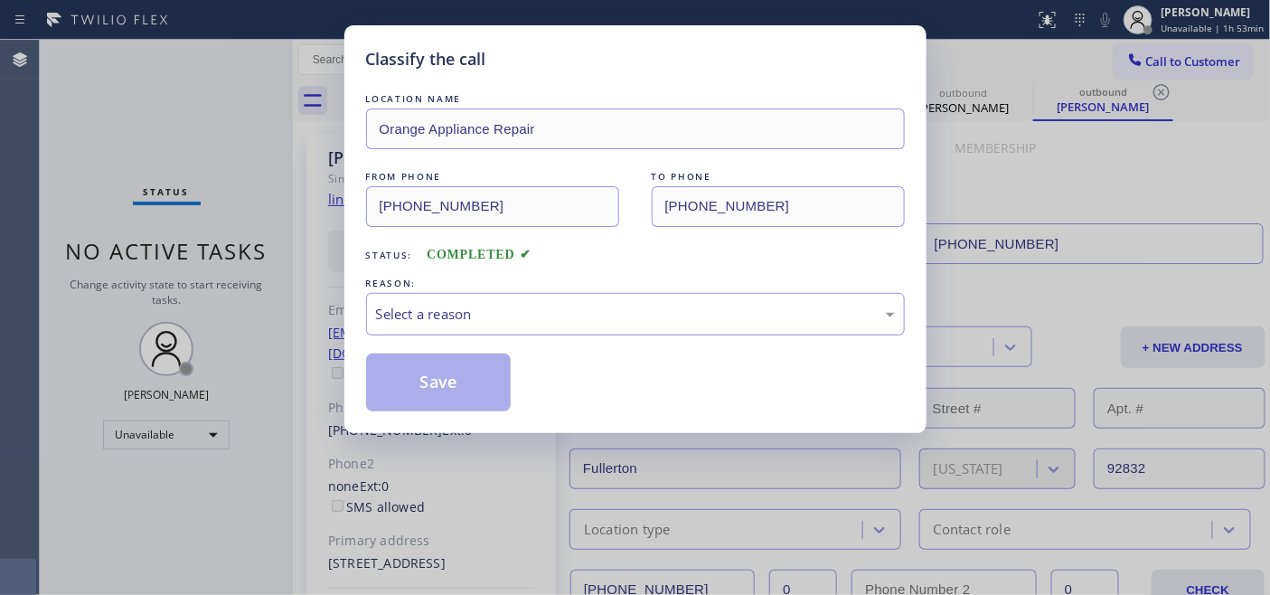
click at [492, 313] on div "Select a reason" at bounding box center [635, 314] width 519 height 21
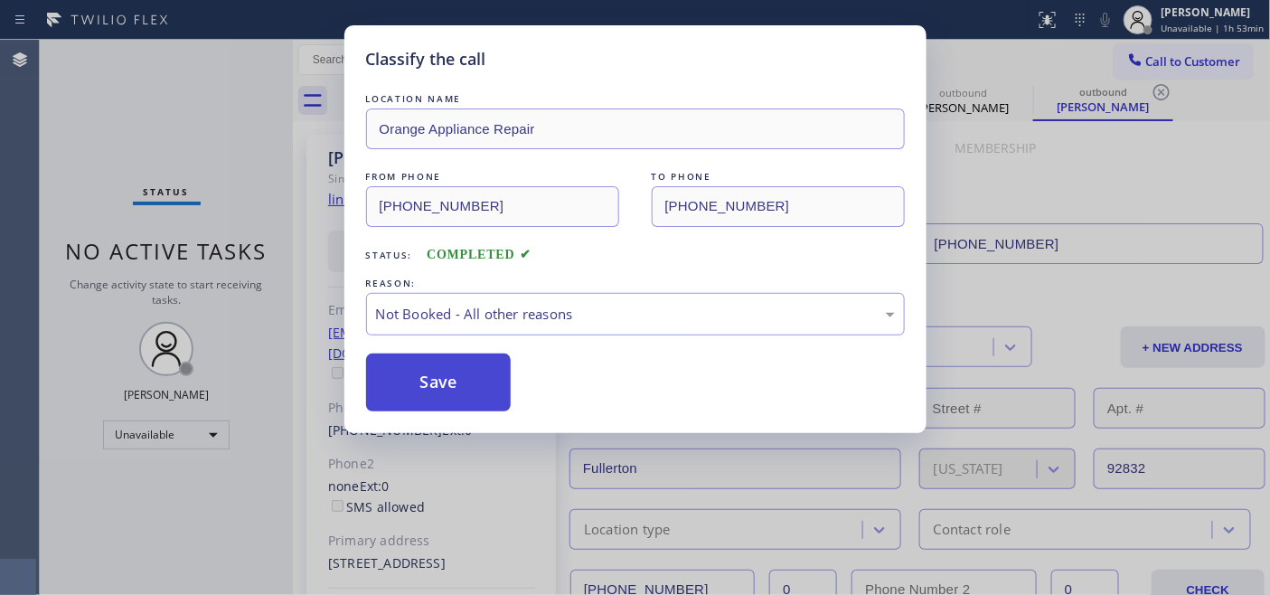
click at [437, 381] on button "Save" at bounding box center [438, 382] width 145 height 58
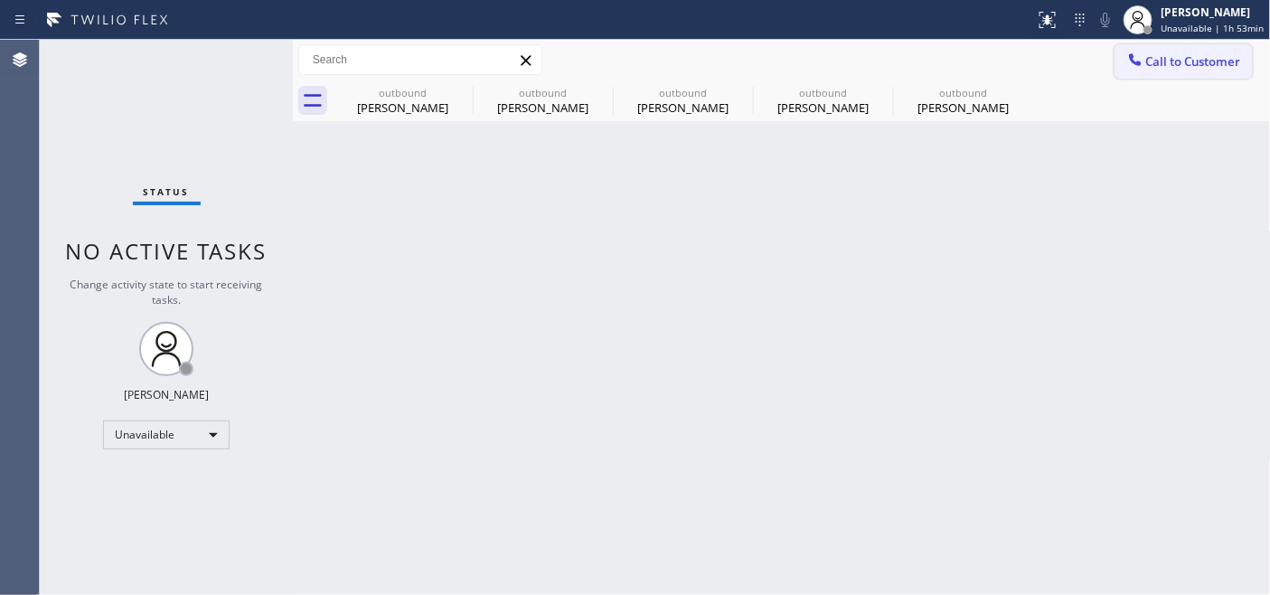
click at [1231, 58] on span "Call to Customer" at bounding box center [1193, 61] width 95 height 16
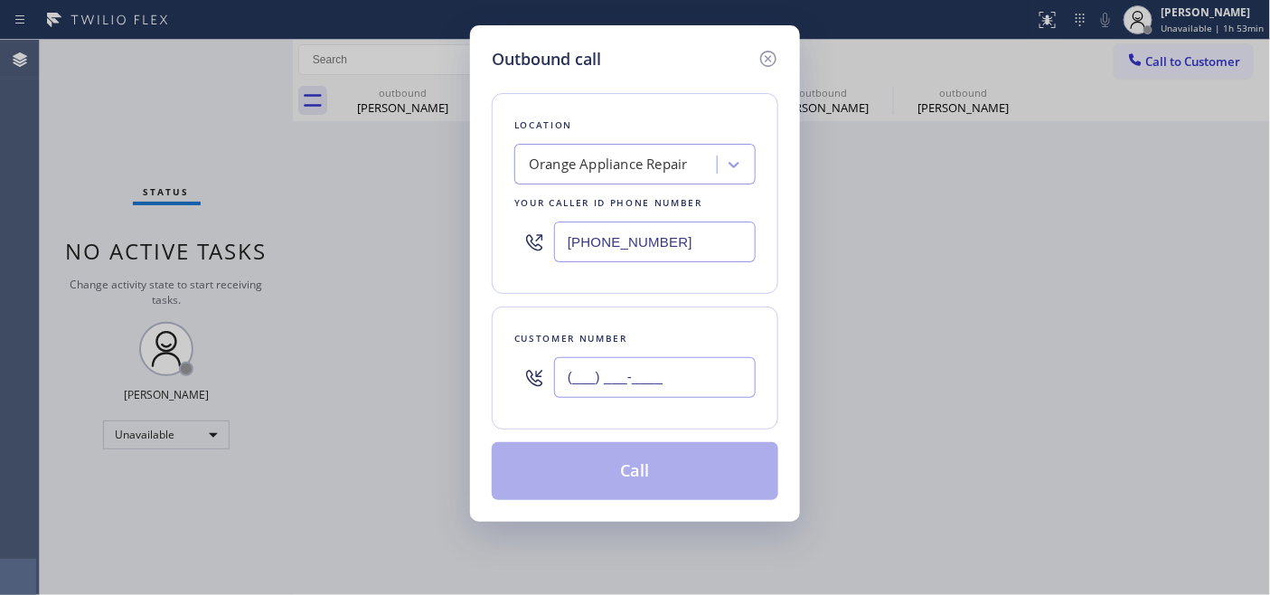
click at [610, 373] on input "(___) ___-____" at bounding box center [655, 377] width 202 height 41
paste input "714) 770-5997"
type input "[PHONE_NUMBER]"
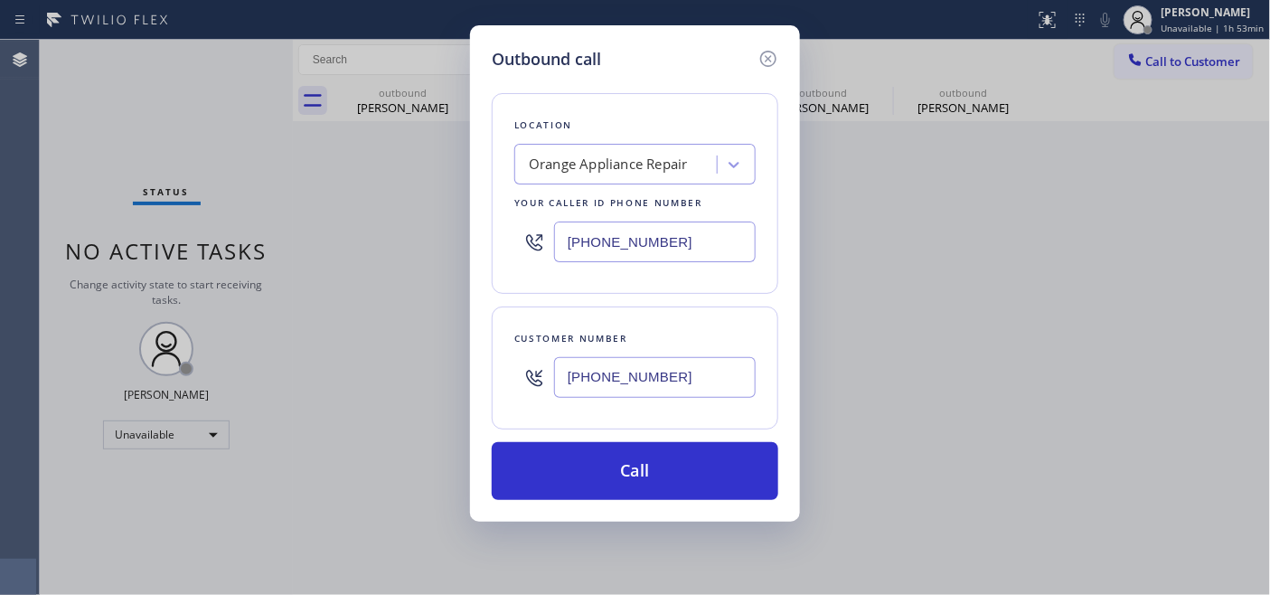
drag, startPoint x: 696, startPoint y: 246, endPoint x: 534, endPoint y: 226, distance: 163.0
click at [575, 221] on input "[PHONE_NUMBER]" at bounding box center [655, 241] width 202 height 41
paste input "323) 870-7123"
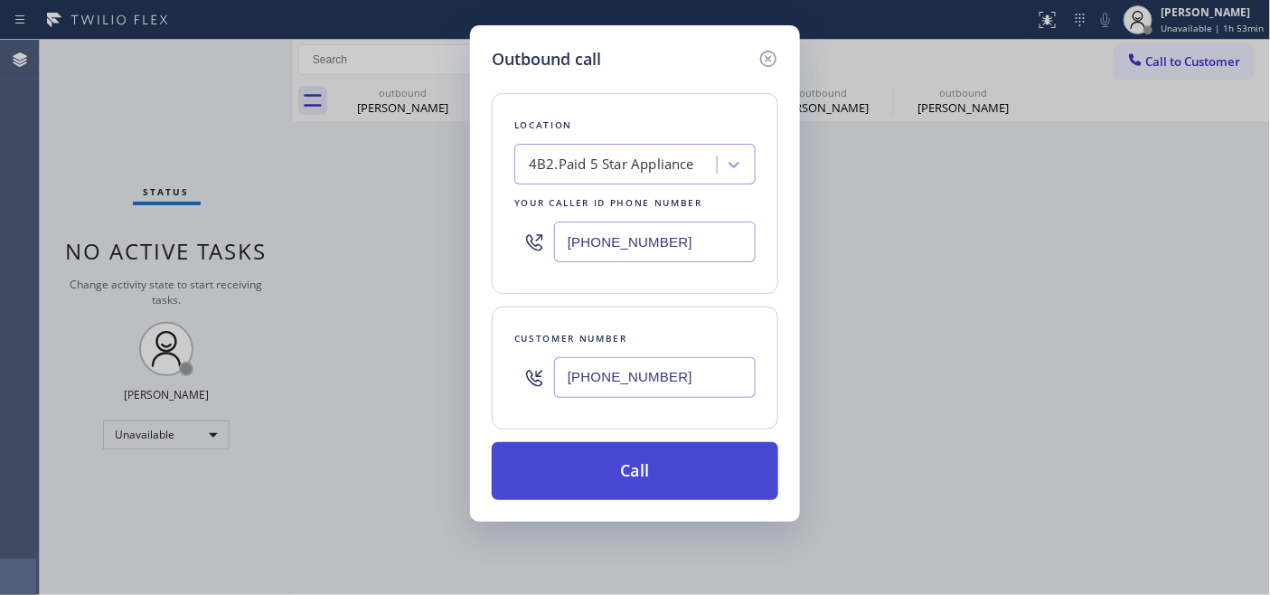
type input "[PHONE_NUMBER]"
click at [665, 464] on button "Call" at bounding box center [635, 471] width 286 height 58
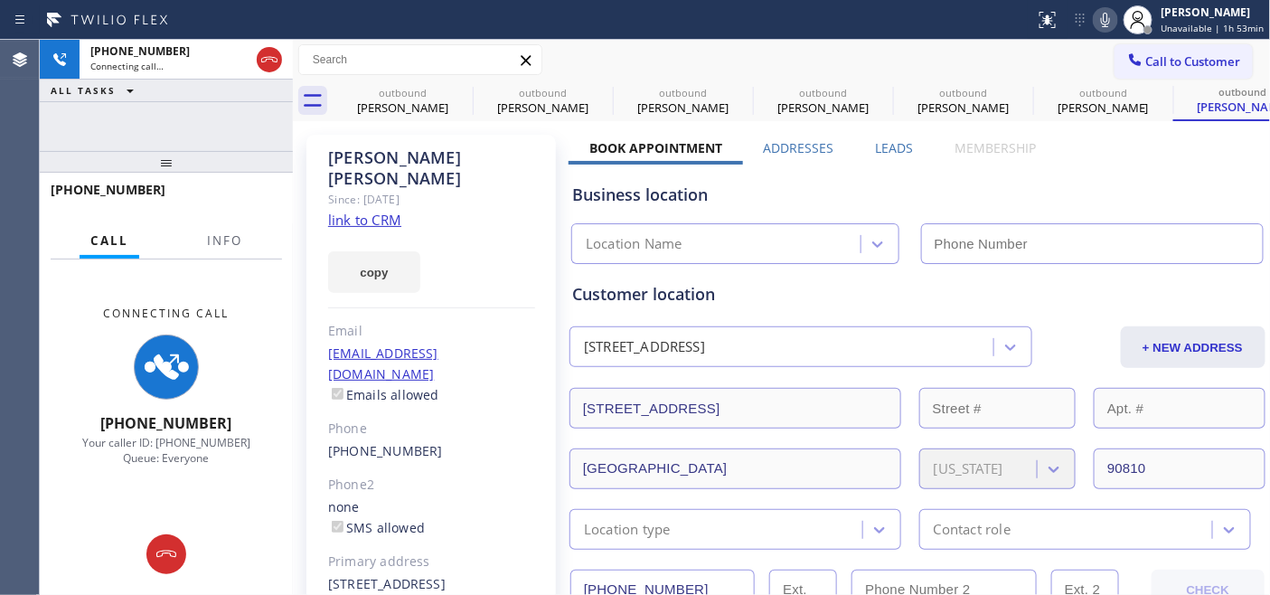
type input "[PHONE_NUMBER]"
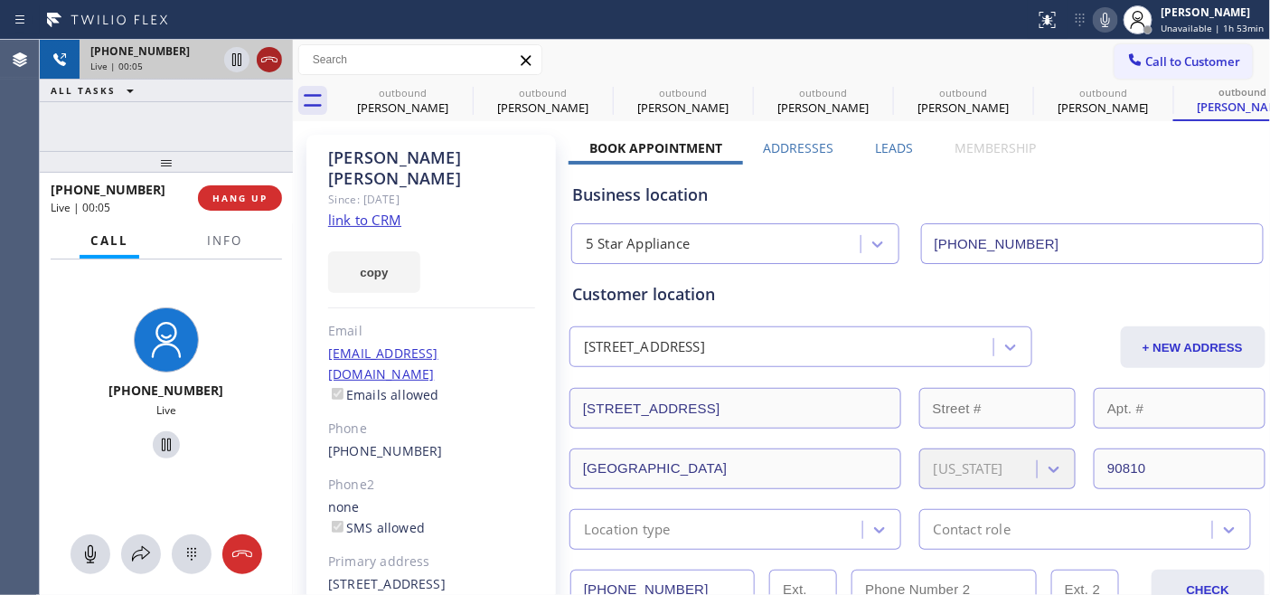
click at [275, 55] on icon at bounding box center [269, 60] width 22 height 22
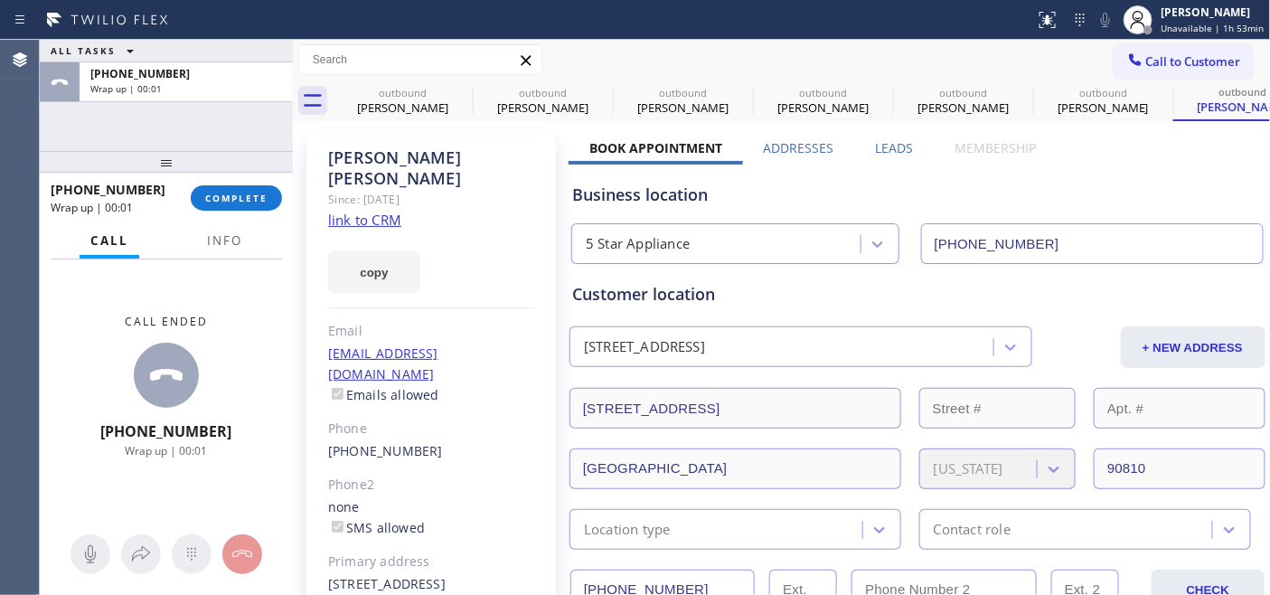
click at [235, 213] on div "[PHONE_NUMBER] Wrap up | 00:01 COMPLETE" at bounding box center [166, 197] width 231 height 47
click at [235, 192] on span "COMPLETE" at bounding box center [236, 198] width 62 height 13
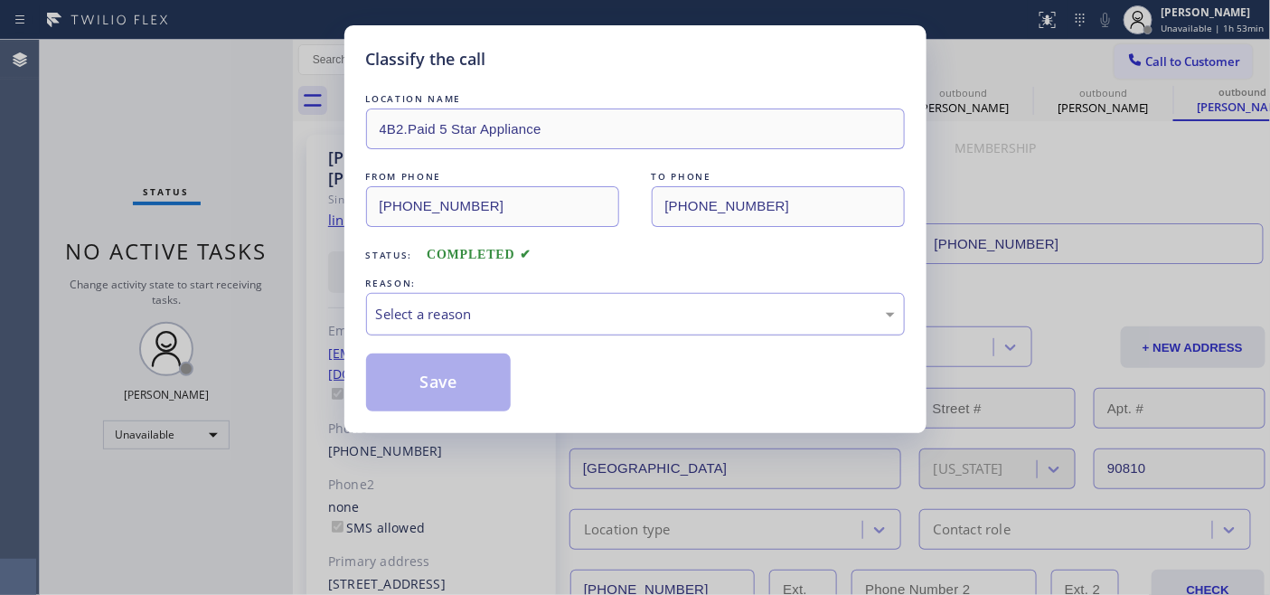
click at [512, 310] on div "Select a reason" at bounding box center [635, 314] width 519 height 21
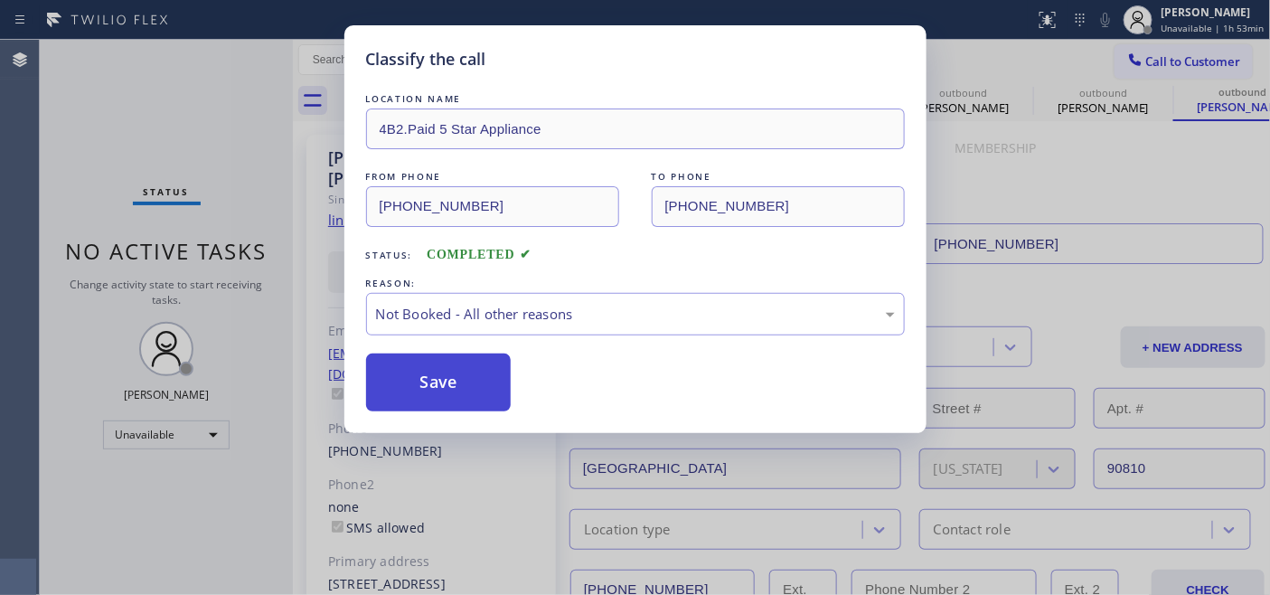
click at [453, 380] on button "Save" at bounding box center [438, 382] width 145 height 58
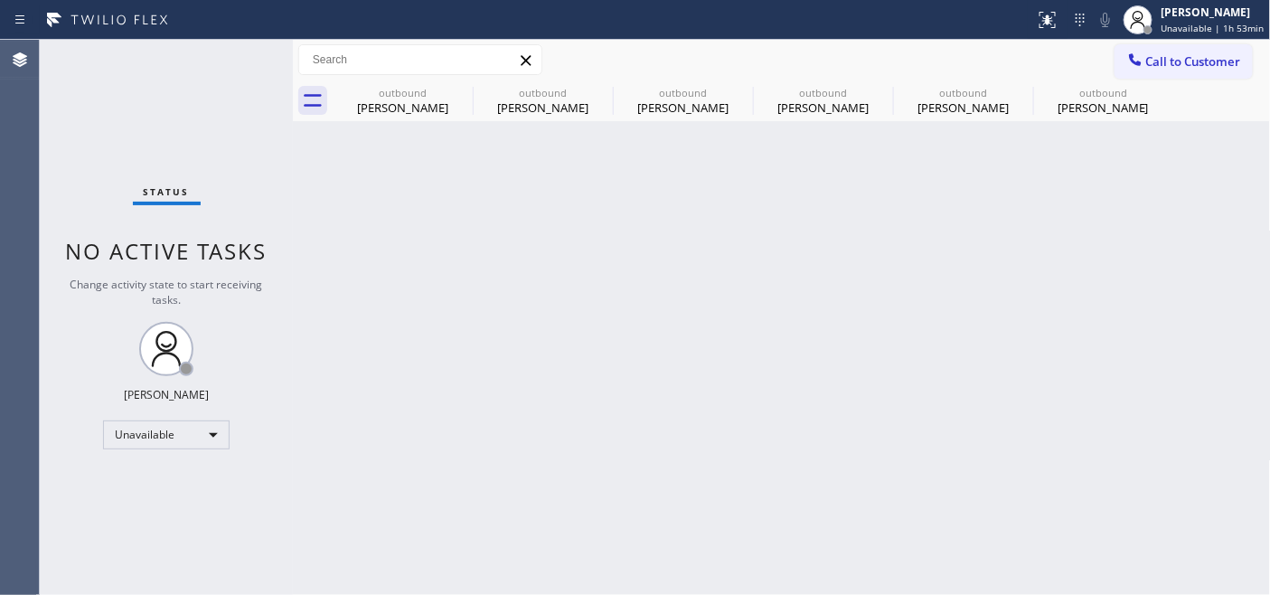
click at [1139, 57] on icon at bounding box center [1135, 60] width 18 height 18
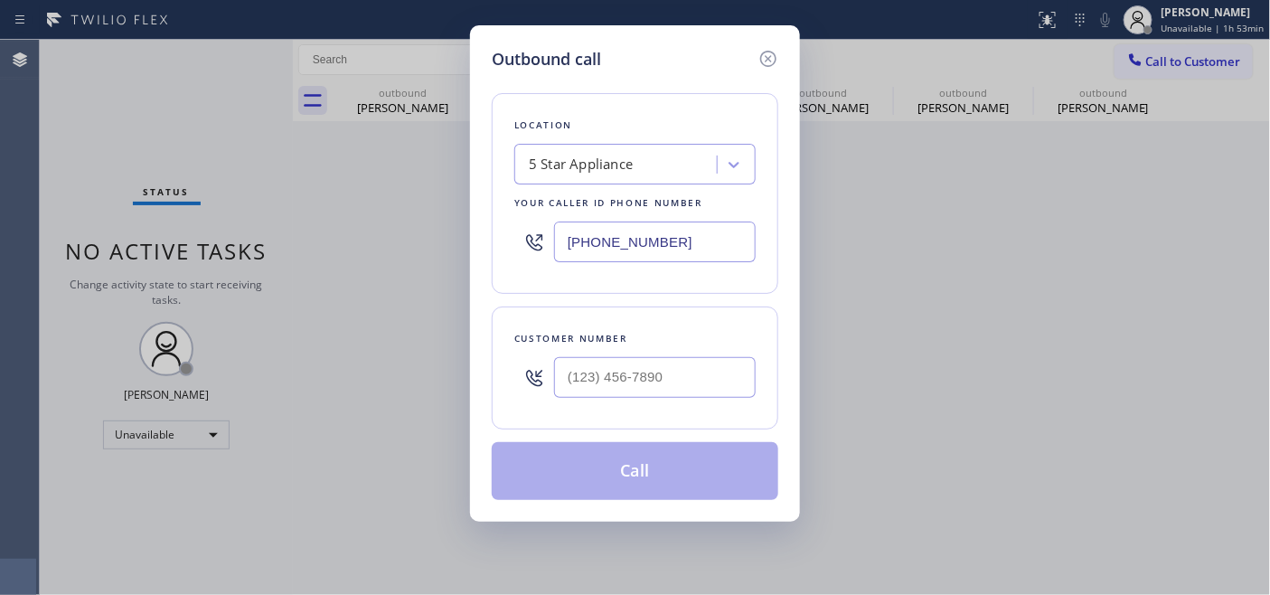
click at [549, 381] on div at bounding box center [534, 377] width 40 height 59
click at [586, 378] on input "(___) ___-____" at bounding box center [655, 377] width 202 height 41
paste input "503) 490-7741"
type input "[PHONE_NUMBER]"
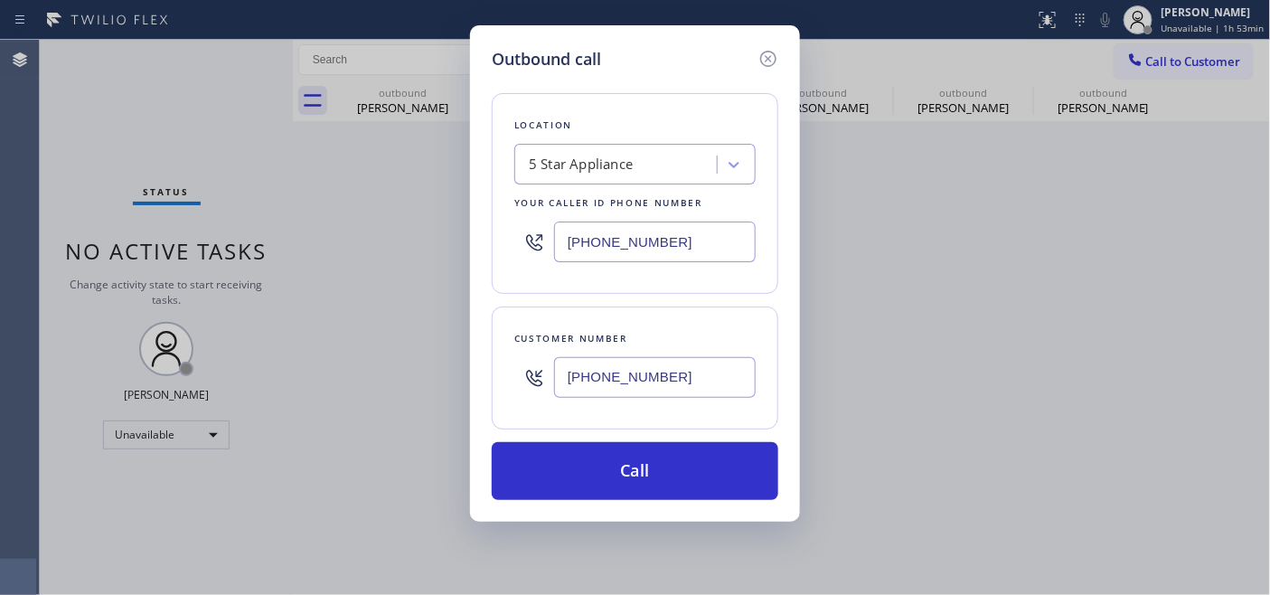
drag, startPoint x: 671, startPoint y: 249, endPoint x: 437, endPoint y: 239, distance: 234.3
click at [510, 239] on div "Location 5 Star Appliance Your caller id phone number [PHONE_NUMBER]" at bounding box center [635, 193] width 286 height 201
paste input "760) 452-3788"
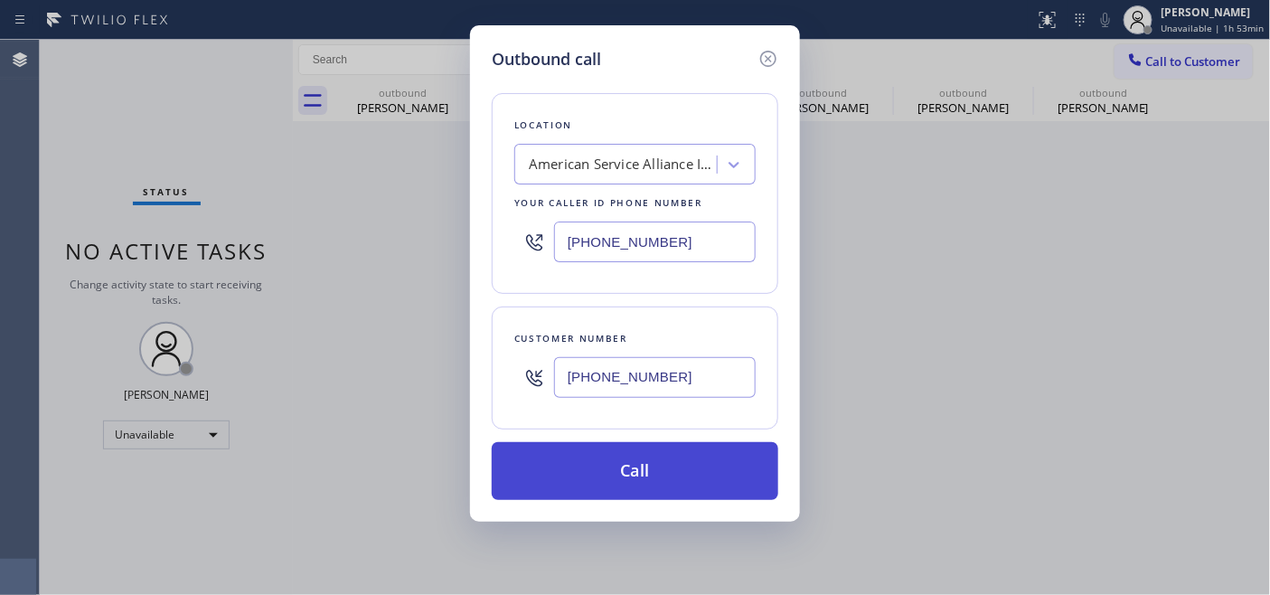
type input "[PHONE_NUMBER]"
click at [670, 461] on button "Call" at bounding box center [635, 471] width 286 height 58
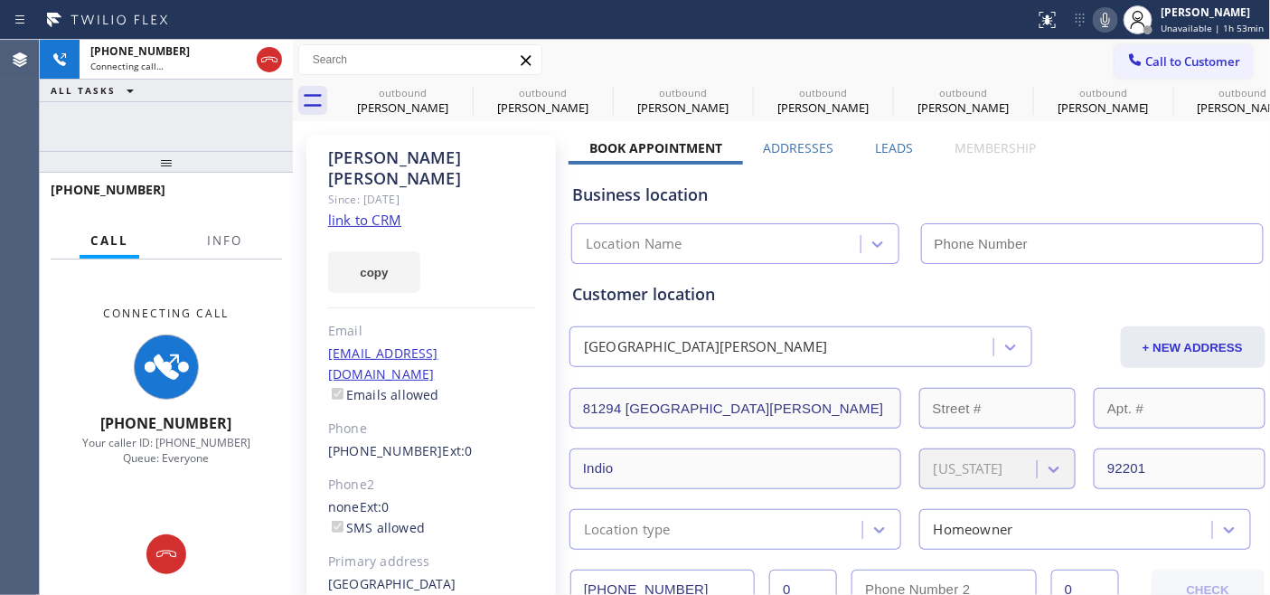
type input "[PHONE_NUMBER]"
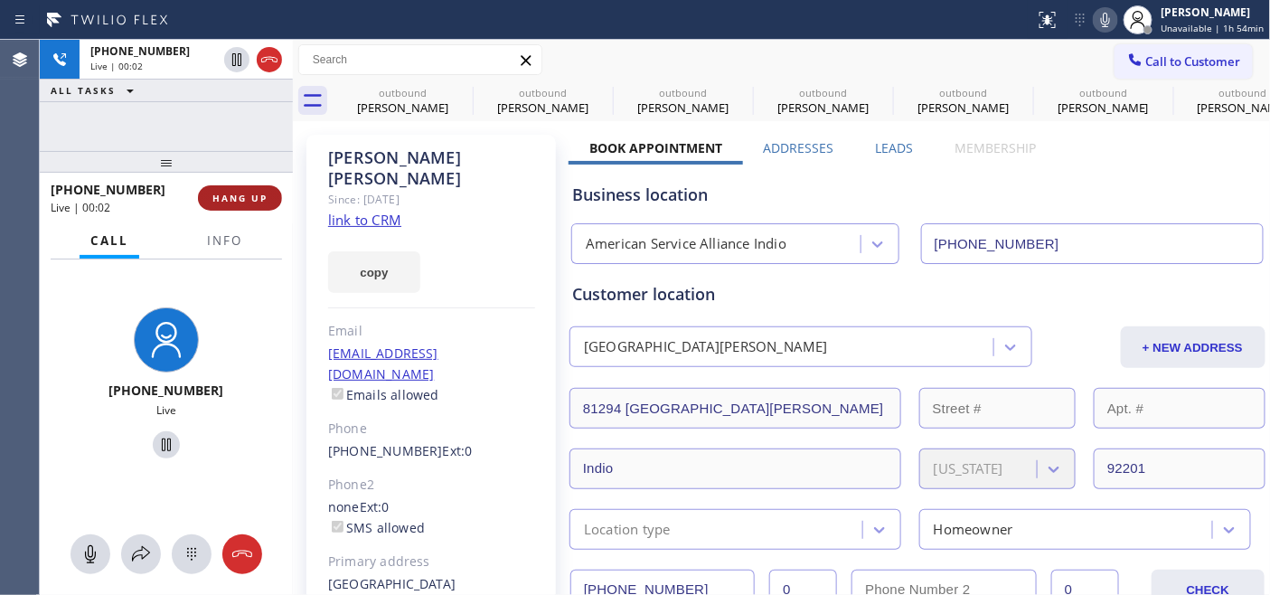
click at [230, 204] on button "HANG UP" at bounding box center [240, 197] width 84 height 25
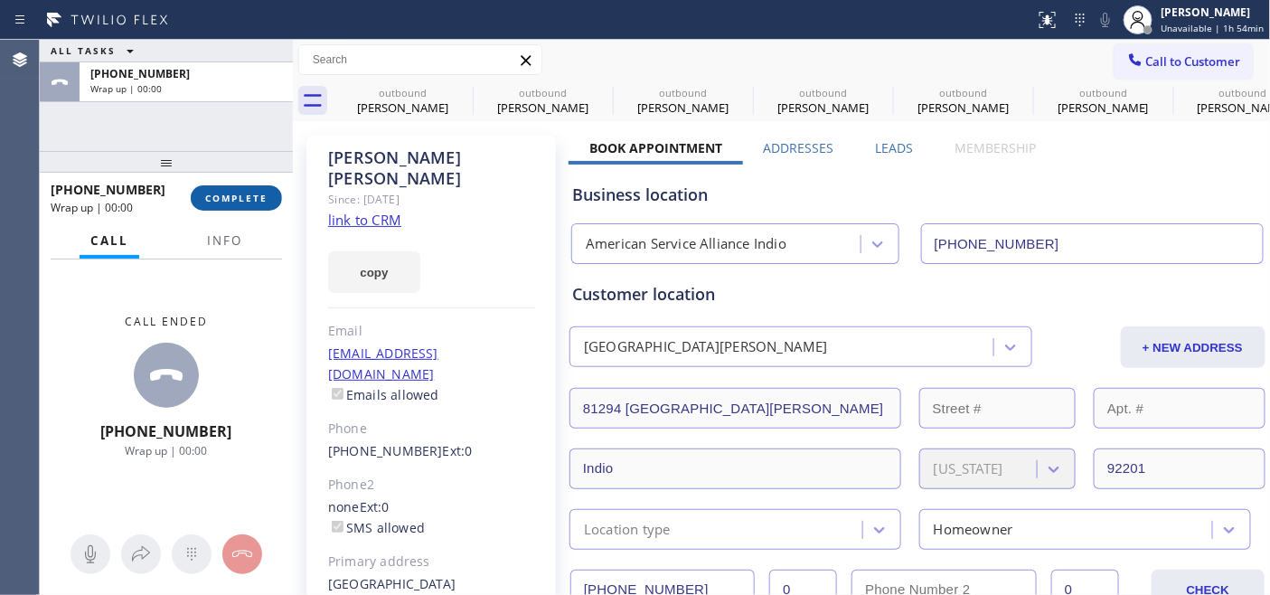
click at [230, 203] on button "COMPLETE" at bounding box center [236, 197] width 91 height 25
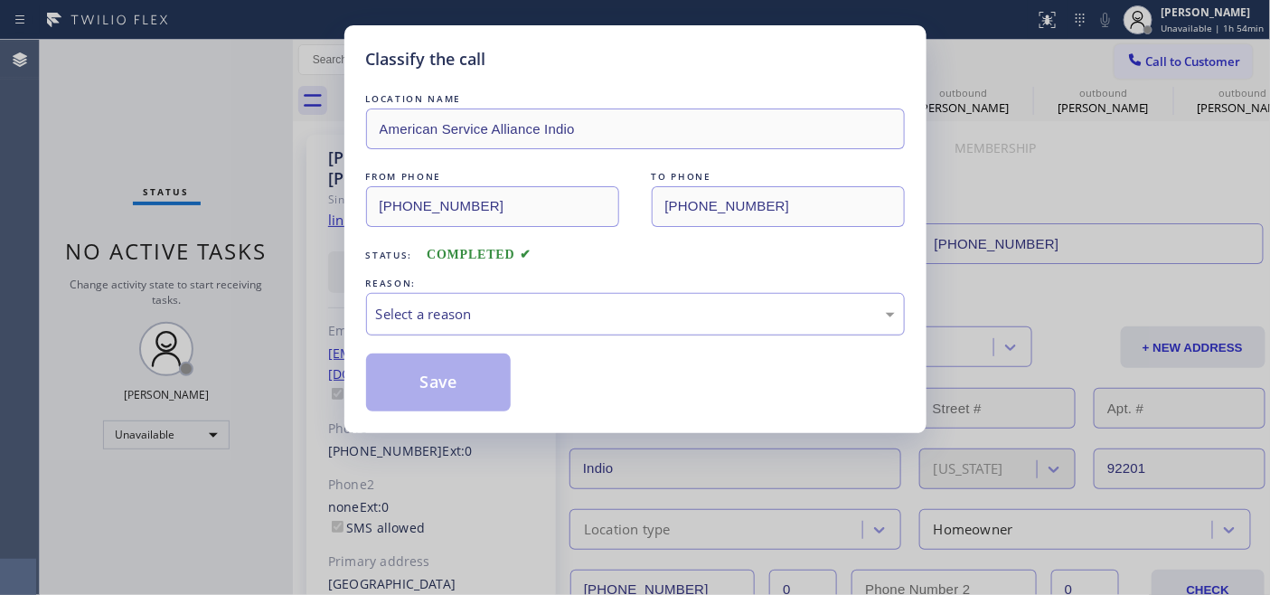
click at [526, 313] on div "Select a reason" at bounding box center [635, 314] width 519 height 21
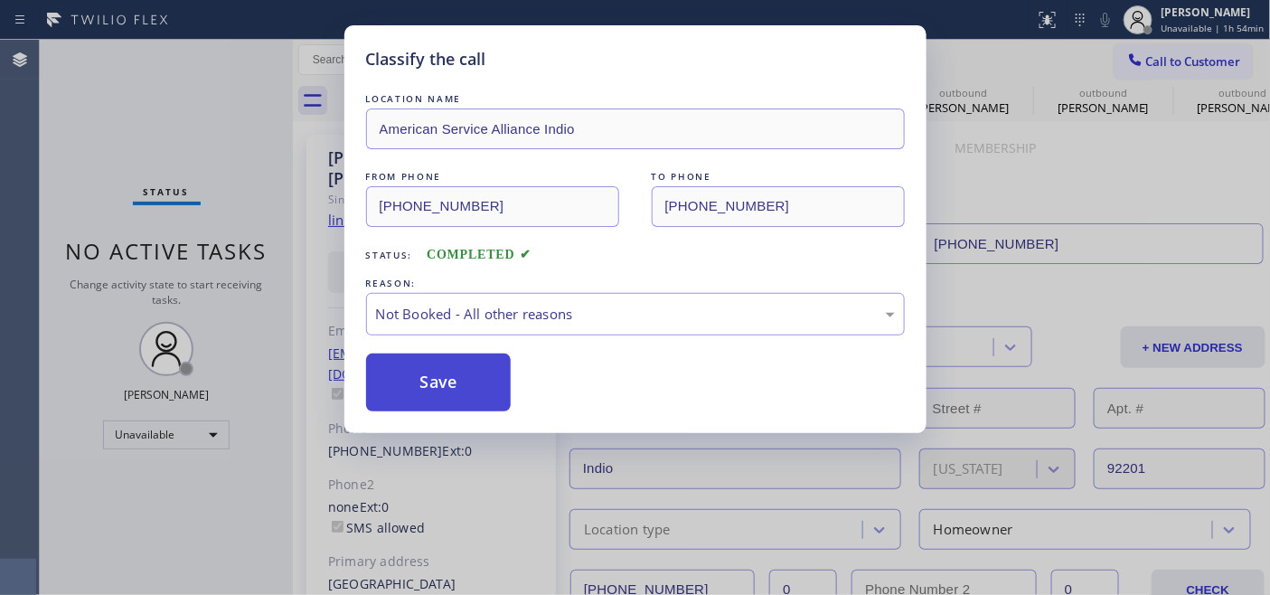
click at [471, 378] on button "Save" at bounding box center [438, 382] width 145 height 58
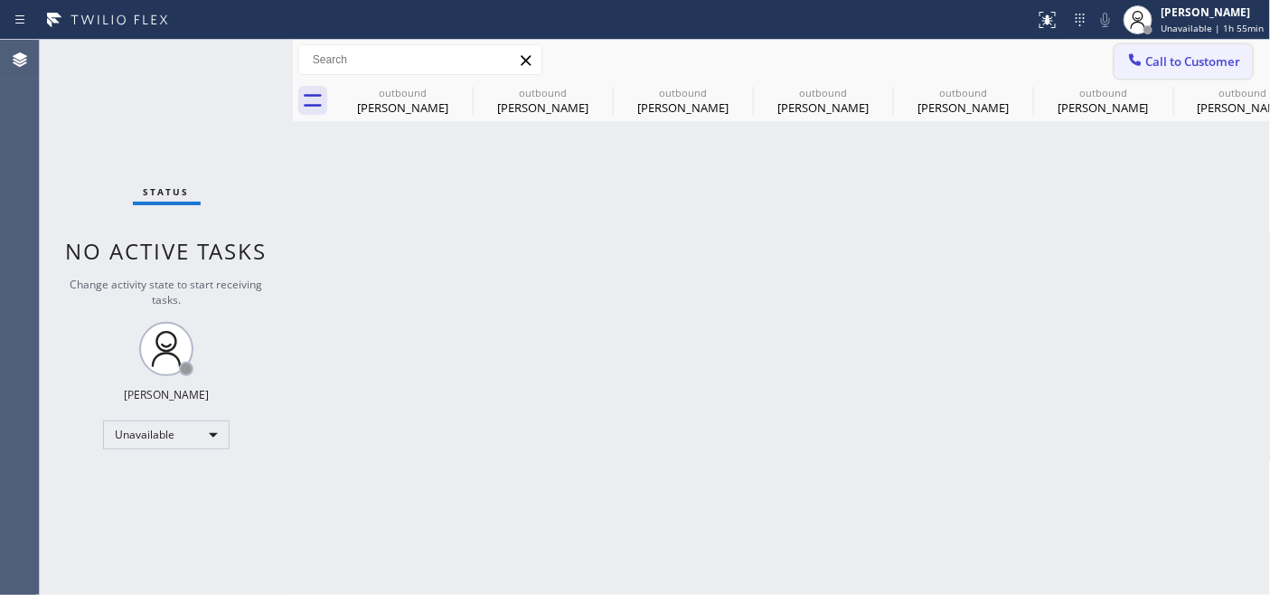
click at [1179, 70] on button "Call to Customer" at bounding box center [1183, 61] width 138 height 34
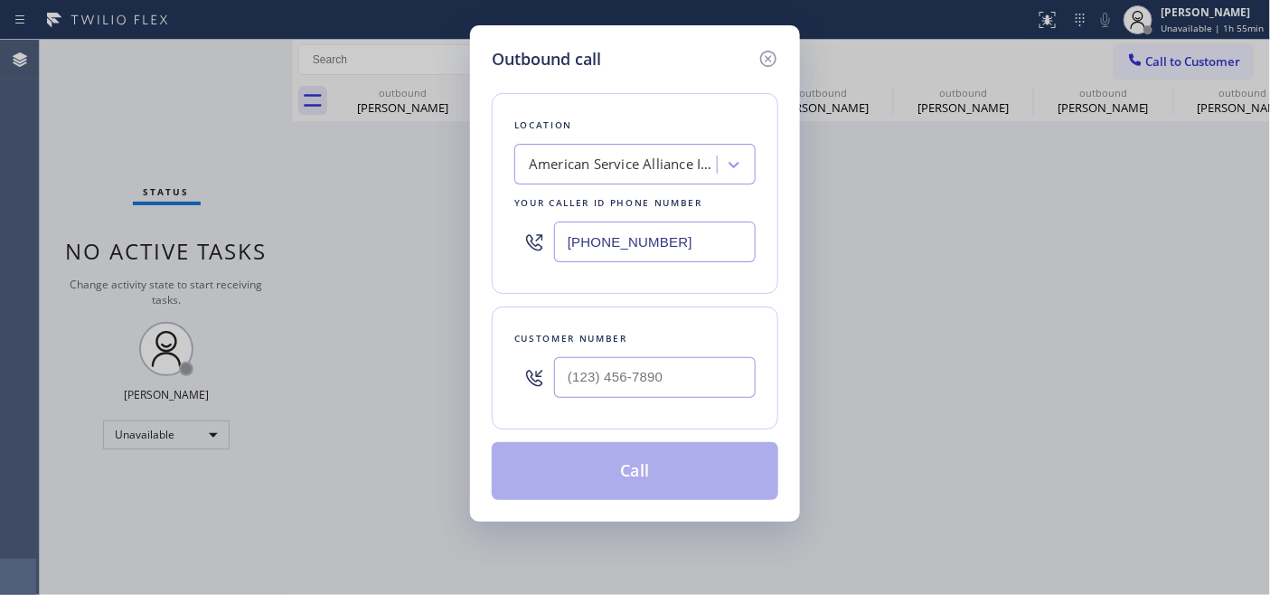
click at [643, 417] on div "Customer number" at bounding box center [635, 367] width 286 height 123
drag, startPoint x: 657, startPoint y: 389, endPoint x: 735, endPoint y: 309, distance: 111.2
click at [661, 389] on input "(___) ___-____" at bounding box center [655, 377] width 202 height 41
paste input "310) 409-5219"
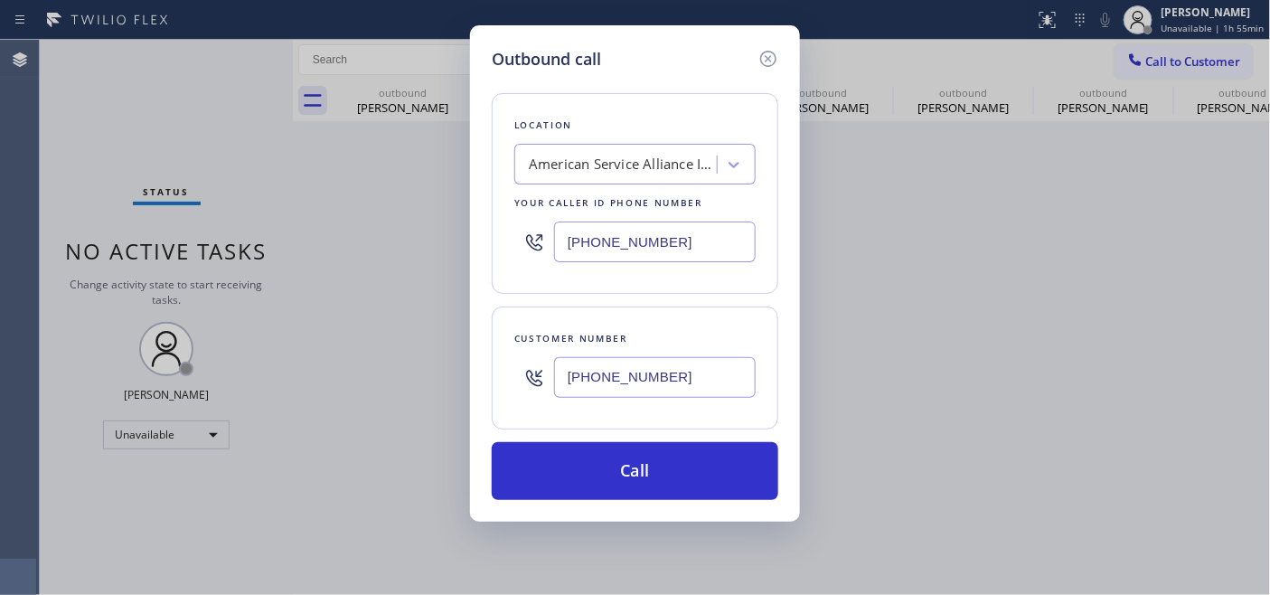
drag, startPoint x: 540, startPoint y: 227, endPoint x: 463, endPoint y: 230, distance: 77.8
click at [466, 230] on div "Outbound call Location American Service Alliance Indio Your caller id phone num…" at bounding box center [635, 297] width 1270 height 595
drag, startPoint x: 698, startPoint y: 359, endPoint x: 581, endPoint y: 353, distance: 116.7
click at [475, 354] on div "Outbound call Location American Service Alliance Indio Your caller id phone num…" at bounding box center [635, 273] width 330 height 496
paste input "text"
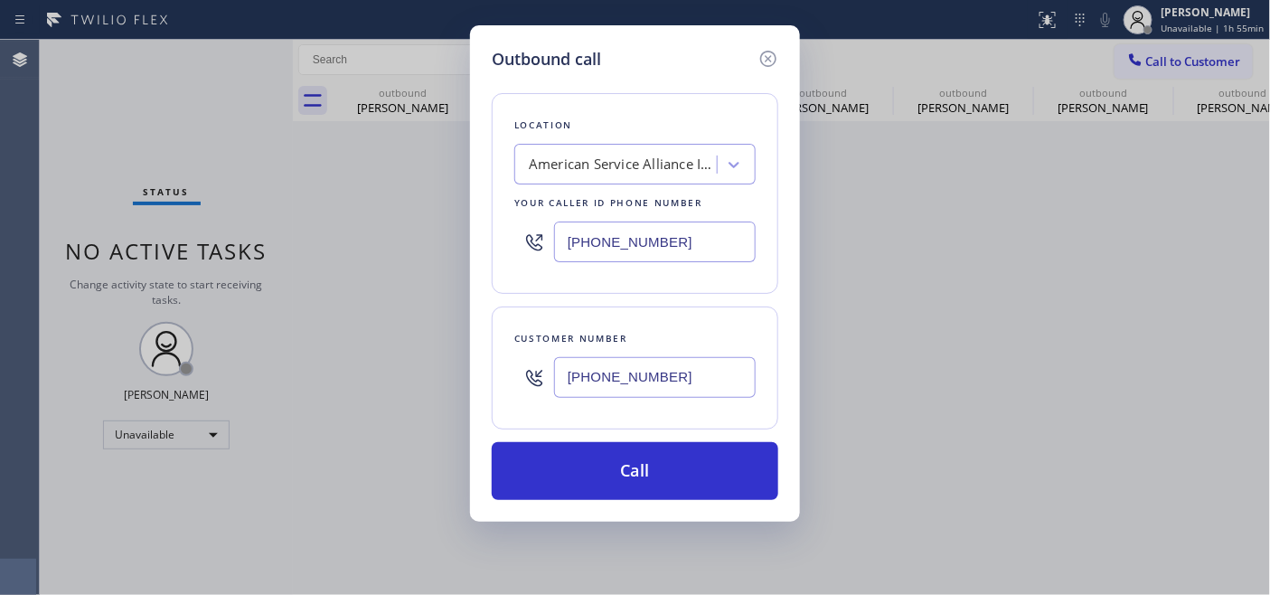
type input "[PHONE_NUMBER]"
drag, startPoint x: 687, startPoint y: 241, endPoint x: 395, endPoint y: 236, distance: 291.9
click at [440, 236] on div "Outbound call Location American Service Alliance Indio Your caller id phone num…" at bounding box center [635, 297] width 1270 height 595
paste input "323) 870-7123"
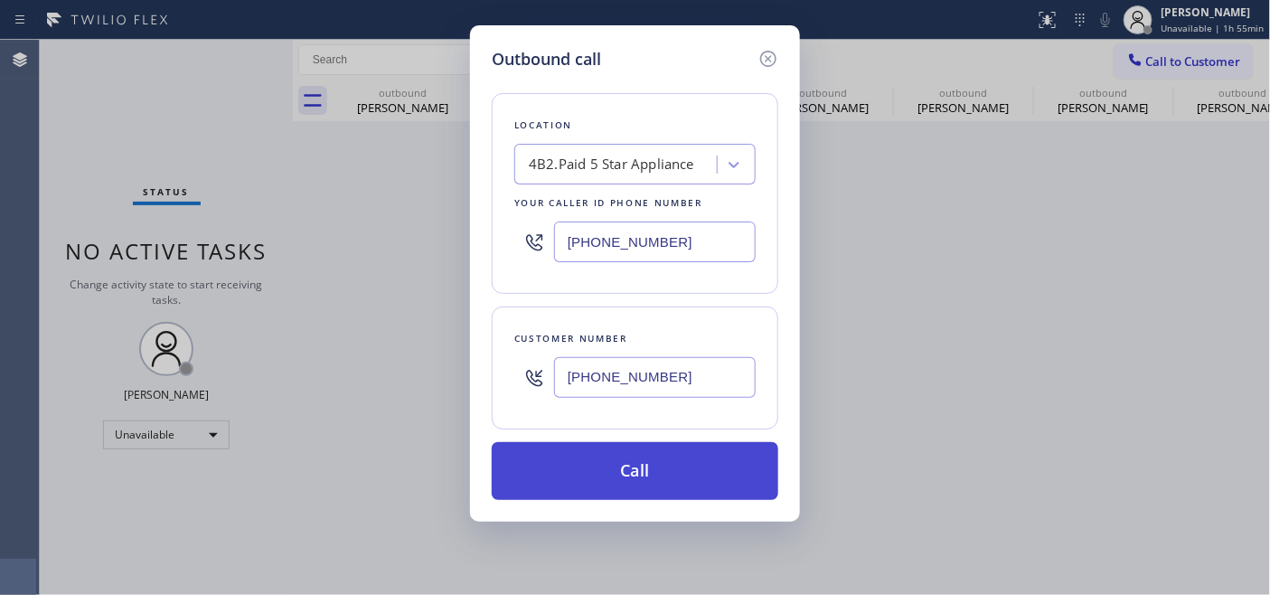
type input "[PHONE_NUMBER]"
click at [667, 474] on button "Call" at bounding box center [635, 471] width 286 height 58
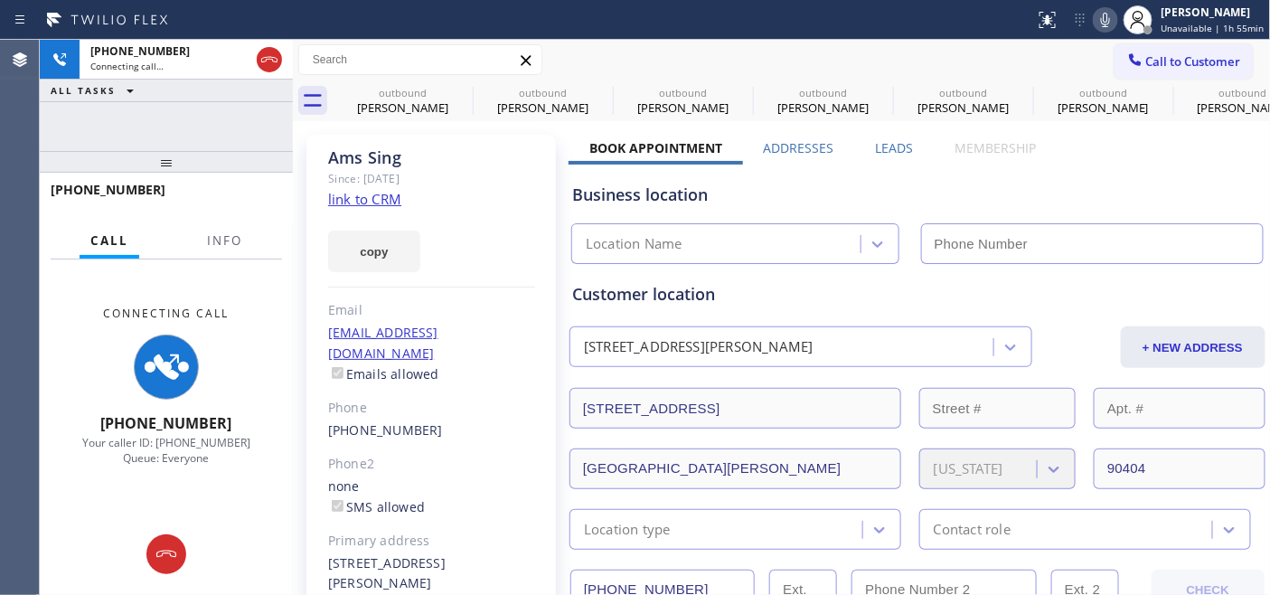
type input "[PHONE_NUMBER]"
drag, startPoint x: 699, startPoint y: 404, endPoint x: 667, endPoint y: 84, distance: 321.5
click at [528, 164] on div "Ams Sing" at bounding box center [431, 157] width 207 height 21
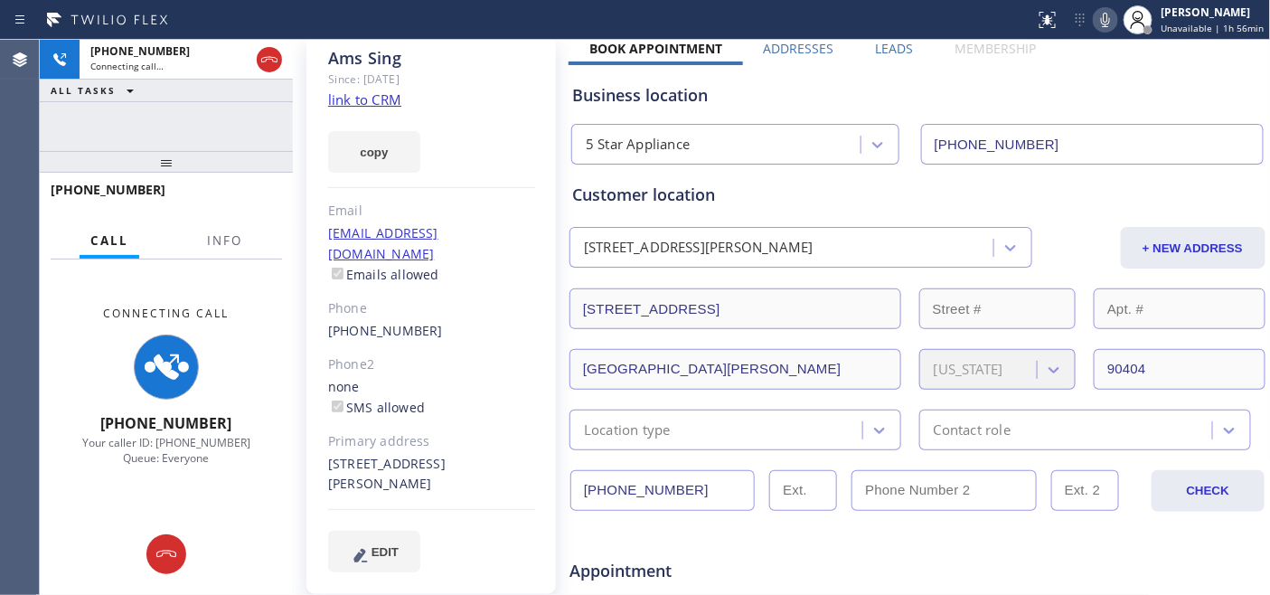
scroll to position [201, 0]
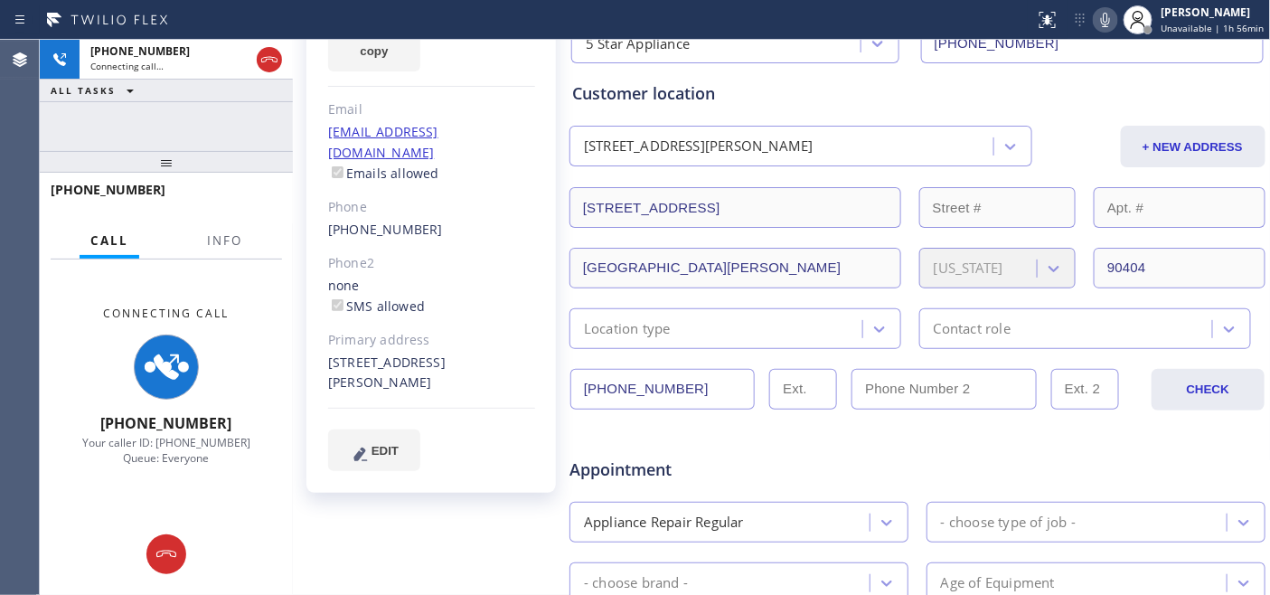
click at [997, 262] on div "[US_STATE]" at bounding box center [997, 268] width 156 height 41
click at [755, 156] on div "[STREET_ADDRESS][PERSON_NAME]" at bounding box center [784, 147] width 418 height 32
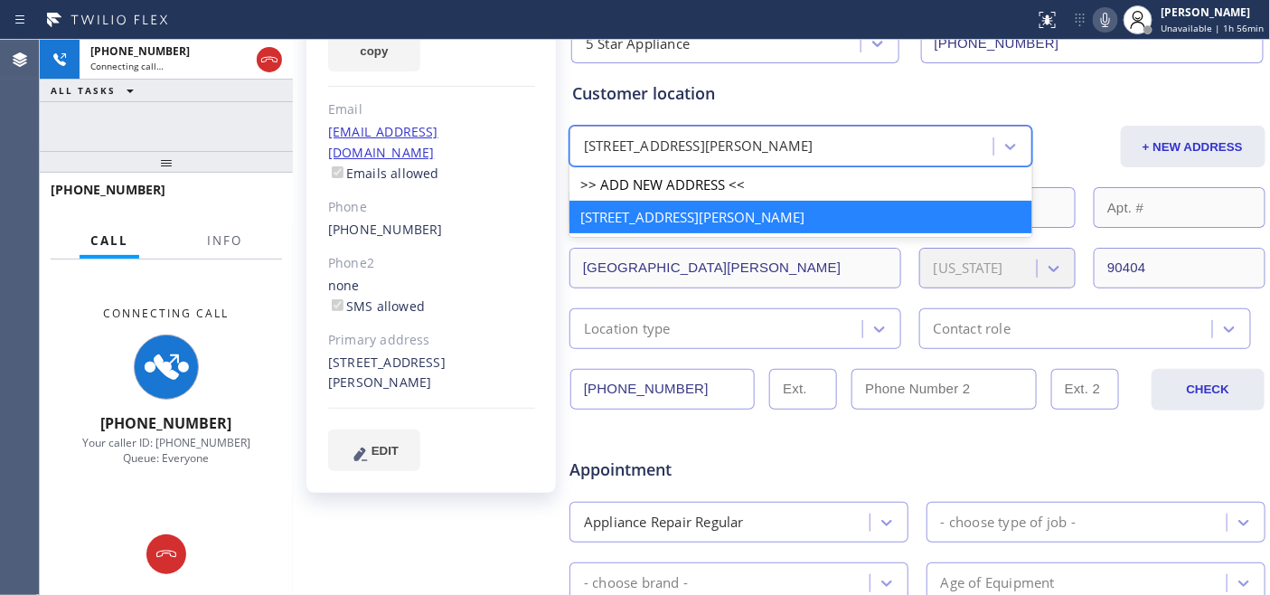
click at [813, 143] on div "[STREET_ADDRESS][PERSON_NAME]" at bounding box center [699, 146] width 230 height 21
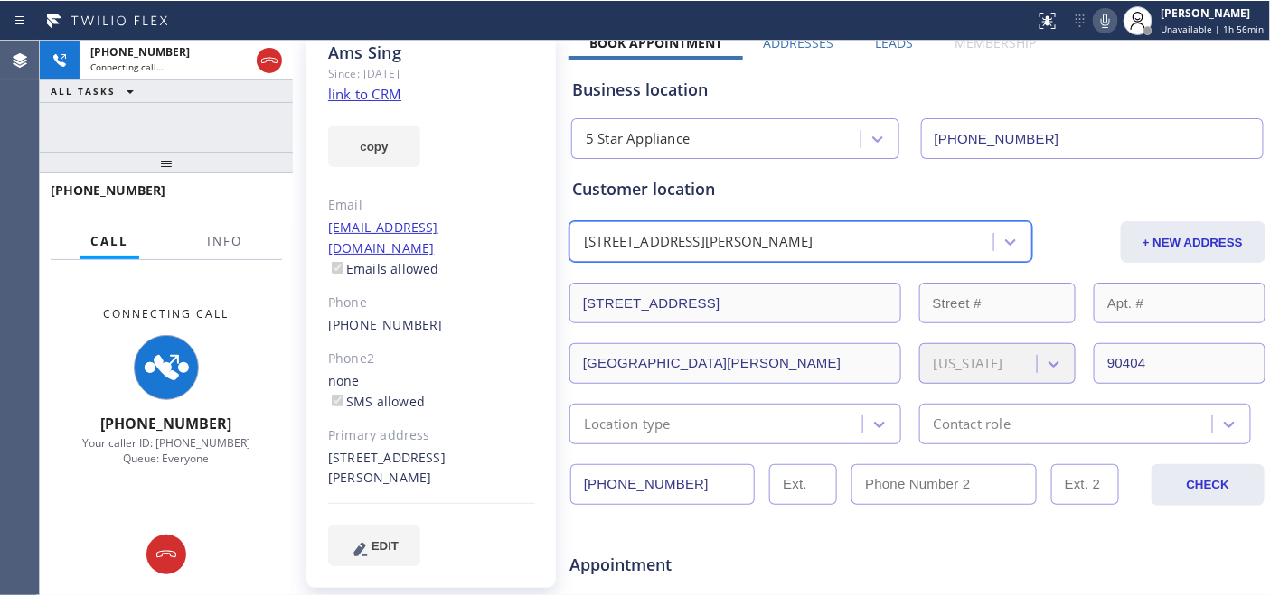
scroll to position [0, 0]
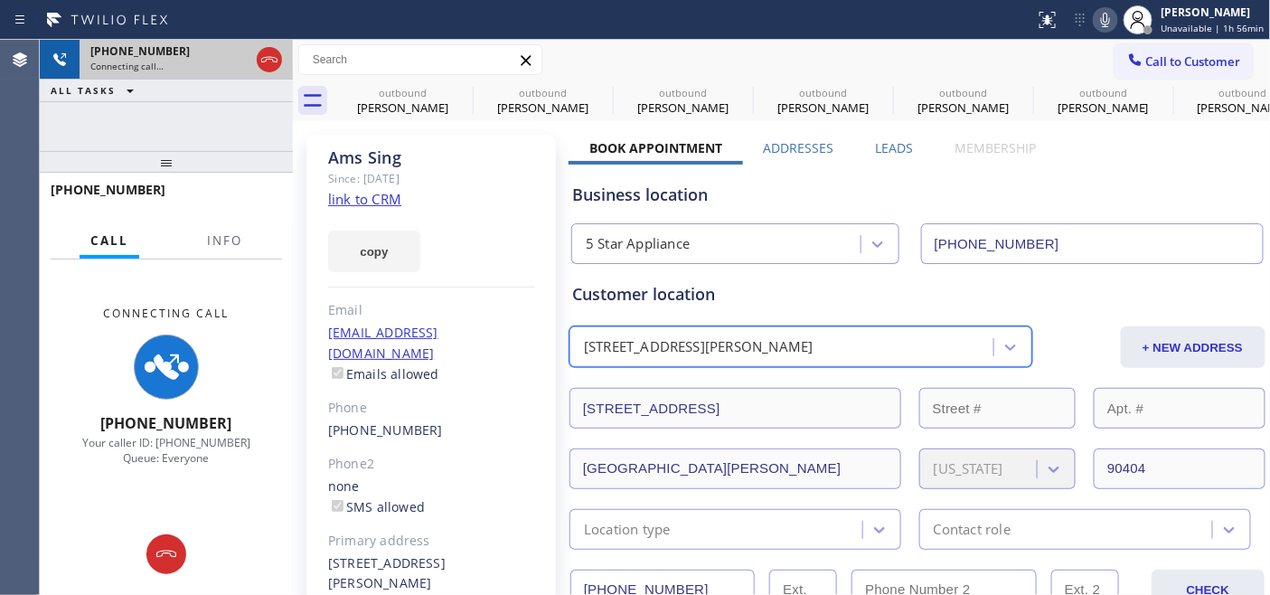
click at [251, 55] on div "[PHONE_NUMBER] Connecting call…" at bounding box center [166, 60] width 173 height 40
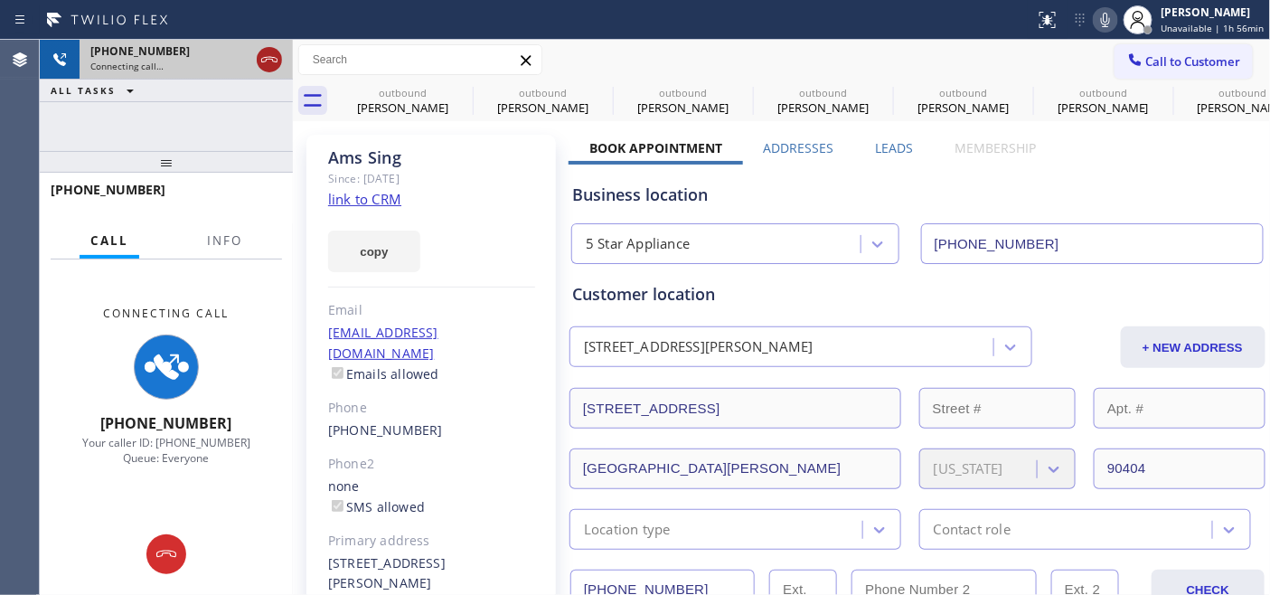
click at [258, 58] on icon at bounding box center [269, 60] width 22 height 22
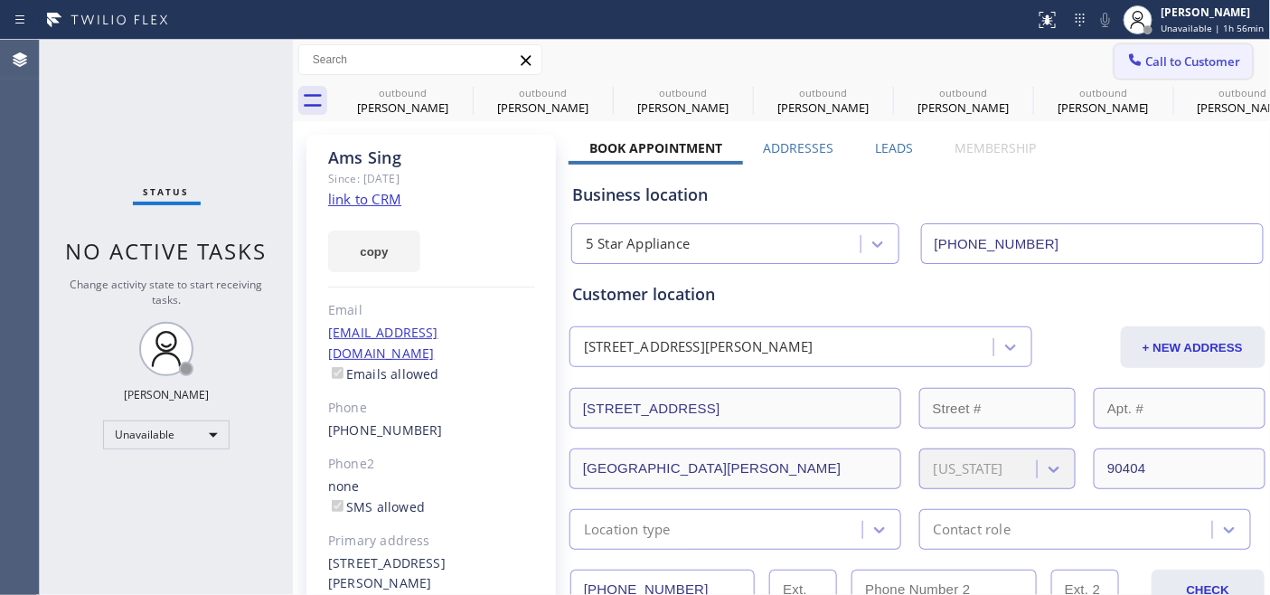
click at [1181, 59] on span "Call to Customer" at bounding box center [1193, 61] width 95 height 16
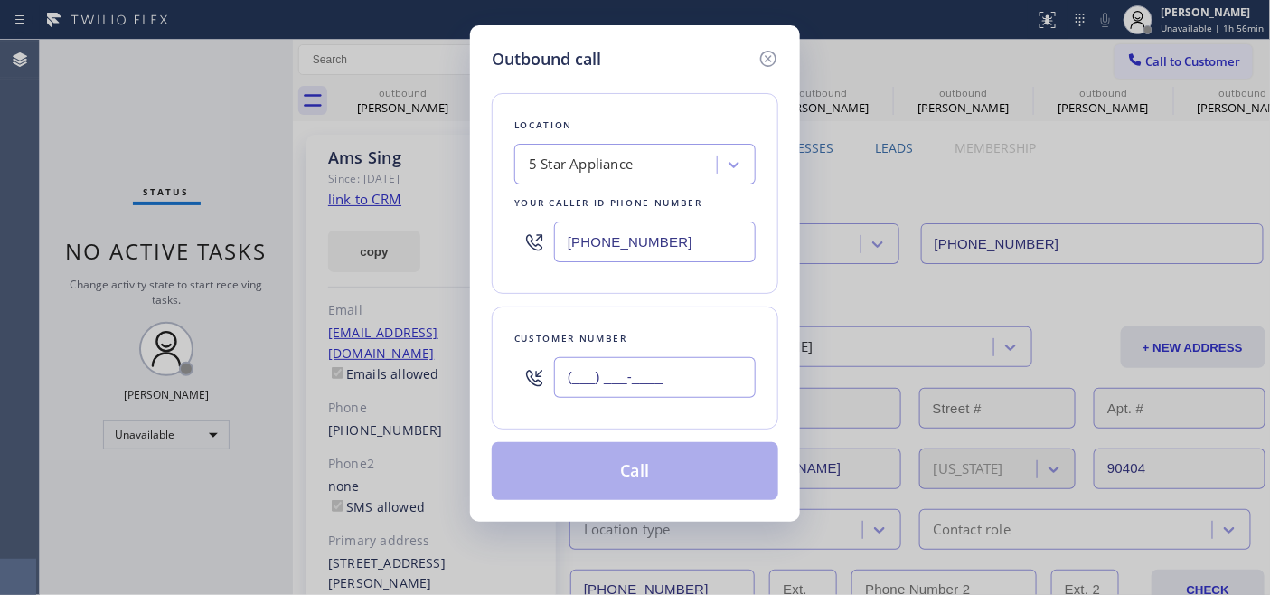
click at [699, 373] on input "(___) ___-____" at bounding box center [655, 377] width 202 height 41
paste input "206) 953-1526"
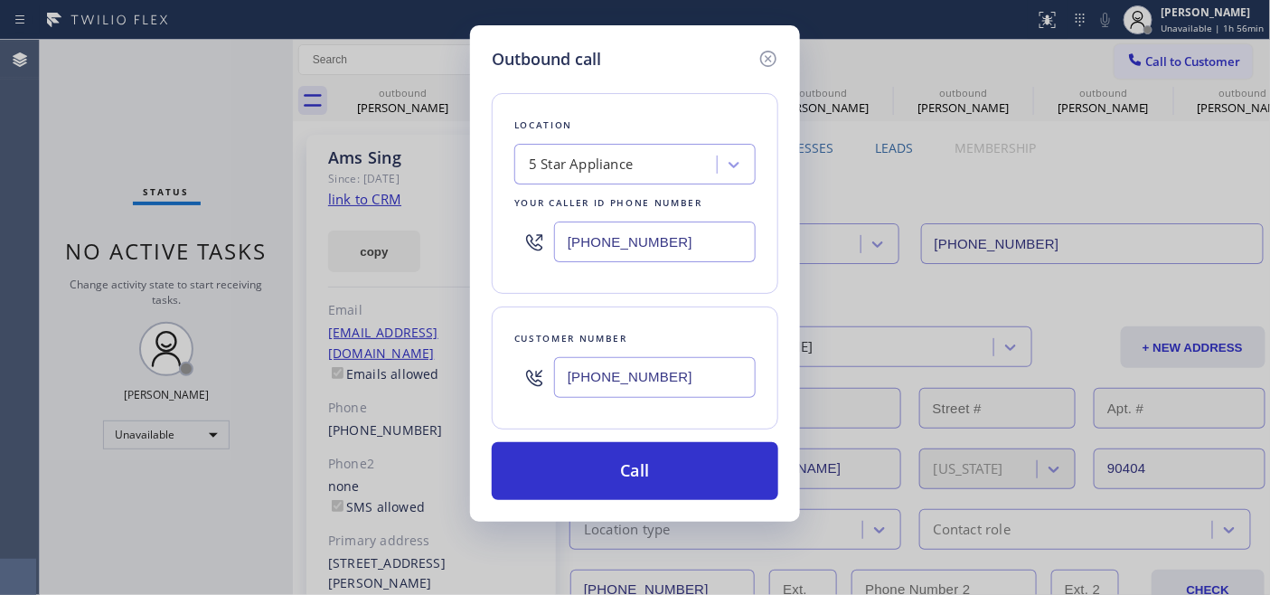
type input "[PHONE_NUMBER]"
click at [436, 231] on div "Outbound call Location 5 Star Appliance Your caller id phone number [PHONE_NUMB…" at bounding box center [635, 297] width 1270 height 595
paste input "425) 310-4877"
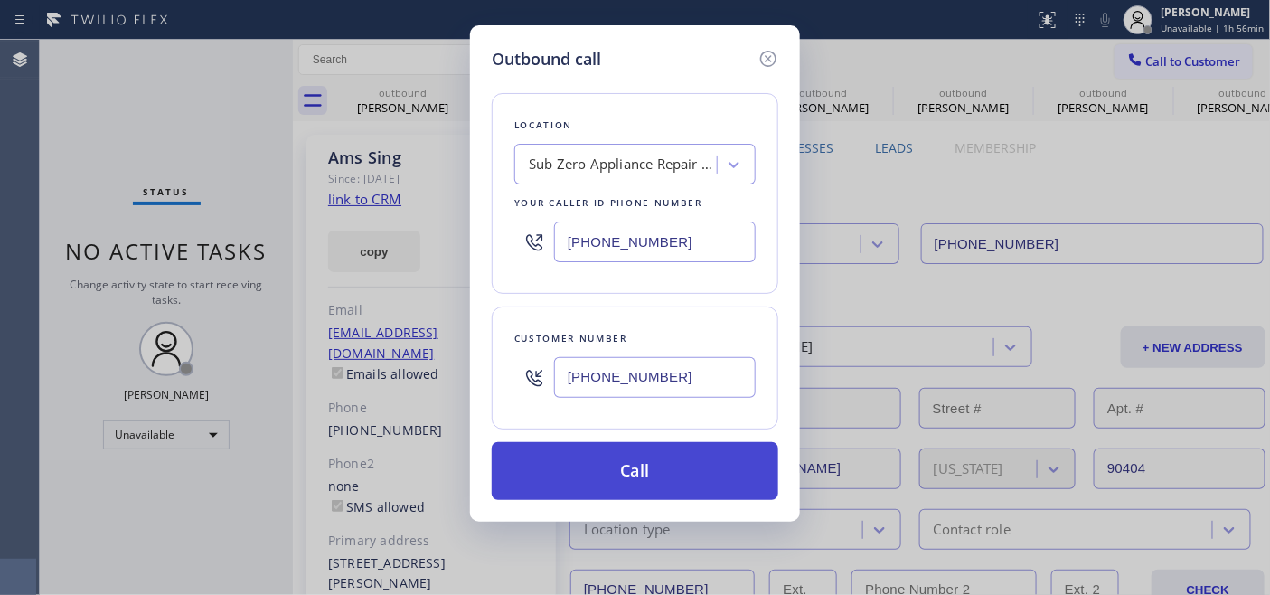
type input "[PHONE_NUMBER]"
click at [660, 477] on button "Call" at bounding box center [635, 471] width 286 height 58
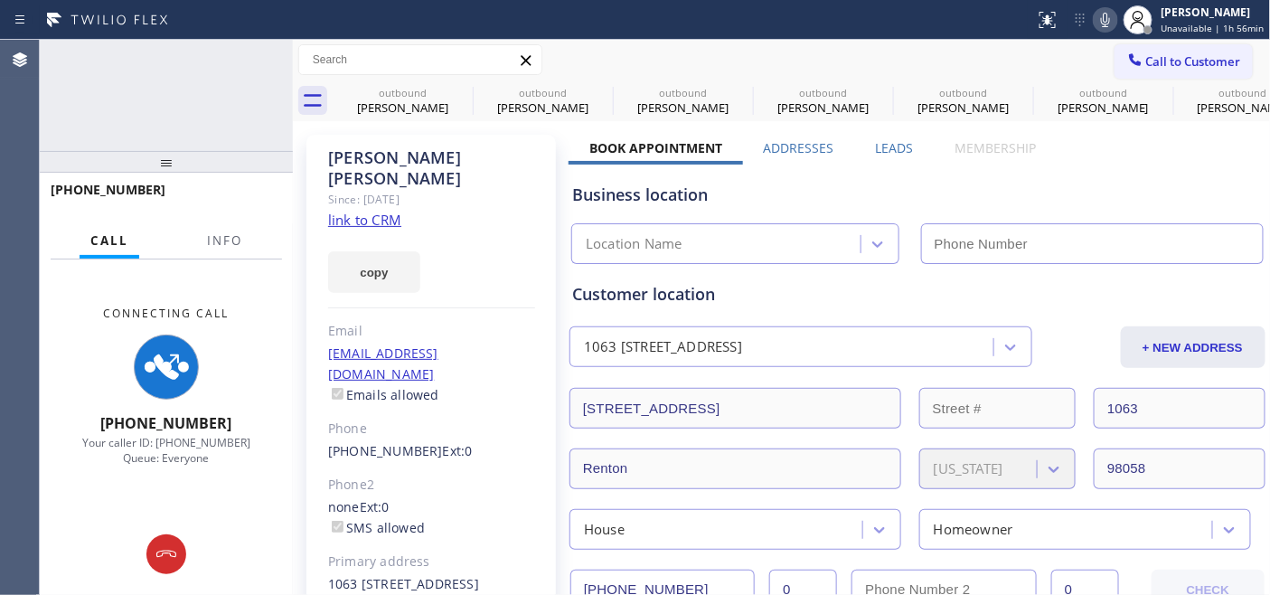
type input "[PHONE_NUMBER]"
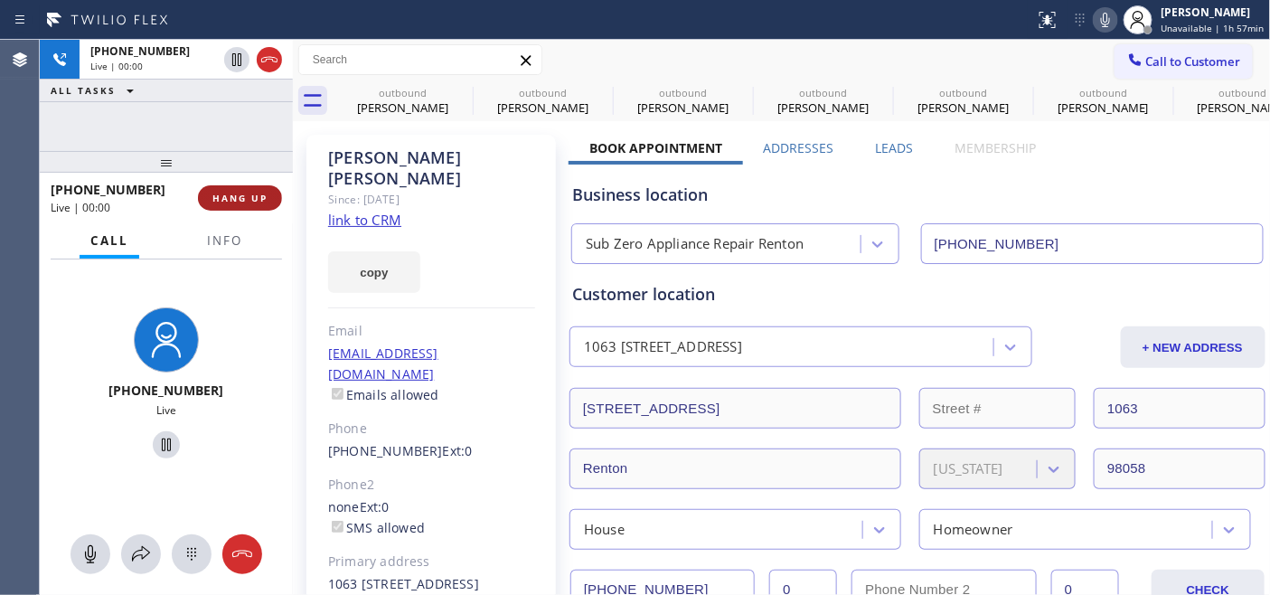
click at [247, 199] on span "HANG UP" at bounding box center [239, 198] width 55 height 13
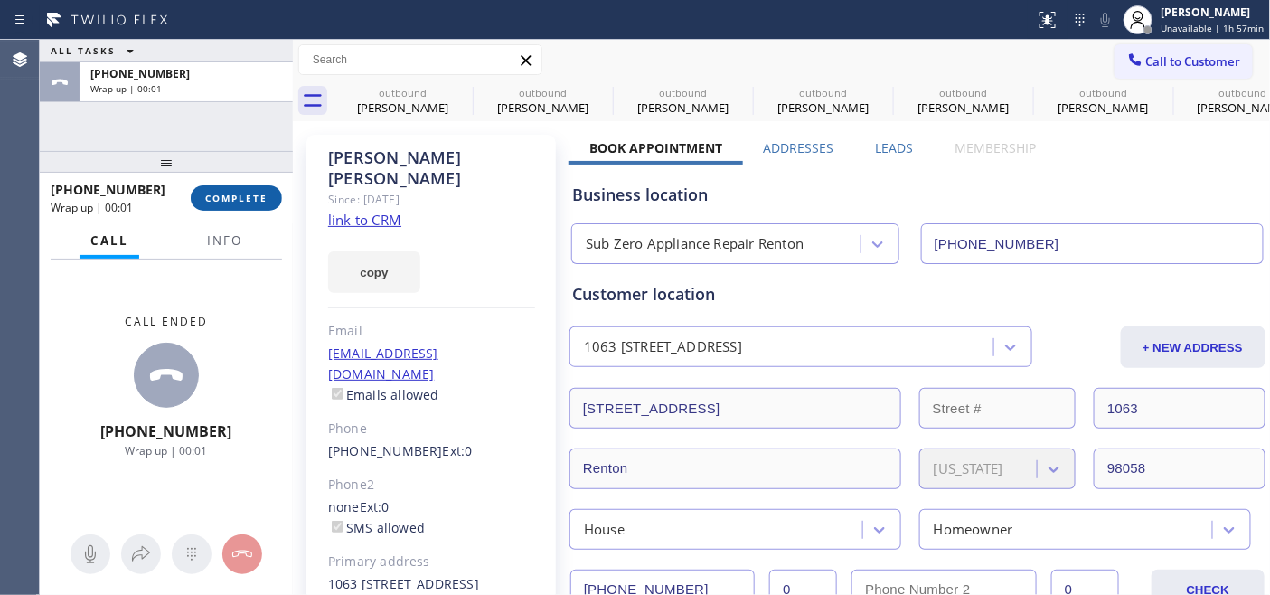
click at [246, 202] on span "COMPLETE" at bounding box center [236, 198] width 62 height 13
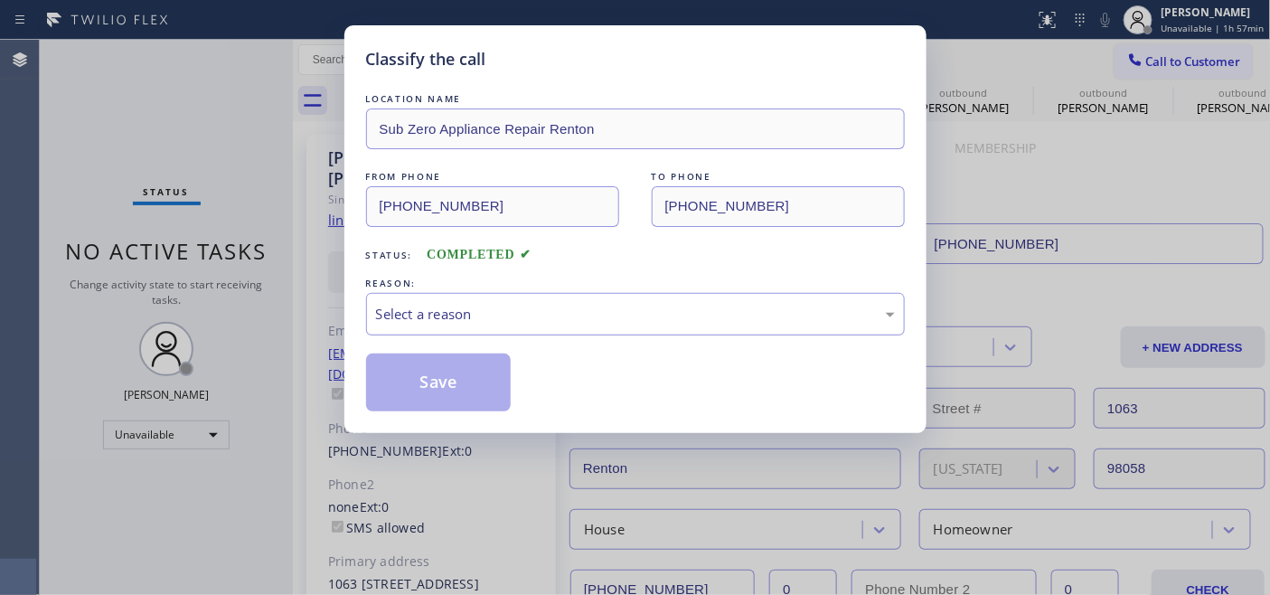
drag, startPoint x: 506, startPoint y: 302, endPoint x: 512, endPoint y: 320, distance: 19.1
click at [506, 302] on div "Select a reason" at bounding box center [635, 314] width 539 height 42
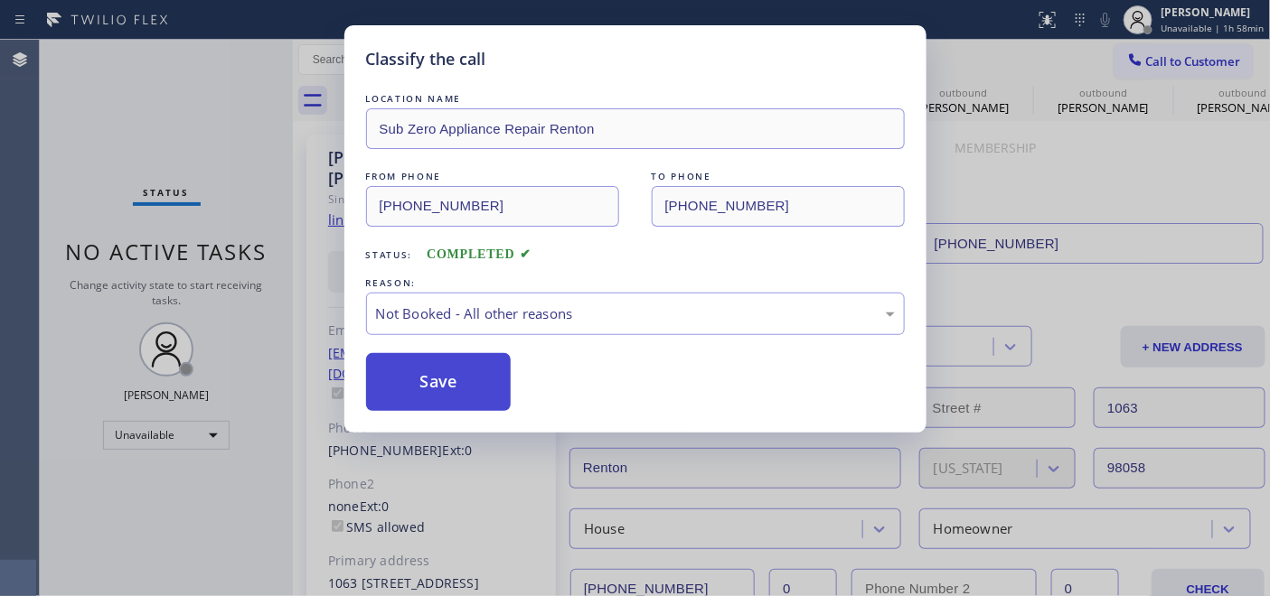
click at [465, 391] on button "Save" at bounding box center [438, 382] width 145 height 58
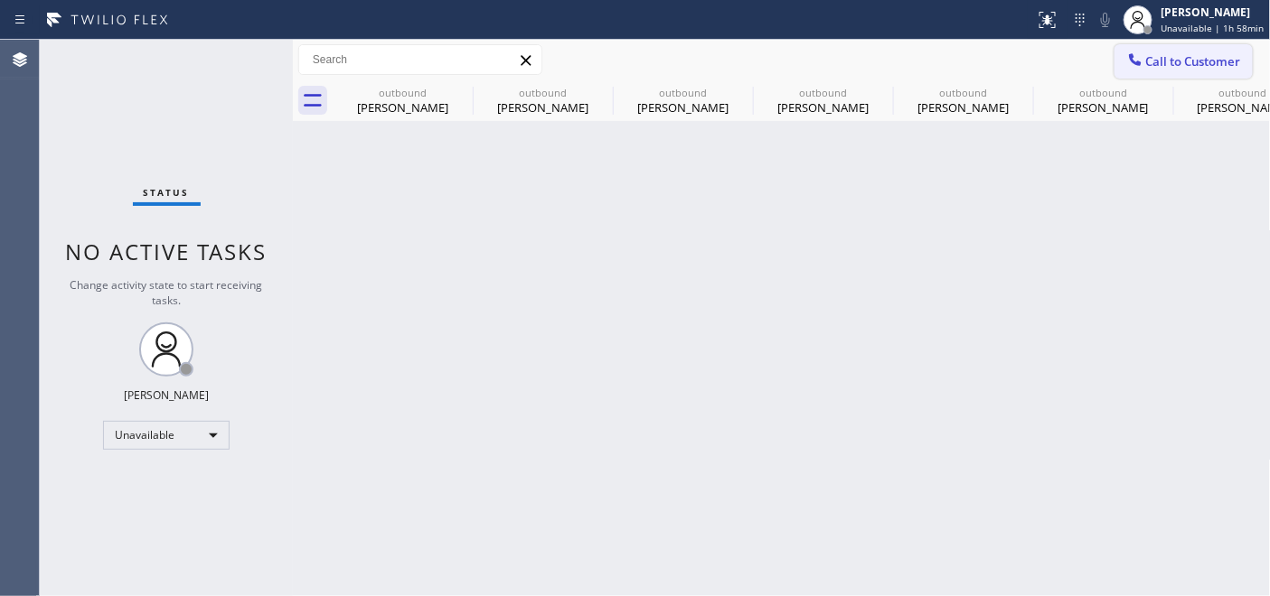
click at [1180, 47] on button "Call to Customer" at bounding box center [1183, 61] width 138 height 34
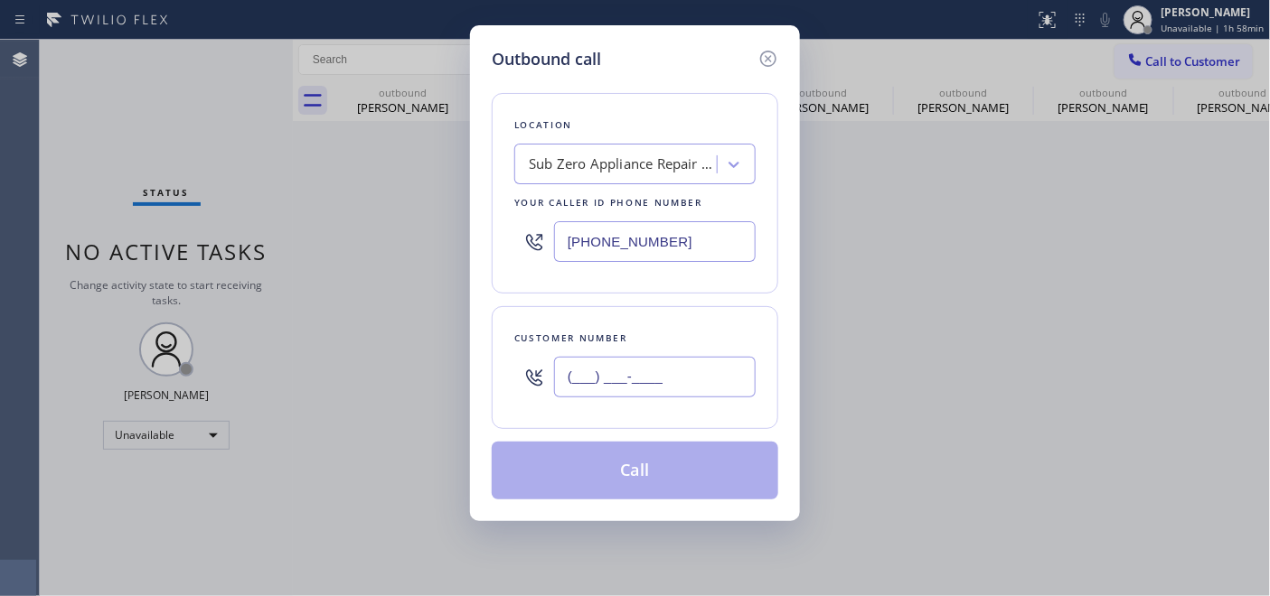
click at [607, 370] on input "(___) ___-____" at bounding box center [655, 377] width 202 height 41
paste input "917) 684-8505"
type input "[PHONE_NUMBER]"
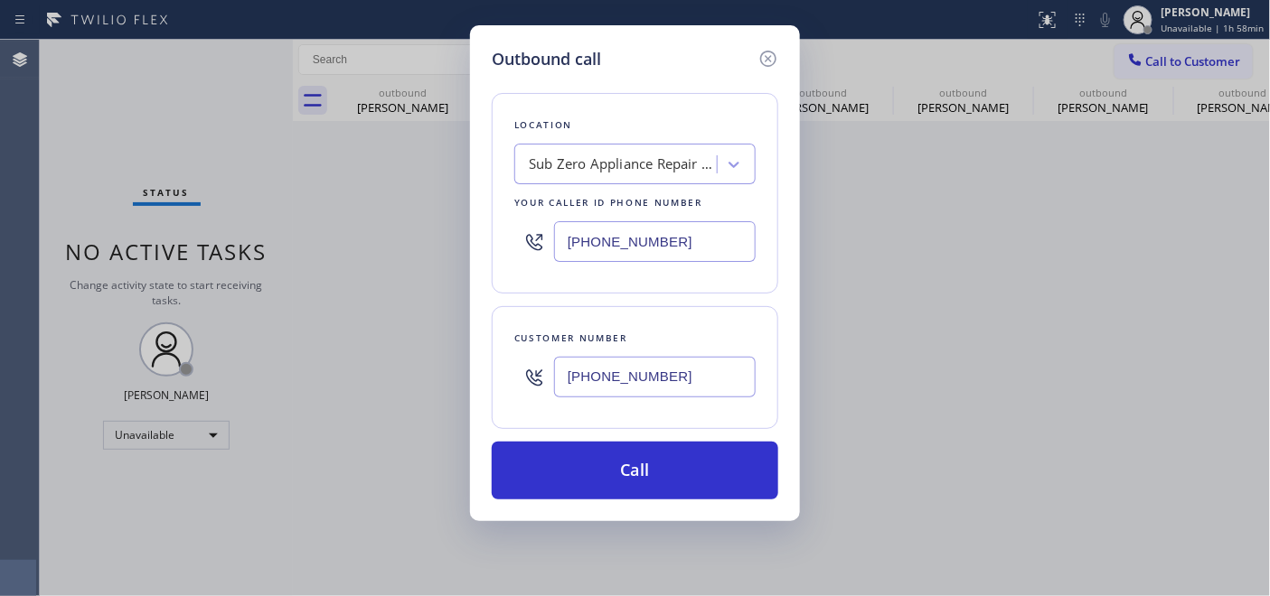
click at [432, 233] on div "Outbound call Location Sub Zero Appliance Repair Renton Your caller id phone nu…" at bounding box center [635, 298] width 1270 height 596
paste input "646) 679-5825"
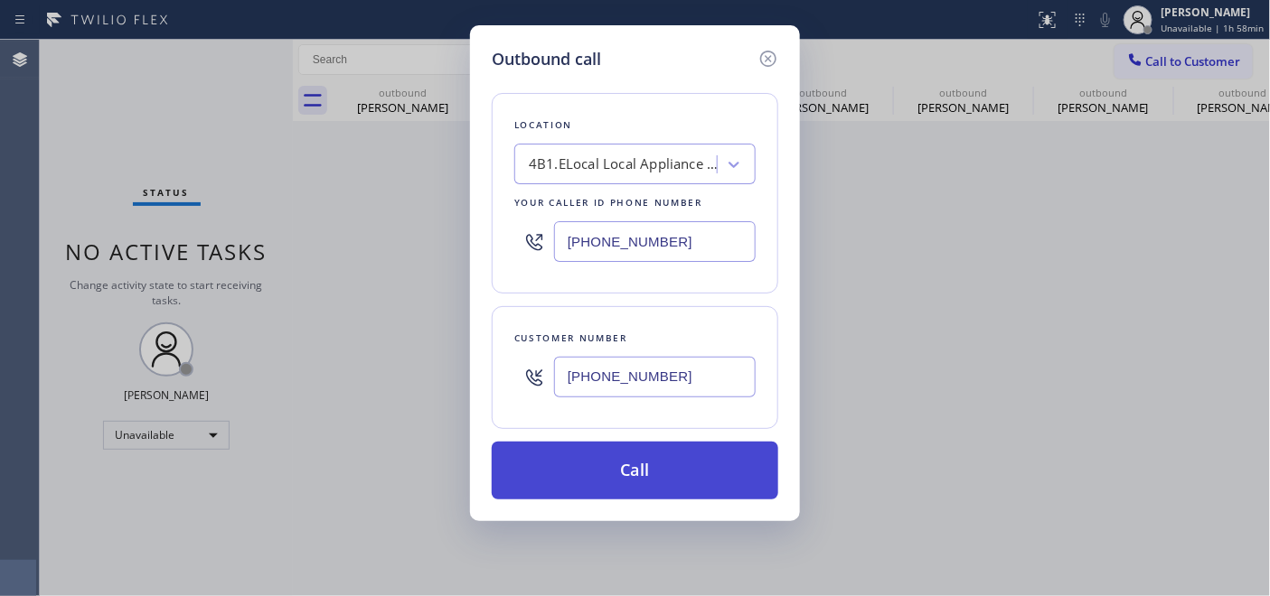
type input "[PHONE_NUMBER]"
click at [680, 468] on button "Call" at bounding box center [635, 471] width 286 height 58
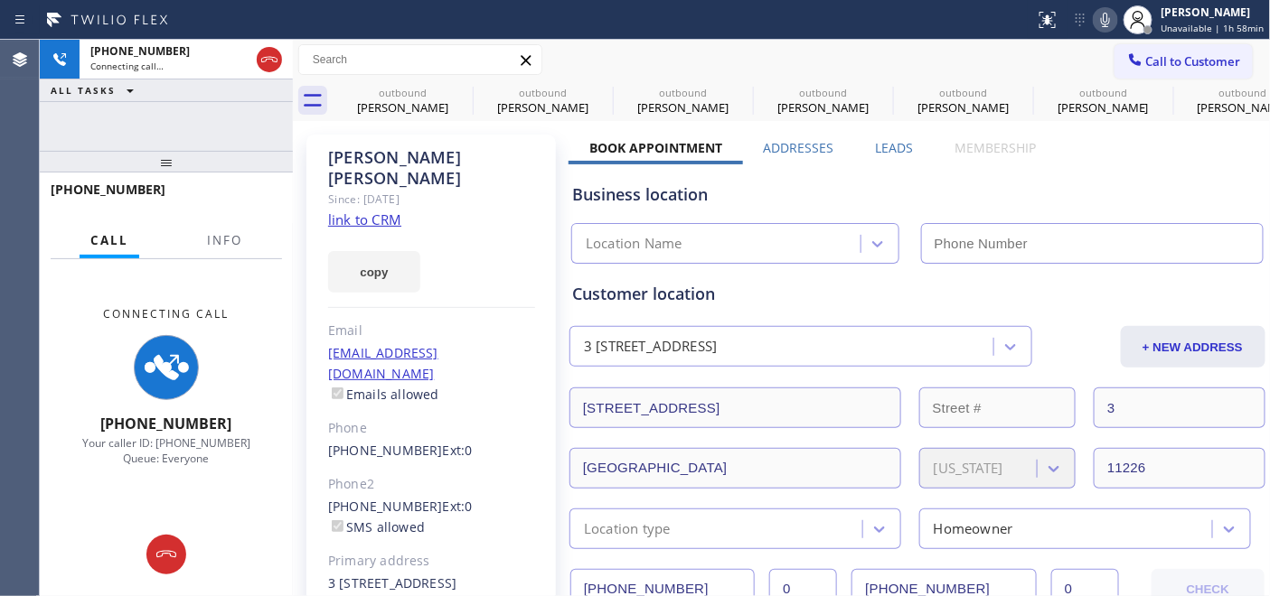
type input "[PHONE_NUMBER]"
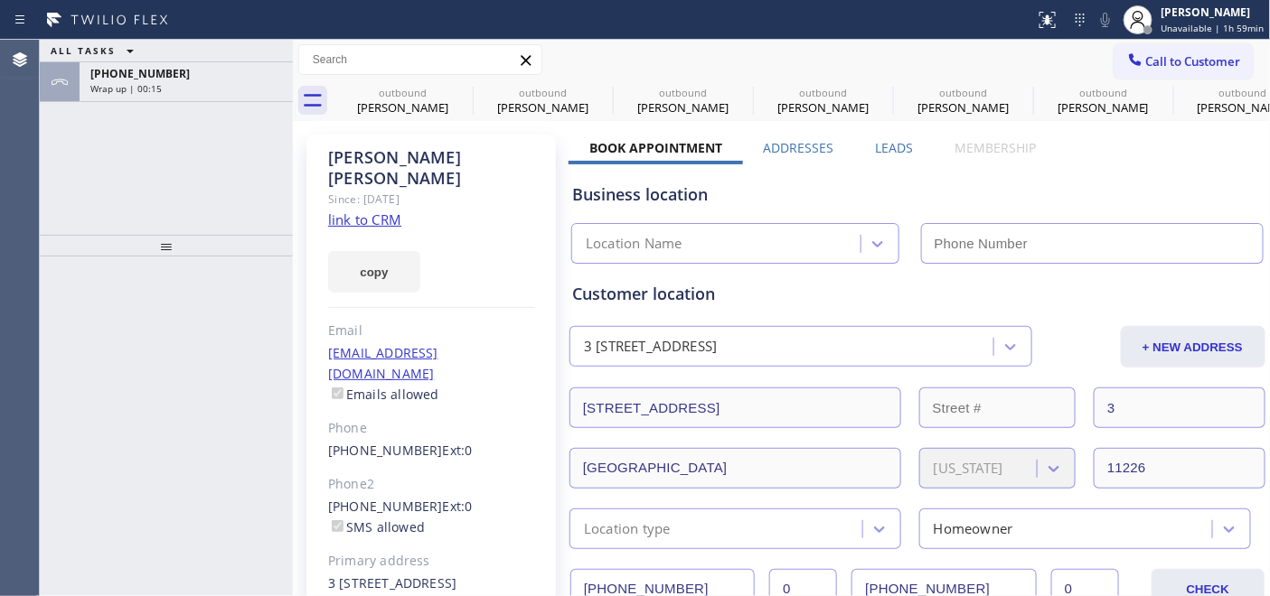
type input "[PHONE_NUMBER]"
click at [197, 76] on div "[PHONE_NUMBER]" at bounding box center [186, 73] width 192 height 15
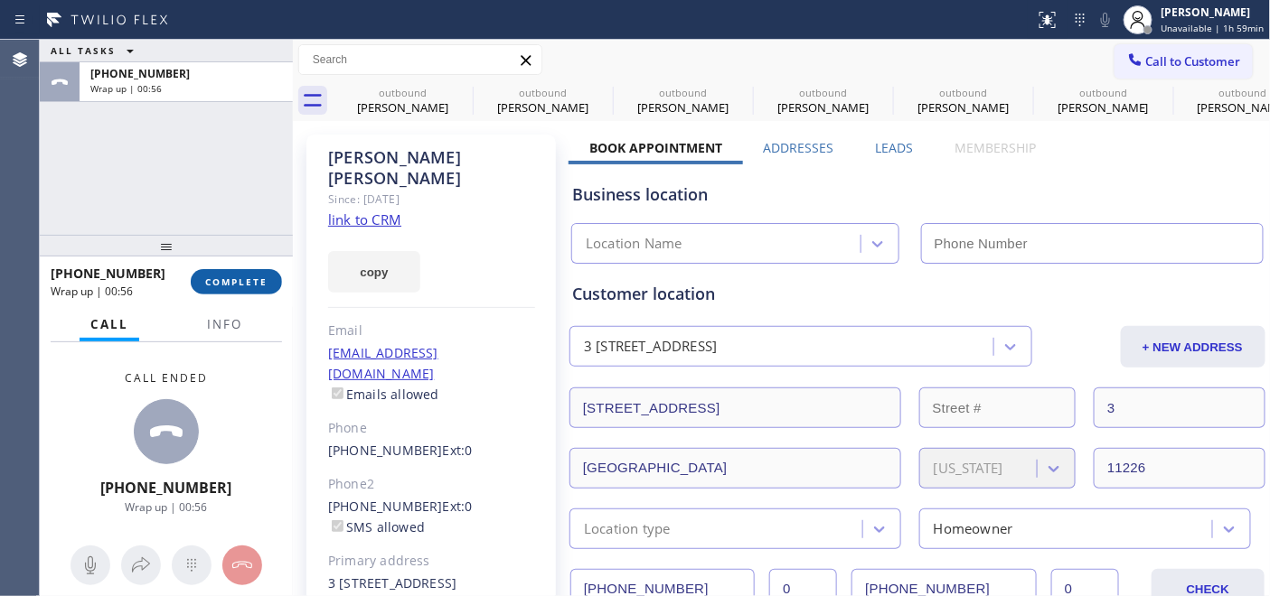
click at [250, 285] on span "COMPLETE" at bounding box center [236, 282] width 62 height 13
drag, startPoint x: 244, startPoint y: 249, endPoint x: 258, endPoint y: 54, distance: 195.7
click at [258, 54] on div "ALL TASKS ALL TASKS ACTIVE TASKS TASKS IN WRAP UP +19176848505 Wrap up | 00:56 …" at bounding box center [166, 318] width 253 height 557
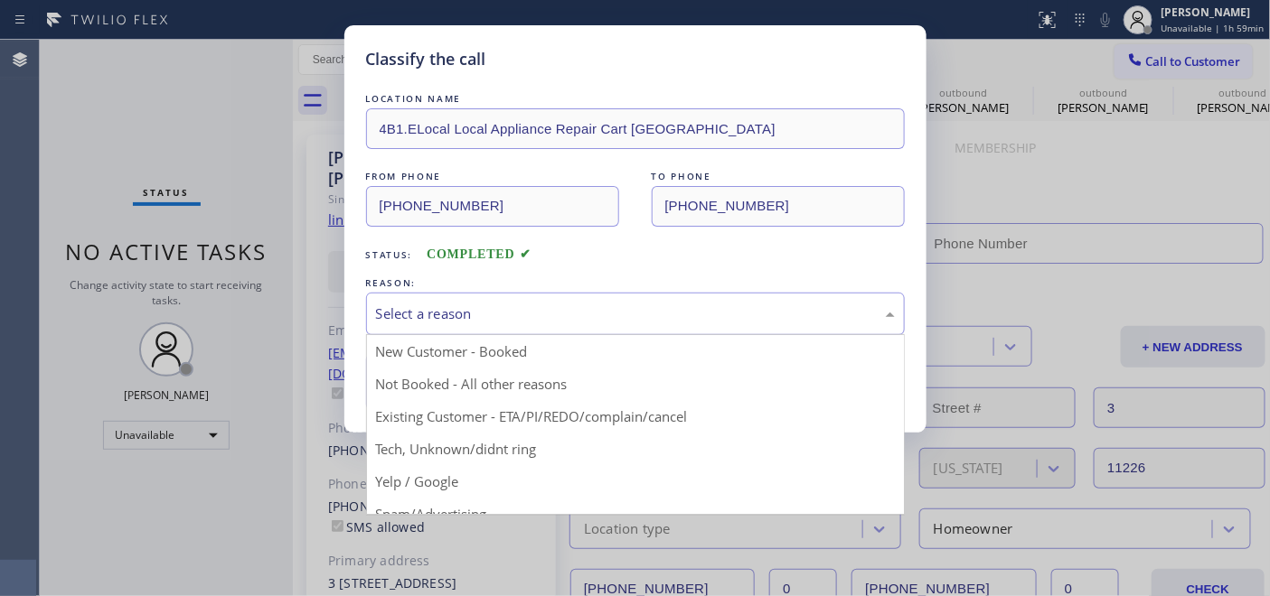
click at [578, 300] on div "Select a reason" at bounding box center [635, 314] width 539 height 42
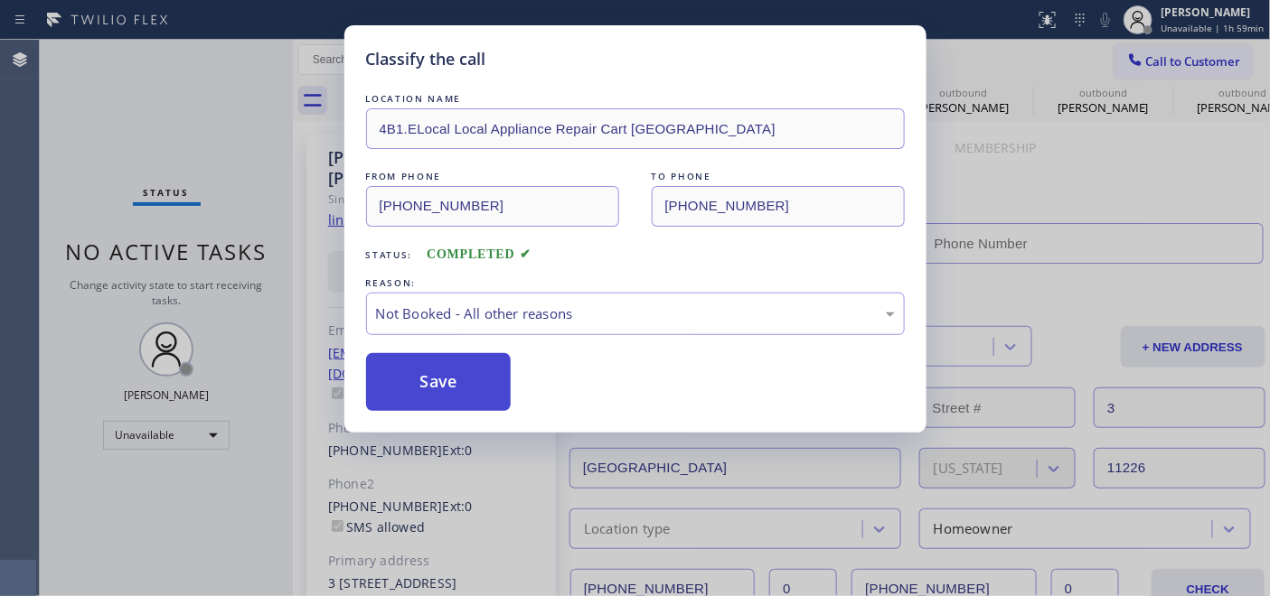
click at [462, 389] on button "Save" at bounding box center [438, 382] width 145 height 58
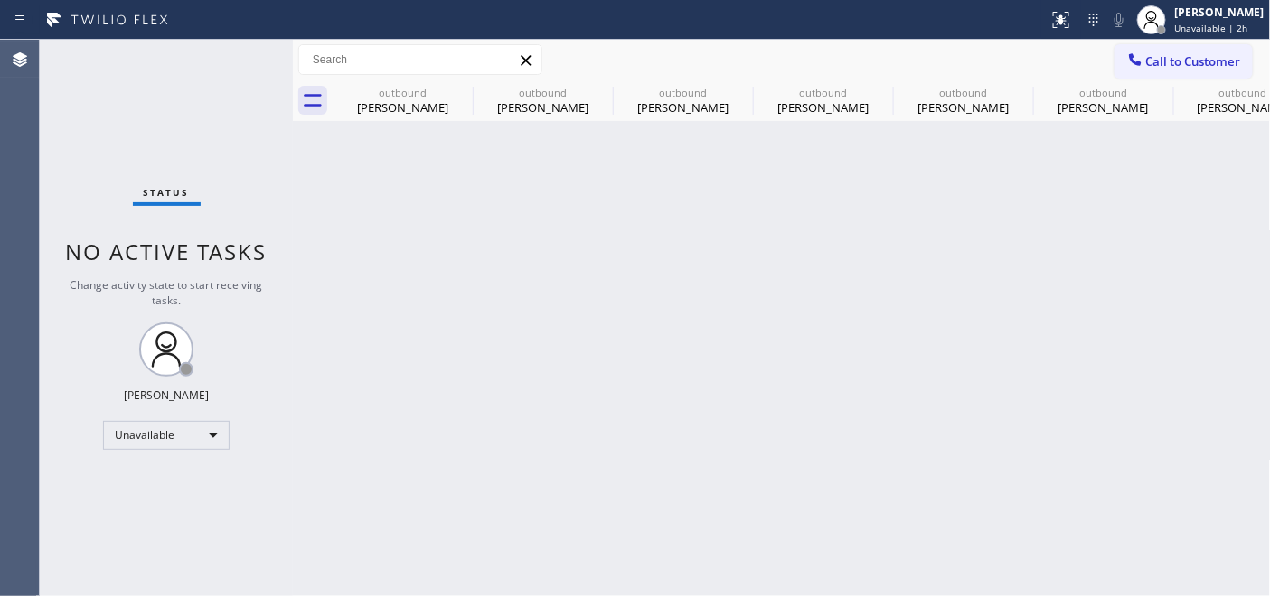
drag, startPoint x: 1180, startPoint y: 66, endPoint x: 1160, endPoint y: 52, distance: 24.6
click at [1178, 64] on span "Call to Customer" at bounding box center [1193, 61] width 95 height 16
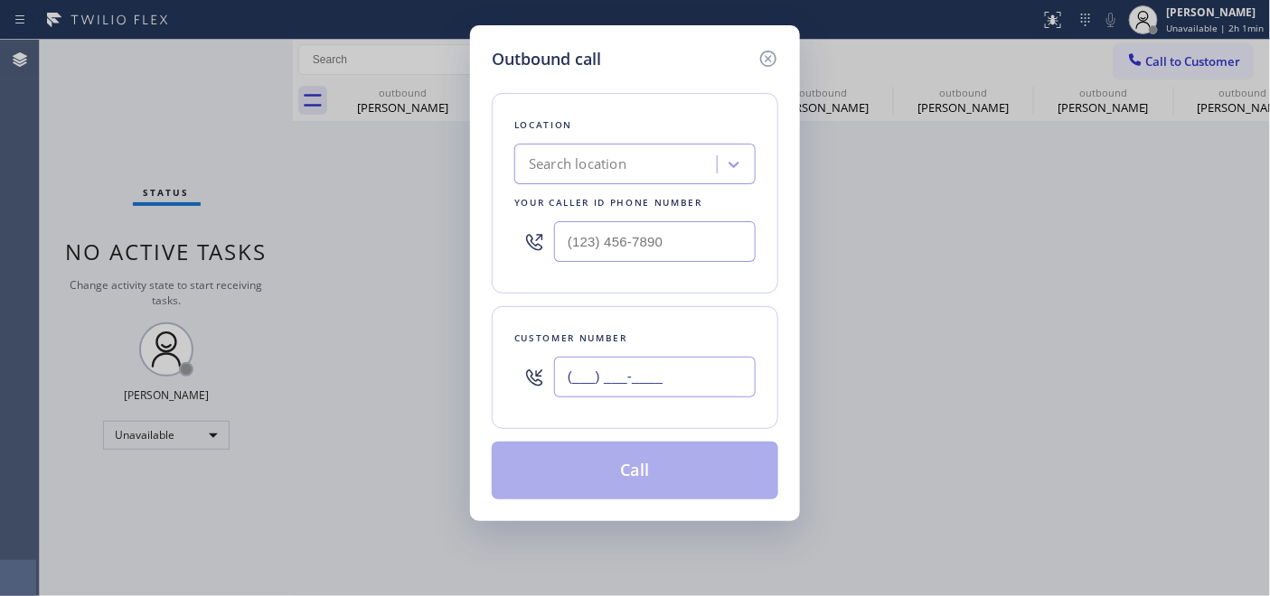
click at [683, 380] on input "(___) ___-____" at bounding box center [655, 377] width 202 height 41
paste input "562) 225-2245"
type input "(562) 225-2245"
drag, startPoint x: 674, startPoint y: 231, endPoint x: 479, endPoint y: 231, distance: 195.2
click at [488, 239] on div "Outbound call Location Search location Your caller id phone number (___) ___-__…" at bounding box center [635, 273] width 330 height 496
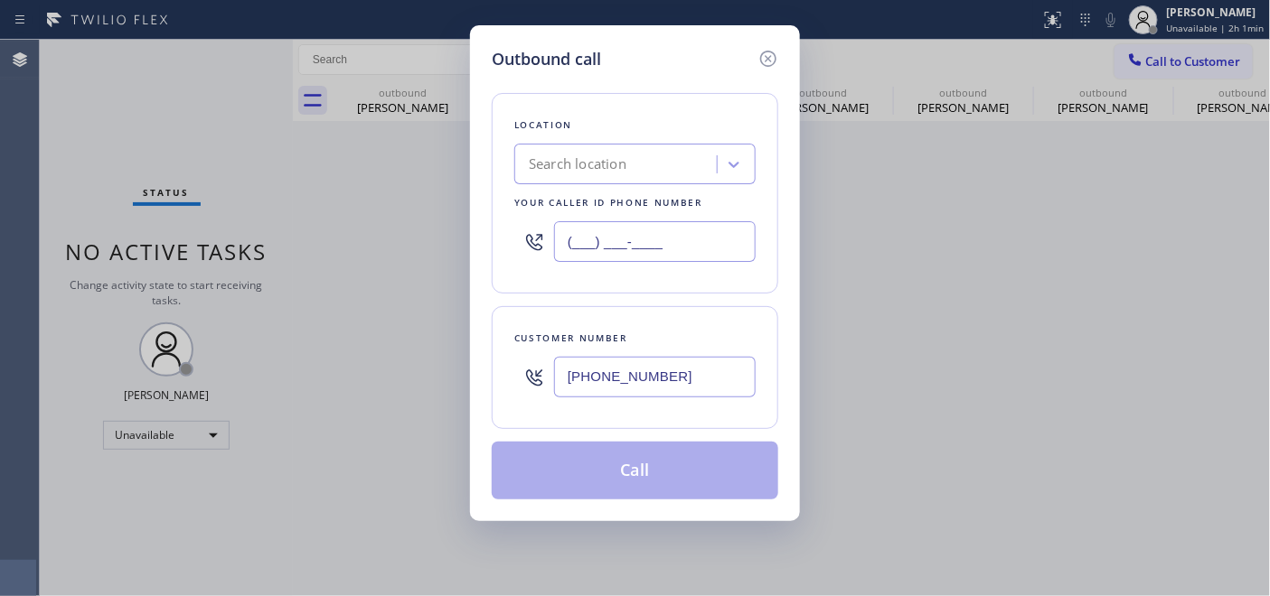
paste input "562) 489-9480"
type input "(562) 489-9480"
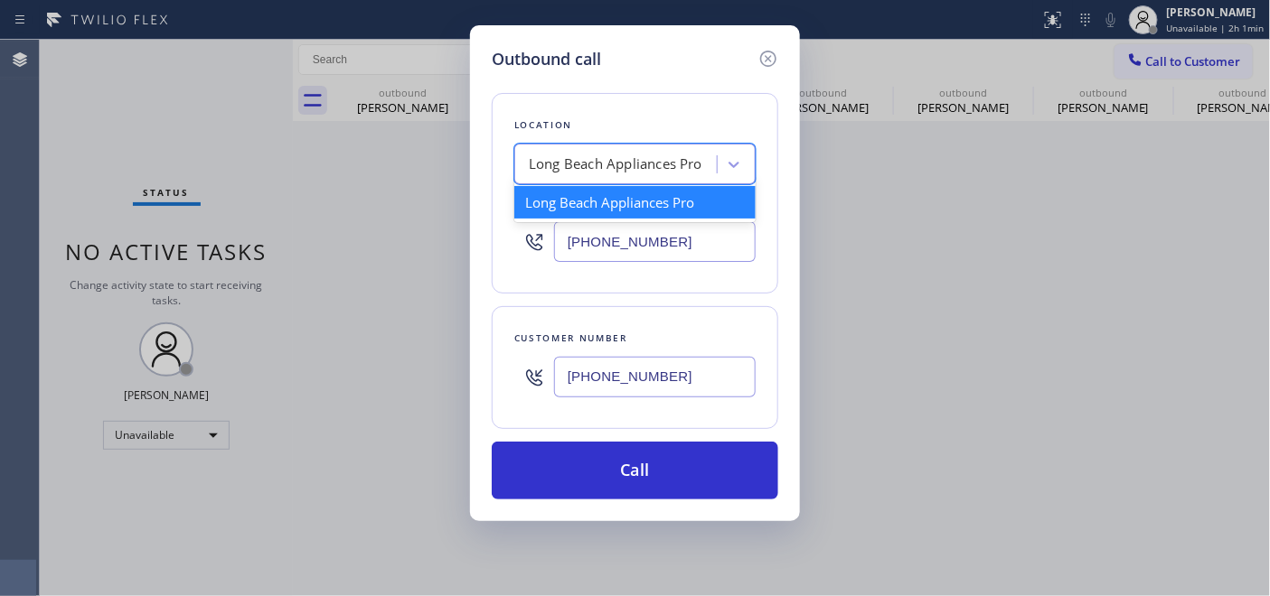
click at [633, 164] on div "Long Beach Appliances Pro" at bounding box center [615, 165] width 173 height 21
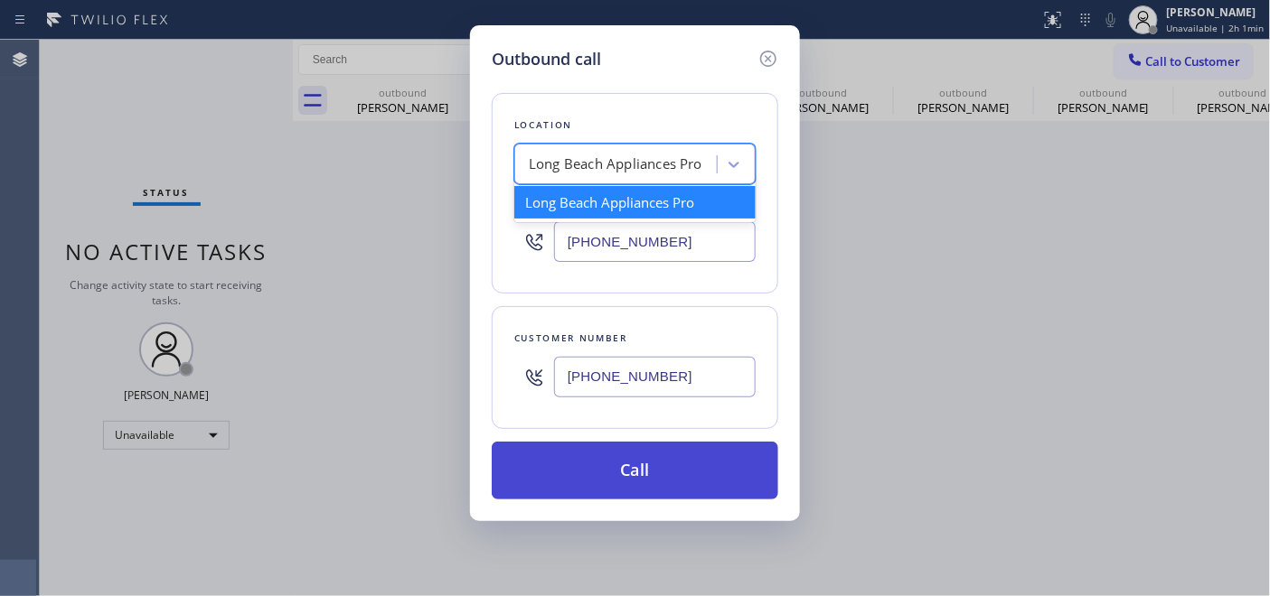
click at [728, 455] on button "Call" at bounding box center [635, 471] width 286 height 58
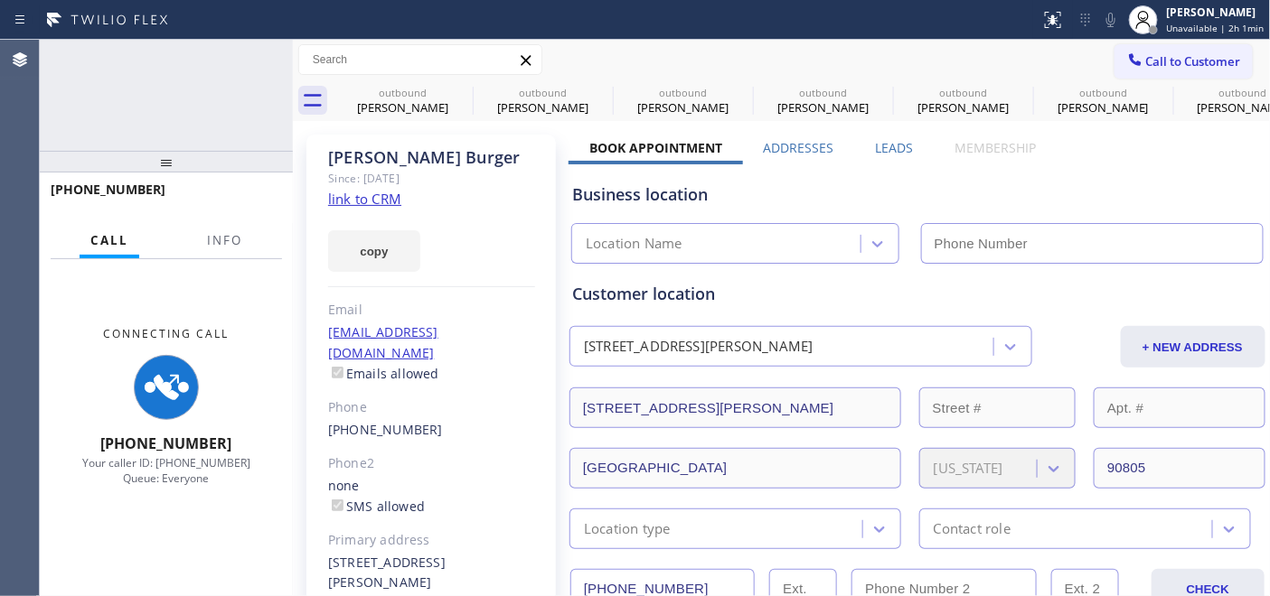
type input "(562) 489-9480"
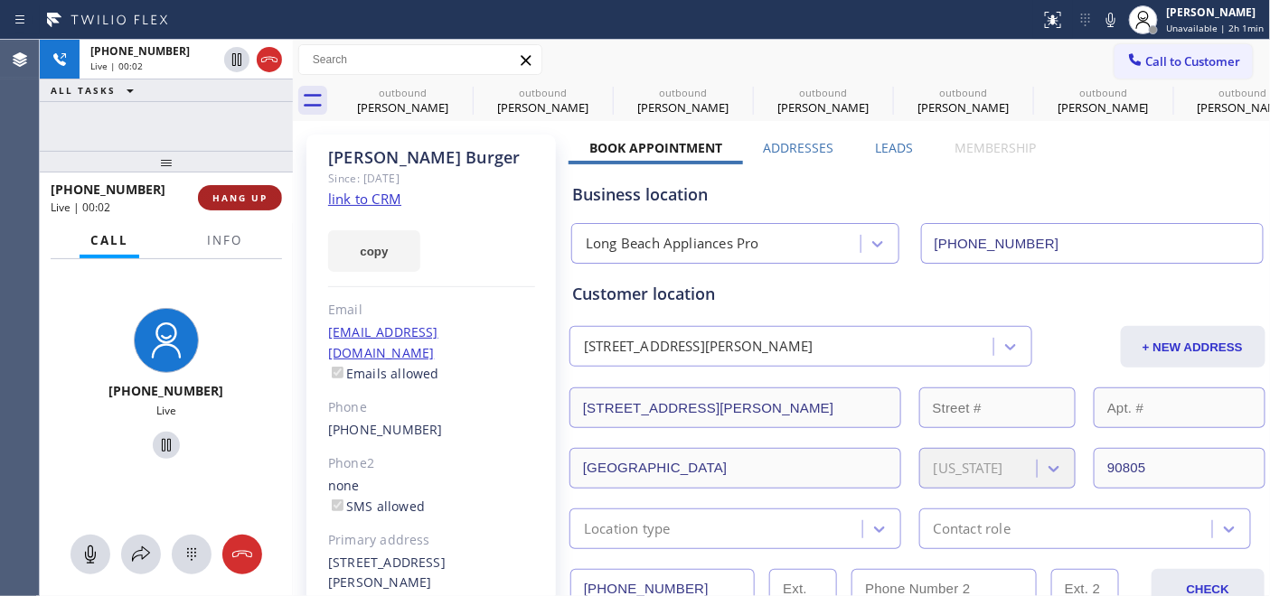
click at [247, 199] on span "HANG UP" at bounding box center [239, 198] width 55 height 13
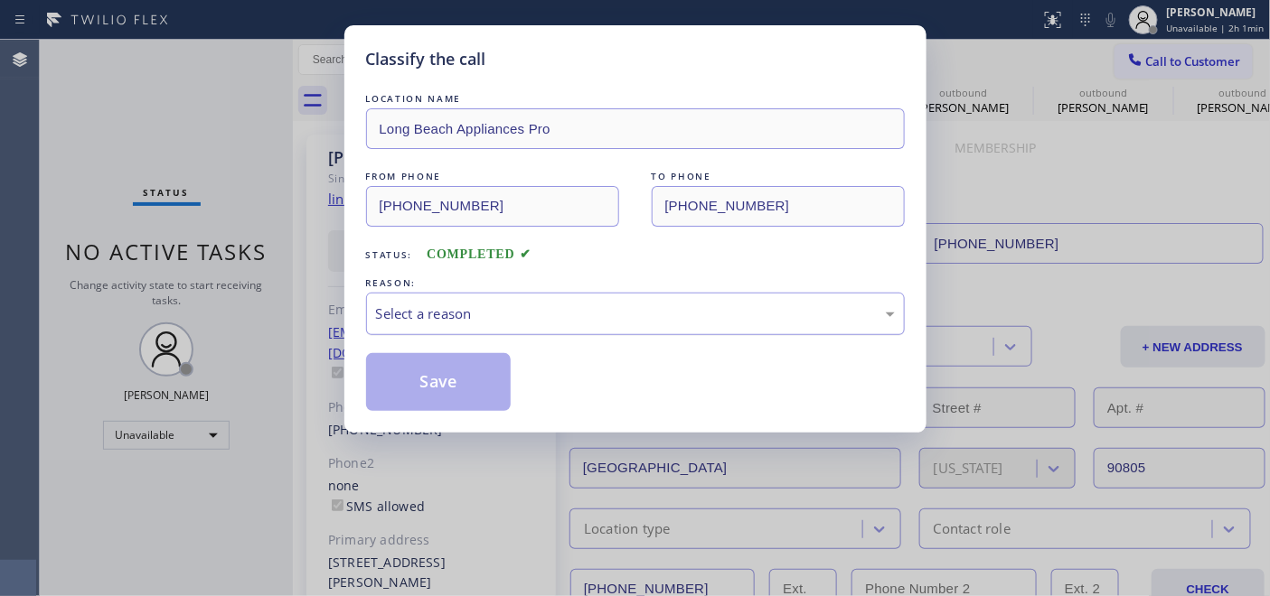
click at [540, 305] on div "Select a reason" at bounding box center [635, 314] width 519 height 21
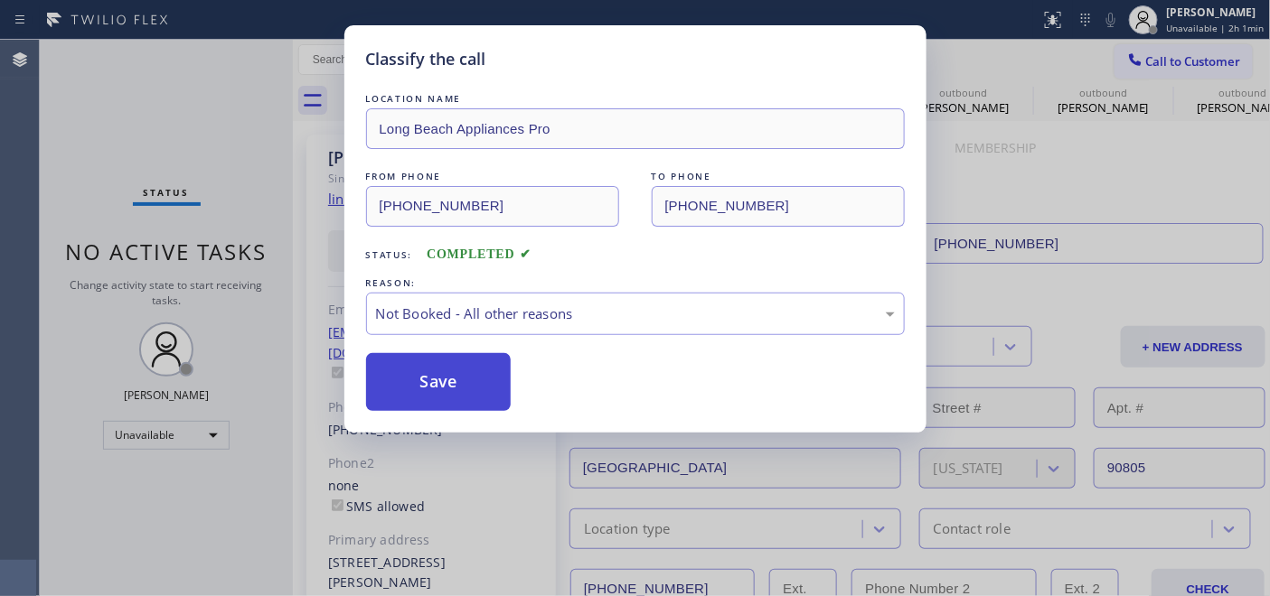
click at [476, 369] on button "Save" at bounding box center [438, 382] width 145 height 58
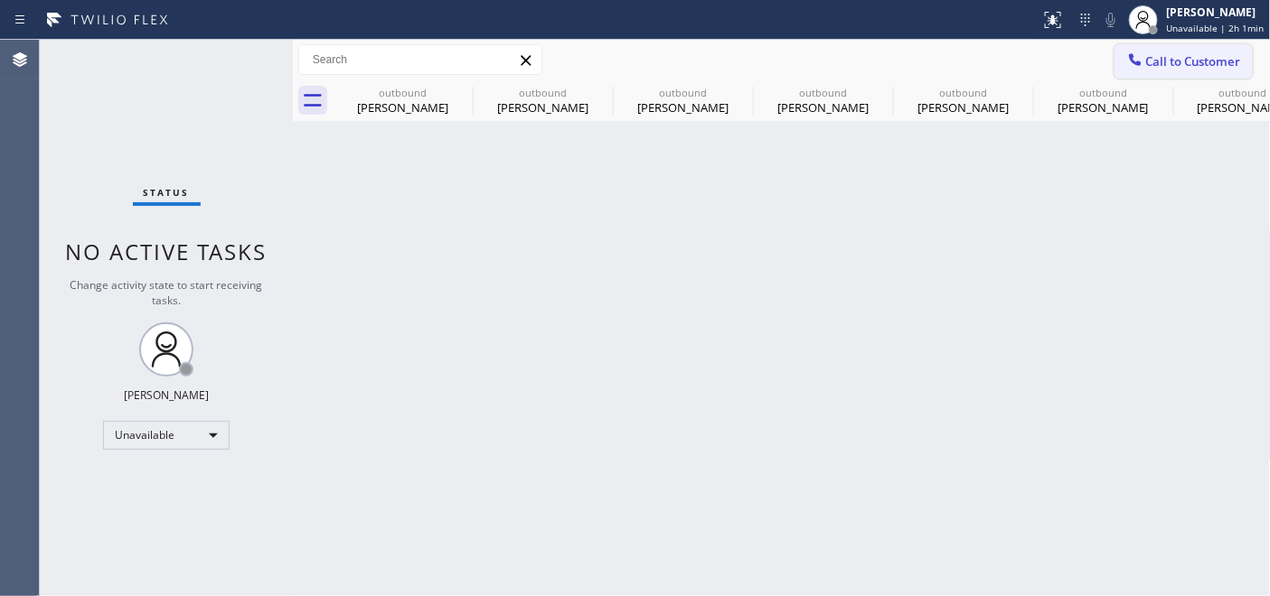
click at [1168, 61] on span "Call to Customer" at bounding box center [1193, 61] width 95 height 16
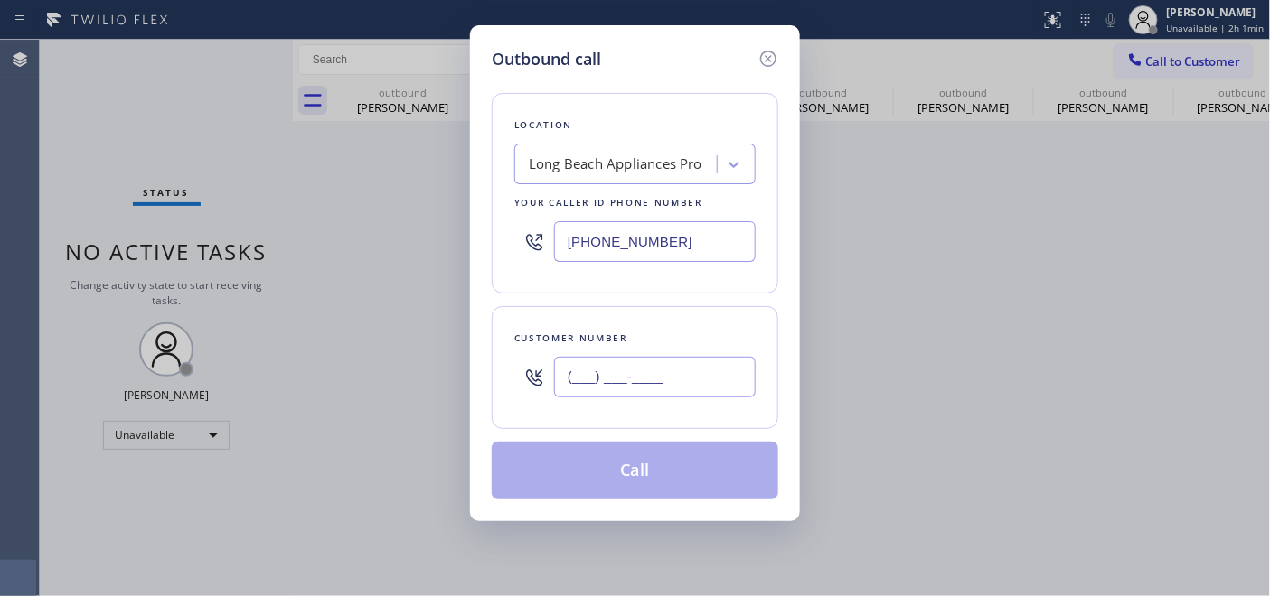
drag, startPoint x: 687, startPoint y: 381, endPoint x: 630, endPoint y: 347, distance: 66.5
click at [503, 380] on div "Customer number (___) ___-____" at bounding box center [635, 367] width 286 height 123
paste input "480) 332-6654"
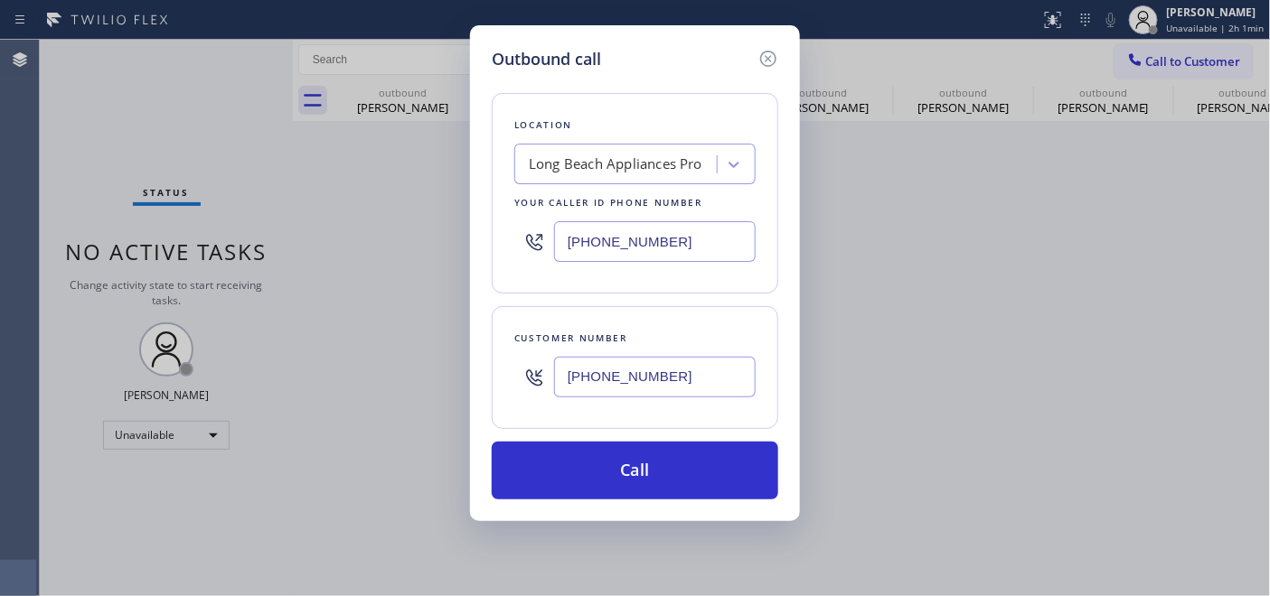
type input "(480) 332-6654"
drag, startPoint x: 680, startPoint y: 249, endPoint x: 511, endPoint y: 224, distance: 169.8
click at [511, 224] on div "Location Long Beach Appliances Pro Your caller id phone number (562) 489-9480" at bounding box center [635, 193] width 286 height 201
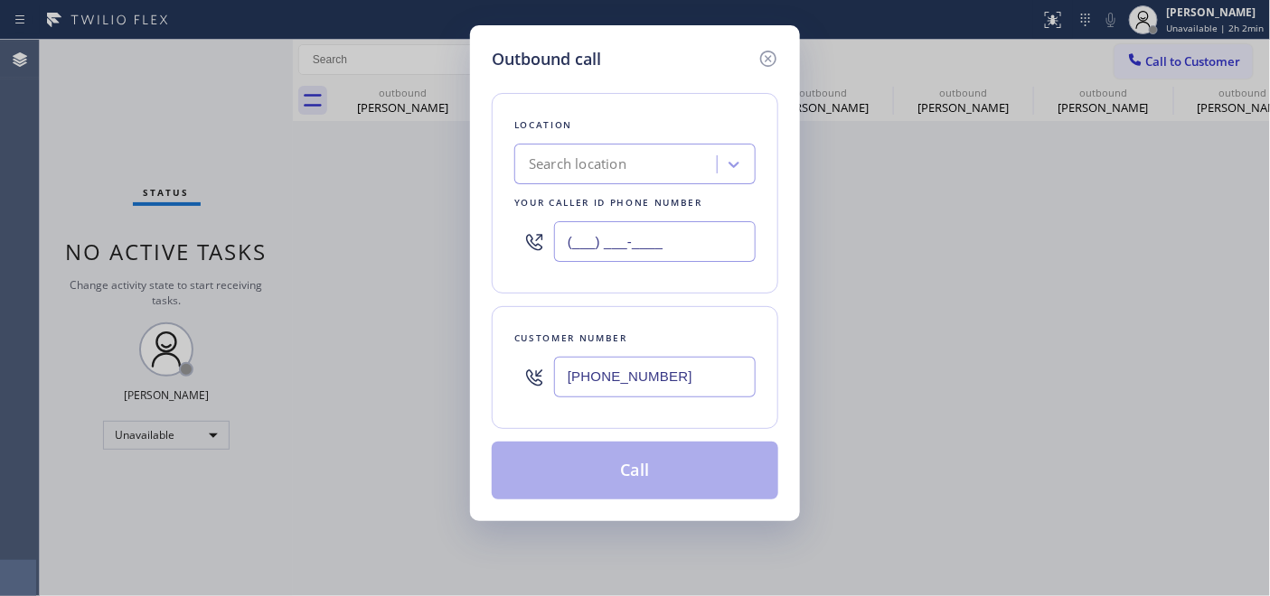
click at [667, 241] on input "(___) ___-____" at bounding box center [655, 241] width 202 height 41
drag, startPoint x: 669, startPoint y: 240, endPoint x: 578, endPoint y: 239, distance: 90.4
click at [580, 239] on input "(___) ___-____" at bounding box center [655, 241] width 202 height 41
paste input "602) 353-7310"
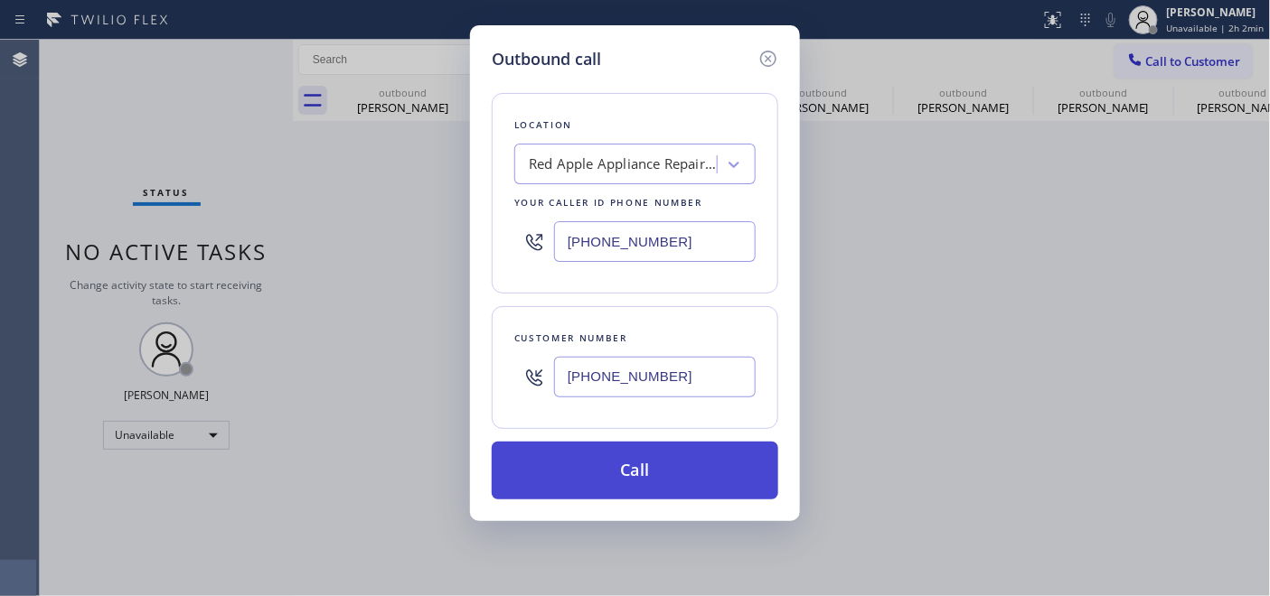
type input "(602) 353-7310"
click at [700, 470] on button "Call" at bounding box center [635, 471] width 286 height 58
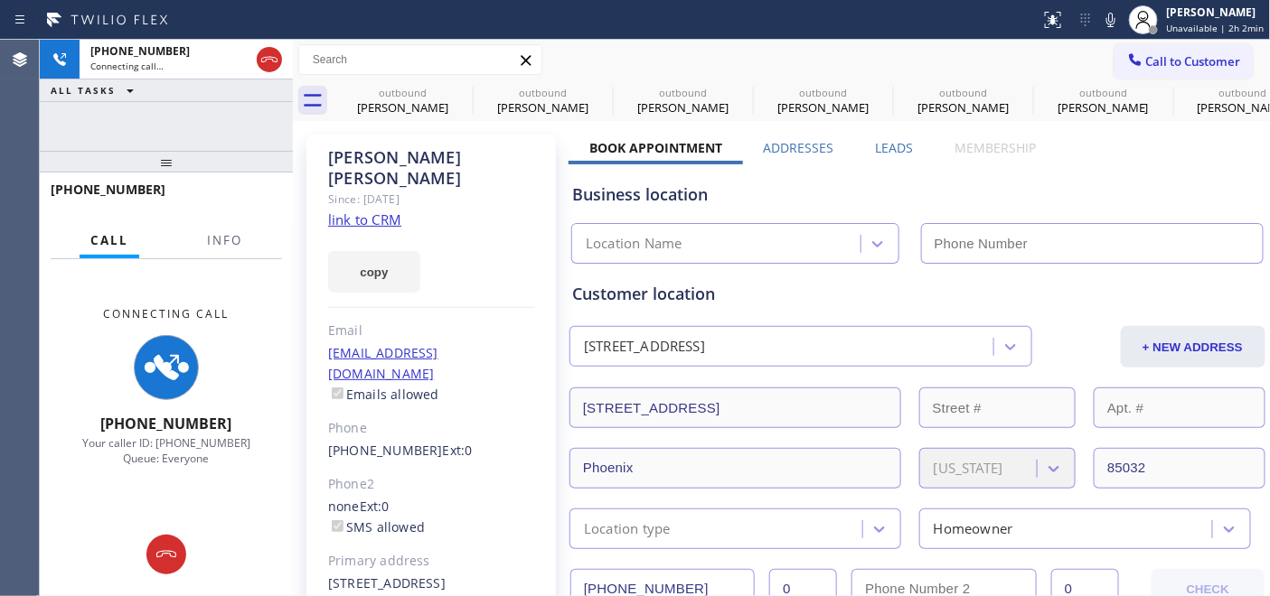
type input "(602) 353-7310"
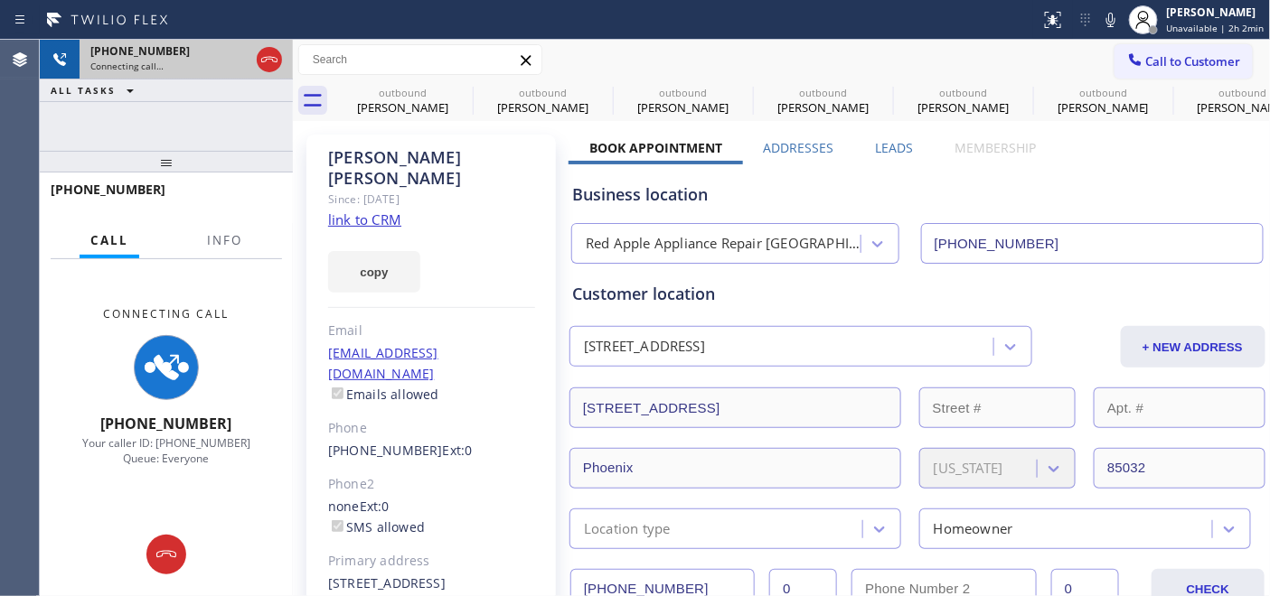
drag, startPoint x: 258, startPoint y: 174, endPoint x: 246, endPoint y: 60, distance: 115.4
click at [254, 127] on div "+14803326654 Connecting call… ALL TASKS ALL TASKS ACTIVE TASKS TASKS IN WRAP UP…" at bounding box center [166, 318] width 253 height 557
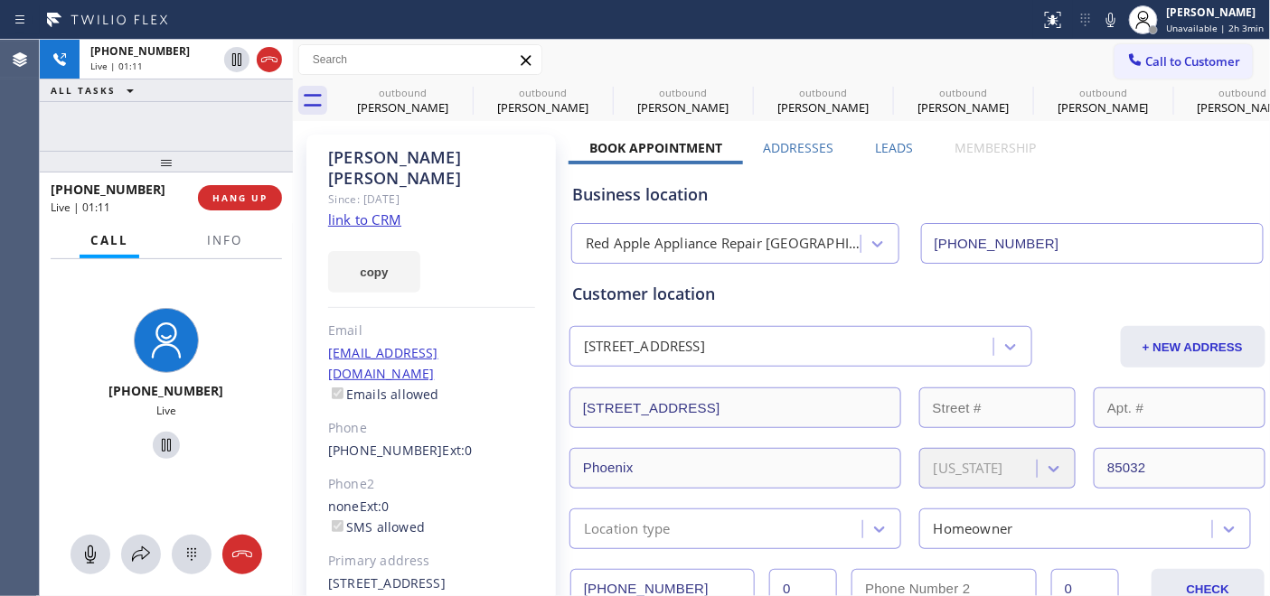
drag, startPoint x: 230, startPoint y: 166, endPoint x: 230, endPoint y: 134, distance: 32.5
click at [230, 134] on div "+14803326654 Live | 01:11 ALL TASKS ALL TASKS ACTIVE TASKS TASKS IN WRAP UP +14…" at bounding box center [166, 318] width 253 height 557
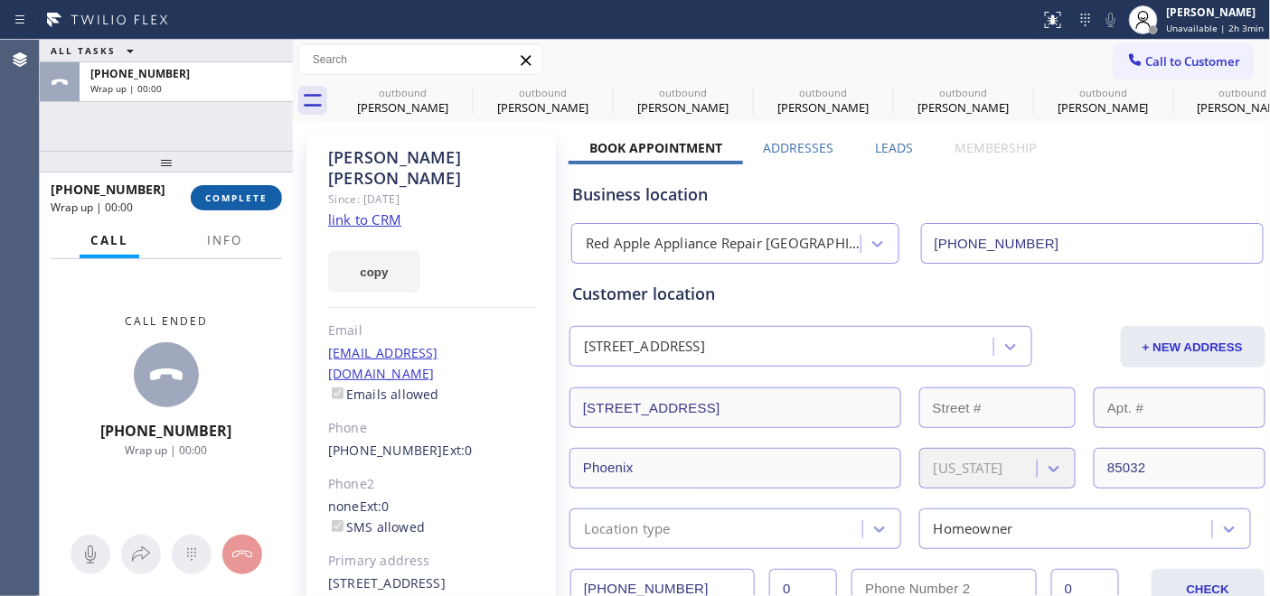
click at [247, 199] on span "COMPLETE" at bounding box center [236, 198] width 62 height 13
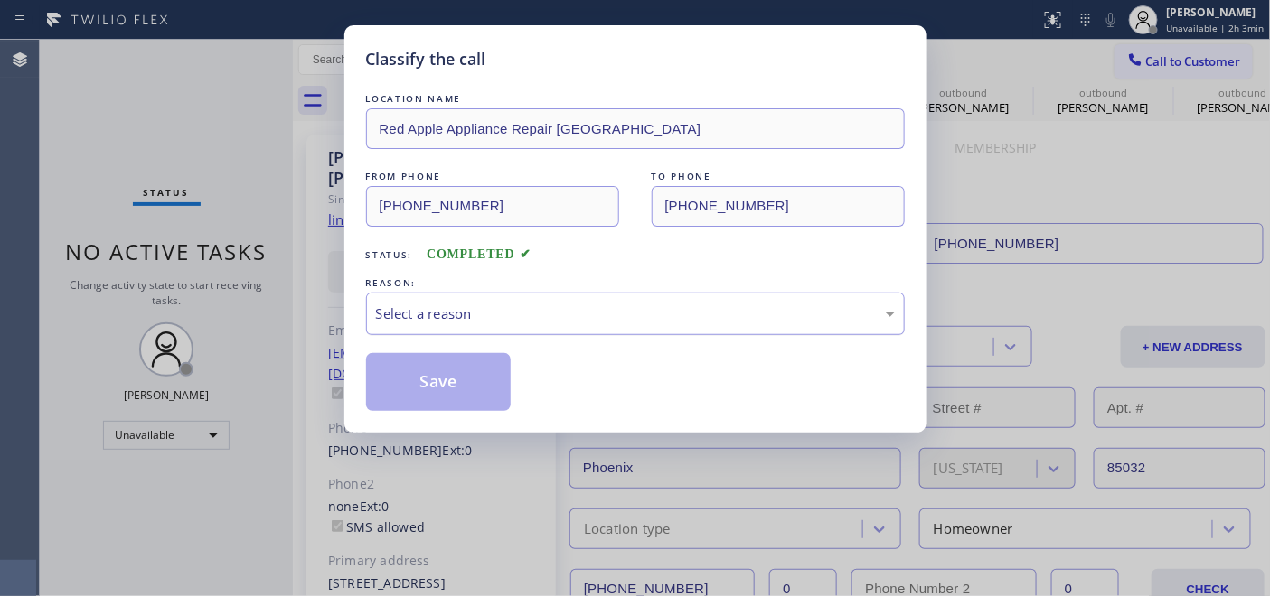
drag, startPoint x: 542, startPoint y: 309, endPoint x: 492, endPoint y: 332, distance: 54.6
click at [542, 308] on div "Select a reason" at bounding box center [635, 314] width 519 height 21
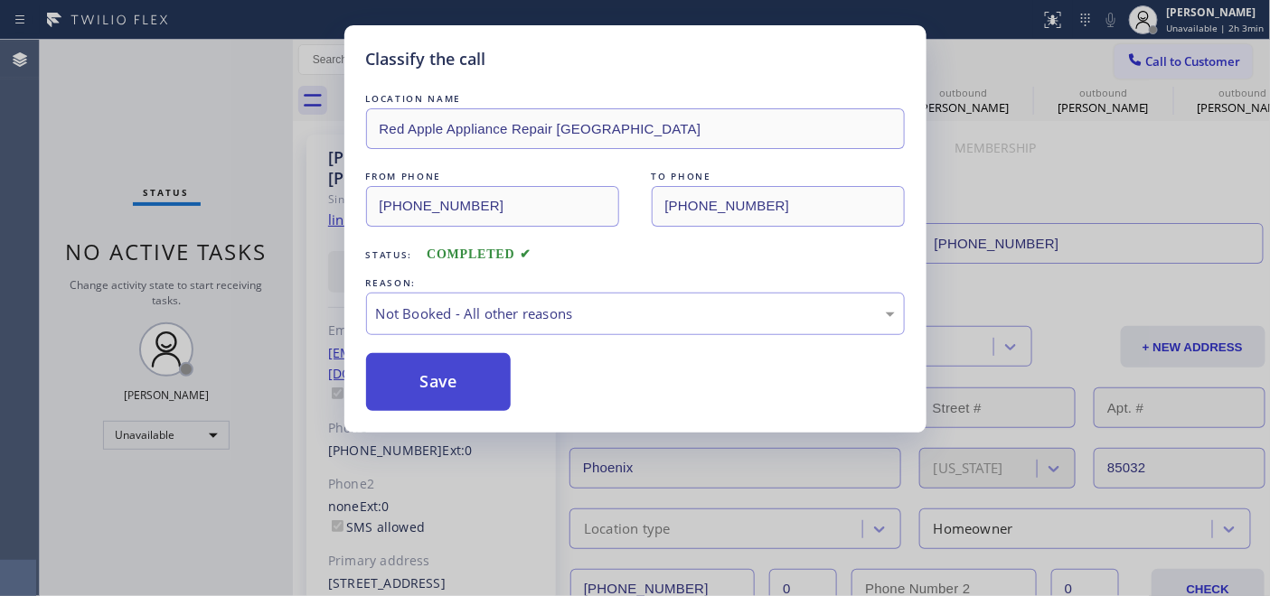
click at [470, 363] on button "Save" at bounding box center [438, 382] width 145 height 58
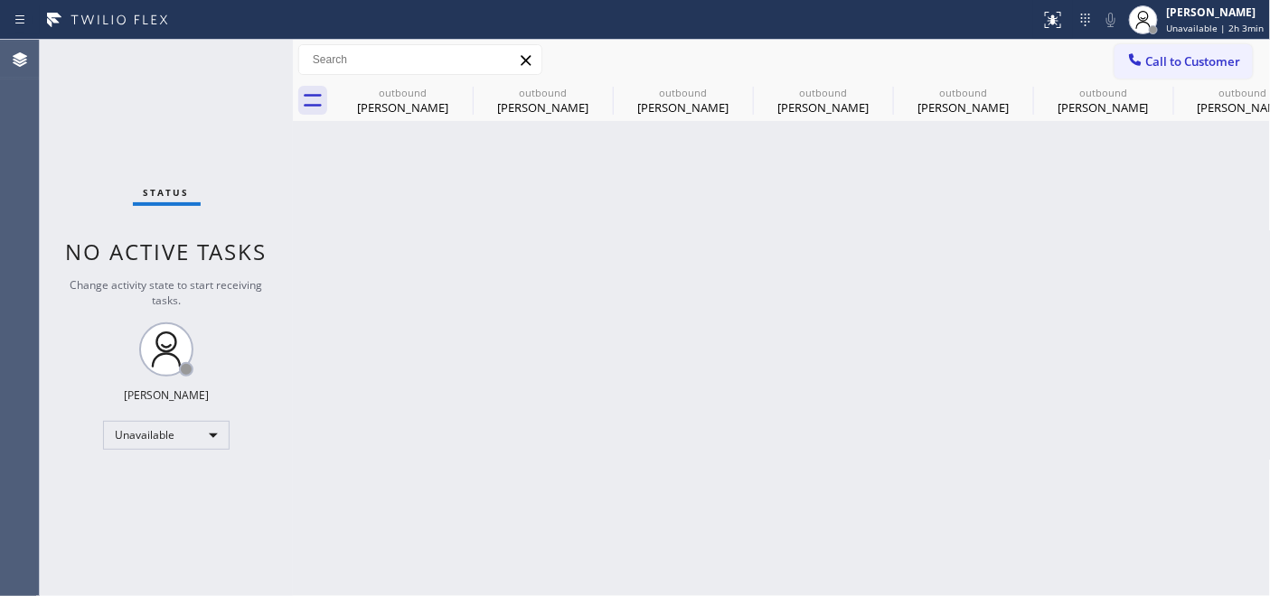
click at [1189, 61] on span "Call to Customer" at bounding box center [1193, 61] width 95 height 16
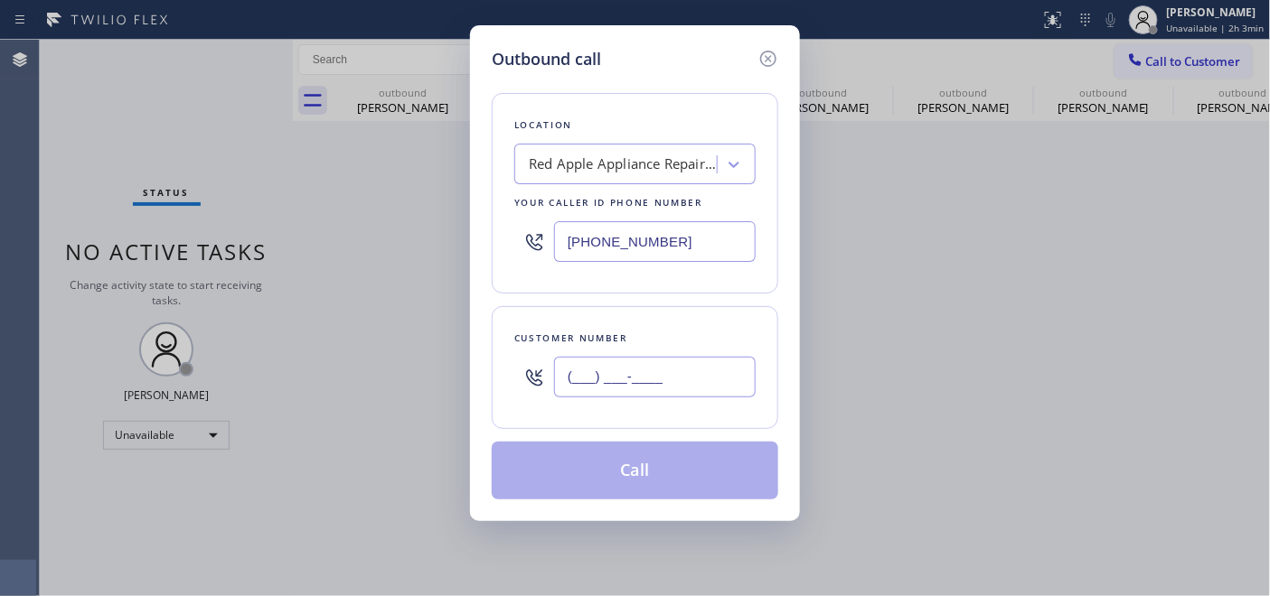
click at [651, 358] on input "(___) ___-____" at bounding box center [655, 377] width 202 height 41
paste input "917) 312-5503"
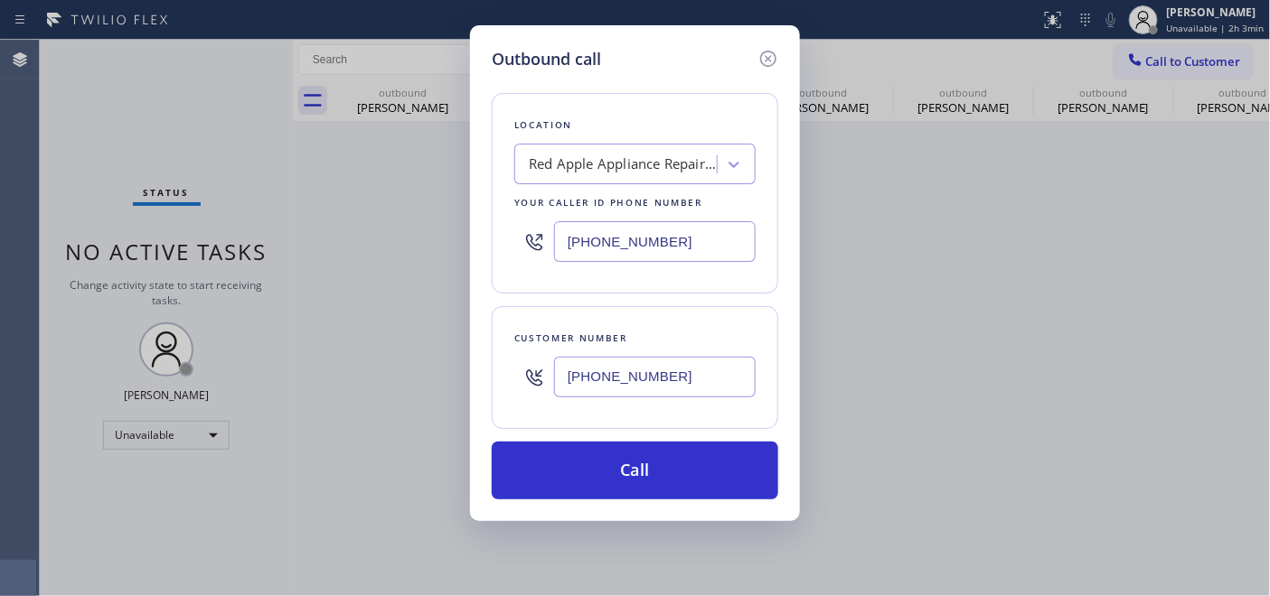
type input "(917) 312-5503"
drag, startPoint x: 673, startPoint y: 240, endPoint x: 414, endPoint y: 230, distance: 259.6
click at [409, 230] on div "Outbound call Location Red Apple Appliance Repair Phoenix Your caller id phone …" at bounding box center [635, 298] width 1270 height 596
paste input "46) 679-5825"
drag, startPoint x: 475, startPoint y: 183, endPoint x: 479, endPoint y: 193, distance: 10.6
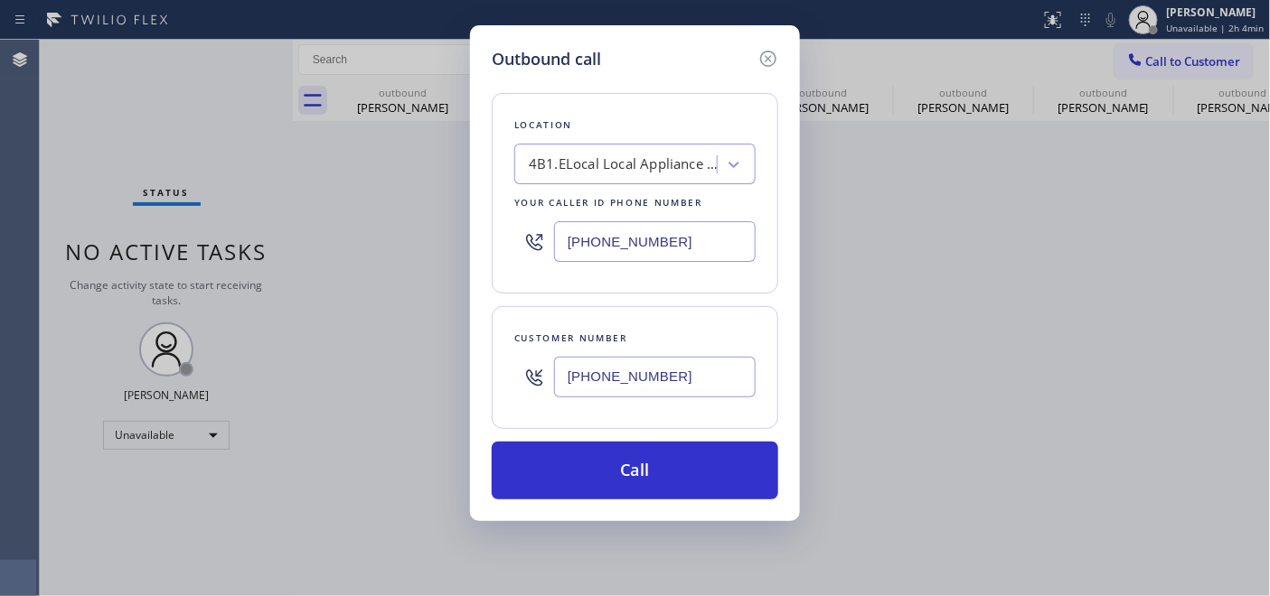
click at [474, 183] on div "Outbound call Location 4B1.ELocal Local Appliance Repair Cart NY Your caller id…" at bounding box center [635, 273] width 330 height 496
drag, startPoint x: 699, startPoint y: 223, endPoint x: 472, endPoint y: 227, distance: 226.8
click at [476, 227] on div "Outbound call Location 4B1.ELocal Local Appliance Repair Cart NY Your caller id…" at bounding box center [635, 273] width 330 height 496
paste input "text"
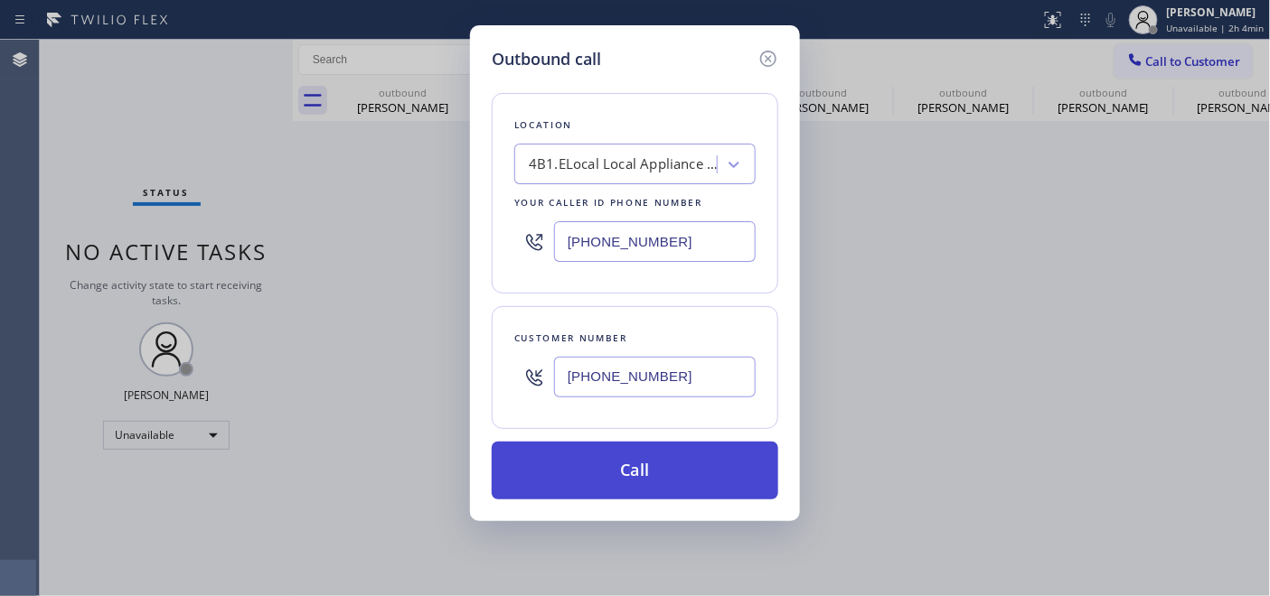
type input "[PHONE_NUMBER]"
click at [721, 455] on button "Call" at bounding box center [635, 471] width 286 height 58
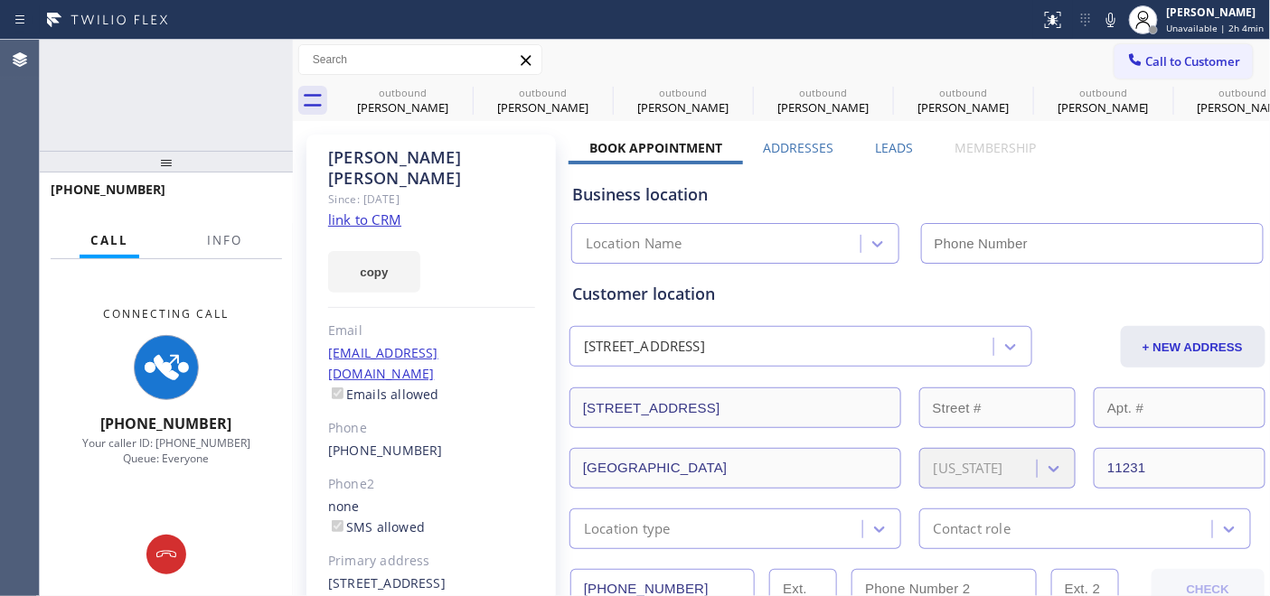
type input "[PHONE_NUMBER]"
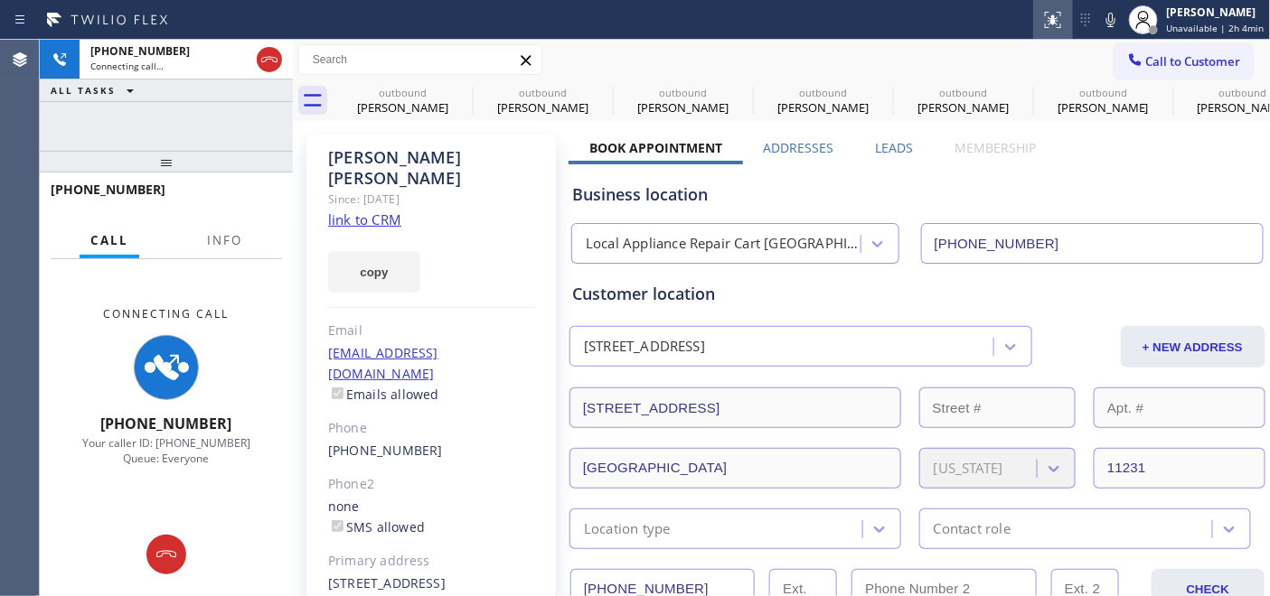
click at [1117, 18] on icon at bounding box center [1111, 20] width 22 height 22
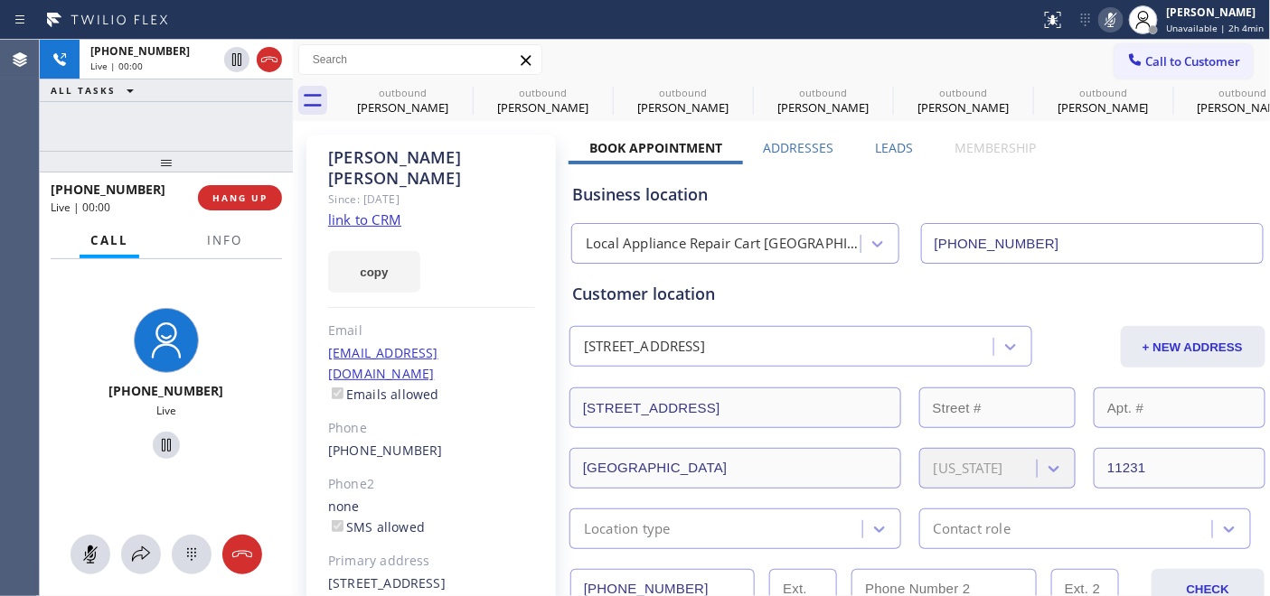
click at [1115, 20] on icon at bounding box center [1110, 20] width 9 height 14
click at [230, 199] on span "HANG UP" at bounding box center [239, 198] width 55 height 13
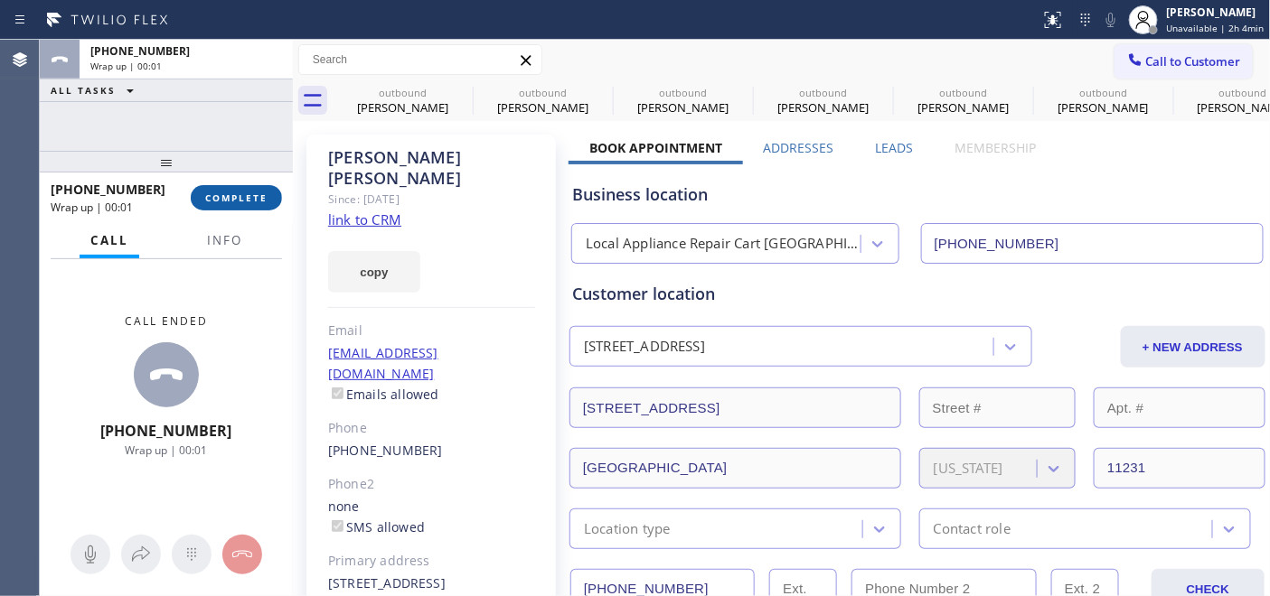
click at [230, 199] on span "COMPLETE" at bounding box center [236, 198] width 62 height 13
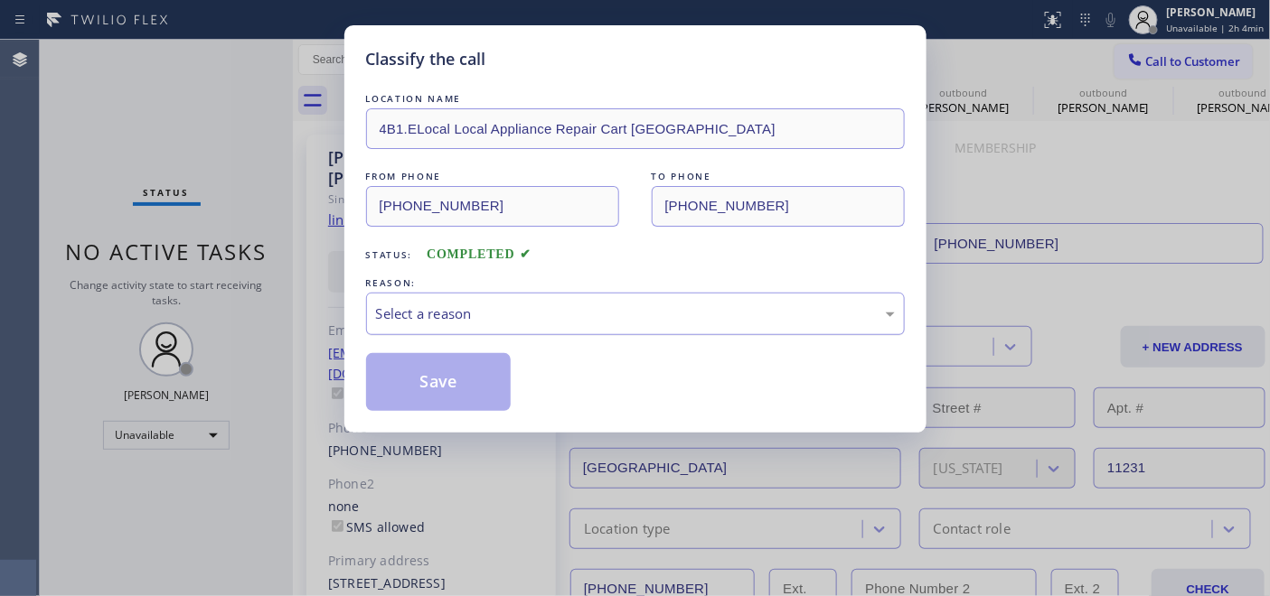
drag, startPoint x: 563, startPoint y: 292, endPoint x: 510, endPoint y: 333, distance: 67.1
click at [539, 314] on div "Select a reason" at bounding box center [635, 314] width 539 height 42
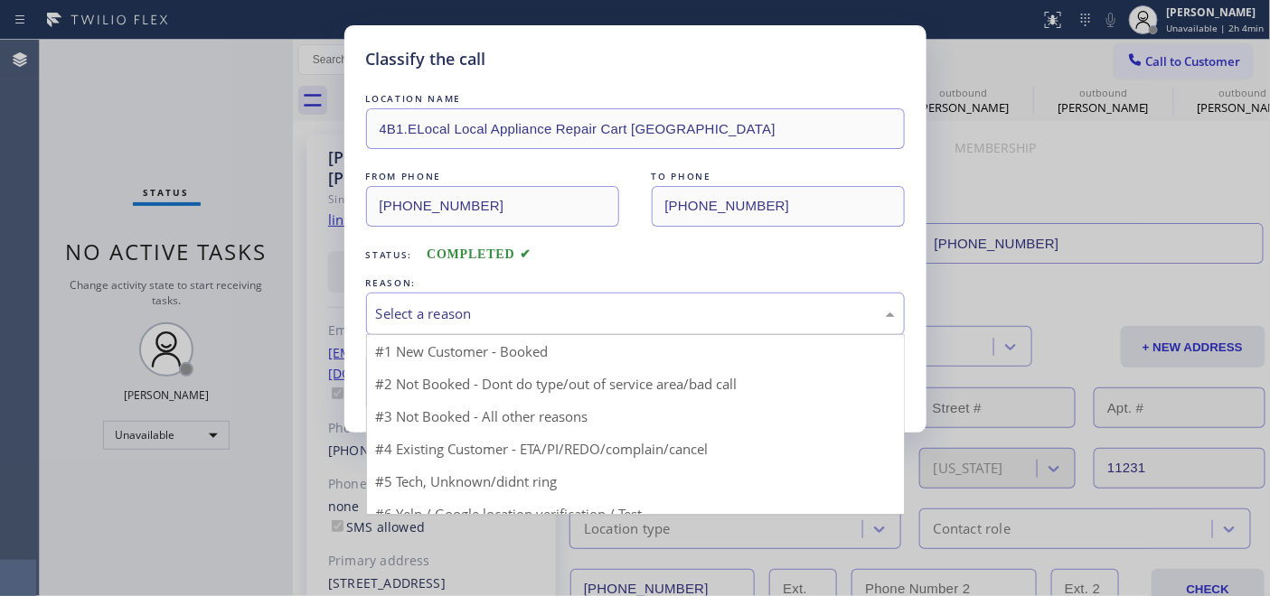
drag, startPoint x: 510, startPoint y: 333, endPoint x: 439, endPoint y: 368, distance: 78.8
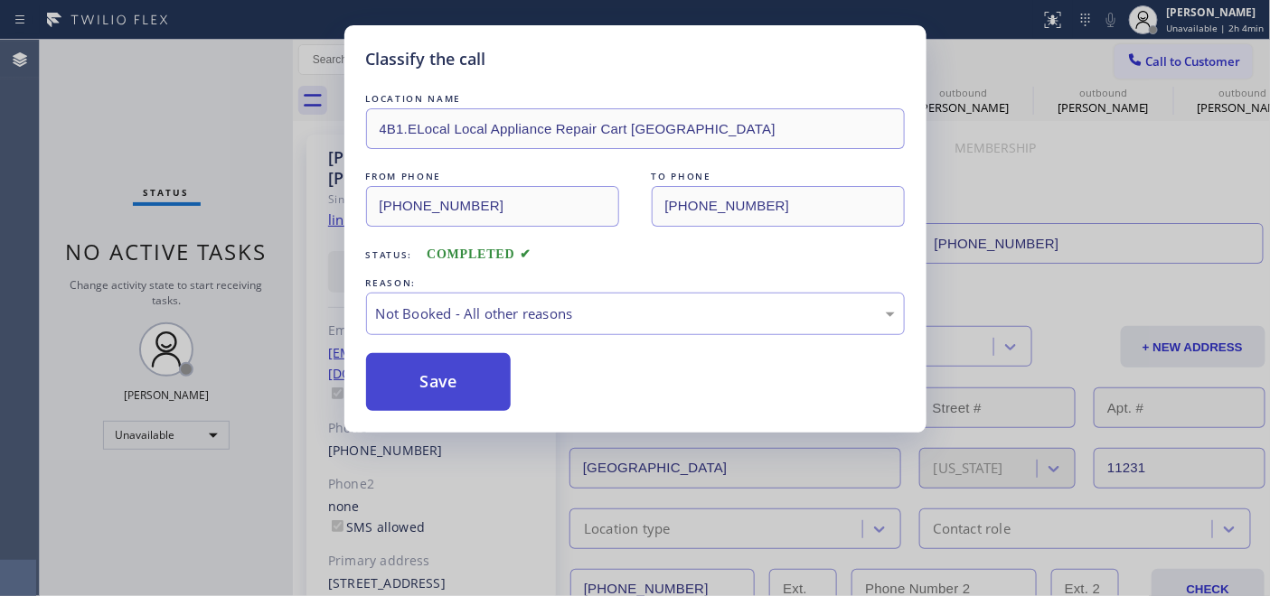
click at [439, 368] on button "Save" at bounding box center [438, 382] width 145 height 58
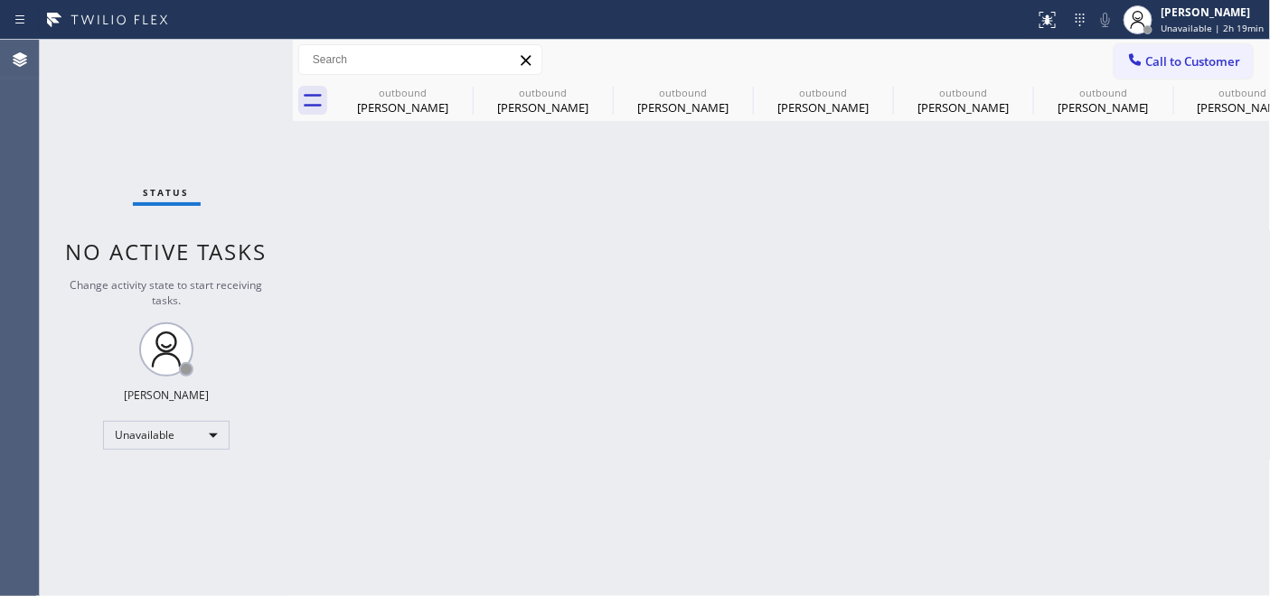
click at [1121, 79] on div "Call to Customer Outbound call Location Local Appliance Repair Cart NY Your cal…" at bounding box center [782, 60] width 978 height 41
click at [1139, 63] on icon at bounding box center [1135, 59] width 12 height 12
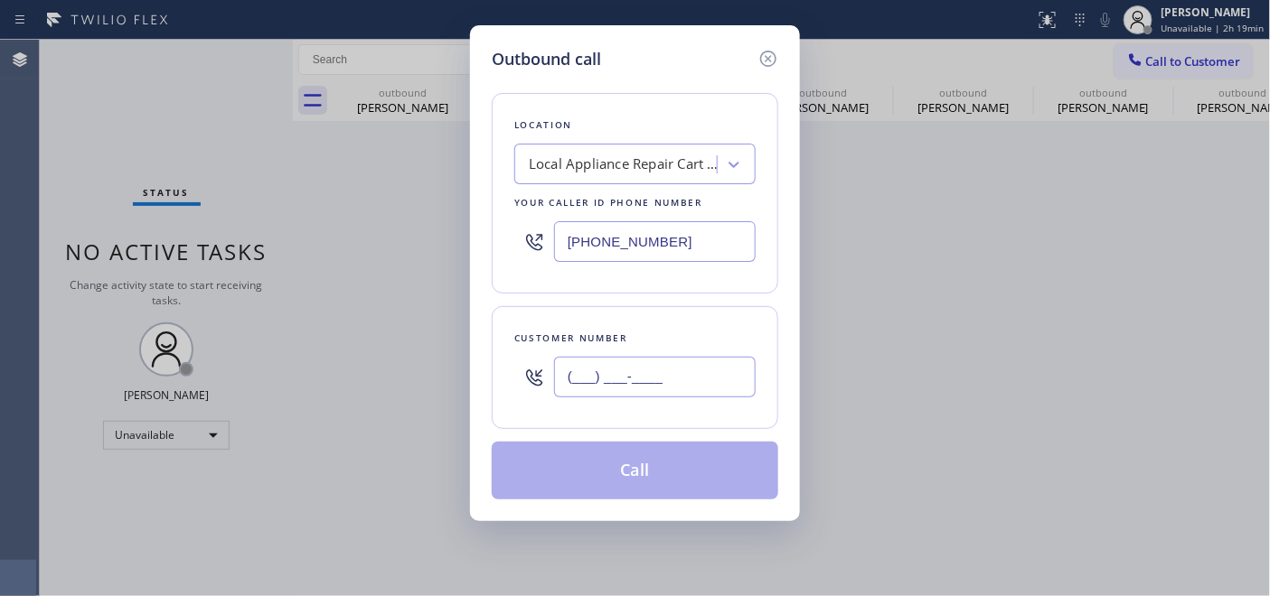
click at [674, 373] on input "(___) ___-____" at bounding box center [655, 377] width 202 height 41
paste input "914) 564-1325"
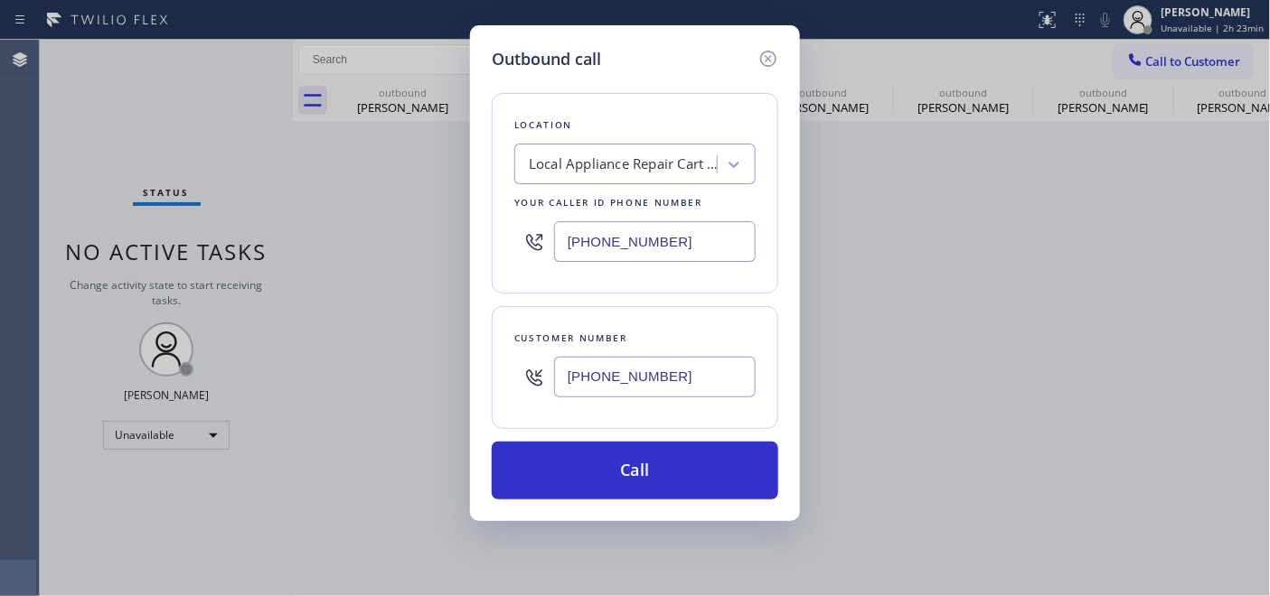
type input "(914) 564-1325"
click at [947, 310] on div "Outbound call Location Local Appliance Repair Cart NY Your caller id phone numb…" at bounding box center [635, 298] width 1270 height 596
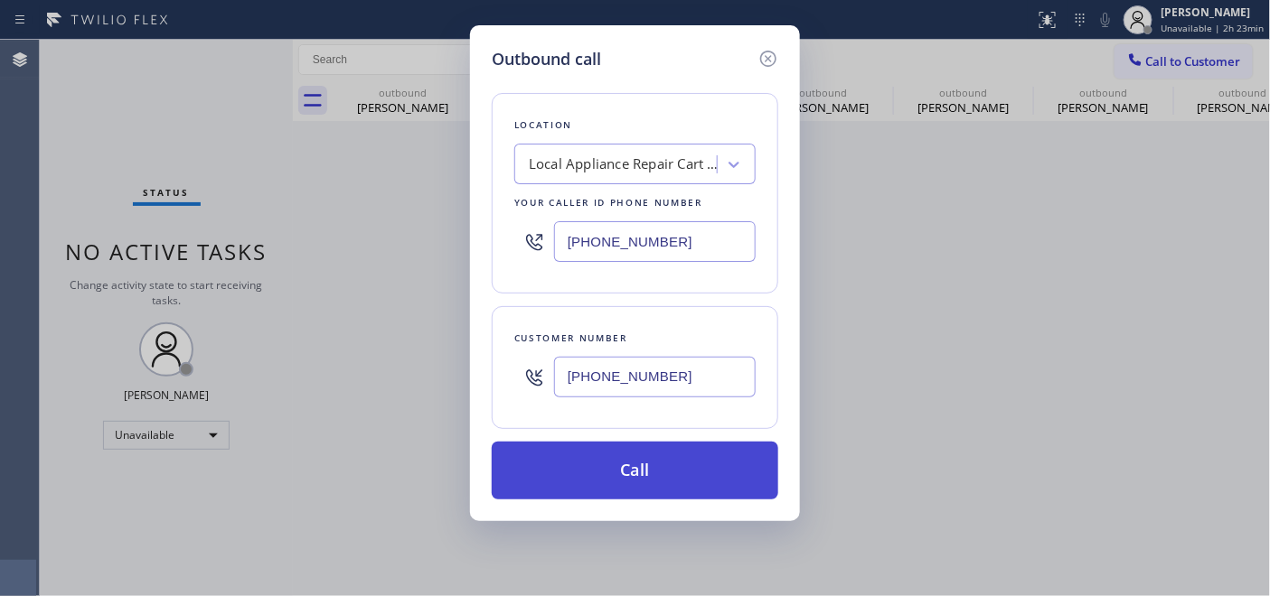
click at [708, 470] on button "Call" at bounding box center [635, 471] width 286 height 58
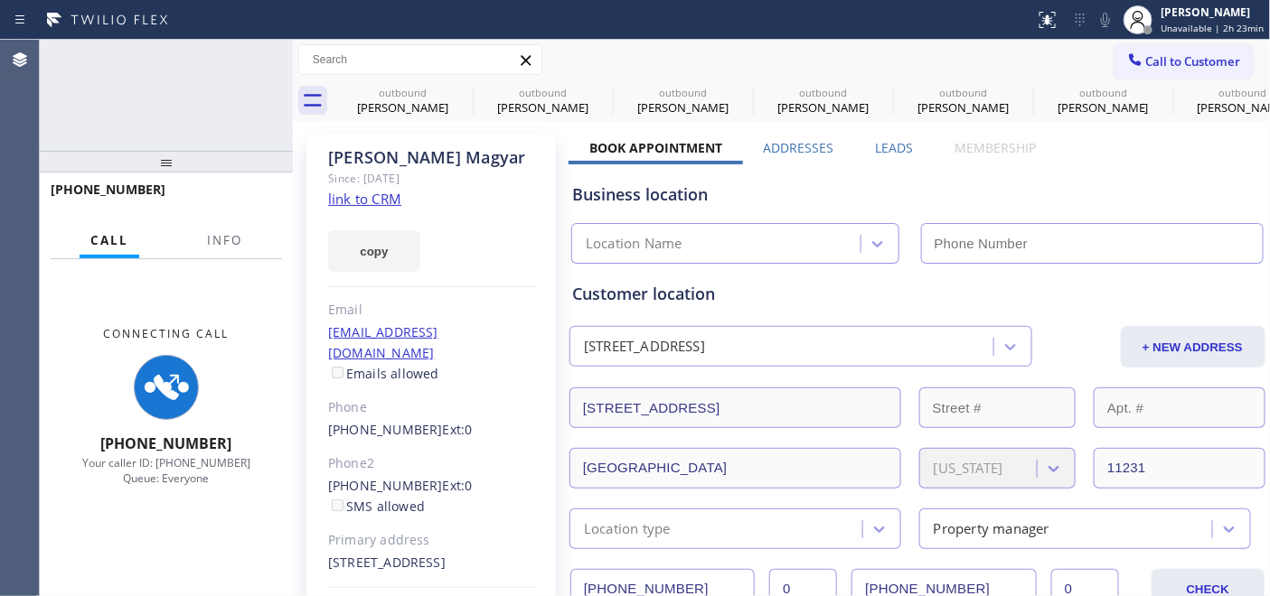
type input "[PHONE_NUMBER]"
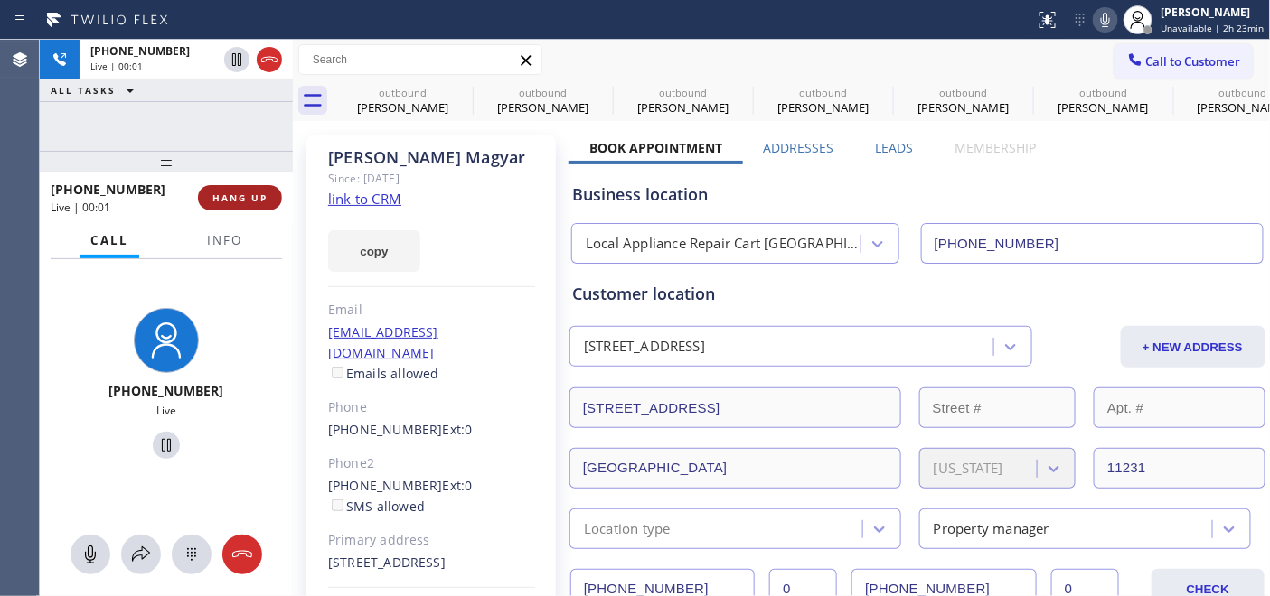
click at [249, 194] on span "HANG UP" at bounding box center [239, 198] width 55 height 13
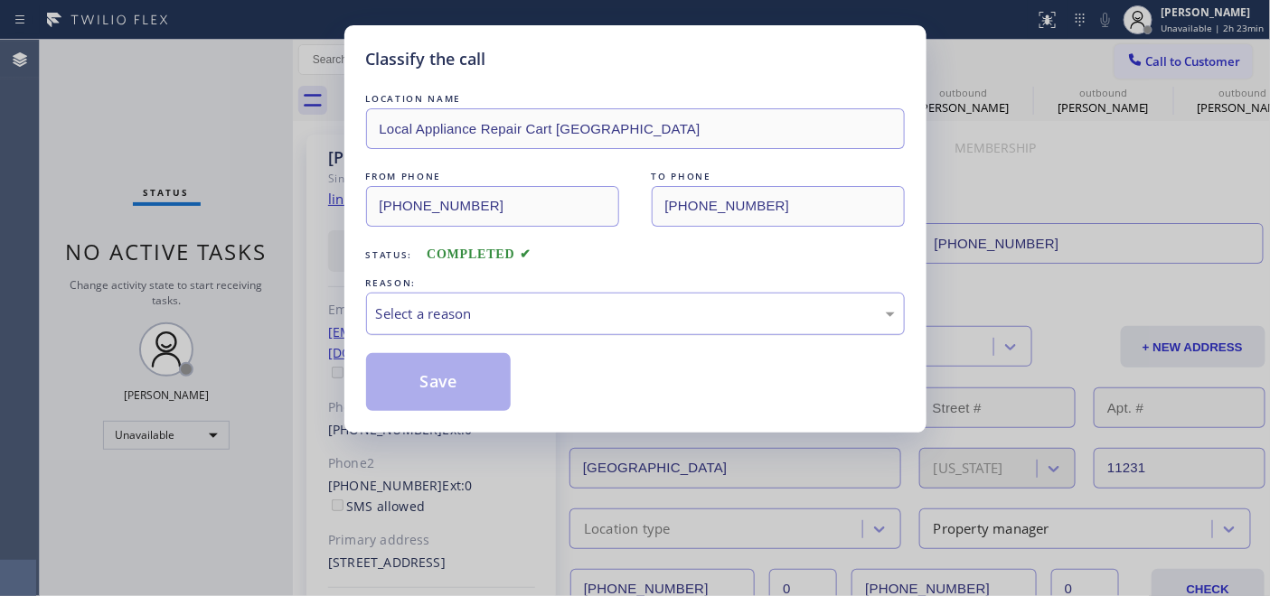
click at [454, 316] on div "Select a reason" at bounding box center [635, 314] width 519 height 21
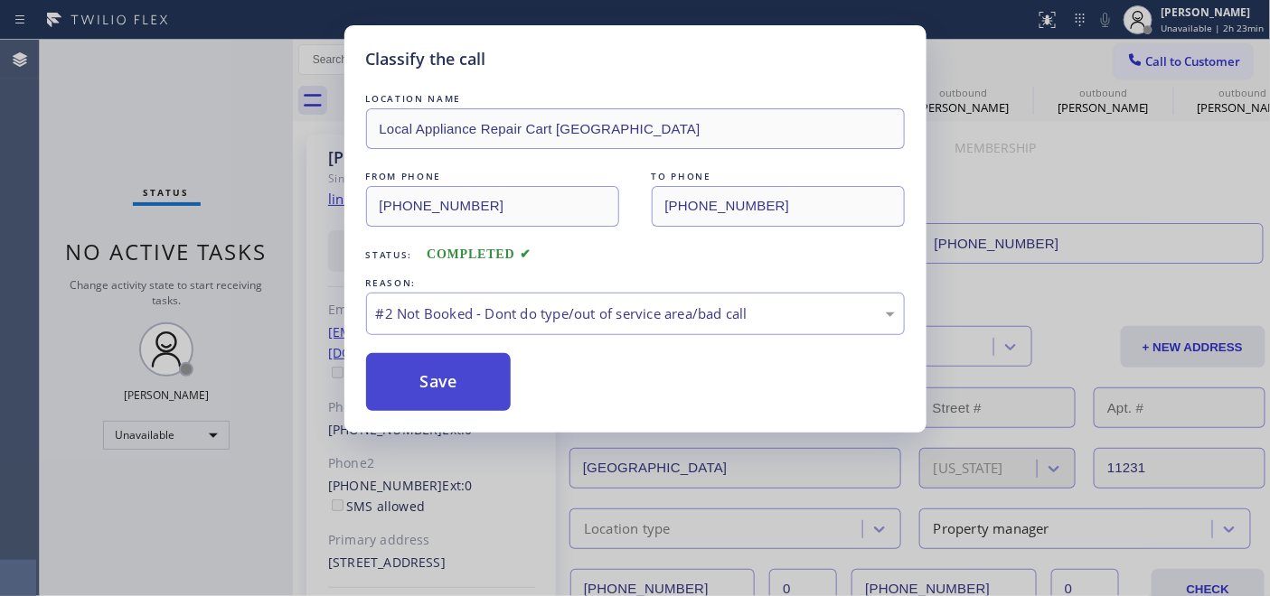
click at [455, 374] on button "Save" at bounding box center [438, 382] width 145 height 58
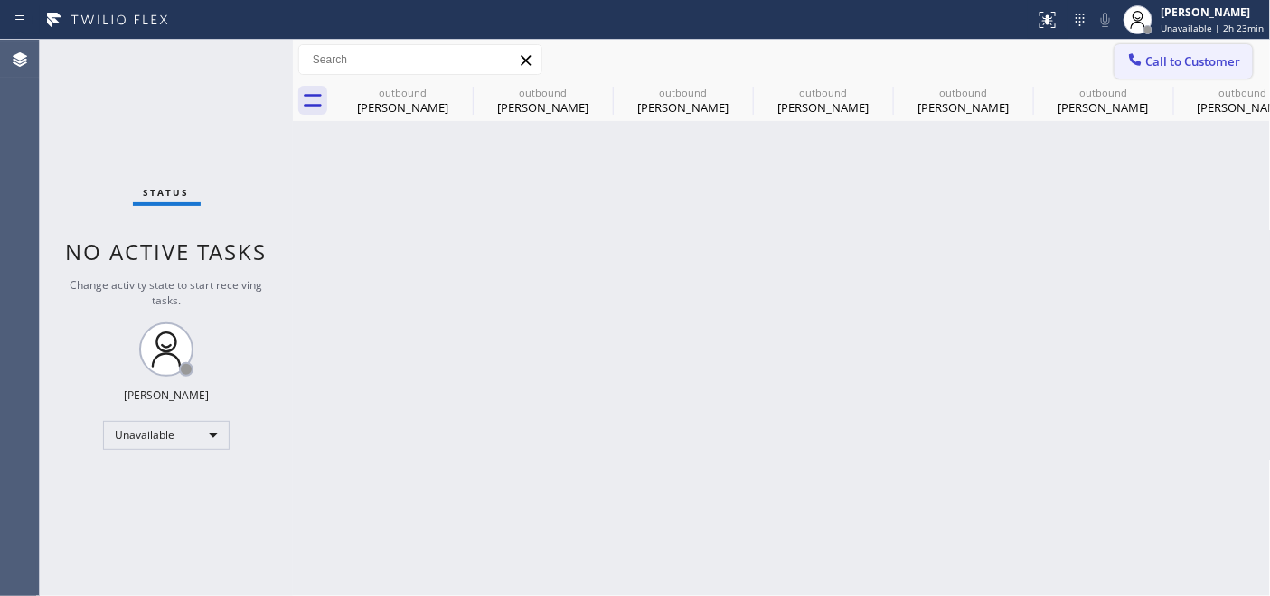
click at [1211, 68] on span "Call to Customer" at bounding box center [1193, 61] width 95 height 16
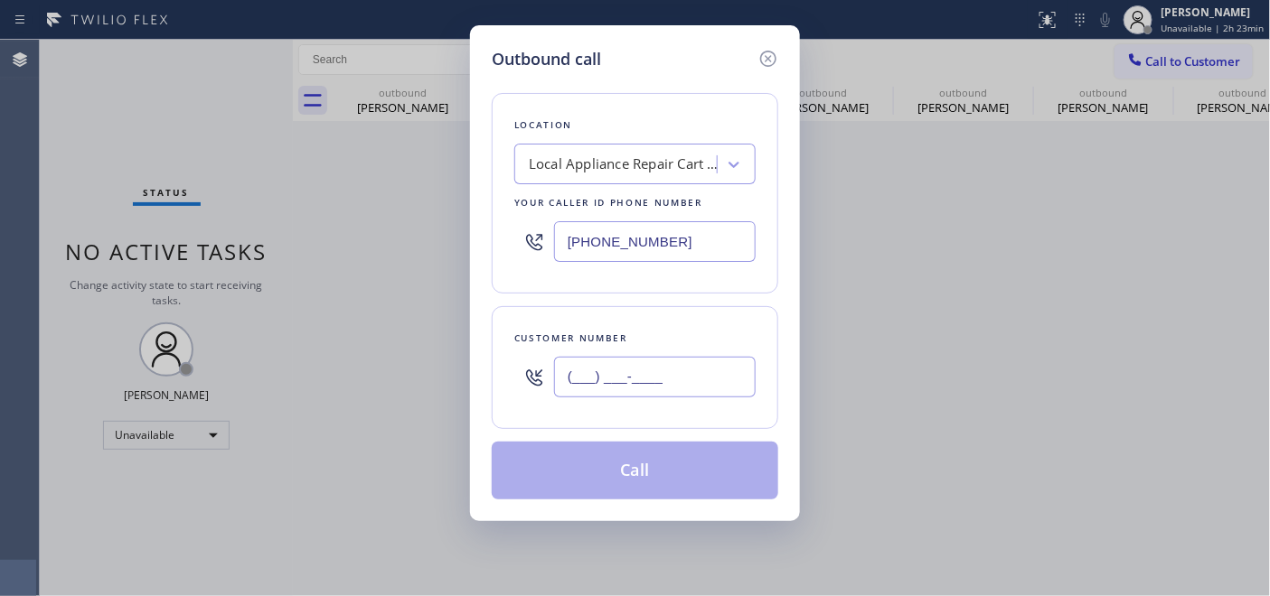
click at [492, 360] on div "Customer number (___) ___-____" at bounding box center [635, 367] width 286 height 123
paste input "425) 818-4194"
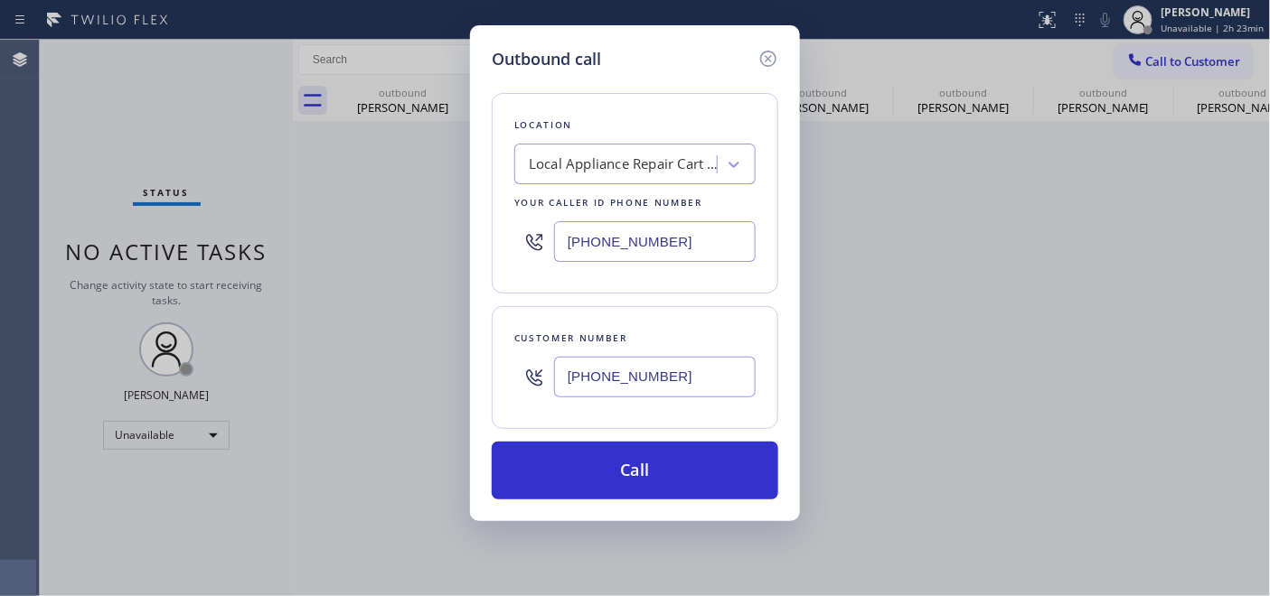
type input "(425) 818-4194"
click at [373, 232] on div "Outbound call Location Local Appliance Repair Cart NY Your caller id phone numb…" at bounding box center [635, 298] width 1270 height 596
paste input "844) 462-8198"
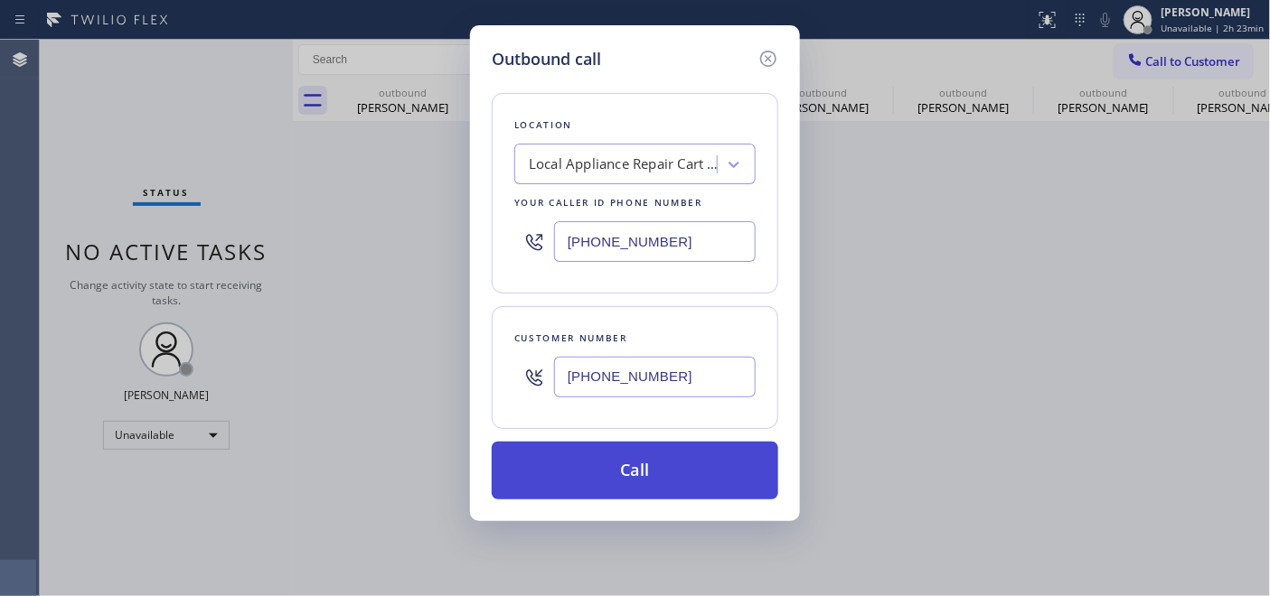
type input "(844) 462-8198"
click at [665, 477] on button "Call" at bounding box center [635, 471] width 286 height 58
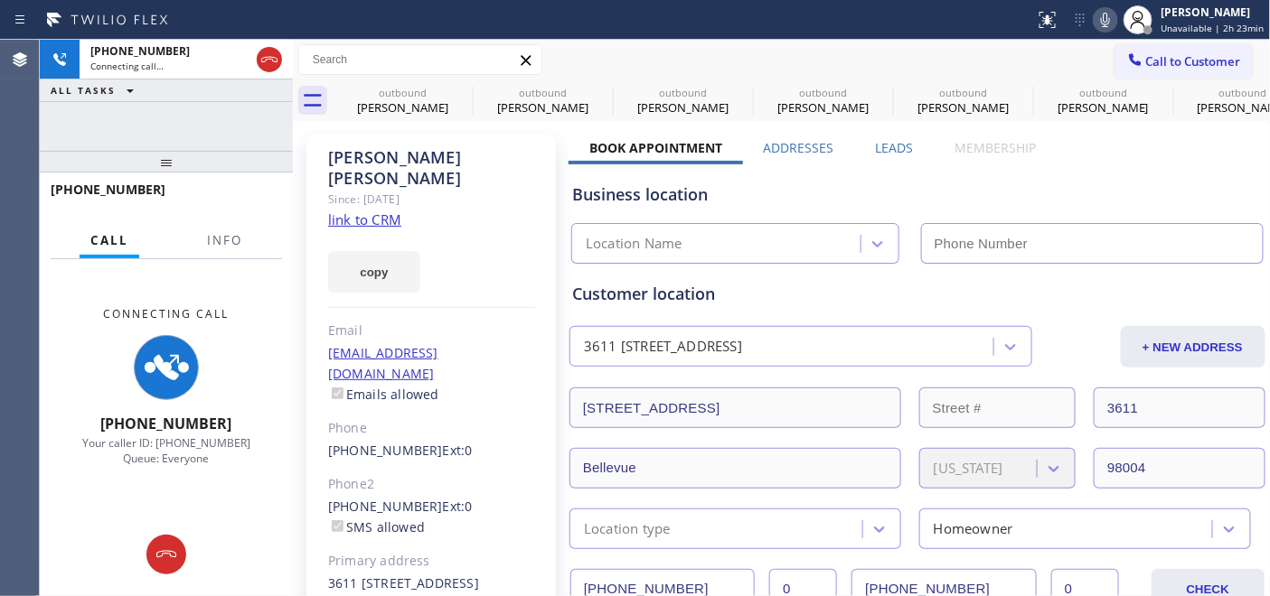
type input "(844) 462-8198"
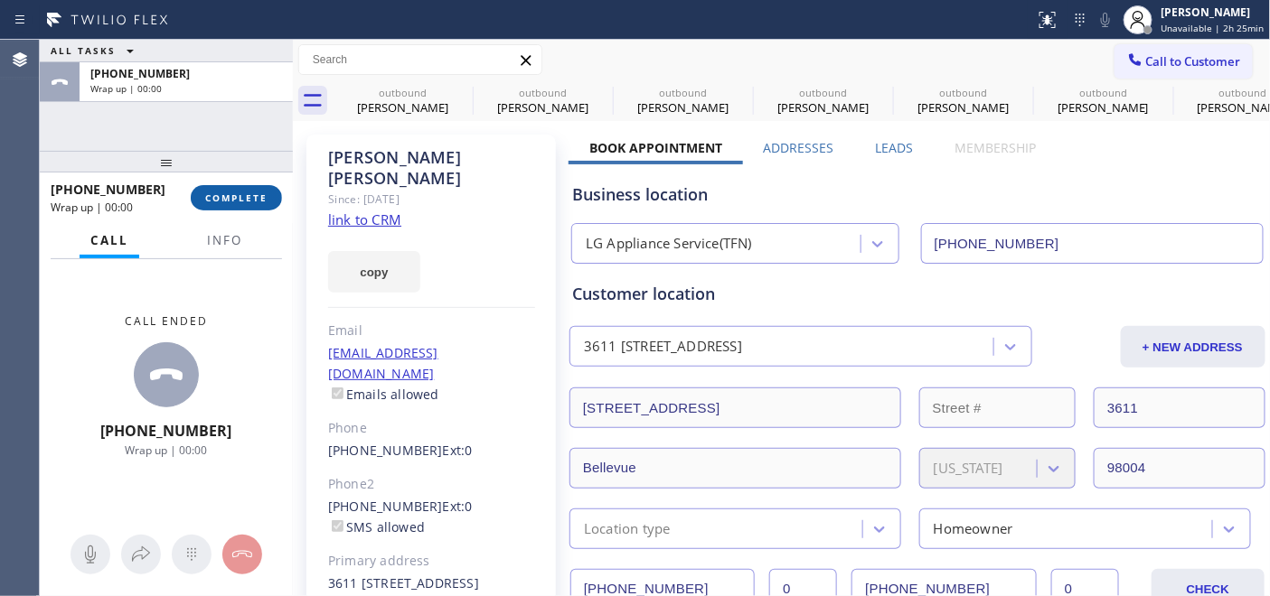
click at [245, 190] on button "COMPLETE" at bounding box center [236, 197] width 91 height 25
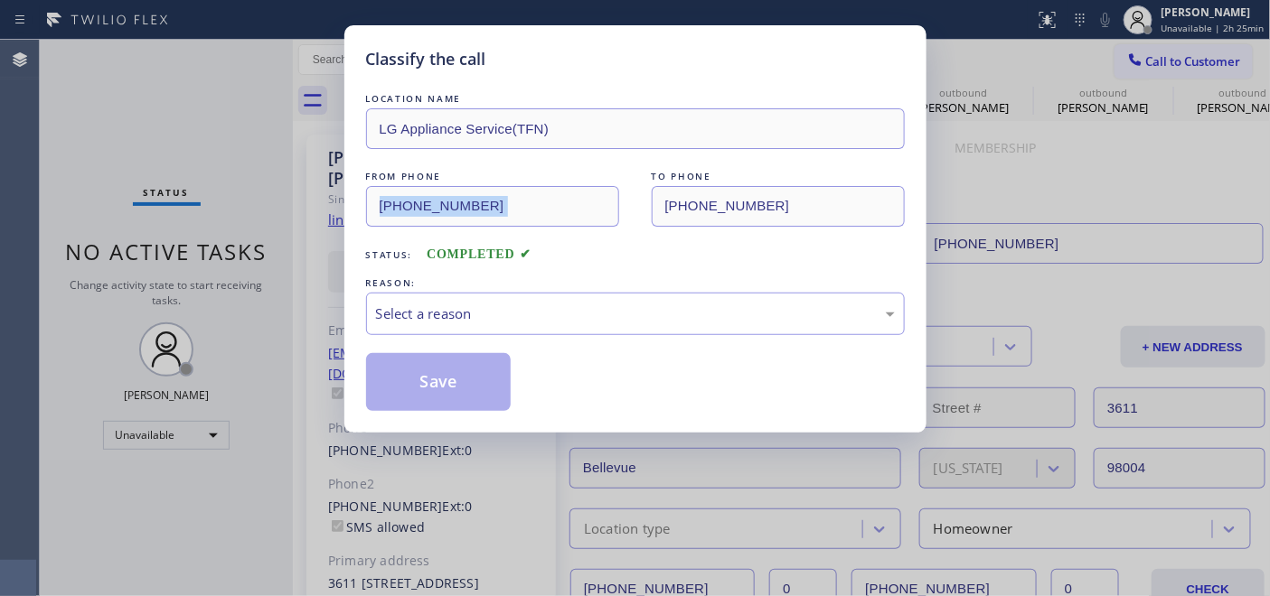
click at [242, 201] on div "Classify the call LOCATION NAME LG Appliance Service(TFN) FROM PHONE (844) 462-…" at bounding box center [635, 298] width 1270 height 596
click at [633, 285] on div "REASON:" at bounding box center [635, 283] width 539 height 19
click at [537, 327] on div "Select a reason" at bounding box center [635, 314] width 539 height 42
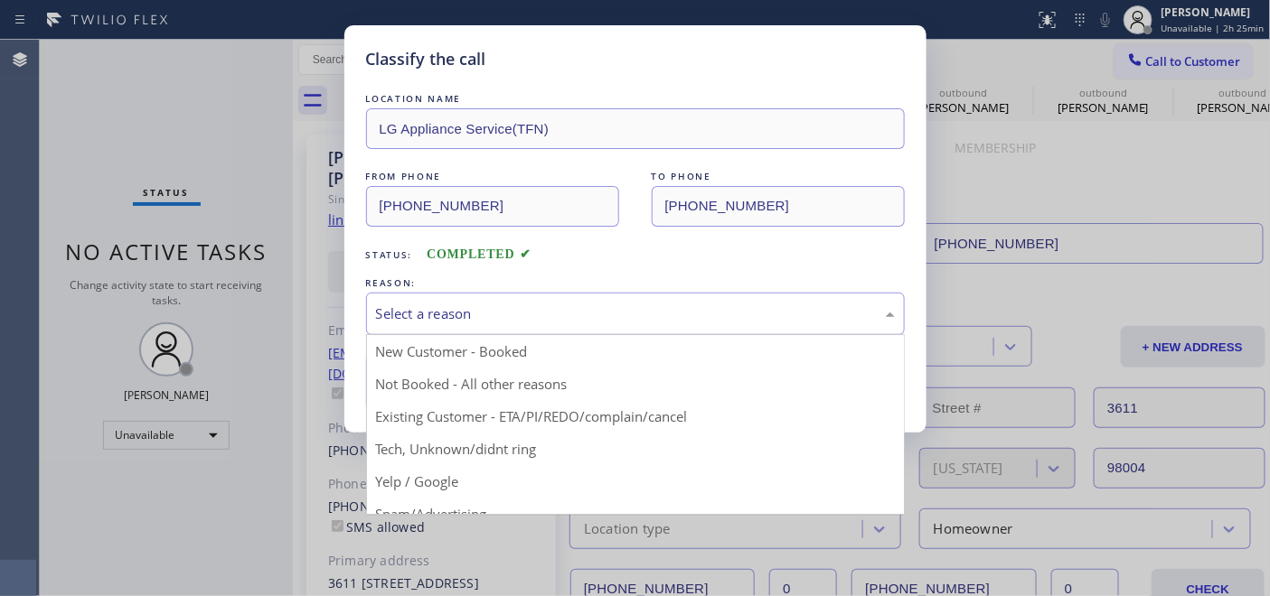
click at [445, 389] on button "Save" at bounding box center [438, 382] width 145 height 58
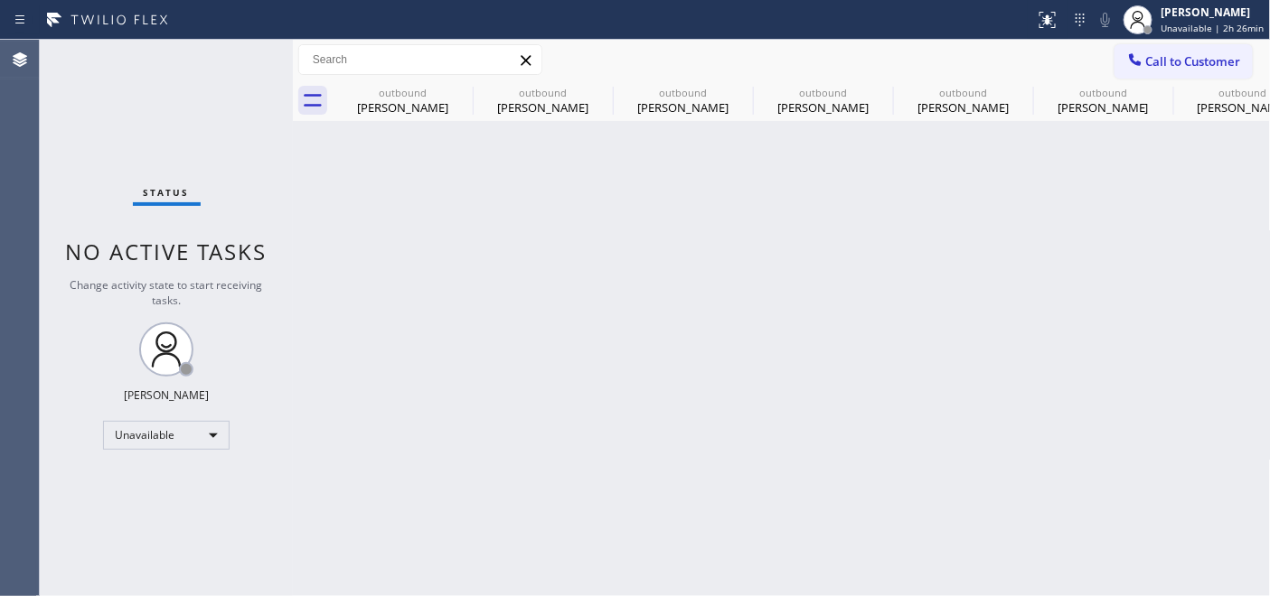
click at [1205, 66] on span "Call to Customer" at bounding box center [1193, 61] width 95 height 16
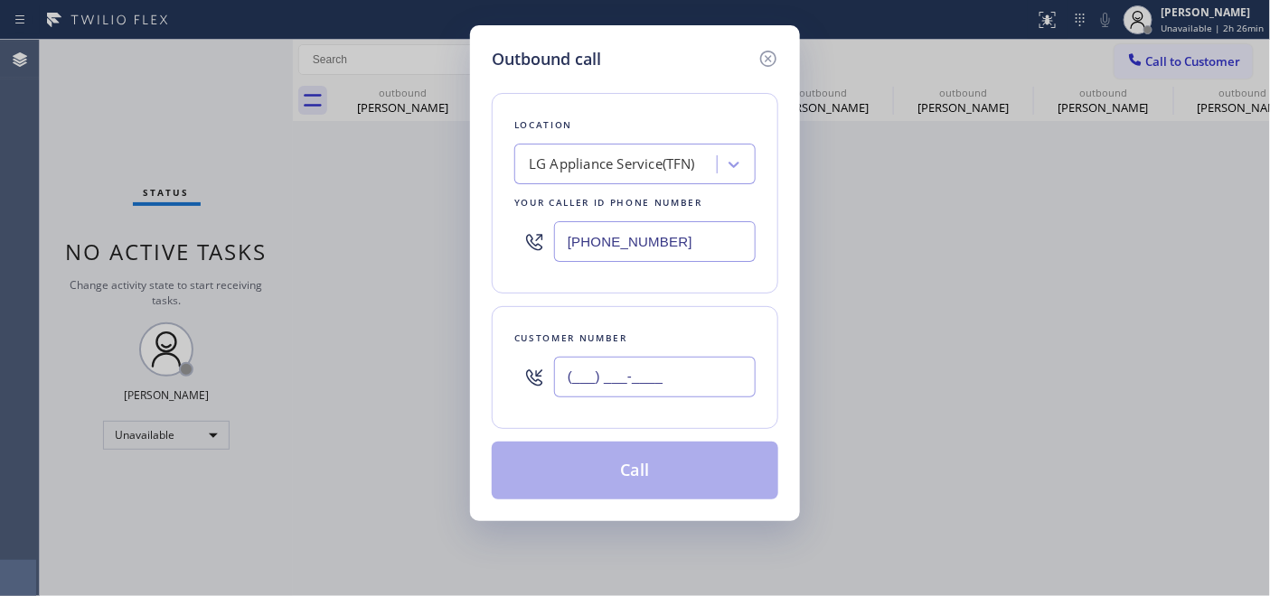
click at [597, 389] on input "(___) ___-____" at bounding box center [655, 377] width 202 height 41
paste input "425) 818-4194"
type input "(425) 818-4194"
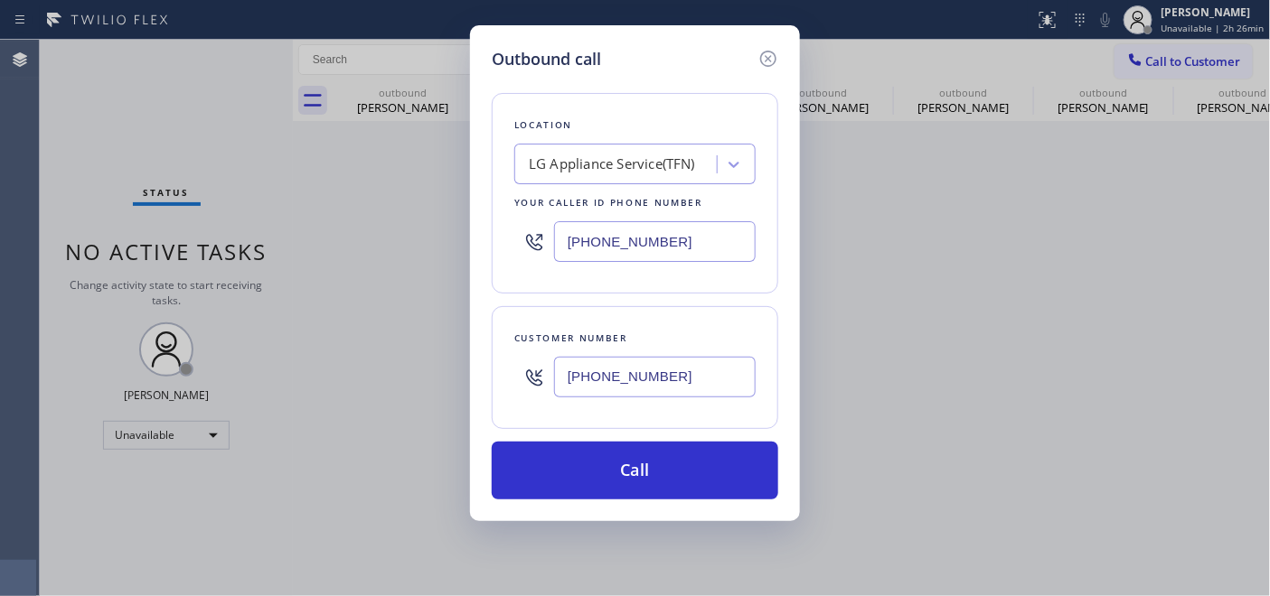
drag, startPoint x: 364, startPoint y: 238, endPoint x: 543, endPoint y: 257, distance: 179.9
click at [360, 238] on div "Outbound call Location LG Appliance Service(TFN) Your caller id phone number (8…" at bounding box center [635, 298] width 1270 height 596
paste input "55) 731-4952"
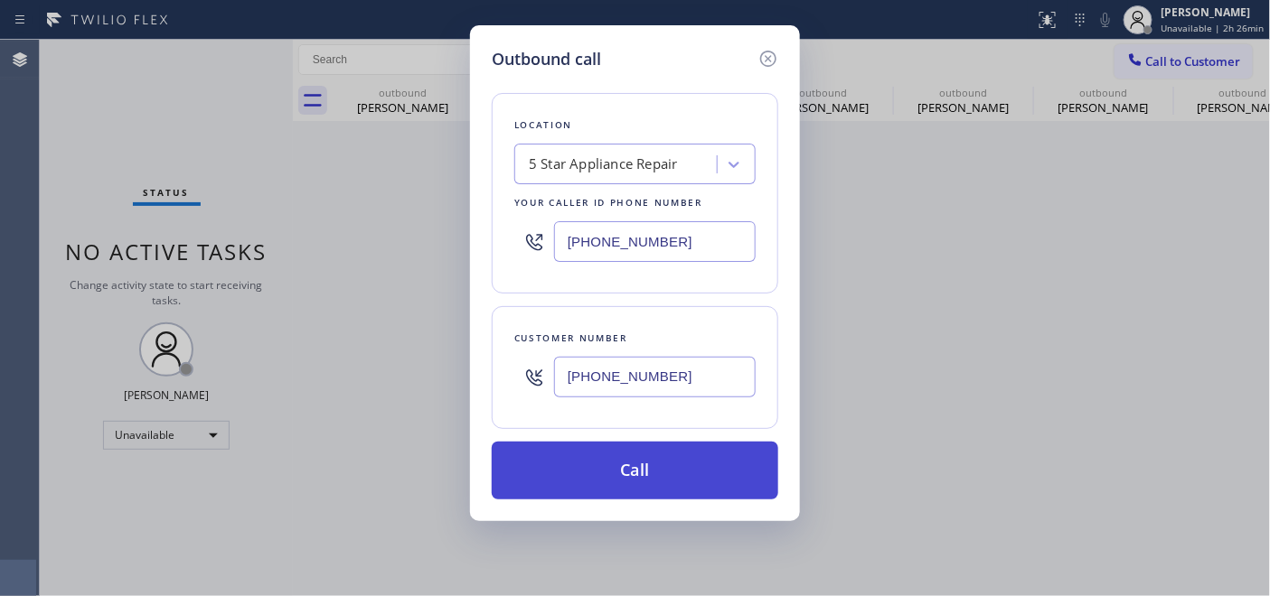
type input "[PHONE_NUMBER]"
click at [656, 477] on button "Call" at bounding box center [635, 471] width 286 height 58
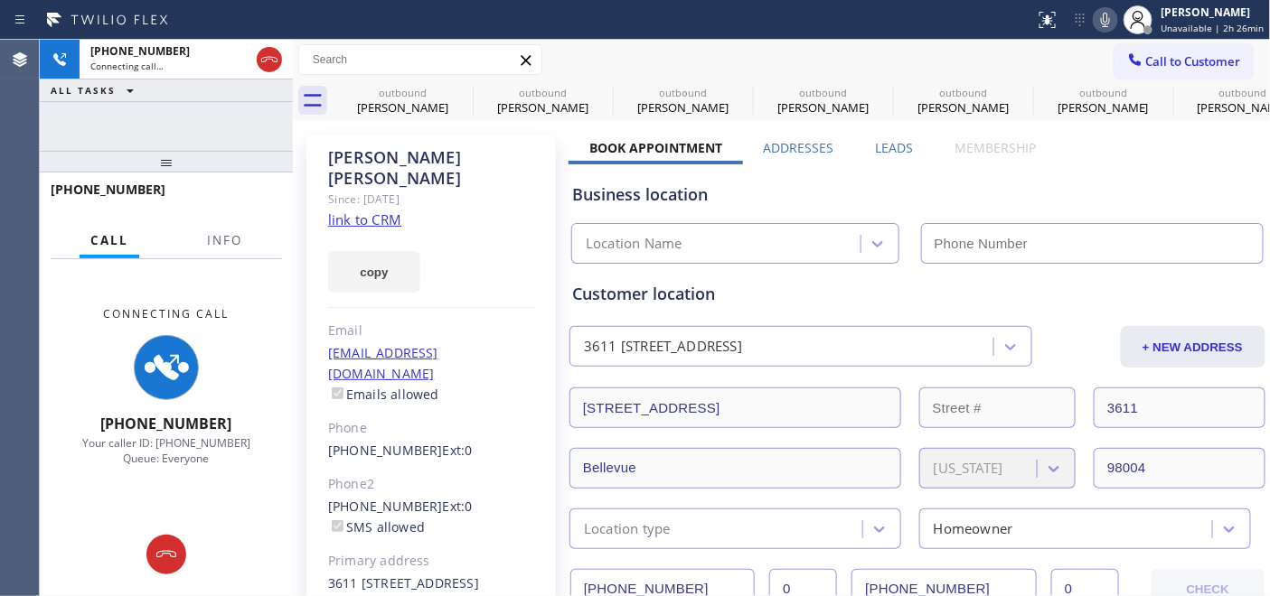
type input "[PHONE_NUMBER]"
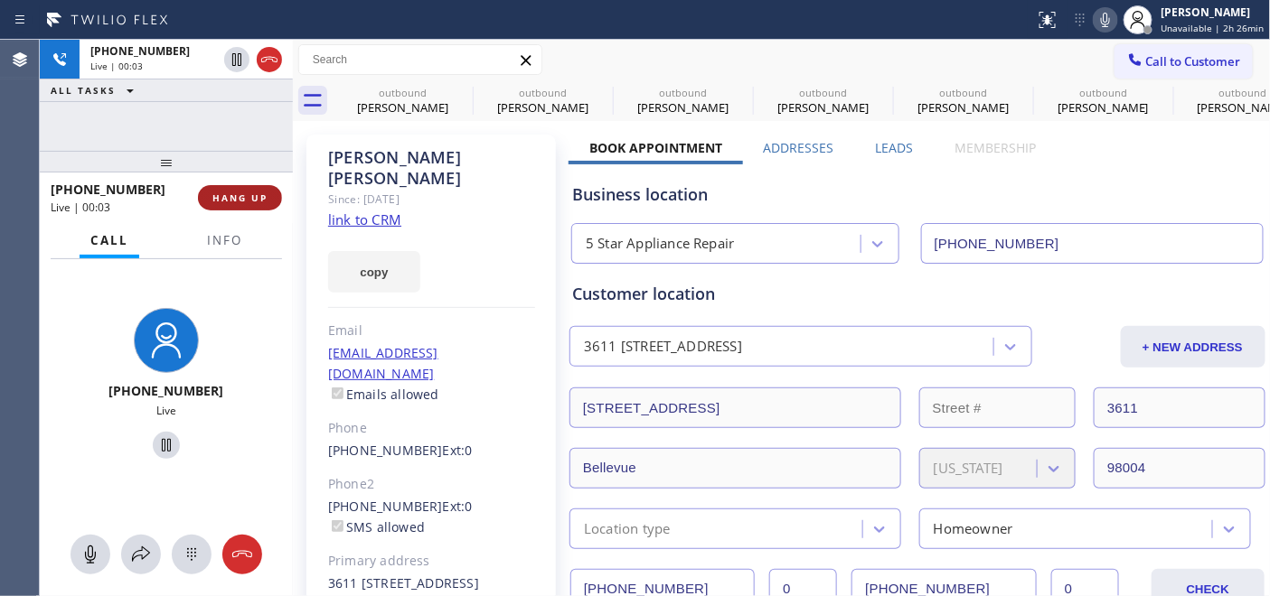
click at [251, 201] on span "HANG UP" at bounding box center [239, 198] width 55 height 13
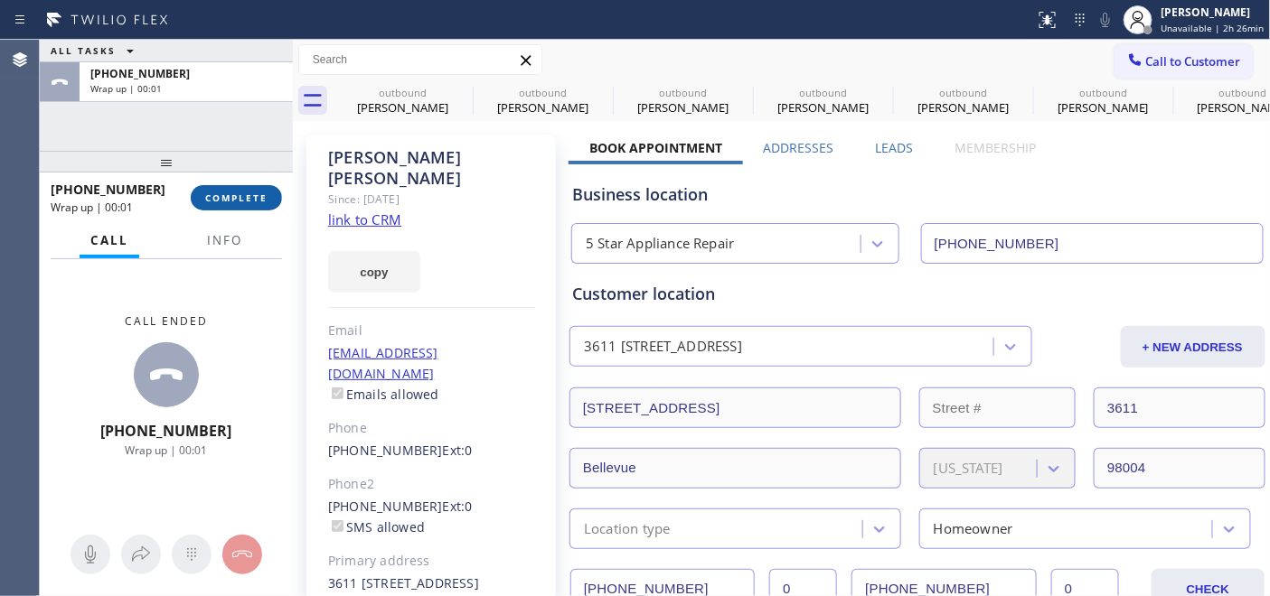
drag, startPoint x: 235, startPoint y: 206, endPoint x: 249, endPoint y: 200, distance: 15.0
click at [235, 206] on button "COMPLETE" at bounding box center [236, 197] width 91 height 25
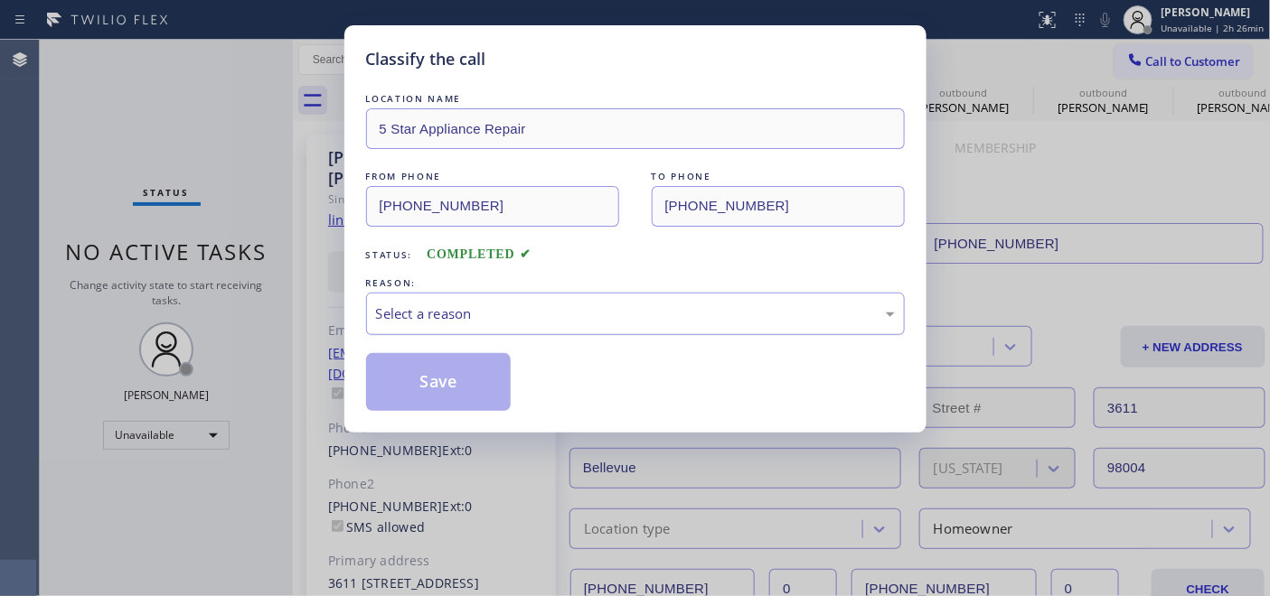
click at [584, 310] on div "Select a reason" at bounding box center [635, 314] width 519 height 21
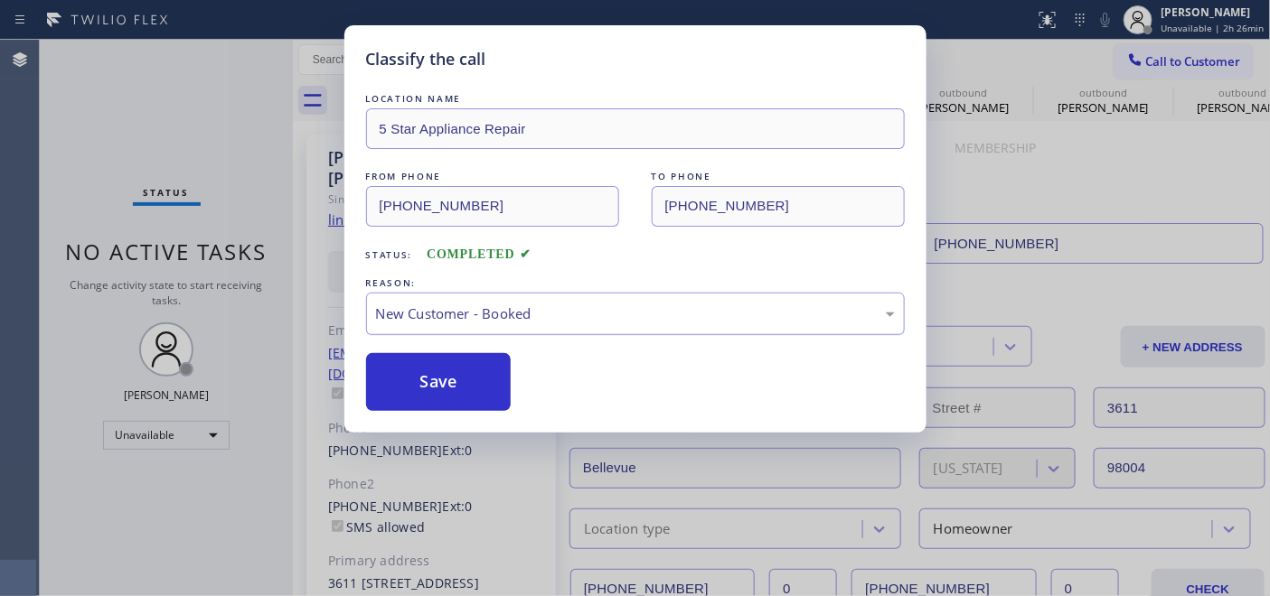
click at [539, 299] on div "New Customer - Booked" at bounding box center [635, 314] width 539 height 42
drag, startPoint x: 518, startPoint y: 390, endPoint x: 472, endPoint y: 380, distance: 47.3
click at [472, 380] on button "Save" at bounding box center [438, 382] width 145 height 58
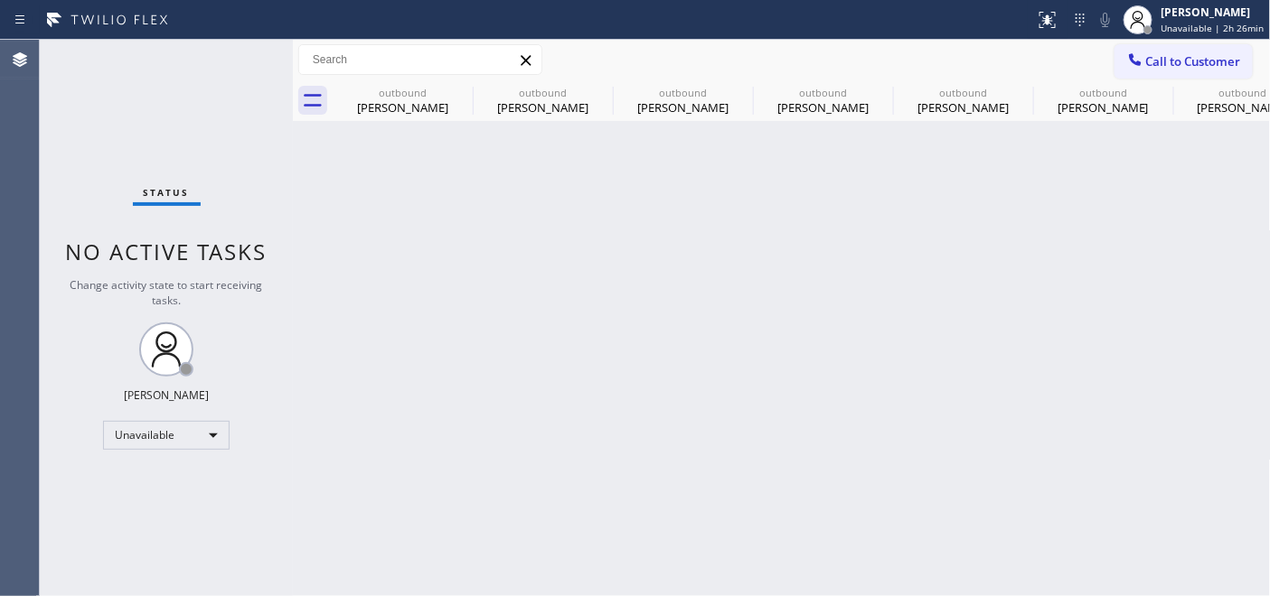
click at [1166, 40] on div "Call to Customer Outbound call Location 5 Star Appliance Repair Your caller id …" at bounding box center [782, 60] width 978 height 41
click at [1205, 58] on span "Call to Customer" at bounding box center [1193, 61] width 95 height 16
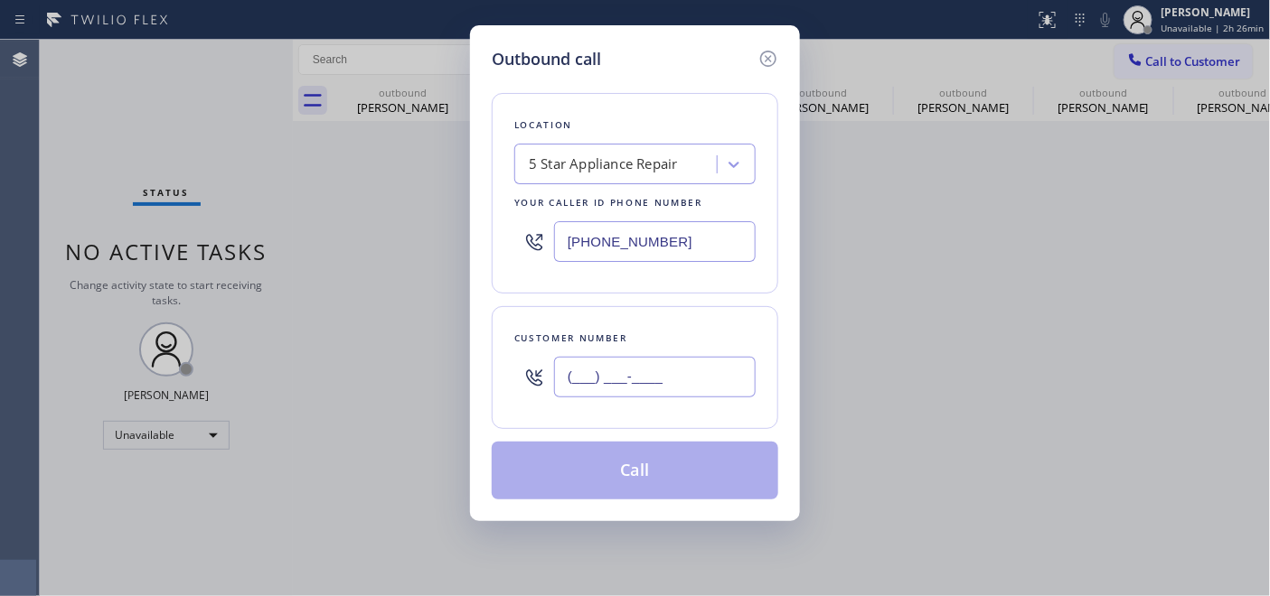
click at [596, 381] on input "(___) ___-____" at bounding box center [655, 377] width 202 height 41
paste input "646) 400-2868"
type input "(646) 400-2868"
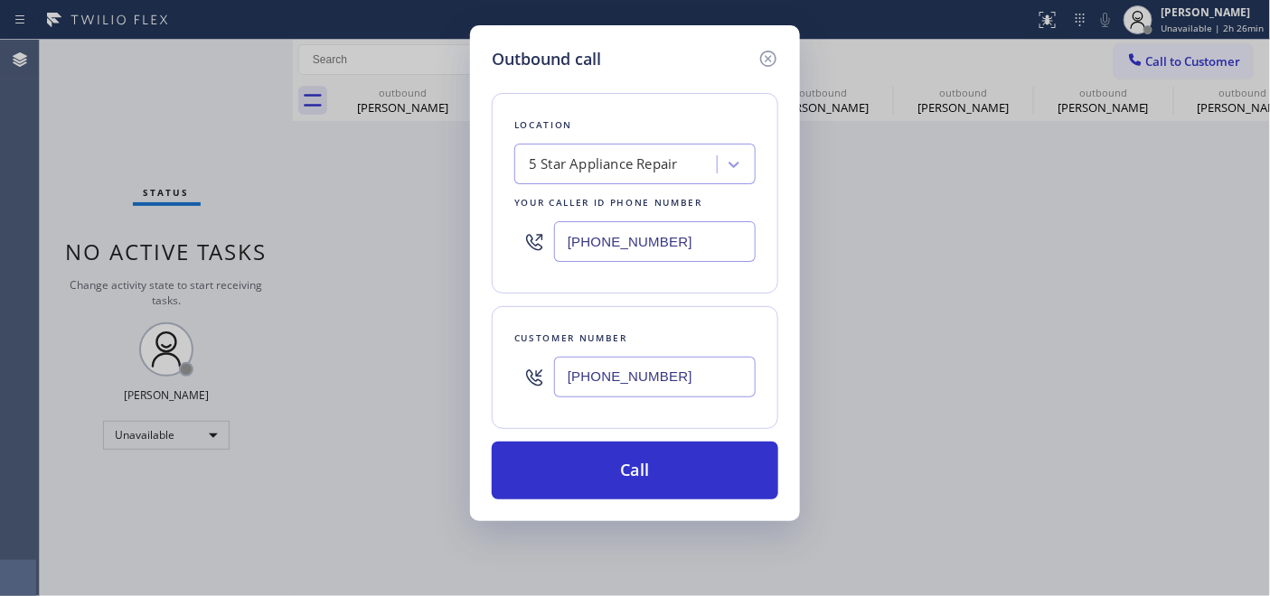
click at [697, 221] on input "[PHONE_NUMBER]" at bounding box center [655, 241] width 202 height 41
drag, startPoint x: 688, startPoint y: 244, endPoint x: 560, endPoint y: 249, distance: 127.5
click at [558, 249] on input "[PHONE_NUMBER]" at bounding box center [655, 241] width 202 height 41
paste input "332) 334-8119"
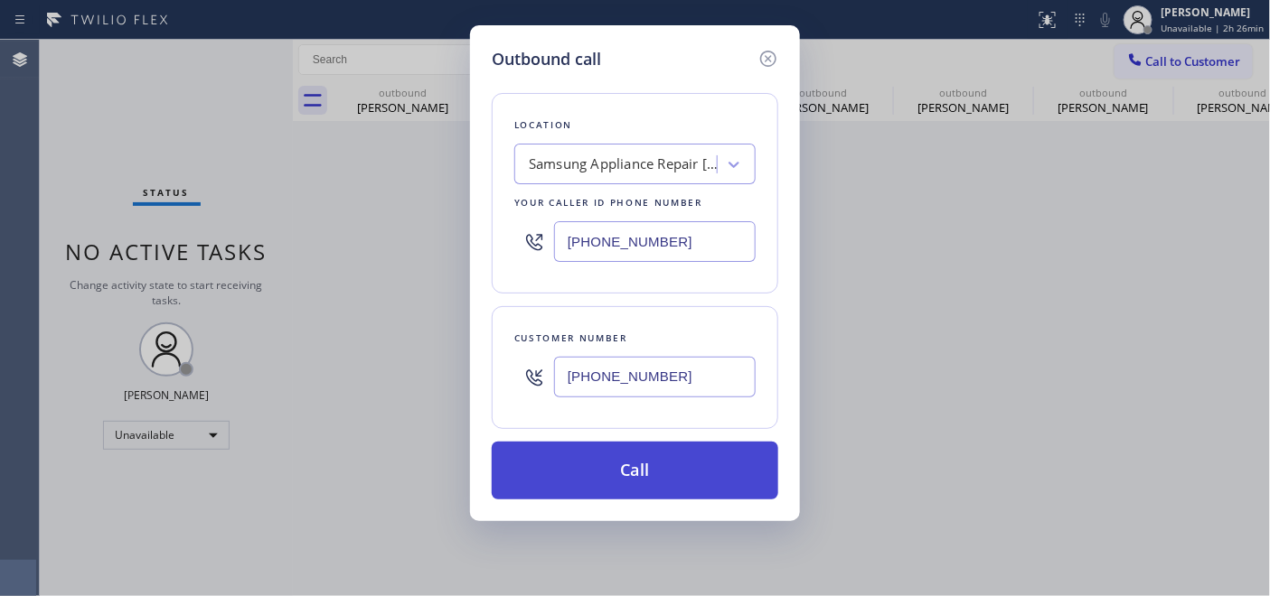
type input "(332) 334-8119"
click at [697, 464] on button "Call" at bounding box center [635, 471] width 286 height 58
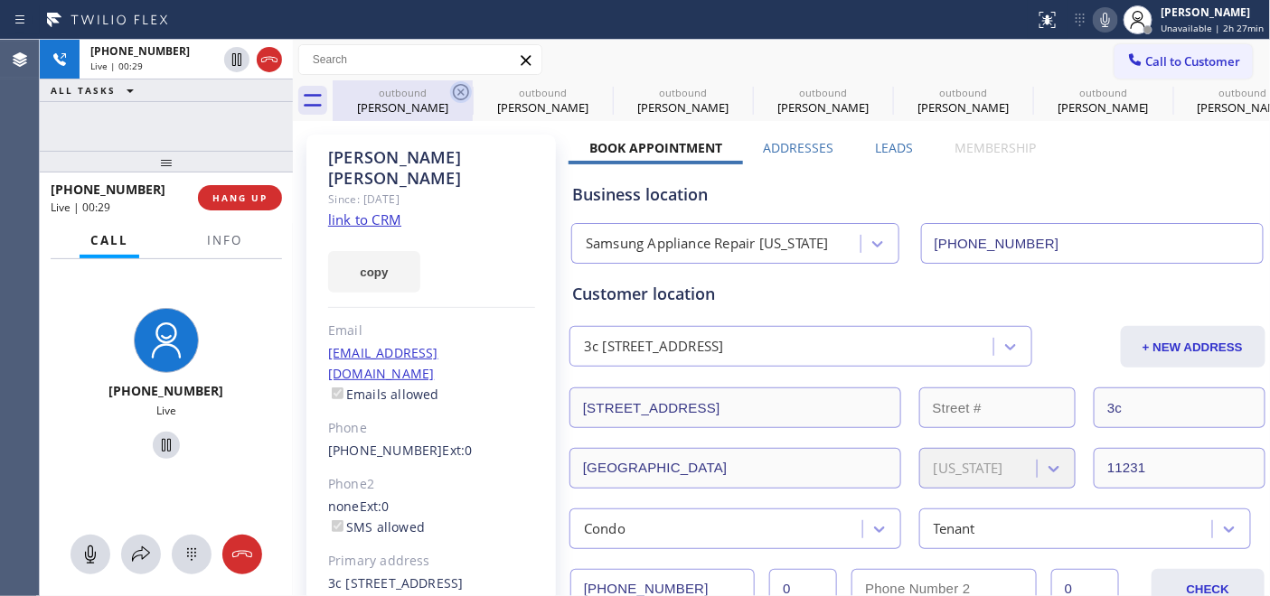
click at [464, 87] on icon at bounding box center [461, 92] width 22 height 22
click at [0, 0] on icon at bounding box center [0, 0] width 0 height 0
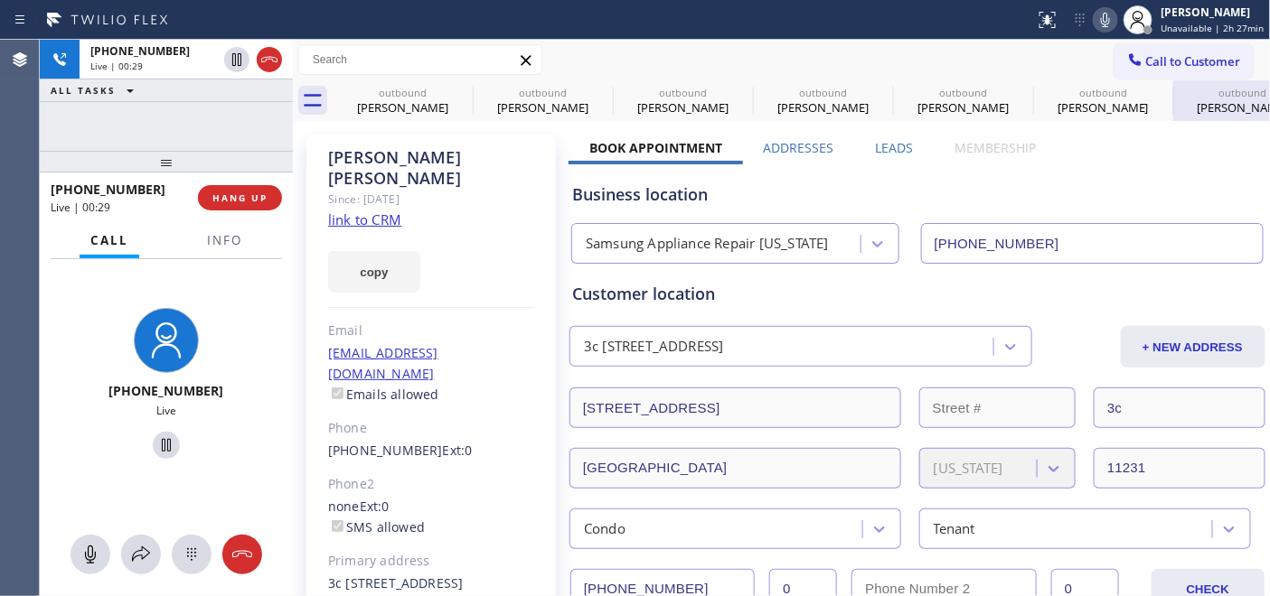
click at [0, 0] on icon at bounding box center [0, 0] width 0 height 0
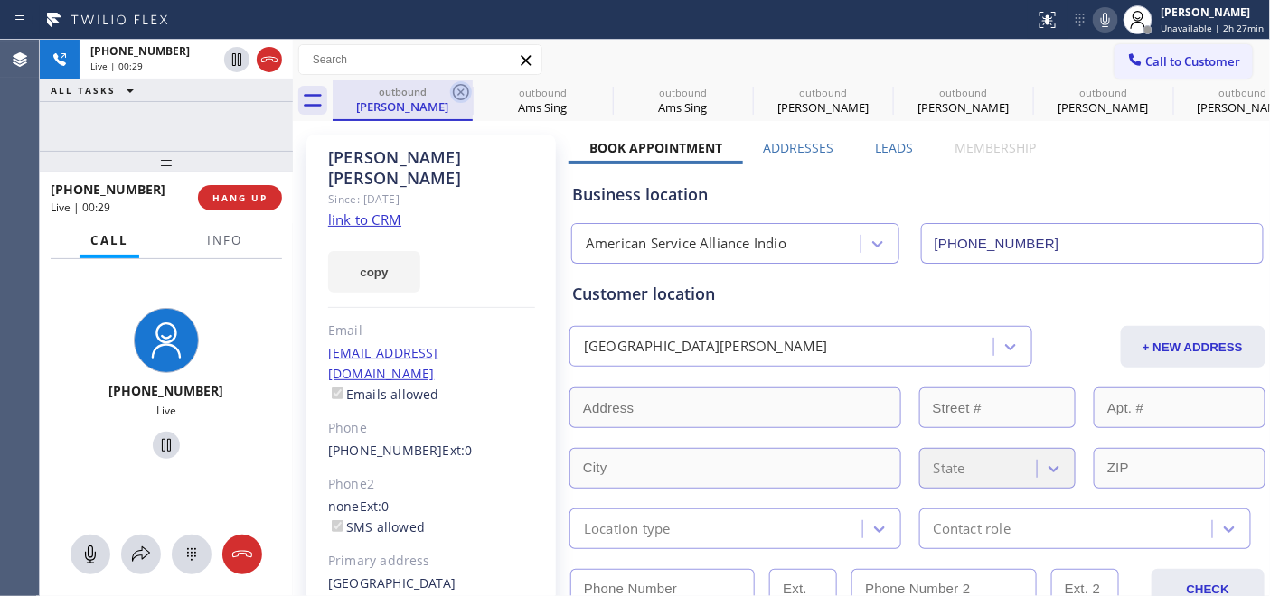
click at [459, 91] on icon at bounding box center [461, 92] width 16 height 16
click at [0, 0] on icon at bounding box center [0, 0] width 0 height 0
click at [0, 0] on div "Gladston McIntyre" at bounding box center [0, 0] width 0 height 0
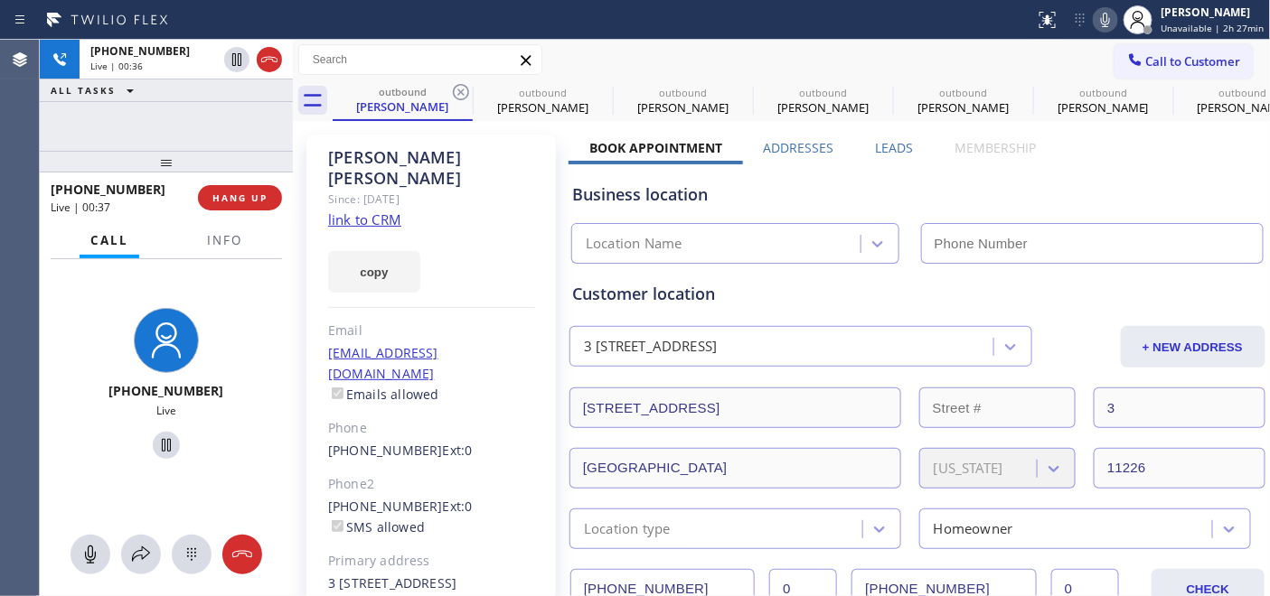
drag, startPoint x: 223, startPoint y: 164, endPoint x: 220, endPoint y: 96, distance: 68.7
click at [220, 96] on div "+16464002868 Live | 00:36 ALL TASKS ALL TASKS ACTIVE TASKS TASKS IN WRAP UP +16…" at bounding box center [166, 318] width 253 height 557
click at [239, 202] on span "HANG UP" at bounding box center [239, 198] width 55 height 13
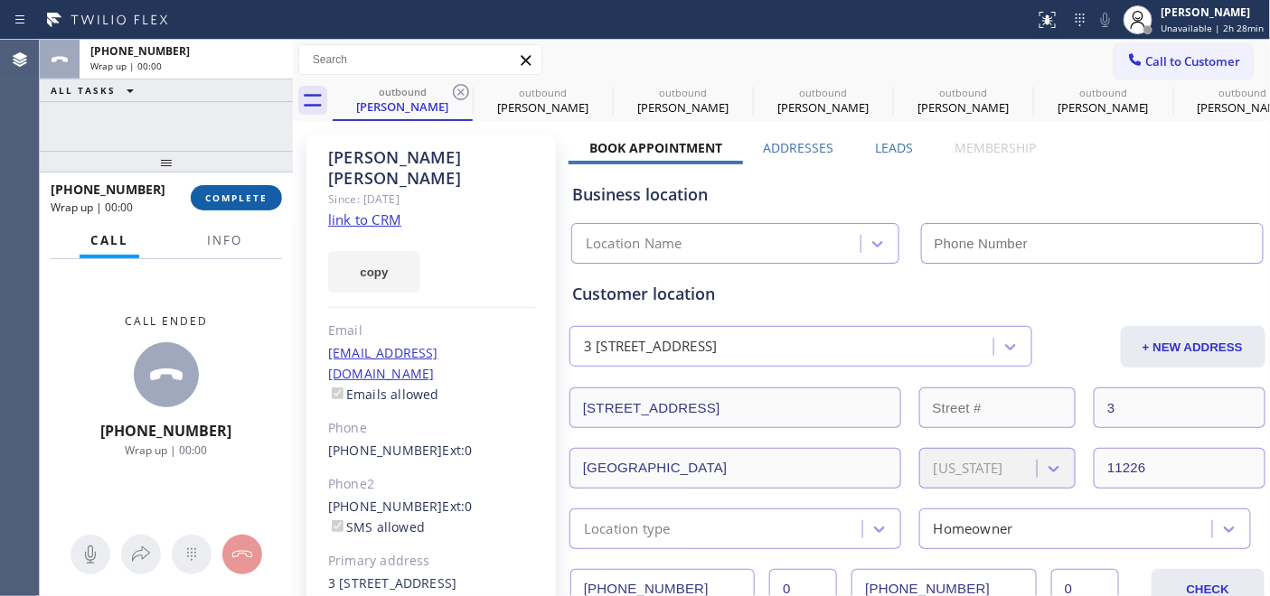
click at [254, 206] on button "COMPLETE" at bounding box center [236, 197] width 91 height 25
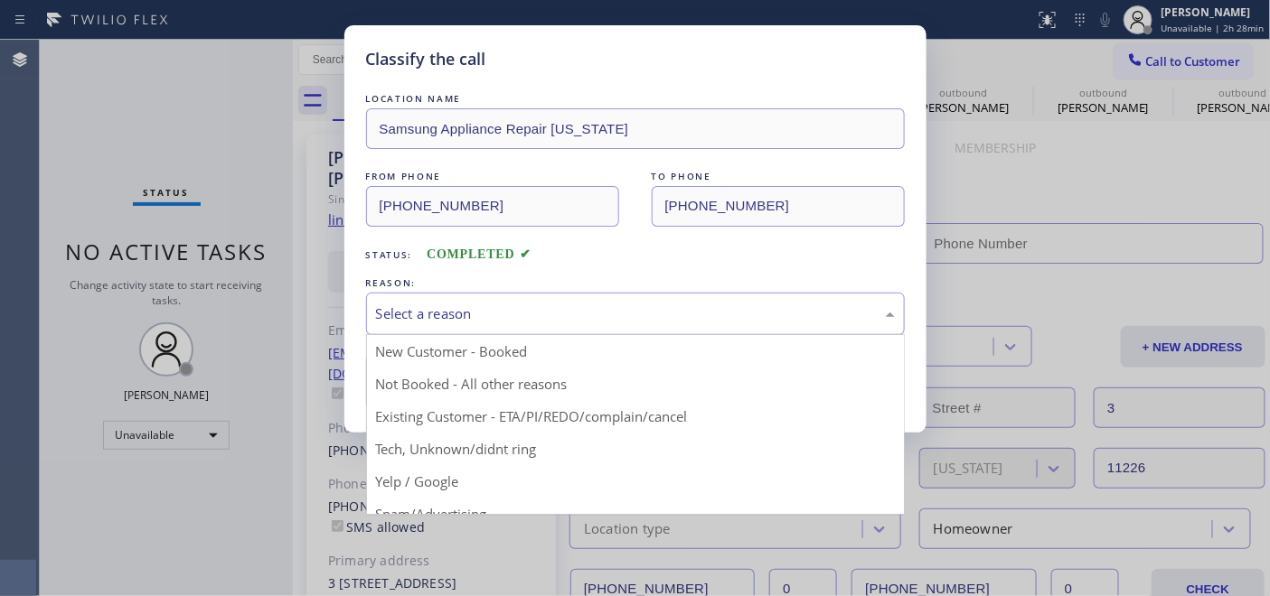
click at [520, 321] on div "Select a reason" at bounding box center [635, 314] width 519 height 21
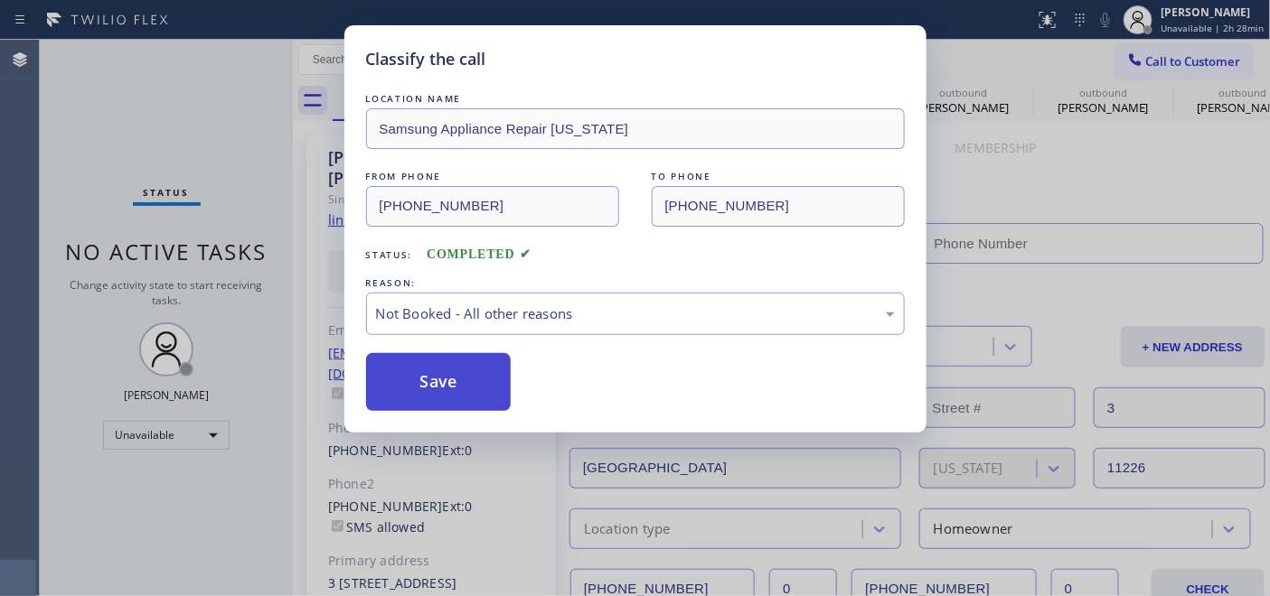
click at [484, 370] on button "Save" at bounding box center [438, 382] width 145 height 58
type input "(332) 334-8119"
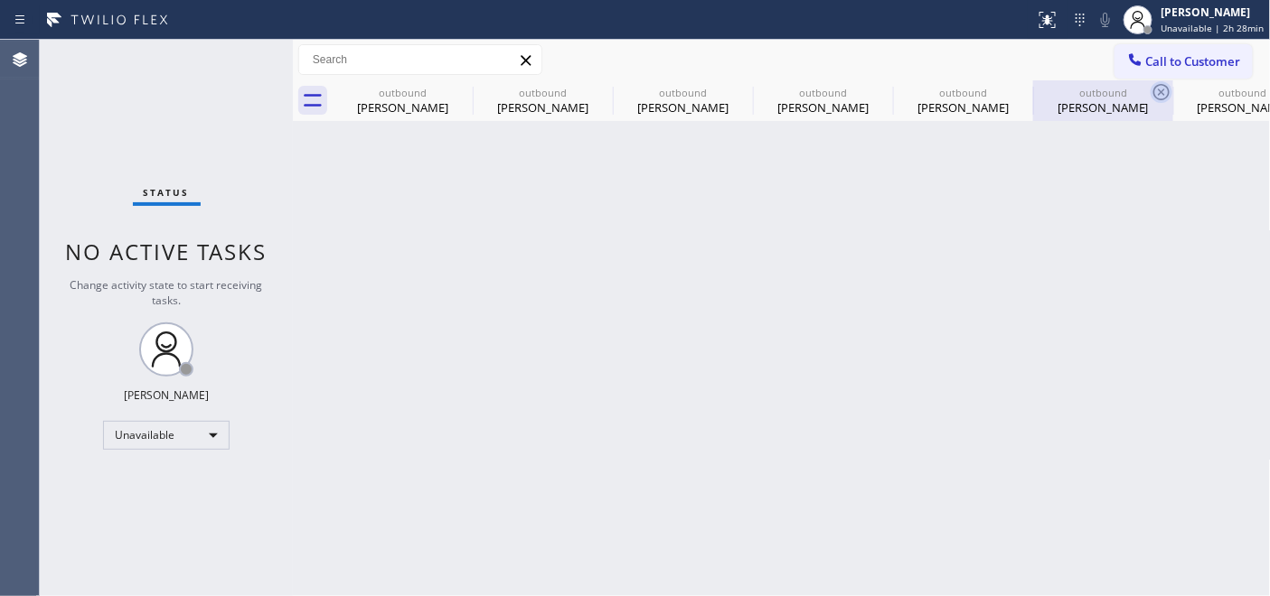
click at [1166, 81] on icon at bounding box center [1161, 92] width 22 height 22
type input "[PHONE_NUMBER]"
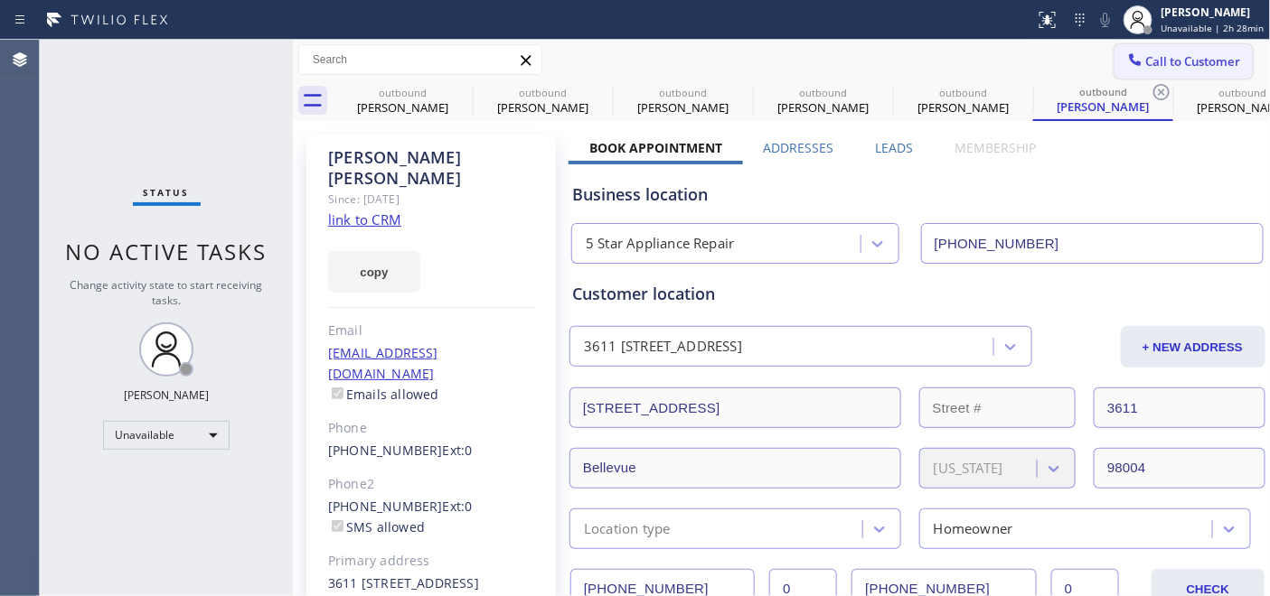
click at [1164, 53] on span "Call to Customer" at bounding box center [1193, 61] width 95 height 16
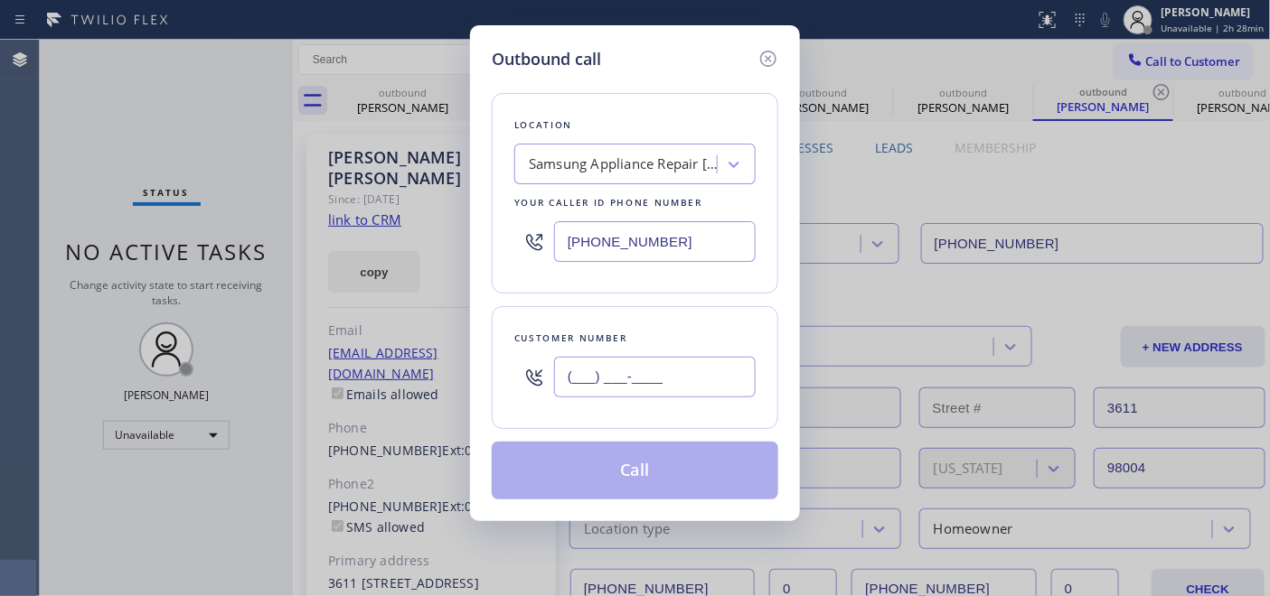
click at [665, 375] on input "(___) ___-____" at bounding box center [655, 377] width 202 height 41
paste input "332) 334-8119"
type input "(332) 334-8119"
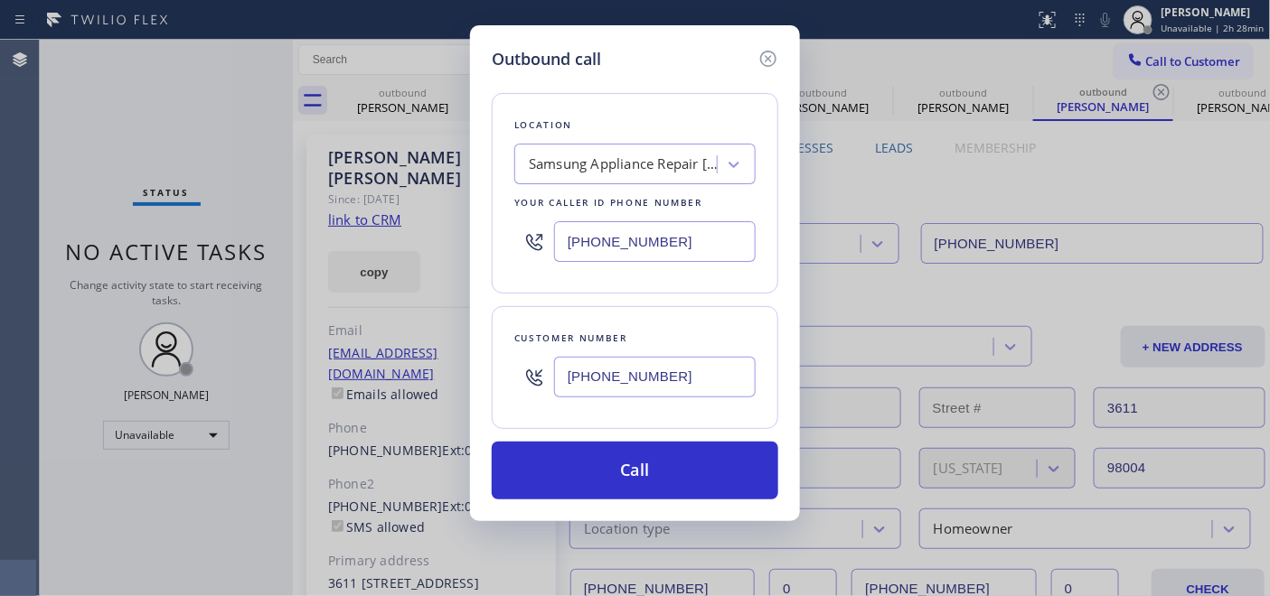
click at [630, 248] on input "(332) 334-8119" at bounding box center [655, 241] width 202 height 41
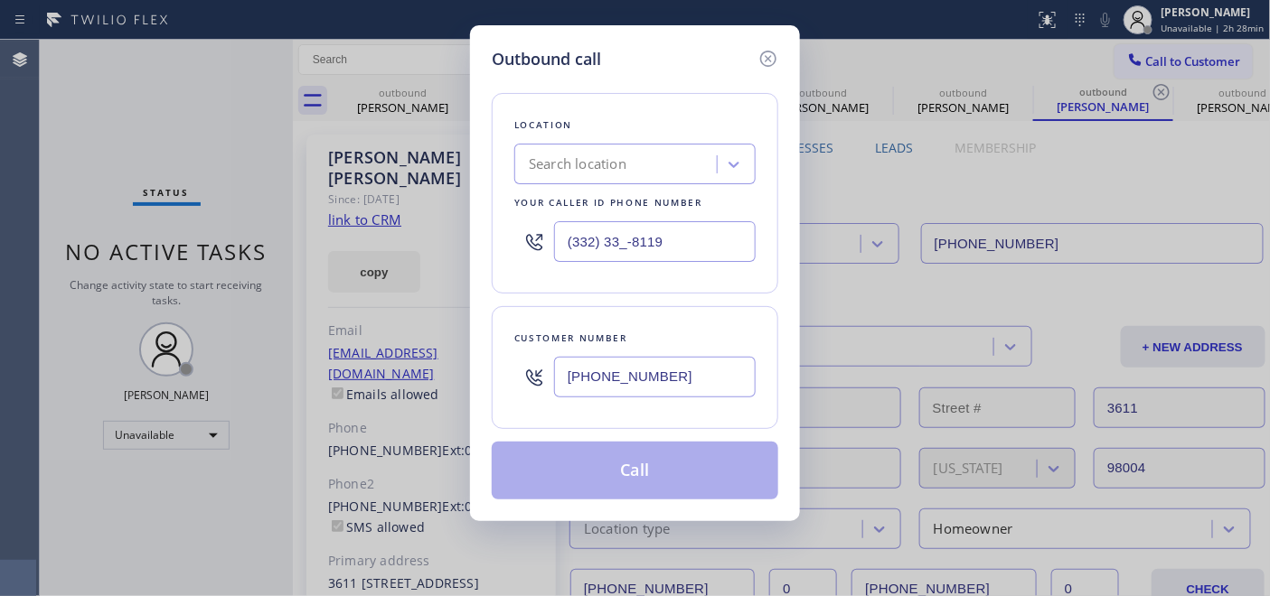
drag, startPoint x: 690, startPoint y: 246, endPoint x: 502, endPoint y: 231, distance: 189.4
click at [492, 231] on div "Location Search location Your caller id phone number (332) 33_-8119" at bounding box center [635, 193] width 286 height 201
paste input "855) 731-4952"
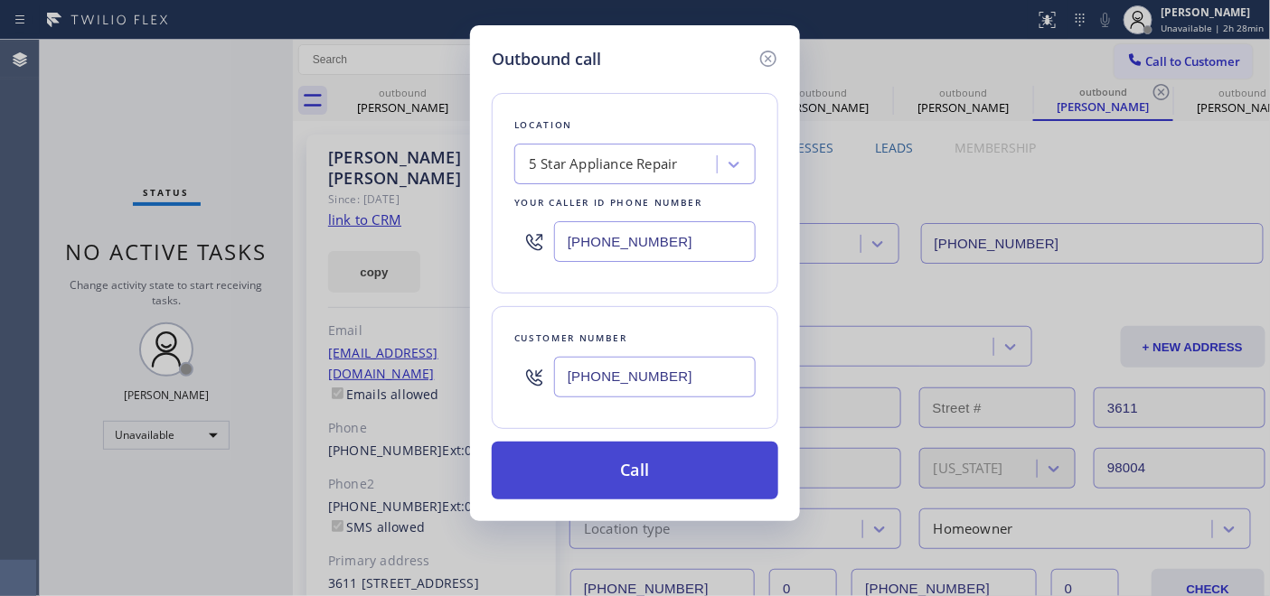
type input "[PHONE_NUMBER]"
click at [706, 468] on button "Call" at bounding box center [635, 471] width 286 height 58
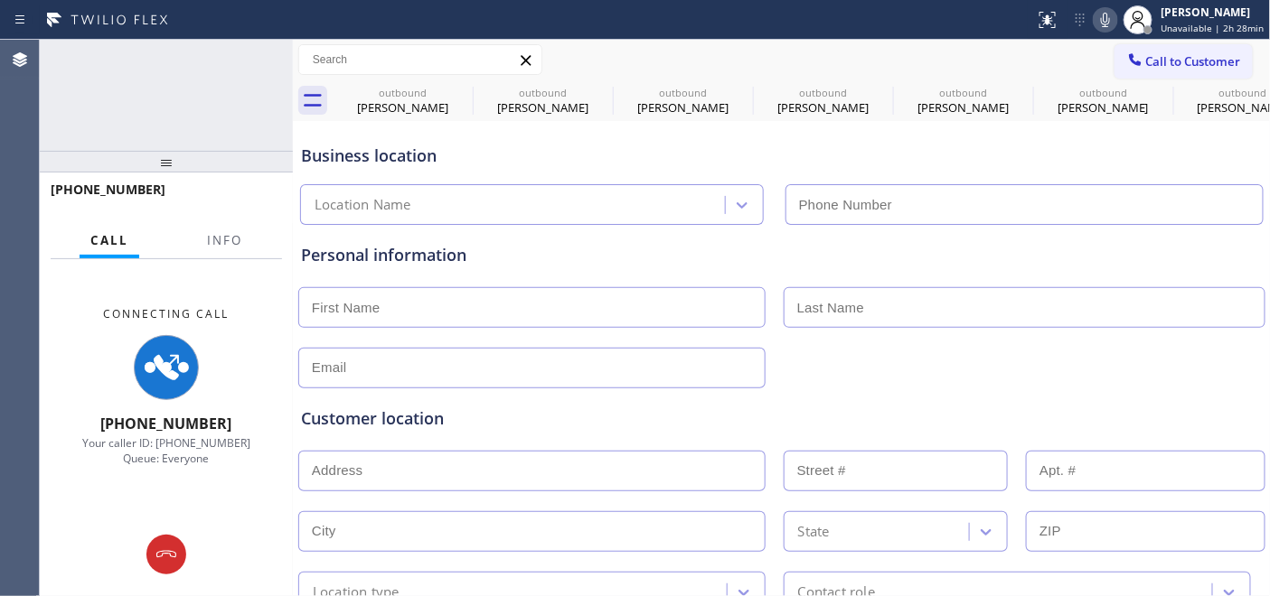
type input "[PHONE_NUMBER]"
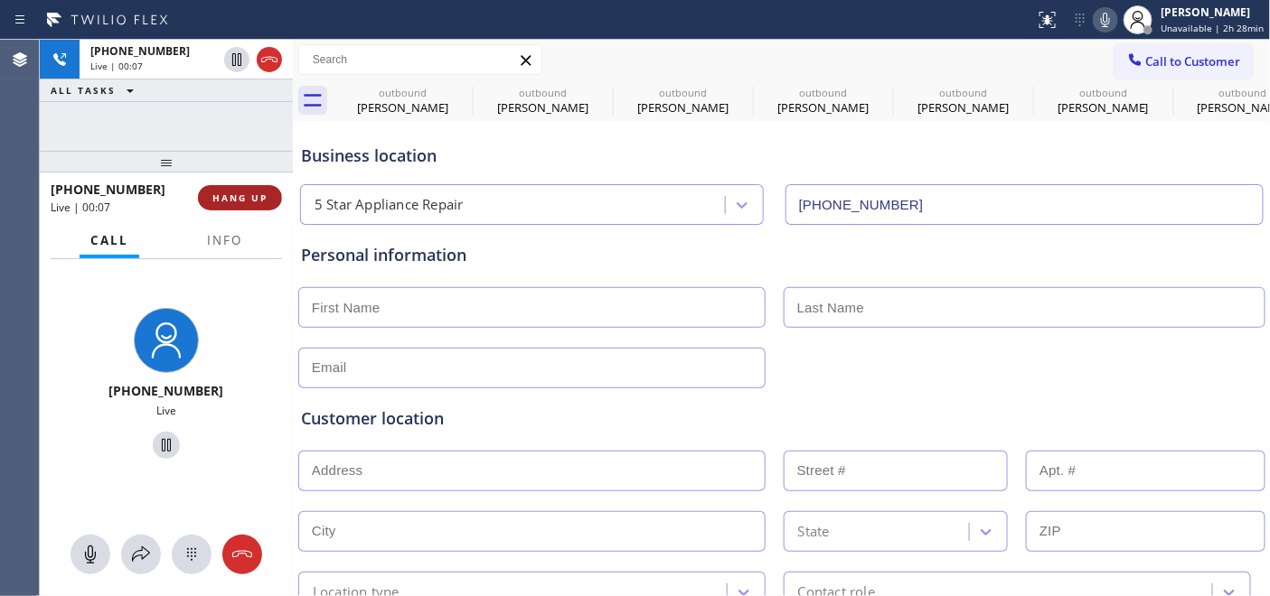
click at [218, 196] on span "HANG UP" at bounding box center [239, 198] width 55 height 13
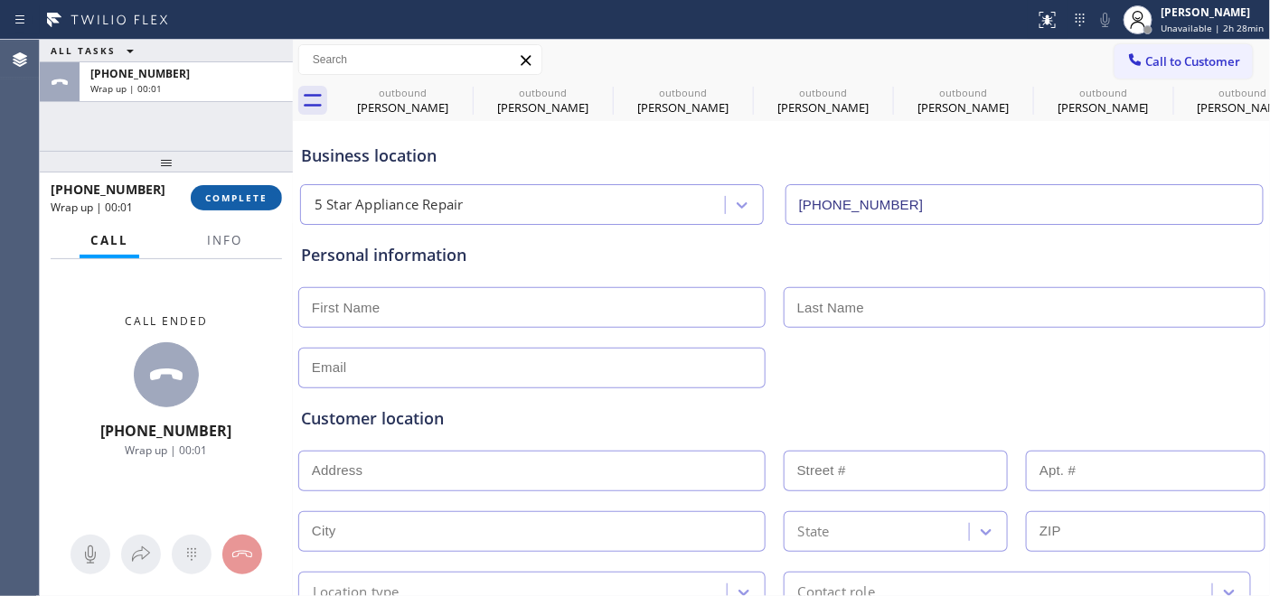
click at [230, 193] on span "COMPLETE" at bounding box center [236, 198] width 62 height 13
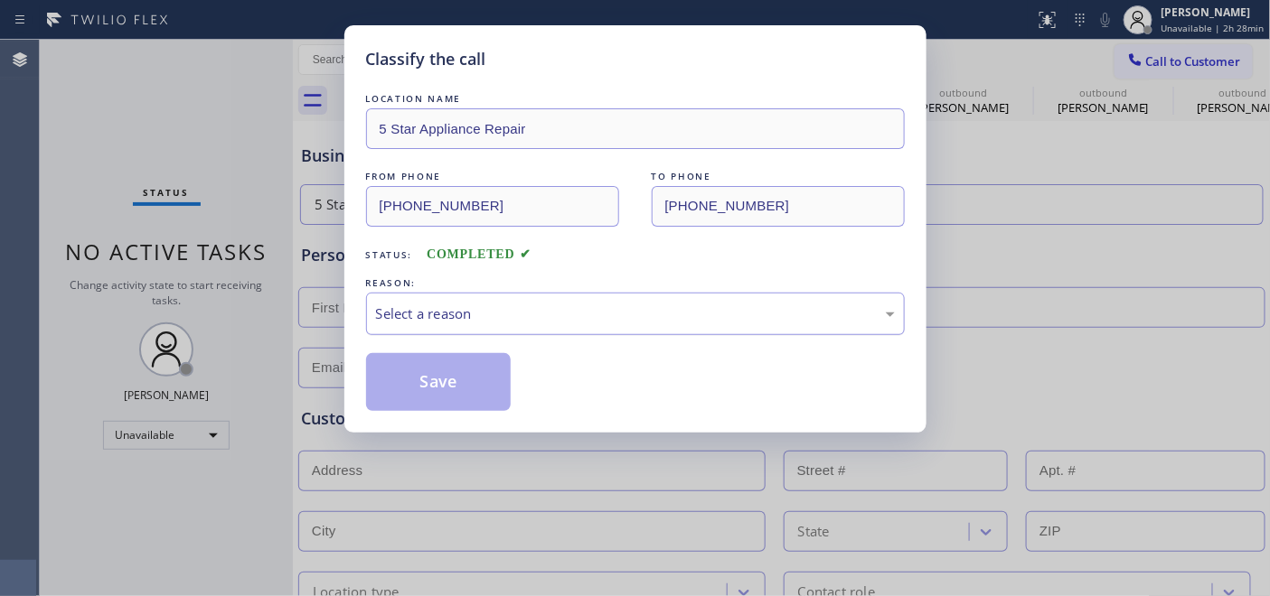
click at [452, 317] on div "Select a reason" at bounding box center [635, 314] width 519 height 21
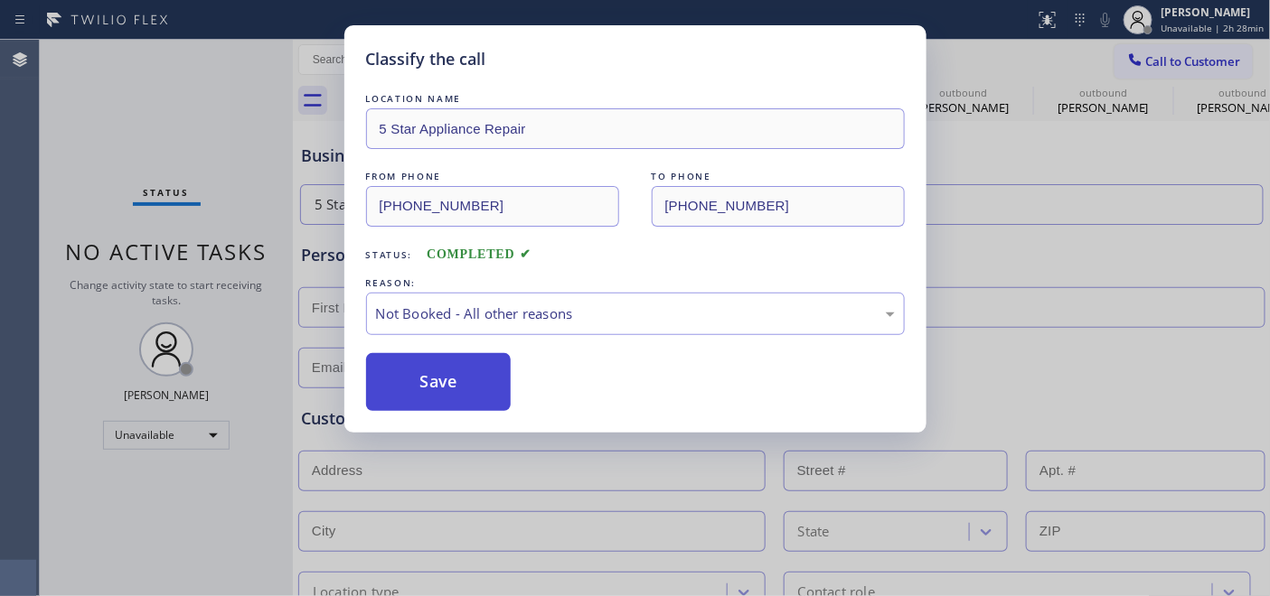
click at [461, 372] on button "Save" at bounding box center [438, 382] width 145 height 58
type input "(332) 334-8119"
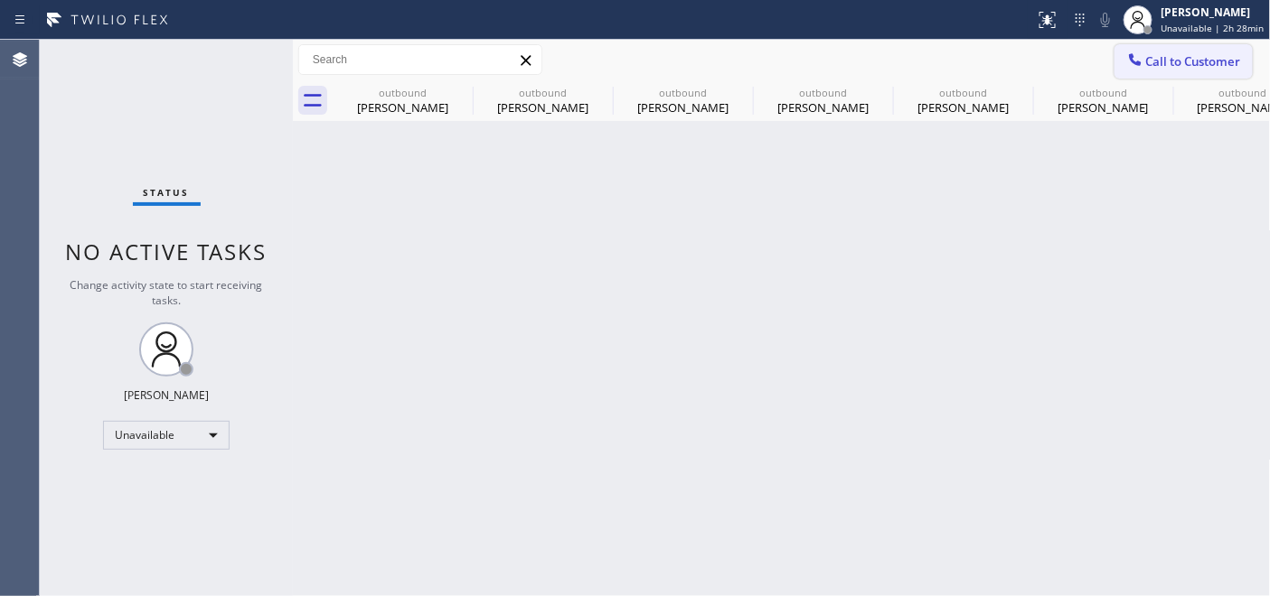
click at [1209, 61] on span "Call to Customer" at bounding box center [1193, 61] width 95 height 16
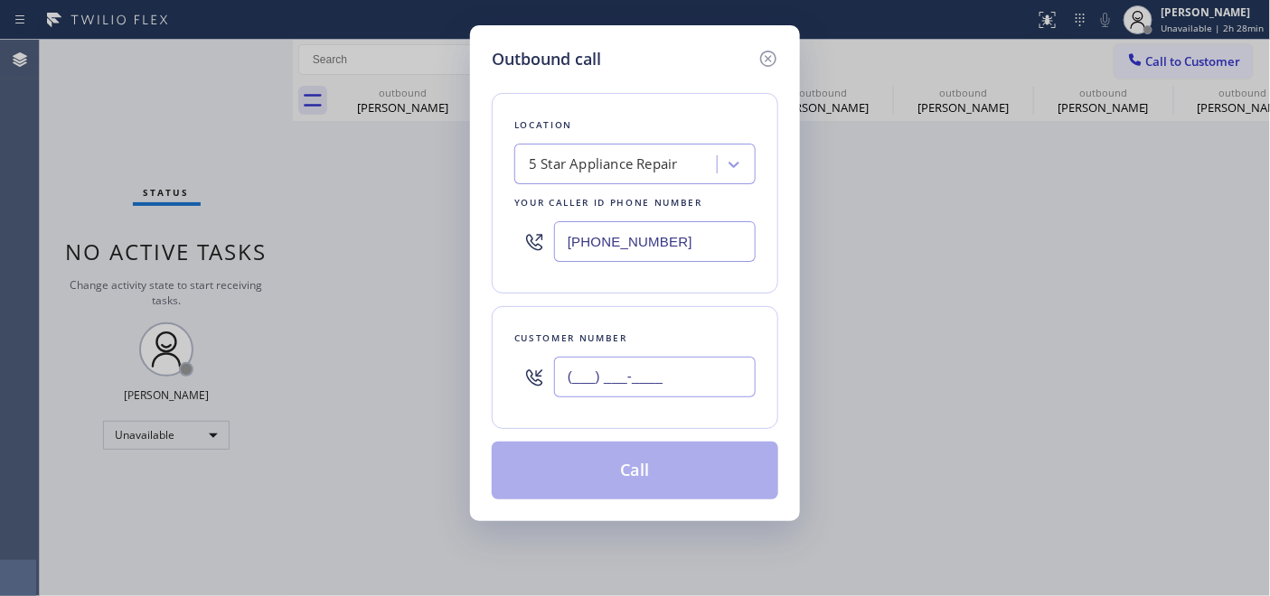
drag, startPoint x: 693, startPoint y: 377, endPoint x: 624, endPoint y: 312, distance: 95.3
click at [517, 376] on div "(___) ___-____" at bounding box center [634, 377] width 241 height 59
paste input "858) 882-7751"
type input "(858) 882-7751"
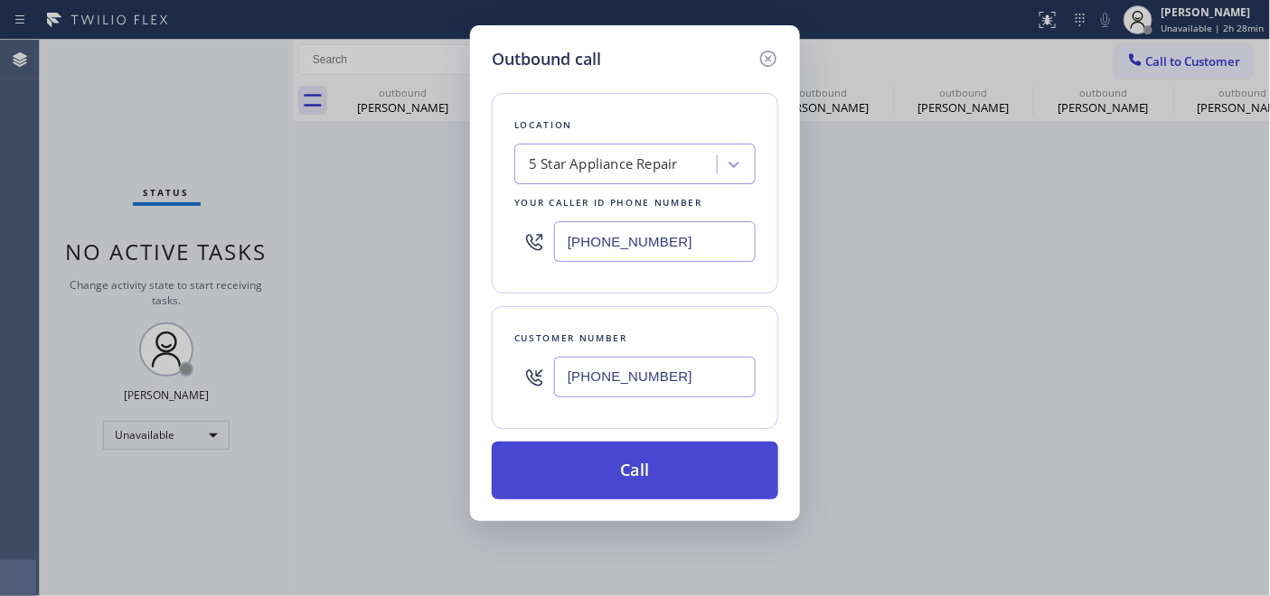
click at [706, 455] on button "Call" at bounding box center [635, 471] width 286 height 58
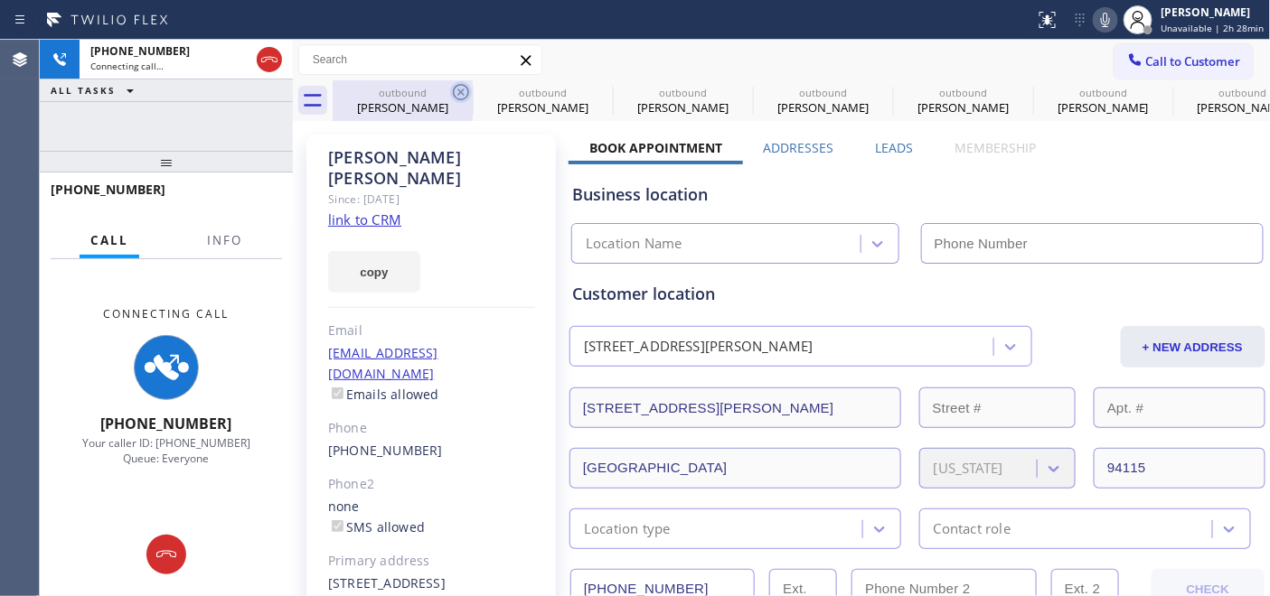
click at [464, 95] on icon at bounding box center [461, 92] width 22 height 22
click at [0, 0] on icon at bounding box center [0, 0] width 0 height 0
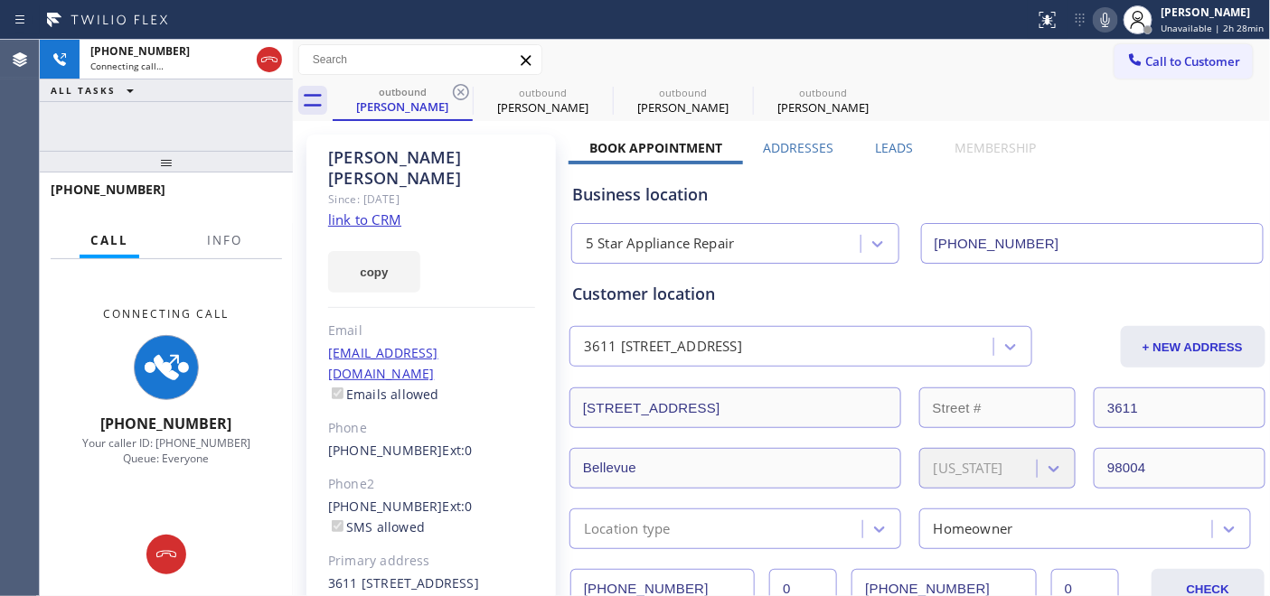
click at [464, 95] on icon at bounding box center [461, 92] width 22 height 22
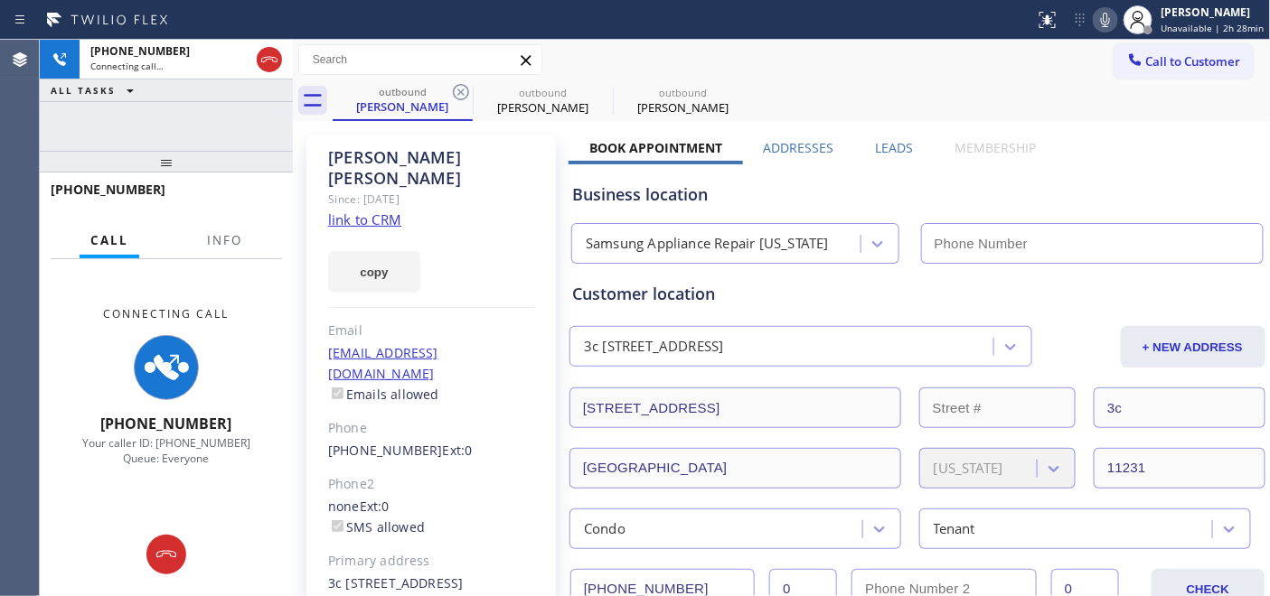
click at [464, 95] on icon at bounding box center [461, 92] width 22 height 22
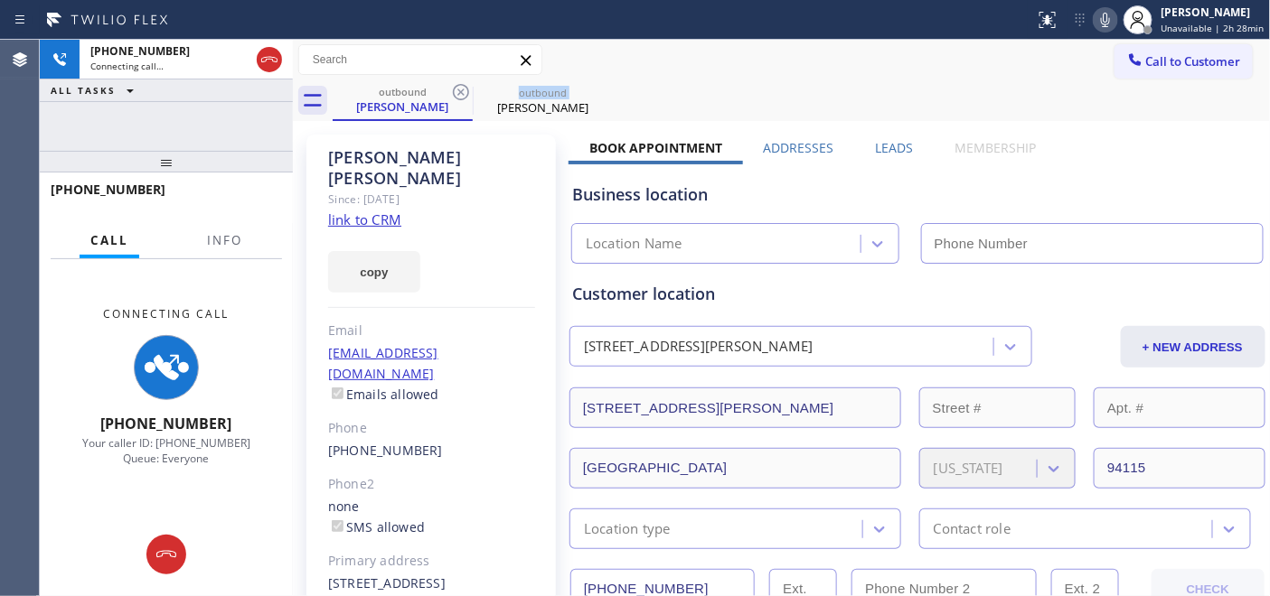
click at [464, 95] on icon at bounding box center [461, 92] width 22 height 22
click at [685, 80] on div "outbound Chris Neufeld" at bounding box center [802, 100] width 938 height 41
drag, startPoint x: 392, startPoint y: 118, endPoint x: 567, endPoint y: 96, distance: 175.9
click at [392, 117] on div "outbound Chris Neufeld" at bounding box center [402, 99] width 136 height 39
click at [567, 96] on div "outbound Chris Neufeld" at bounding box center [802, 100] width 938 height 41
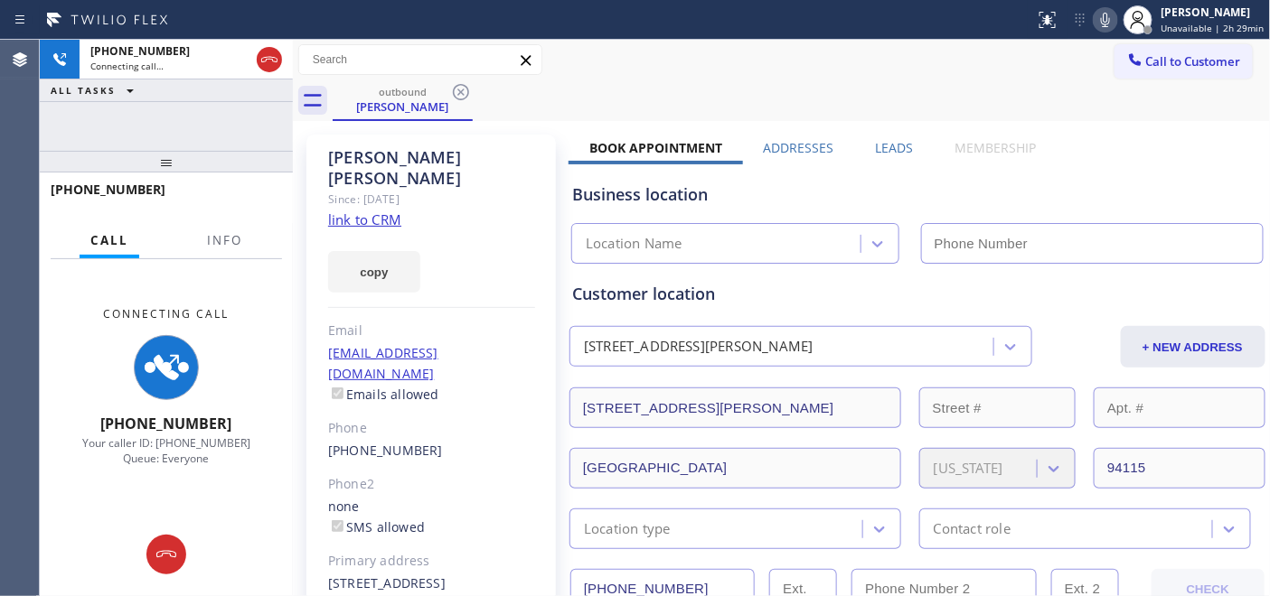
type input "[PHONE_NUMBER]"
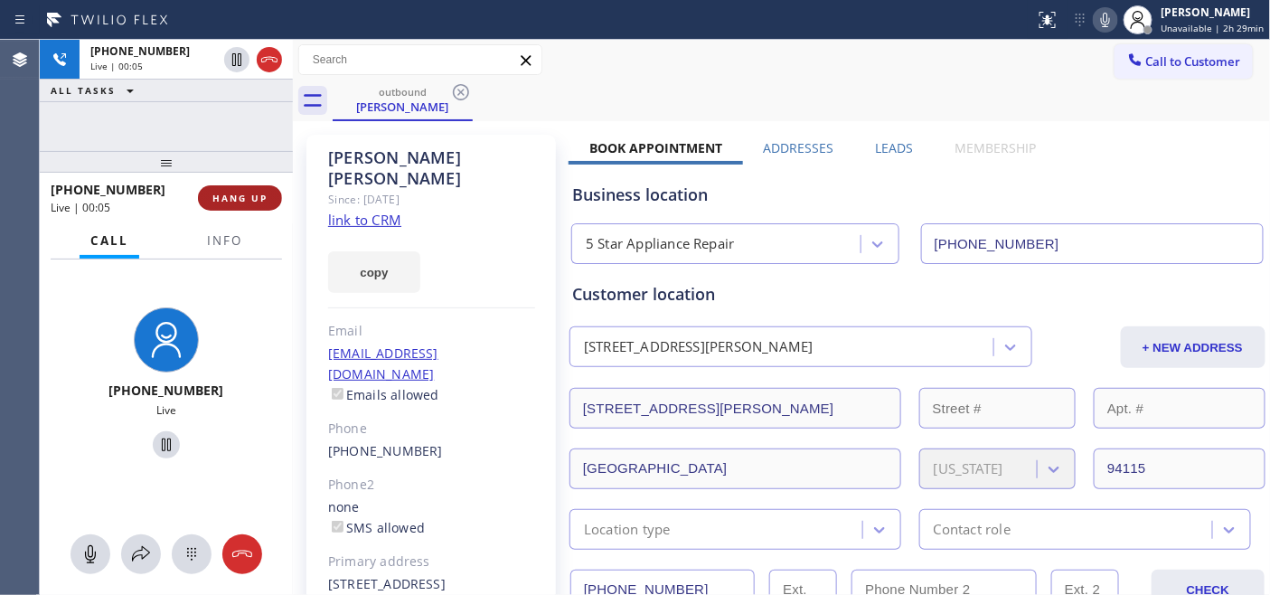
click at [220, 204] on button "HANG UP" at bounding box center [240, 197] width 84 height 25
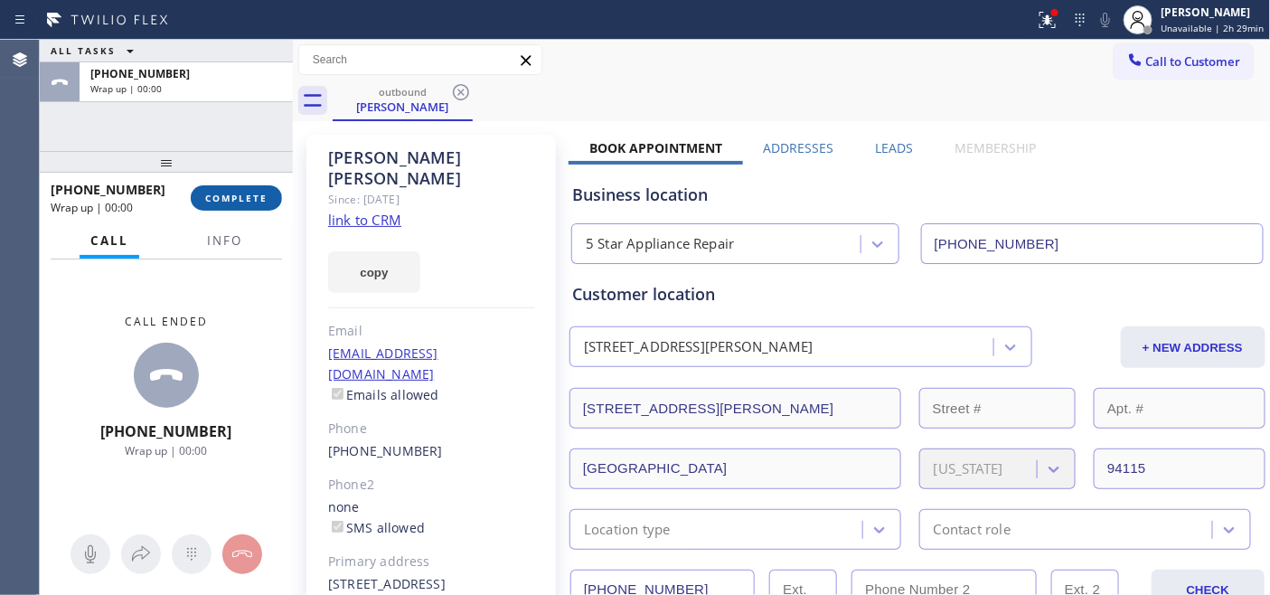
click at [231, 201] on span "COMPLETE" at bounding box center [236, 198] width 62 height 13
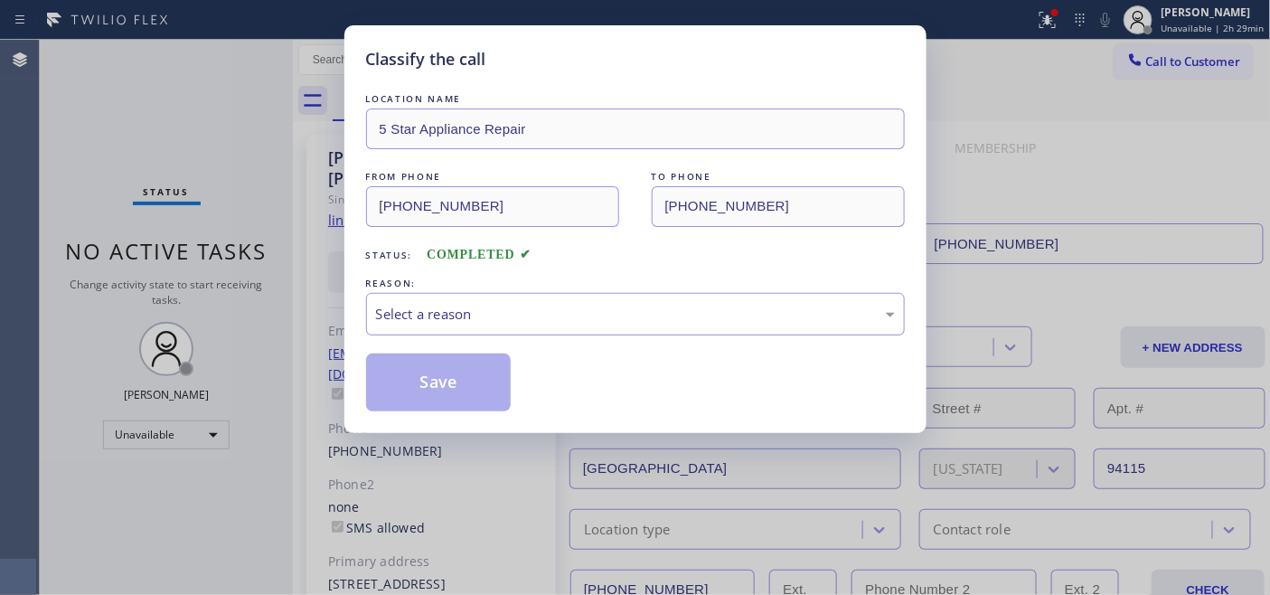
click at [485, 318] on div "Select a reason" at bounding box center [635, 314] width 519 height 21
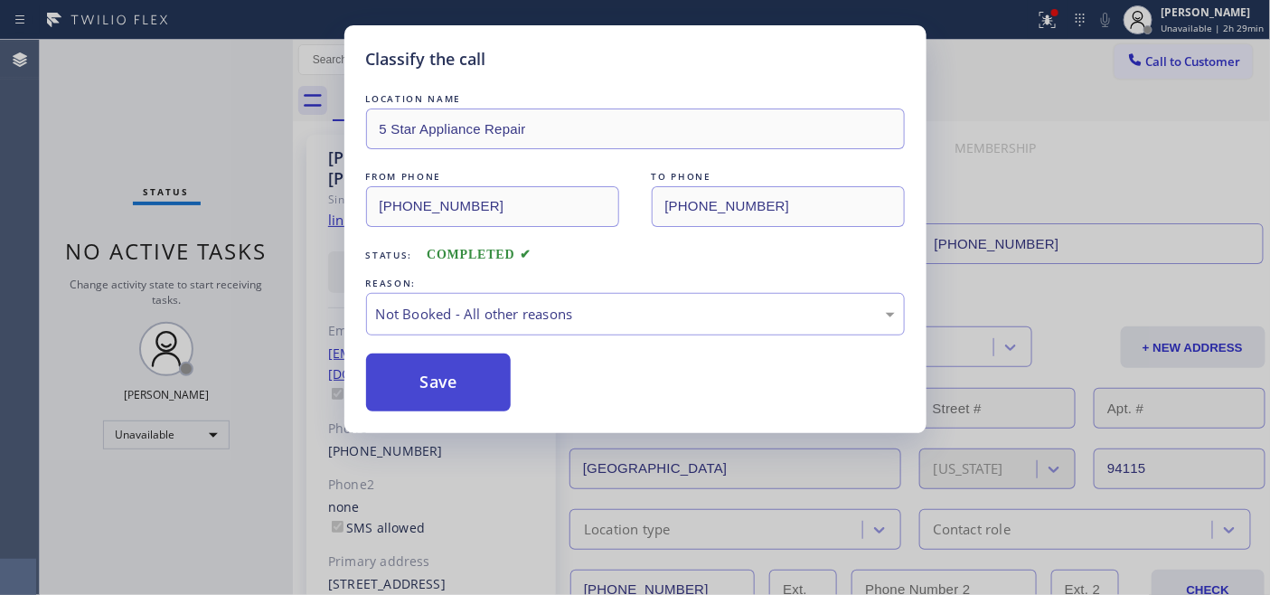
click at [446, 371] on button "Save" at bounding box center [438, 382] width 145 height 58
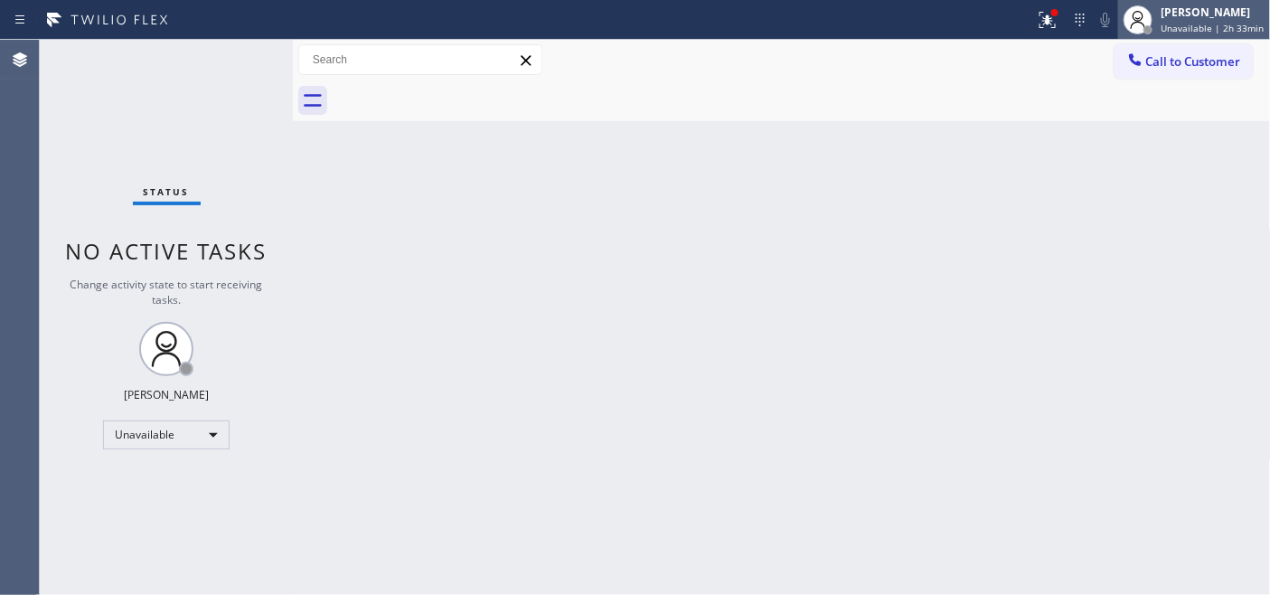
click at [1186, 9] on div "[PERSON_NAME]" at bounding box center [1212, 12] width 103 height 15
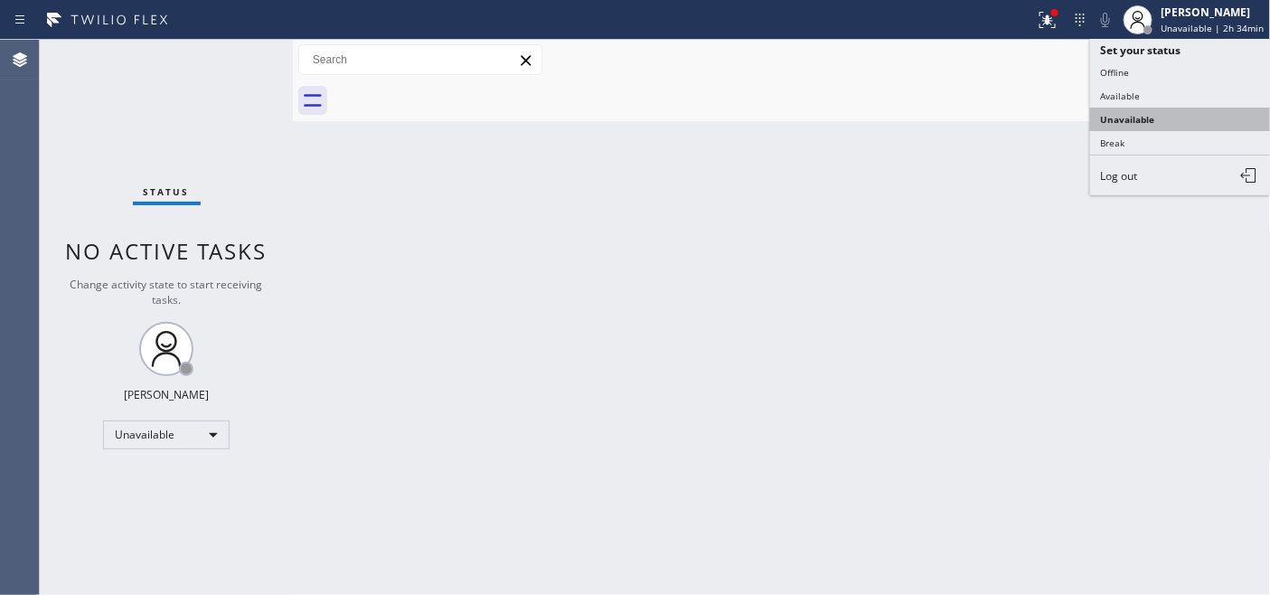
click at [1139, 128] on button "Unavailable" at bounding box center [1180, 119] width 181 height 23
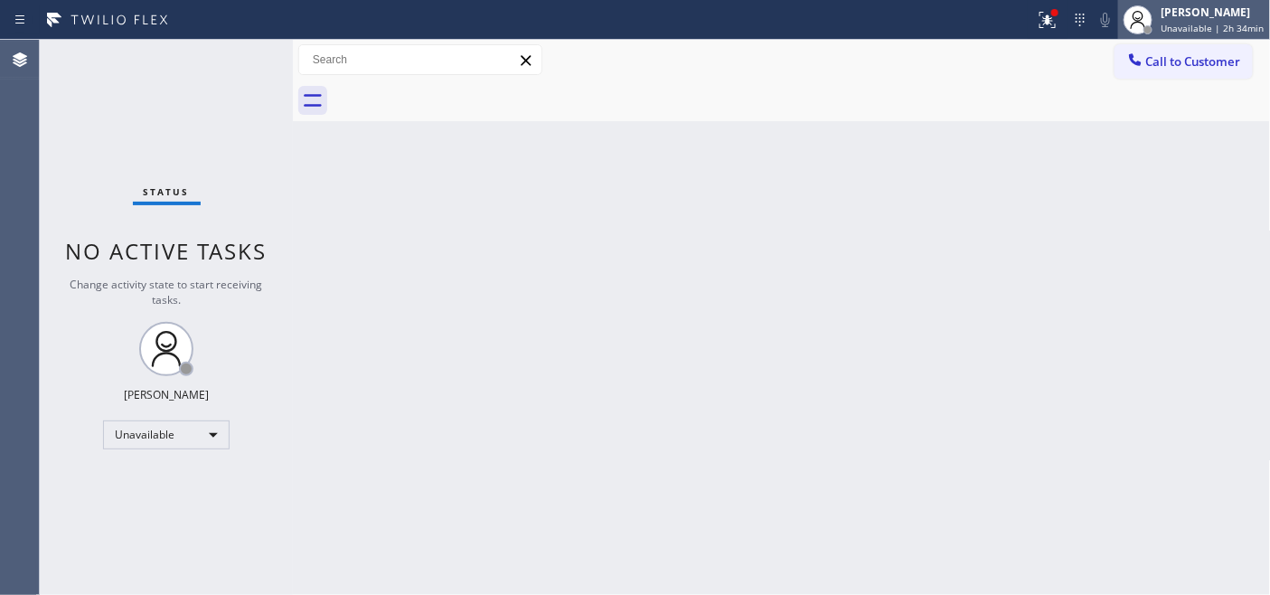
click at [1184, 15] on div "[PERSON_NAME]" at bounding box center [1212, 12] width 103 height 15
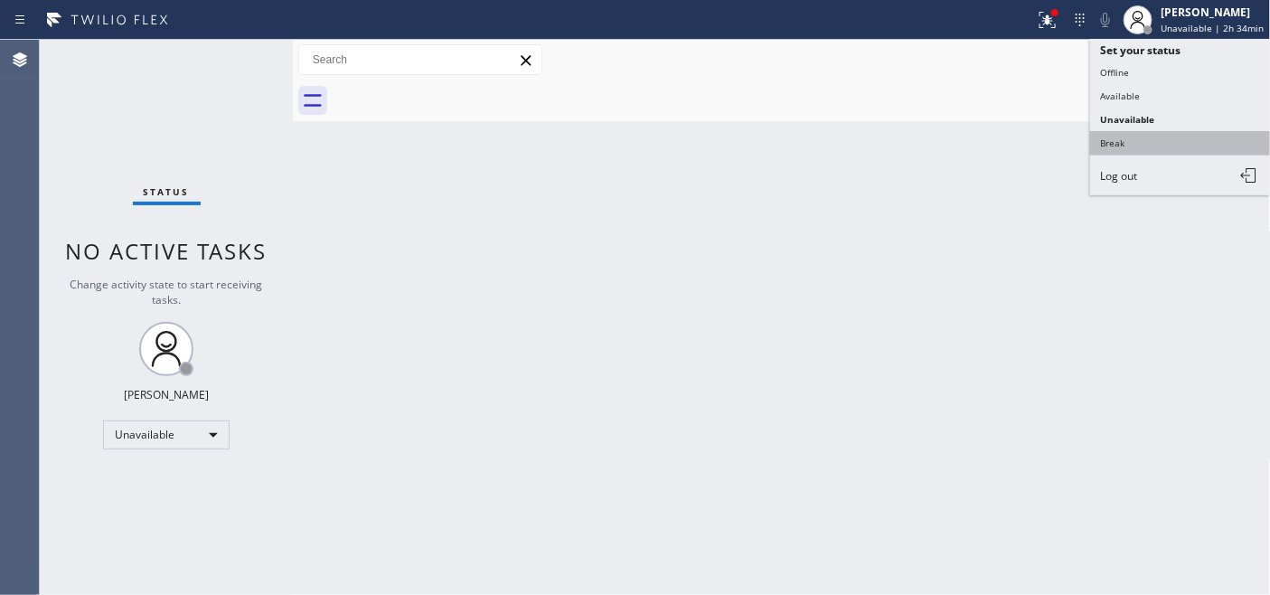
click at [1115, 142] on button "Break" at bounding box center [1180, 142] width 181 height 23
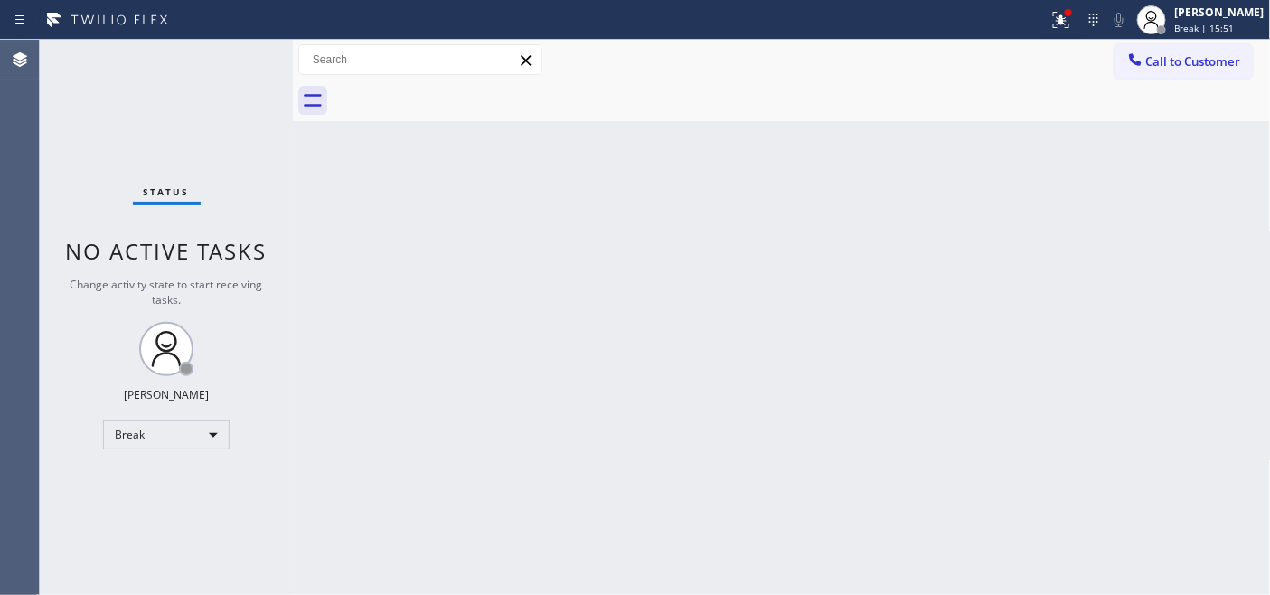
click at [398, 170] on div "Back to Dashboard Change Sender ID Customers Technicians Select a contact Outbo…" at bounding box center [782, 317] width 978 height 555
click at [1241, 57] on span "Call to Customer" at bounding box center [1193, 61] width 95 height 16
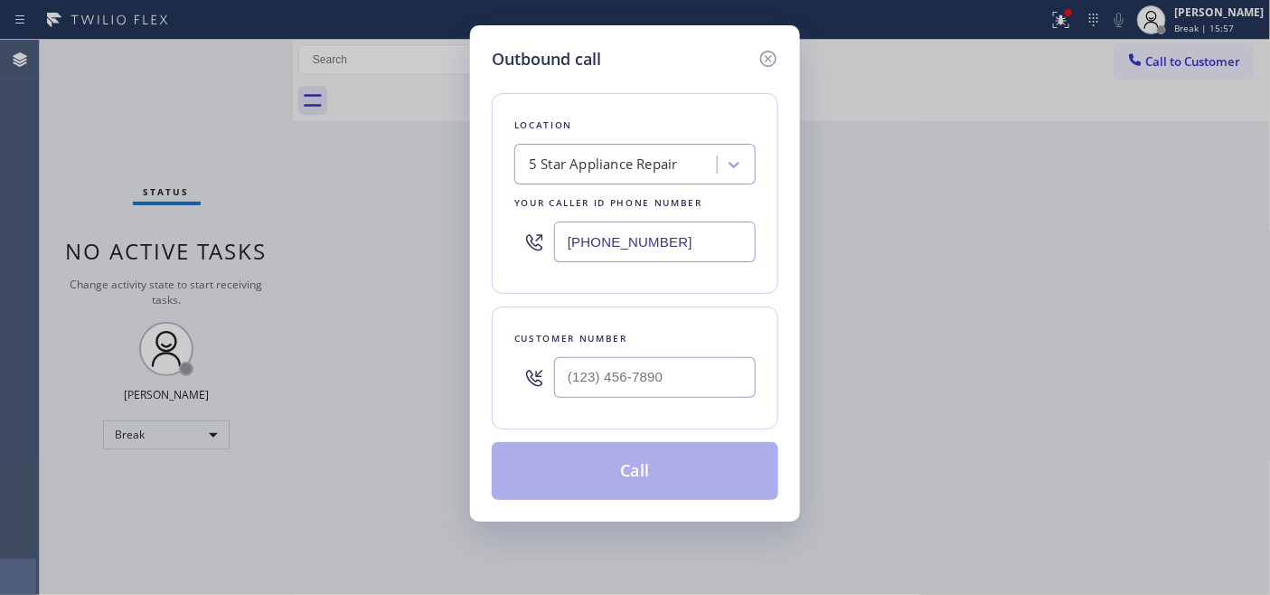
click at [596, 359] on div at bounding box center [655, 377] width 202 height 59
click at [595, 370] on input "(___) ___-____" at bounding box center [655, 377] width 202 height 41
paste input "917) 763-5356"
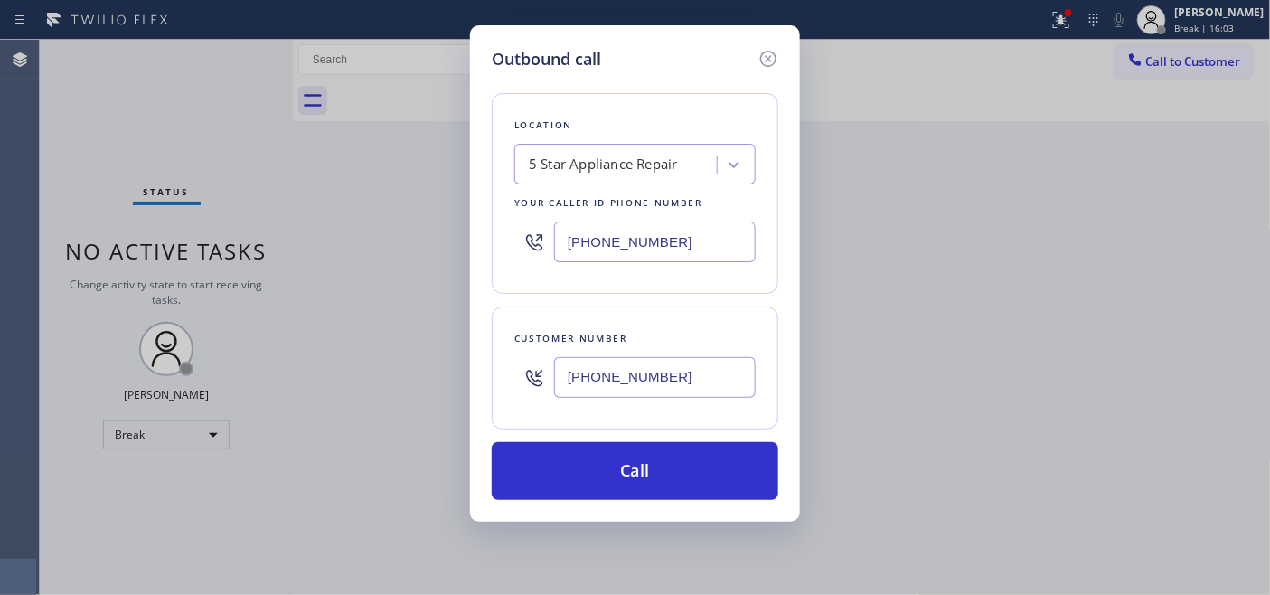
type input "(917) 763-5356"
drag, startPoint x: 660, startPoint y: 241, endPoint x: 488, endPoint y: 244, distance: 171.7
click at [472, 230] on div "Outbound call Location 5 Star Appliance Repair Your caller id phone number (855…" at bounding box center [635, 273] width 330 height 496
paste input "text"
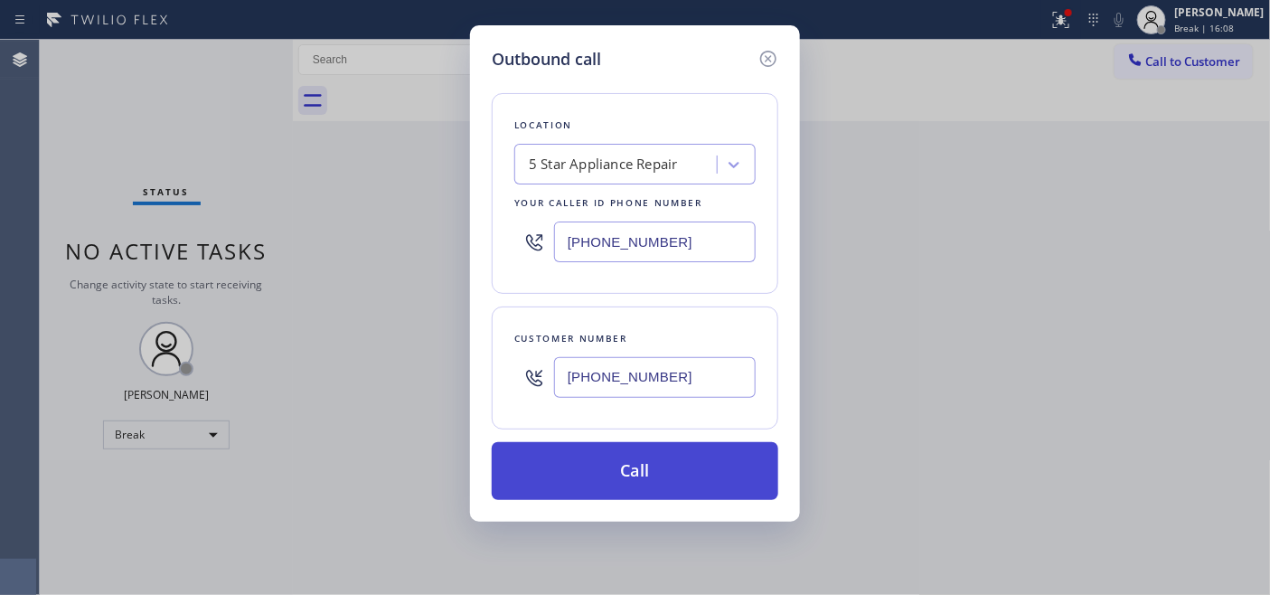
type input "[PHONE_NUMBER]"
click at [709, 484] on button "Call" at bounding box center [635, 471] width 286 height 58
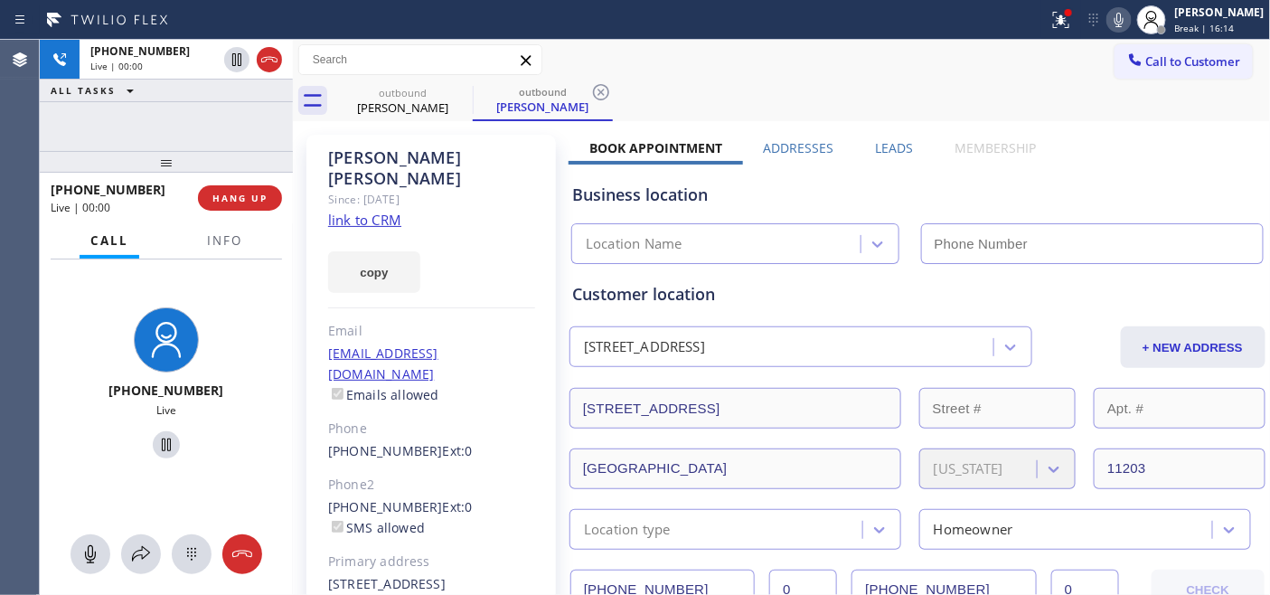
type input "[PHONE_NUMBER]"
click at [223, 172] on div at bounding box center [166, 162] width 253 height 22
click at [235, 199] on span "HANG UP" at bounding box center [239, 198] width 55 height 13
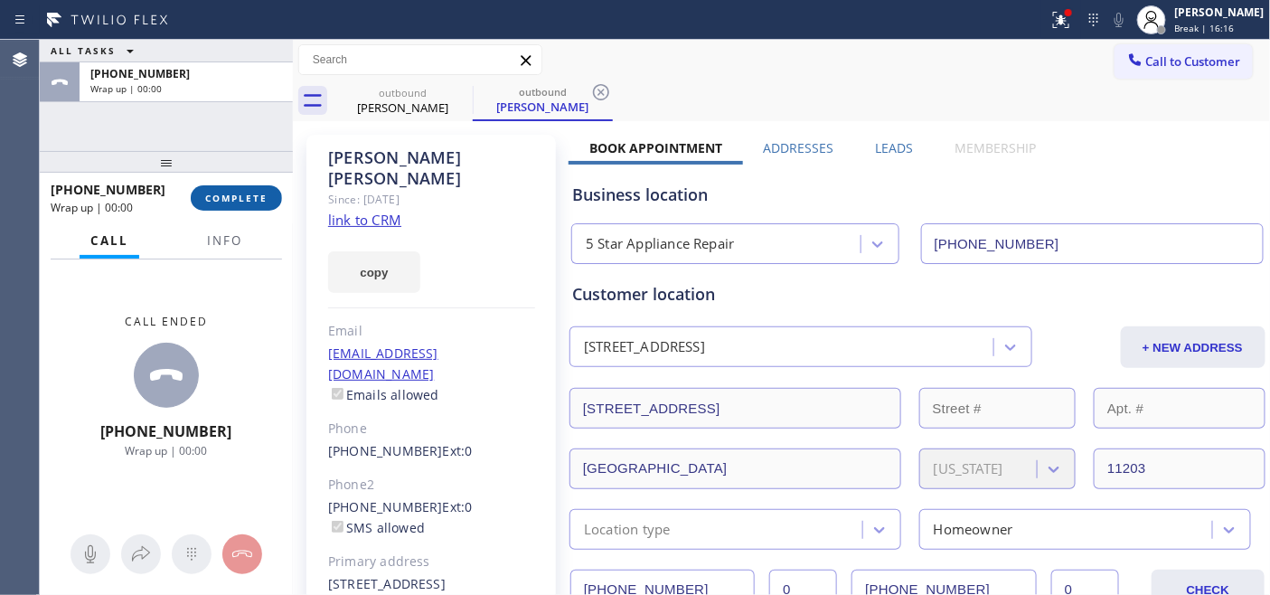
click at [236, 199] on span "COMPLETE" at bounding box center [236, 198] width 62 height 13
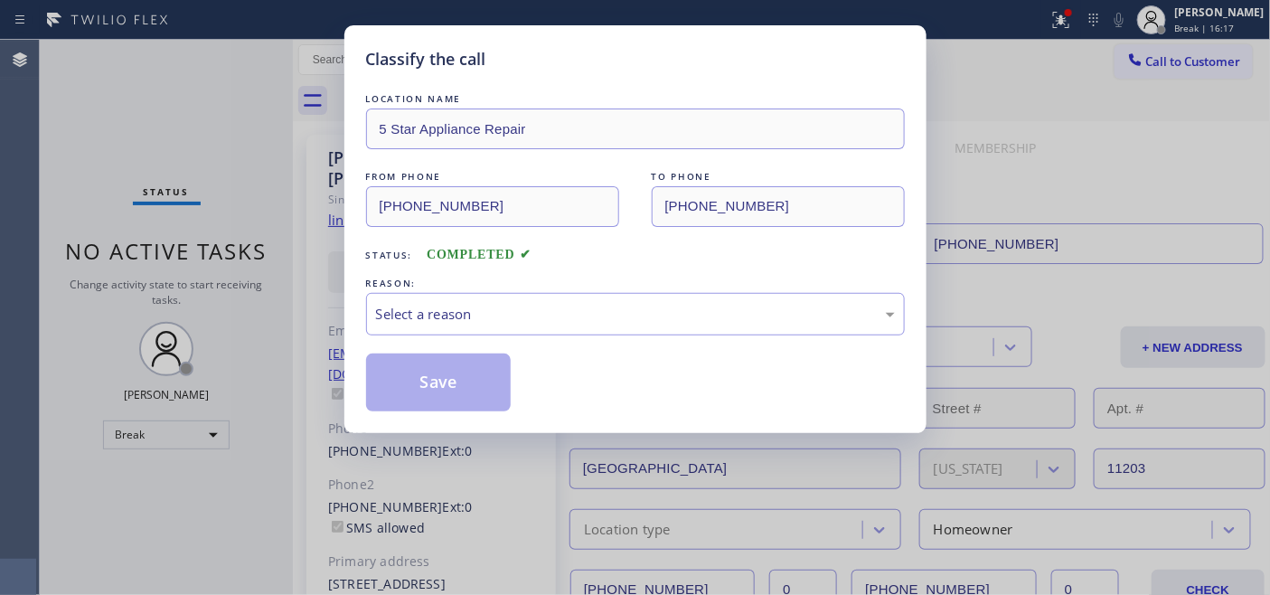
click at [604, 364] on div "Save" at bounding box center [635, 382] width 539 height 58
click at [571, 342] on div "LOCATION NAME 5 Star Appliance Repair FROM PHONE (855) 731-4952 TO PHONE (917) …" at bounding box center [635, 250] width 539 height 322
click at [567, 325] on div "Select a reason" at bounding box center [635, 314] width 539 height 42
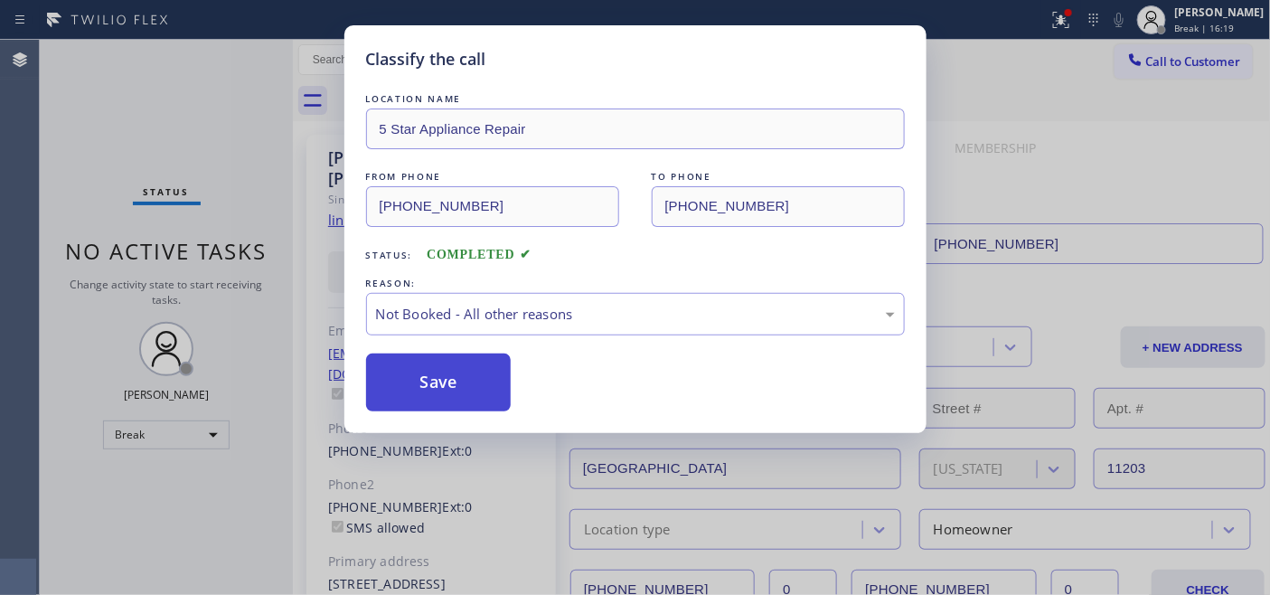
click at [464, 392] on button "Save" at bounding box center [438, 382] width 145 height 58
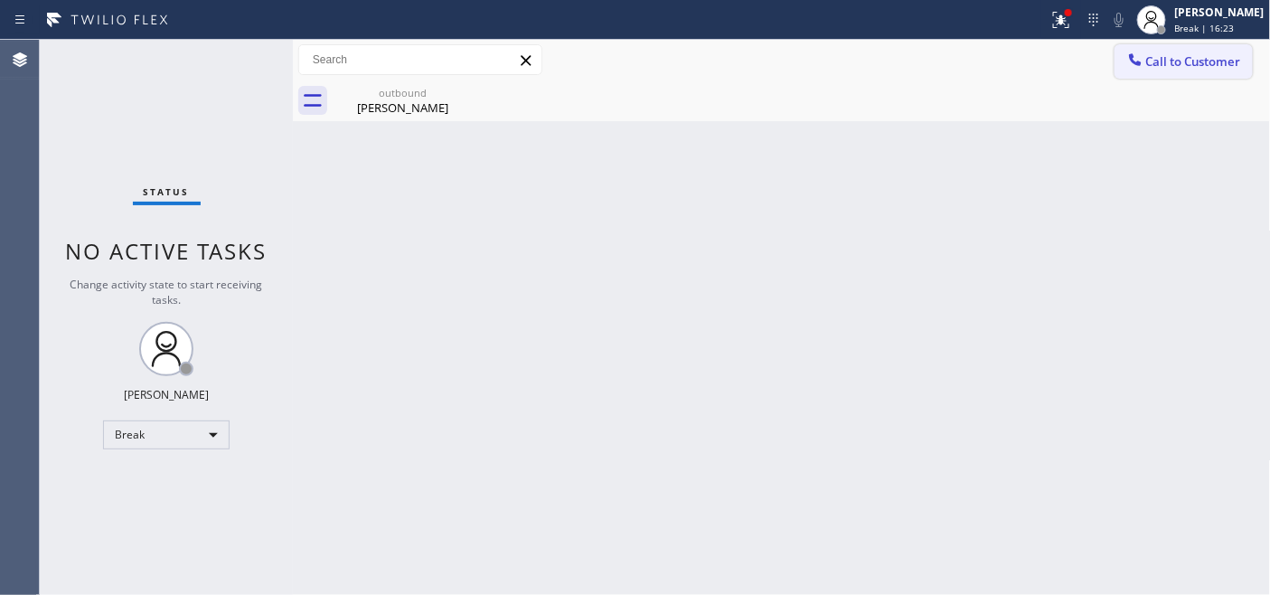
click at [1141, 51] on icon at bounding box center [1135, 60] width 18 height 18
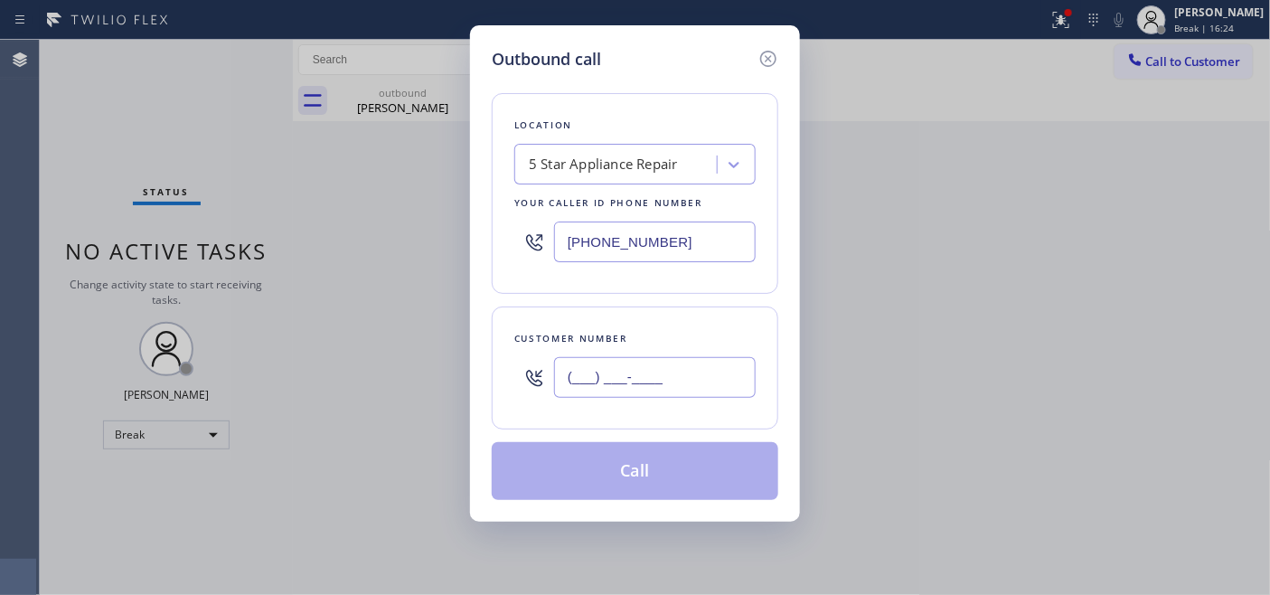
drag, startPoint x: 579, startPoint y: 373, endPoint x: 629, endPoint y: 300, distance: 88.5
click at [581, 372] on input "(___) ___-____" at bounding box center [655, 377] width 202 height 41
paste input "310) 968-2459"
type input "(310) 968-2459"
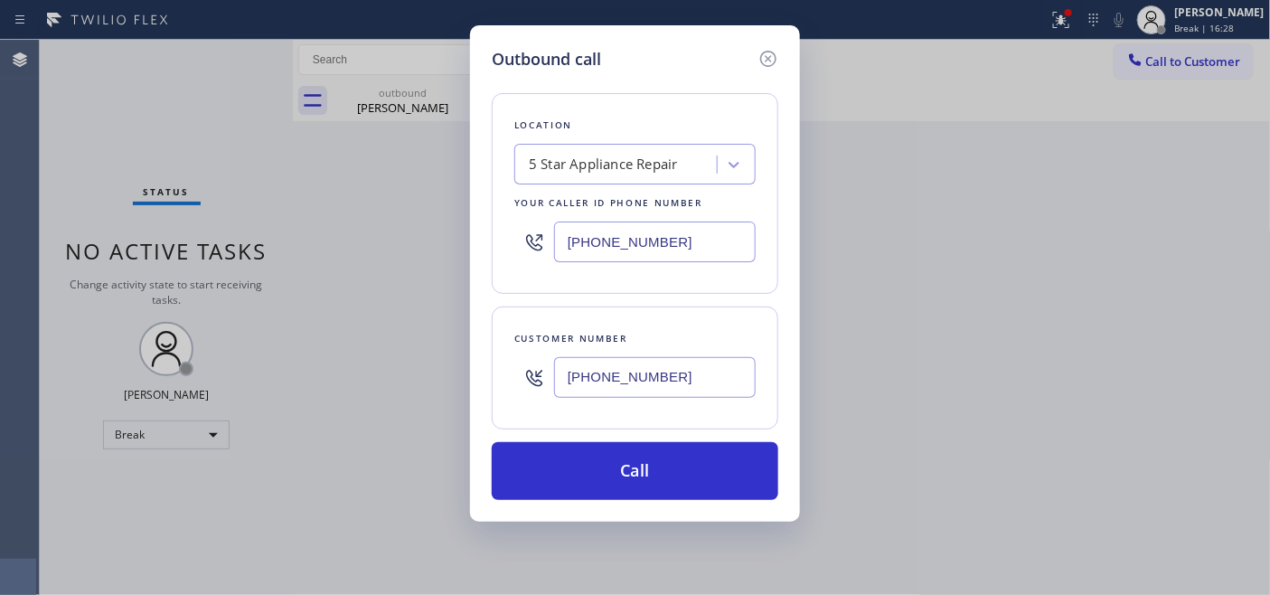
click at [464, 214] on div "Outbound call Location 5 Star Appliance Repair Your caller id phone number (855…" at bounding box center [635, 297] width 1270 height 595
paste input "760) 452-3788"
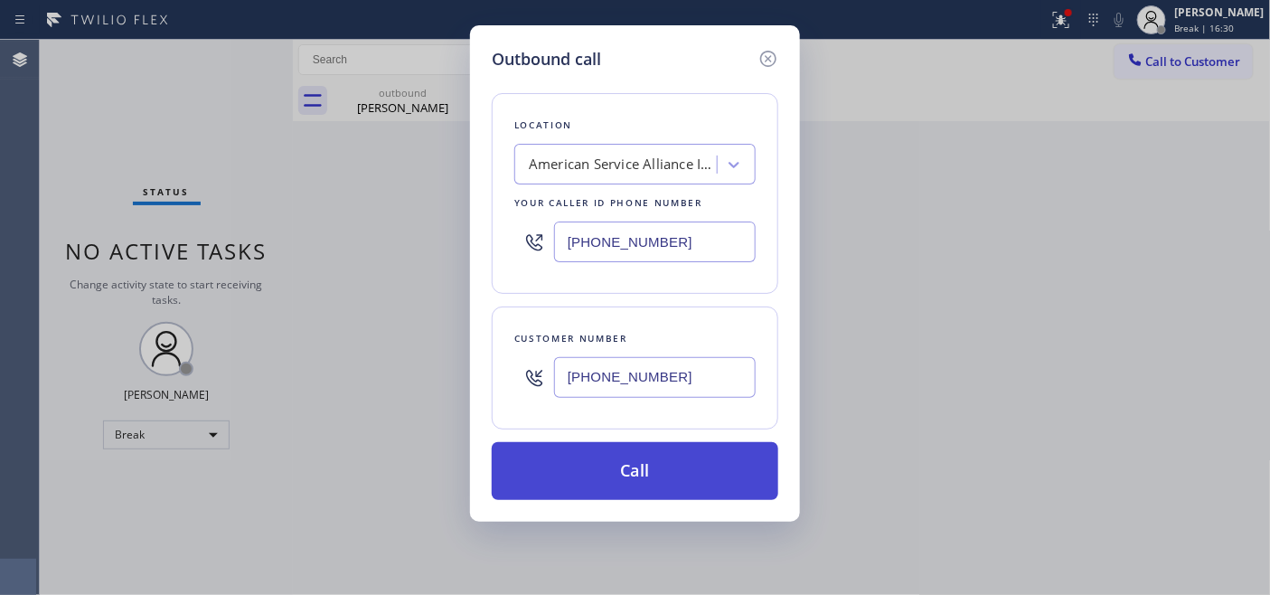
type input "[PHONE_NUMBER]"
click at [711, 459] on button "Call" at bounding box center [635, 471] width 286 height 58
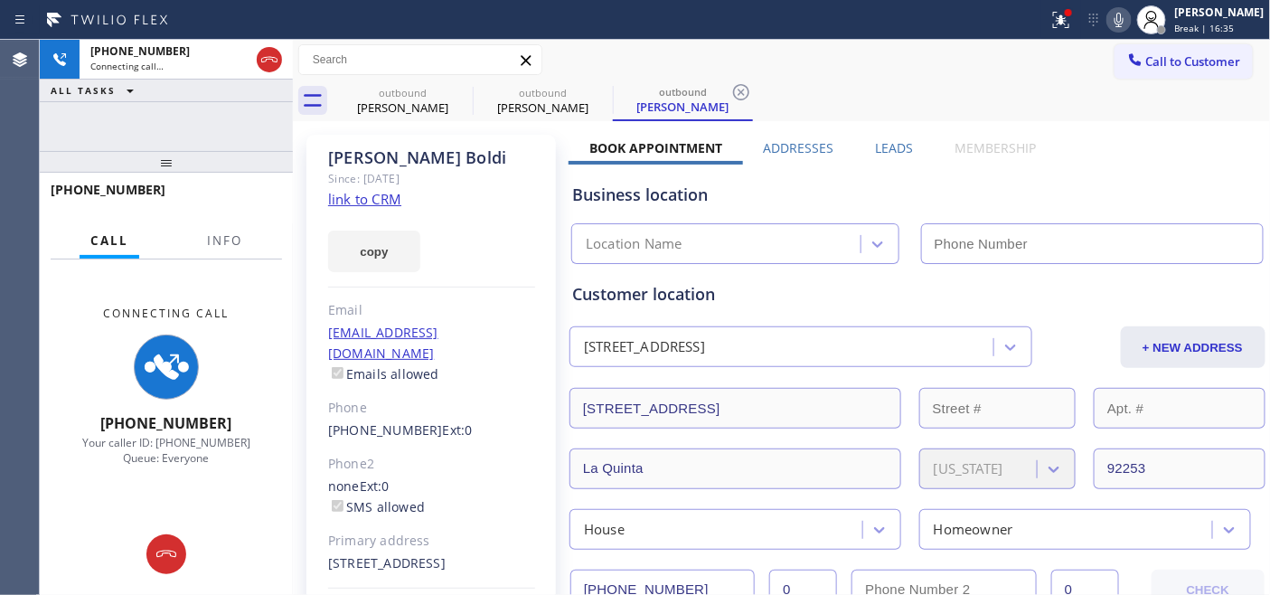
type input "[PHONE_NUMBER]"
click at [1050, 16] on icon at bounding box center [1061, 20] width 22 height 22
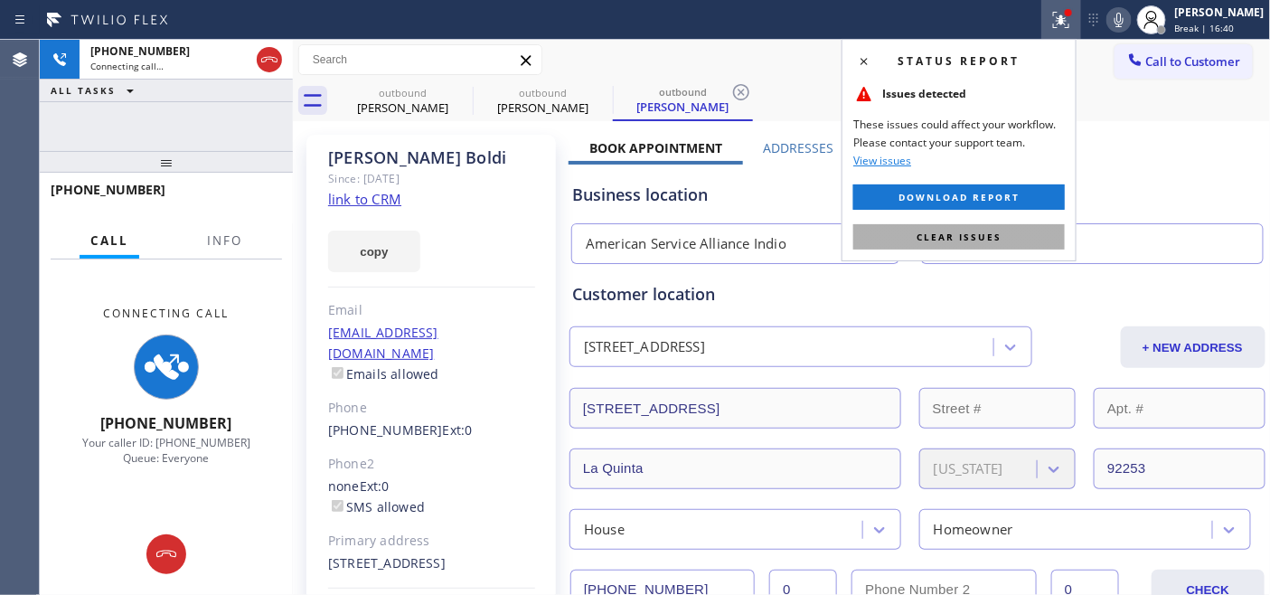
click at [914, 247] on button "Clear issues" at bounding box center [958, 236] width 211 height 25
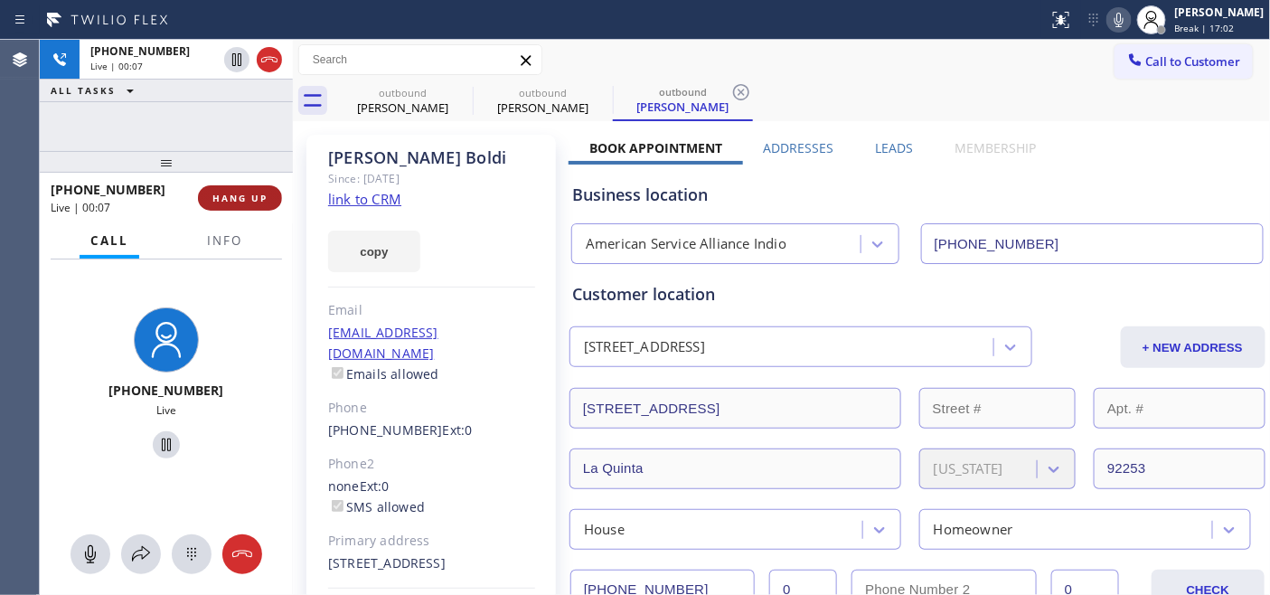
click at [245, 187] on button "HANG UP" at bounding box center [240, 197] width 84 height 25
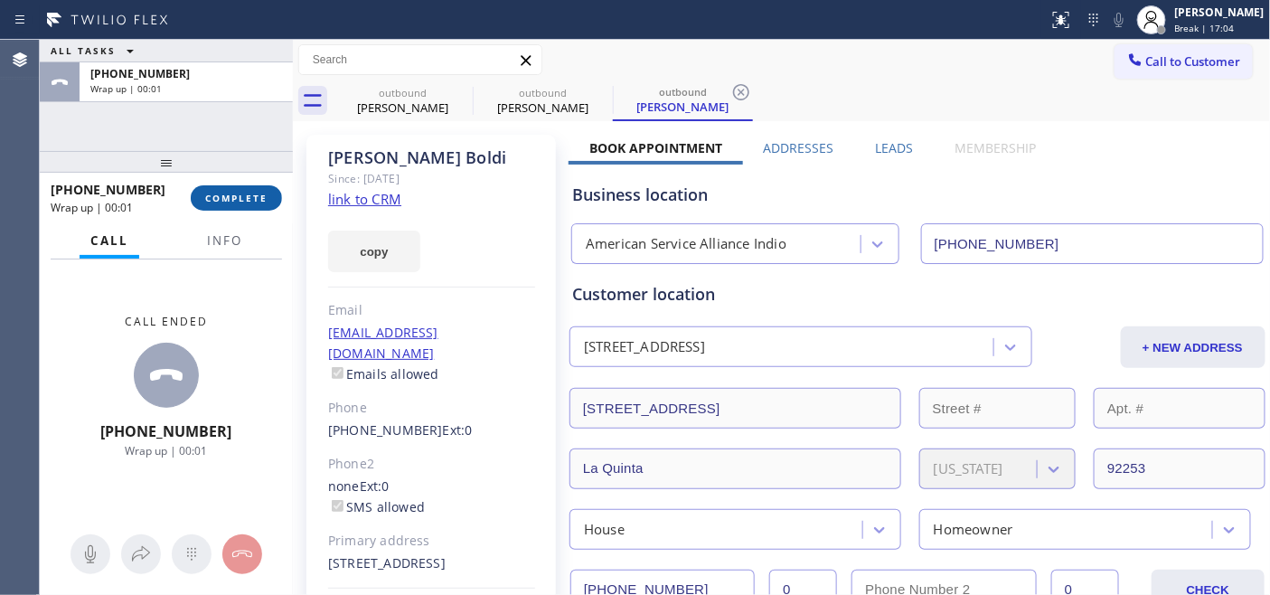
click at [230, 187] on button "COMPLETE" at bounding box center [236, 197] width 91 height 25
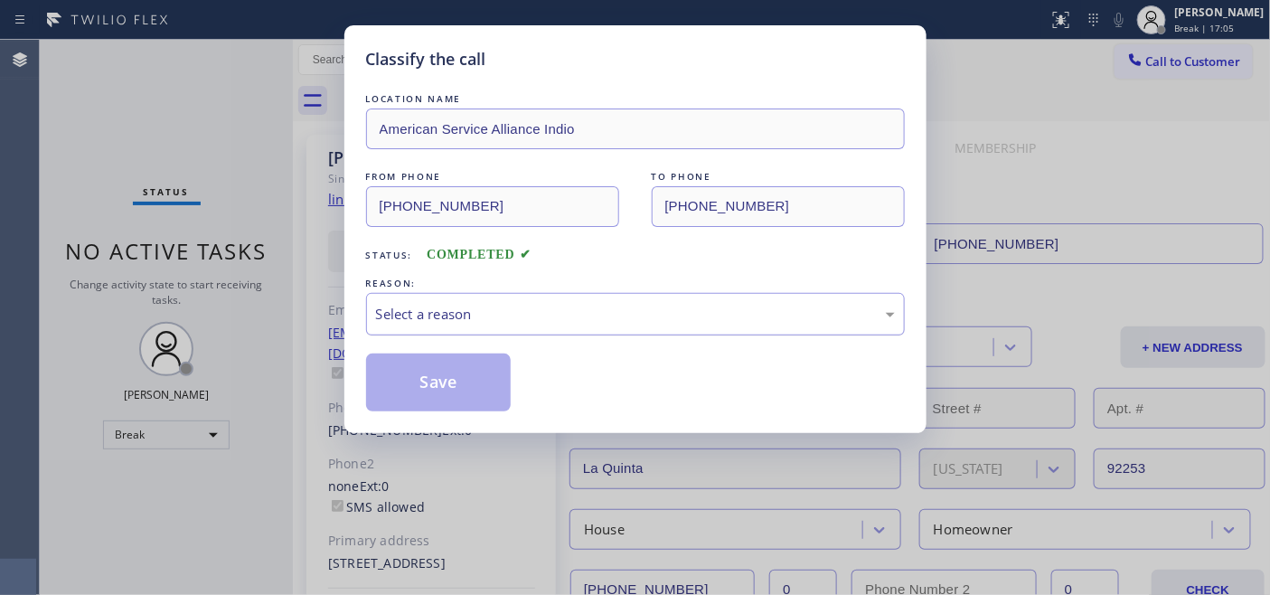
drag, startPoint x: 578, startPoint y: 295, endPoint x: 555, endPoint y: 332, distance: 43.1
click at [578, 295] on div "Select a reason" at bounding box center [635, 314] width 539 height 42
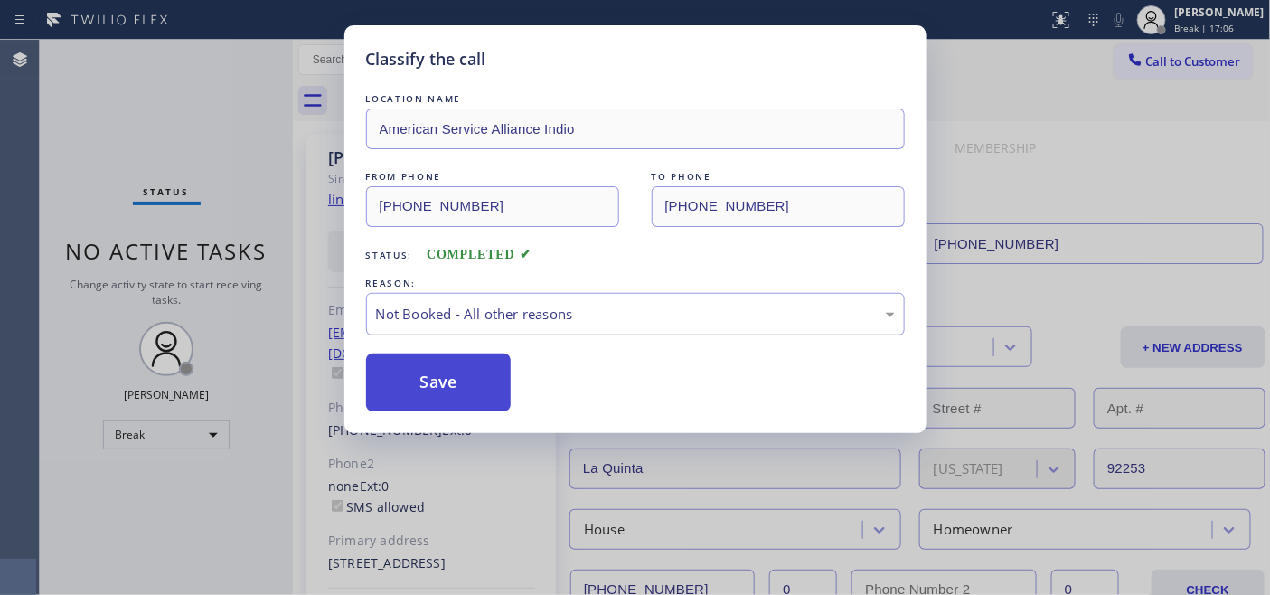
click at [459, 387] on button "Save" at bounding box center [438, 382] width 145 height 58
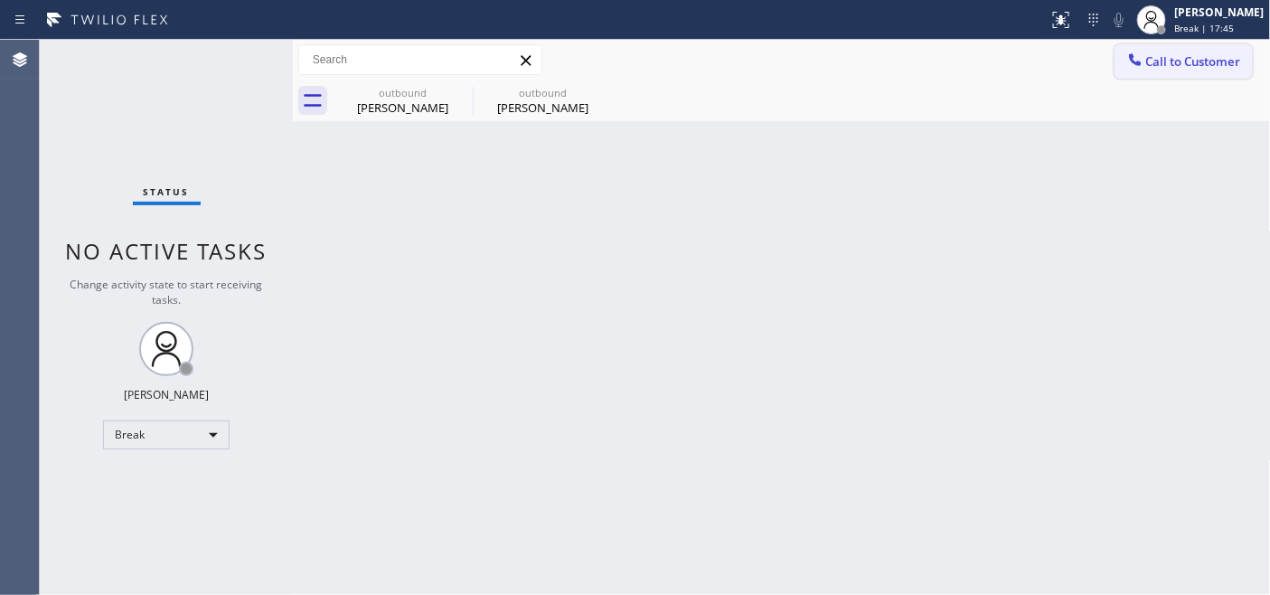
click at [1169, 51] on button "Call to Customer" at bounding box center [1183, 61] width 138 height 34
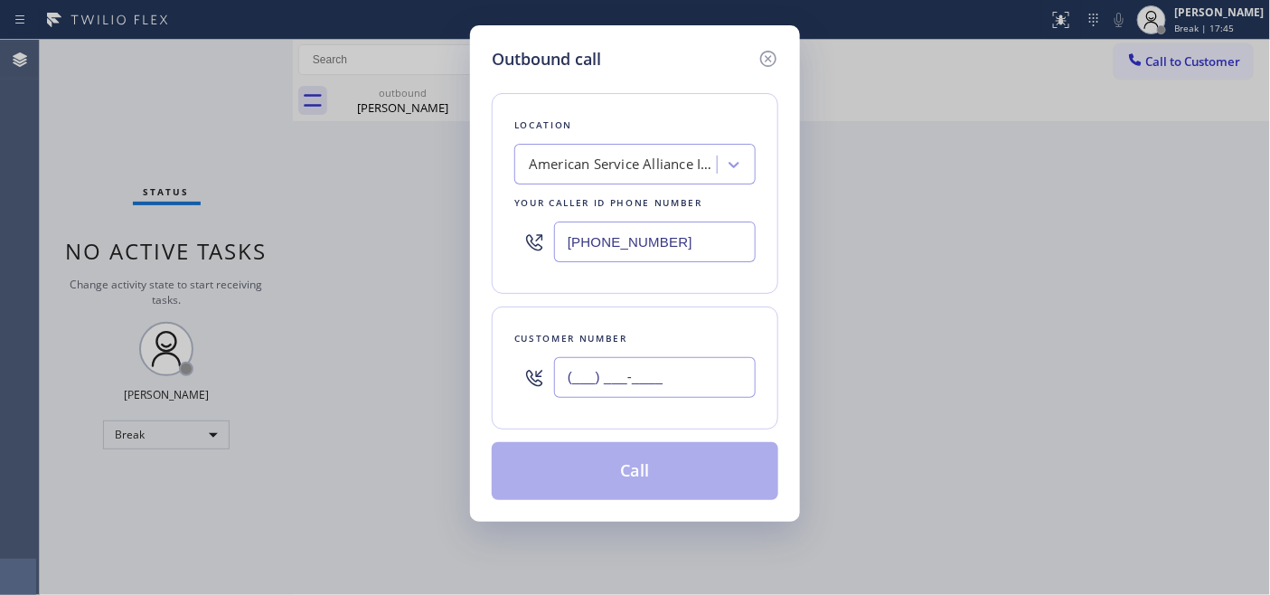
click at [710, 376] on input "(___) ___-____" at bounding box center [655, 377] width 202 height 41
paste input "281) 743-1244"
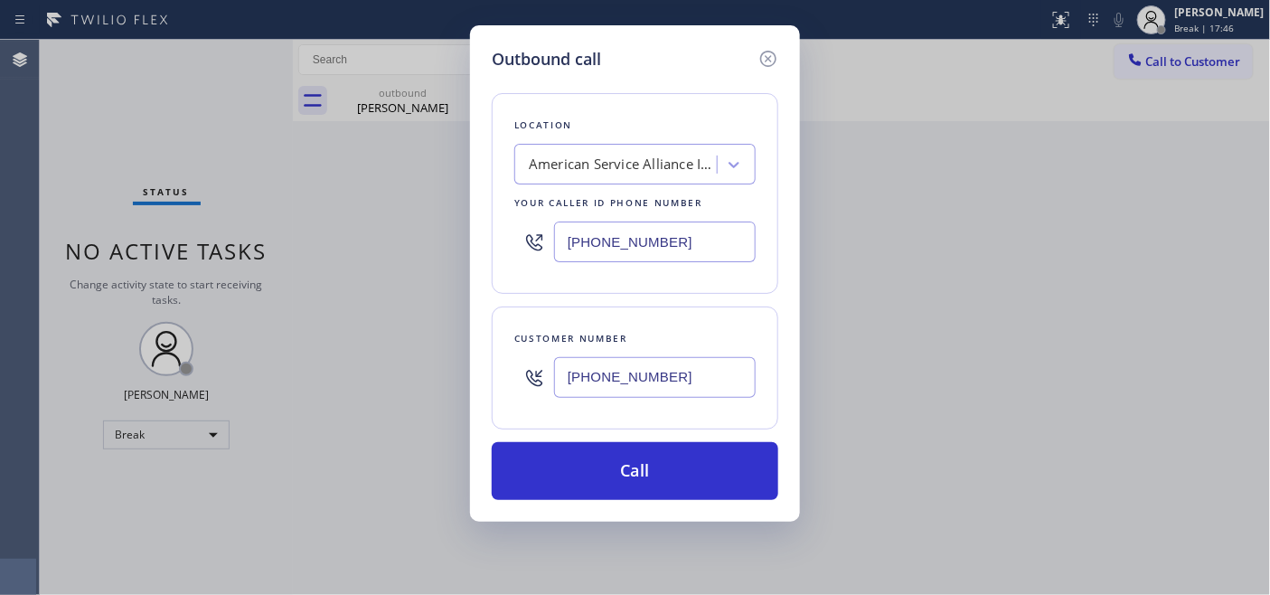
type input "(281) 743-1244"
click at [680, 263] on div "[PHONE_NUMBER]" at bounding box center [634, 241] width 241 height 59
click at [691, 240] on input "[PHONE_NUMBER]" at bounding box center [655, 241] width 202 height 41
drag, startPoint x: 473, startPoint y: 211, endPoint x: 409, endPoint y: 210, distance: 63.3
click at [417, 210] on div "Outbound call Location American Service Alliance Indio Your caller id phone num…" at bounding box center [635, 297] width 1270 height 595
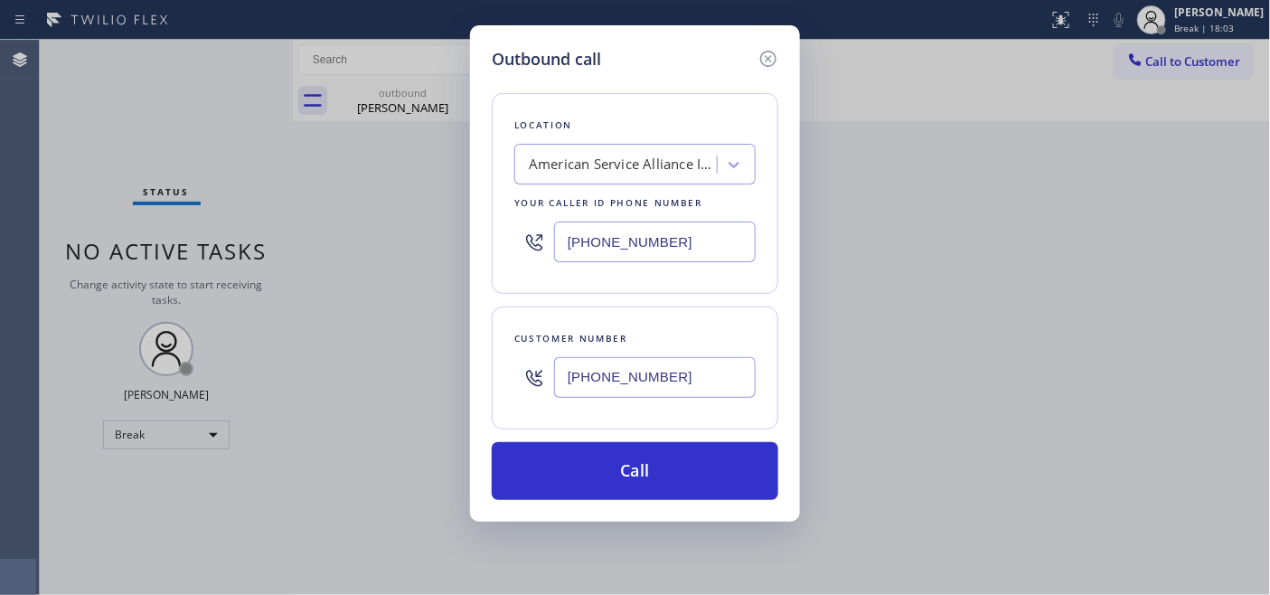
paste input "480) 257-7701"
type input "(480) 257-7701"
click at [500, 373] on div "Customer number (281) 743-1244" at bounding box center [635, 367] width 286 height 123
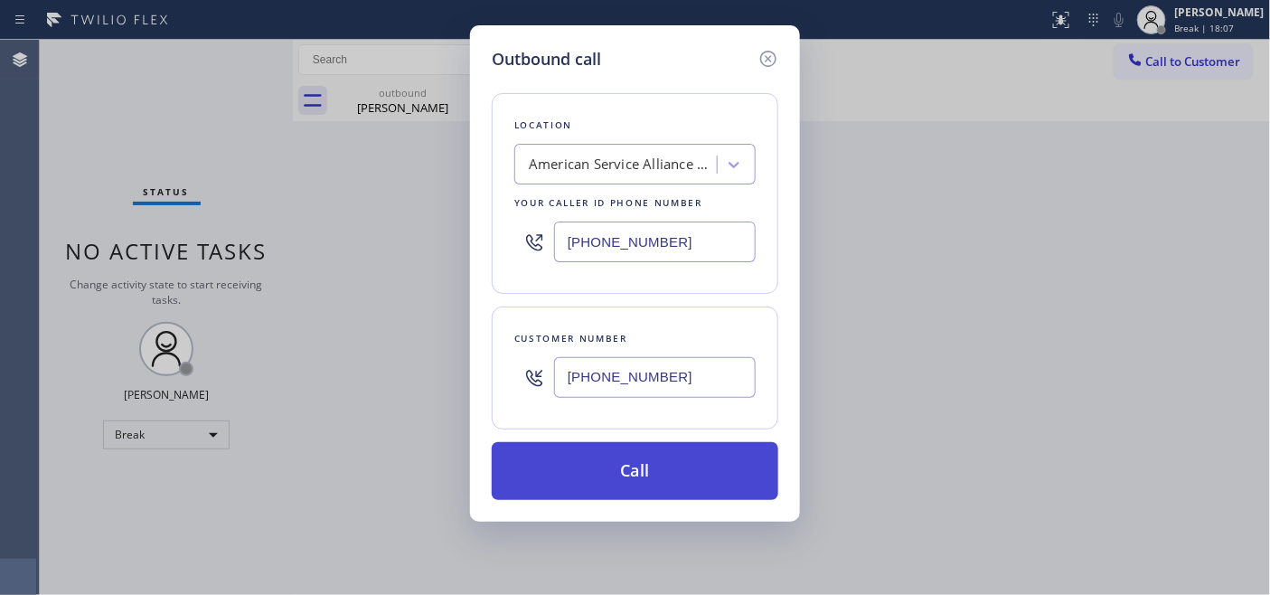
paste input "text"
type input "(281) 743-1244"
click at [687, 489] on button "Call" at bounding box center [635, 471] width 286 height 58
click at [700, 482] on button "Call" at bounding box center [635, 471] width 286 height 58
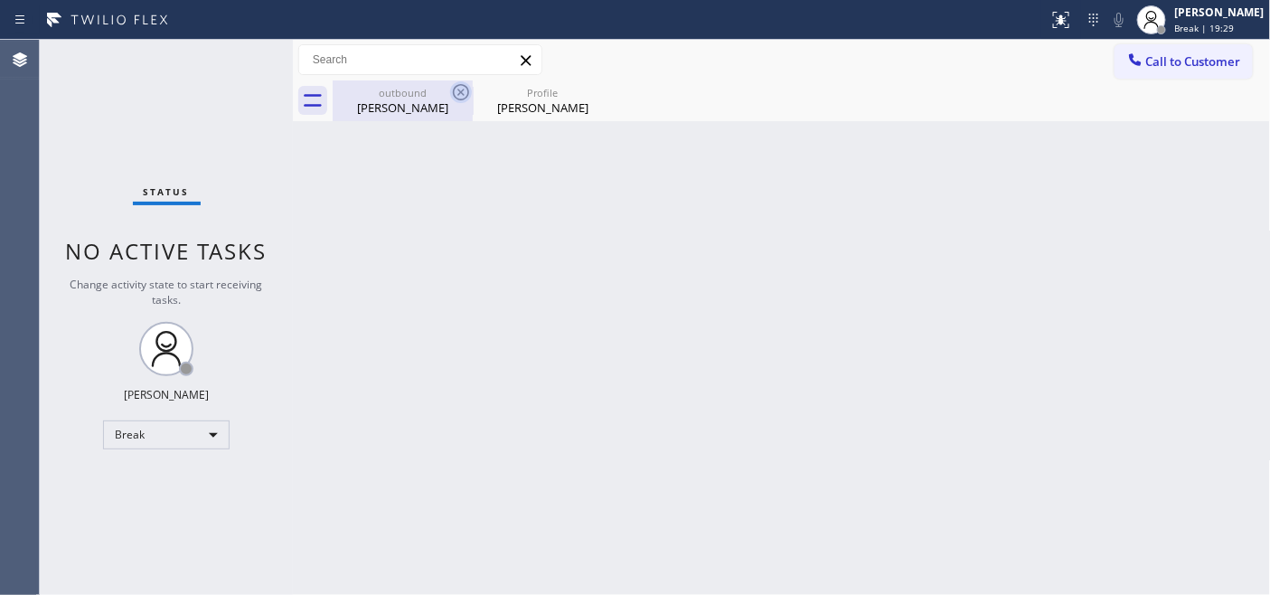
click at [459, 93] on icon at bounding box center [461, 92] width 16 height 16
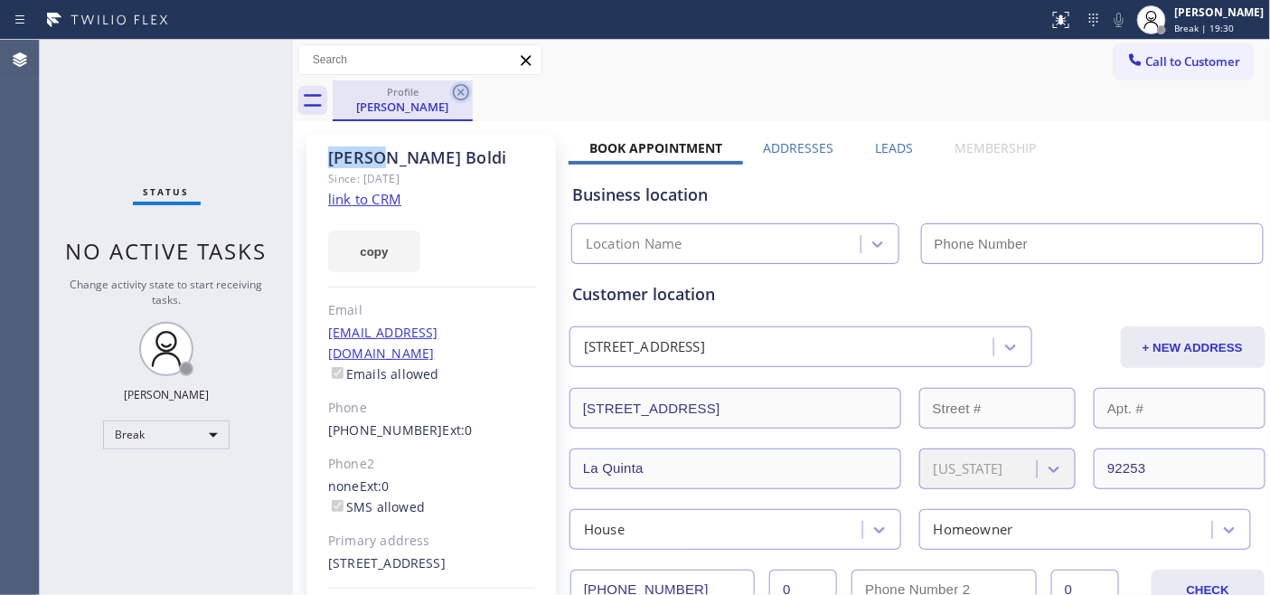
click at [461, 91] on icon at bounding box center [461, 92] width 16 height 16
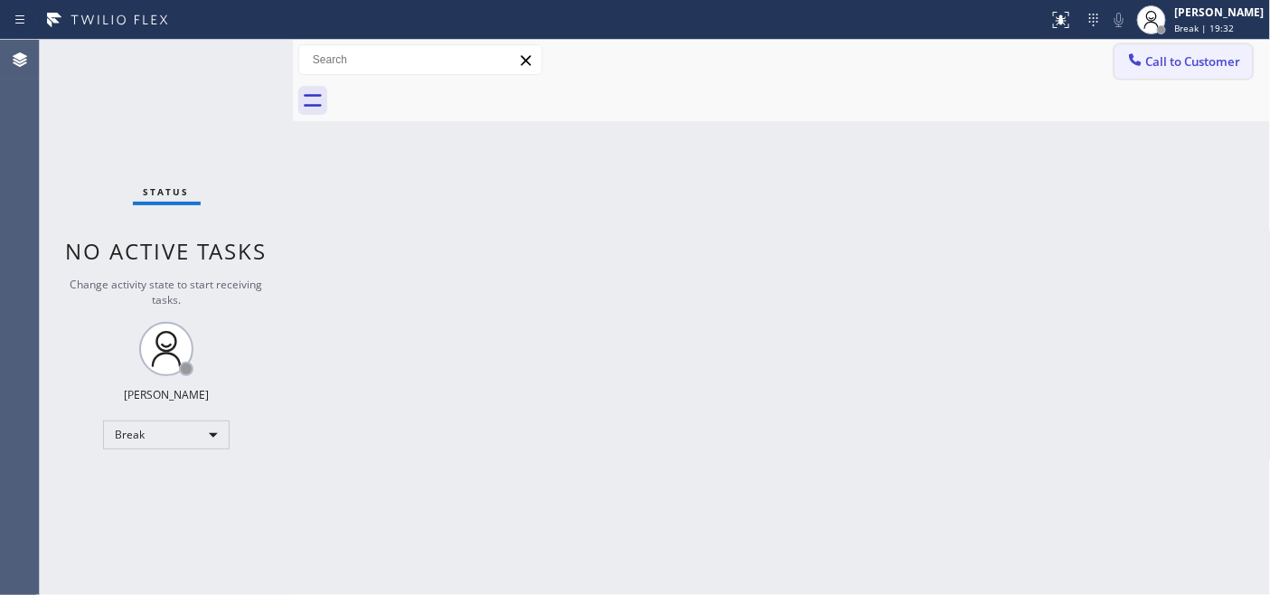
click at [1172, 55] on span "Call to Customer" at bounding box center [1193, 61] width 95 height 16
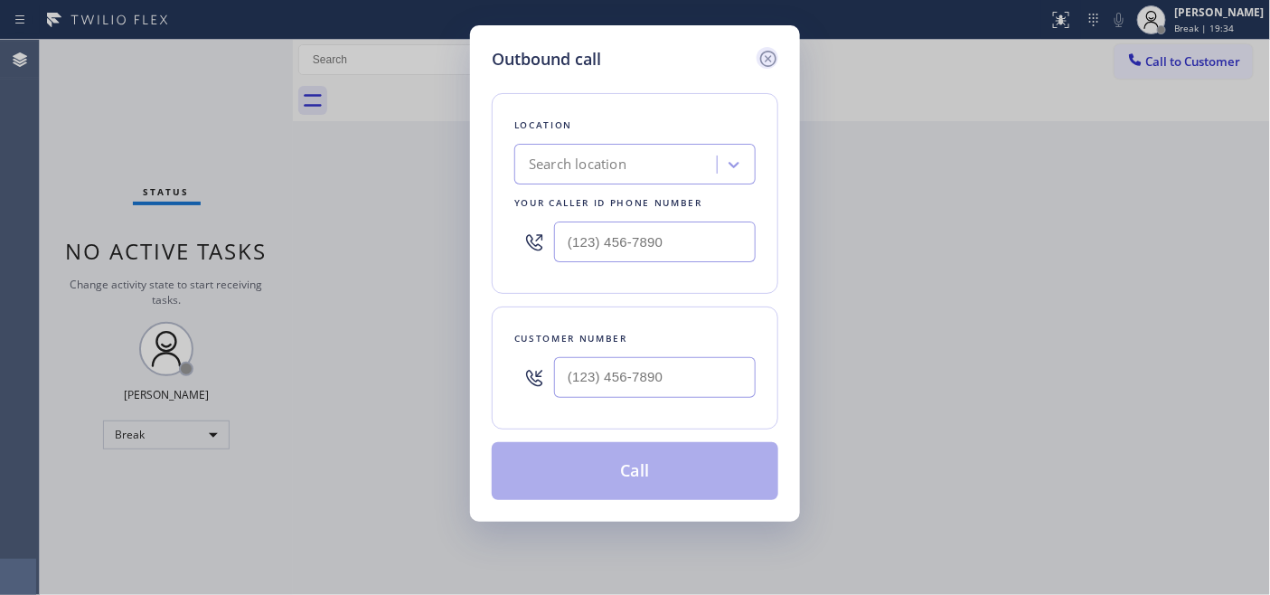
click at [762, 57] on icon at bounding box center [768, 59] width 22 height 22
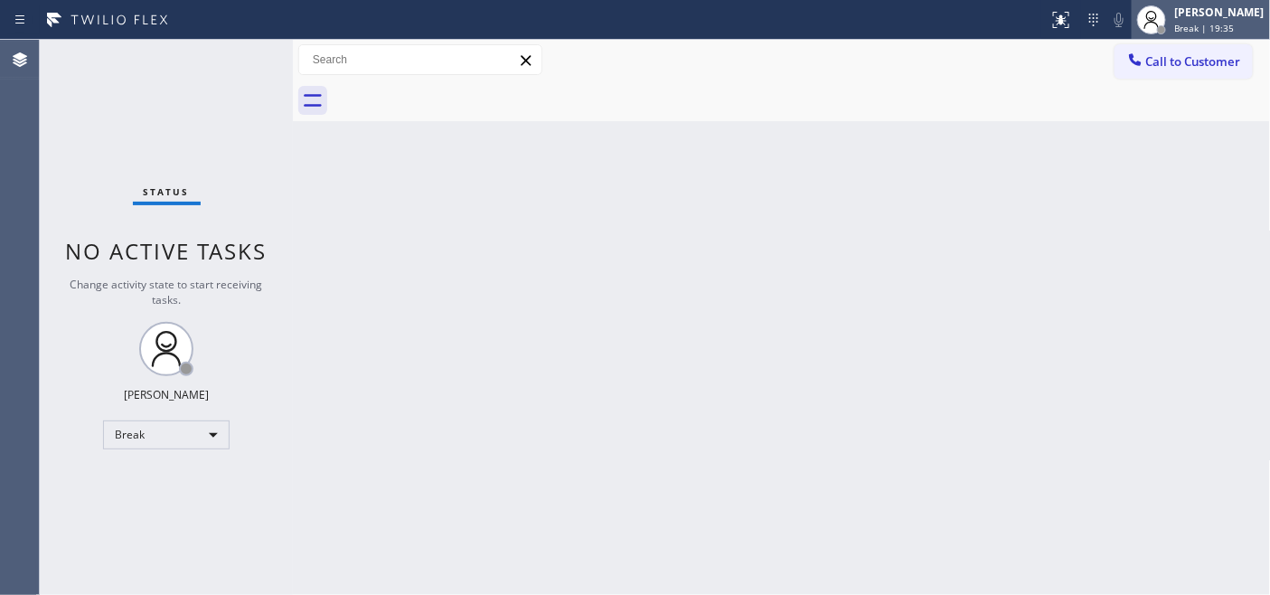
click at [1193, 22] on span "Break | 19:35" at bounding box center [1205, 28] width 60 height 13
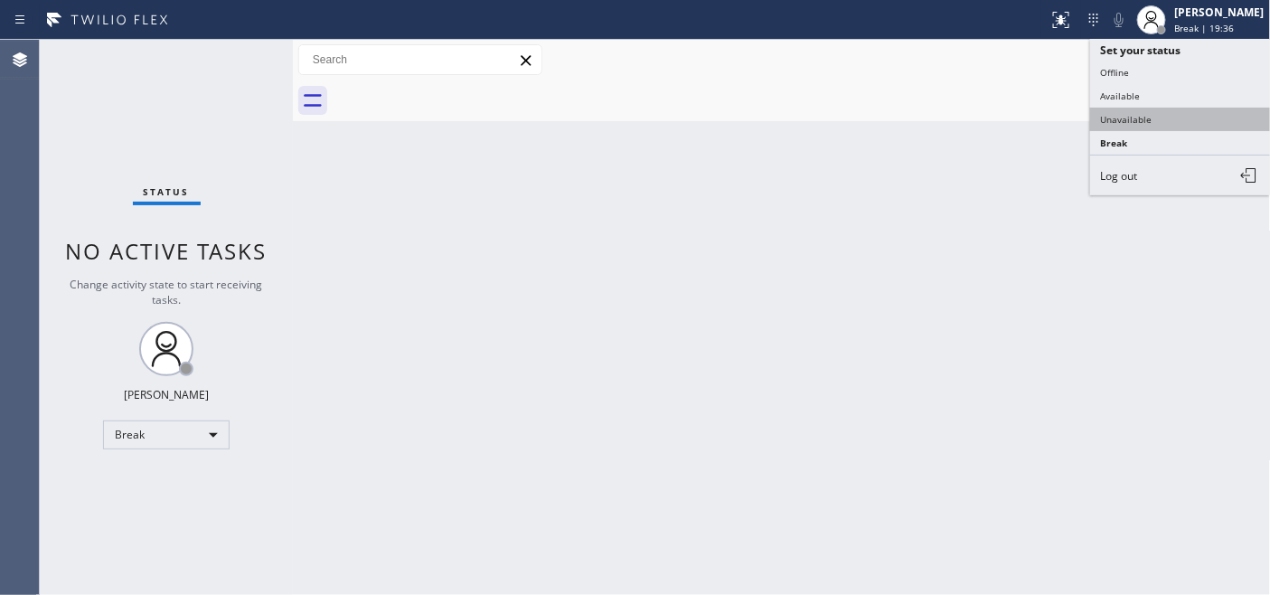
click at [1139, 125] on button "Unavailable" at bounding box center [1180, 119] width 181 height 23
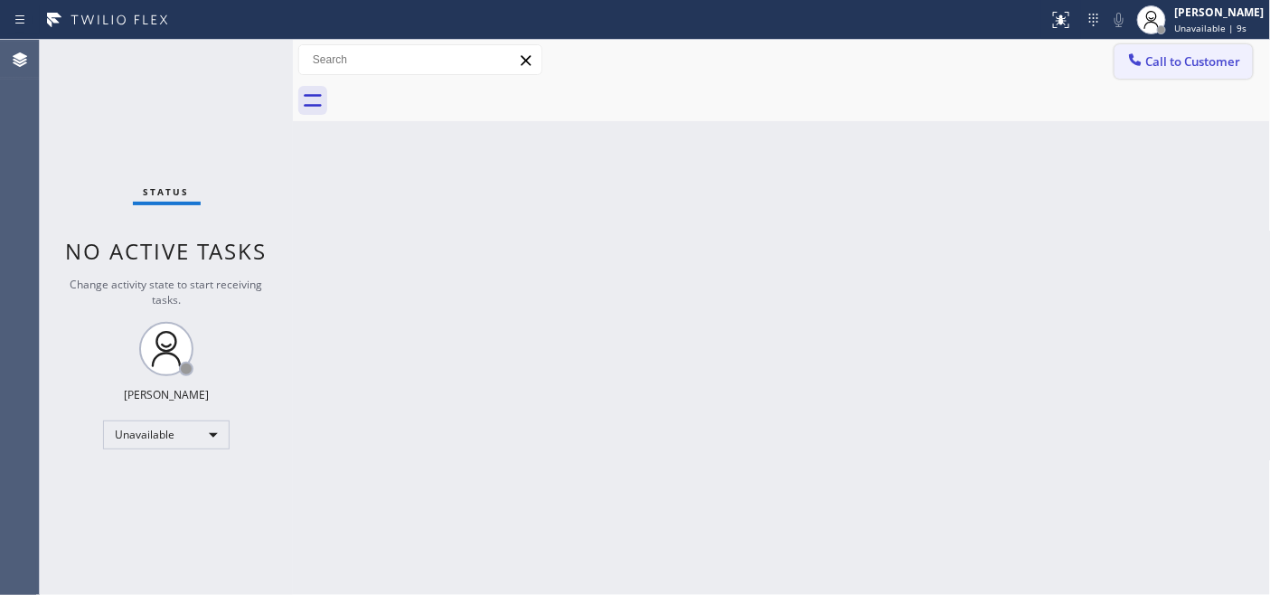
click at [1152, 63] on span "Call to Customer" at bounding box center [1193, 61] width 95 height 16
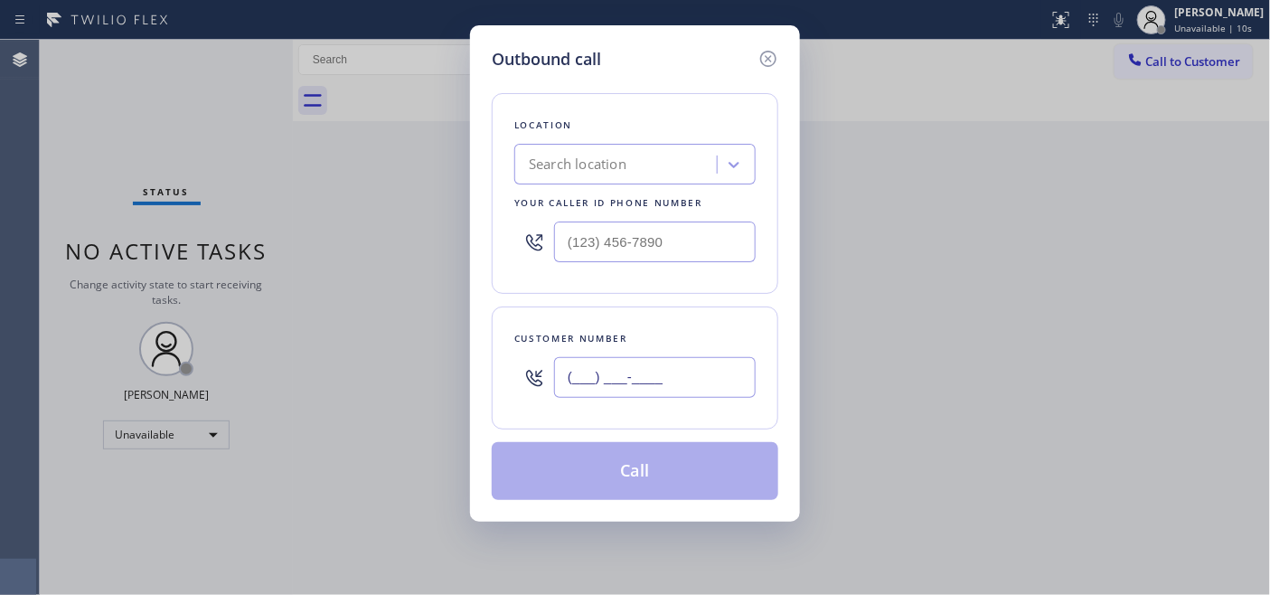
click at [618, 372] on input "(___) ___-____" at bounding box center [655, 377] width 202 height 41
paste input "281) 743-1244"
type input "(281) 743-1244"
drag, startPoint x: 682, startPoint y: 237, endPoint x: 436, endPoint y: 235, distance: 246.7
click at [436, 232] on div "Outbound call Location Search location Your caller id phone number (___) ___-__…" at bounding box center [635, 297] width 1270 height 595
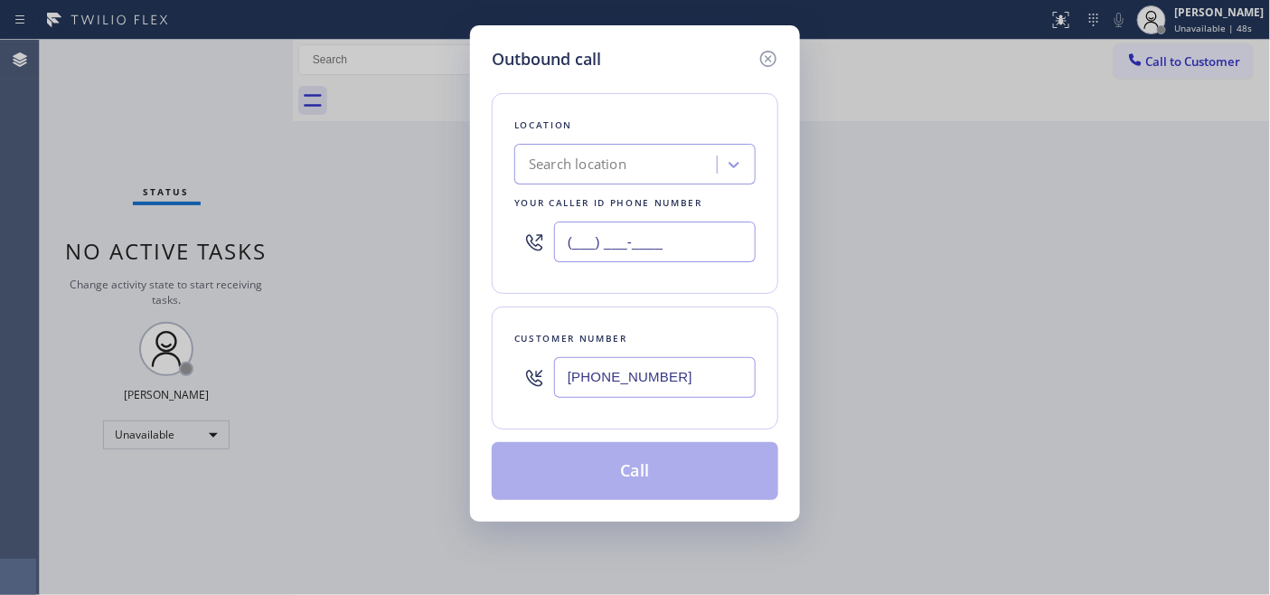
paste input "480) 257-7701"
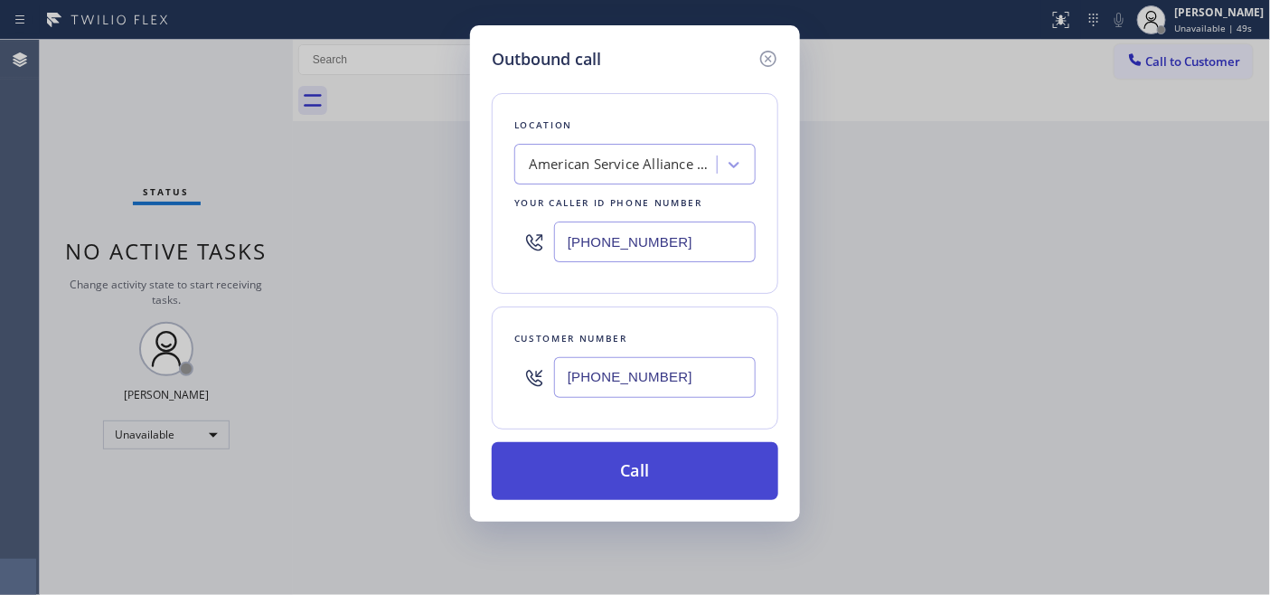
type input "(480) 257-7701"
click at [679, 475] on button "Call" at bounding box center [635, 471] width 286 height 58
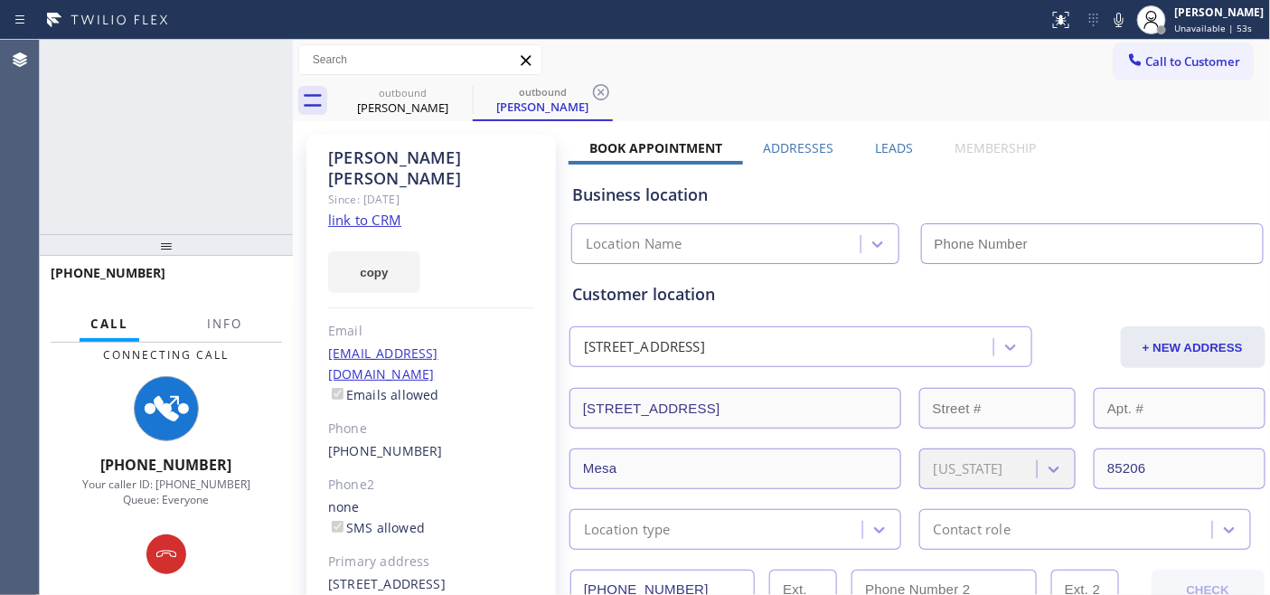
type input "(480) 257-7701"
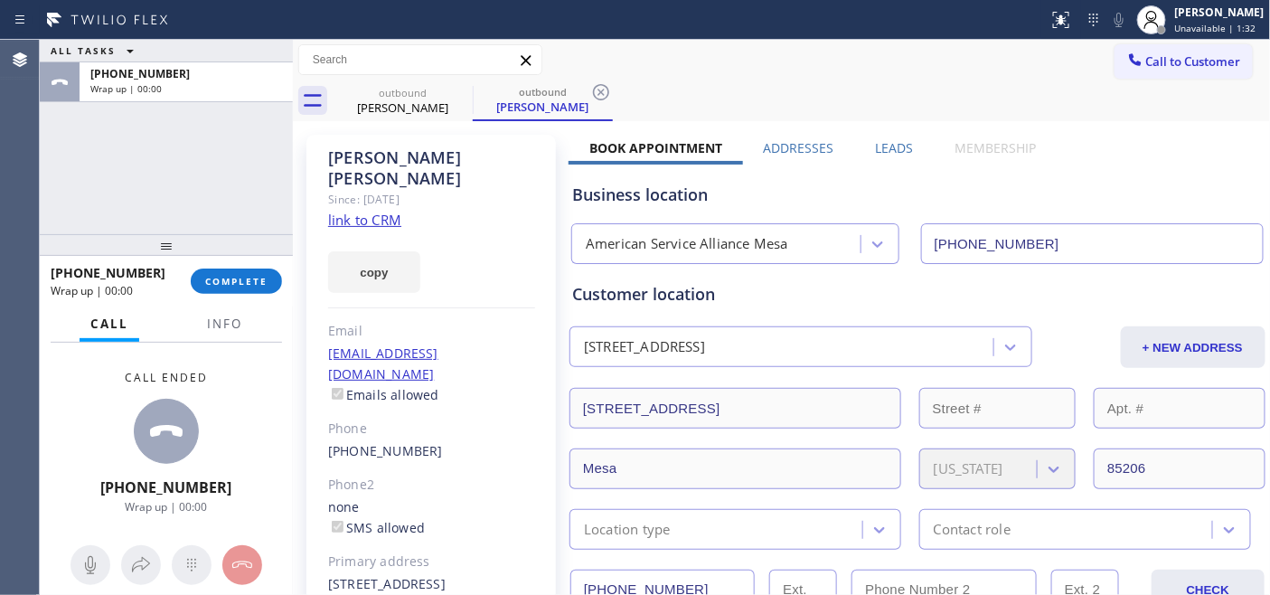
drag, startPoint x: 255, startPoint y: 245, endPoint x: 228, endPoint y: 123, distance: 125.0
click at [228, 123] on div "ALL TASKS ALL TASKS ACTIVE TASKS TASKS IN WRAP UP +12817431244 Wrap up | 00:00 …" at bounding box center [166, 317] width 253 height 555
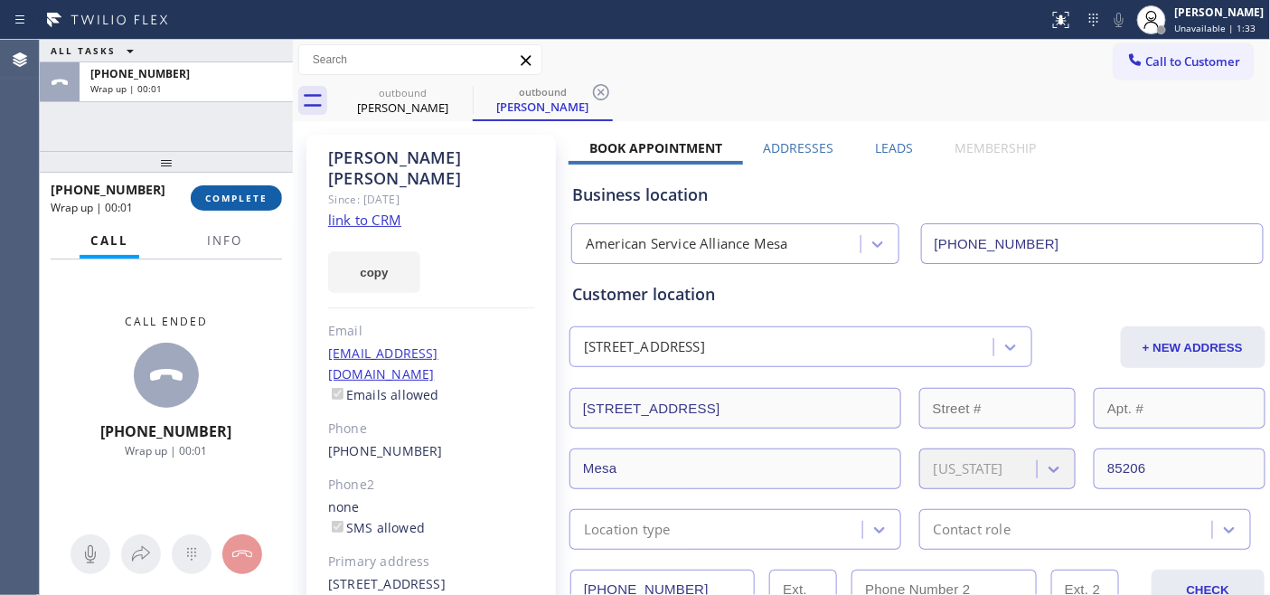
click at [238, 192] on span "COMPLETE" at bounding box center [236, 198] width 62 height 13
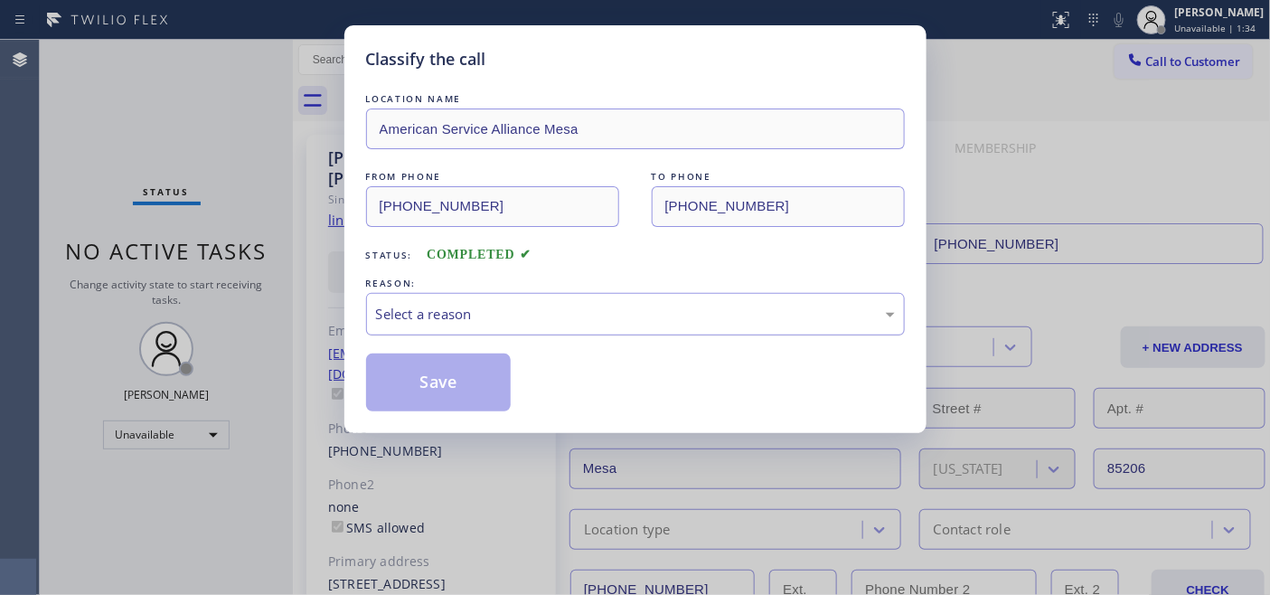
click at [462, 308] on div "Select a reason" at bounding box center [635, 314] width 519 height 21
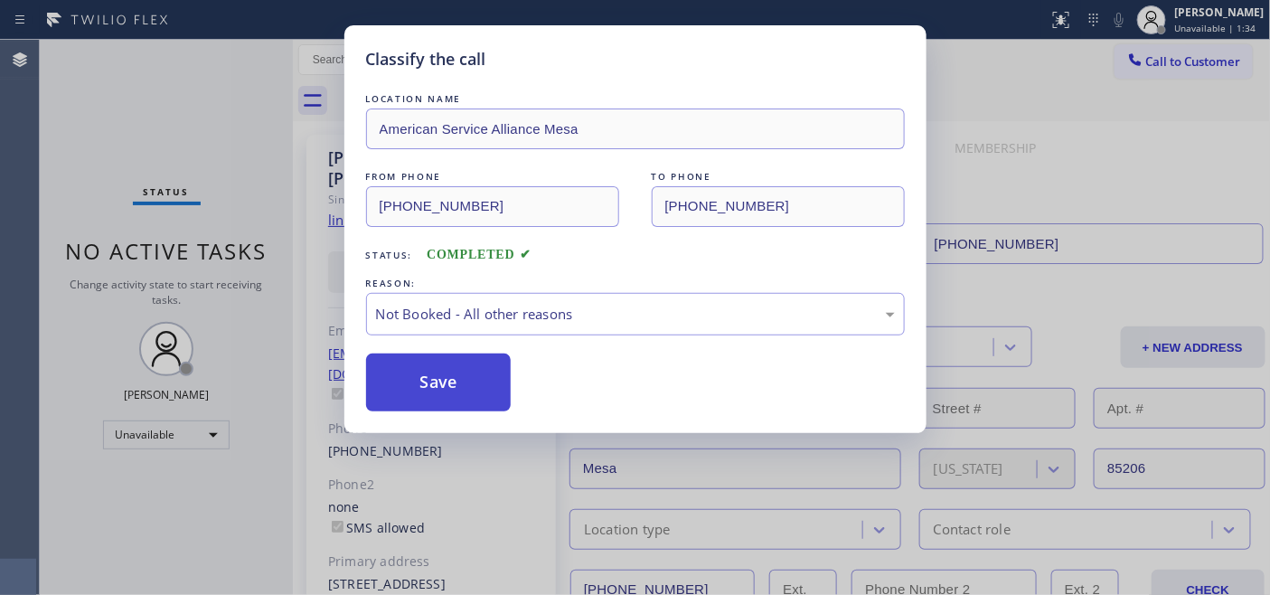
click at [431, 378] on button "Save" at bounding box center [438, 382] width 145 height 58
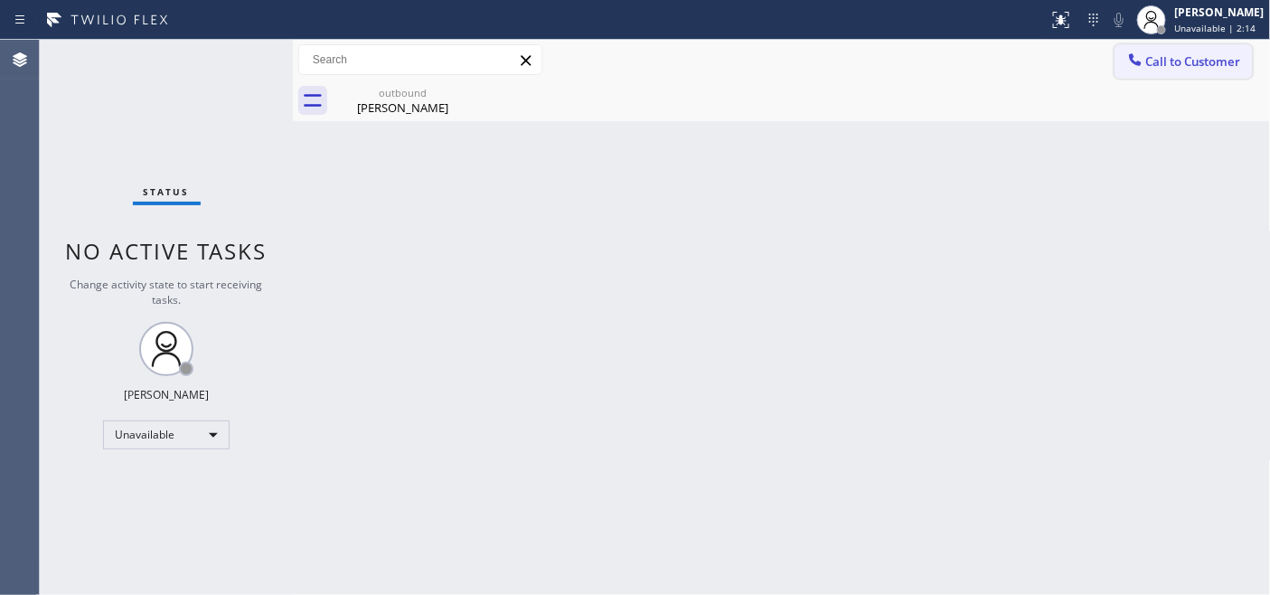
click at [1190, 59] on span "Call to Customer" at bounding box center [1193, 61] width 95 height 16
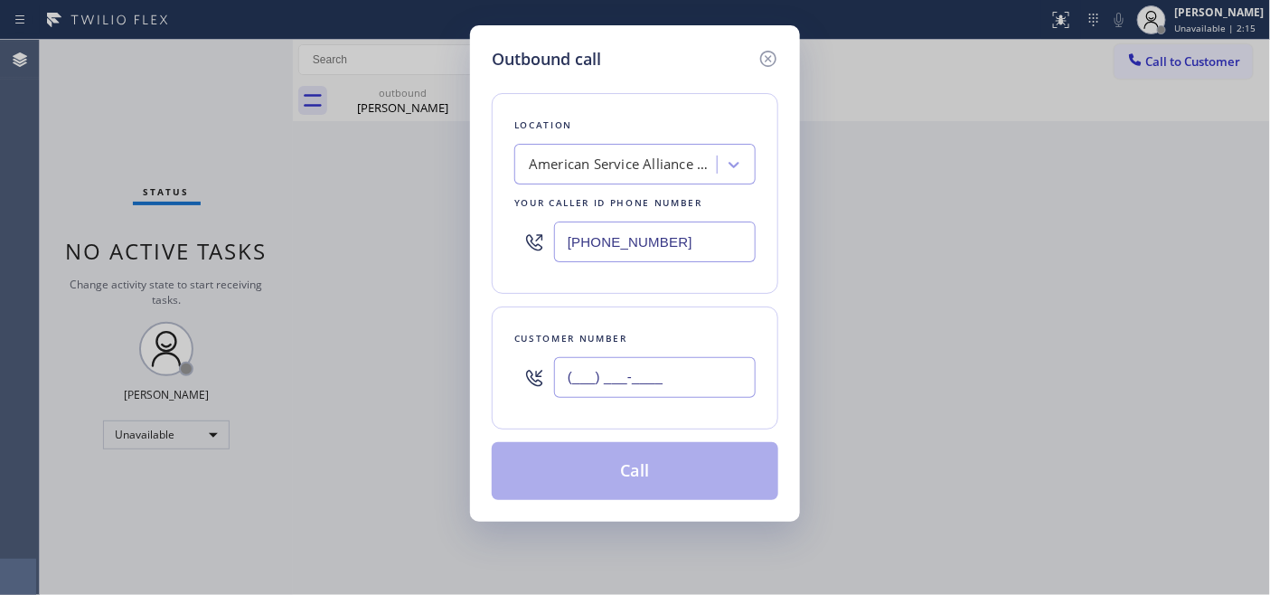
click at [735, 380] on input "(___) ___-____" at bounding box center [655, 377] width 202 height 41
paste input "480) 993-4640"
type input "(480) 993-4640"
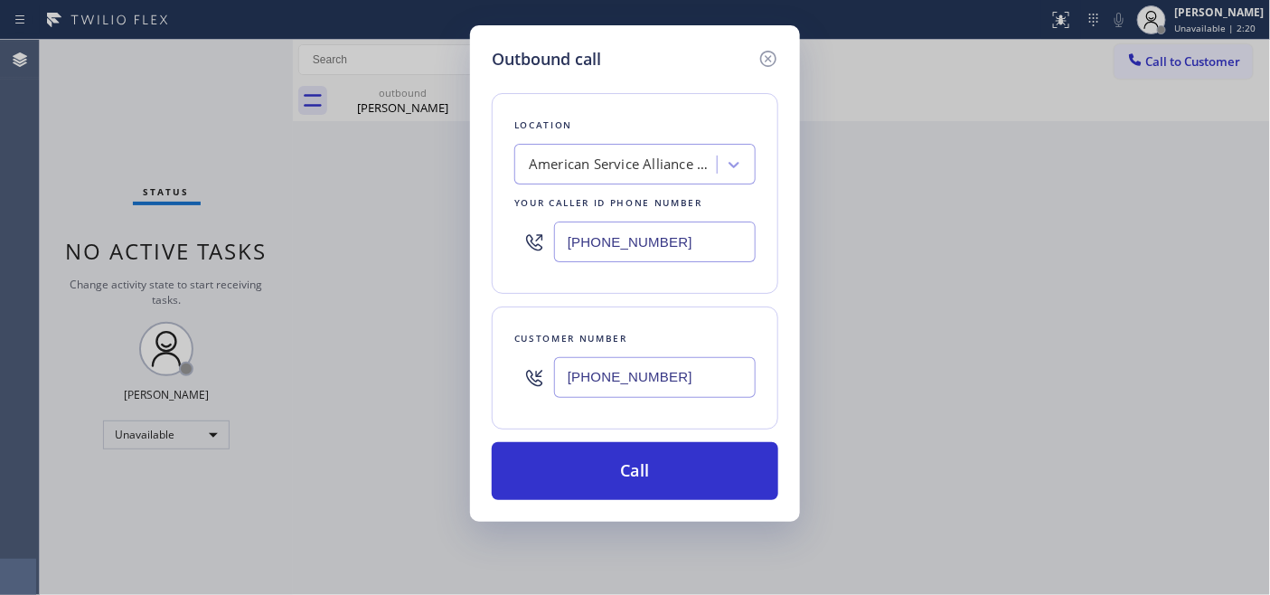
drag, startPoint x: 681, startPoint y: 245, endPoint x: 470, endPoint y: 246, distance: 211.5
click at [453, 240] on div "Outbound call Location American Service Alliance Mesa Your caller id phone numb…" at bounding box center [635, 297] width 1270 height 595
paste input "602) 755-6398"
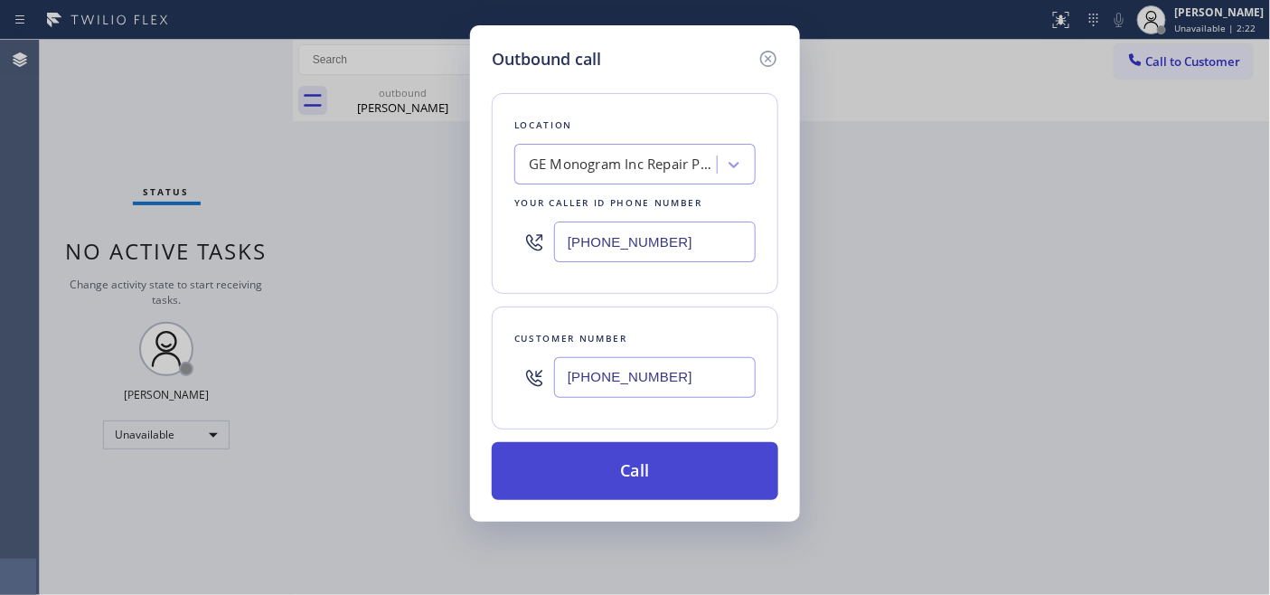
type input "(602) 755-6398"
click at [689, 456] on button "Call" at bounding box center [635, 471] width 286 height 58
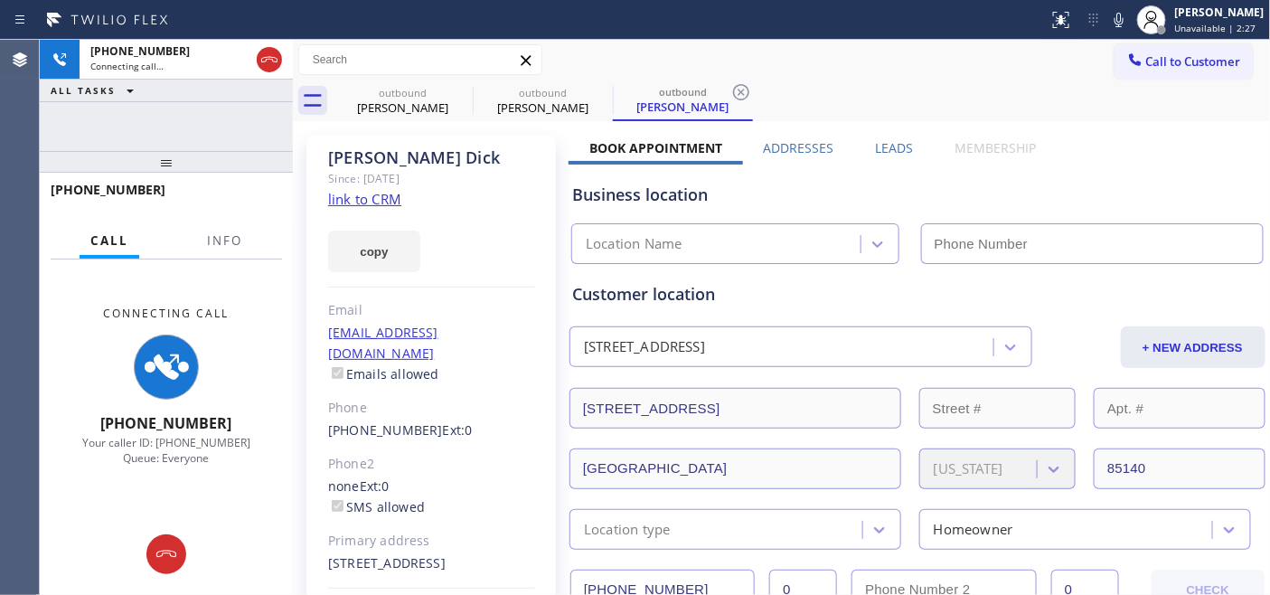
type input "(602) 755-6398"
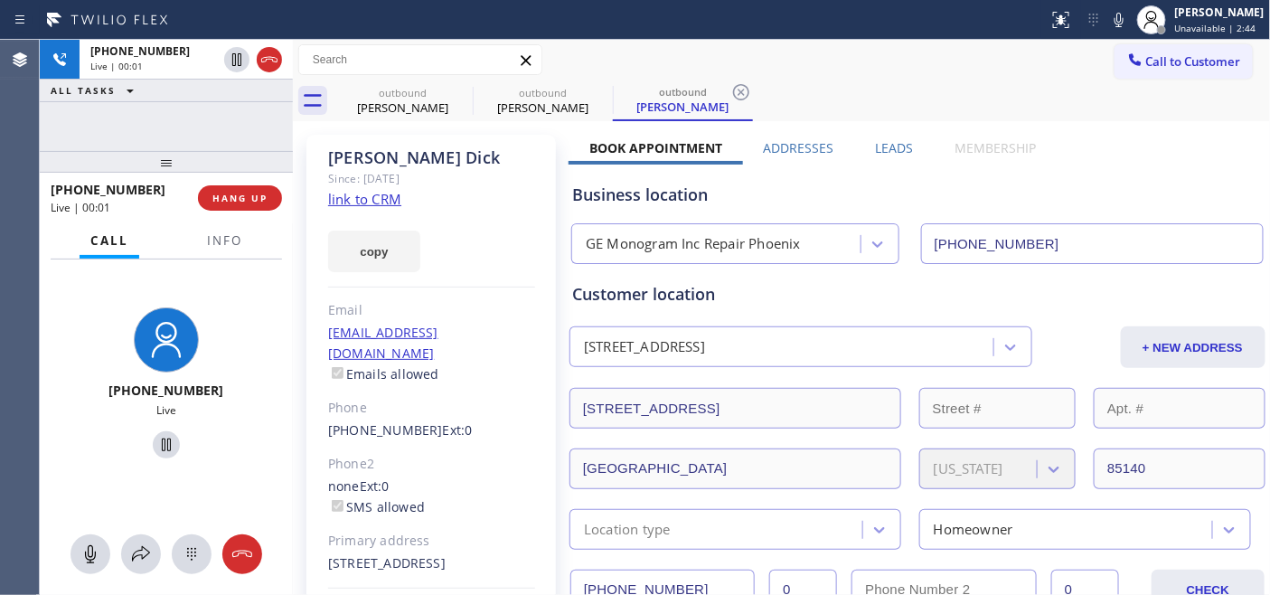
click at [230, 179] on div "+14809934640 Live | 00:01 HANG UP" at bounding box center [166, 197] width 231 height 47
click at [244, 193] on span "HANG UP" at bounding box center [239, 198] width 55 height 13
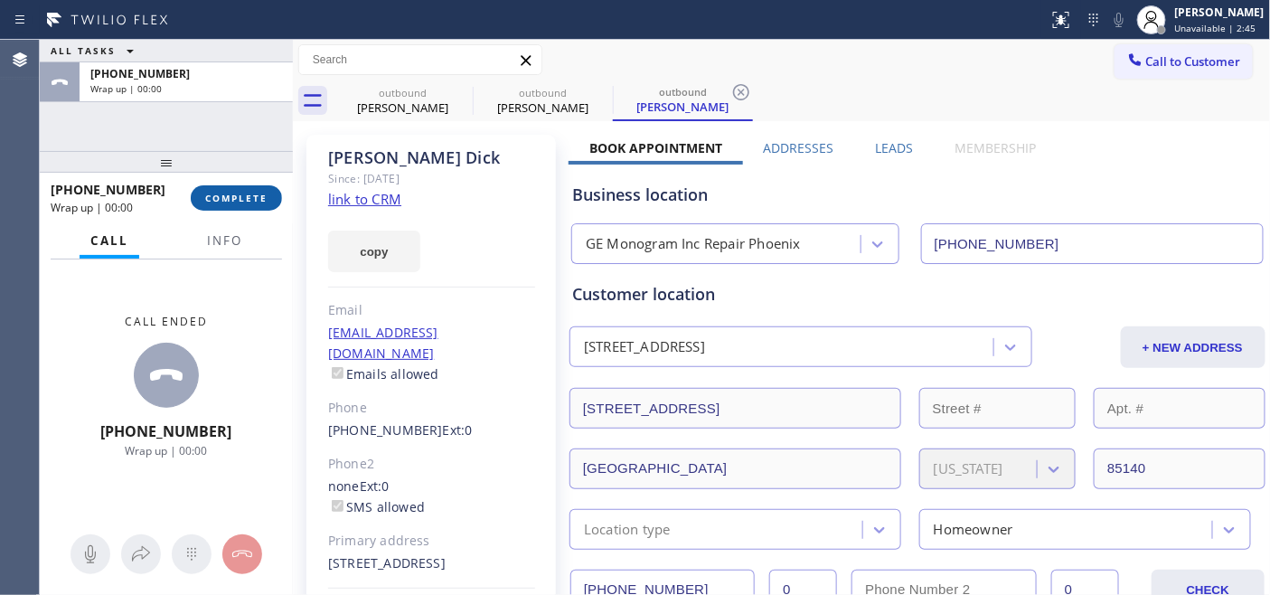
click at [244, 193] on span "COMPLETE" at bounding box center [236, 198] width 62 height 13
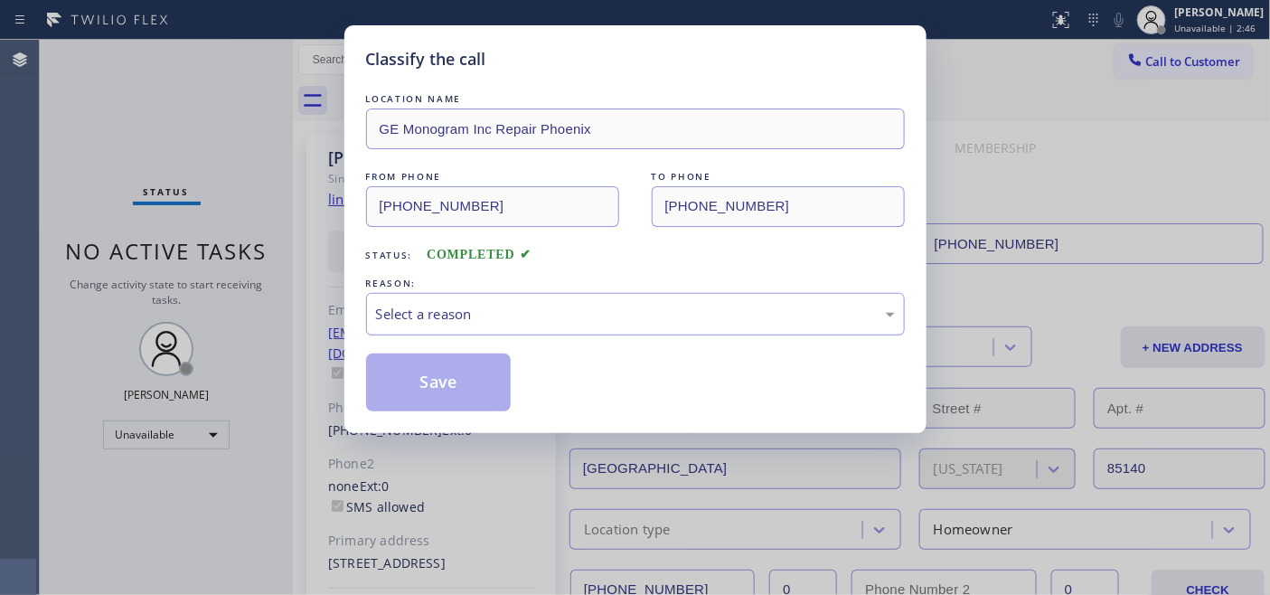
click at [586, 322] on div "Select a reason" at bounding box center [635, 314] width 519 height 21
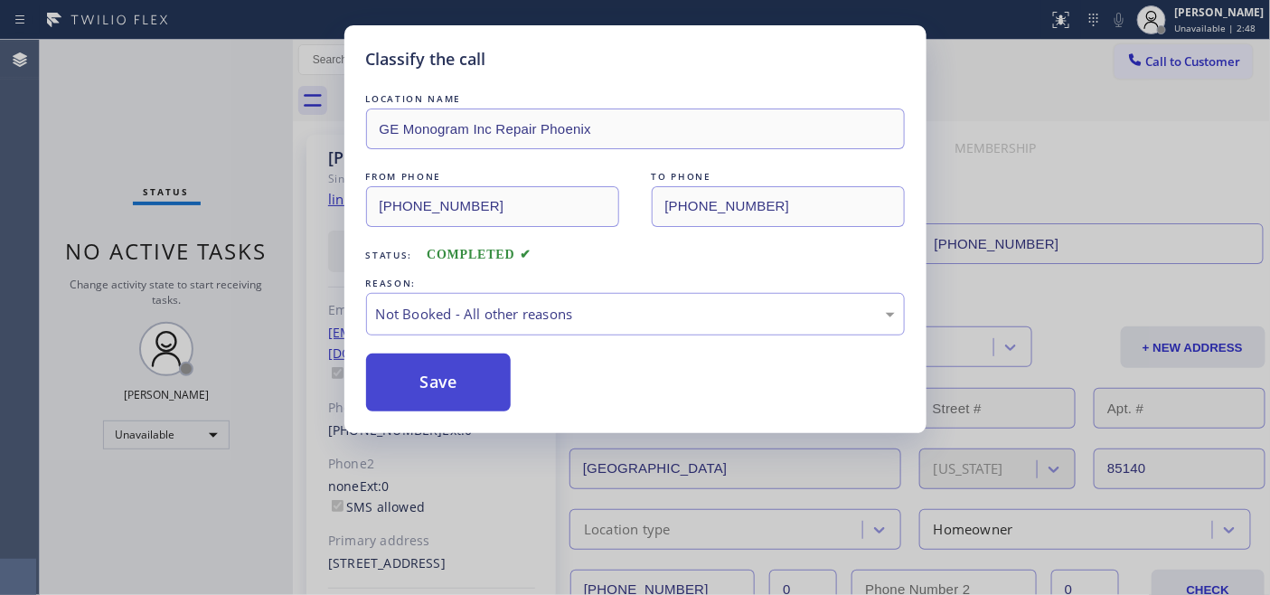
click at [492, 386] on button "Save" at bounding box center [438, 382] width 145 height 58
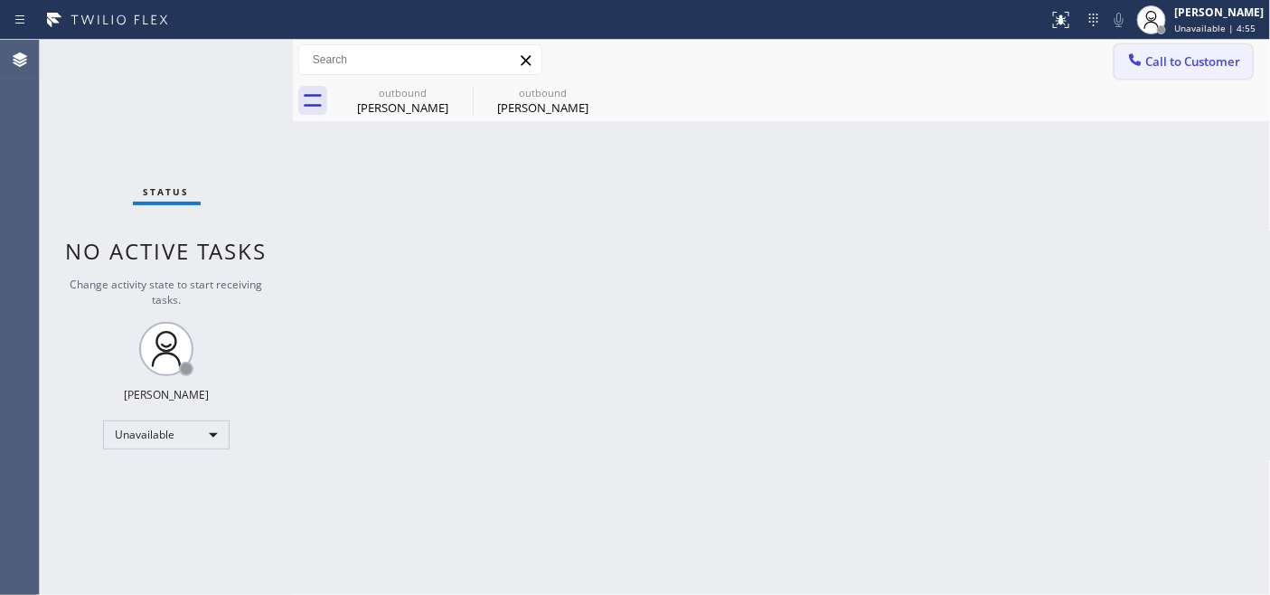
click at [1177, 70] on button "Call to Customer" at bounding box center [1183, 61] width 138 height 34
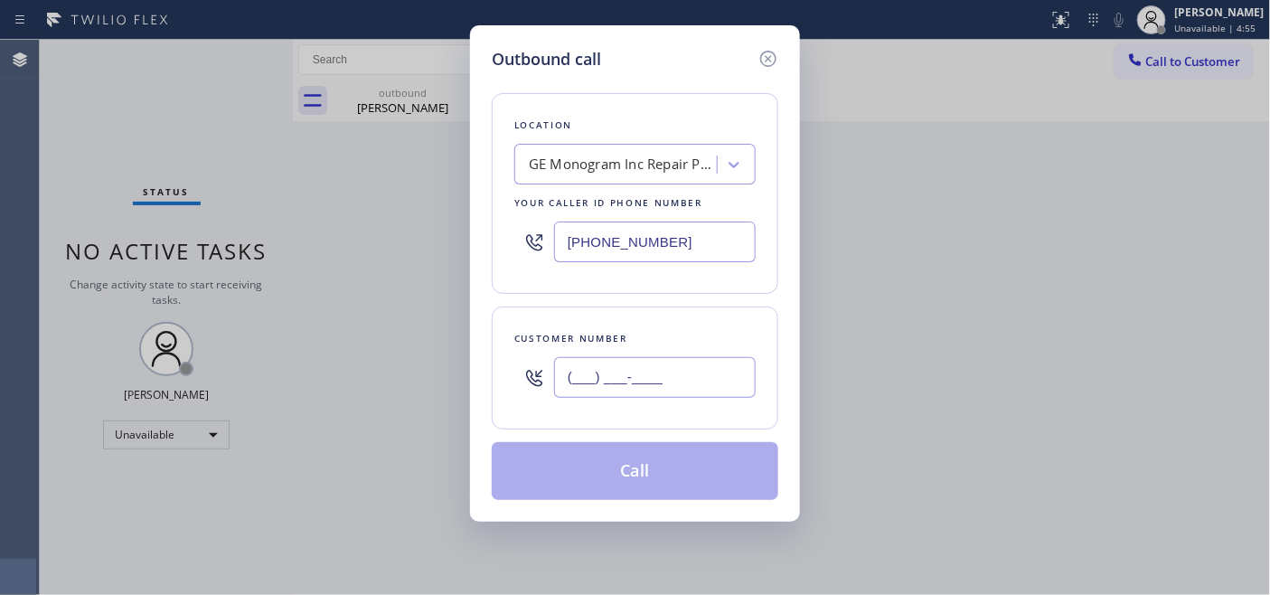
click at [606, 359] on input "(___) ___-____" at bounding box center [655, 377] width 202 height 41
paste input "626) 429-1455"
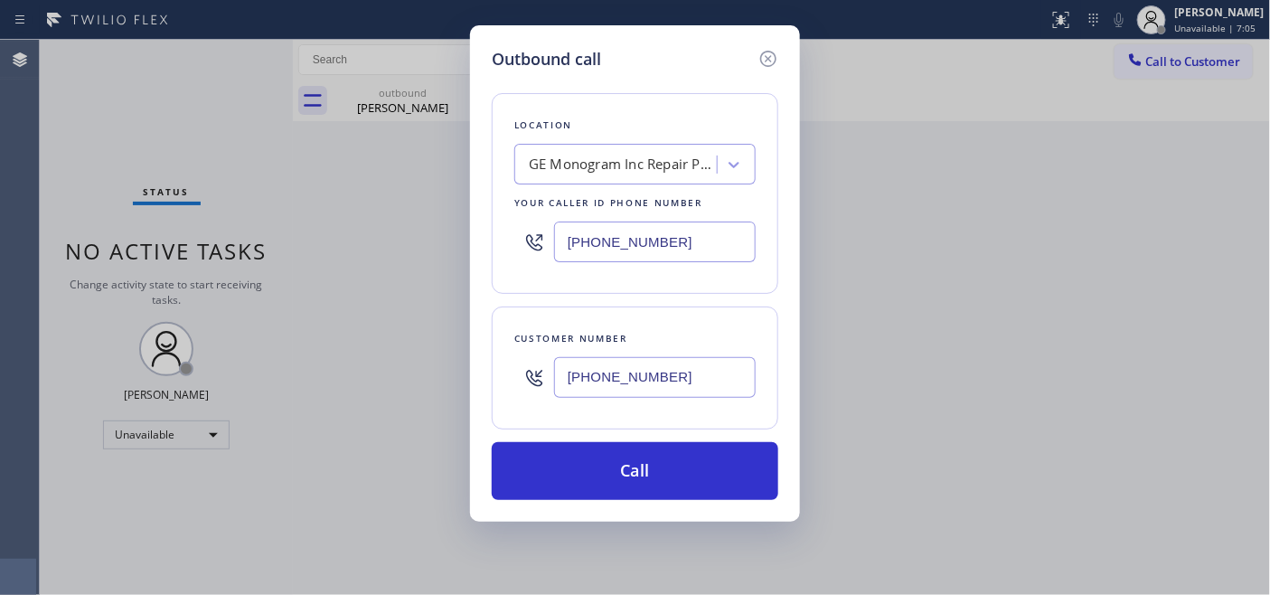
type input "(626) 429-1455"
drag, startPoint x: 437, startPoint y: 218, endPoint x: 420, endPoint y: 217, distance: 17.2
click at [422, 218] on div "Outbound call Location GE Monogram Inc Repair Phoenix Your caller id phone numb…" at bounding box center [635, 297] width 1270 height 595
paste input "26) 238-1687"
type input "(626) 238-1687"
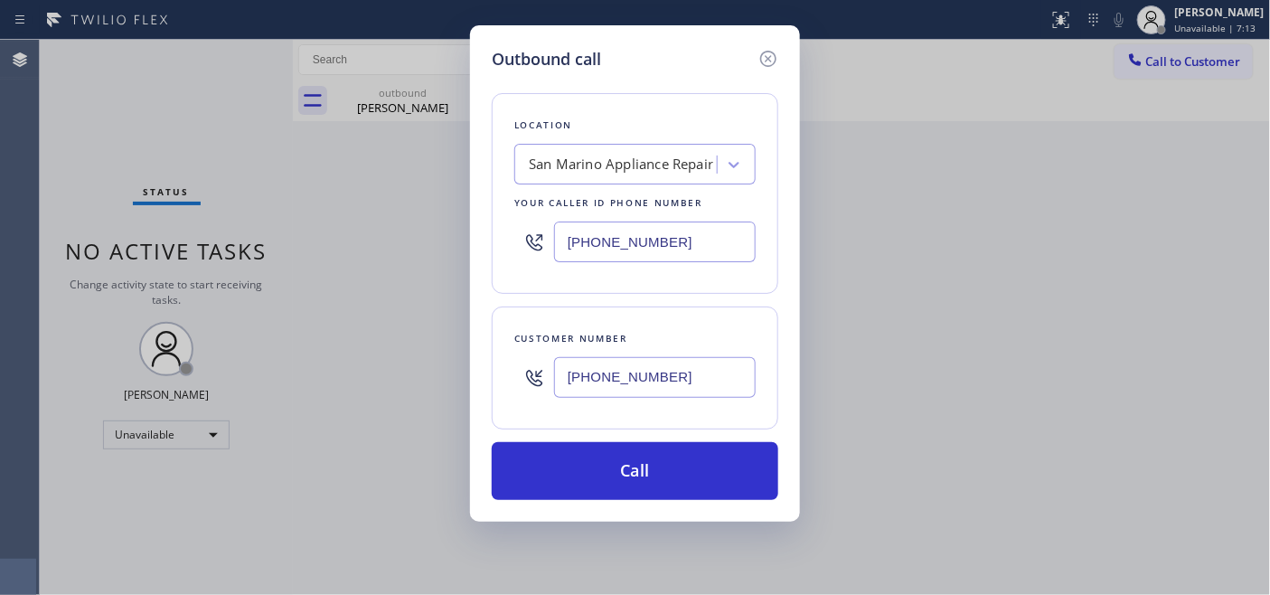
click at [448, 380] on div "Outbound call Location San Marino Appliance Repair Your caller id phone number …" at bounding box center [635, 297] width 1270 height 595
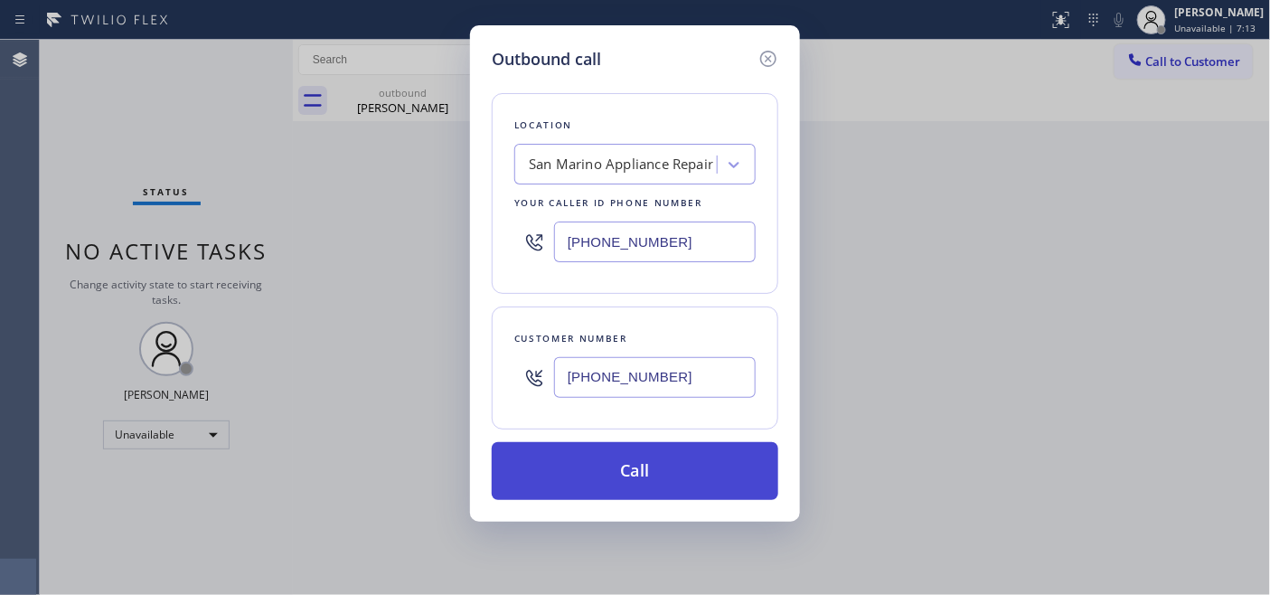
paste input "text"
type input "(626) 429-1455"
click at [645, 462] on button "Call" at bounding box center [635, 471] width 286 height 58
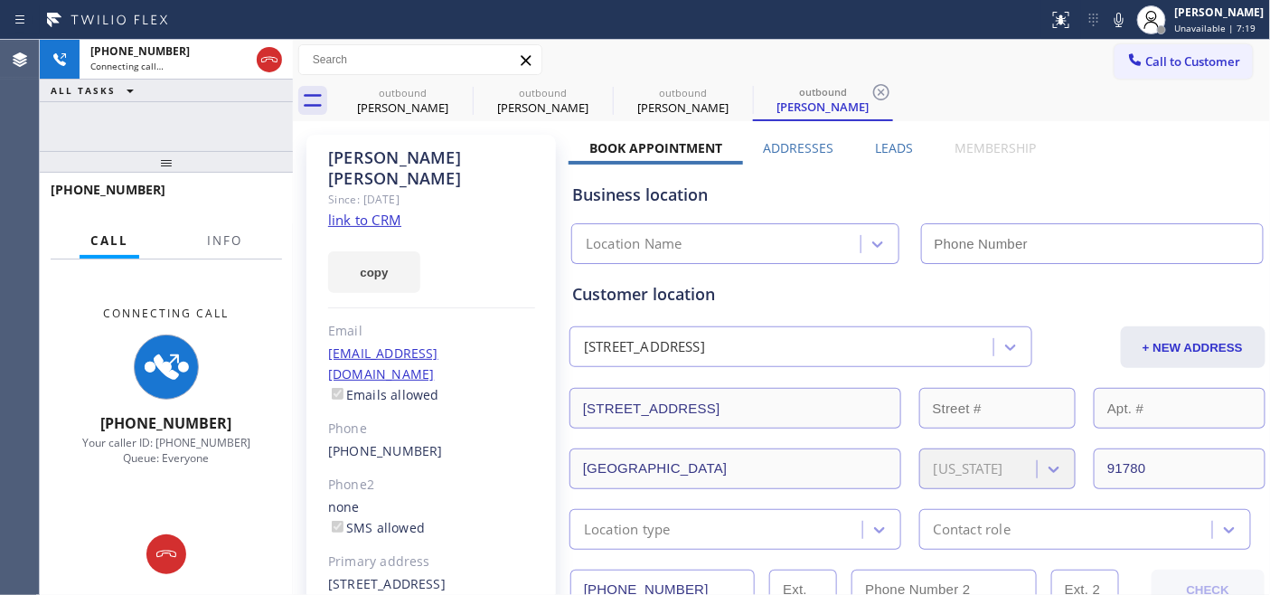
type input "(626) 238-1687"
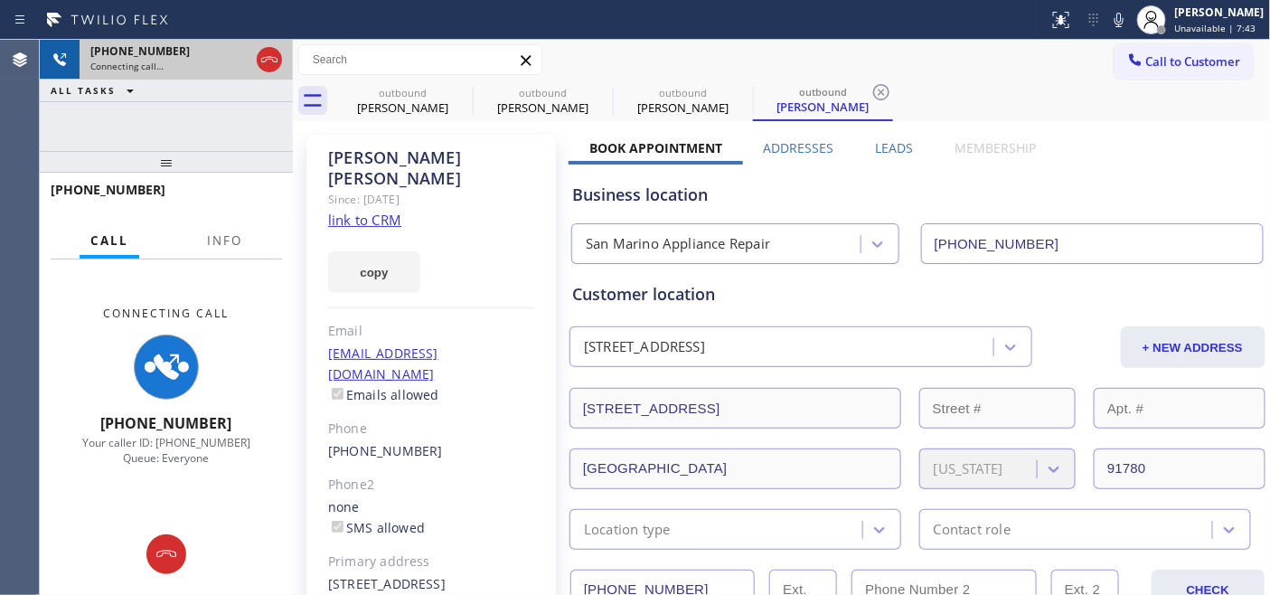
drag, startPoint x: 224, startPoint y: 164, endPoint x: 232, endPoint y: 67, distance: 97.0
click at [232, 67] on div "+16264291455 Connecting call… ALL TASKS ALL TASKS ACTIVE TASKS TASKS IN WRAP UP…" at bounding box center [166, 317] width 253 height 555
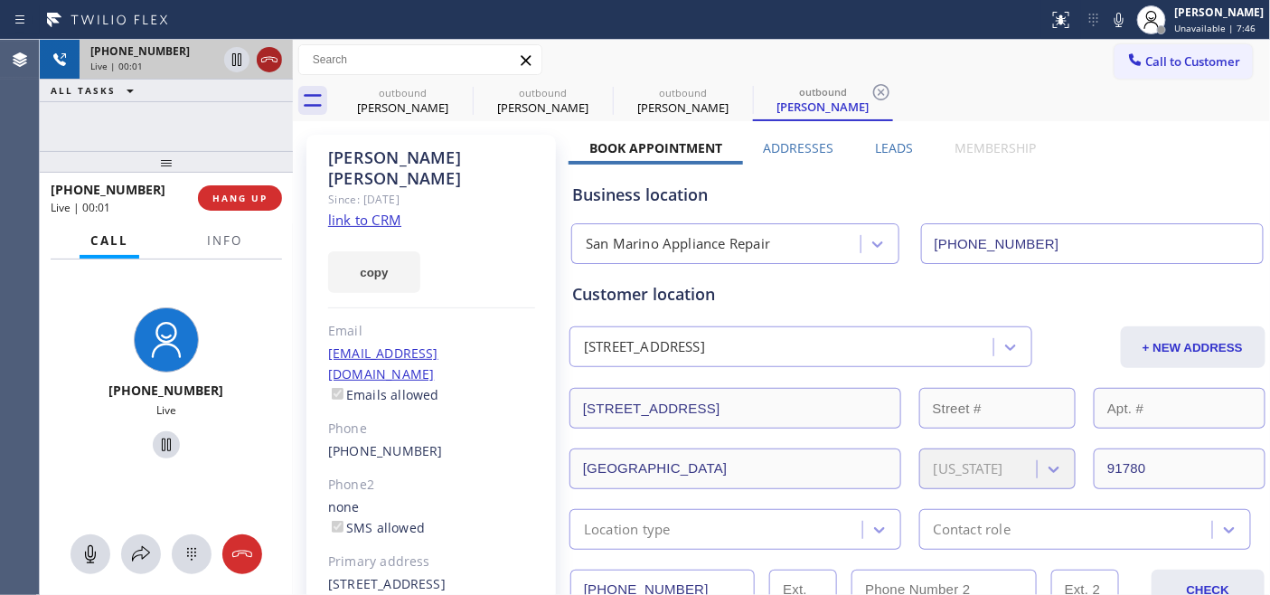
click at [276, 61] on icon at bounding box center [269, 60] width 22 height 22
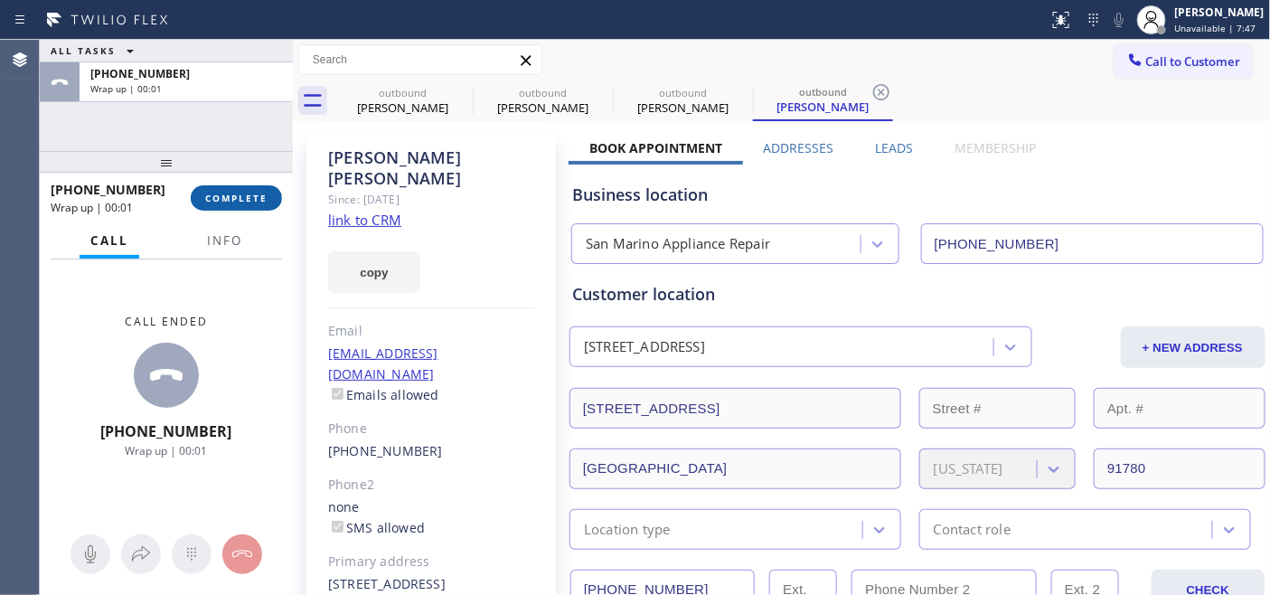
click at [236, 202] on span "COMPLETE" at bounding box center [236, 198] width 62 height 13
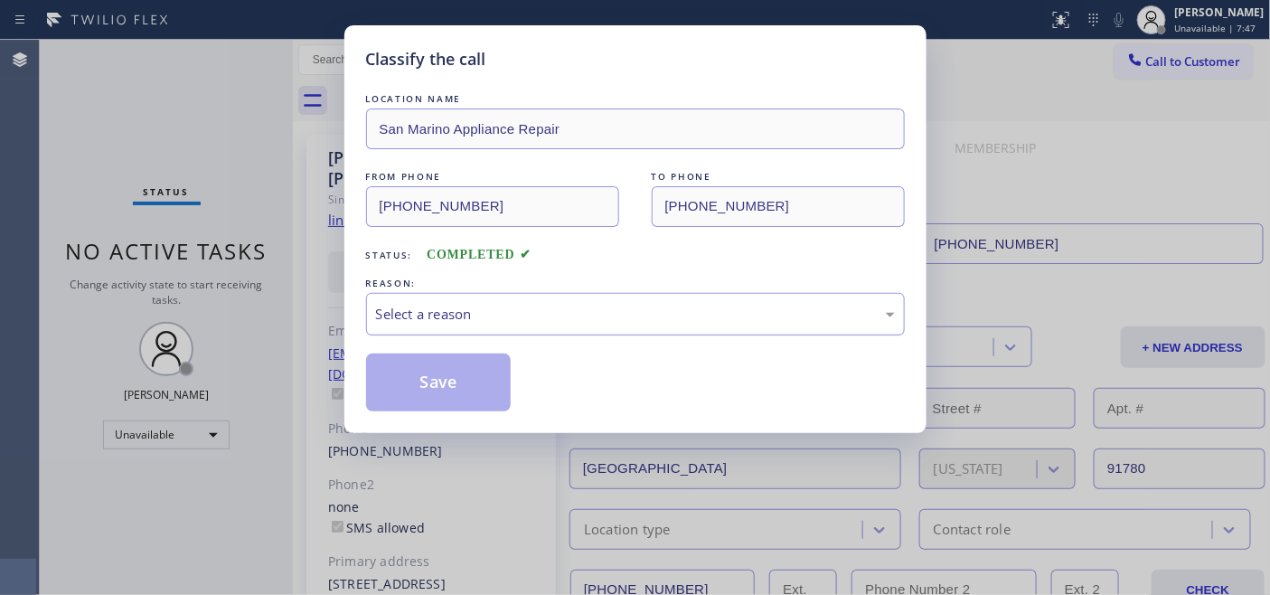
click at [507, 304] on div "Select a reason" at bounding box center [635, 314] width 519 height 21
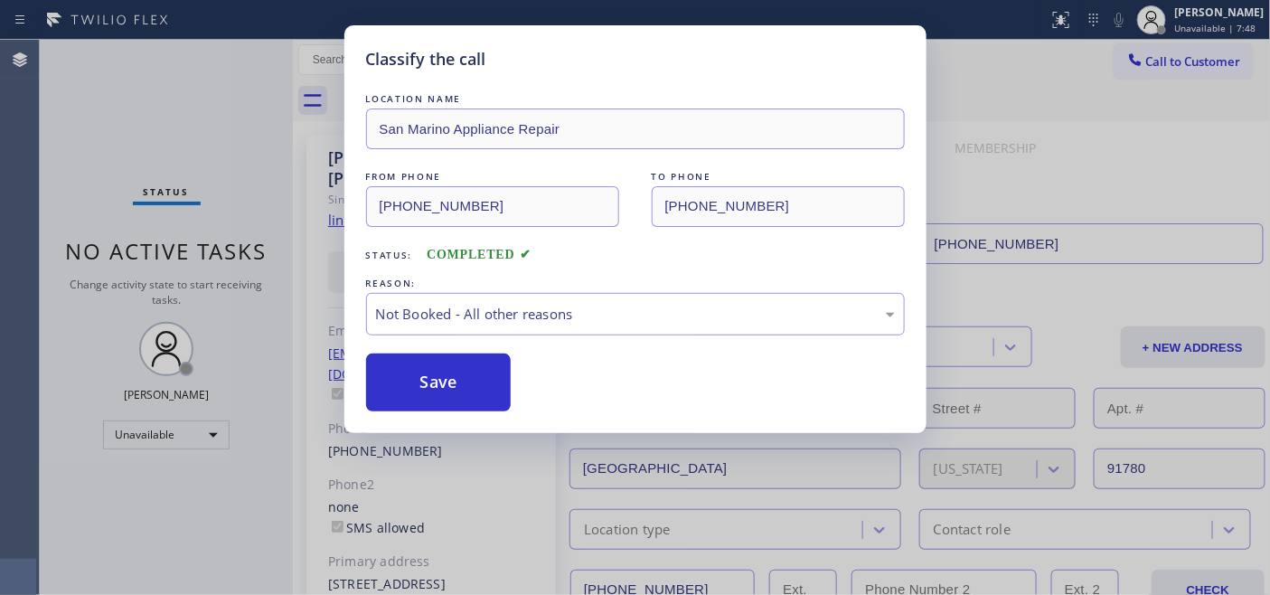
click at [474, 378] on button "Save" at bounding box center [438, 382] width 145 height 58
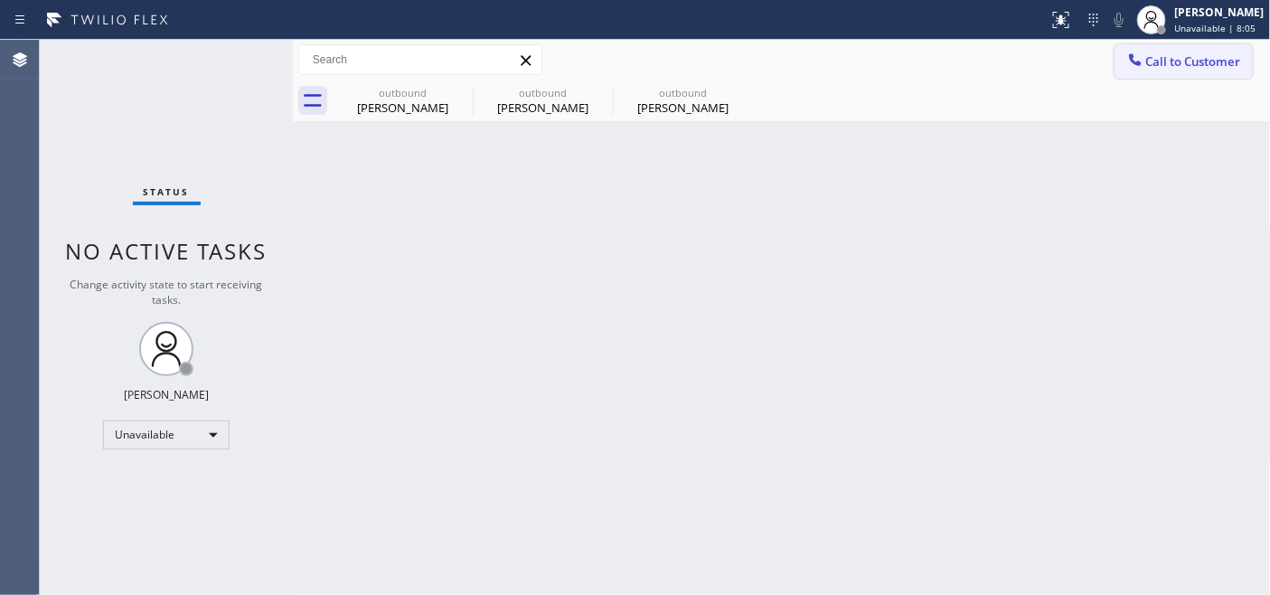
click at [1205, 60] on span "Call to Customer" at bounding box center [1193, 61] width 95 height 16
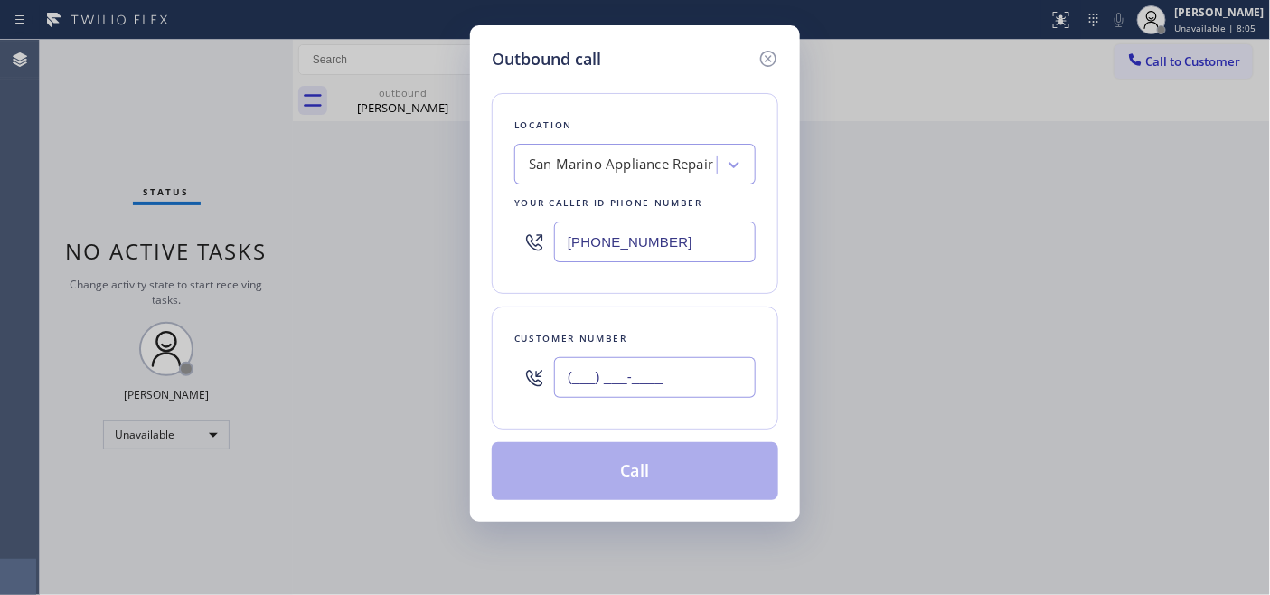
click at [653, 372] on input "(___) ___-____" at bounding box center [655, 377] width 202 height 41
paste input "650) 878-8043"
type input "(650) 878-8043"
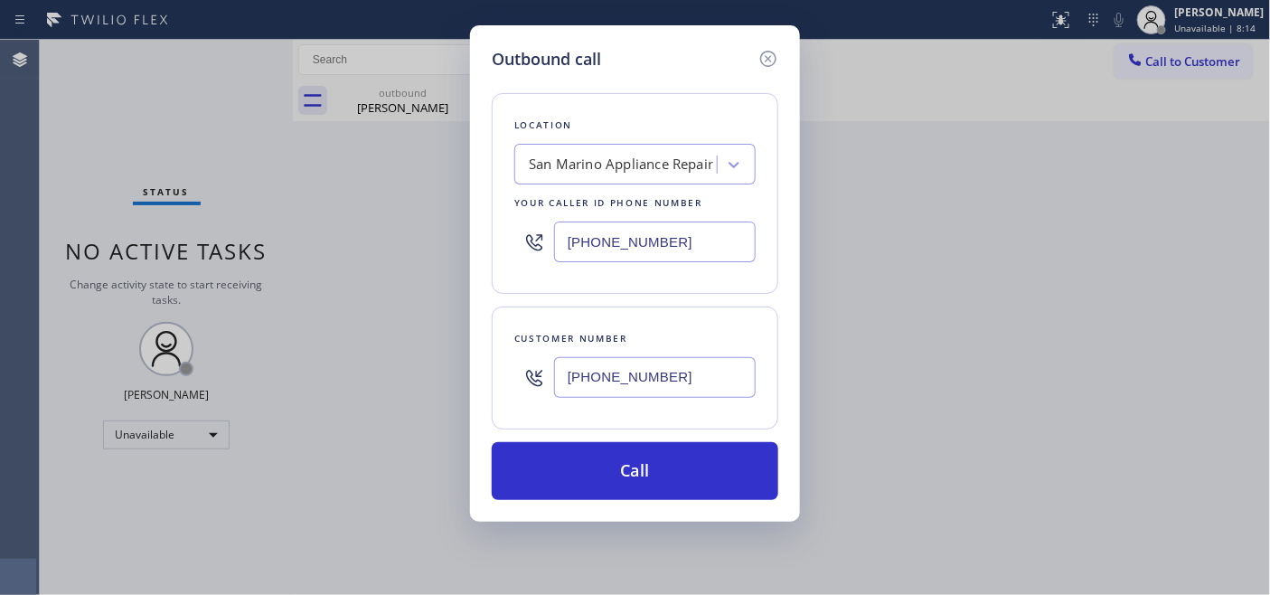
drag, startPoint x: 696, startPoint y: 249, endPoint x: 485, endPoint y: 257, distance: 210.7
click at [486, 257] on div "Outbound call Location San Marino Appliance Repair Your caller id phone number …" at bounding box center [635, 273] width 330 height 496
paste input "855) 976-5118"
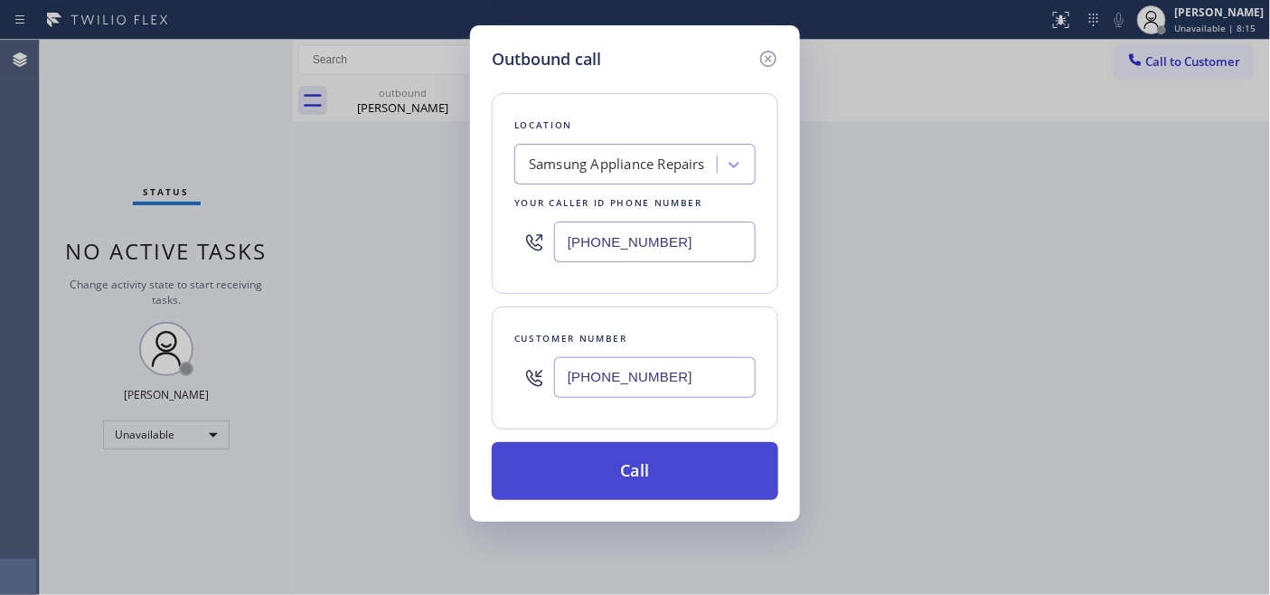
type input "(855) 976-5118"
click at [633, 462] on button "Call" at bounding box center [635, 471] width 286 height 58
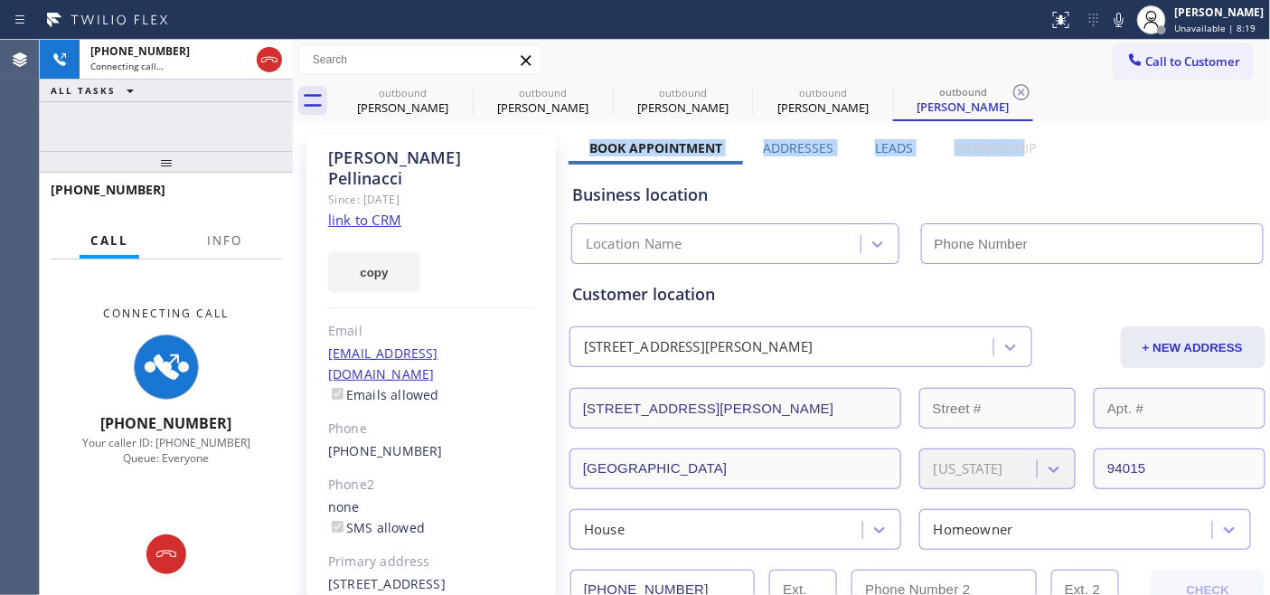
drag, startPoint x: 577, startPoint y: 145, endPoint x: 1021, endPoint y: 149, distance: 444.6
click at [1013, 145] on div "Book Appointment Addresses Leads Membership" at bounding box center [812, 151] width 488 height 25
click at [1050, 161] on div "Business location Location Name" at bounding box center [917, 210] width 698 height 107
type input "(855) 976-5118"
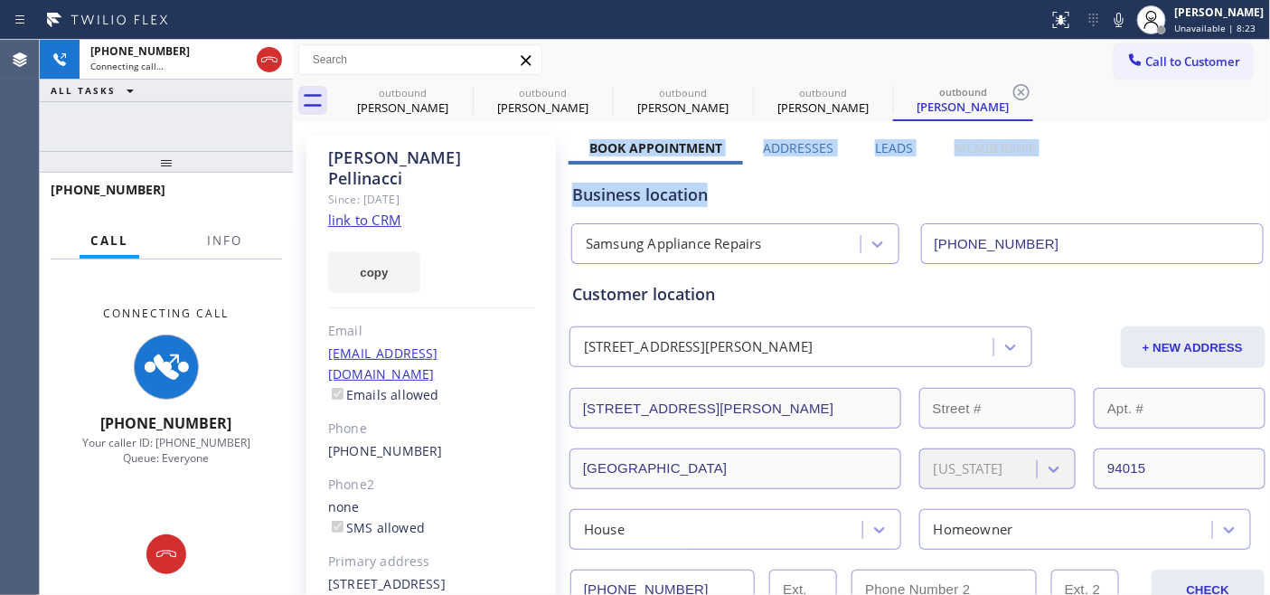
drag, startPoint x: 591, startPoint y: 145, endPoint x: 1096, endPoint y: 177, distance: 506.1
click at [1025, 178] on div "Business location Samsung Appliance Repairs (855) 976-5118" at bounding box center [917, 213] width 698 height 99
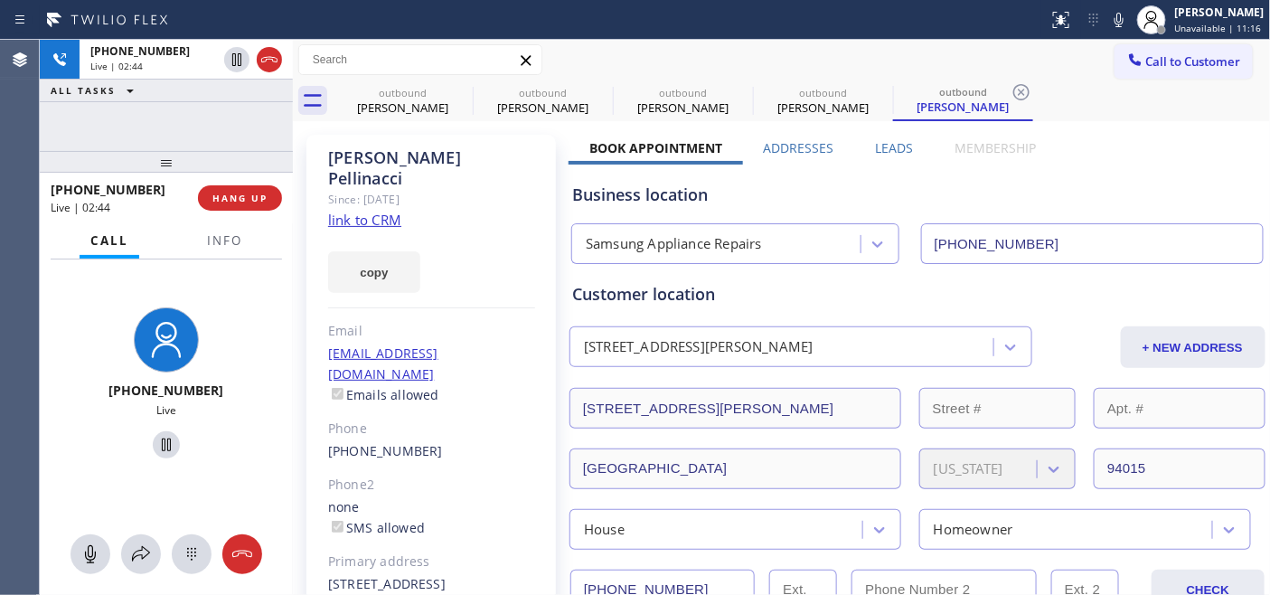
click at [996, 170] on div "Business location Samsung Appliance Repairs (855) 976-5118" at bounding box center [917, 213] width 698 height 99
click at [450, 92] on icon at bounding box center [461, 92] width 22 height 22
type input "(602) 755-6398"
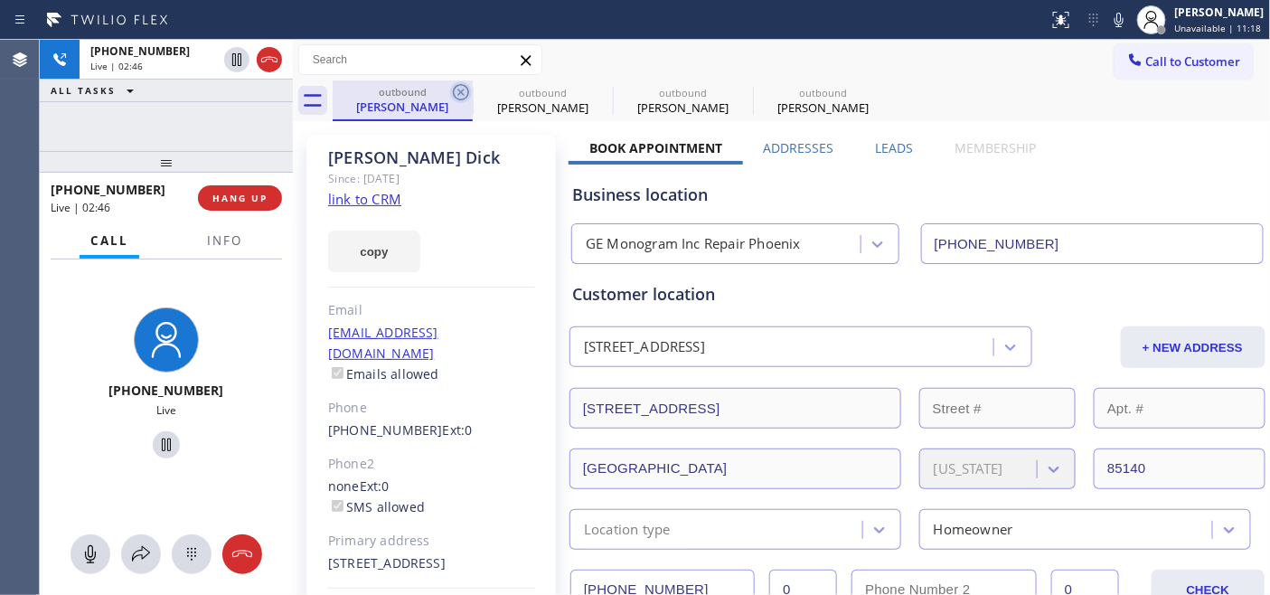
click at [455, 90] on icon at bounding box center [461, 92] width 22 height 22
type input "(626) 238-1687"
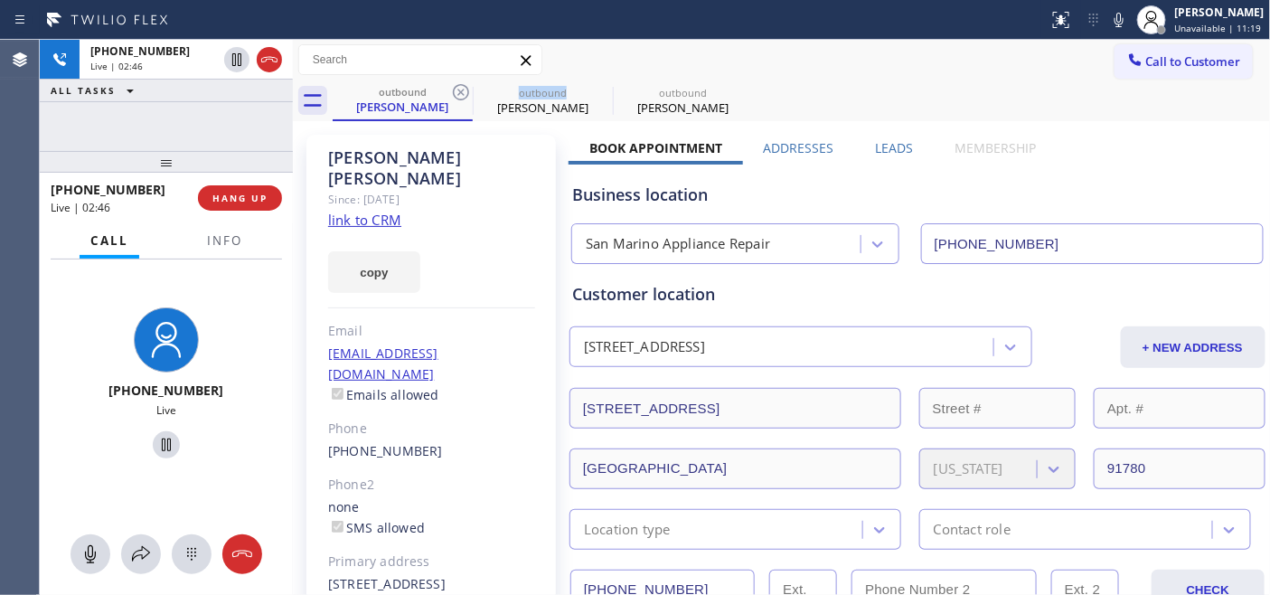
click at [455, 90] on icon at bounding box center [461, 92] width 22 height 22
type input "(855) 976-5118"
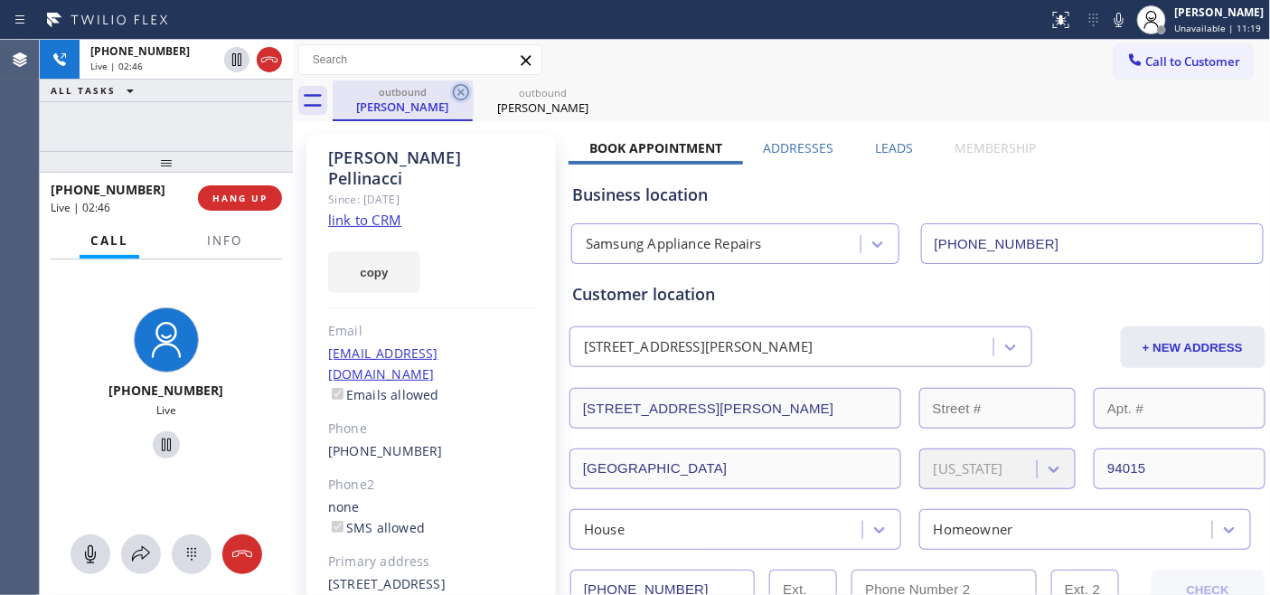
click at [458, 90] on icon at bounding box center [461, 92] width 16 height 16
click at [728, 93] on div "outbound Larry Pellinacci" at bounding box center [802, 100] width 938 height 41
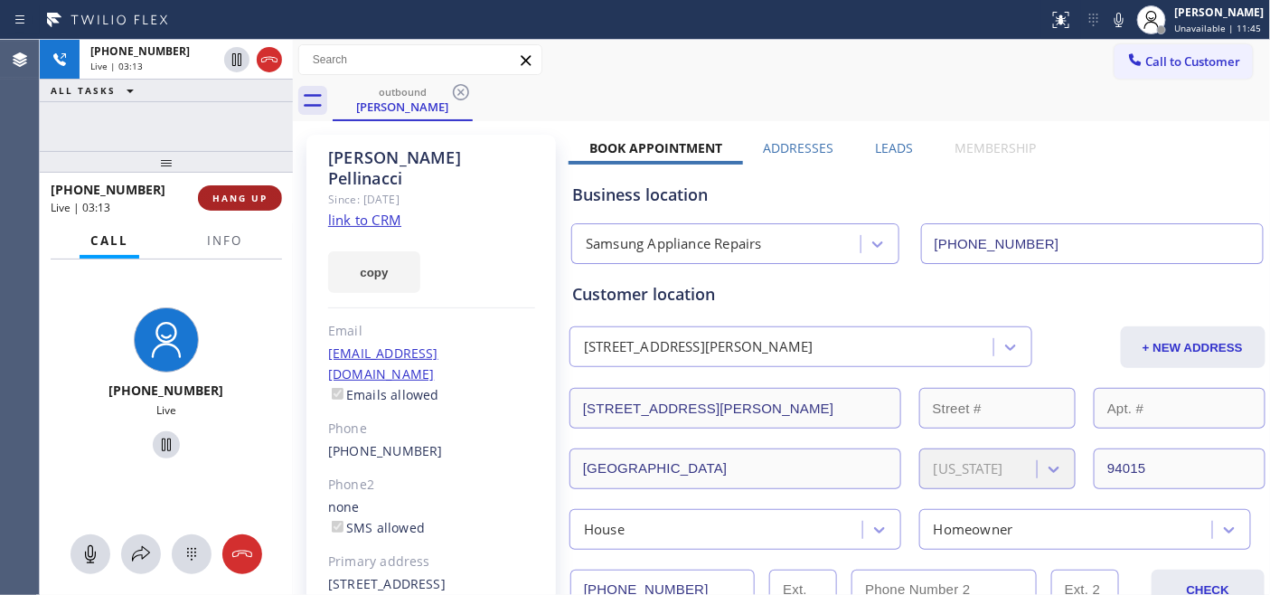
click at [265, 190] on button "HANG UP" at bounding box center [240, 197] width 84 height 25
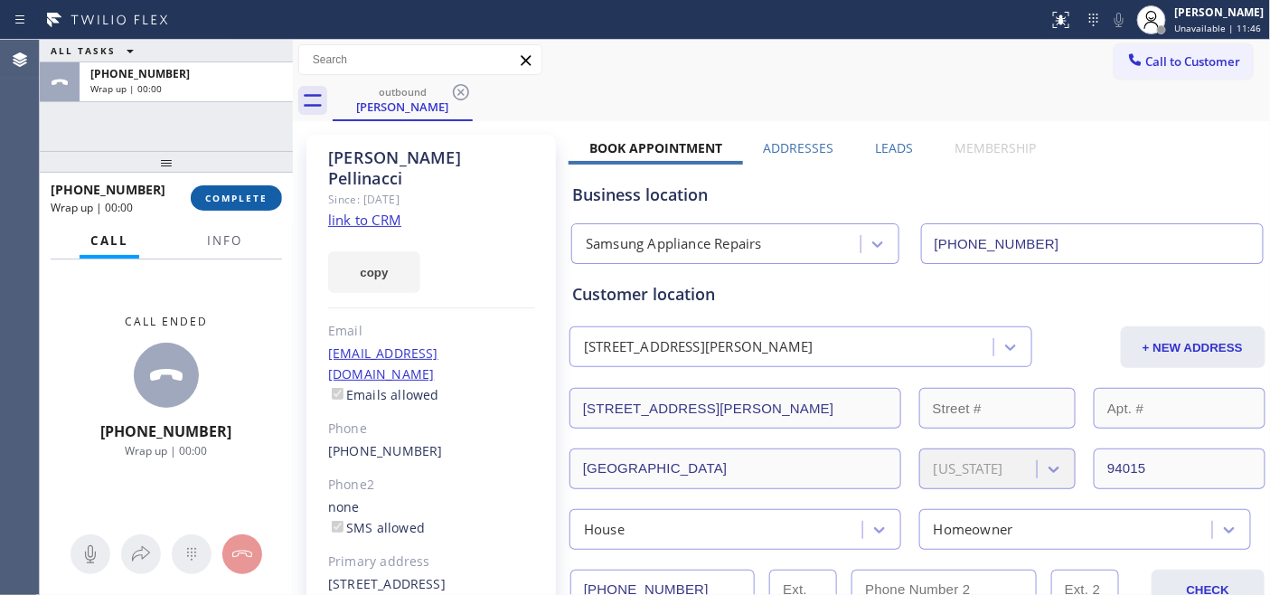
click at [240, 192] on span "COMPLETE" at bounding box center [236, 198] width 62 height 13
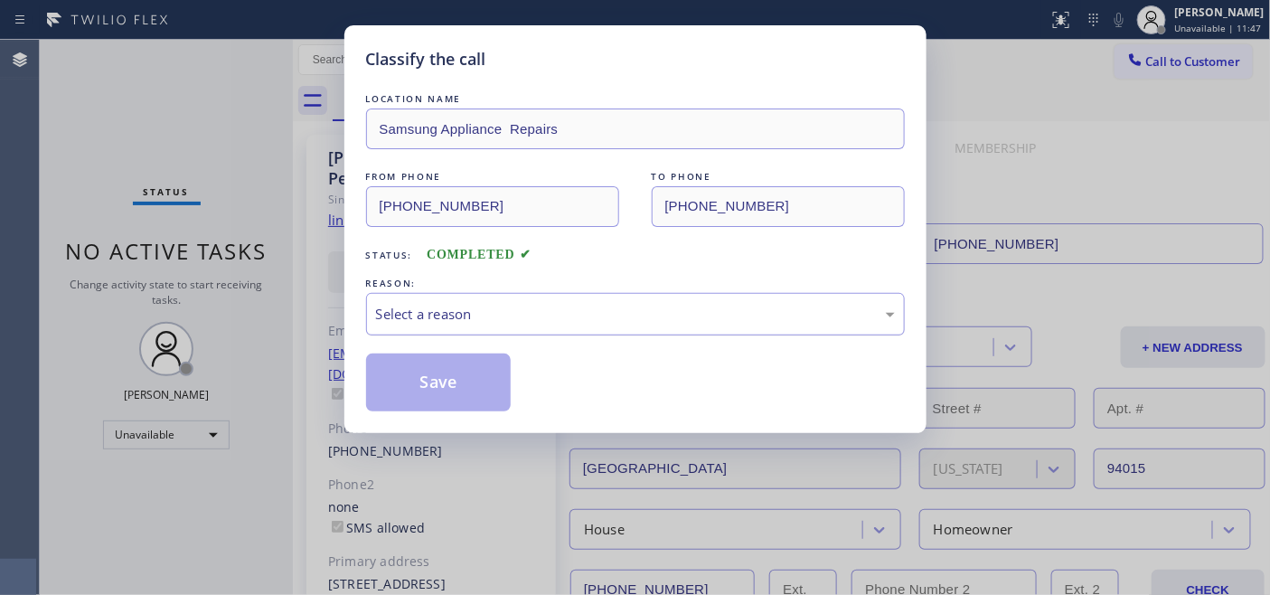
click at [458, 318] on div "Select a reason" at bounding box center [635, 314] width 519 height 21
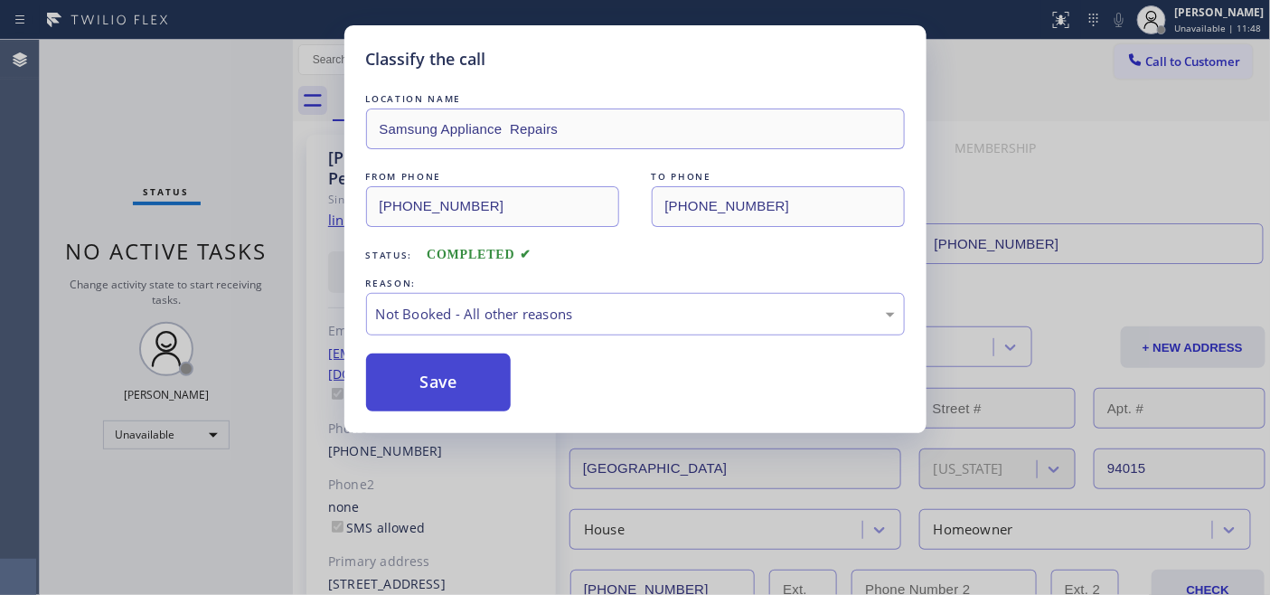
click at [454, 387] on button "Save" at bounding box center [438, 382] width 145 height 58
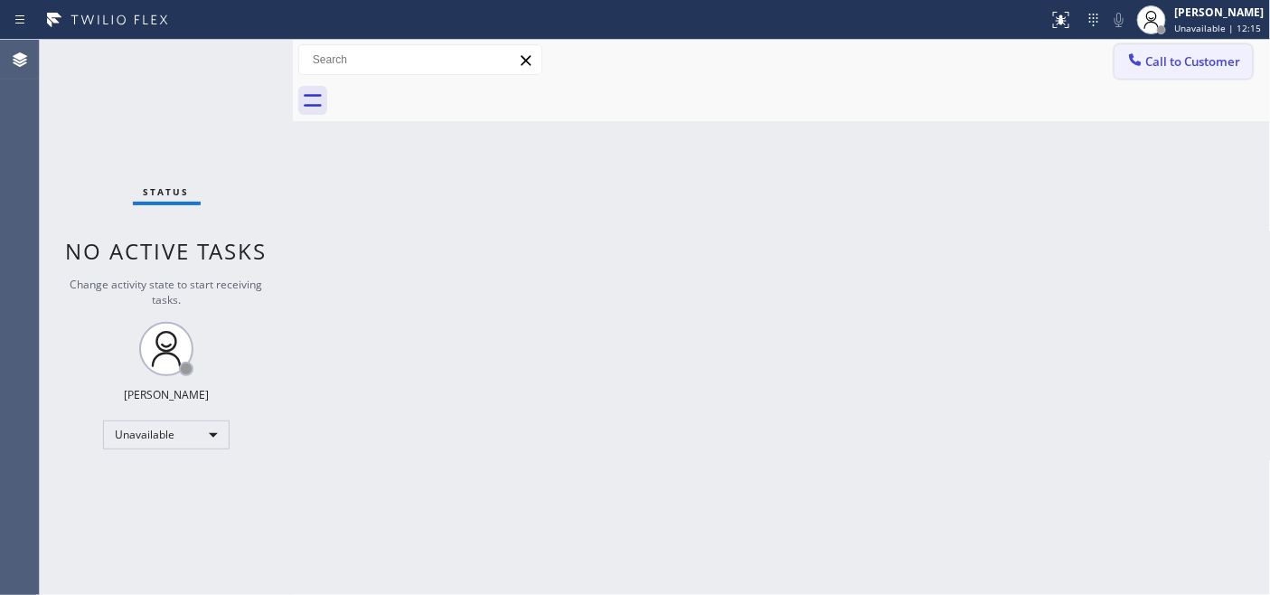
click at [1151, 53] on span "Call to Customer" at bounding box center [1193, 61] width 95 height 16
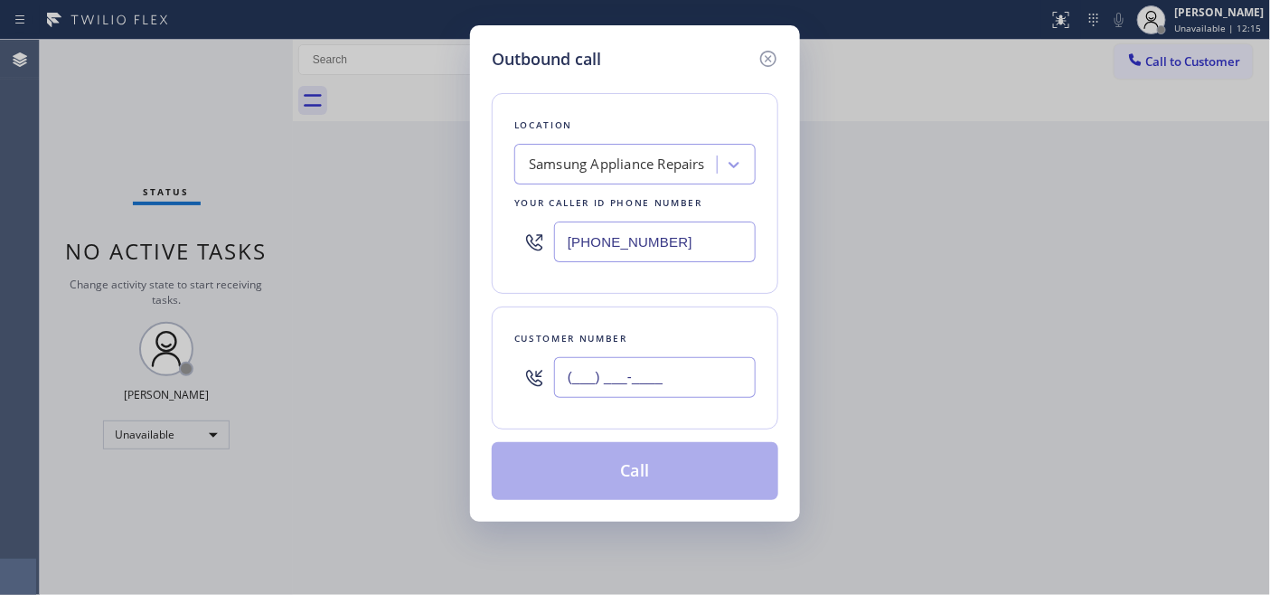
click at [670, 380] on input "(___) ___-____" at bounding box center [655, 377] width 202 height 41
paste input "718) 503-4320"
type input "(718) 503-4320"
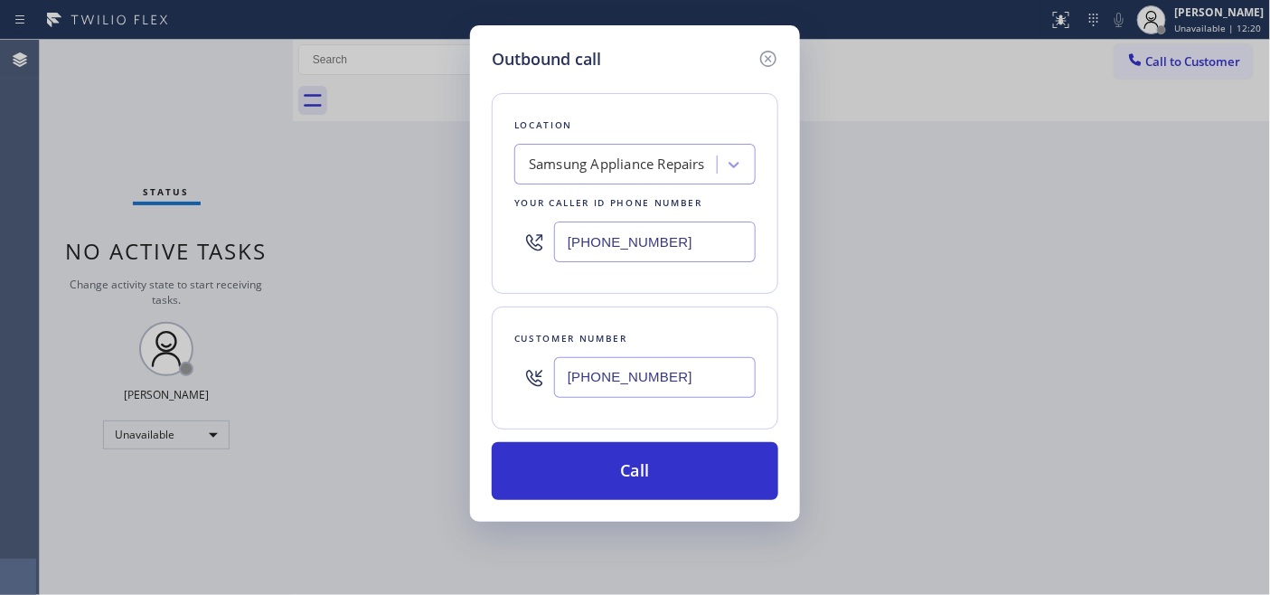
drag, startPoint x: 605, startPoint y: 217, endPoint x: 630, endPoint y: 314, distance: 99.7
click at [447, 213] on div "Outbound call Location Samsung Appliance Repairs Your caller id phone number (8…" at bounding box center [635, 297] width 1270 height 595
paste input "731-4952"
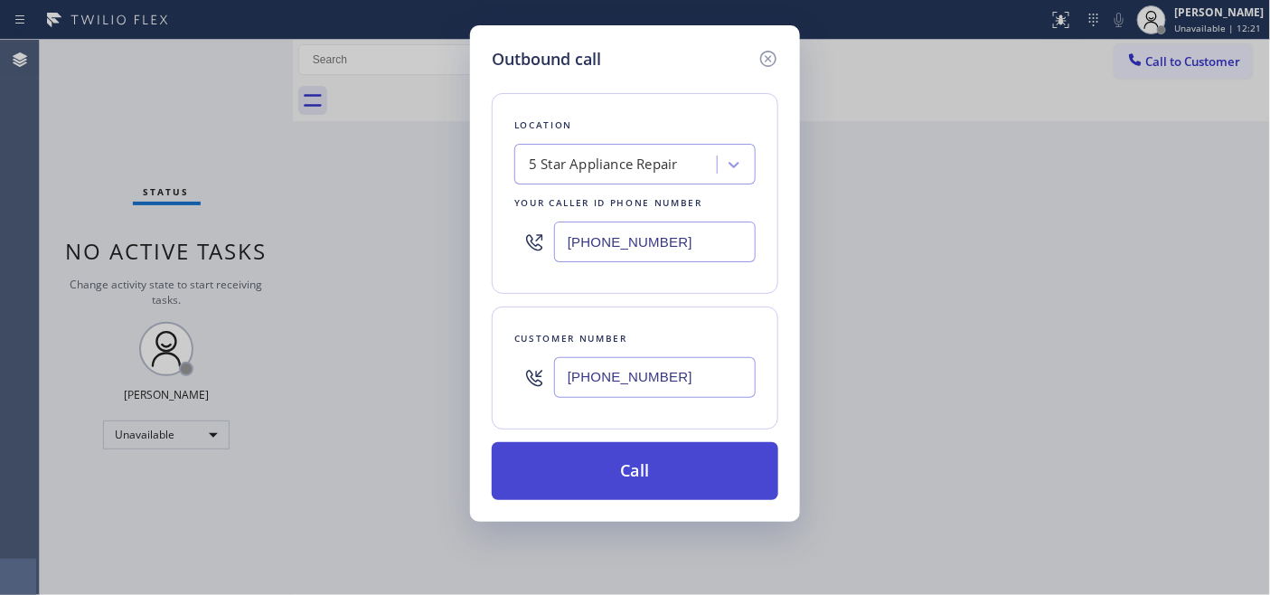
type input "[PHONE_NUMBER]"
click at [699, 465] on button "Call" at bounding box center [635, 471] width 286 height 58
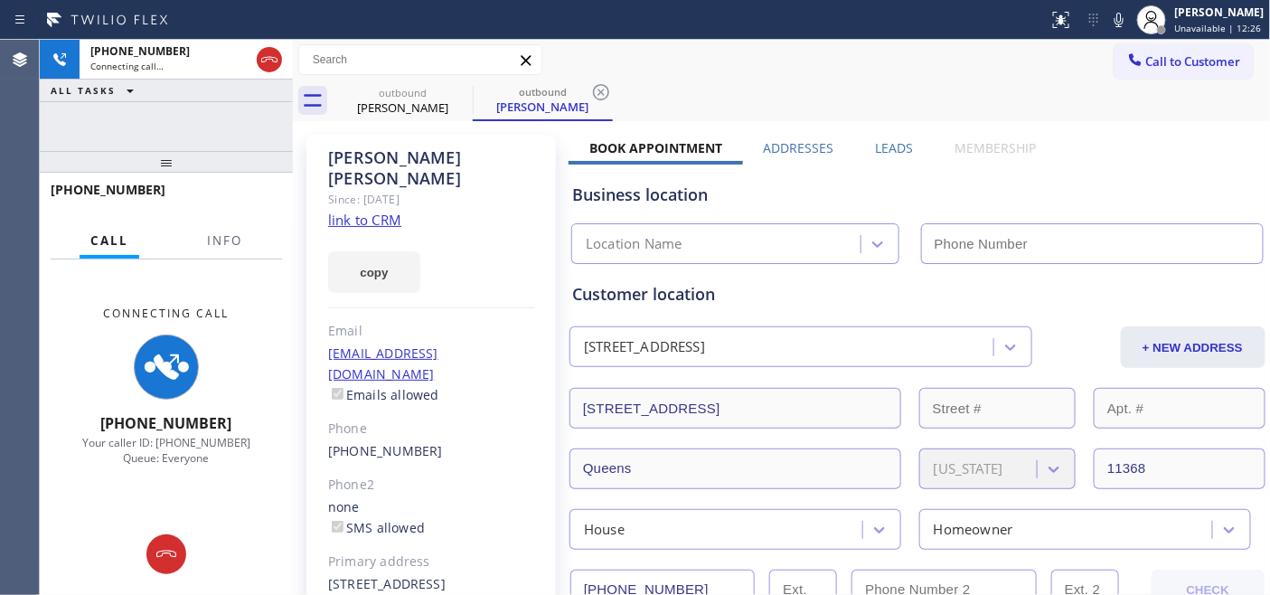
type input "[PHONE_NUMBER]"
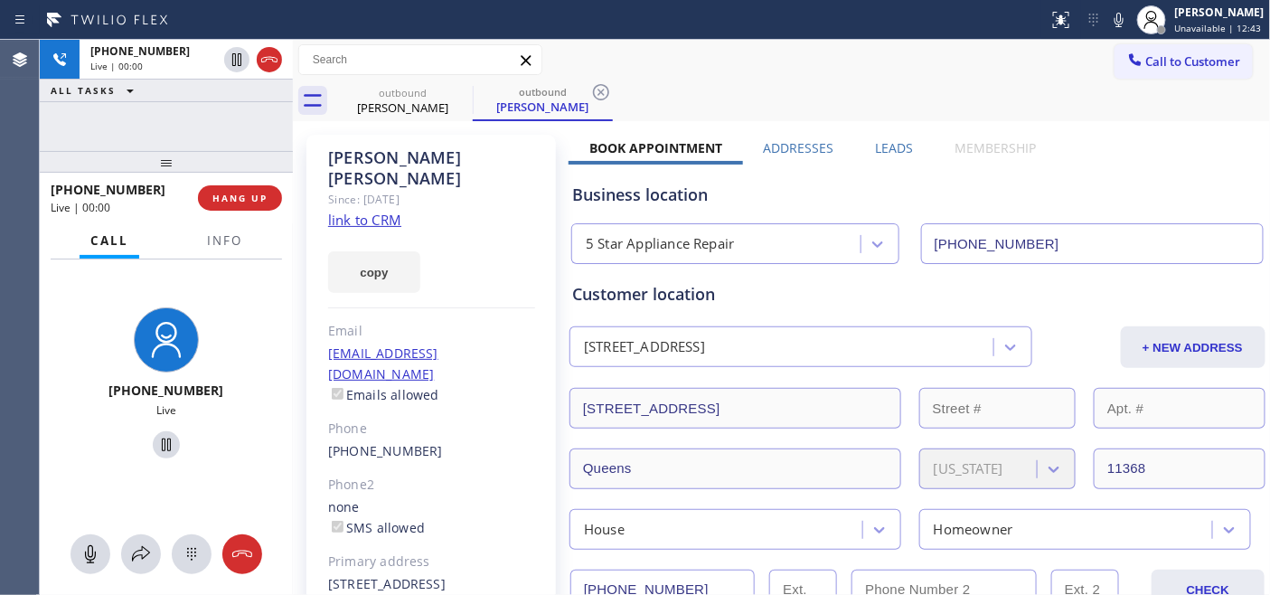
click at [829, 64] on div "Call to Customer Outbound call Location 5 Star Appliance Repair Your caller id …" at bounding box center [782, 60] width 978 height 32
click at [466, 94] on icon at bounding box center [461, 92] width 22 height 22
click at [760, 89] on div "outbound David Lee outbound David Lee" at bounding box center [802, 100] width 938 height 41
drag, startPoint x: 196, startPoint y: 156, endPoint x: 205, endPoint y: 103, distance: 54.1
click at [196, 84] on div "+17185034320 Live | 00:39 ALL TASKS ALL TASKS ACTIVE TASKS TASKS IN WRAP UP +17…" at bounding box center [166, 317] width 253 height 555
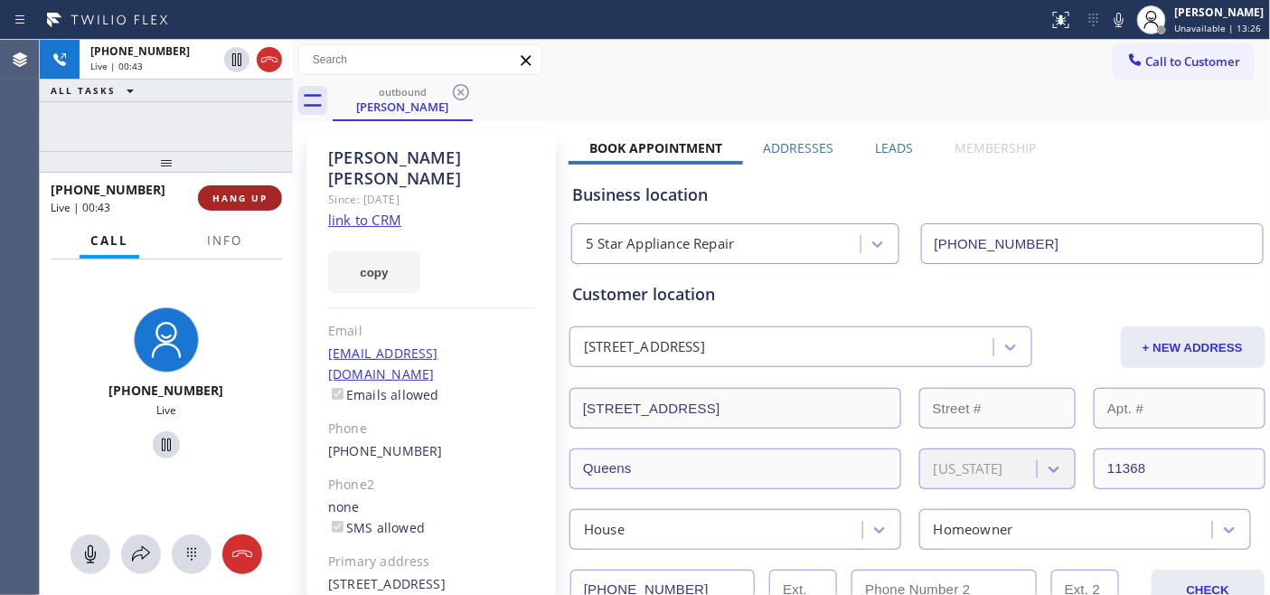
click at [239, 195] on span "HANG UP" at bounding box center [239, 198] width 55 height 13
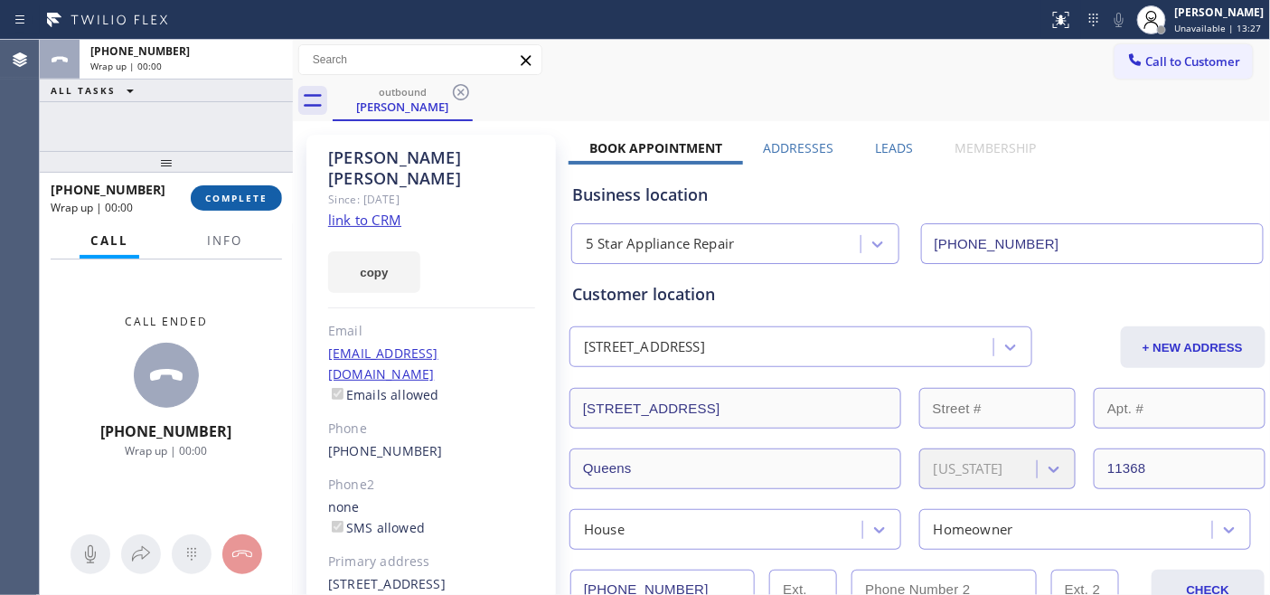
click at [239, 195] on span "COMPLETE" at bounding box center [236, 198] width 62 height 13
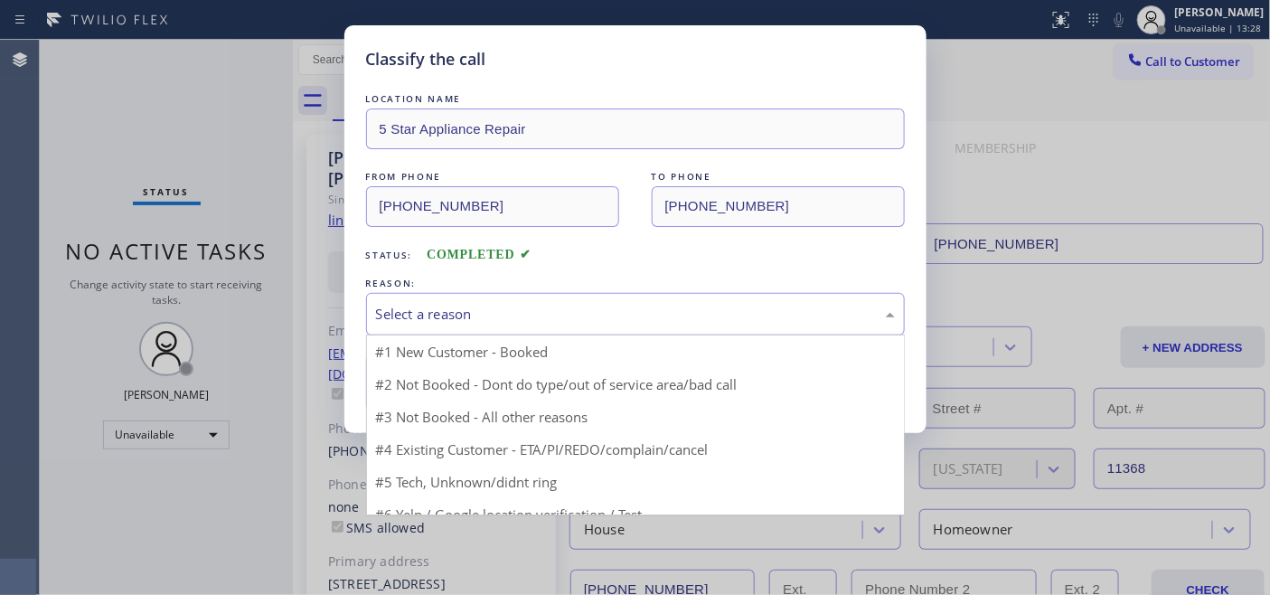
click at [610, 304] on div "Select a reason" at bounding box center [635, 314] width 539 height 42
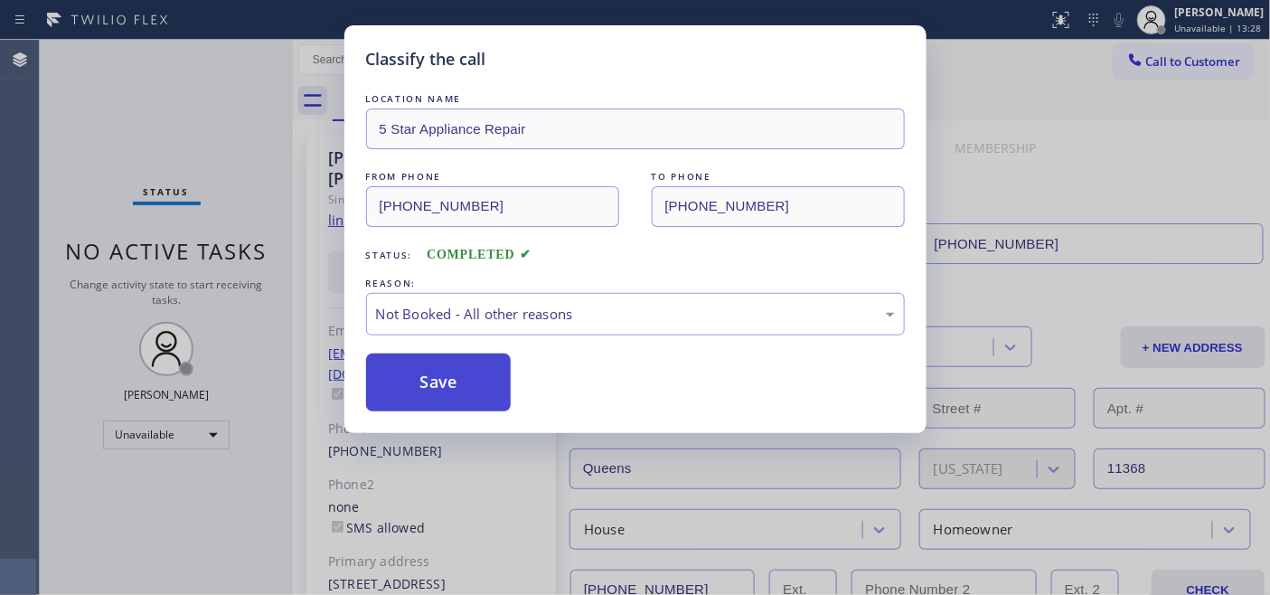
click at [481, 380] on button "Save" at bounding box center [438, 382] width 145 height 58
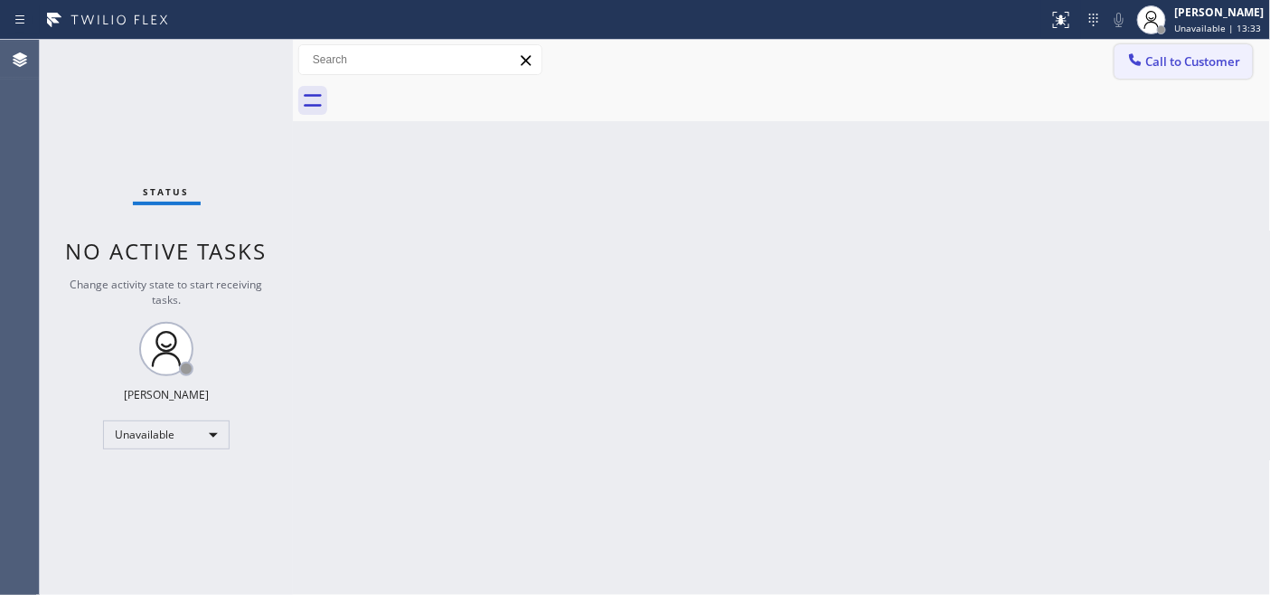
click at [1190, 59] on span "Call to Customer" at bounding box center [1193, 61] width 95 height 16
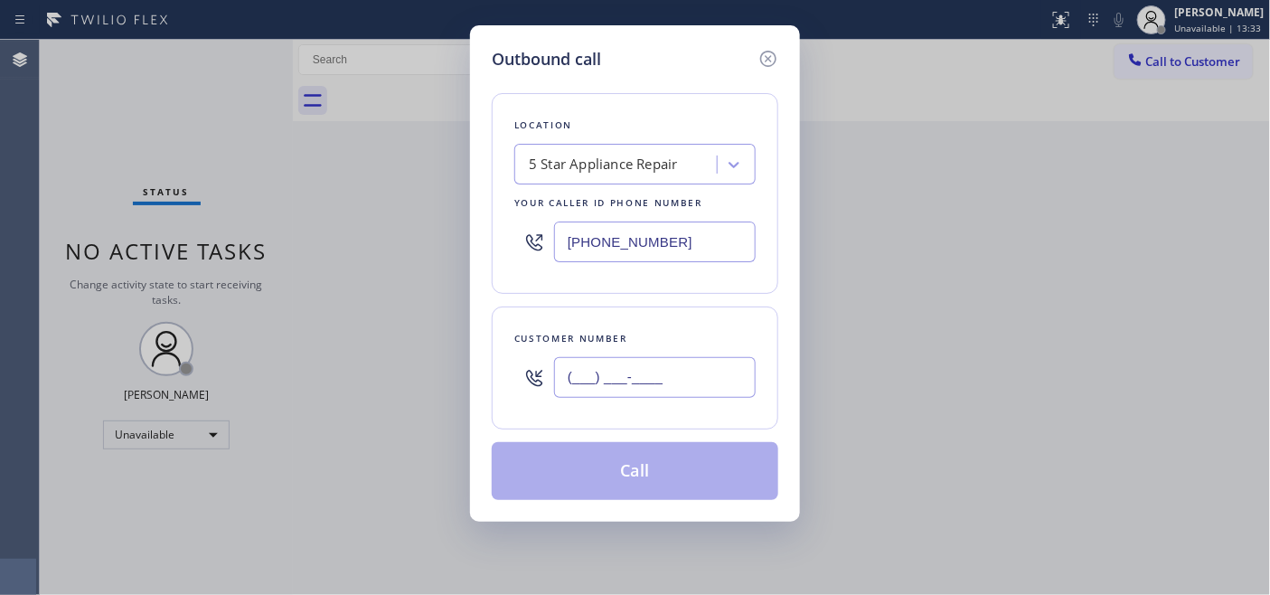
click at [617, 372] on input "(___) ___-____" at bounding box center [655, 377] width 202 height 41
paste input "949) 842-7060"
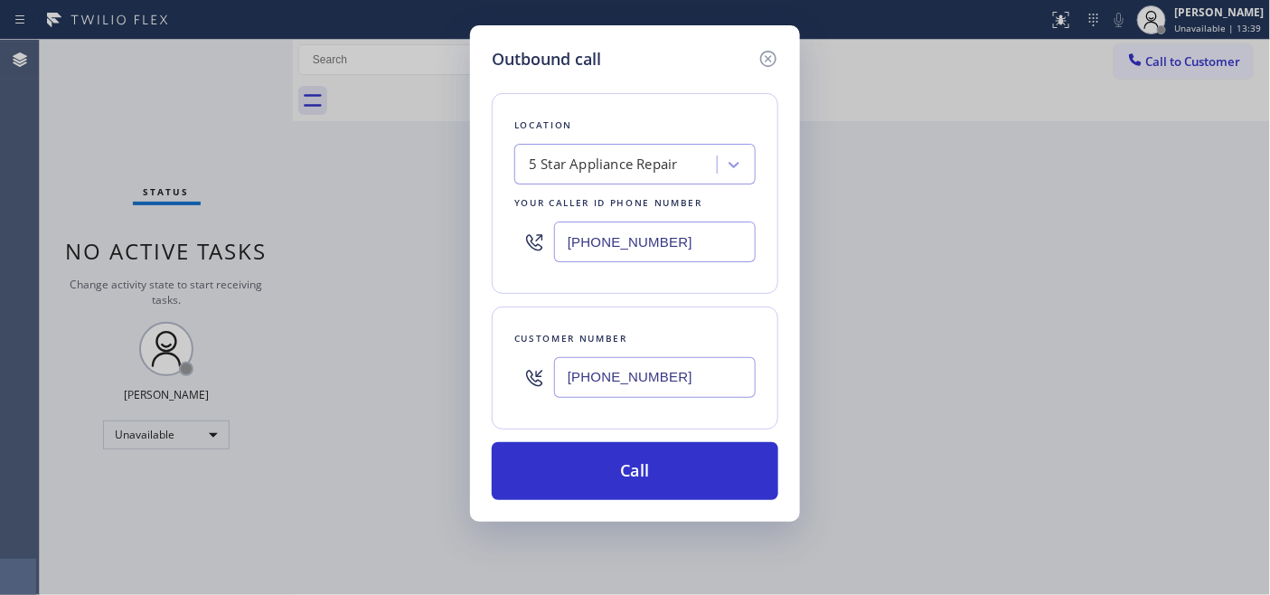
drag, startPoint x: 709, startPoint y: 382, endPoint x: 470, endPoint y: 339, distance: 243.4
click at [429, 344] on div "Outbound call Location 5 Star Appliance Repair Your caller id phone number (855…" at bounding box center [635, 297] width 1270 height 595
paste input "text"
type input "(949) 842-7060"
drag, startPoint x: 643, startPoint y: 227, endPoint x: 517, endPoint y: 267, distance: 132.6
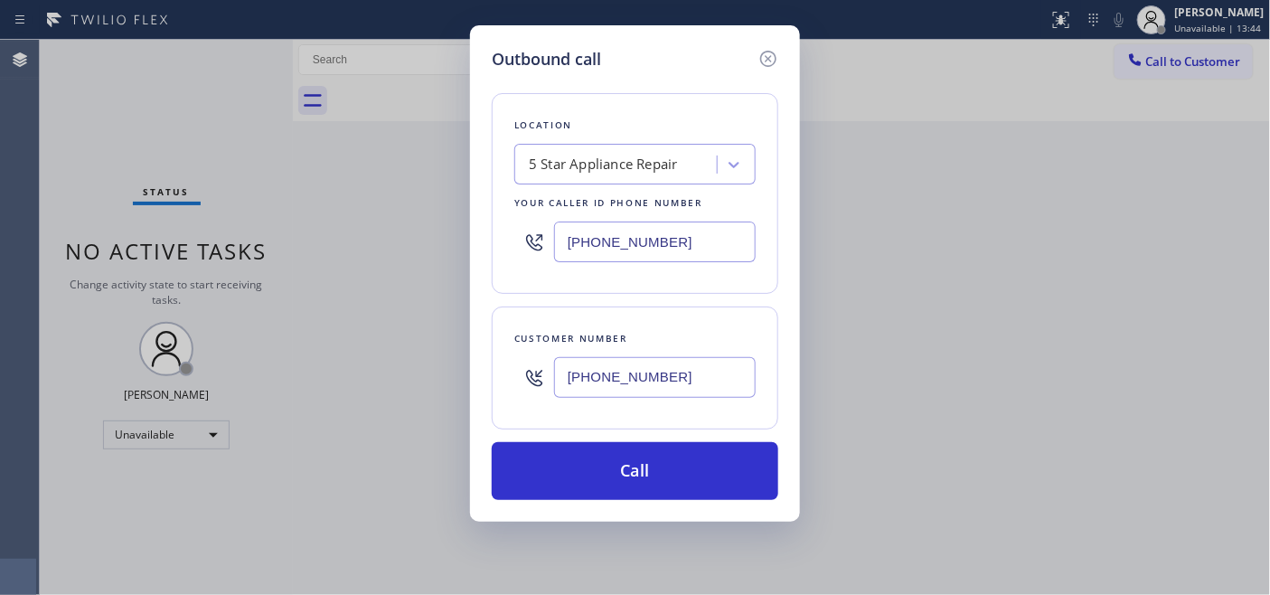
click at [419, 211] on div "Outbound call Location 5 Star Appliance Repair Your caller id phone number (855…" at bounding box center [635, 297] width 1270 height 595
paste input "562) 653-4083"
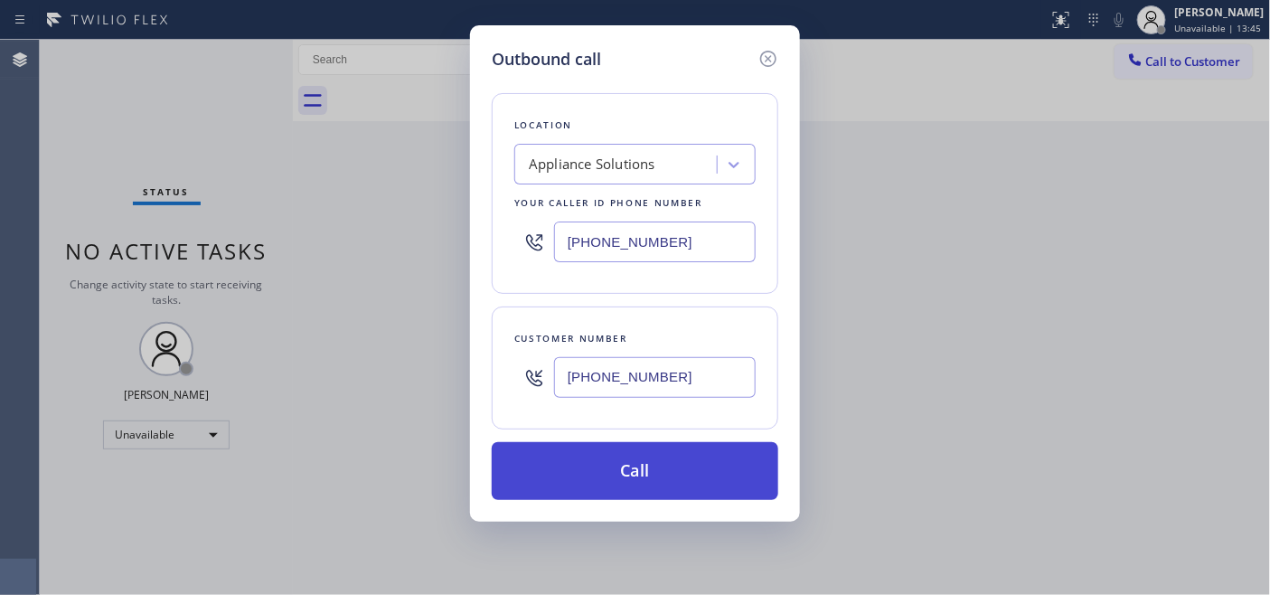
type input "(562) 653-4083"
click at [630, 457] on button "Call" at bounding box center [635, 471] width 286 height 58
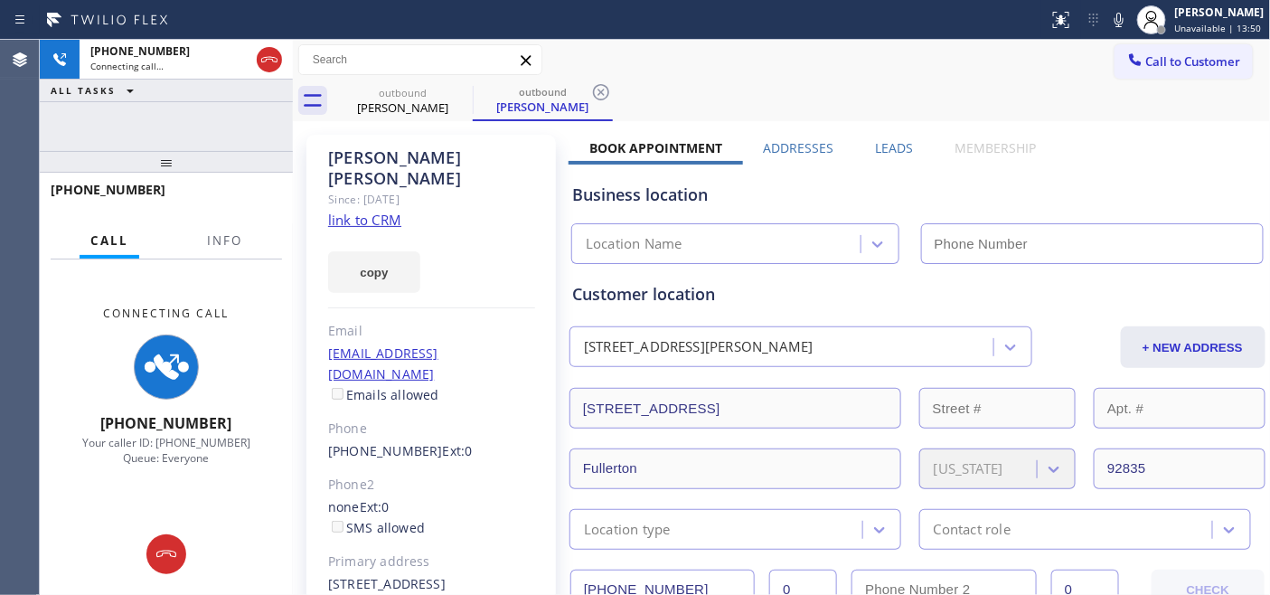
type input "(562) 653-4083"
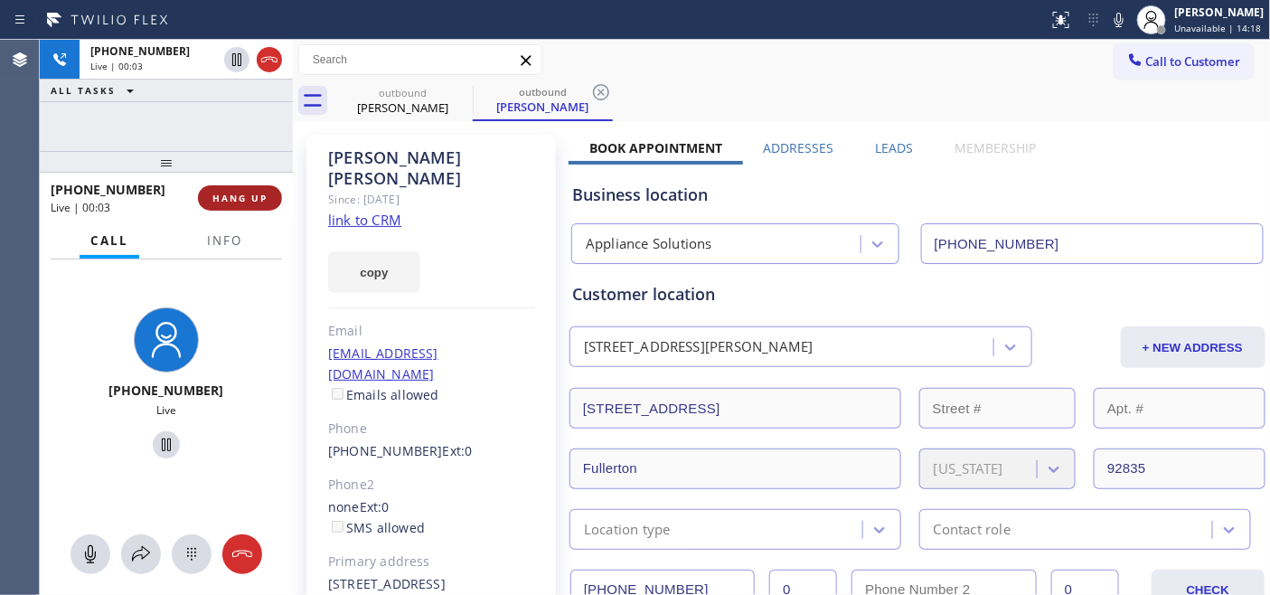
click at [227, 208] on button "HANG UP" at bounding box center [240, 197] width 84 height 25
click at [227, 204] on button "HANG UP" at bounding box center [240, 197] width 84 height 25
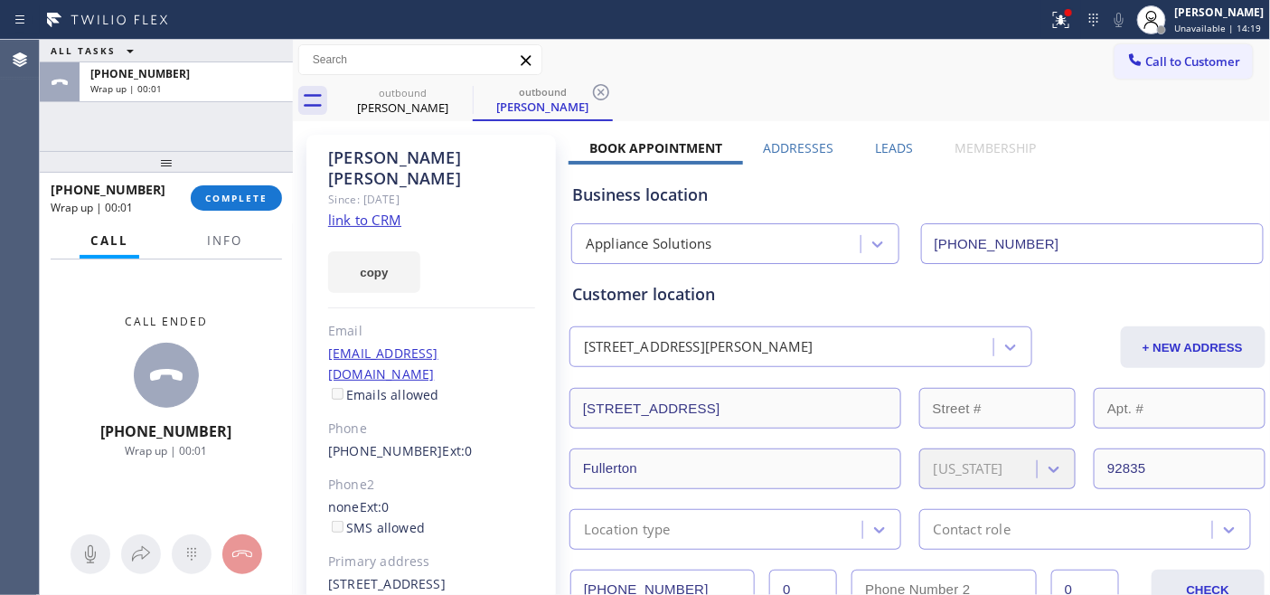
click at [202, 179] on div "+19498427060 Wrap up | 00:01 COMPLETE" at bounding box center [166, 197] width 231 height 47
click at [269, 190] on button "COMPLETE" at bounding box center [236, 197] width 91 height 25
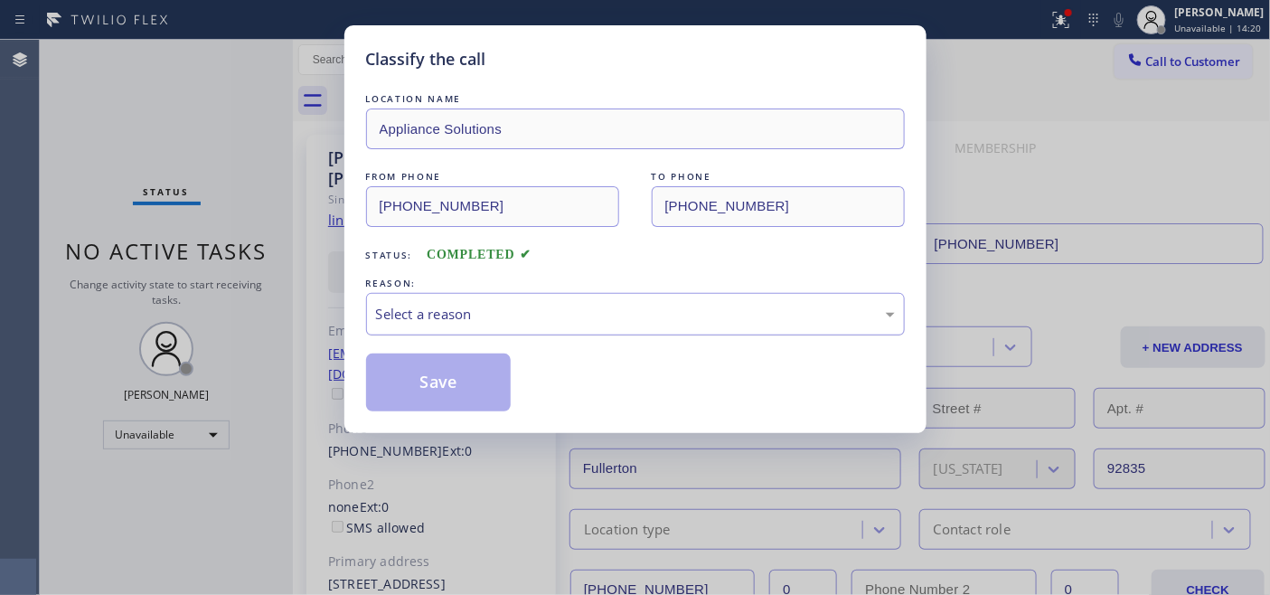
click at [507, 333] on div "Select a reason" at bounding box center [635, 314] width 539 height 42
click at [499, 316] on div "Select a reason" at bounding box center [635, 314] width 519 height 21
click at [474, 325] on div "Select a reason" at bounding box center [635, 314] width 539 height 42
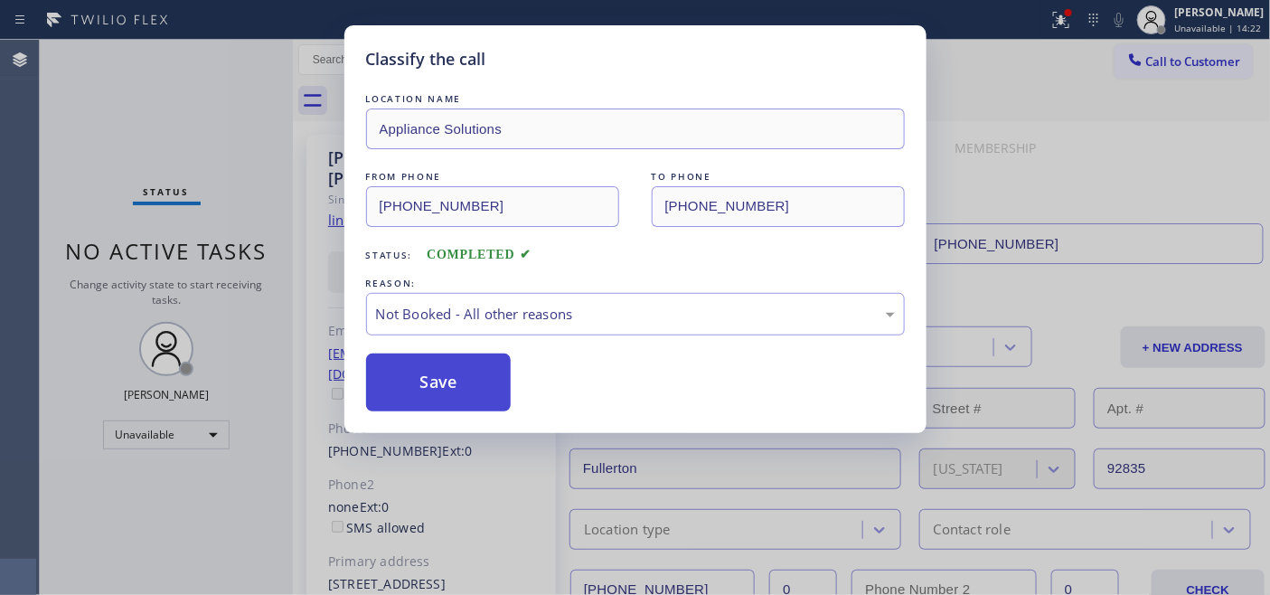
click at [445, 365] on button "Save" at bounding box center [438, 382] width 145 height 58
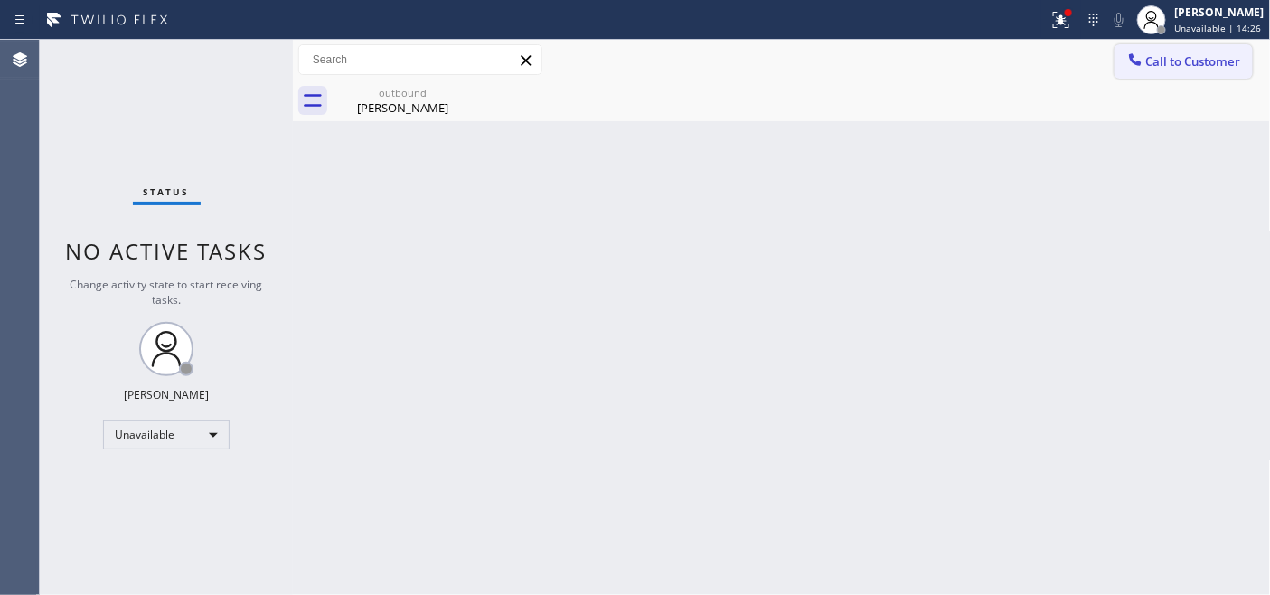
click at [1196, 45] on button "Call to Customer" at bounding box center [1183, 61] width 138 height 34
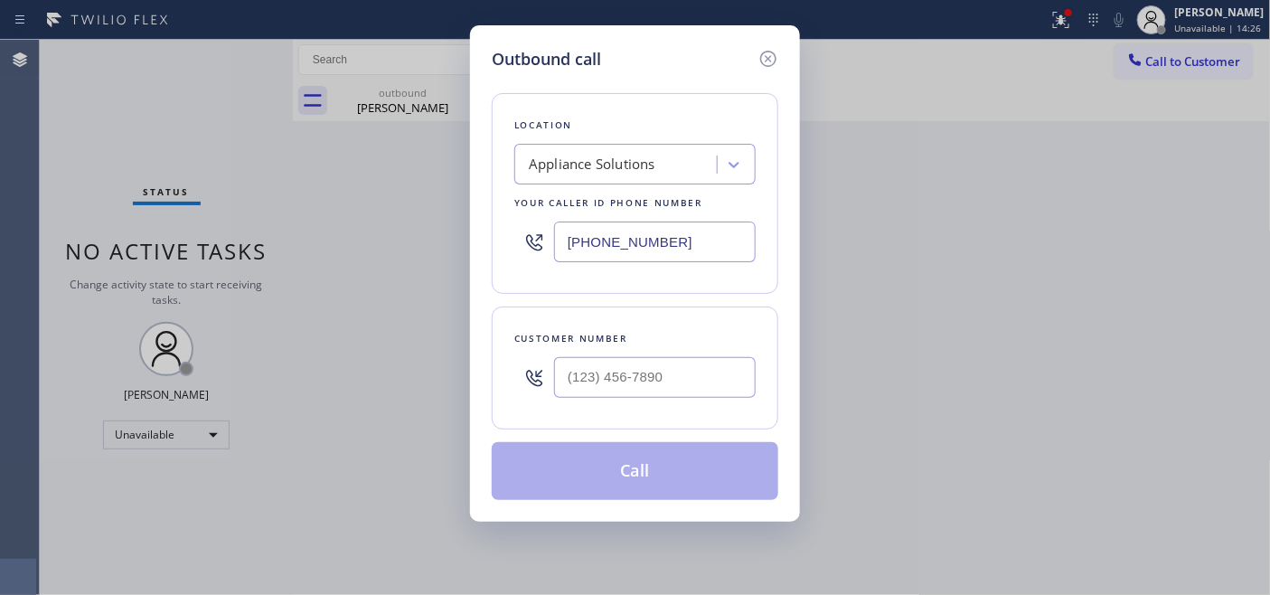
drag, startPoint x: 566, startPoint y: 417, endPoint x: 629, endPoint y: 352, distance: 90.1
click at [567, 416] on div "Customer number" at bounding box center [635, 367] width 286 height 123
click at [629, 352] on div at bounding box center [655, 377] width 202 height 59
click at [645, 360] on input "(___) ___-____" at bounding box center [655, 377] width 202 height 41
paste input "619) 794-4650"
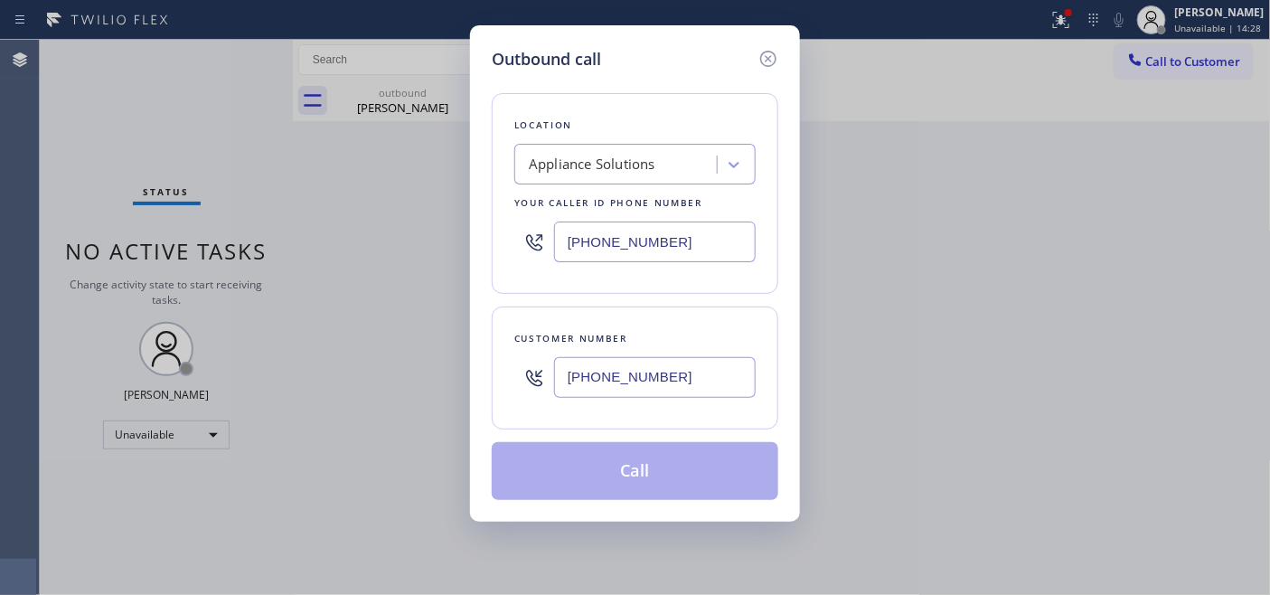
type input "(619) 794-4650"
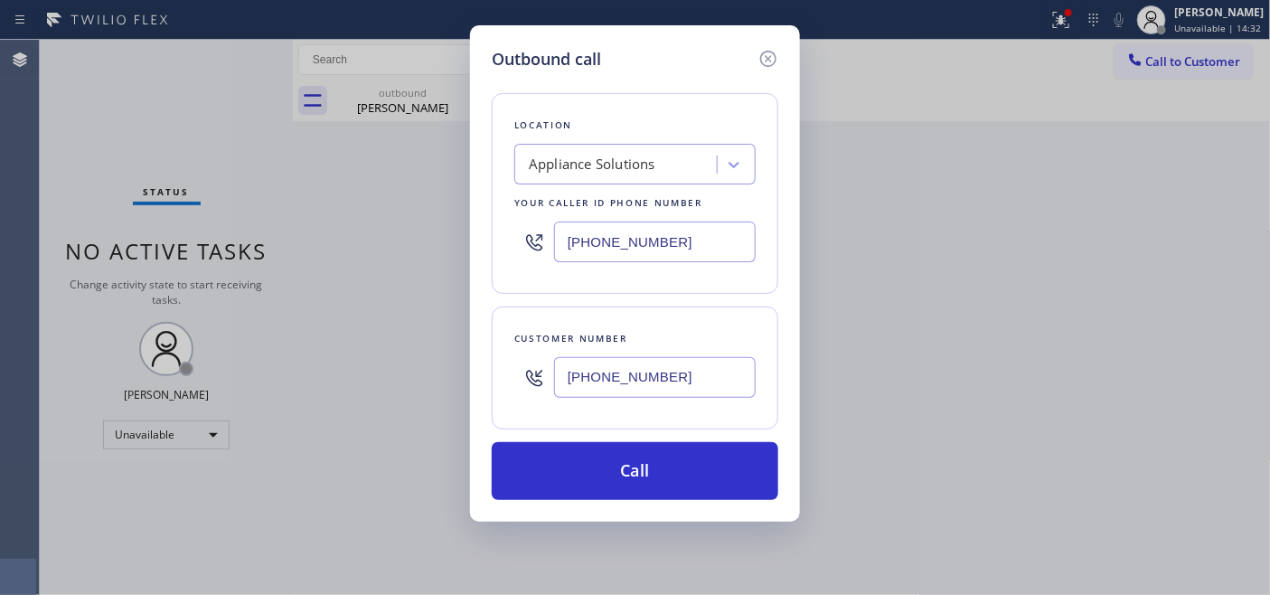
drag, startPoint x: 684, startPoint y: 214, endPoint x: 416, endPoint y: 206, distance: 268.5
click at [497, 215] on div "Location Appliance Solutions Your caller id phone number (562) 653-4083" at bounding box center [635, 193] width 286 height 201
drag, startPoint x: 592, startPoint y: 237, endPoint x: 467, endPoint y: 227, distance: 125.1
click at [507, 230] on div "Location Appliance Solutions Your caller id phone number (562) 653-4083" at bounding box center [635, 193] width 286 height 201
paste input "361) 203-3251"
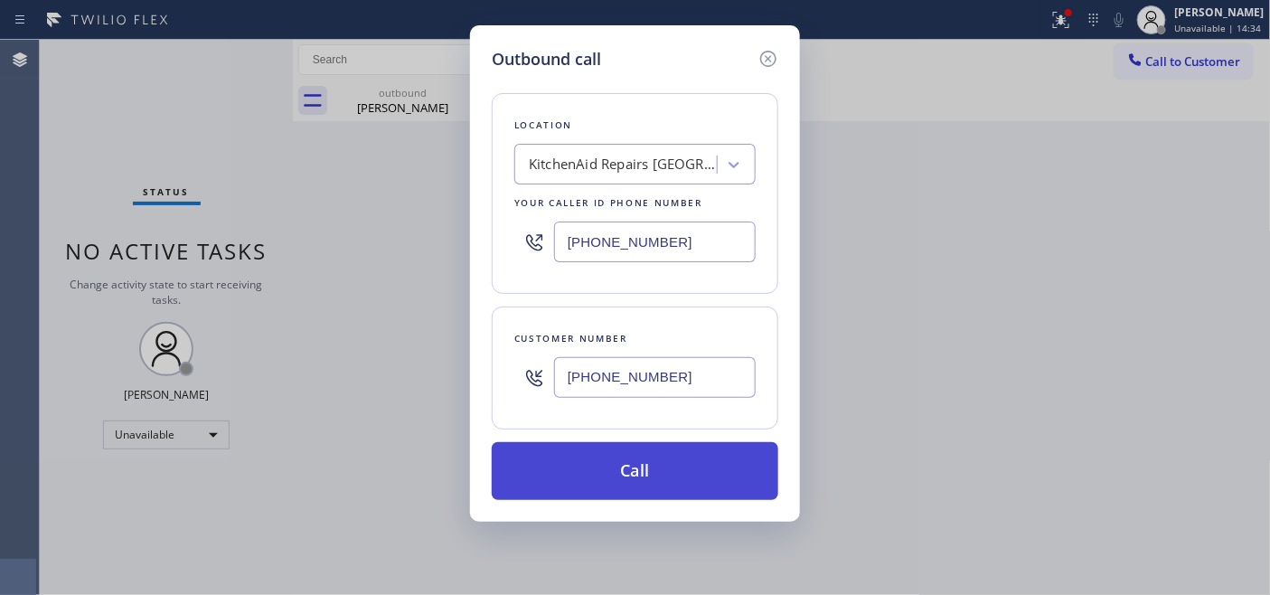
type input "(361) 203-3251"
click at [728, 462] on button "Call" at bounding box center [635, 471] width 286 height 58
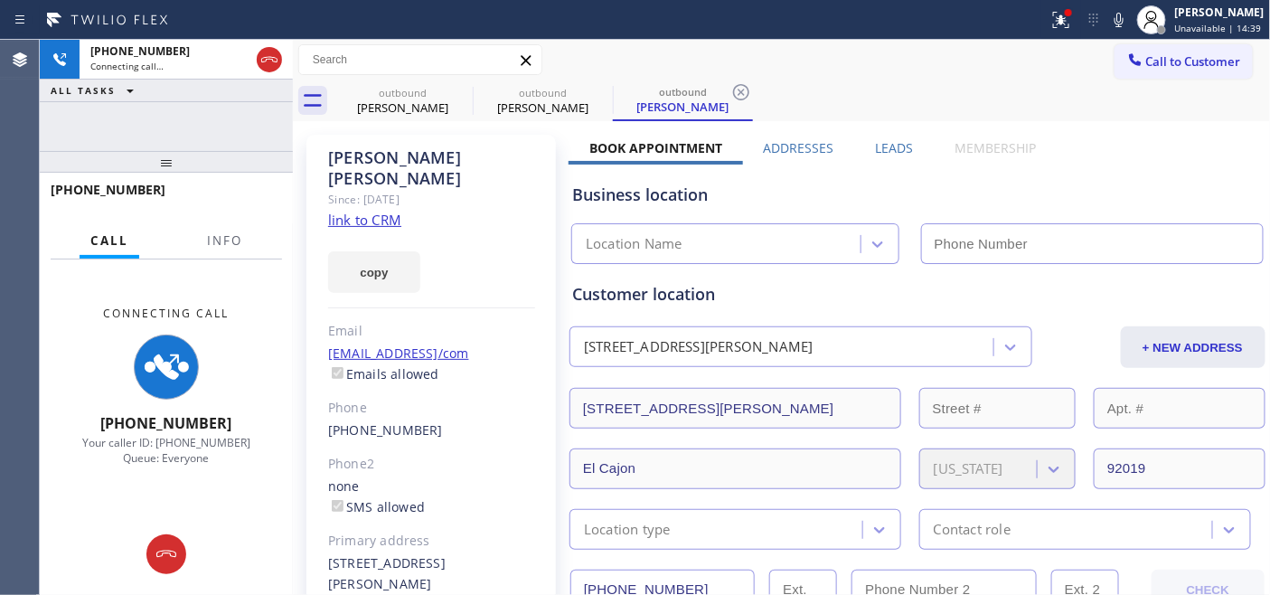
type input "(361) 203-3251"
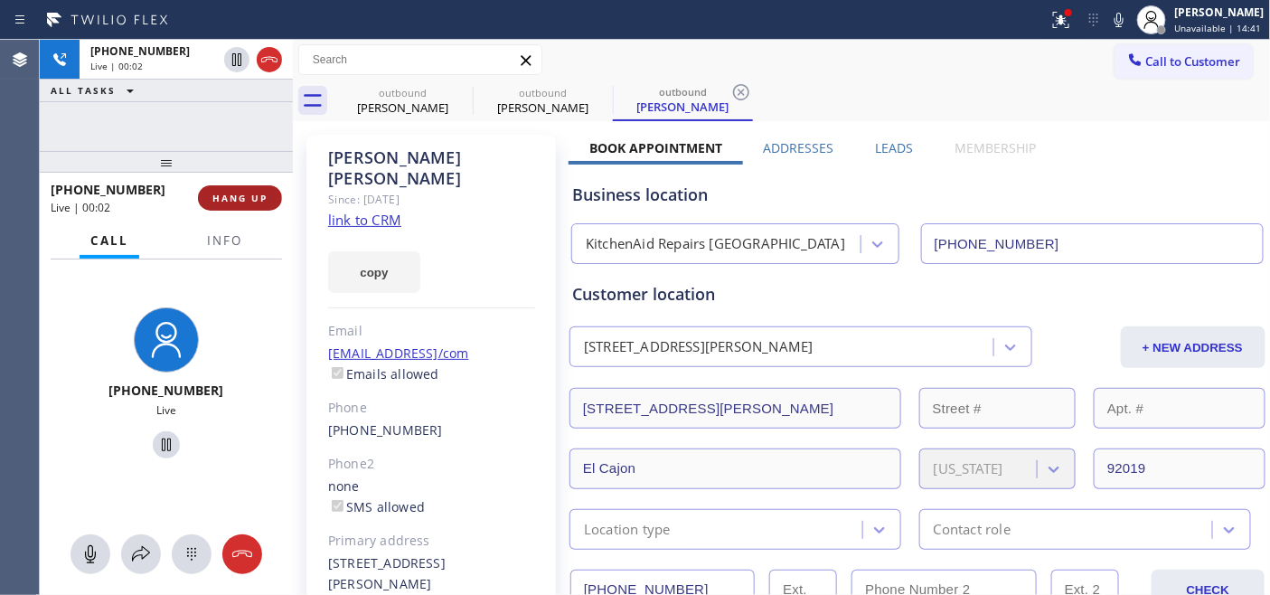
click at [239, 194] on span "HANG UP" at bounding box center [239, 198] width 55 height 13
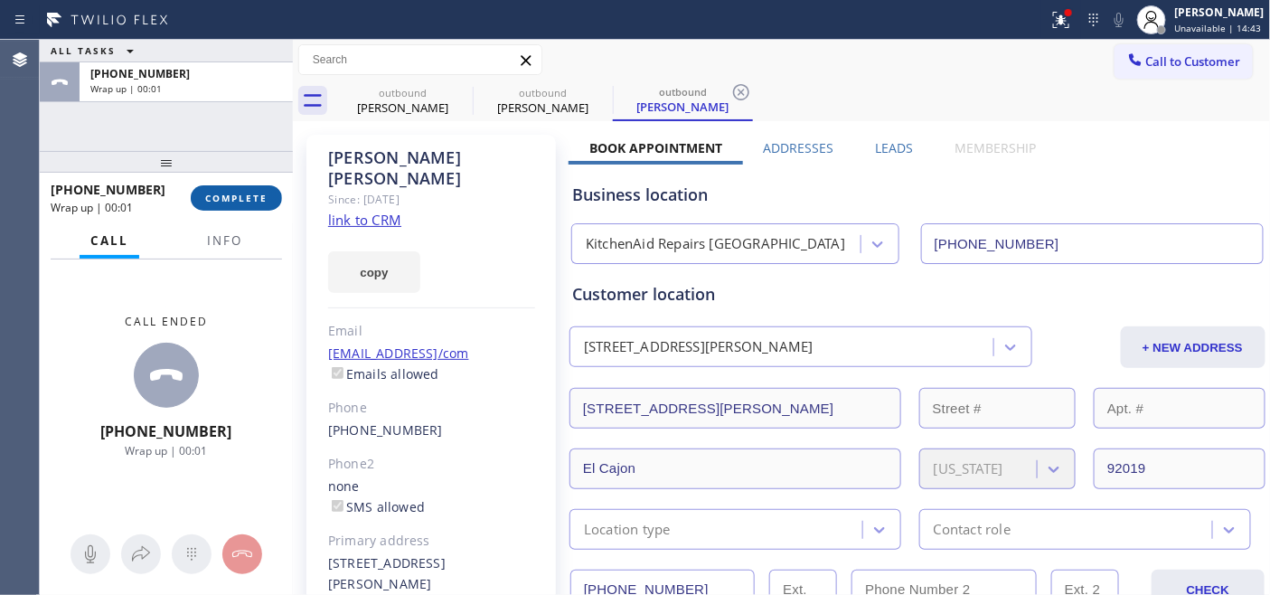
click at [239, 194] on span "COMPLETE" at bounding box center [236, 198] width 62 height 13
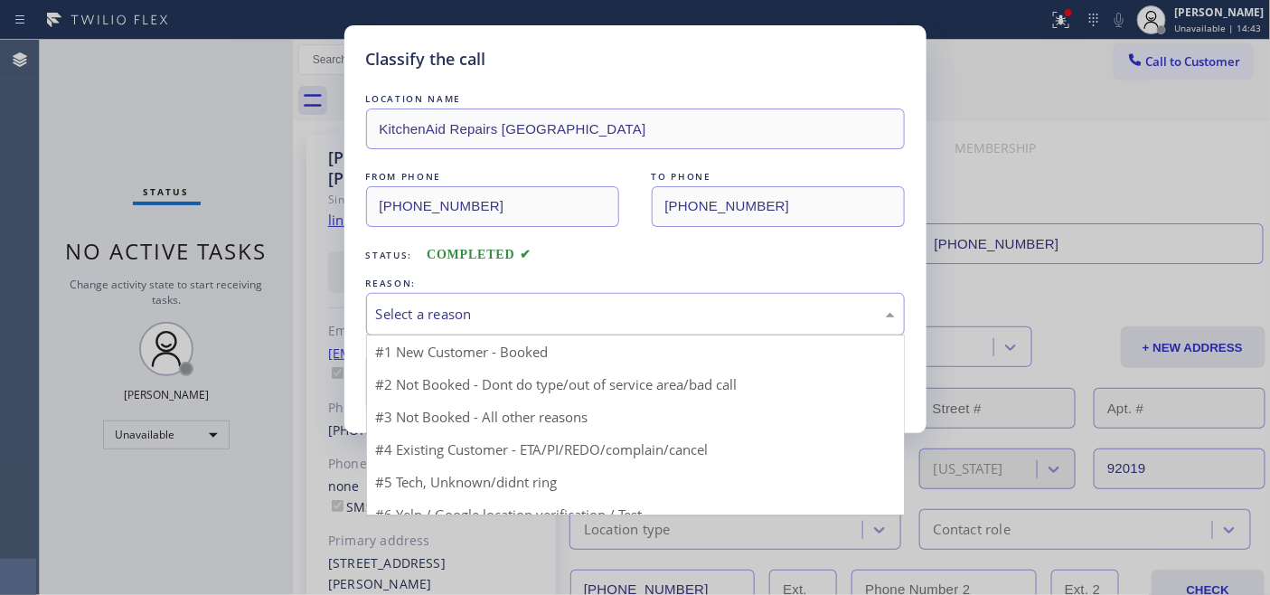
click at [565, 325] on div "Select a reason" at bounding box center [635, 314] width 539 height 42
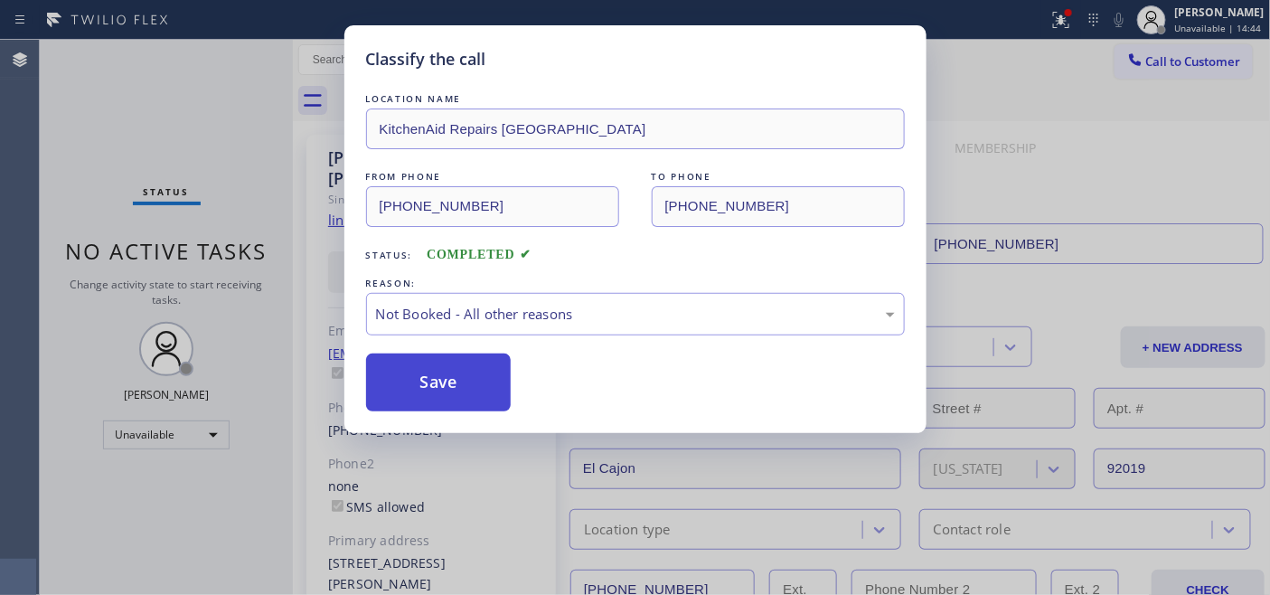
click at [493, 375] on button "Save" at bounding box center [438, 382] width 145 height 58
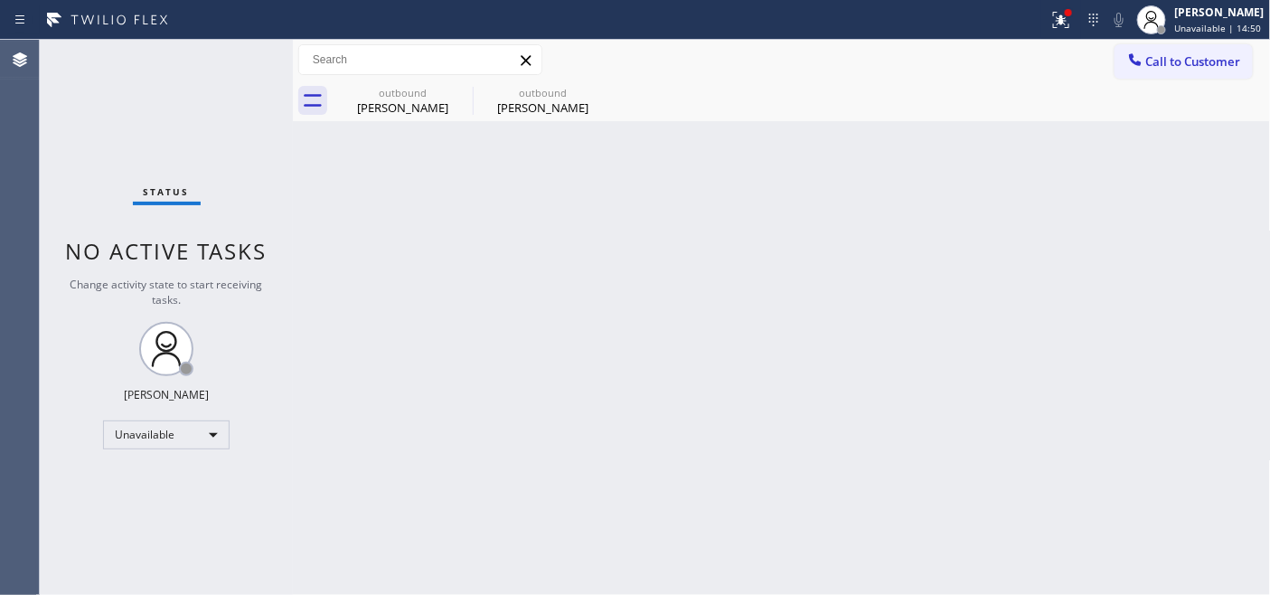
click at [1196, 42] on div "Call to Customer Outbound call Location KitchenAid Repairs San Diego Your calle…" at bounding box center [782, 60] width 978 height 41
click at [1194, 68] on span "Call to Customer" at bounding box center [1193, 61] width 95 height 16
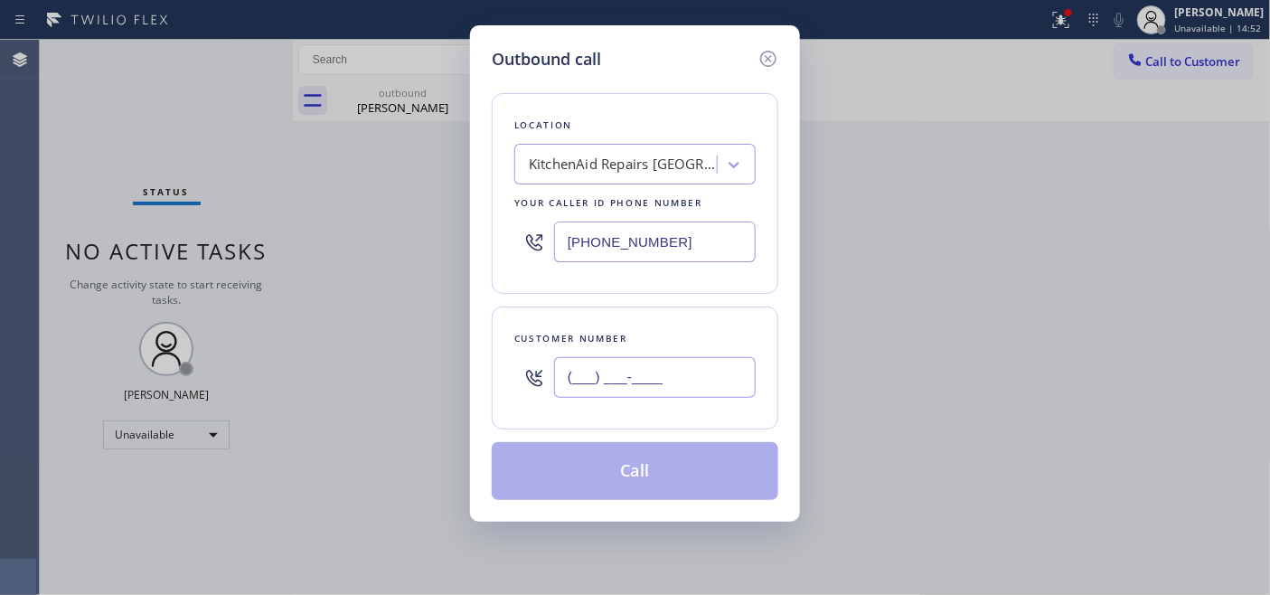
drag, startPoint x: 705, startPoint y: 374, endPoint x: 682, endPoint y: 251, distance: 125.0
click at [432, 380] on div "Outbound call Location KitchenAid Repairs San Diego Your caller id phone number…" at bounding box center [635, 297] width 1270 height 595
paste input "218) 850-0735"
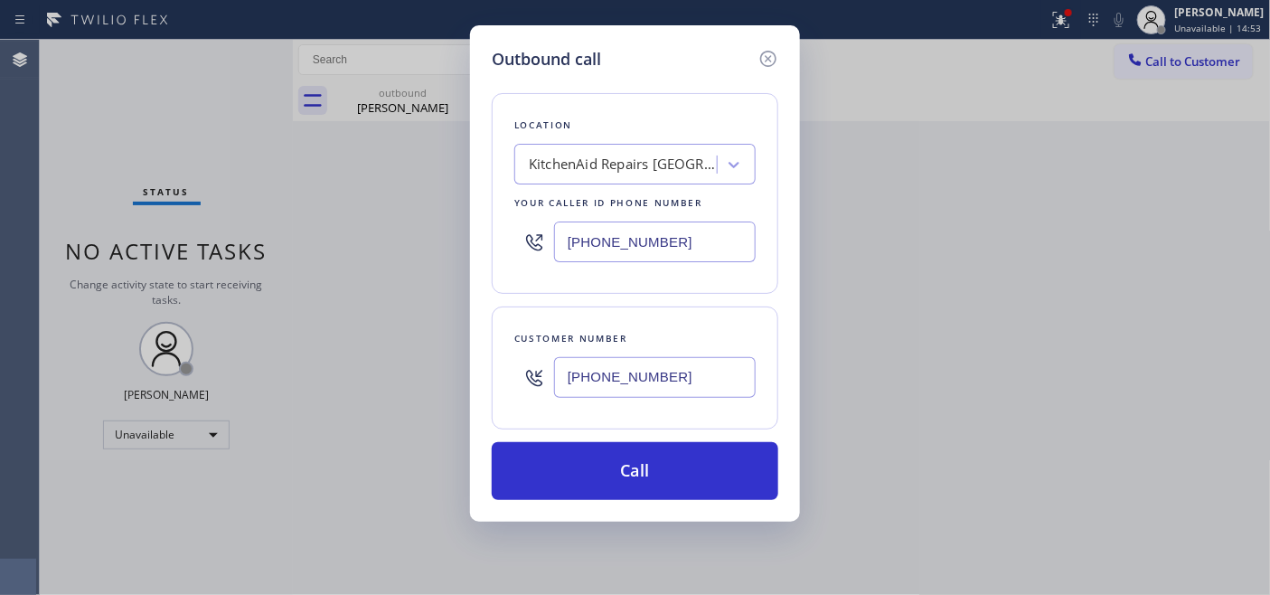
type input "(218) 850-0735"
drag, startPoint x: 697, startPoint y: 249, endPoint x: 392, endPoint y: 232, distance: 305.0
click at [403, 232] on div "Outbound call Location KitchenAid Repairs San Diego Your caller id phone number…" at bounding box center [635, 297] width 1270 height 595
paste input "877) 215-4065"
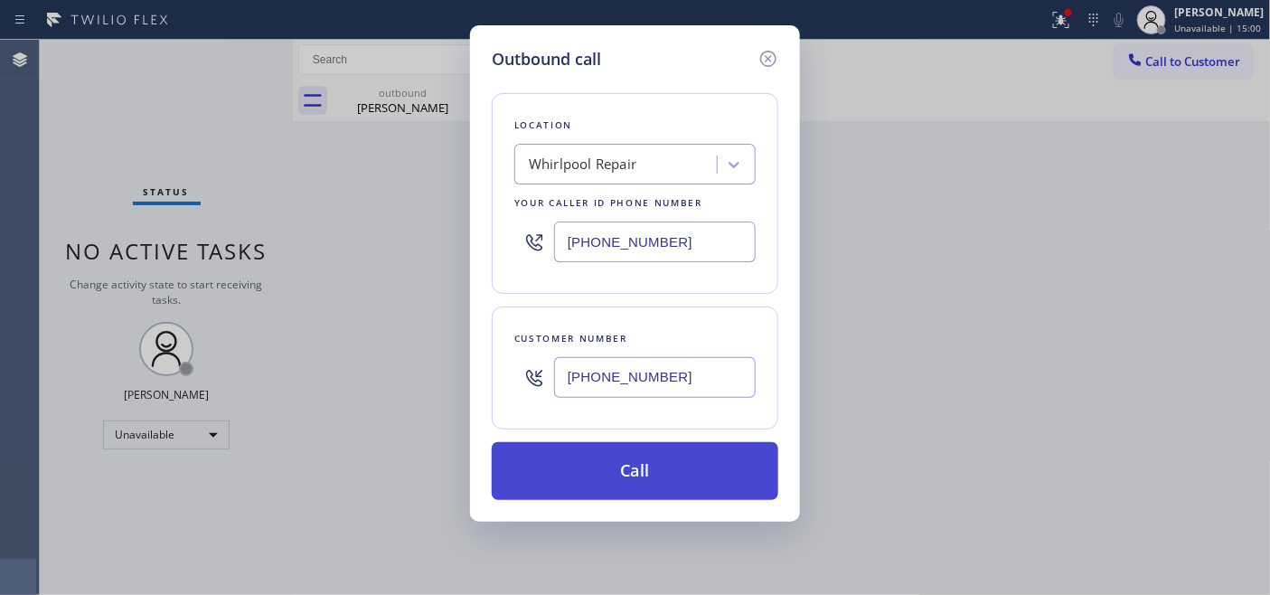
type input "(877) 215-4065"
click at [667, 473] on button "Call" at bounding box center [635, 471] width 286 height 58
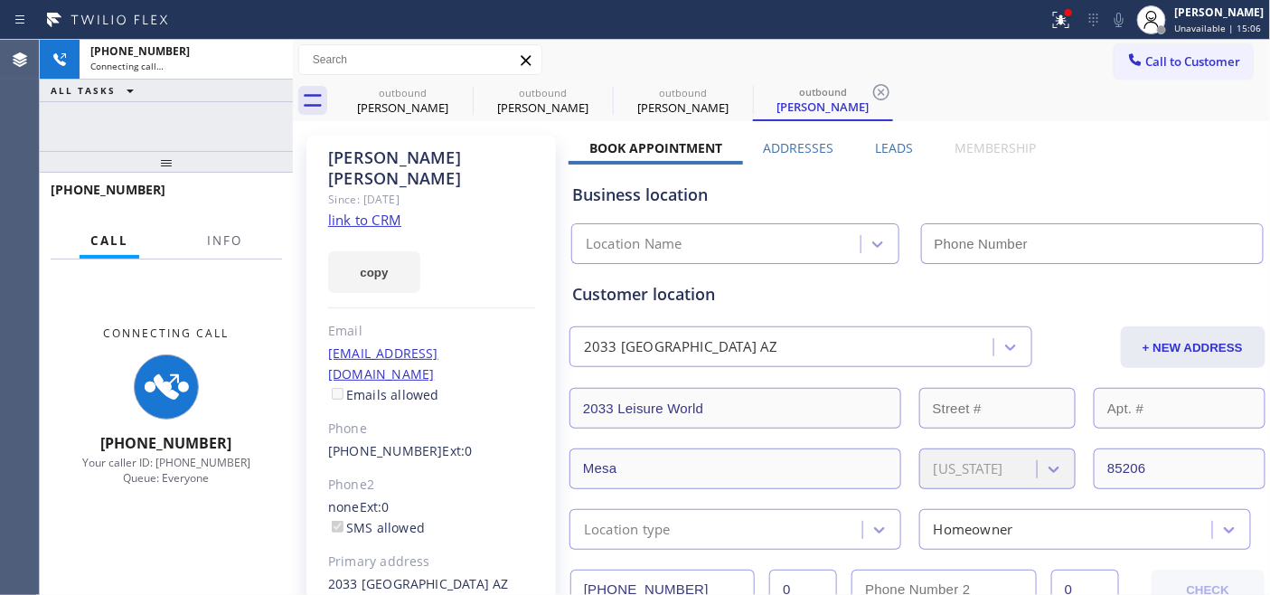
type input "(877) 215-4065"
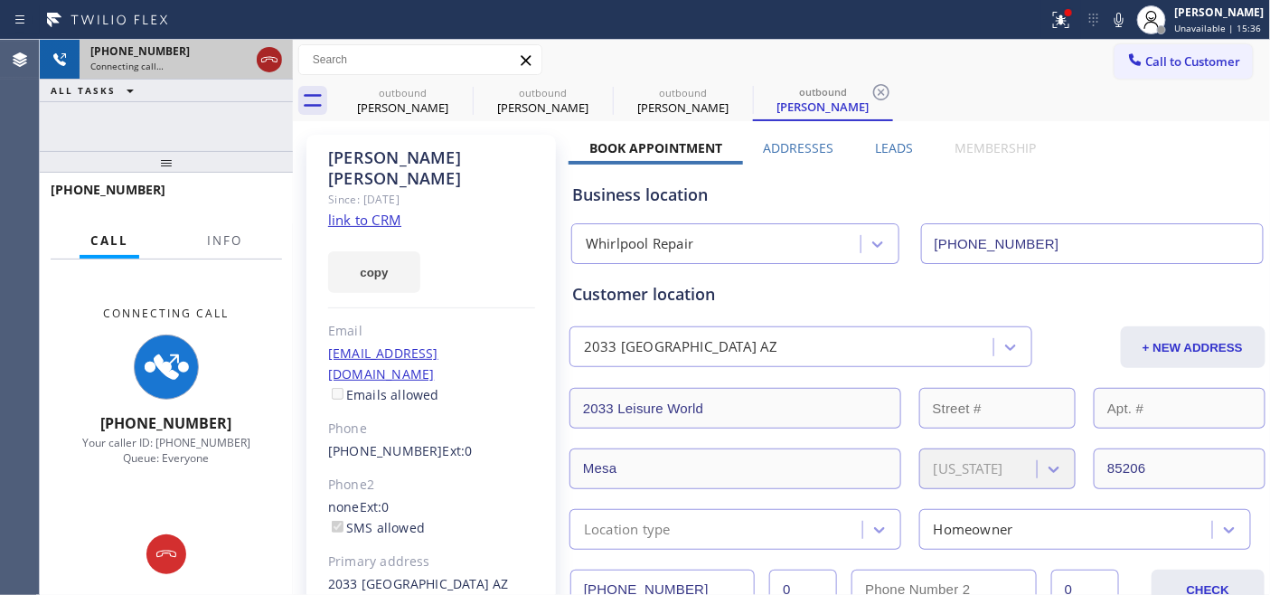
click at [274, 55] on icon at bounding box center [269, 60] width 22 height 22
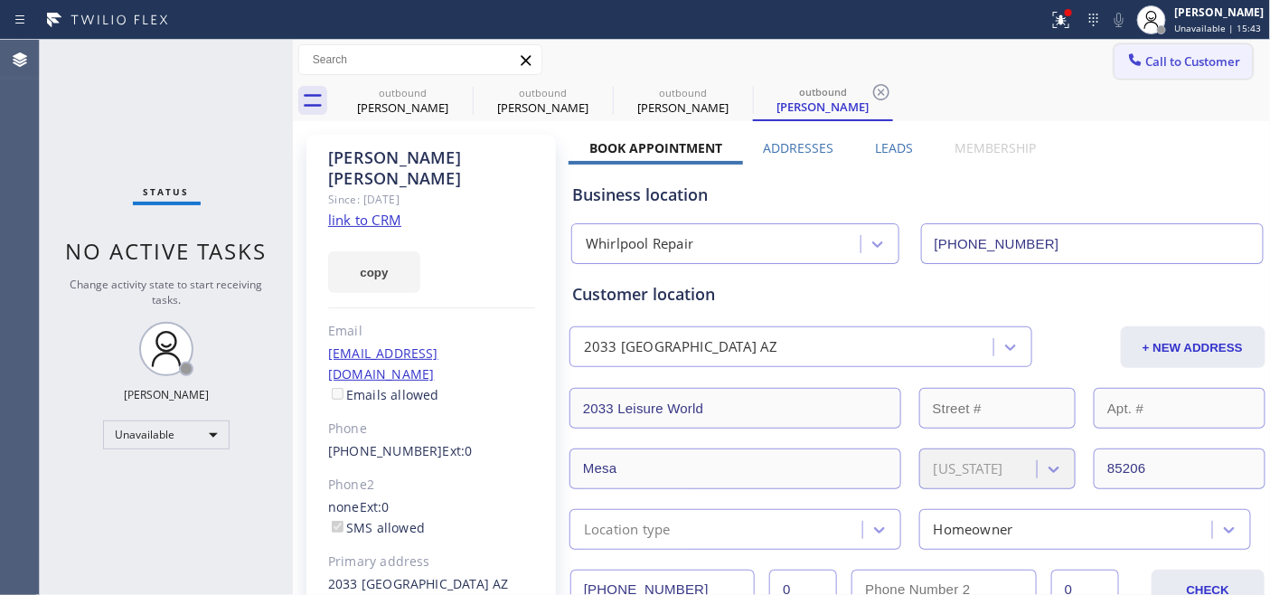
click at [1154, 49] on button "Call to Customer" at bounding box center [1183, 61] width 138 height 34
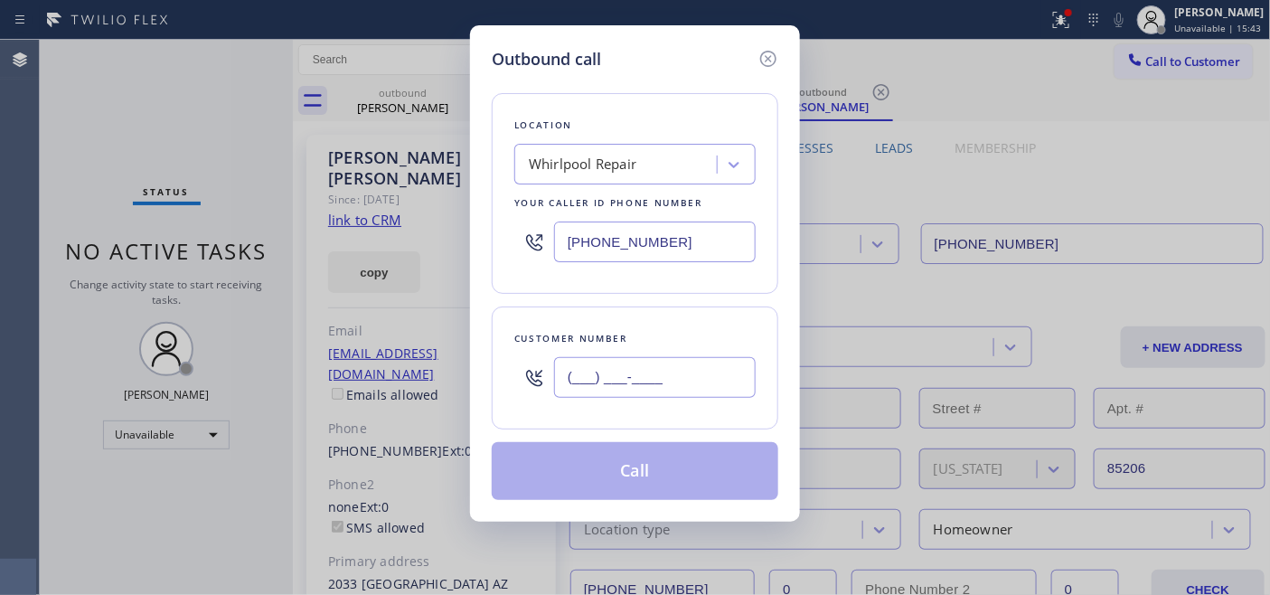
click at [585, 365] on input "(___) ___-____" at bounding box center [655, 377] width 202 height 41
paste input "949) 433-7639"
type input "(949) 433-7639"
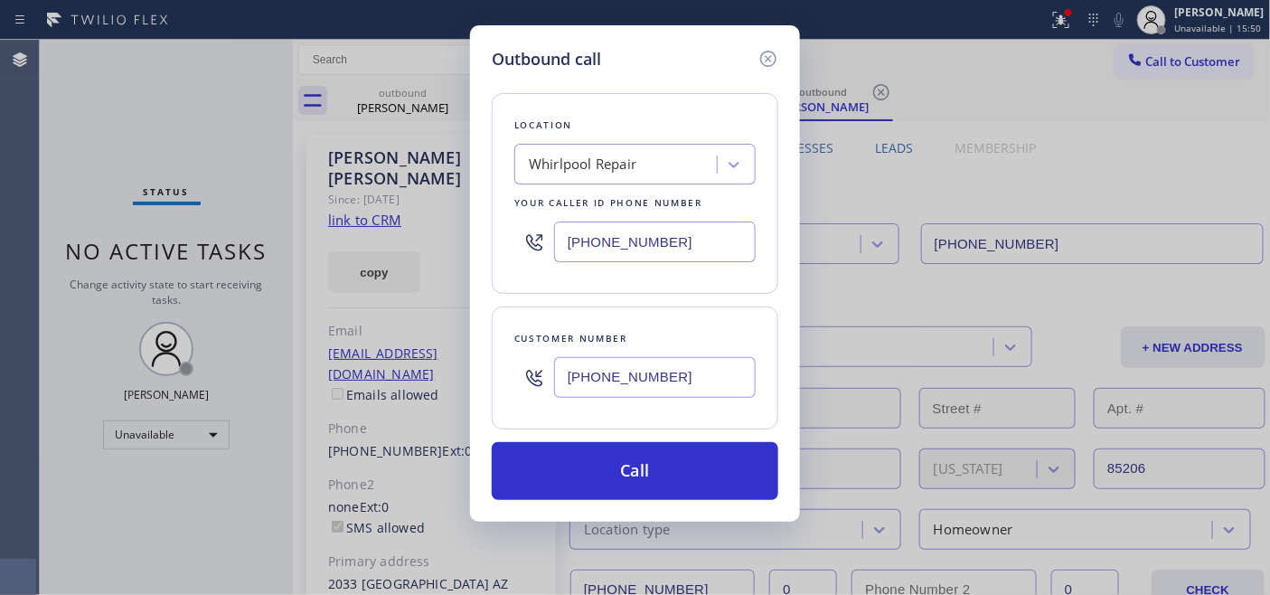
drag, startPoint x: 720, startPoint y: 240, endPoint x: 485, endPoint y: 230, distance: 235.2
click at [485, 230] on div "Outbound call Location Whirlpool Repair Your caller id phone number (877) 215-4…" at bounding box center [635, 273] width 330 height 496
click at [666, 251] on input "(___) ___-____" at bounding box center [655, 241] width 202 height 41
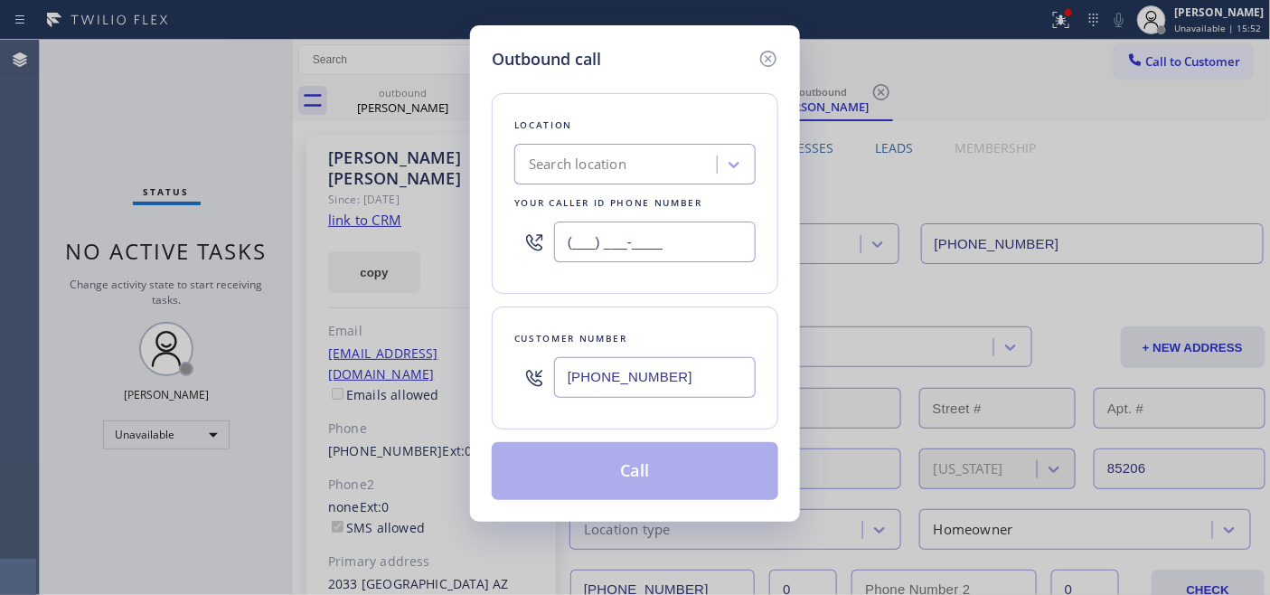
drag, startPoint x: 670, startPoint y: 246, endPoint x: 553, endPoint y: 250, distance: 116.7
click at [534, 245] on div "(___) ___-____" at bounding box center [634, 241] width 241 height 59
paste input "949) 468-5235"
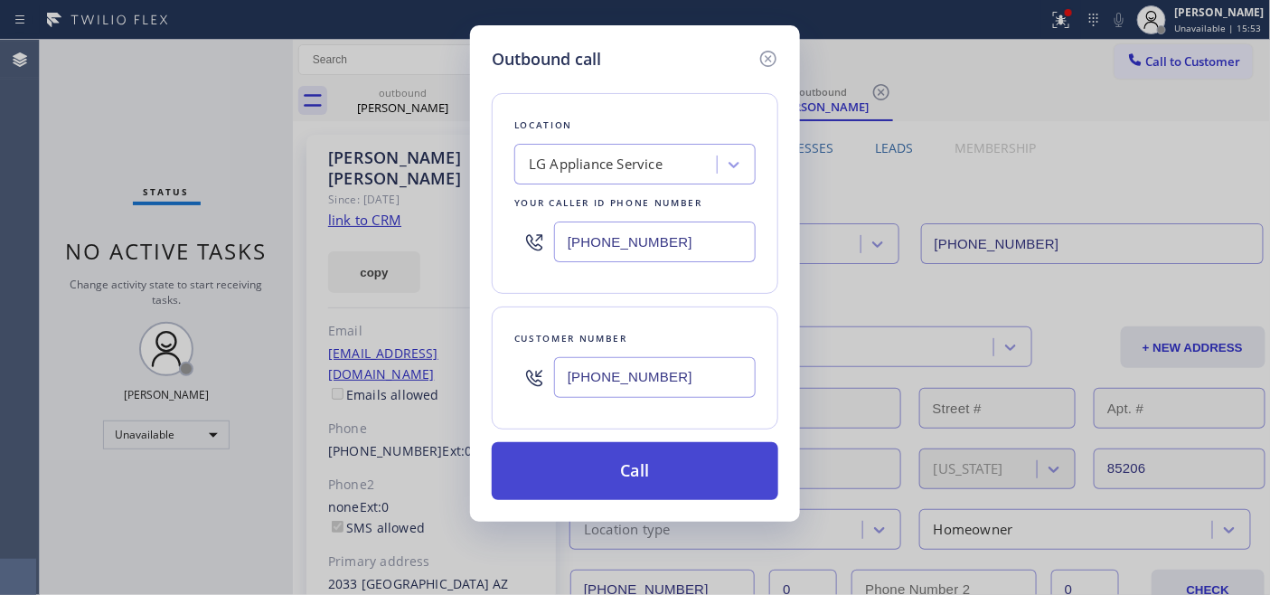
type input "(949) 468-5235"
click at [708, 470] on button "Call" at bounding box center [635, 471] width 286 height 58
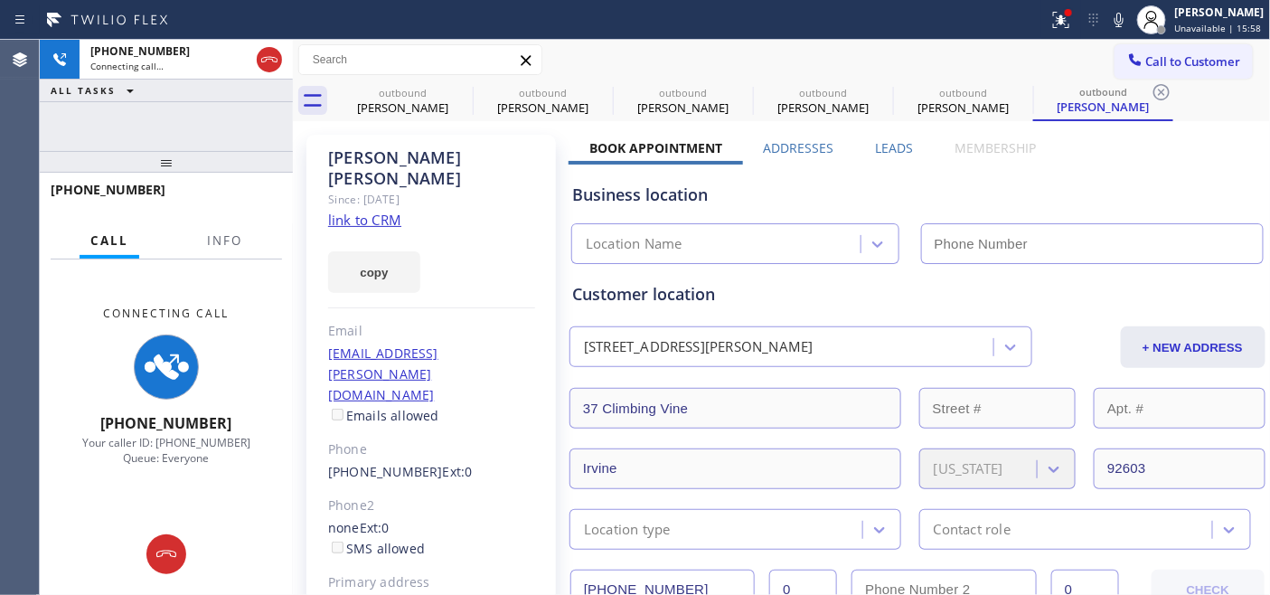
type input "(949) 468-5235"
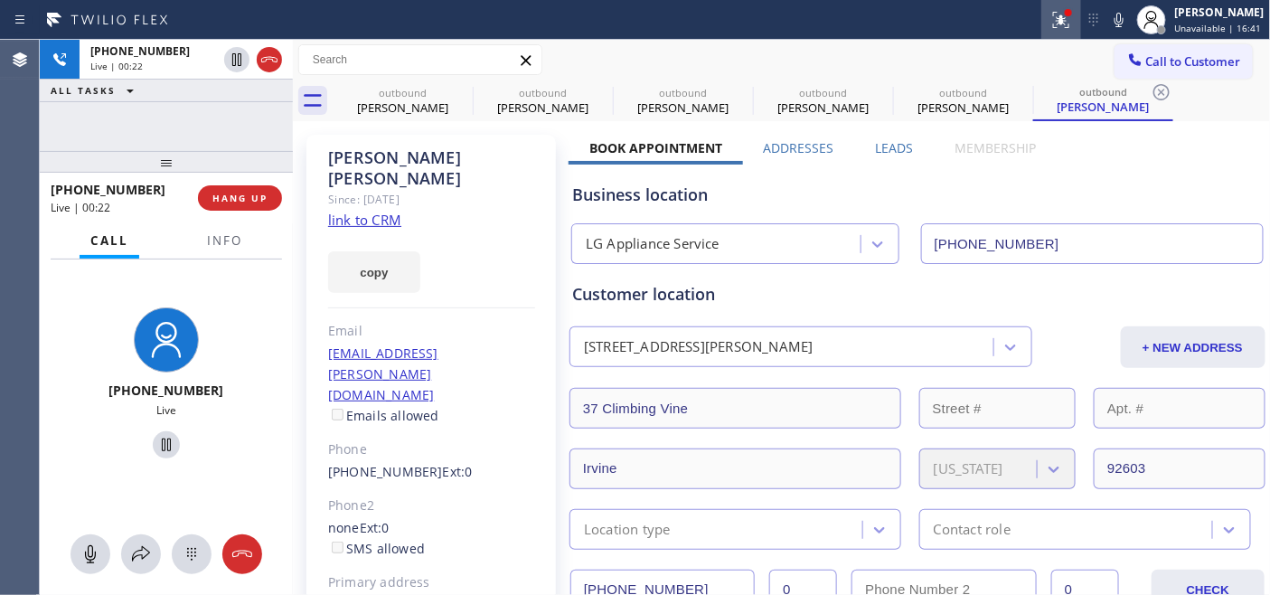
click at [1044, 23] on div at bounding box center [1061, 20] width 40 height 22
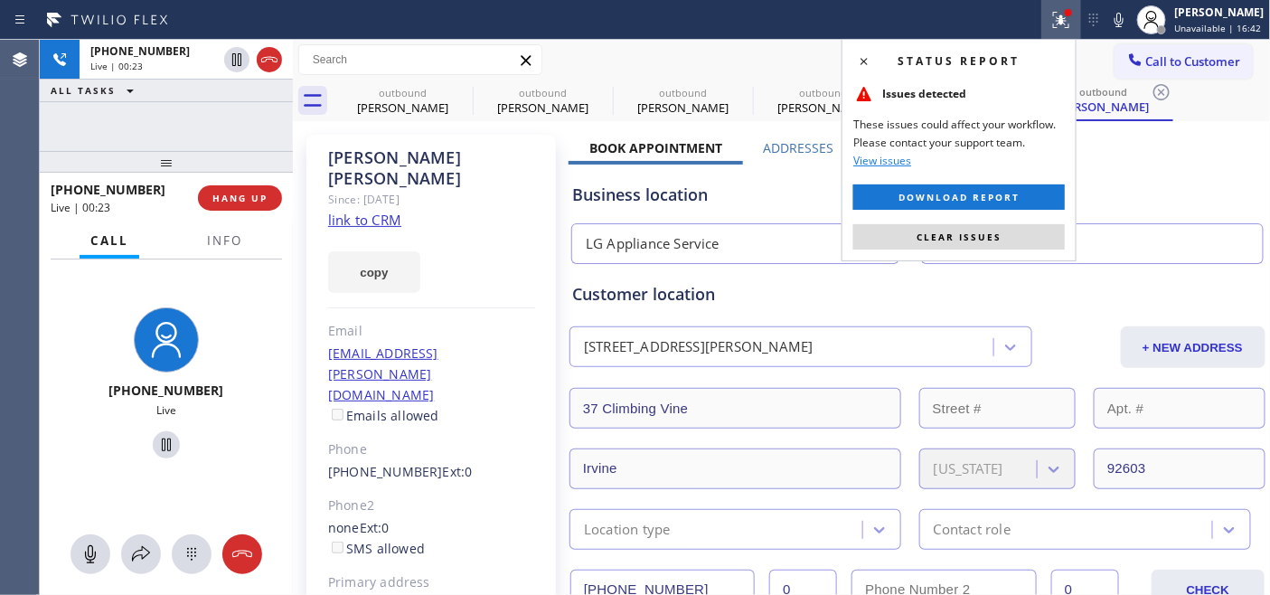
click at [965, 242] on span "Clear issues" at bounding box center [958, 236] width 85 height 13
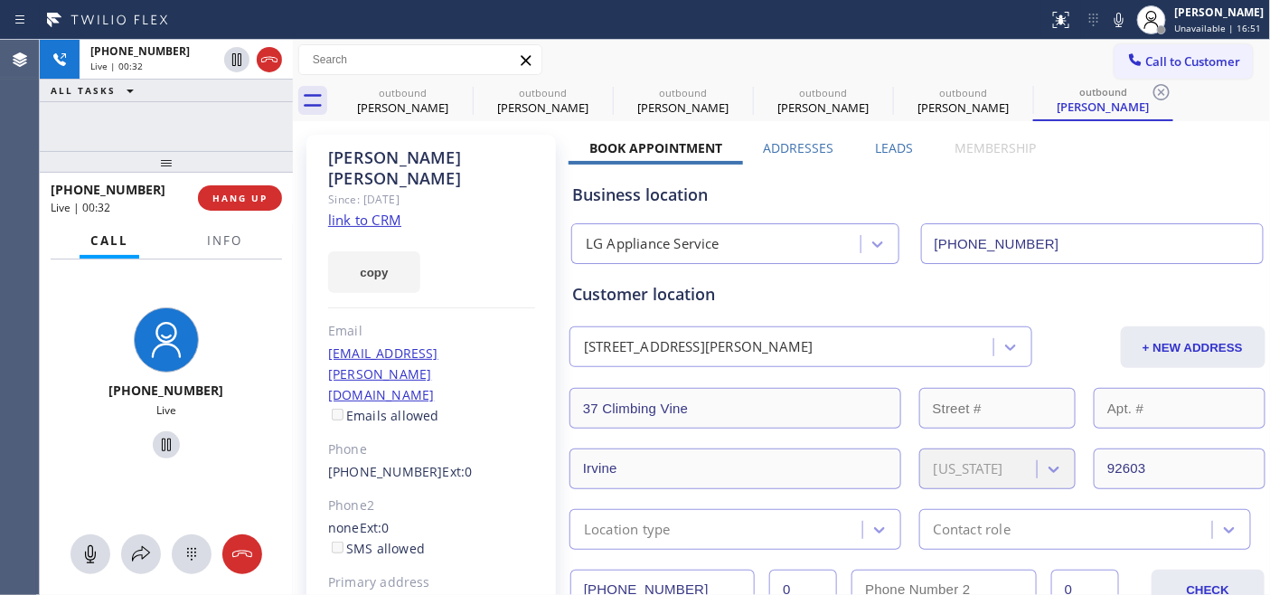
drag, startPoint x: 221, startPoint y: 166, endPoint x: 217, endPoint y: 100, distance: 66.1
click at [217, 100] on div "+19494337639 Live | 00:32 ALL TASKS ALL TASKS ACTIVE TASKS TASKS IN WRAP UP +19…" at bounding box center [166, 317] width 253 height 555
drag, startPoint x: 232, startPoint y: 151, endPoint x: 233, endPoint y: 122, distance: 28.9
click at [233, 122] on div "+19494337639 Live | 00:34 ALL TASKS ALL TASKS ACTIVE TASKS TASKS IN WRAP UP +19…" at bounding box center [166, 317] width 253 height 555
click at [244, 201] on span "HANG UP" at bounding box center [239, 198] width 55 height 13
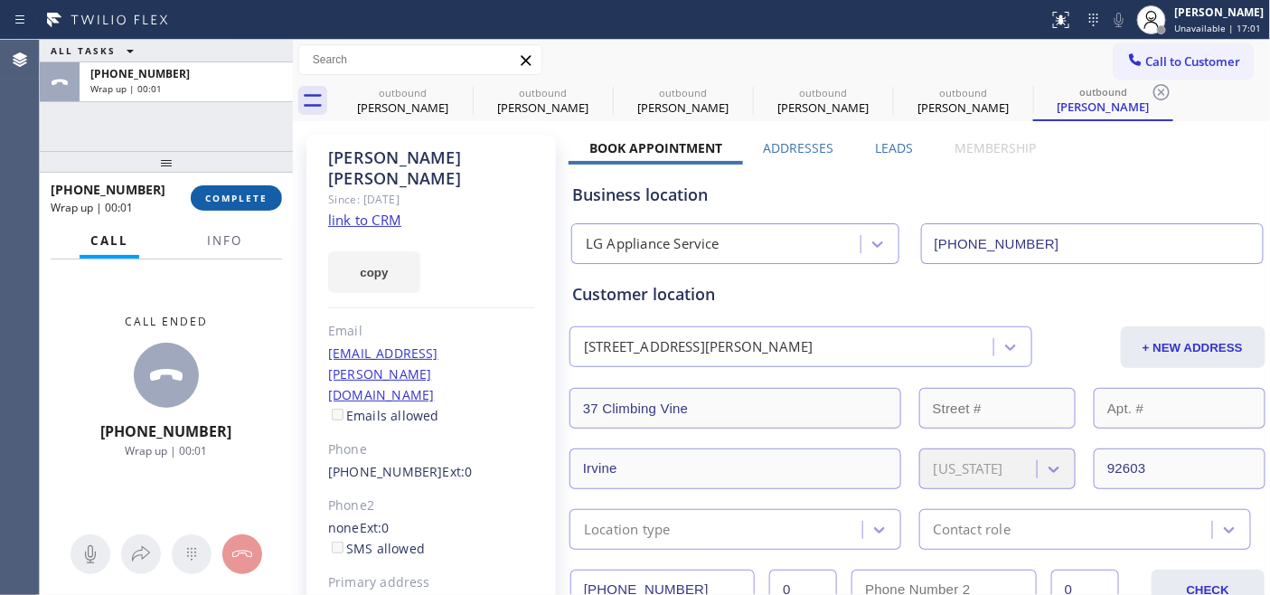
click at [244, 201] on span "COMPLETE" at bounding box center [236, 198] width 62 height 13
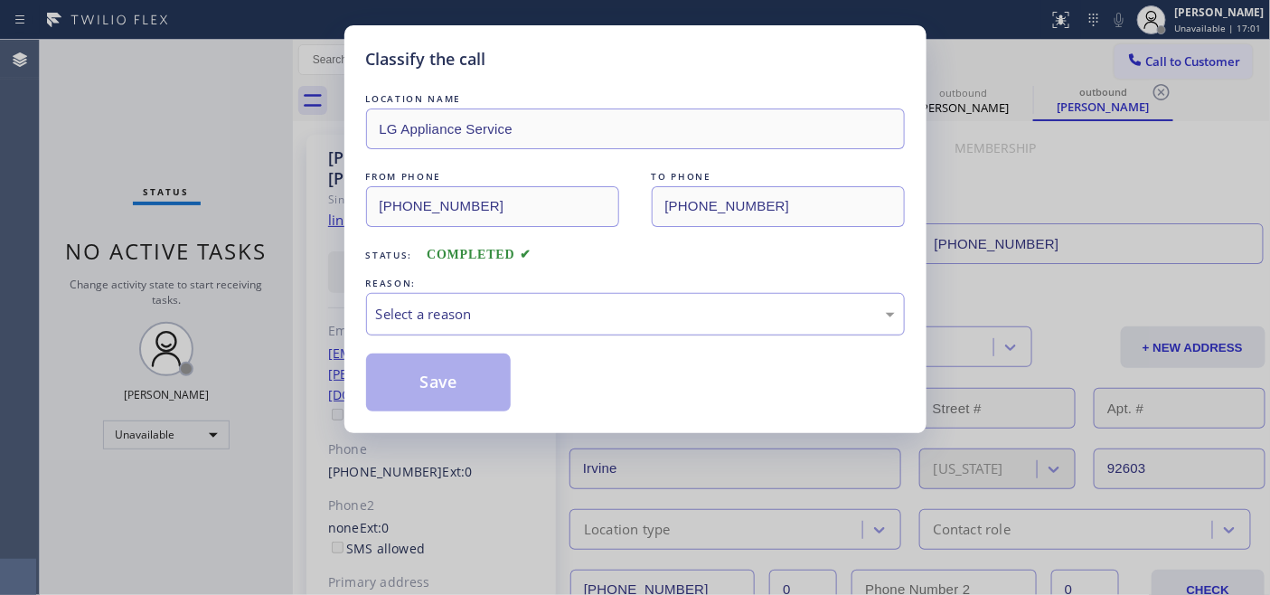
click at [567, 317] on div "Select a reason" at bounding box center [635, 314] width 519 height 21
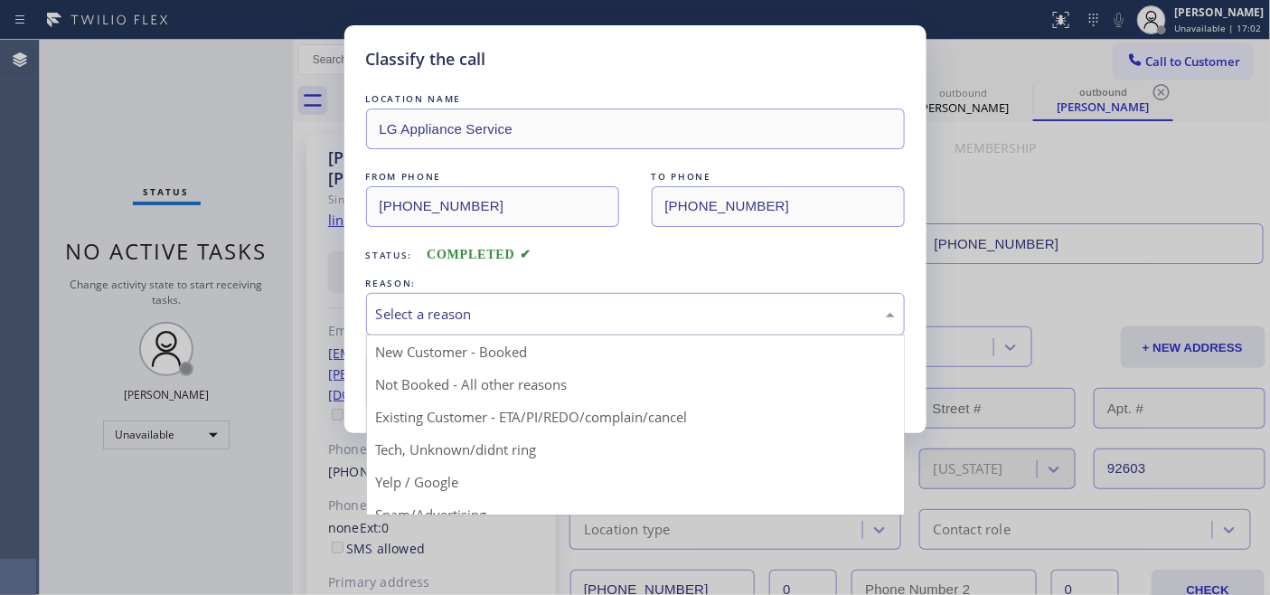
drag, startPoint x: 503, startPoint y: 383, endPoint x: 472, endPoint y: 383, distance: 31.6
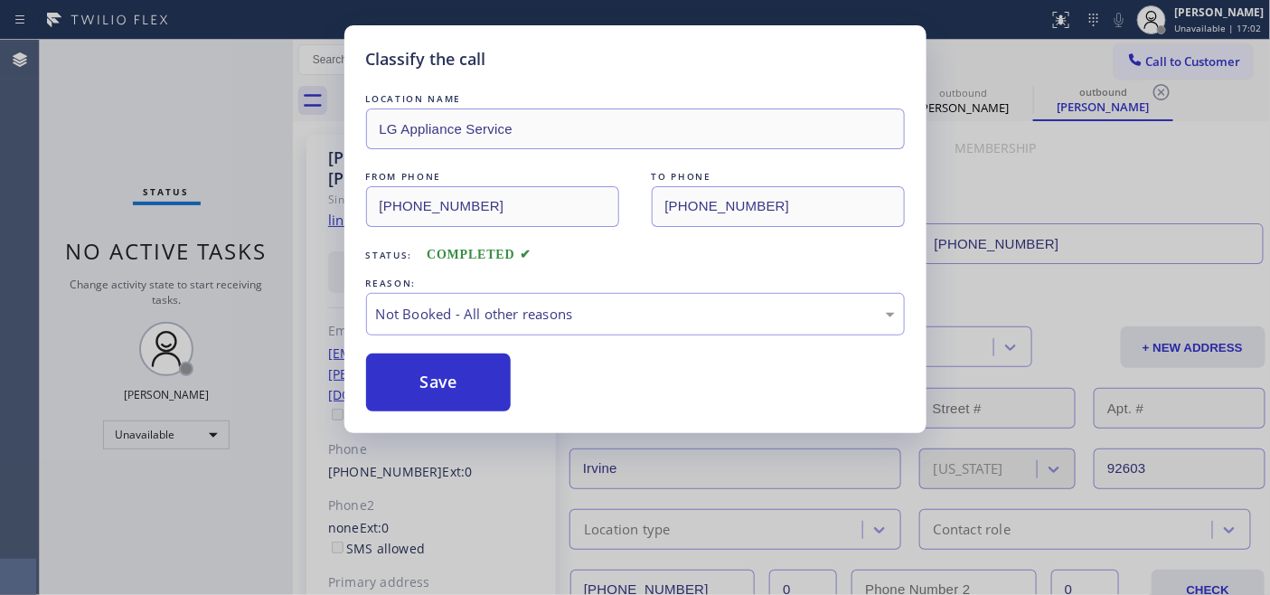
click at [501, 337] on div "LOCATION NAME LG Appliance Service FROM PHONE (949) 468-5235 TO PHONE (949) 433…" at bounding box center [635, 250] width 539 height 322
click at [455, 375] on button "Save" at bounding box center [438, 382] width 145 height 58
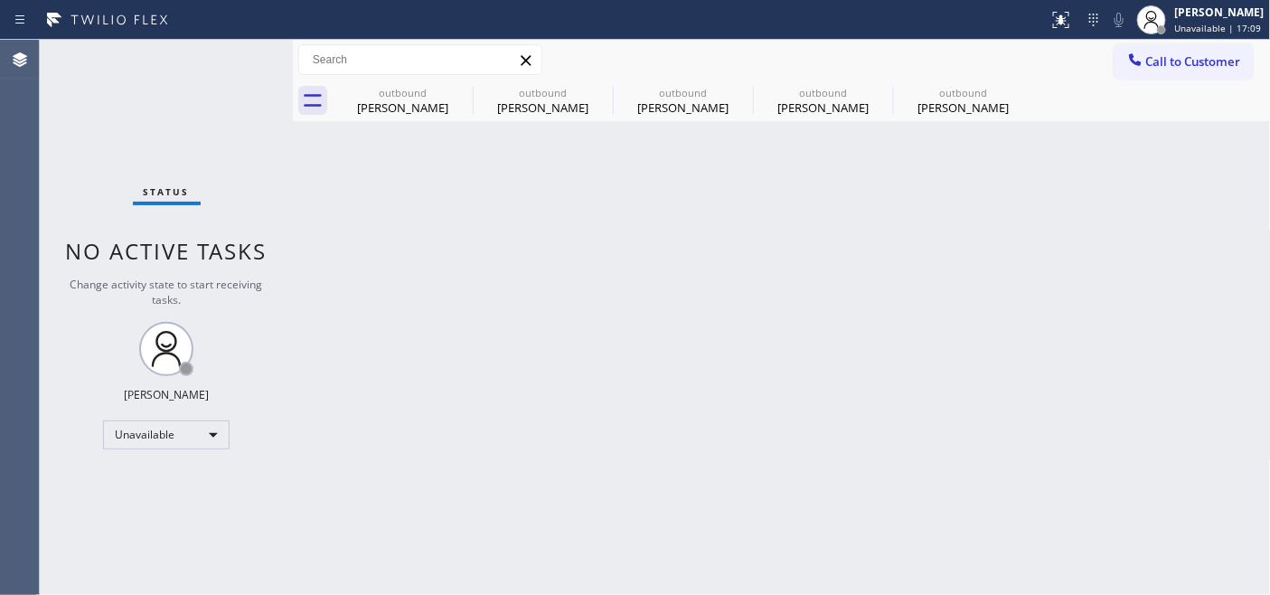
drag, startPoint x: 459, startPoint y: 262, endPoint x: 474, endPoint y: 233, distance: 32.3
click at [459, 262] on div "Back to Dashboard Change Sender ID Customers Technicians Select a contact Outbo…" at bounding box center [782, 317] width 978 height 555
drag, startPoint x: 1173, startPoint y: 66, endPoint x: 1149, endPoint y: 75, distance: 25.2
click at [1173, 65] on span "Call to Customer" at bounding box center [1193, 61] width 95 height 16
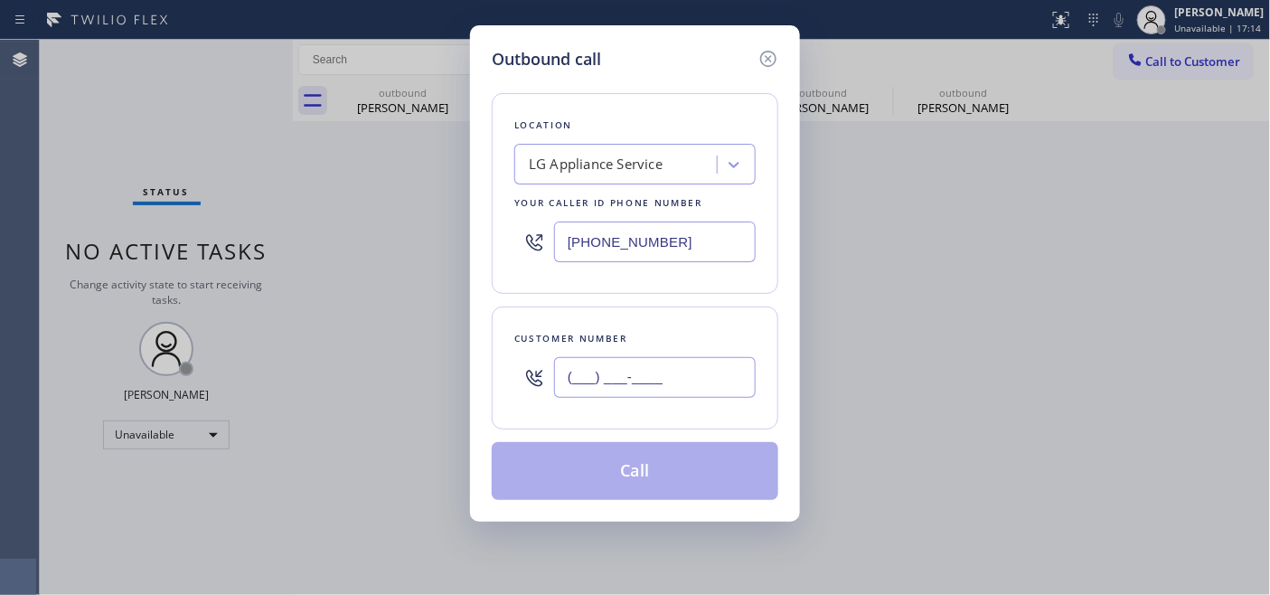
click at [661, 375] on input "(___) ___-____" at bounding box center [655, 377] width 202 height 41
paste input "714) 336-0804"
type input "(714) 336-0804"
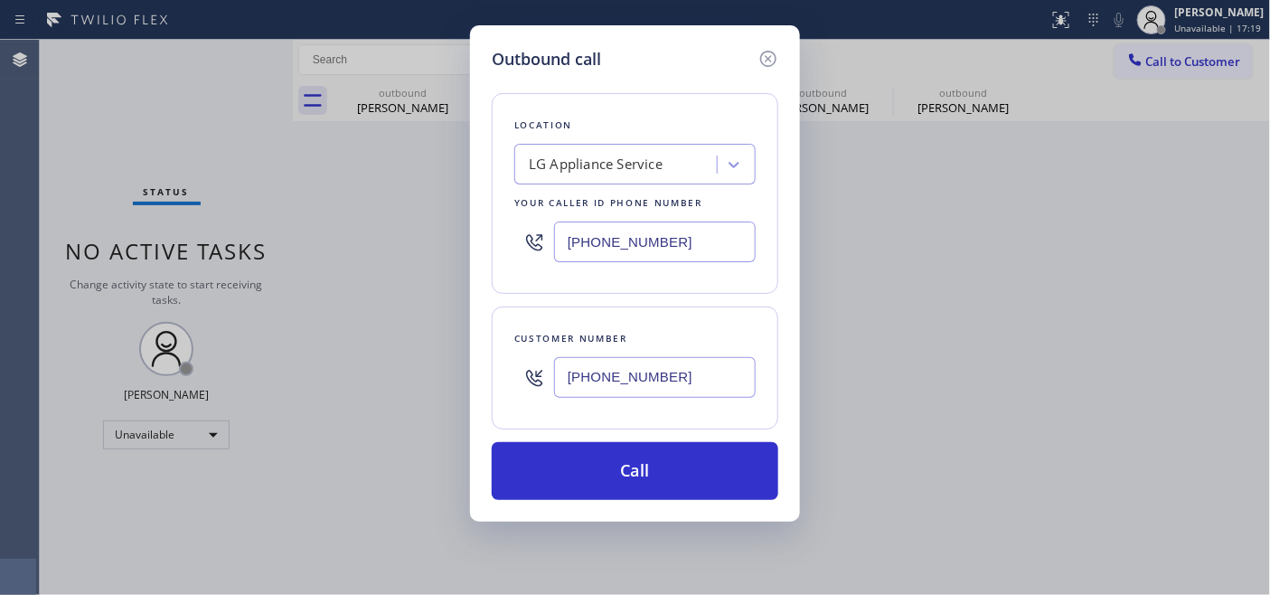
drag, startPoint x: 708, startPoint y: 250, endPoint x: 462, endPoint y: 247, distance: 246.7
click at [464, 247] on div "Outbound call Location LG Appliance Service Your caller id phone number (949) 4…" at bounding box center [635, 297] width 1270 height 595
paste input "714) 855-4254"
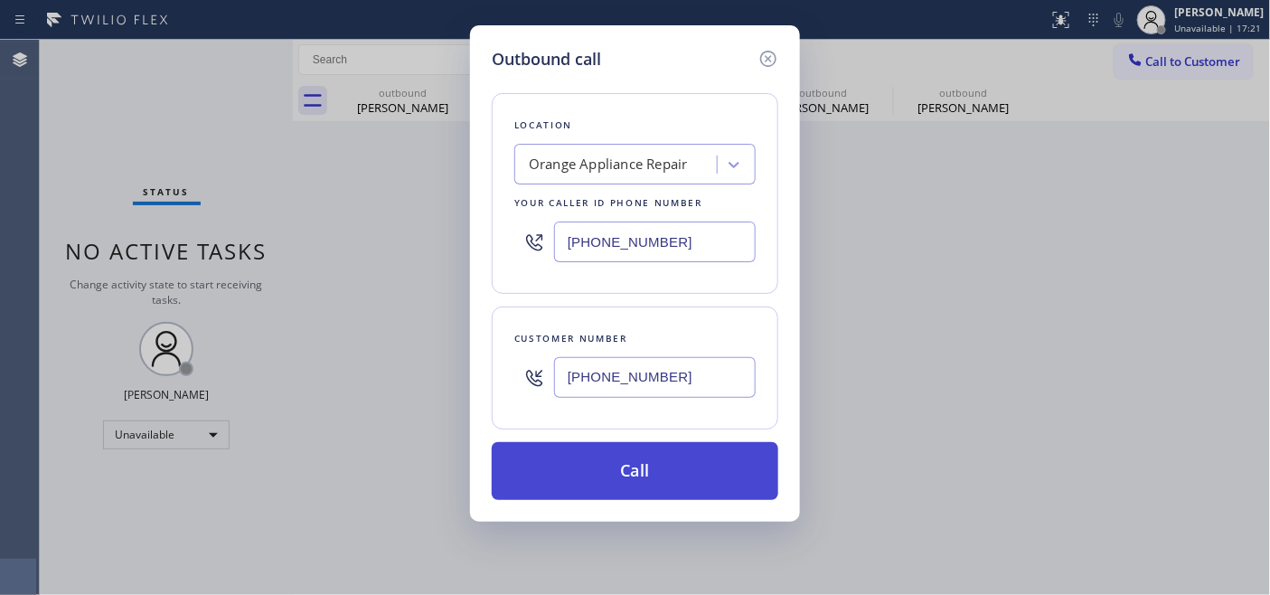
type input "[PHONE_NUMBER]"
click at [708, 483] on button "Call" at bounding box center [635, 471] width 286 height 58
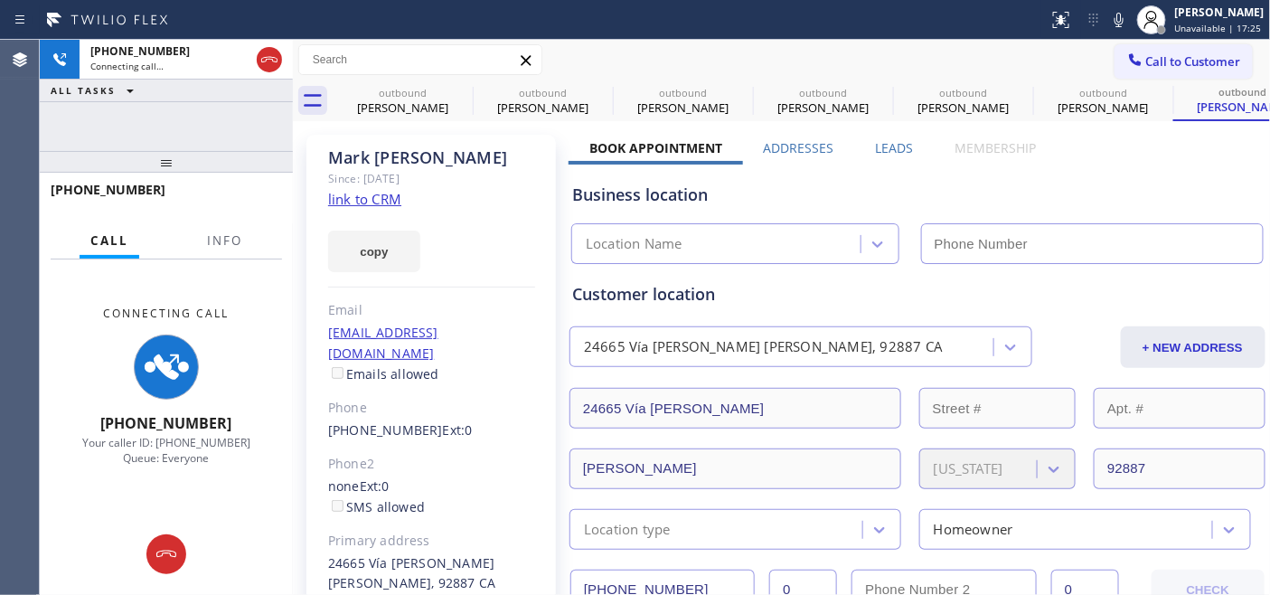
type input "[PHONE_NUMBER]"
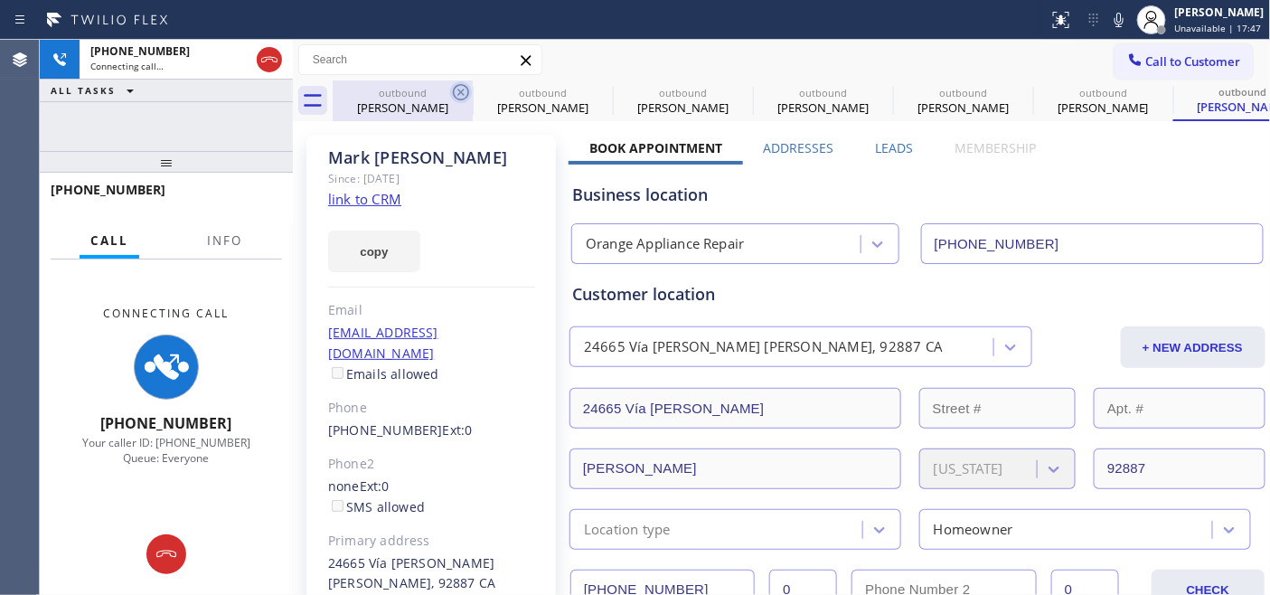
click at [457, 89] on icon at bounding box center [461, 92] width 16 height 16
click at [0, 0] on icon at bounding box center [0, 0] width 0 height 0
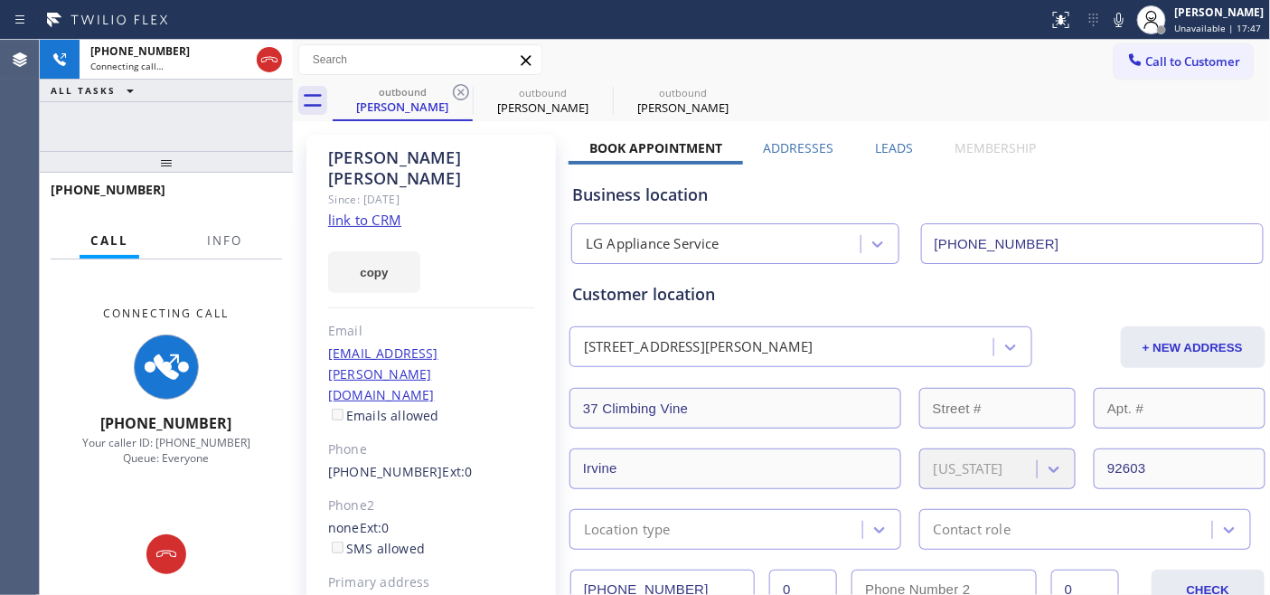
click at [457, 89] on icon at bounding box center [461, 92] width 16 height 16
type input "[PHONE_NUMBER]"
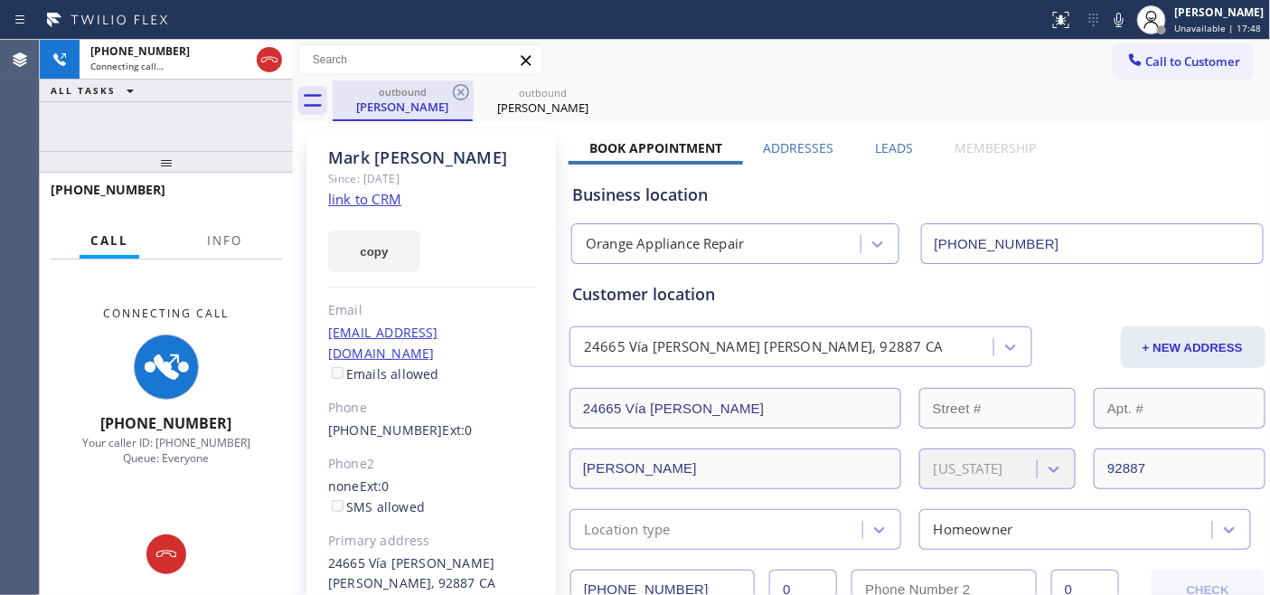
click at [405, 104] on div "Mark Seman" at bounding box center [402, 106] width 136 height 16
click at [716, 105] on div "outbound Mark Seman outbound Mark Seman" at bounding box center [802, 100] width 938 height 41
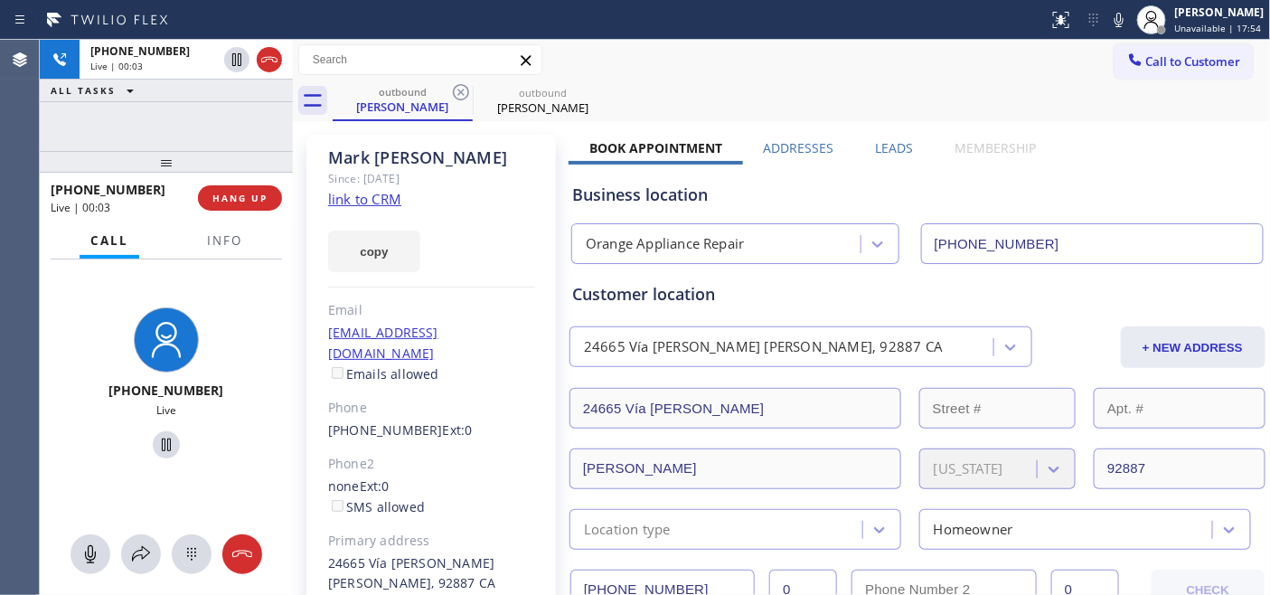
click at [222, 183] on div "+17143360804 Live | 00:03 HANG UP" at bounding box center [166, 197] width 231 height 47
click at [228, 187] on button "HANG UP" at bounding box center [240, 197] width 84 height 25
click at [230, 190] on button "HANG UP" at bounding box center [240, 197] width 84 height 25
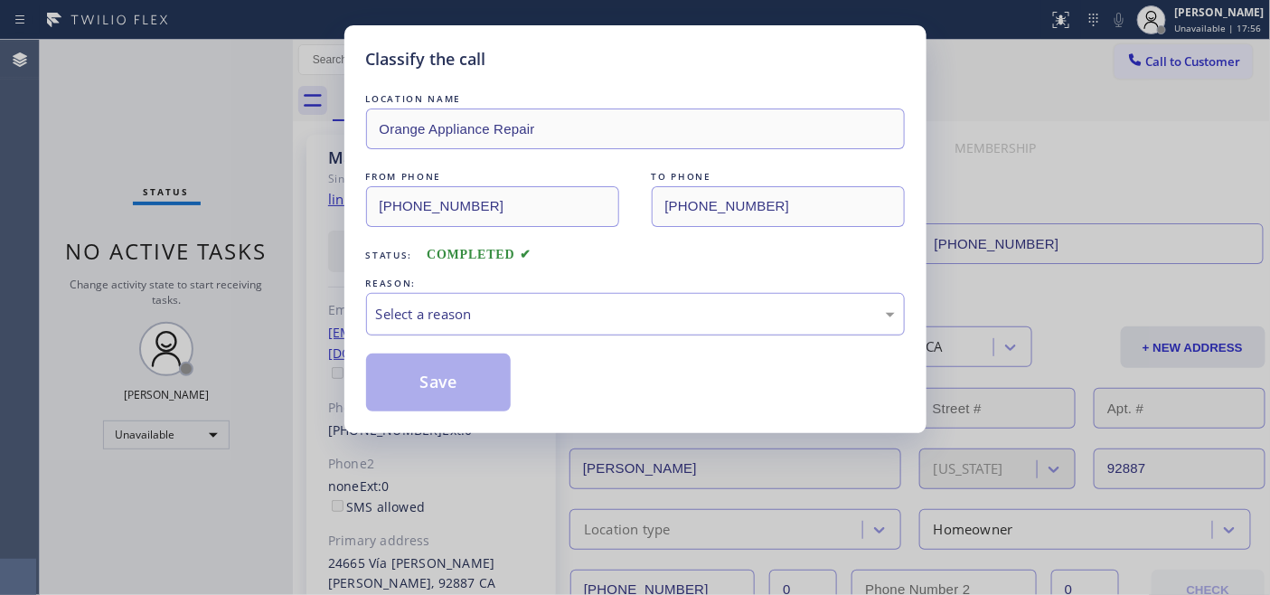
click at [602, 293] on div "Select a reason" at bounding box center [635, 314] width 539 height 42
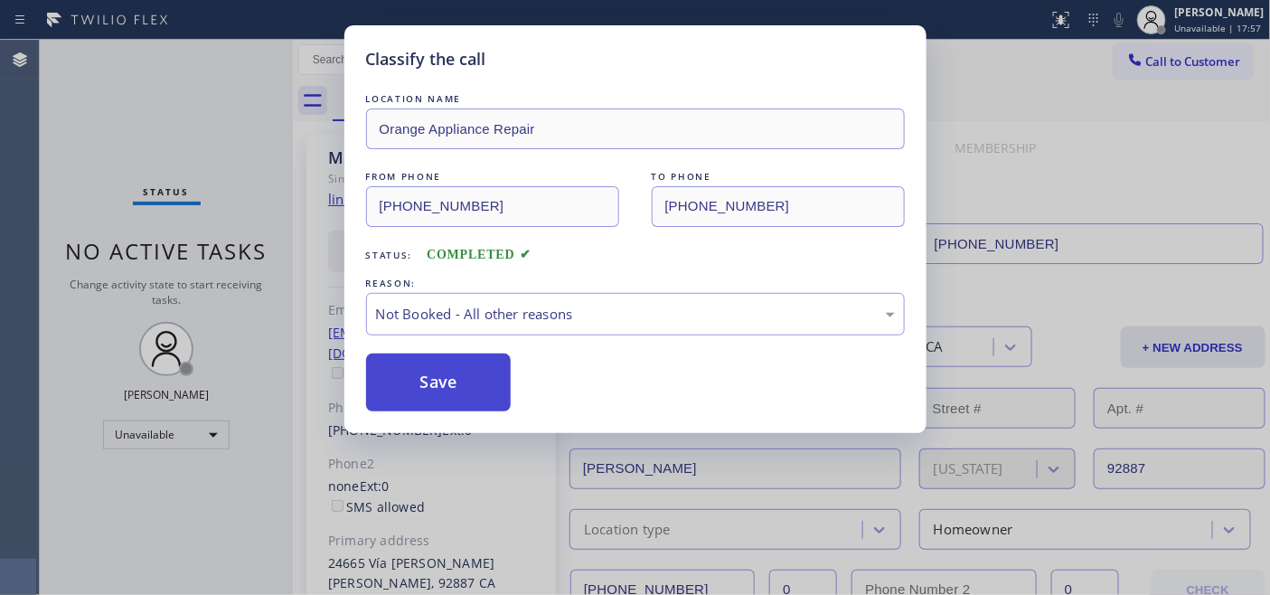
click at [500, 385] on button "Save" at bounding box center [438, 382] width 145 height 58
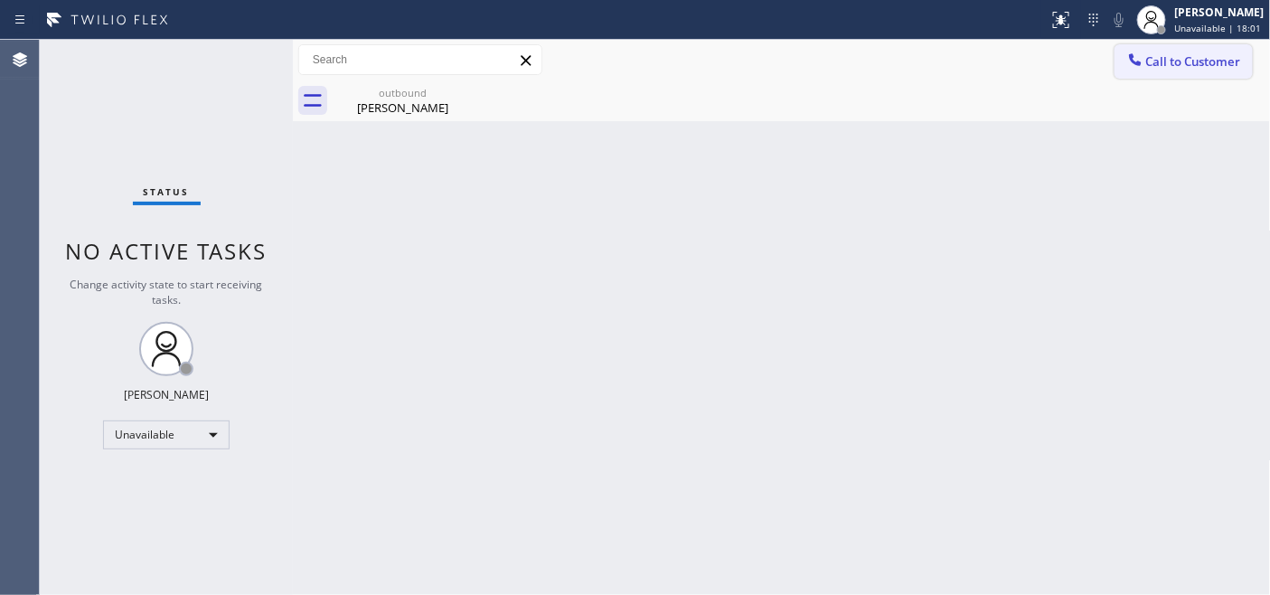
click at [1160, 70] on button "Call to Customer" at bounding box center [1183, 61] width 138 height 34
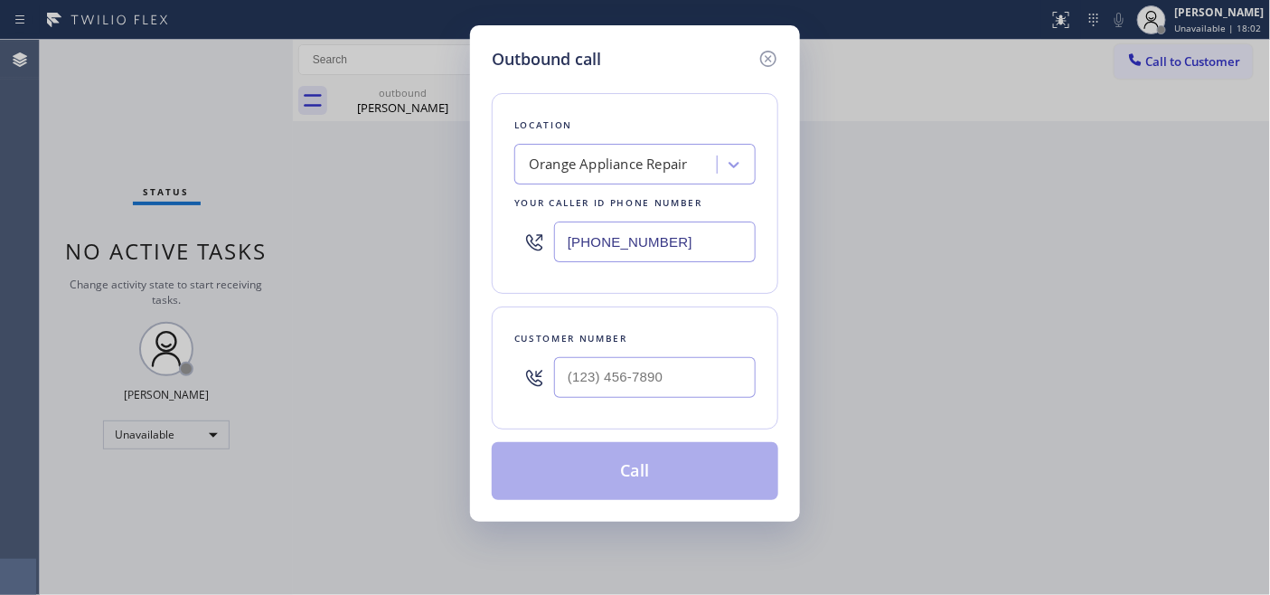
click at [661, 354] on div at bounding box center [655, 377] width 202 height 59
click at [661, 366] on input "(___) ___-____" at bounding box center [655, 377] width 202 height 41
paste input "818) 429-1629"
type input "(818) 429-1629"
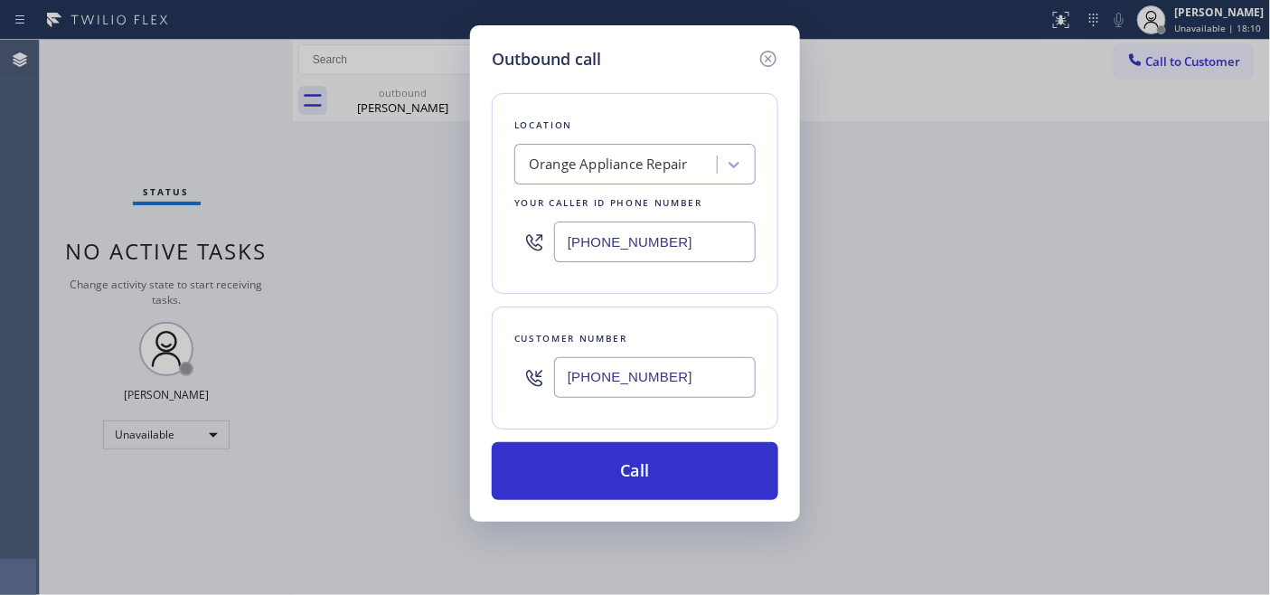
drag, startPoint x: 674, startPoint y: 242, endPoint x: 483, endPoint y: 229, distance: 192.1
click at [484, 229] on div "Outbound call Location Orange Appliance Repair Your caller id phone number (714…" at bounding box center [635, 273] width 330 height 496
paste input "818) 456-1676"
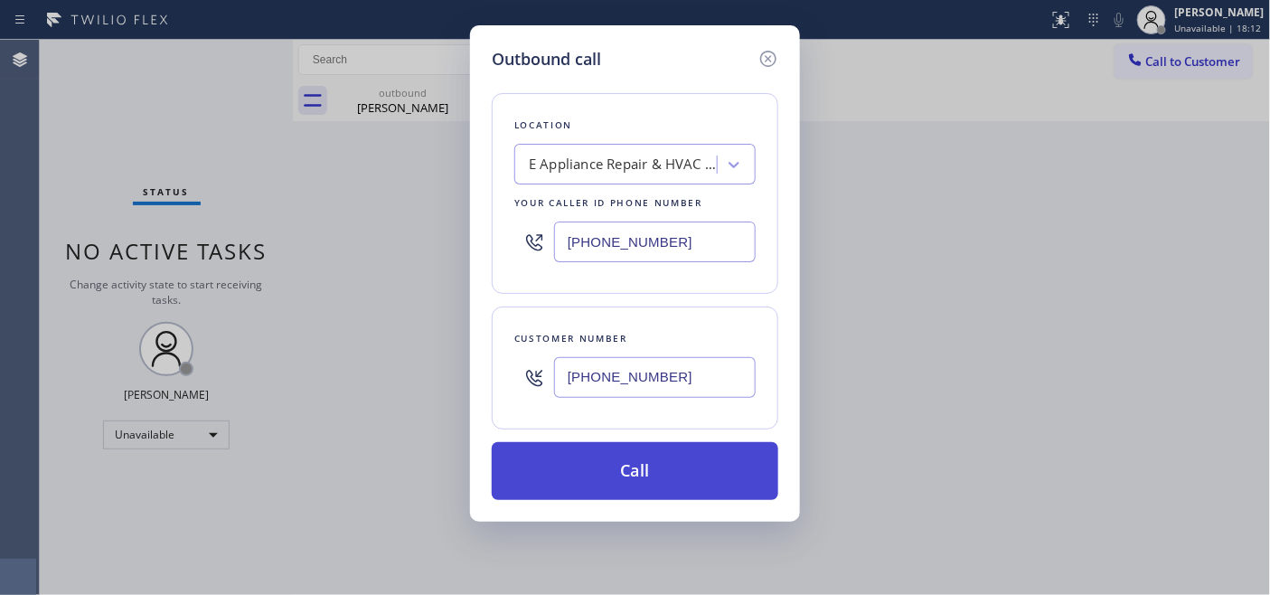
type input "(818) 456-1676"
click at [718, 464] on button "Call" at bounding box center [635, 471] width 286 height 58
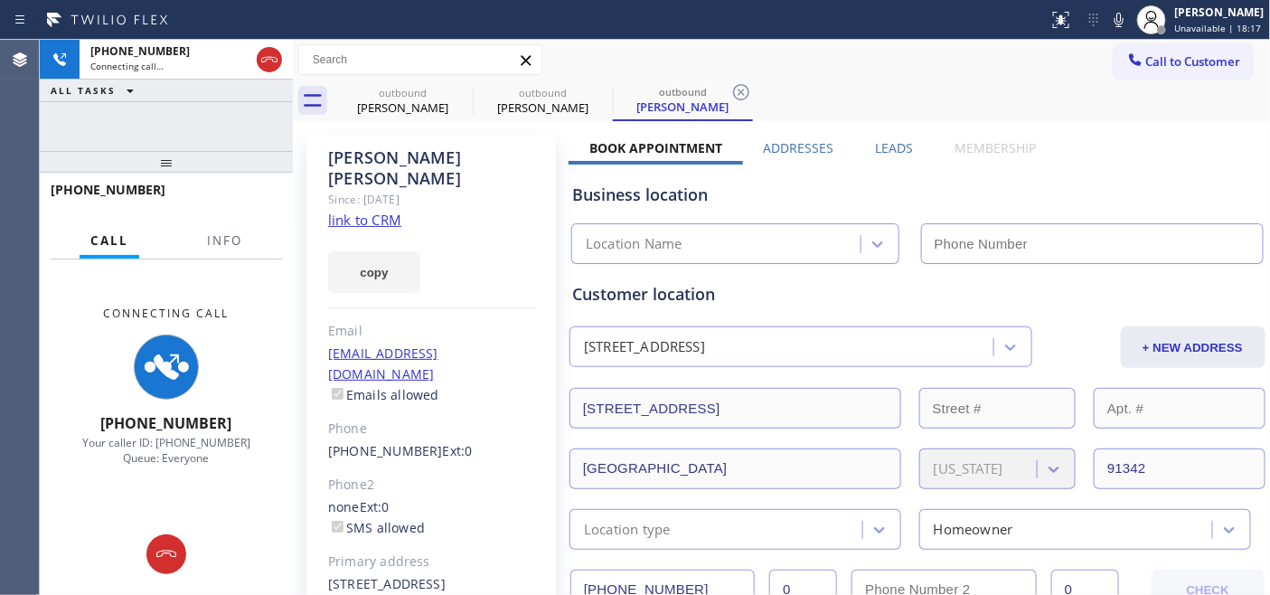
type input "(818) 456-1676"
click at [895, 146] on label "Leads" at bounding box center [894, 147] width 38 height 17
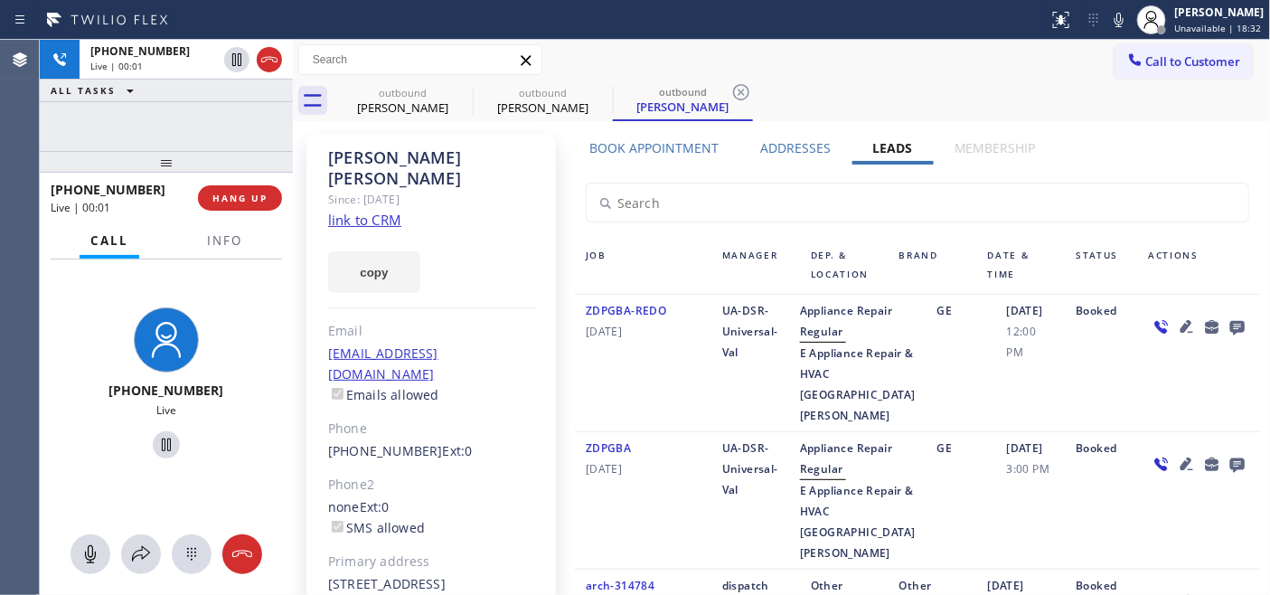
click at [805, 145] on label "Addresses" at bounding box center [795, 147] width 70 height 17
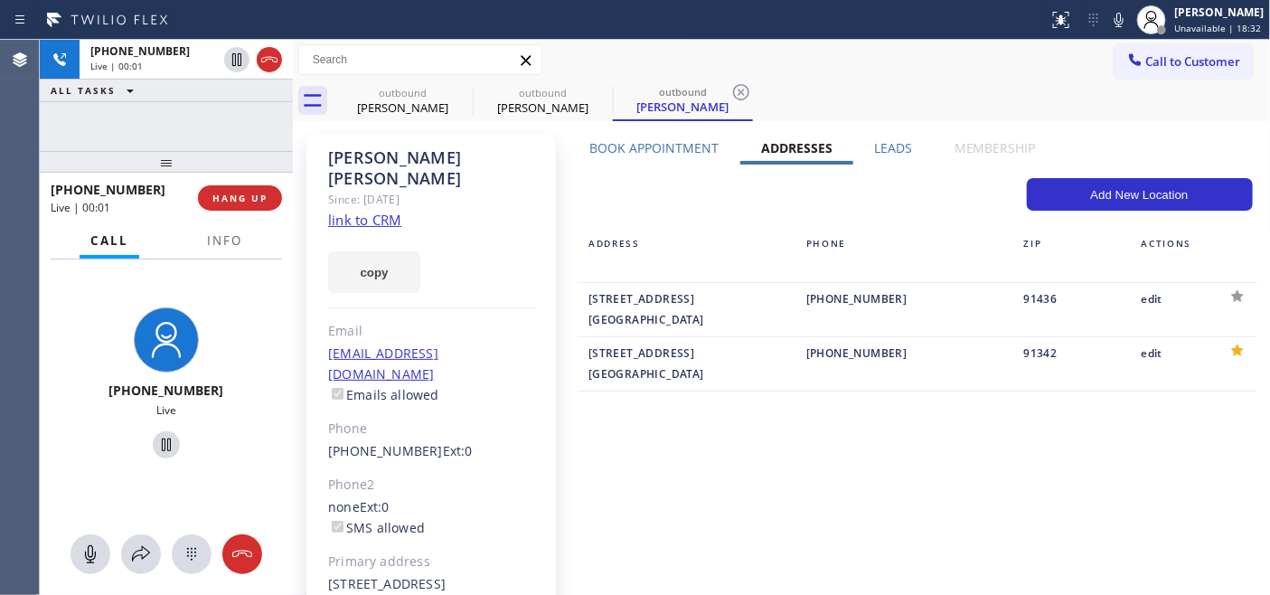
click at [681, 159] on div "Book Appointment" at bounding box center [654, 151] width 172 height 25
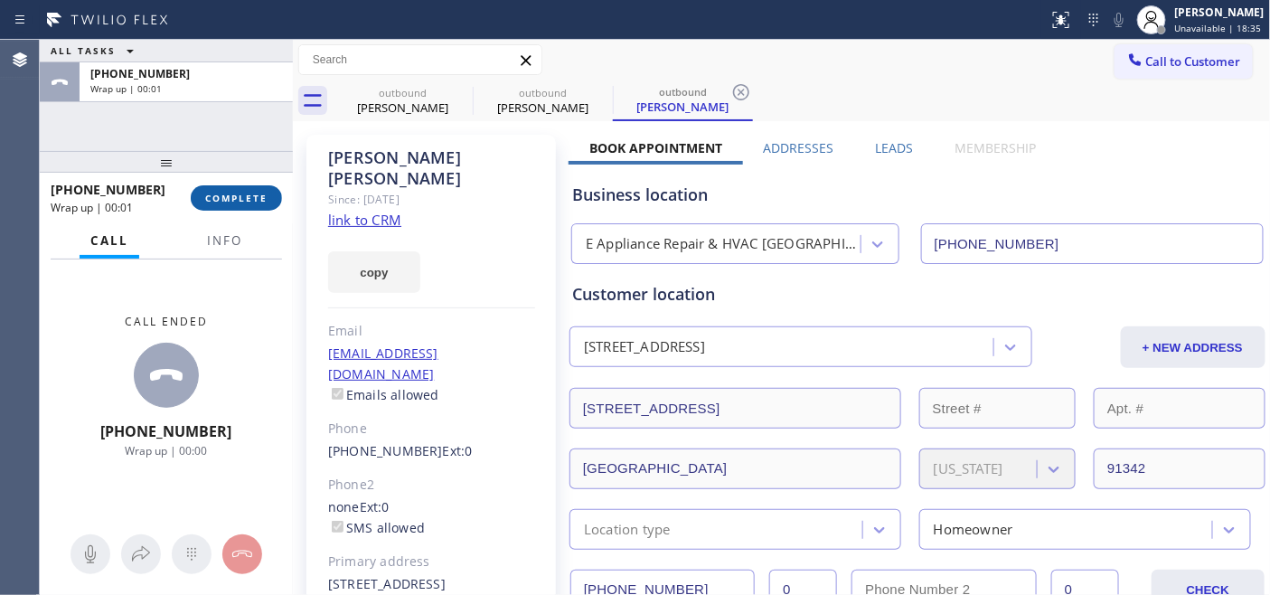
click at [218, 197] on span "COMPLETE" at bounding box center [236, 198] width 62 height 13
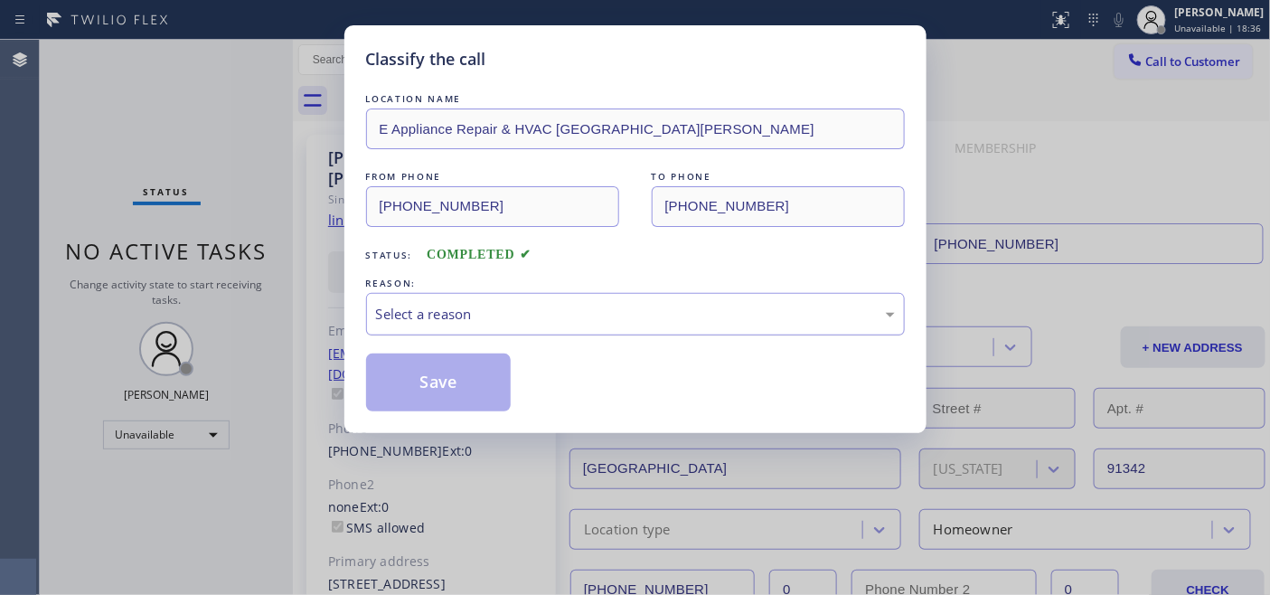
click at [563, 319] on div "Select a reason" at bounding box center [635, 314] width 519 height 21
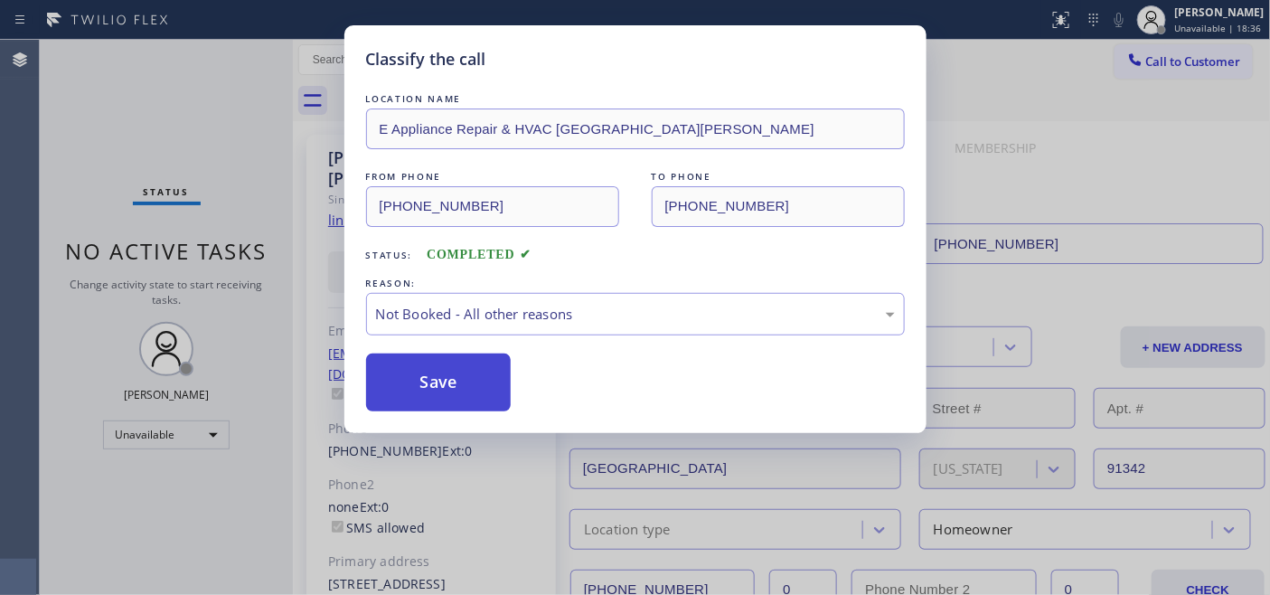
click at [485, 392] on button "Save" at bounding box center [438, 382] width 145 height 58
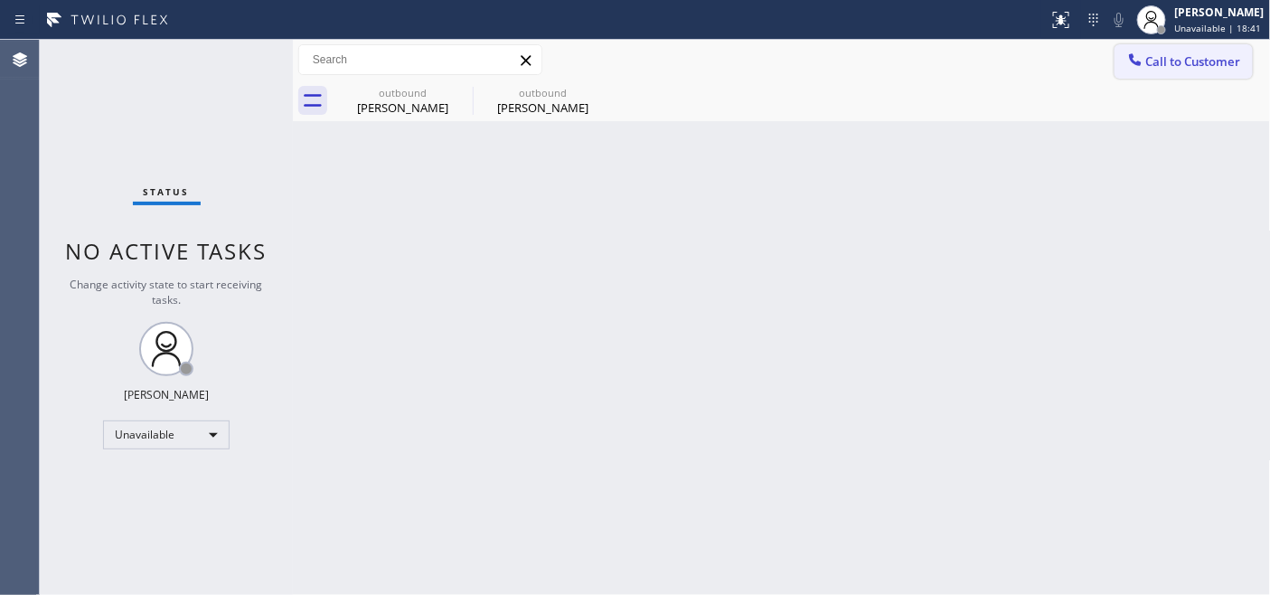
click at [1199, 64] on span "Call to Customer" at bounding box center [1193, 61] width 95 height 16
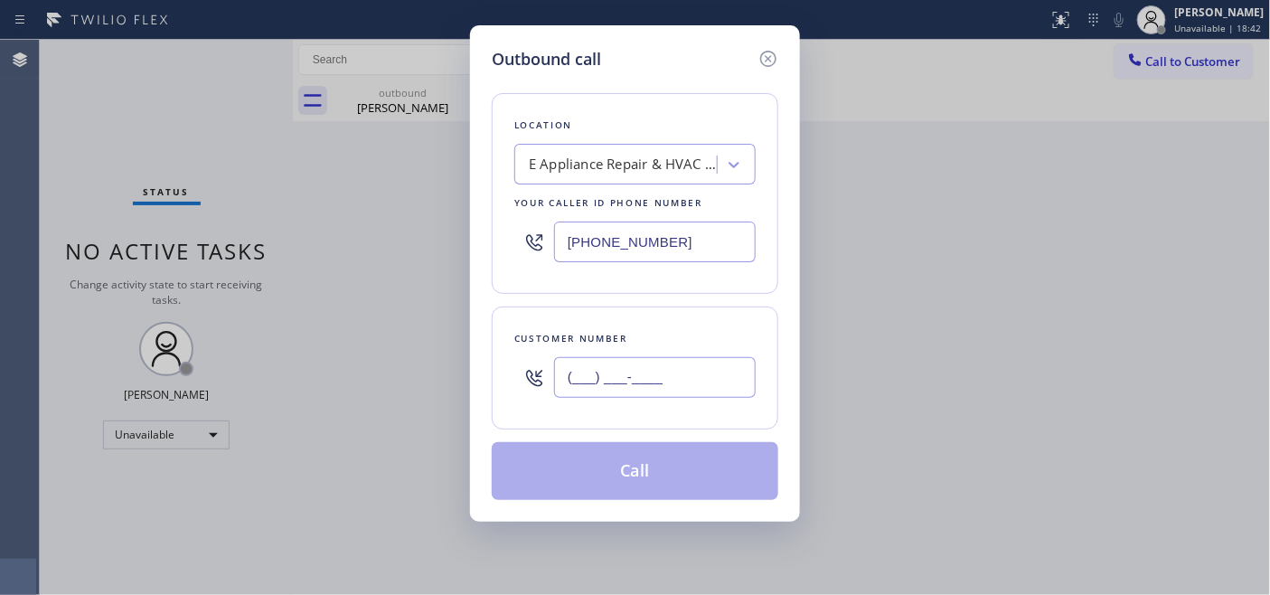
click at [707, 383] on input "(___) ___-____" at bounding box center [655, 377] width 202 height 41
paste input "760) 525-3352"
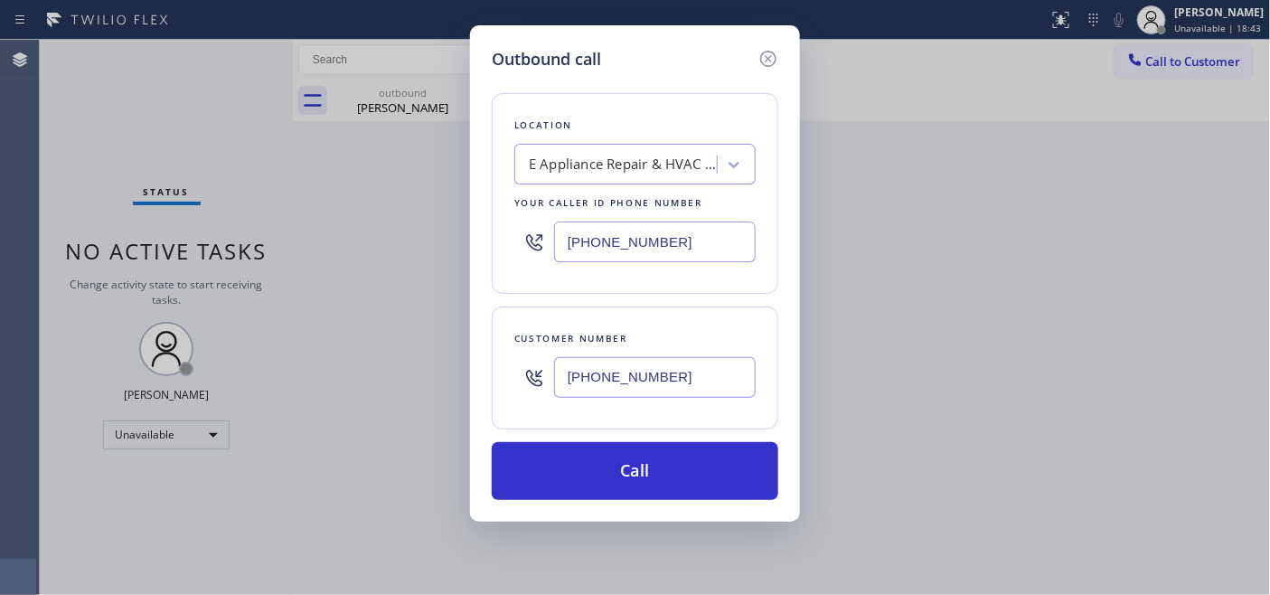
type input "(760) 525-3352"
click at [452, 232] on div "Outbound call Location E Appliance Repair & HVAC San Fernando Your caller id ph…" at bounding box center [635, 297] width 1270 height 595
paste input "55) 213-9318"
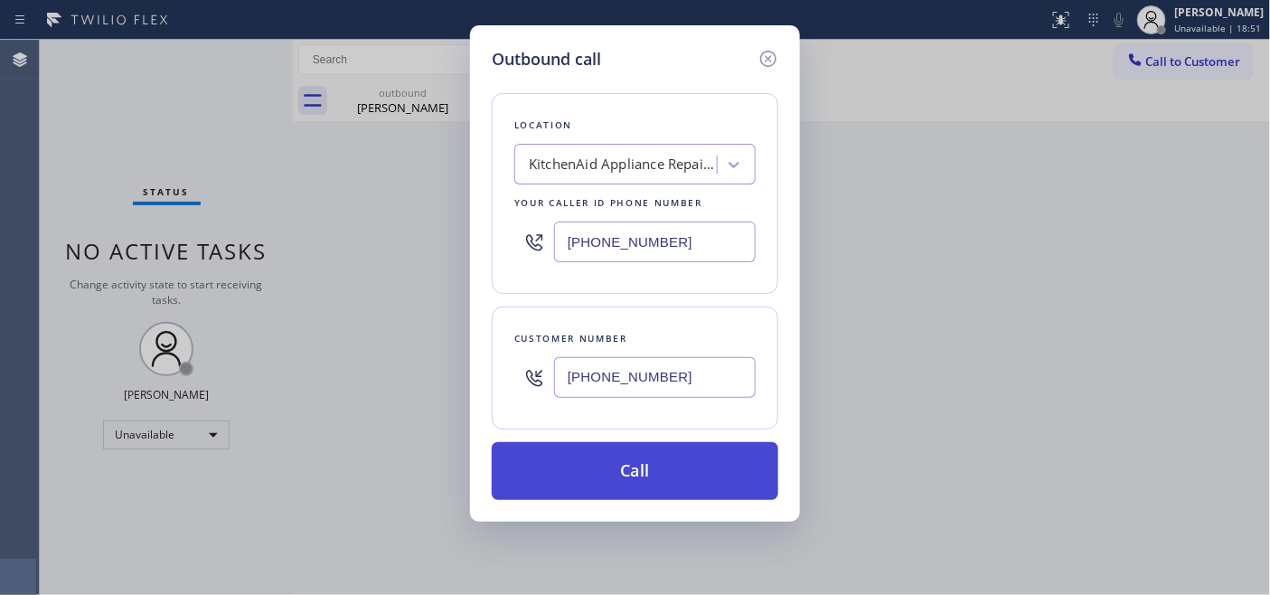
type input "[PHONE_NUMBER]"
click at [648, 474] on button "Call" at bounding box center [635, 471] width 286 height 58
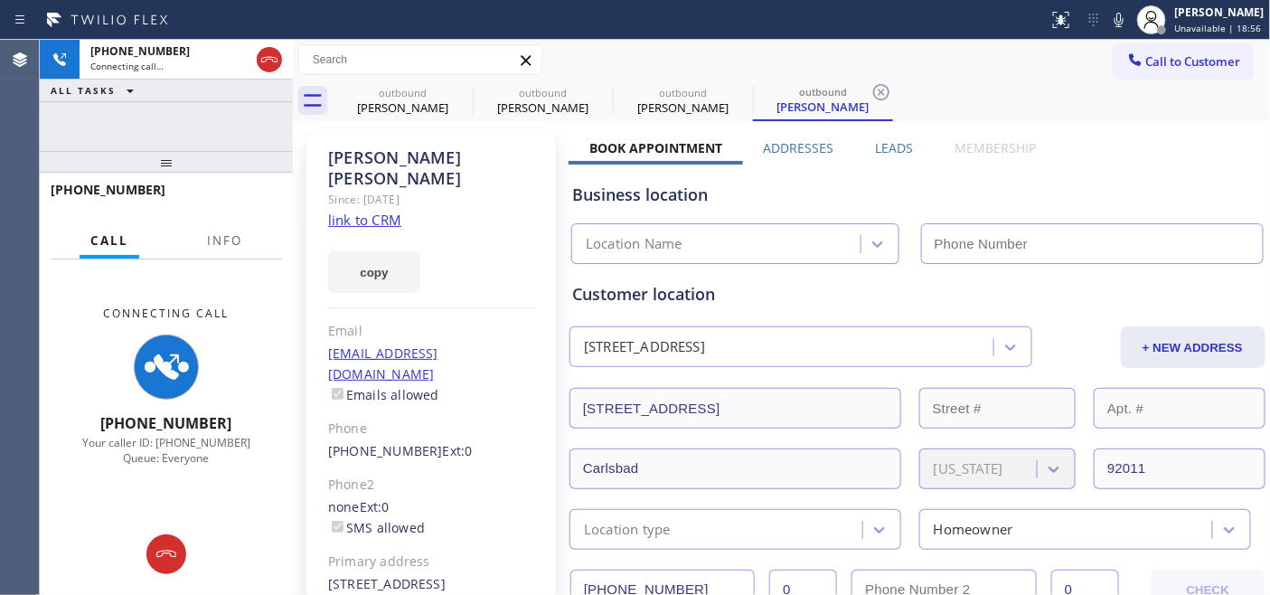
type input "[PHONE_NUMBER]"
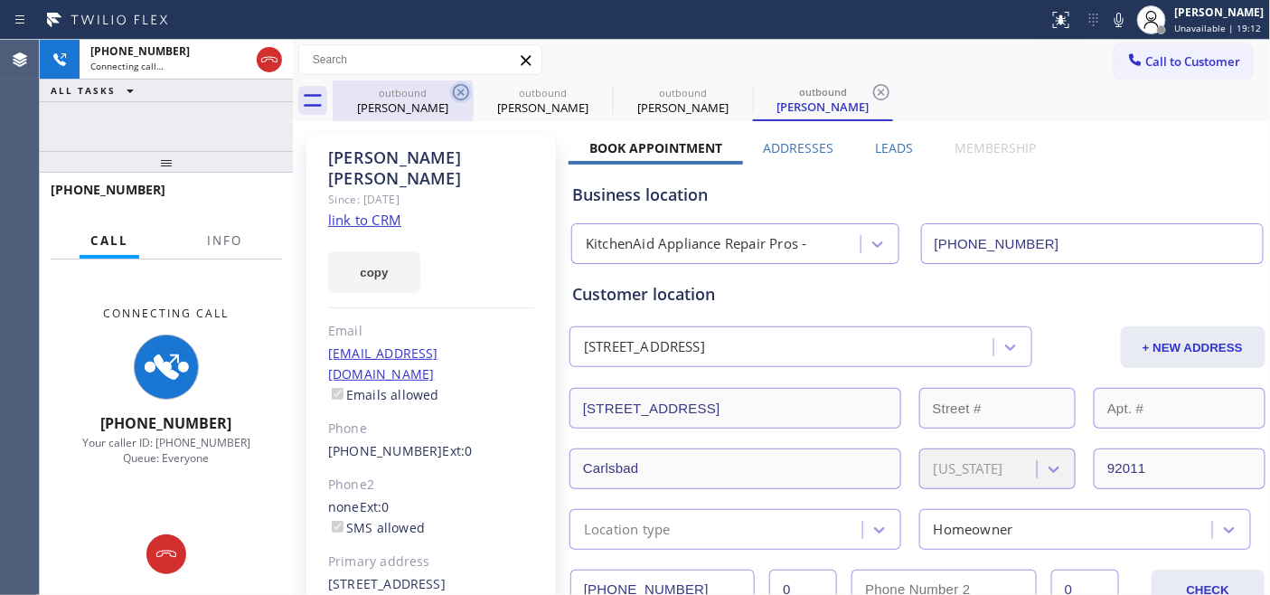
click at [455, 92] on icon at bounding box center [461, 92] width 22 height 22
type input "(818) 456-1676"
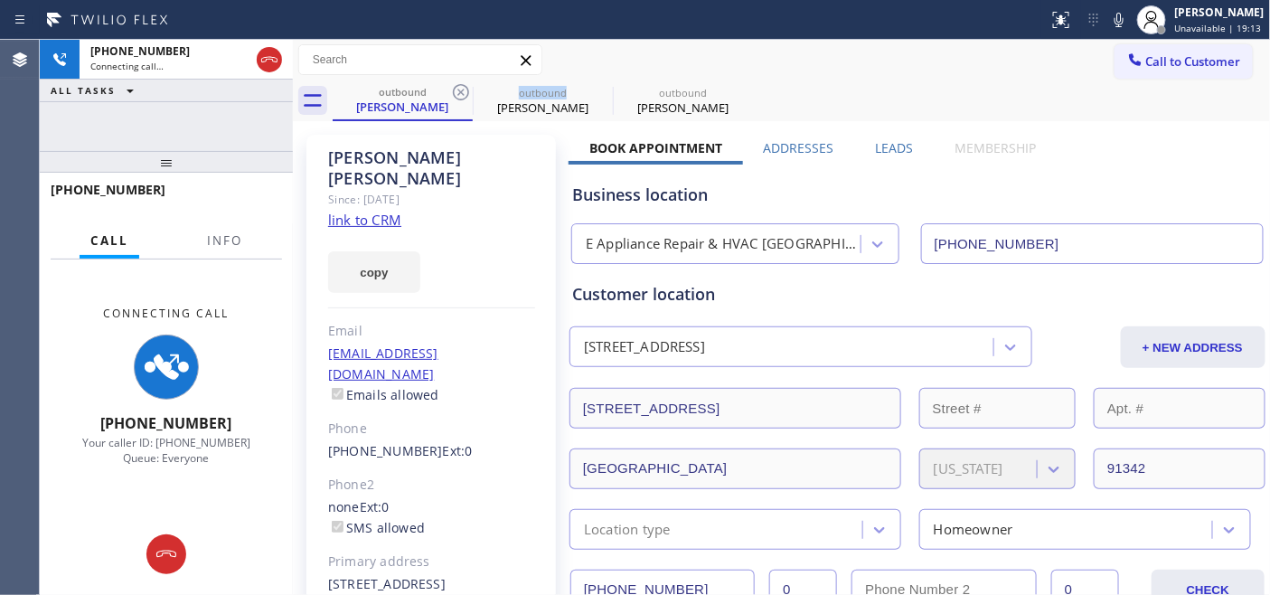
click at [455, 92] on icon at bounding box center [461, 92] width 22 height 22
type input "[PHONE_NUMBER]"
click at [763, 95] on div "outbound Barbara McKeon outbound Barbara McKeon" at bounding box center [802, 100] width 938 height 41
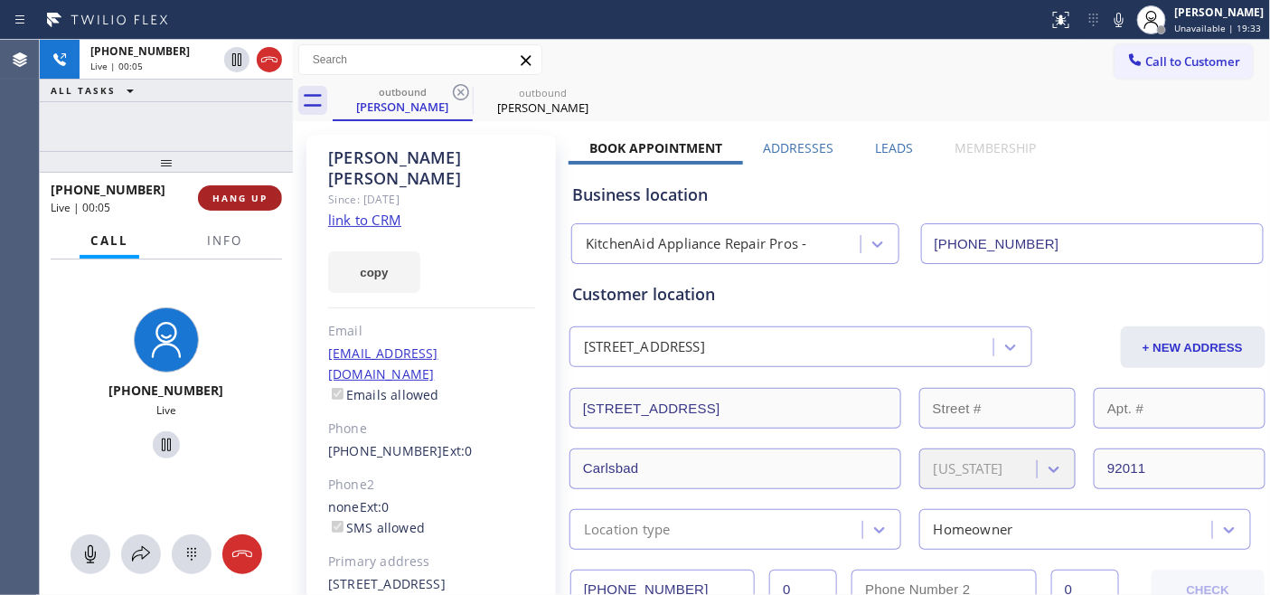
click at [226, 188] on button "HANG UP" at bounding box center [240, 197] width 84 height 25
click at [240, 201] on span "HANG UP" at bounding box center [239, 198] width 55 height 13
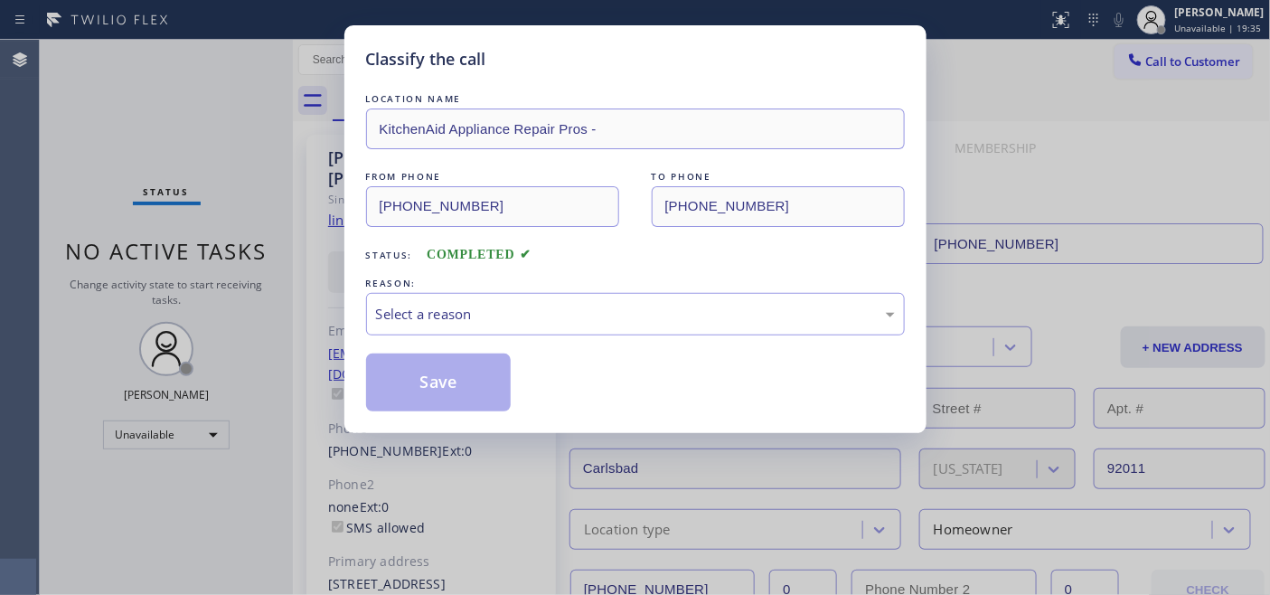
click at [581, 348] on div "LOCATION NAME KitchenAid Appliance Repair Pros - FROM PHONE (855) 213-9318 TO P…" at bounding box center [635, 250] width 539 height 322
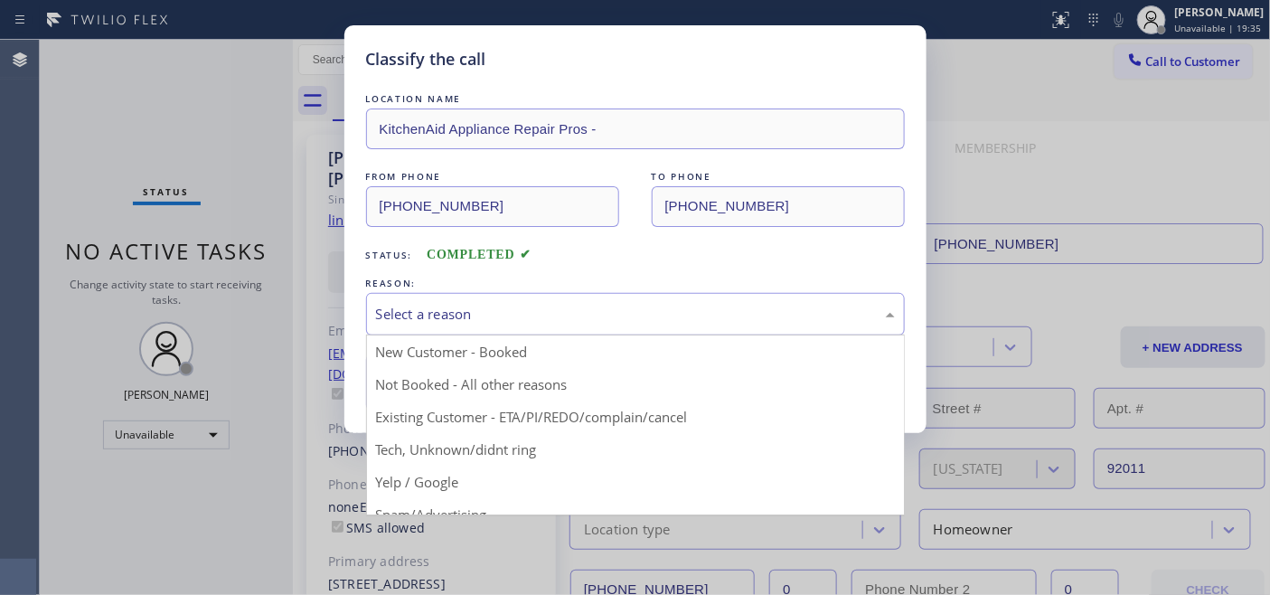
click at [574, 323] on div "Select a reason" at bounding box center [635, 314] width 519 height 21
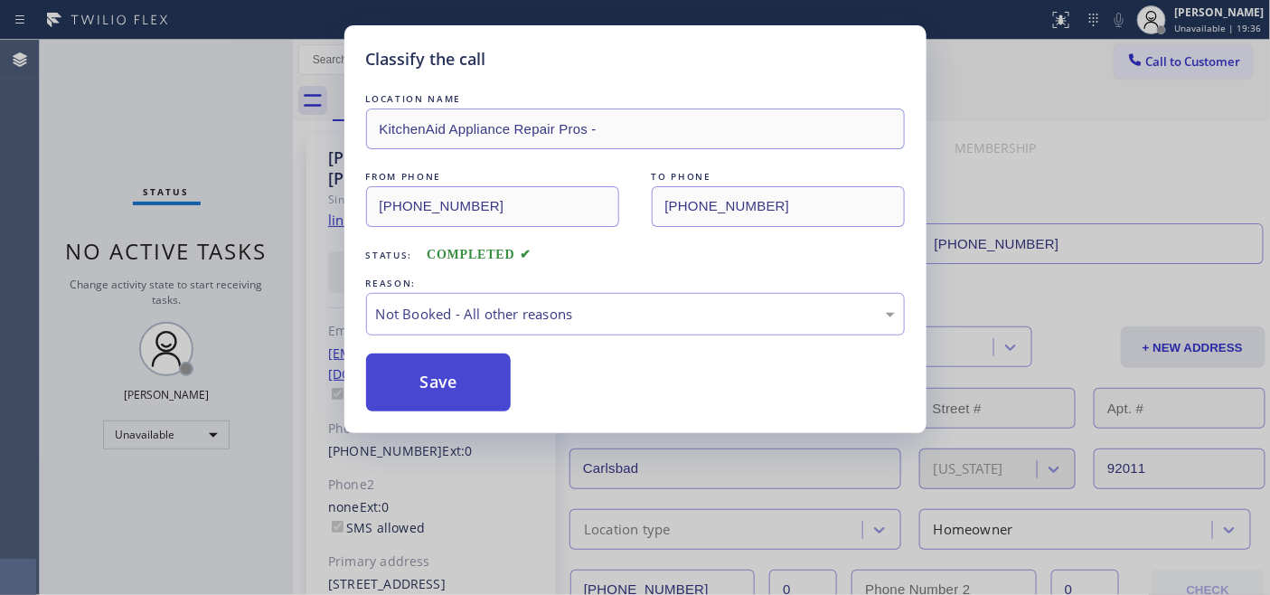
click at [470, 380] on button "Save" at bounding box center [438, 382] width 145 height 58
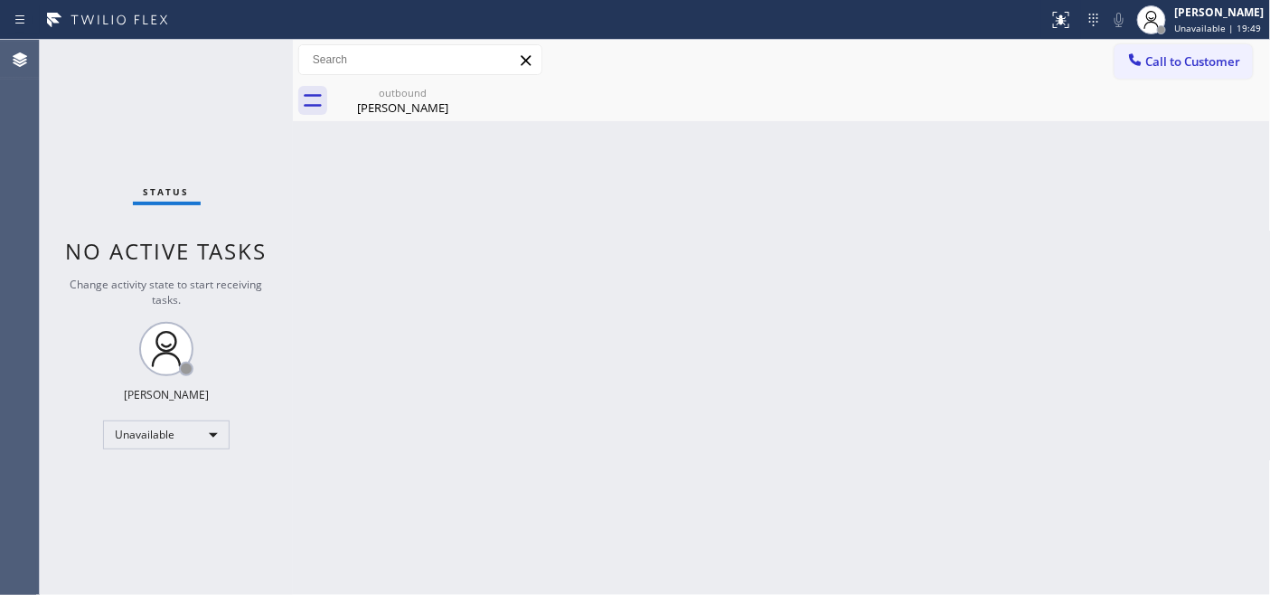
click at [1164, 70] on button "Call to Customer" at bounding box center [1183, 61] width 138 height 34
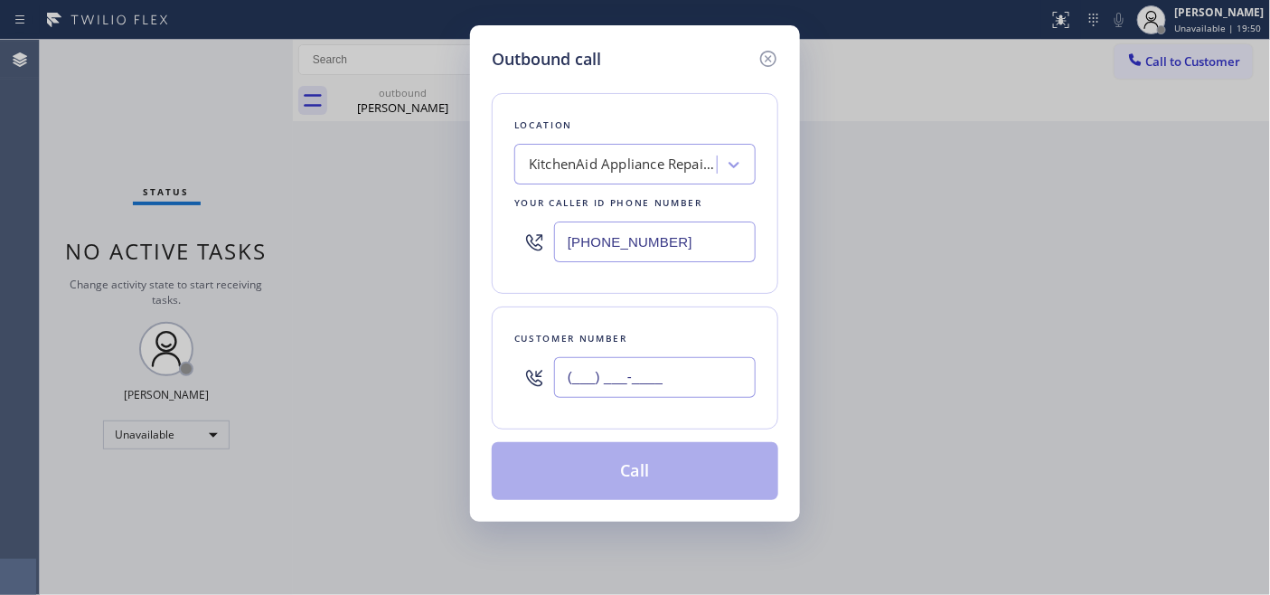
drag, startPoint x: 655, startPoint y: 389, endPoint x: 569, endPoint y: 305, distance: 120.8
click at [340, 386] on div "Outbound call Location KitchenAid Appliance Repair Pros - Your caller id phone …" at bounding box center [635, 297] width 1270 height 595
paste input "480) 894-1557"
type input "(480) 894-1557"
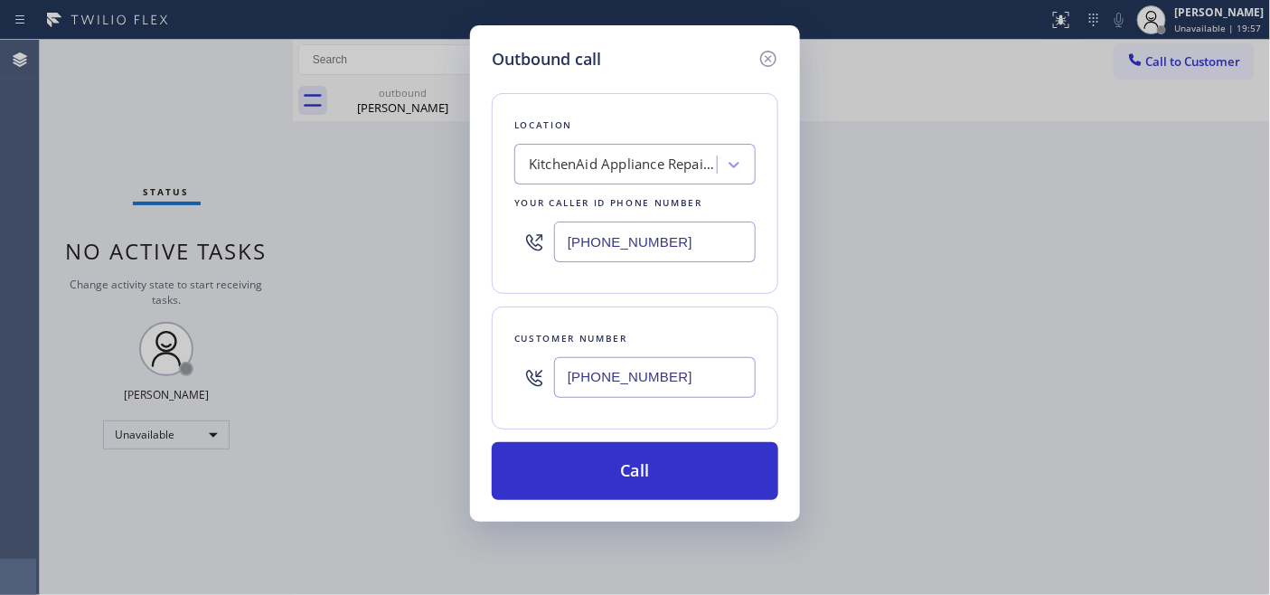
drag, startPoint x: 696, startPoint y: 215, endPoint x: 452, endPoint y: 232, distance: 244.6
click at [464, 230] on div "Outbound call Location KitchenAid Appliance Repair Pros - Your caller id phone …" at bounding box center [635, 297] width 1270 height 595
drag, startPoint x: 684, startPoint y: 239, endPoint x: 385, endPoint y: 245, distance: 299.2
click at [395, 239] on div "Outbound call Location KitchenAid Appliance Repair Pros - Your caller id phone …" at bounding box center [635, 297] width 1270 height 595
paste input "480) 771-9656"
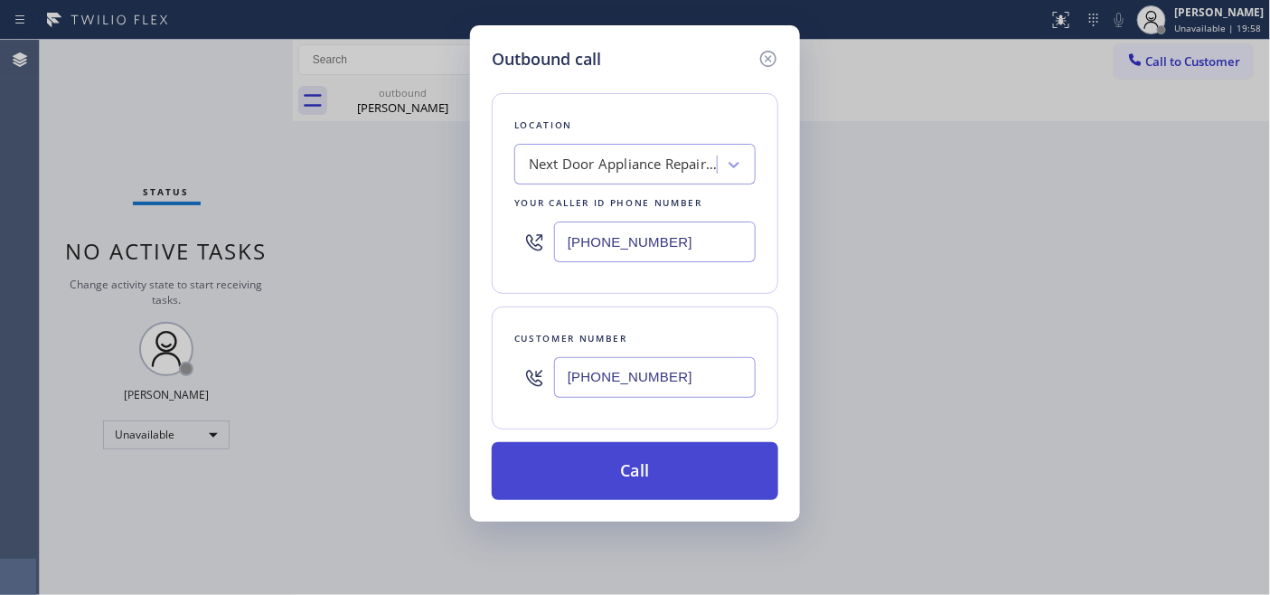
type input "(480) 771-9656"
click at [660, 465] on button "Call" at bounding box center [635, 471] width 286 height 58
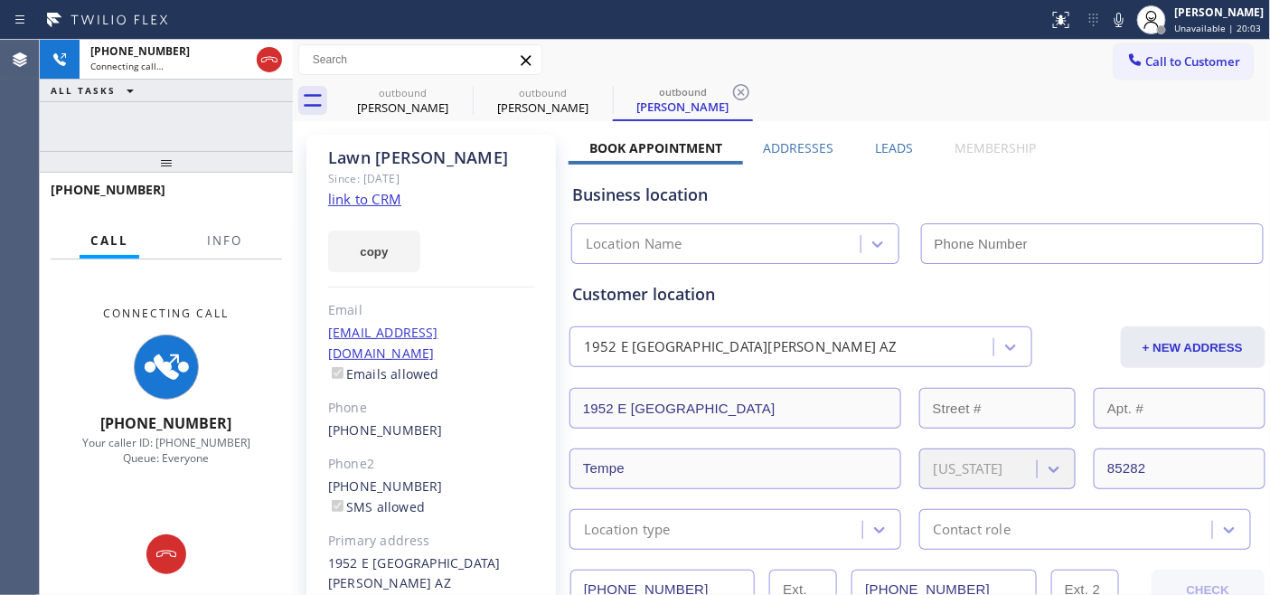
type input "(480) 771-9656"
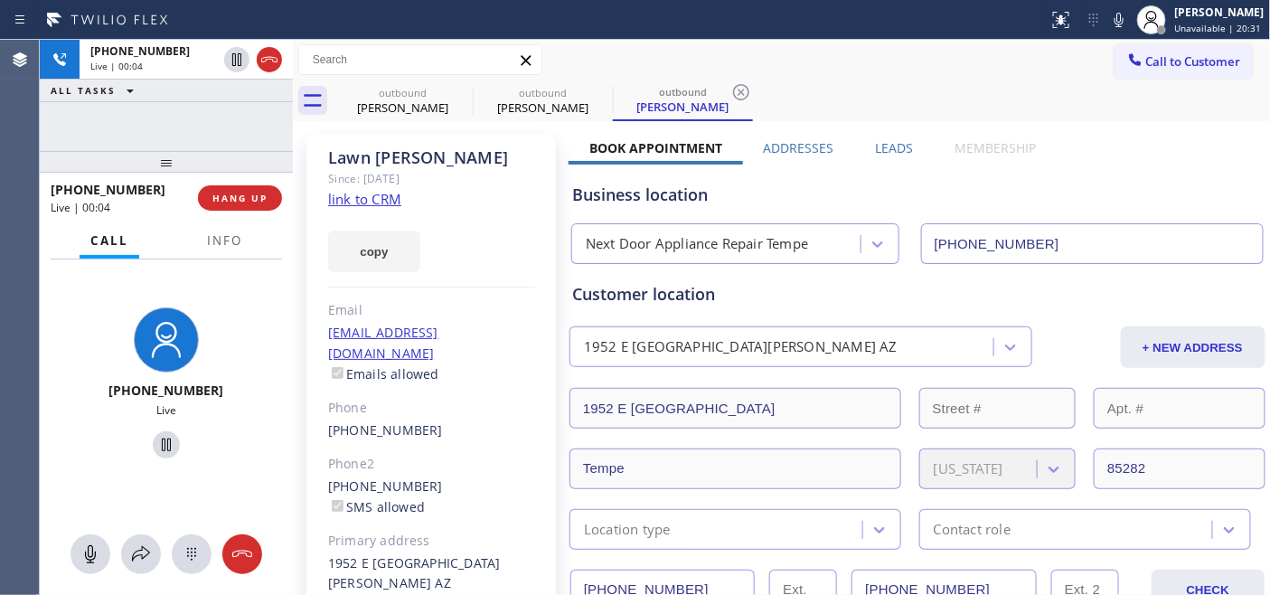
click at [202, 172] on div at bounding box center [166, 162] width 253 height 22
click at [233, 203] on span "HANG UP" at bounding box center [239, 198] width 55 height 13
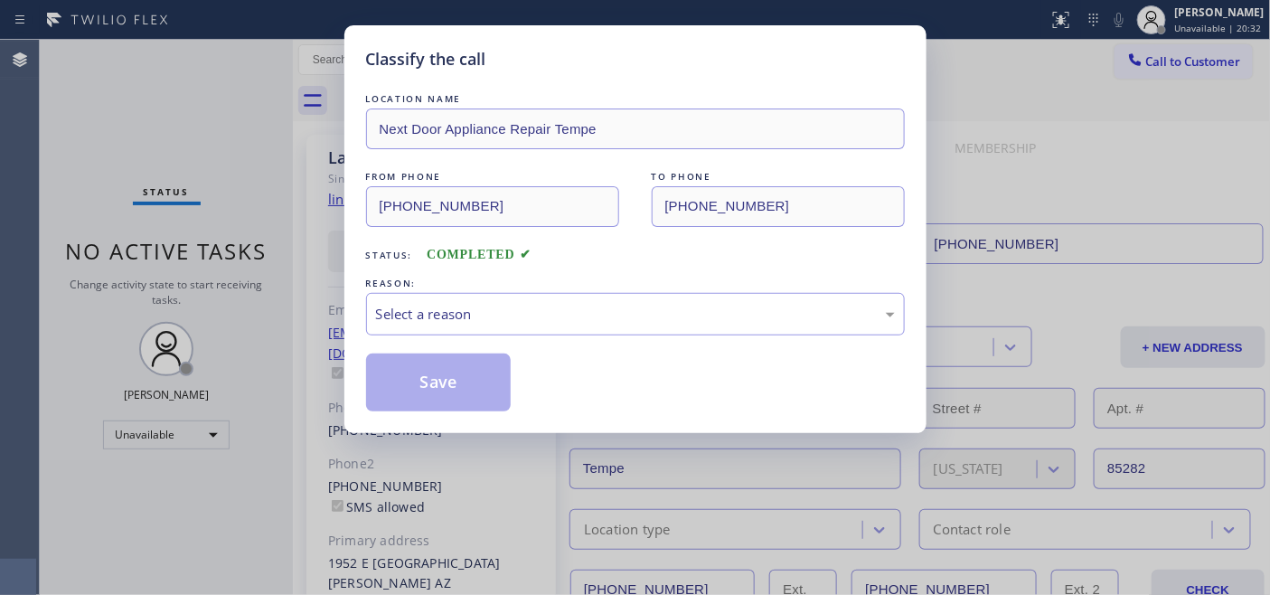
click at [537, 337] on div "LOCATION NAME Next Door Appliance Repair Tempe FROM PHONE (480) 771-9656 TO PHO…" at bounding box center [635, 250] width 539 height 322
click at [527, 330] on div "Select a reason" at bounding box center [635, 314] width 539 height 42
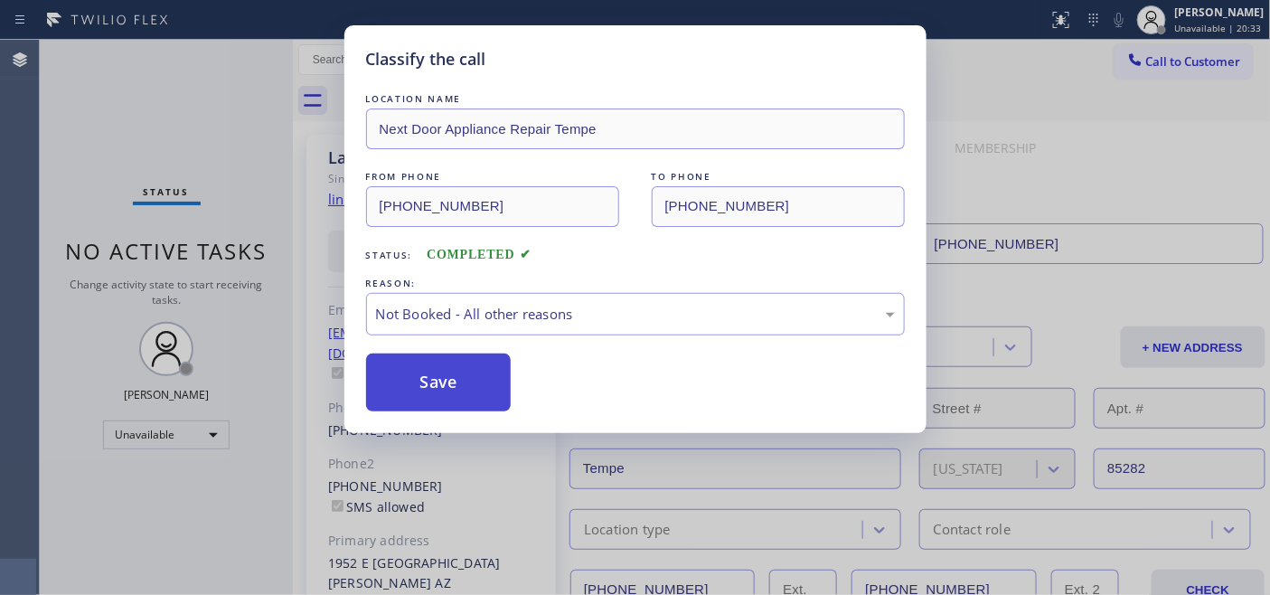
click at [480, 384] on button "Save" at bounding box center [438, 382] width 145 height 58
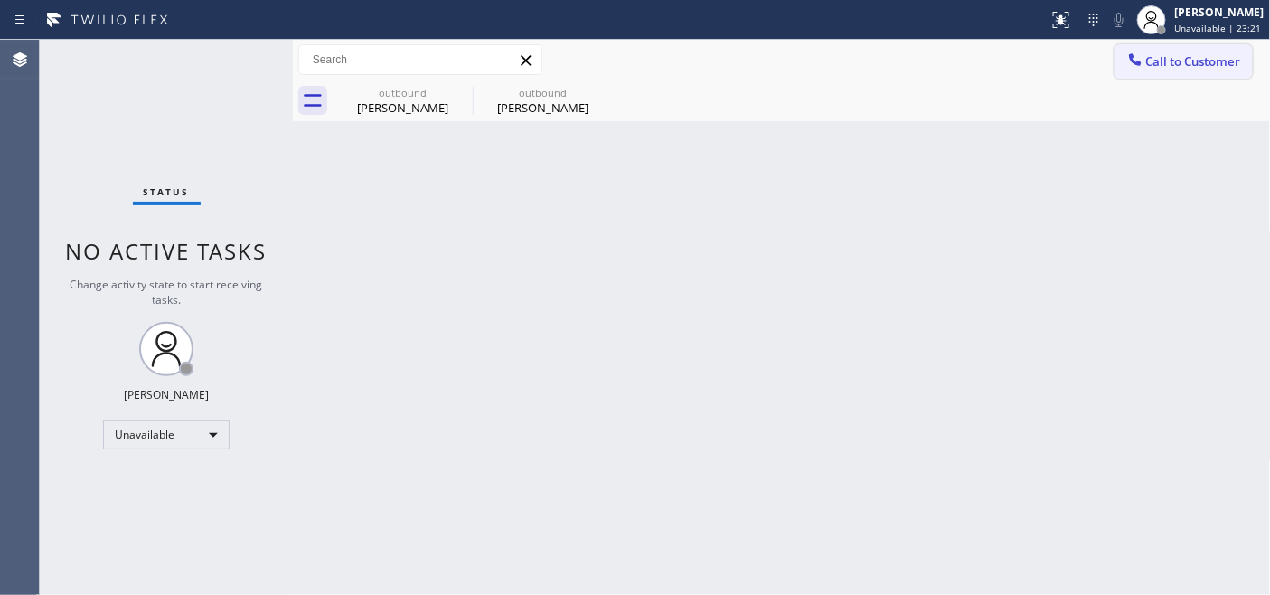
click at [1169, 69] on span "Call to Customer" at bounding box center [1193, 61] width 95 height 16
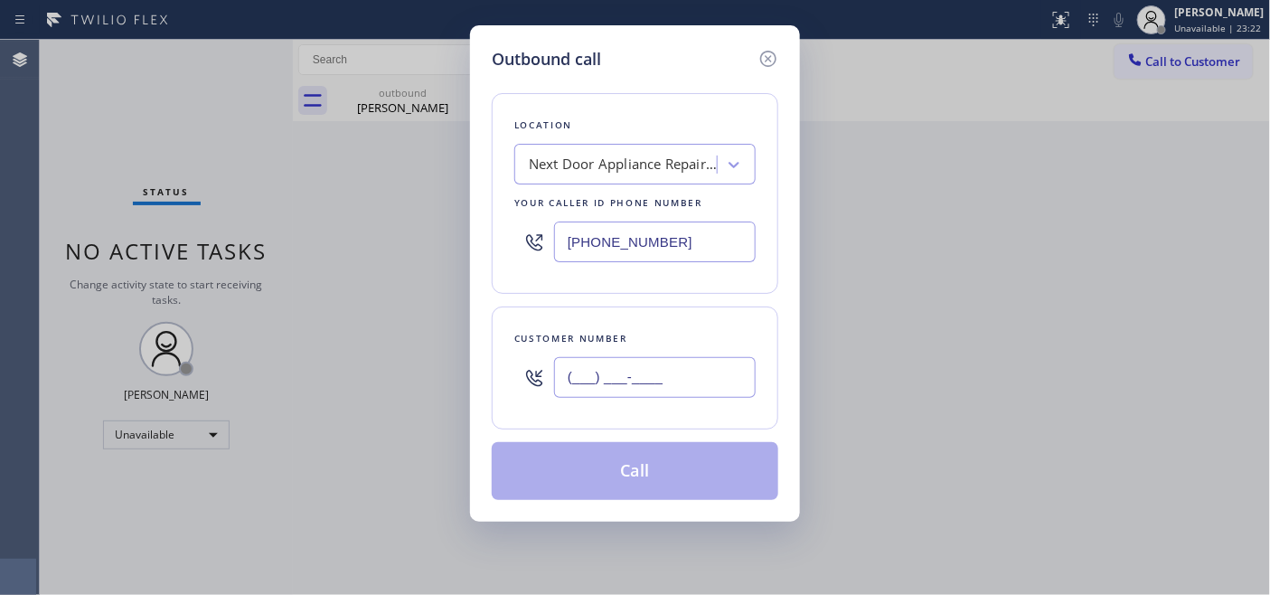
drag, startPoint x: 691, startPoint y: 371, endPoint x: 490, endPoint y: 389, distance: 202.2
click at [490, 389] on div "Outbound call Location Next Door Appliance Repair Tempe Your caller id phone nu…" at bounding box center [635, 273] width 330 height 496
paste input "805) 338-6643"
type input "(805) 338-6643"
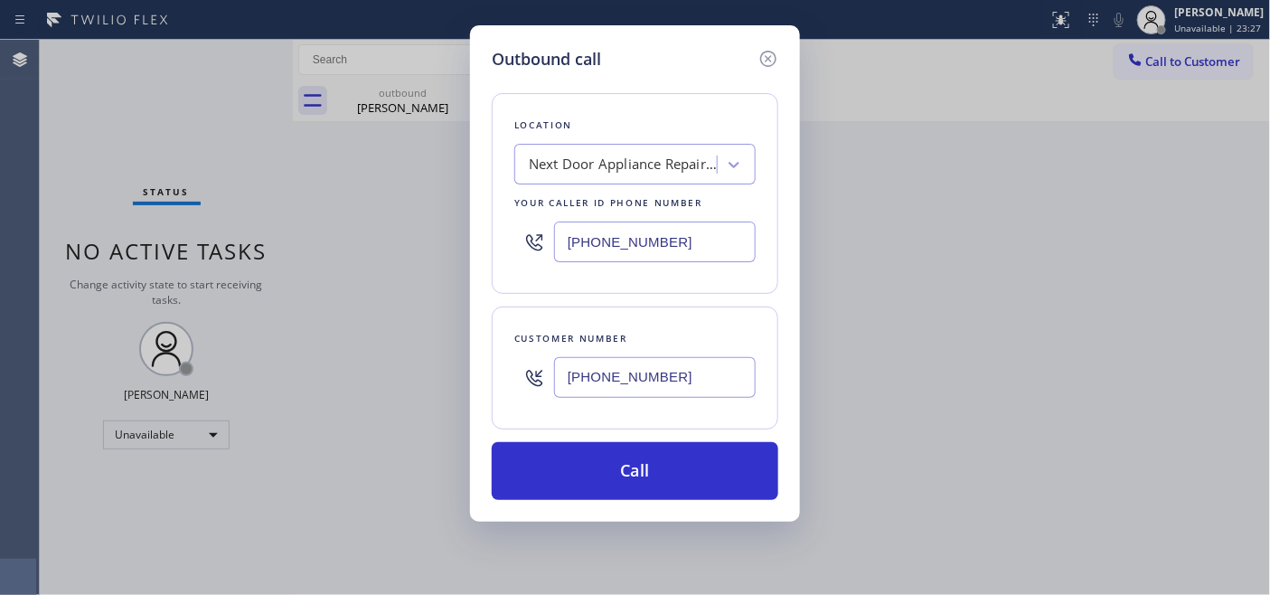
drag, startPoint x: 699, startPoint y: 230, endPoint x: 462, endPoint y: 223, distance: 236.8
click at [459, 218] on div "Outbound call Location Next Door Appliance Repair Tempe Your caller id phone nu…" at bounding box center [635, 297] width 1270 height 595
paste input "24) 393-2814"
type input "(424) 393-2814"
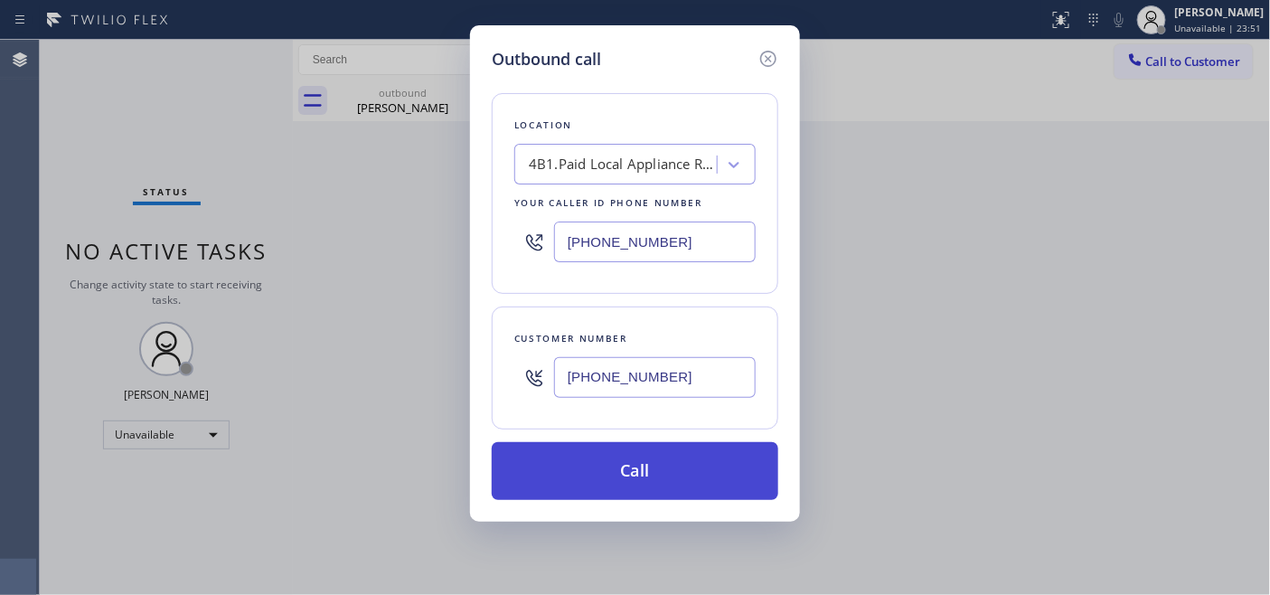
click at [667, 464] on button "Call" at bounding box center [635, 471] width 286 height 58
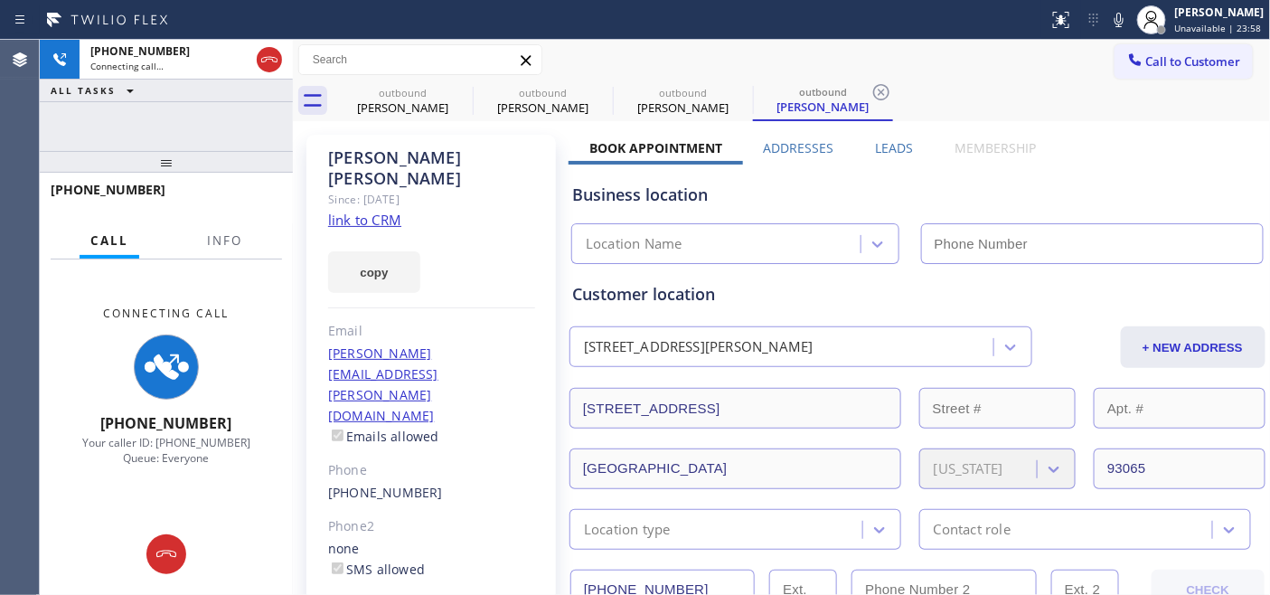
type input "(424) 393-2814"
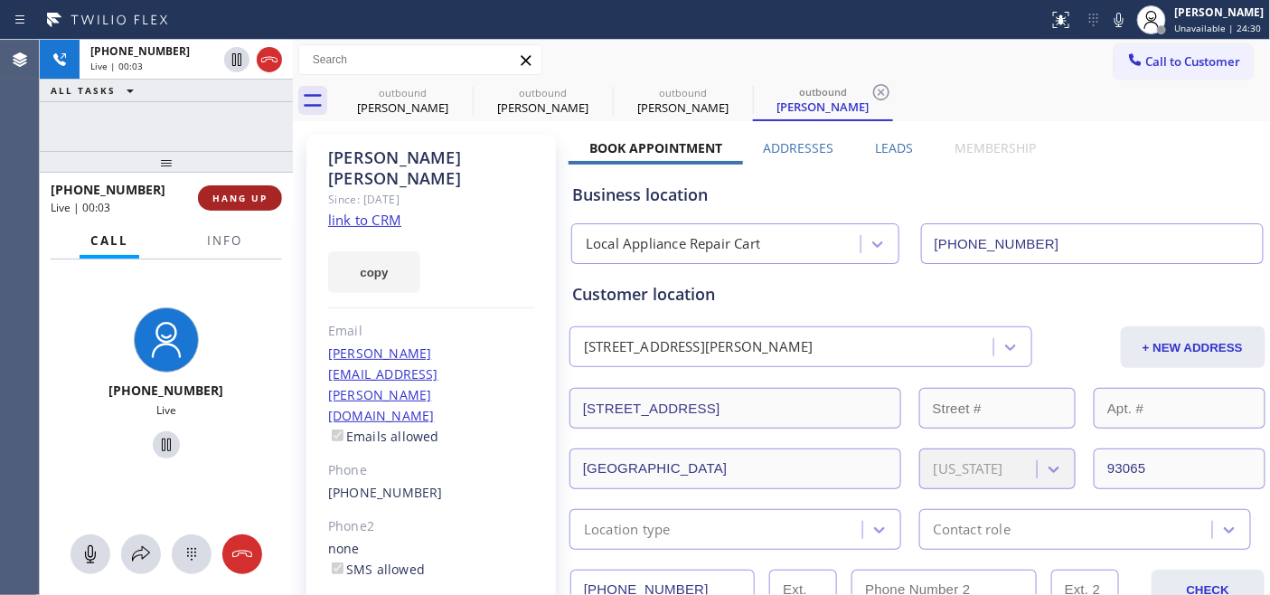
click at [221, 197] on span "HANG UP" at bounding box center [239, 198] width 55 height 13
click at [233, 202] on span "HANG UP" at bounding box center [239, 198] width 55 height 13
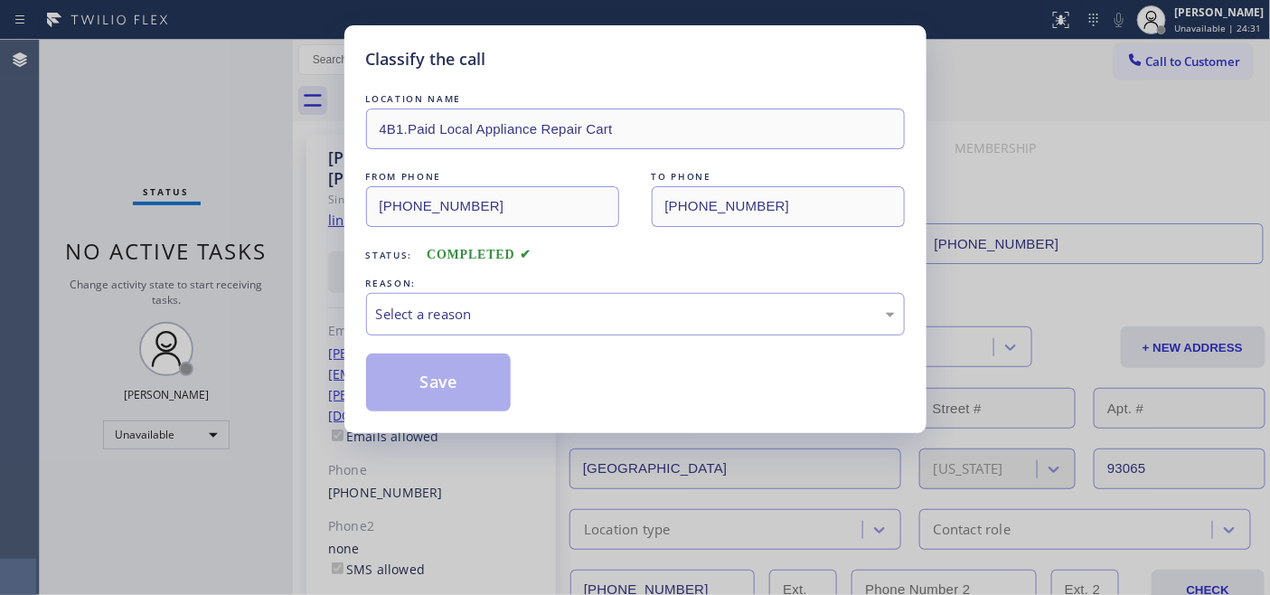
click at [457, 314] on div "Select a reason" at bounding box center [635, 314] width 519 height 21
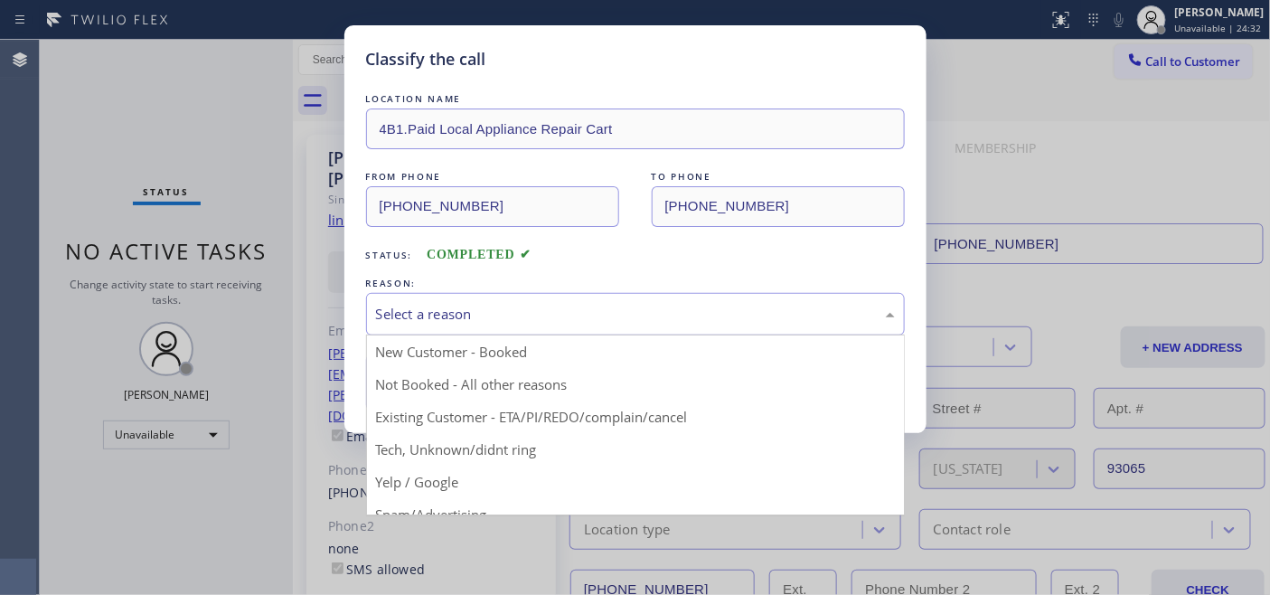
drag, startPoint x: 480, startPoint y: 380, endPoint x: 439, endPoint y: 367, distance: 42.9
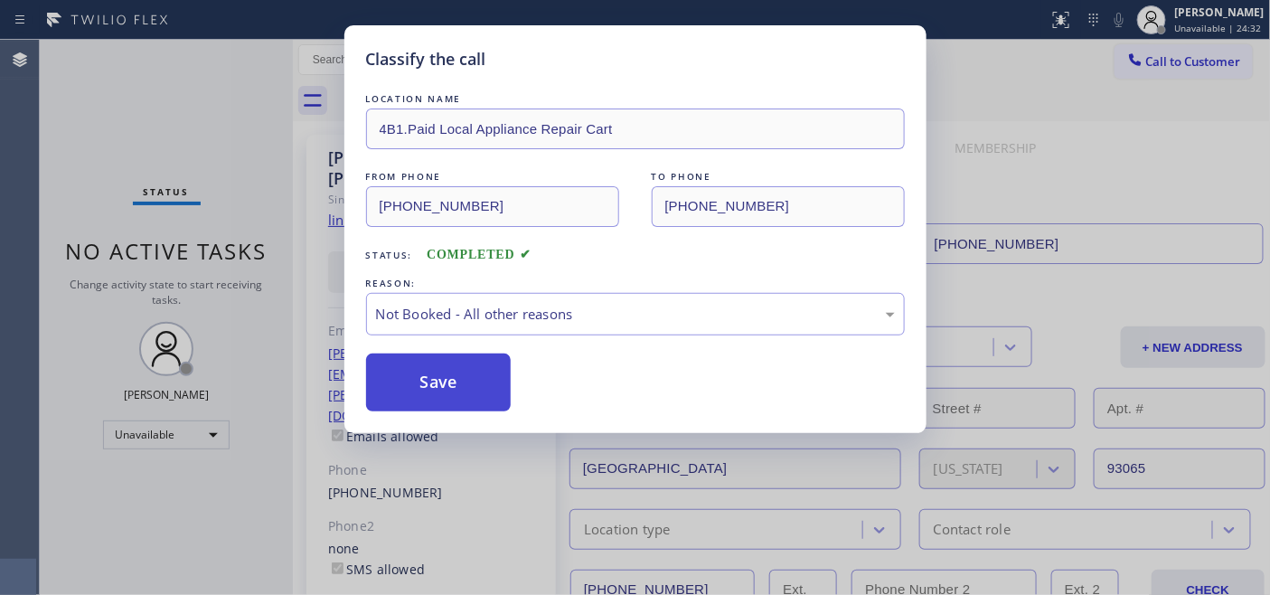
click at [439, 367] on button "Save" at bounding box center [438, 382] width 145 height 58
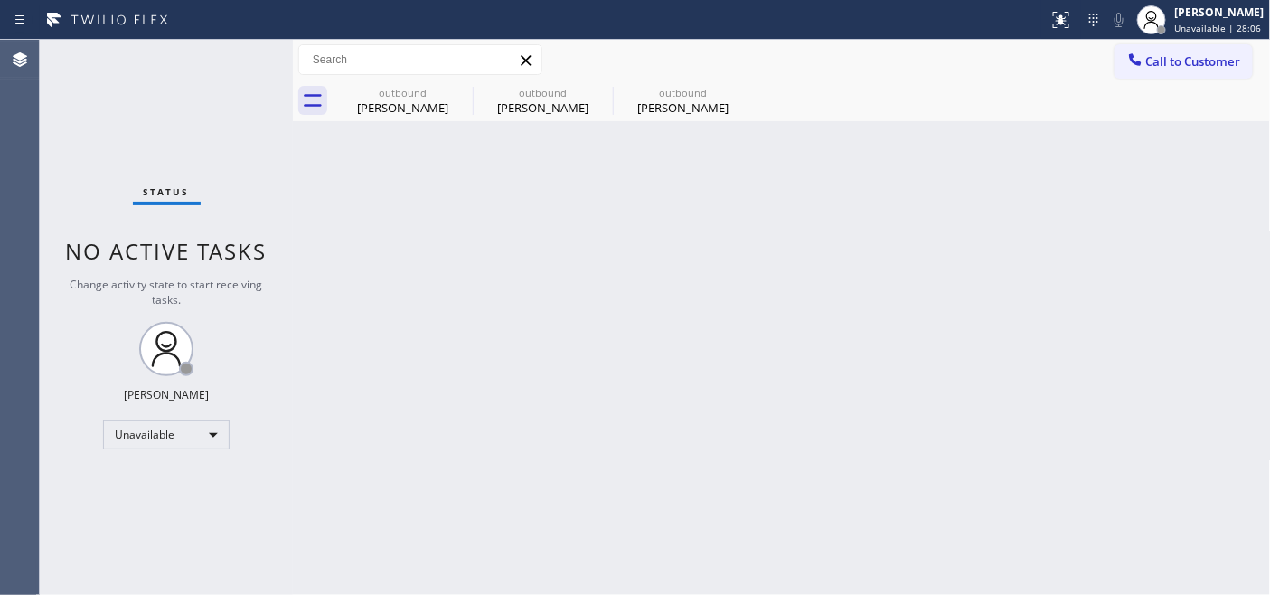
click at [1122, 33] on div "Status report No issues detected If you experience an issue, please download th…" at bounding box center [1155, 20] width 229 height 40
click at [1176, 61] on span "Call to Customer" at bounding box center [1193, 61] width 95 height 16
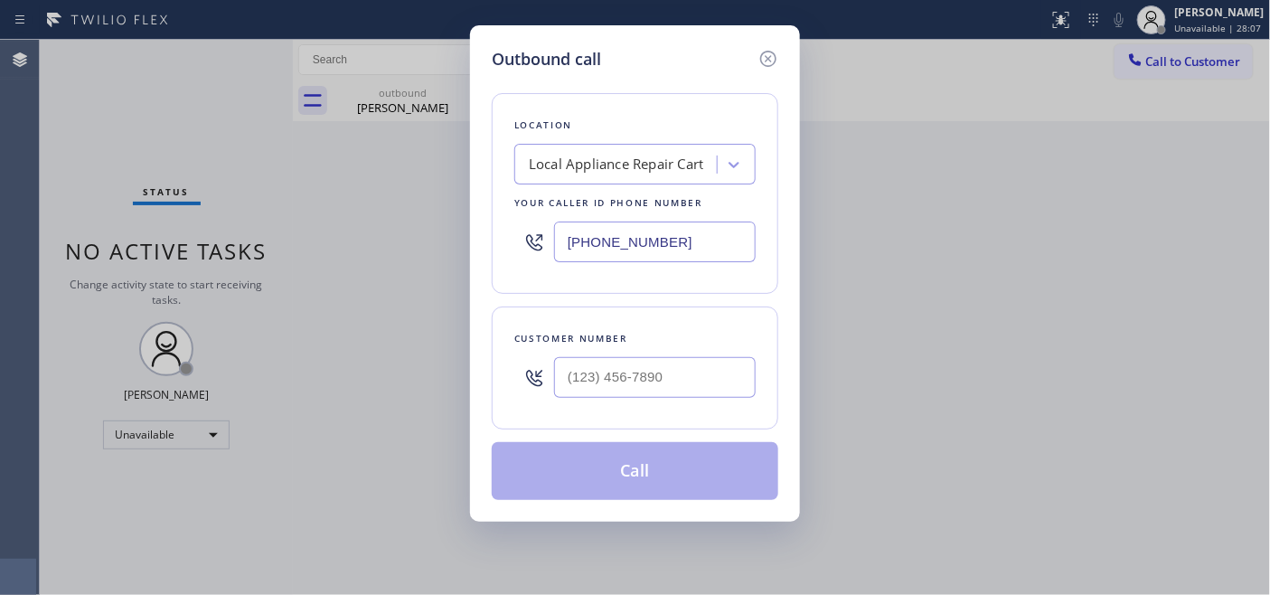
click at [645, 355] on div at bounding box center [655, 377] width 202 height 59
click at [631, 395] on input "(___) ___-____" at bounding box center [655, 377] width 202 height 41
paste input "206) 758-7872"
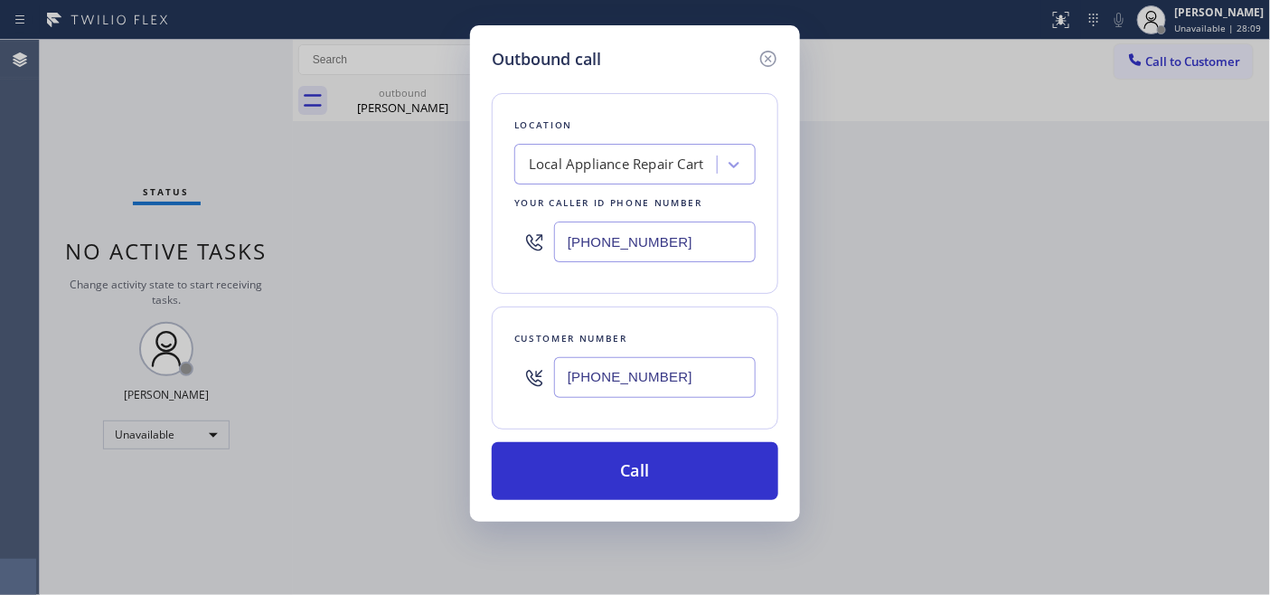
type input "(206) 758-7872"
drag, startPoint x: 643, startPoint y: 241, endPoint x: 483, endPoint y: 245, distance: 160.9
click at [483, 244] on div "Outbound call Location Local Appliance Repair Cart Your caller id phone number …" at bounding box center [635, 273] width 330 height 496
paste input "206) 734-3918"
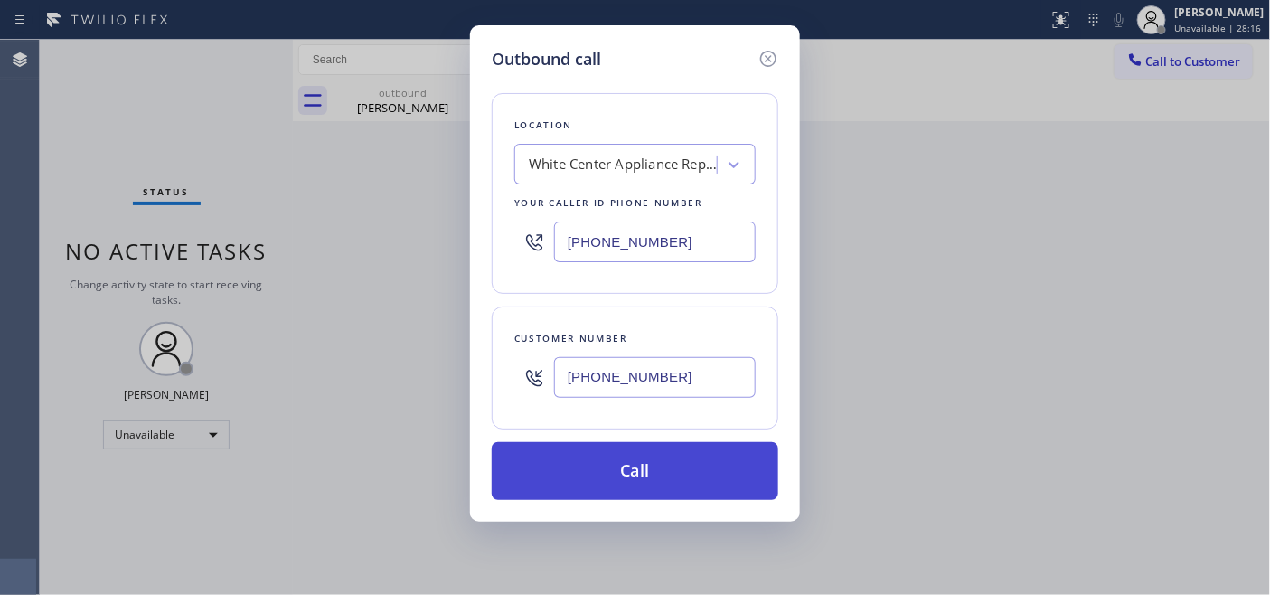
type input "(206) 734-3918"
click at [671, 459] on button "Call" at bounding box center [635, 471] width 286 height 58
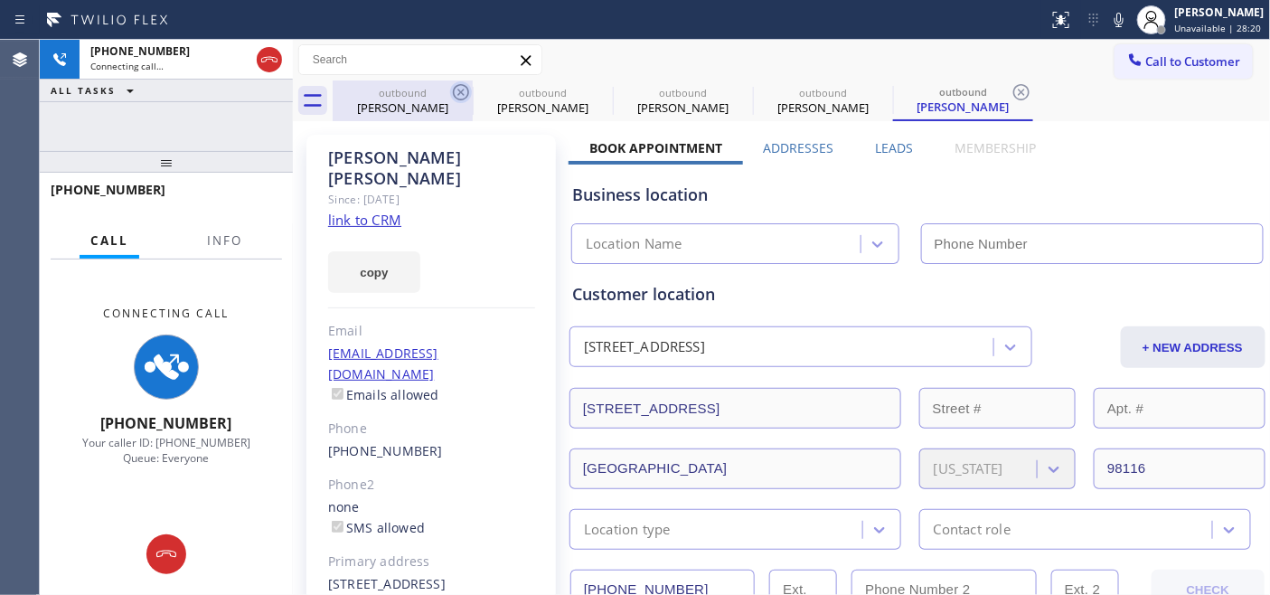
click at [455, 92] on icon at bounding box center [461, 92] width 22 height 22
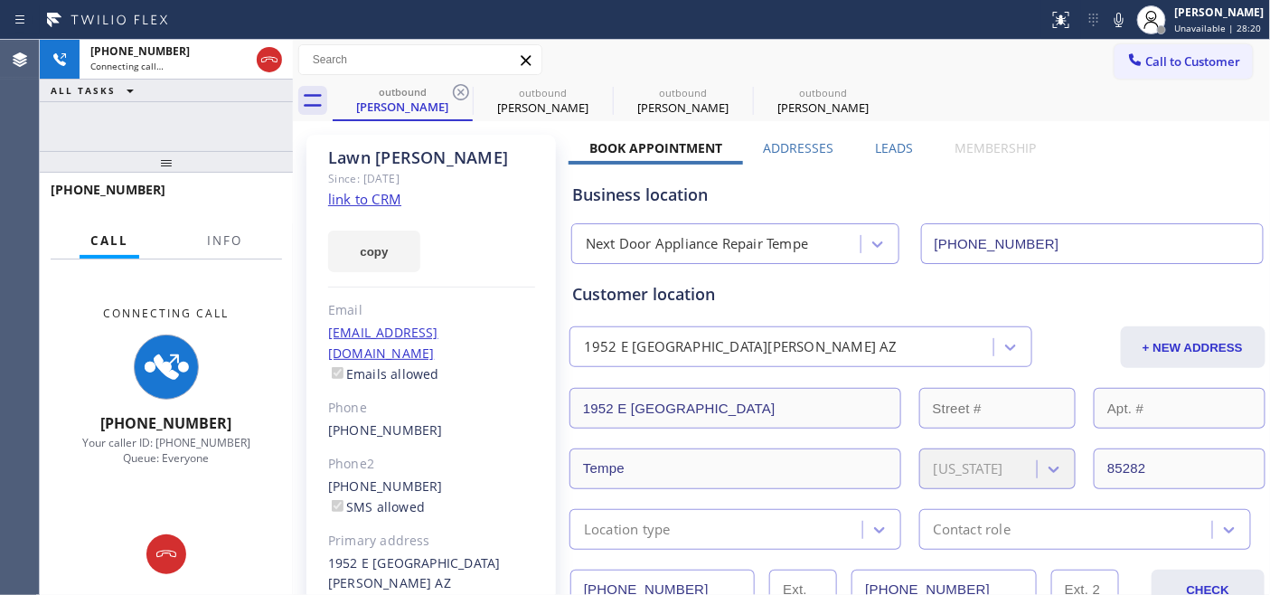
click at [455, 92] on icon at bounding box center [461, 92] width 22 height 22
type input "(424) 393-2814"
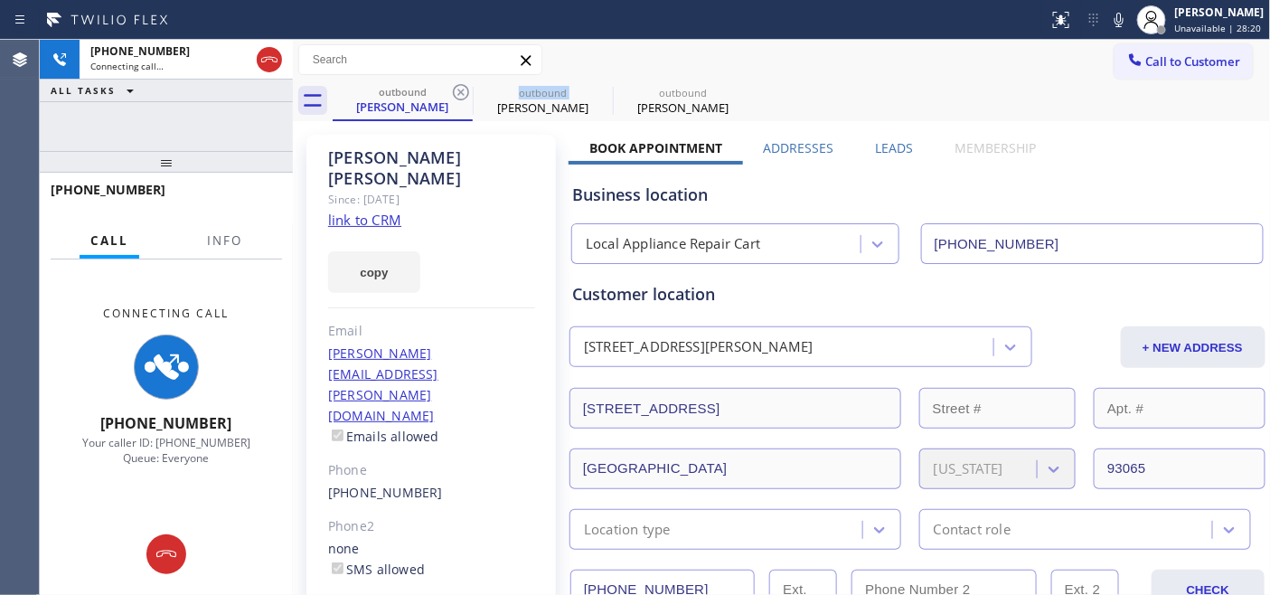
click at [455, 92] on icon at bounding box center [461, 92] width 22 height 22
click at [0, 0] on icon at bounding box center [0, 0] width 0 height 0
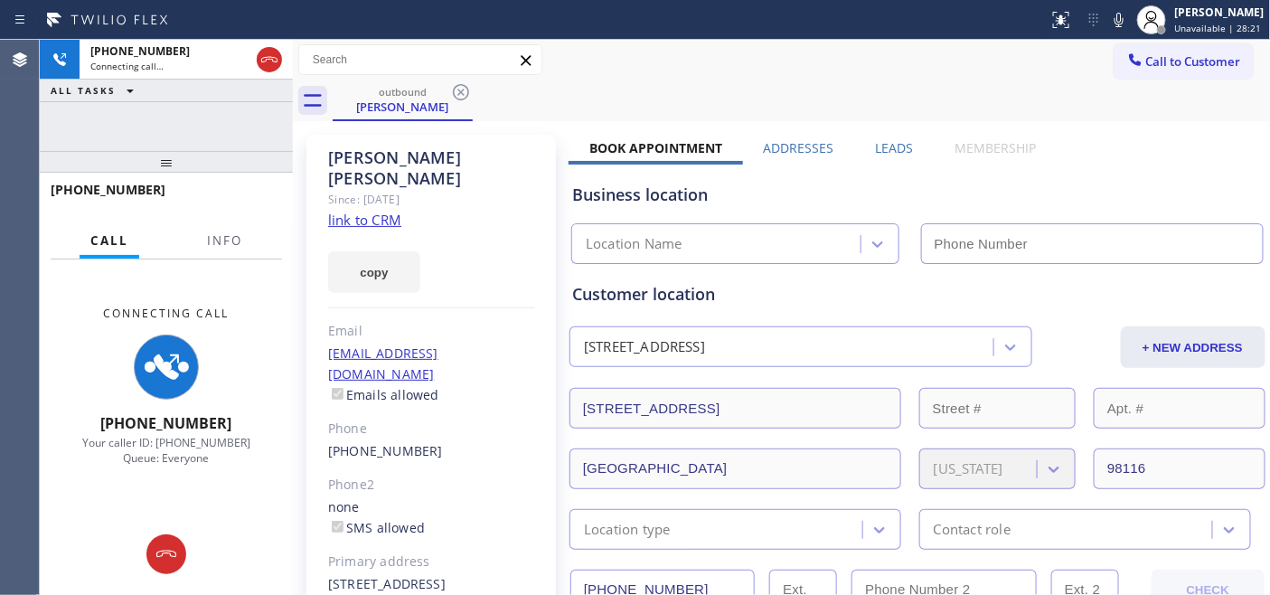
click at [802, 100] on div "outbound Ted Nicoloudakis" at bounding box center [802, 100] width 938 height 41
type input "(206) 734-3918"
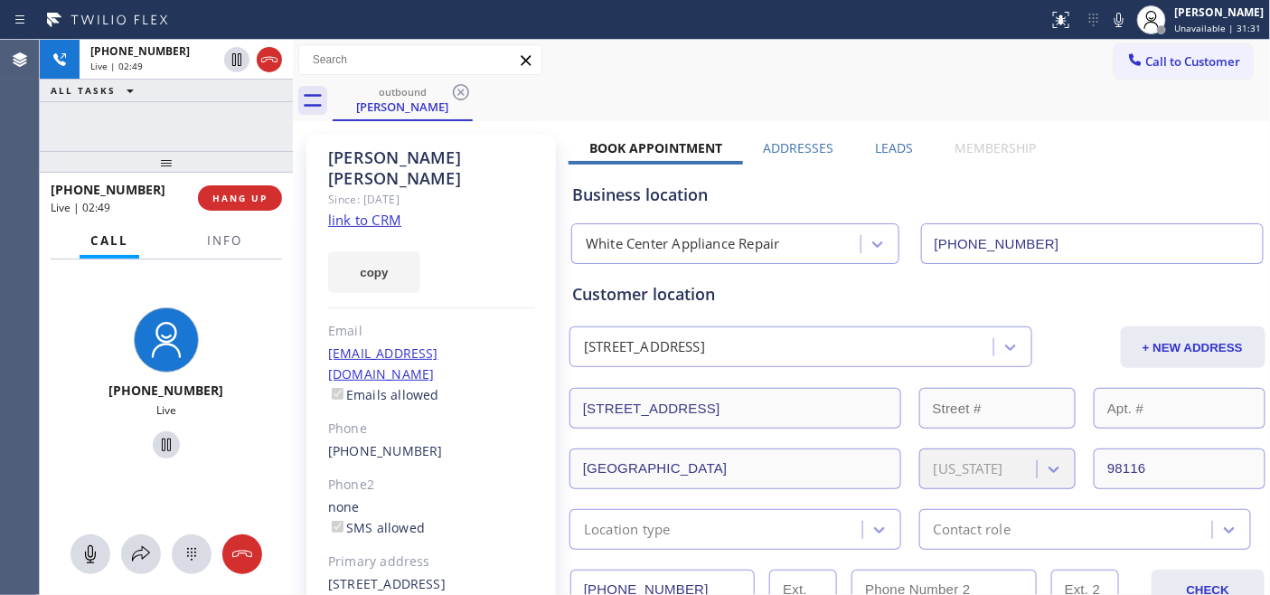
drag, startPoint x: 184, startPoint y: 149, endPoint x: 185, endPoint y: 95, distance: 54.2
click at [185, 95] on div "+12067587872 Live | 02:49 ALL TASKS ALL TASKS ACTIVE TASKS TASKS IN WRAP UP +12…" at bounding box center [166, 317] width 253 height 555
drag, startPoint x: 586, startPoint y: 145, endPoint x: 1036, endPoint y: 145, distance: 450.0
click at [1036, 145] on div "Book Appointment Addresses Leads Membership" at bounding box center [812, 151] width 488 height 25
click at [848, 101] on div "outbound Ted Nicoloudakis" at bounding box center [802, 100] width 938 height 41
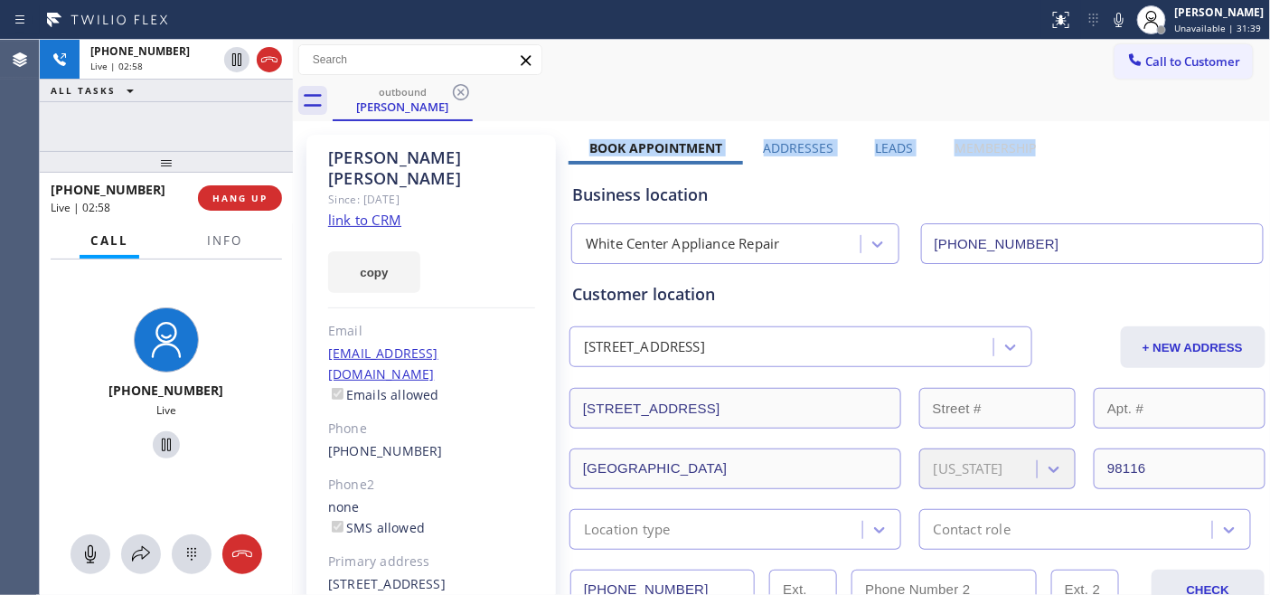
drag, startPoint x: 582, startPoint y: 151, endPoint x: 1045, endPoint y: 150, distance: 462.7
click at [1045, 150] on div "Book Appointment Addresses Leads Membership" at bounding box center [812, 151] width 488 height 25
click at [784, 97] on div "outbound Ted Nicoloudakis" at bounding box center [802, 100] width 938 height 41
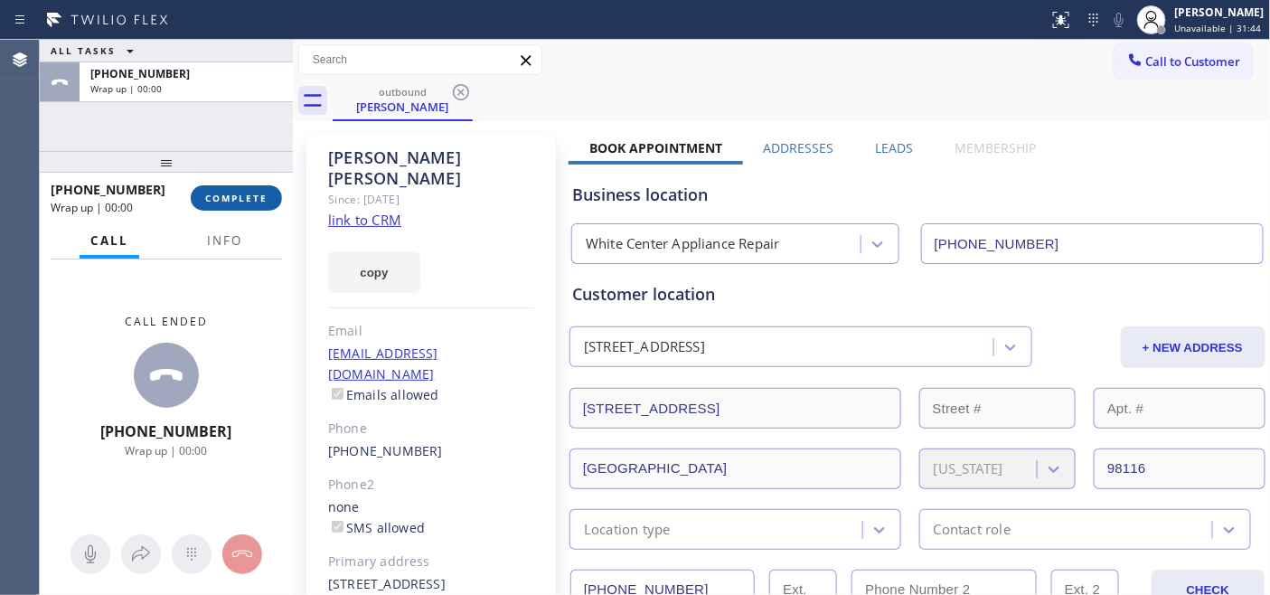
click at [221, 209] on button "COMPLETE" at bounding box center [236, 197] width 91 height 25
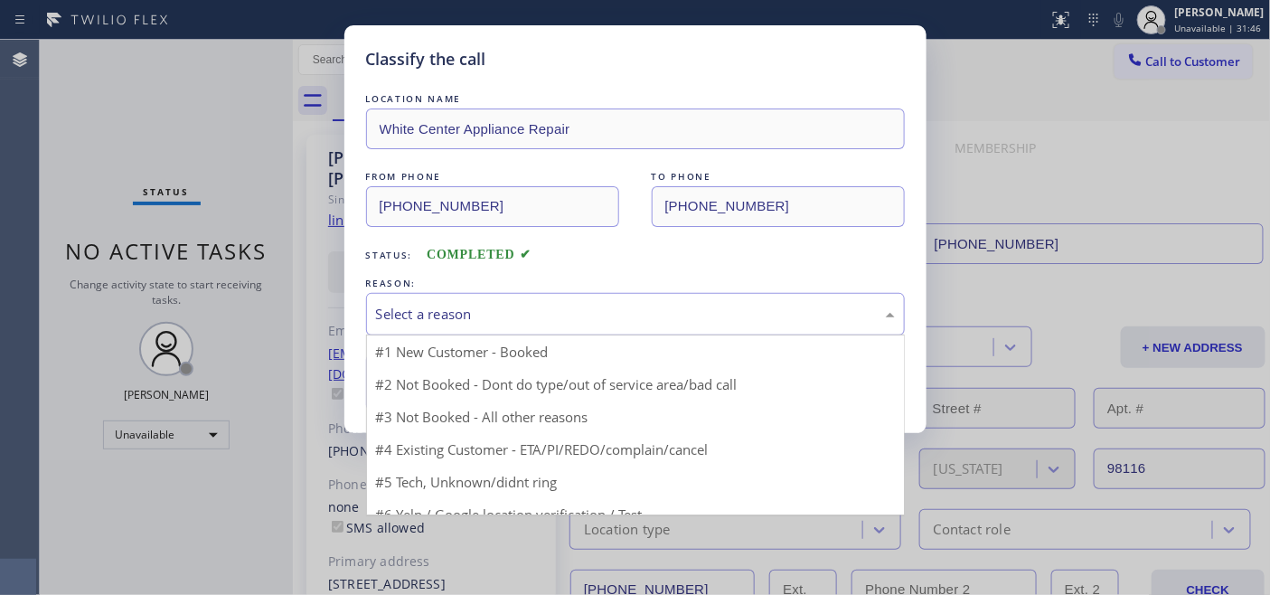
click at [436, 314] on div "Select a reason" at bounding box center [635, 314] width 519 height 21
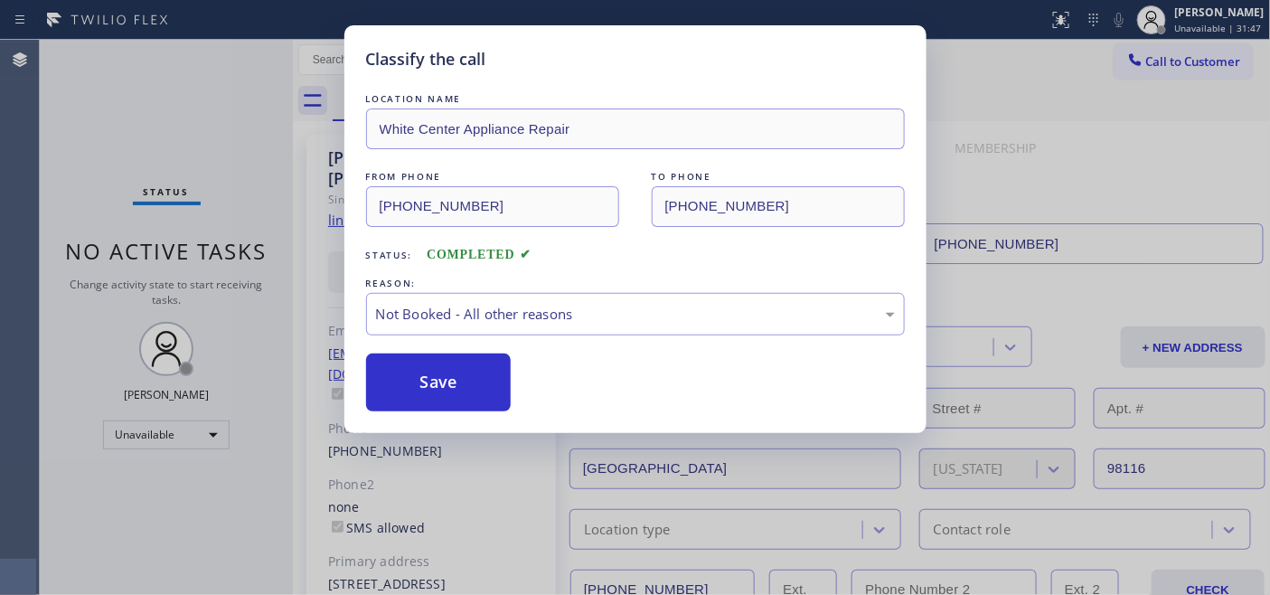
click at [432, 383] on button "Save" at bounding box center [438, 382] width 145 height 58
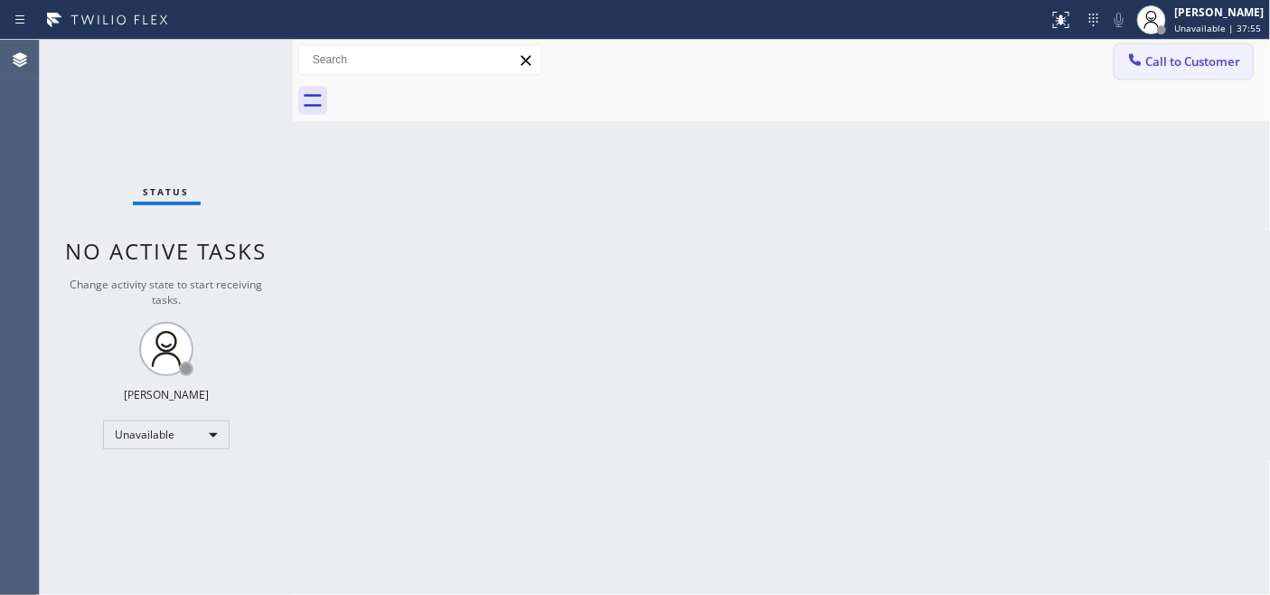
click at [1155, 59] on span "Call to Customer" at bounding box center [1193, 61] width 95 height 16
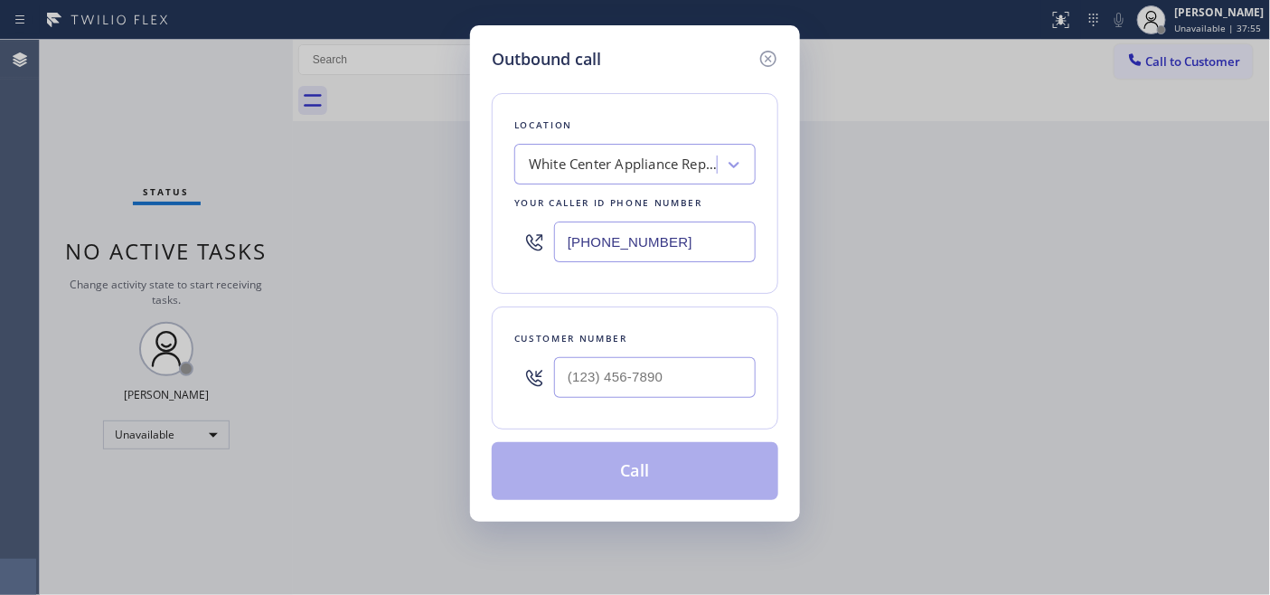
drag, startPoint x: 680, startPoint y: 224, endPoint x: 575, endPoint y: 217, distance: 105.1
click at [453, 244] on div "Outbound call Location White Center Appliance Repair Your caller id phone numbe…" at bounding box center [635, 297] width 1270 height 595
paste input "text"
type input "(206) 734-3918"
click at [651, 359] on input "(___) ___-____" at bounding box center [655, 377] width 202 height 41
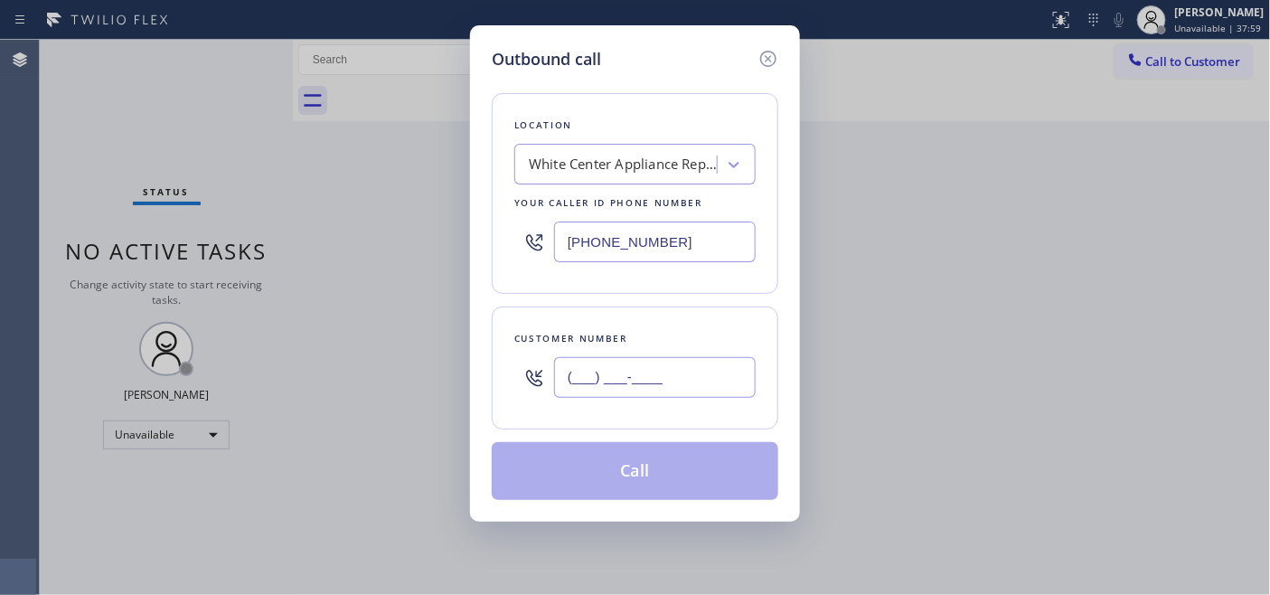
paste input "206) 758-7872"
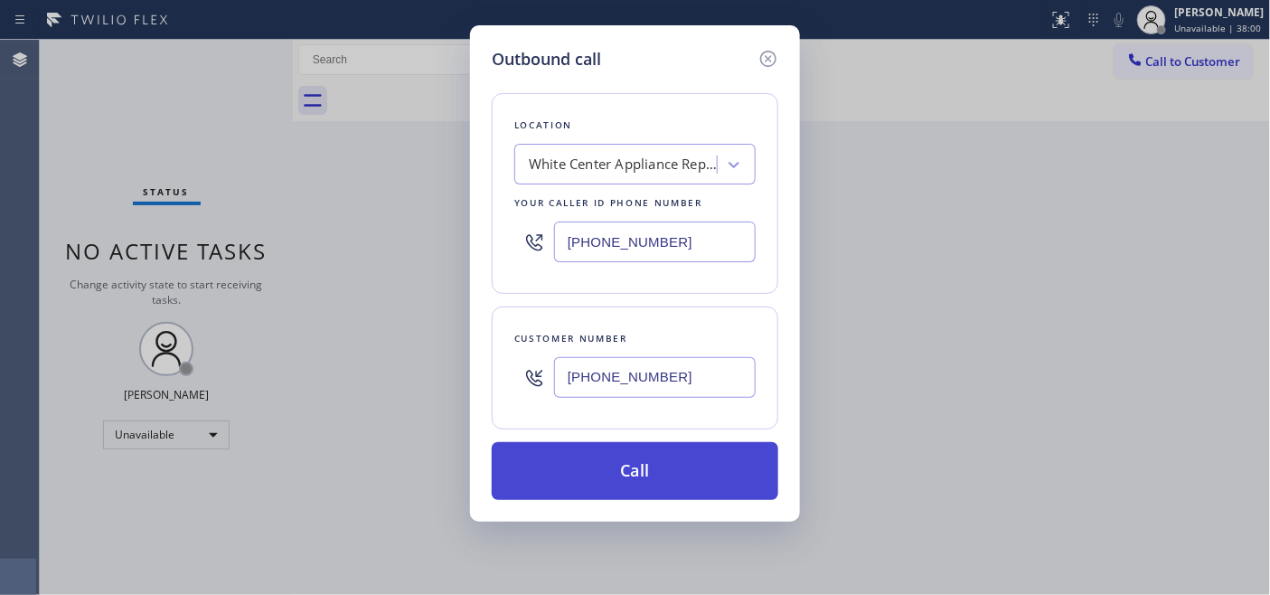
type input "(206) 758-7872"
click at [645, 464] on button "Call" at bounding box center [635, 471] width 286 height 58
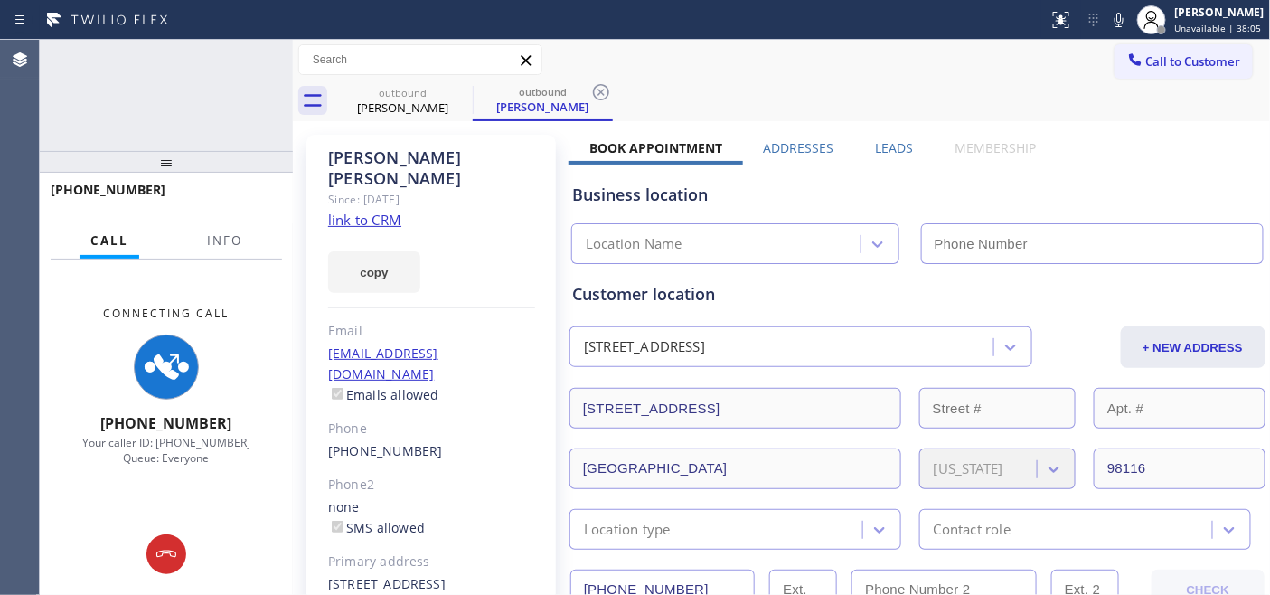
type input "(206) 734-3918"
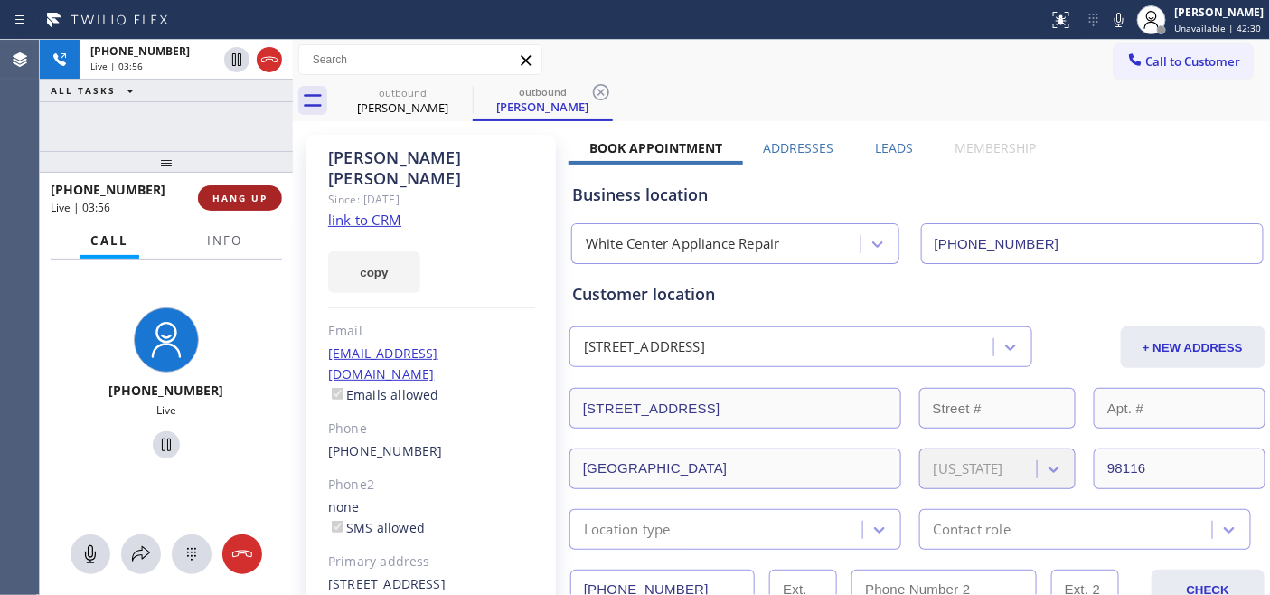
click at [224, 208] on button "HANG UP" at bounding box center [240, 197] width 84 height 25
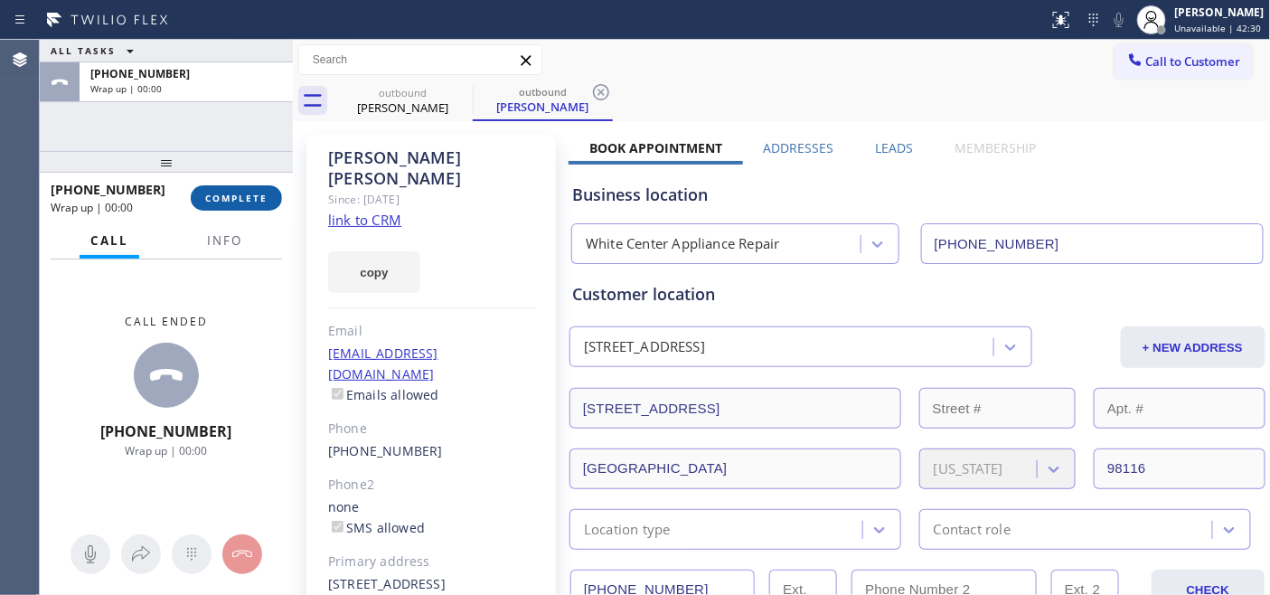
click at [224, 205] on button "COMPLETE" at bounding box center [236, 197] width 91 height 25
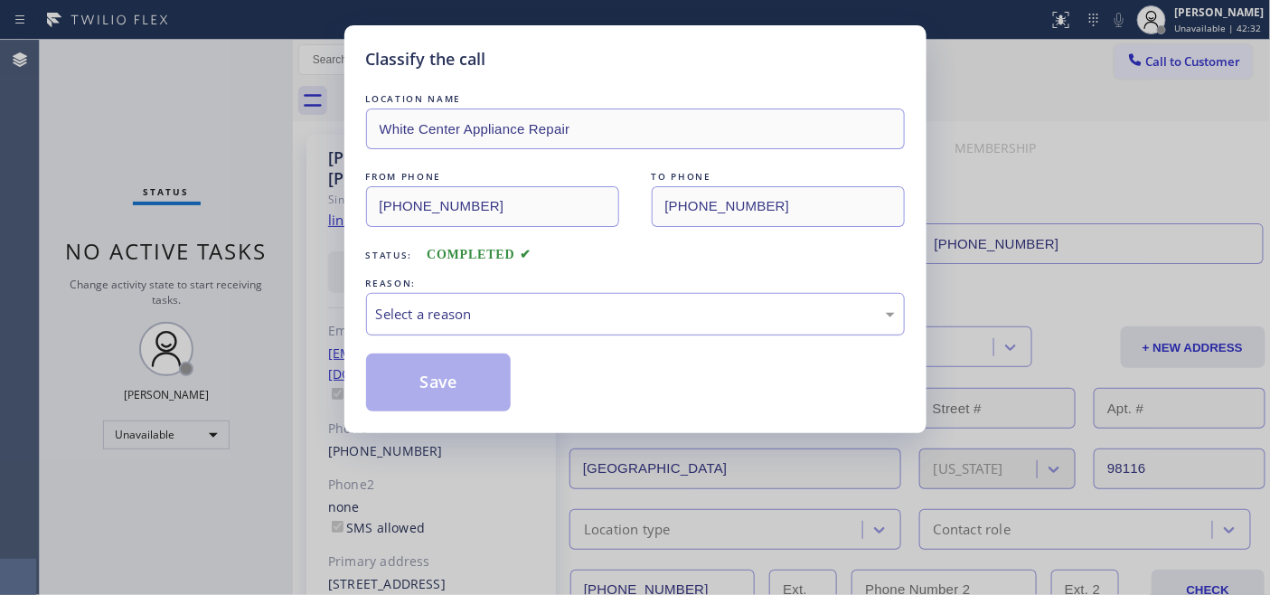
click at [503, 327] on div "Select a reason" at bounding box center [635, 314] width 539 height 42
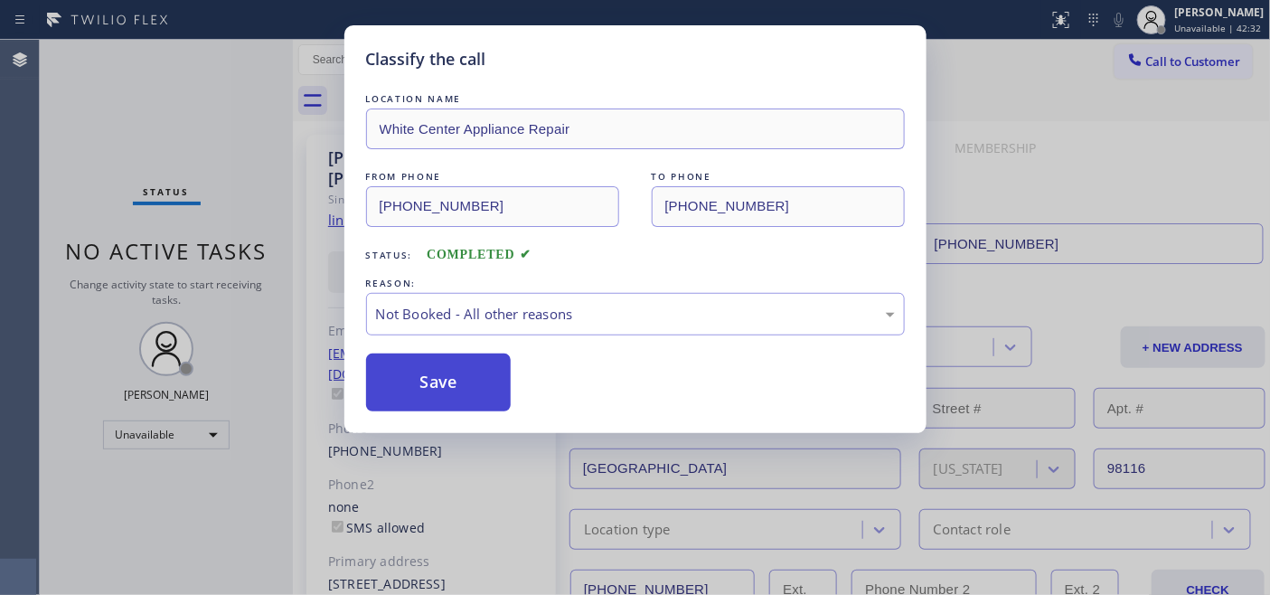
click at [450, 381] on button "Save" at bounding box center [438, 382] width 145 height 58
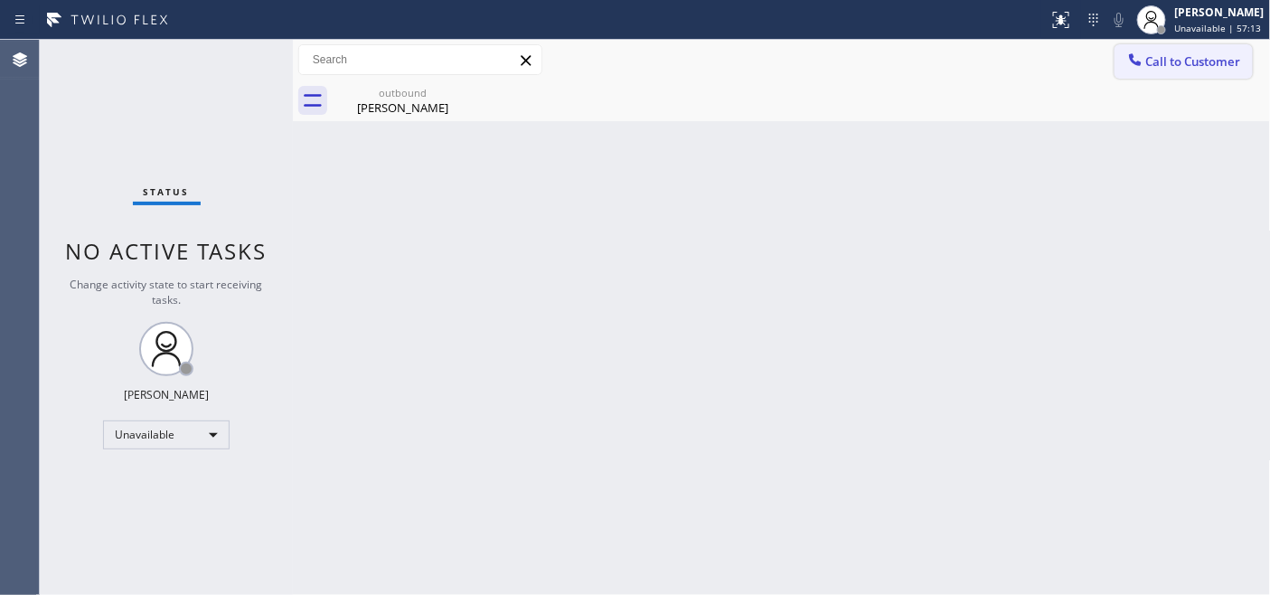
click at [1185, 59] on span "Call to Customer" at bounding box center [1193, 61] width 95 height 16
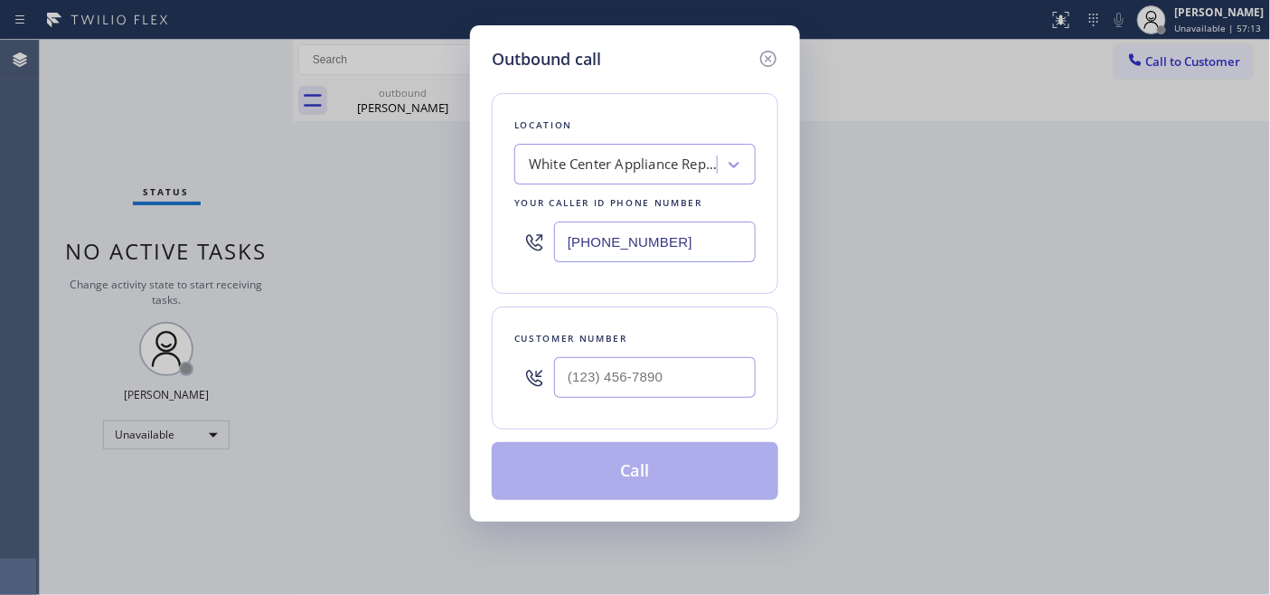
drag, startPoint x: 696, startPoint y: 240, endPoint x: 425, endPoint y: 217, distance: 272.1
click at [403, 228] on div "Outbound call Location White Center Appliance Repair Your caller id phone numbe…" at bounding box center [635, 297] width 1270 height 595
paste input "13) 205-0579"
type input "(213) 205-0579"
drag, startPoint x: 702, startPoint y: 365, endPoint x: 473, endPoint y: 366, distance: 229.5
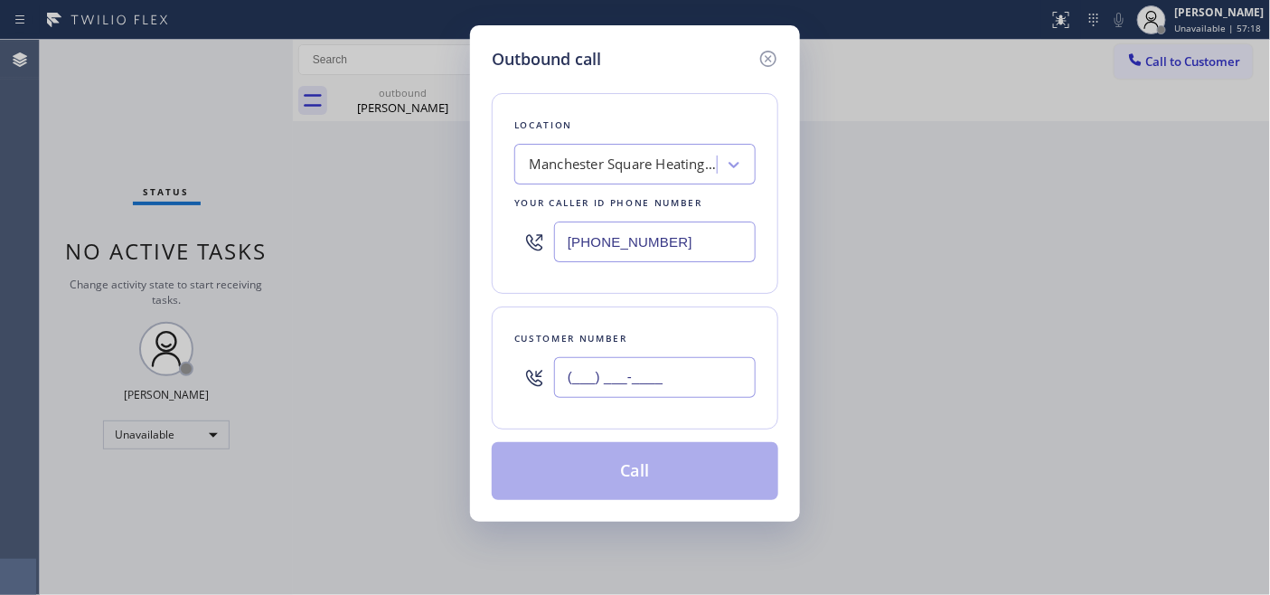
click at [325, 366] on div "Outbound call Location Manchester Square Heating and Air Conditioning Your call…" at bounding box center [635, 297] width 1270 height 595
paste input "310) 913-4875"
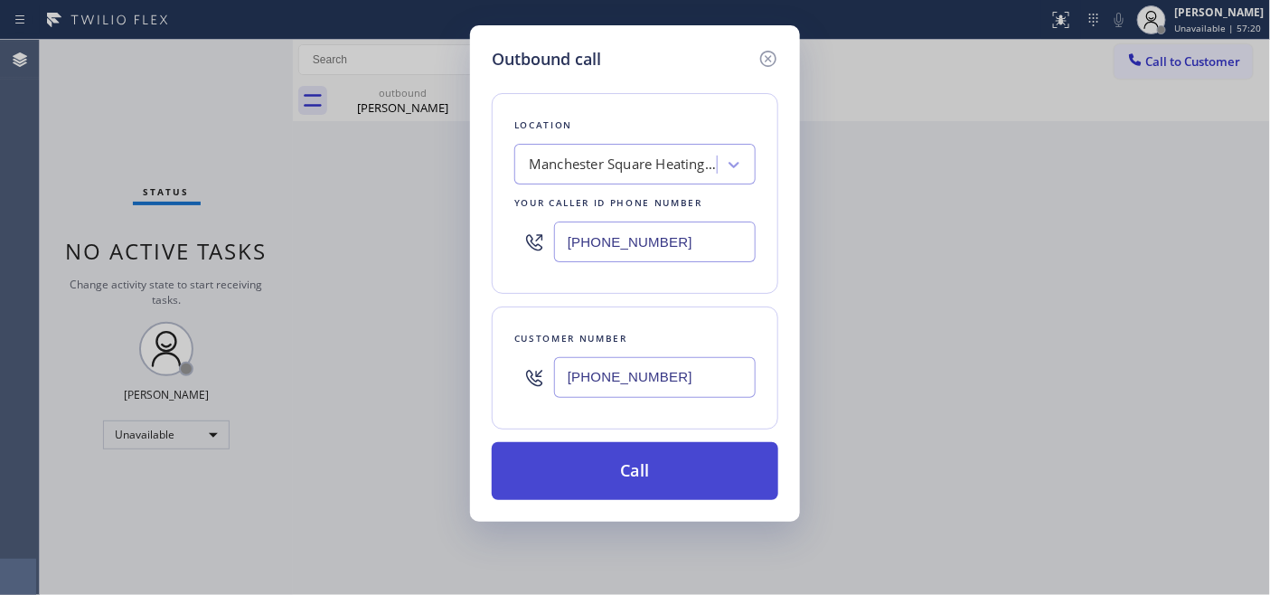
type input "(310) 913-4875"
click at [626, 480] on button "Call" at bounding box center [635, 471] width 286 height 58
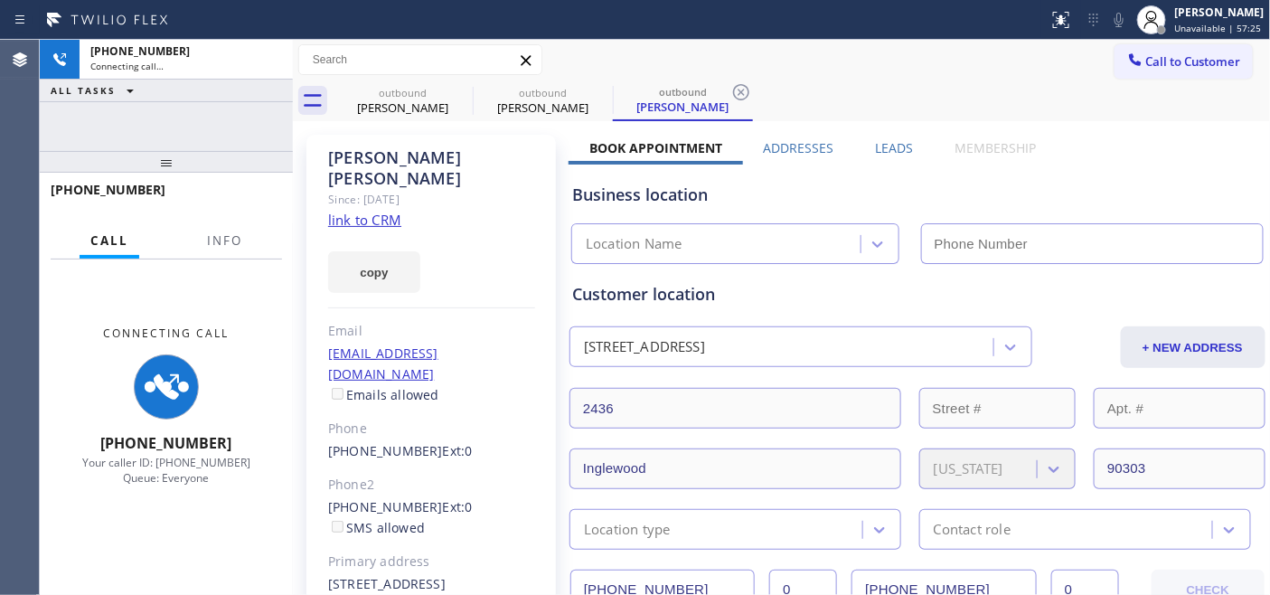
type input "(213) 205-0579"
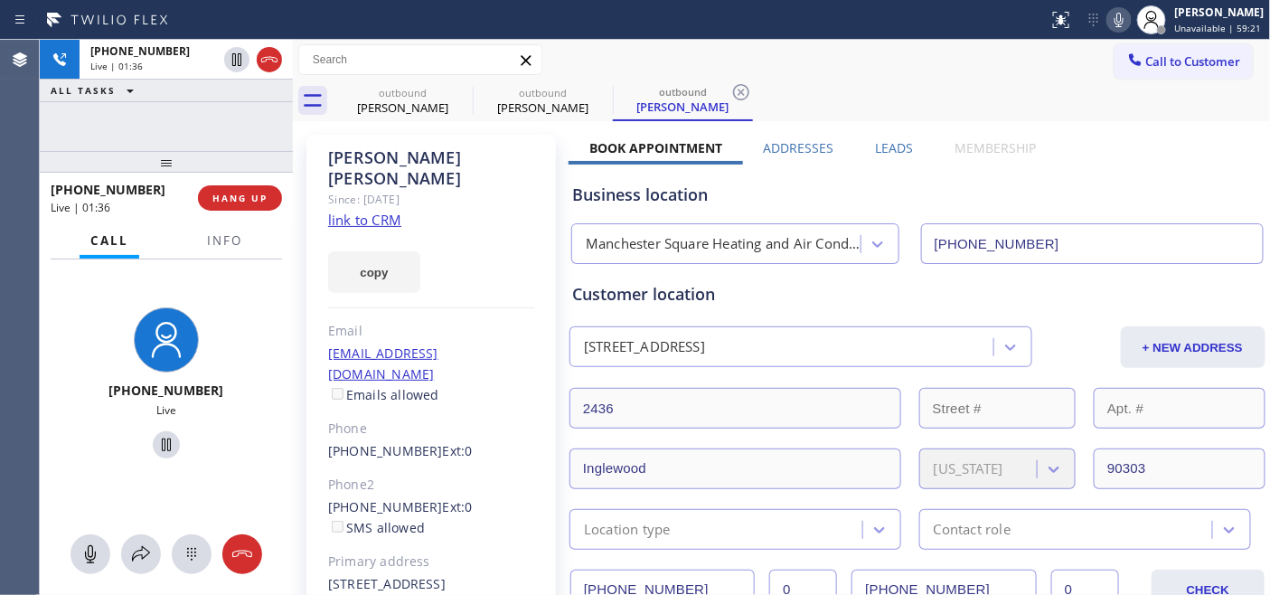
click at [1119, 20] on icon at bounding box center [1119, 20] width 22 height 22
click at [155, 438] on icon at bounding box center [166, 445] width 22 height 22
click at [164, 438] on icon at bounding box center [166, 445] width 22 height 22
drag, startPoint x: 266, startPoint y: 419, endPoint x: 230, endPoint y: 418, distance: 35.3
click at [266, 419] on div "+13109134875 Live" at bounding box center [166, 385] width 253 height 253
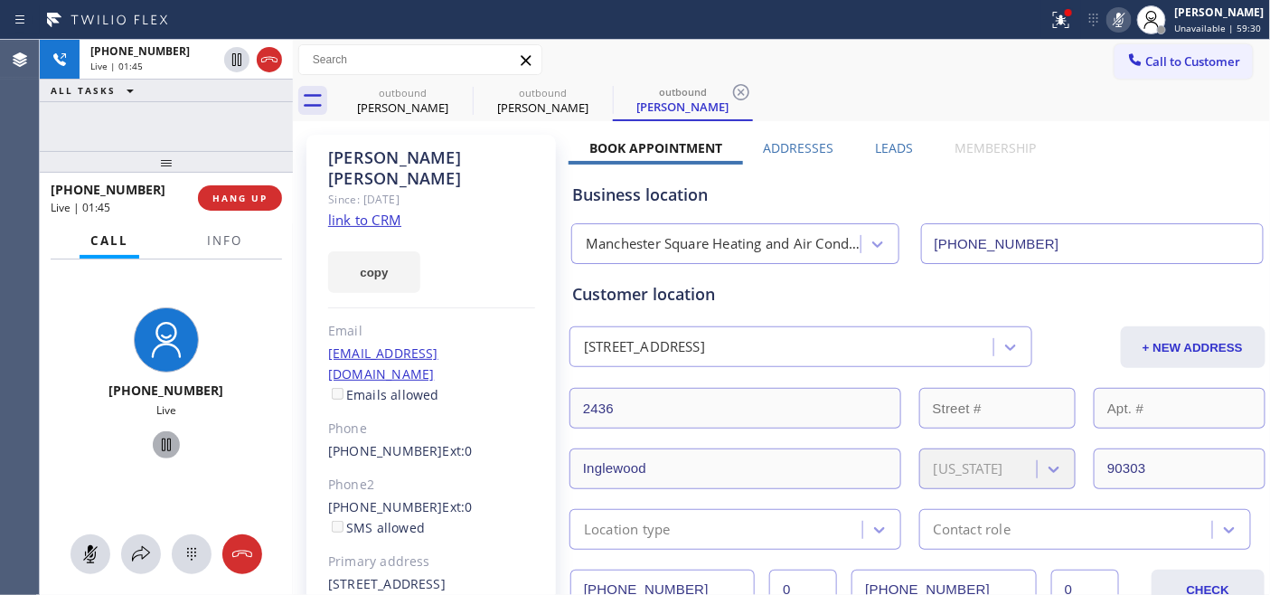
click at [164, 439] on icon at bounding box center [166, 445] width 22 height 22
click at [160, 449] on icon at bounding box center [166, 444] width 13 height 13
click at [1109, 18] on icon at bounding box center [1119, 20] width 22 height 22
click at [455, 230] on div "copy" at bounding box center [431, 261] width 207 height 62
click at [468, 205] on div "Wesley Newman Since: 20 may 2020 link to CRM copy Email wesleyjnewman@yahoo.com…" at bounding box center [430, 414] width 249 height 559
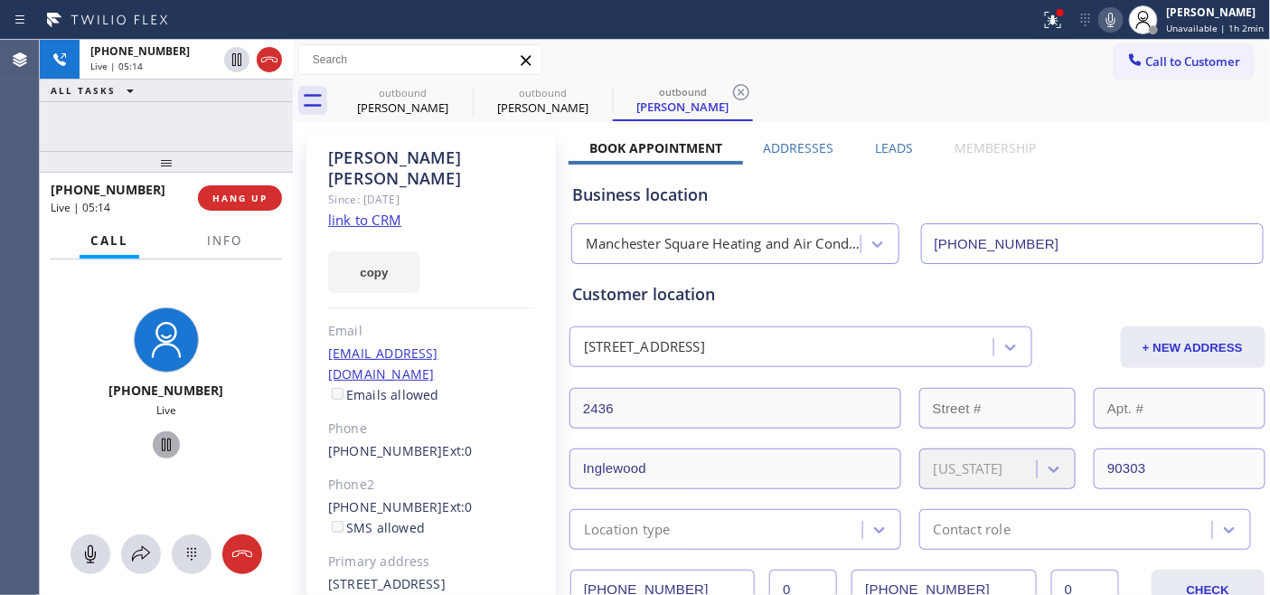
drag, startPoint x: 274, startPoint y: 335, endPoint x: 289, endPoint y: 345, distance: 18.3
click at [275, 339] on div "+13109134875 Live" at bounding box center [166, 385] width 253 height 253
click at [772, 81] on div "outbound Ted Nicoloudakis outbound Wesley Newman outbound Wesley Newman" at bounding box center [802, 100] width 938 height 41
click at [446, 56] on input "text" at bounding box center [420, 59] width 242 height 29
drag, startPoint x: 592, startPoint y: 145, endPoint x: 1036, endPoint y: 151, distance: 444.6
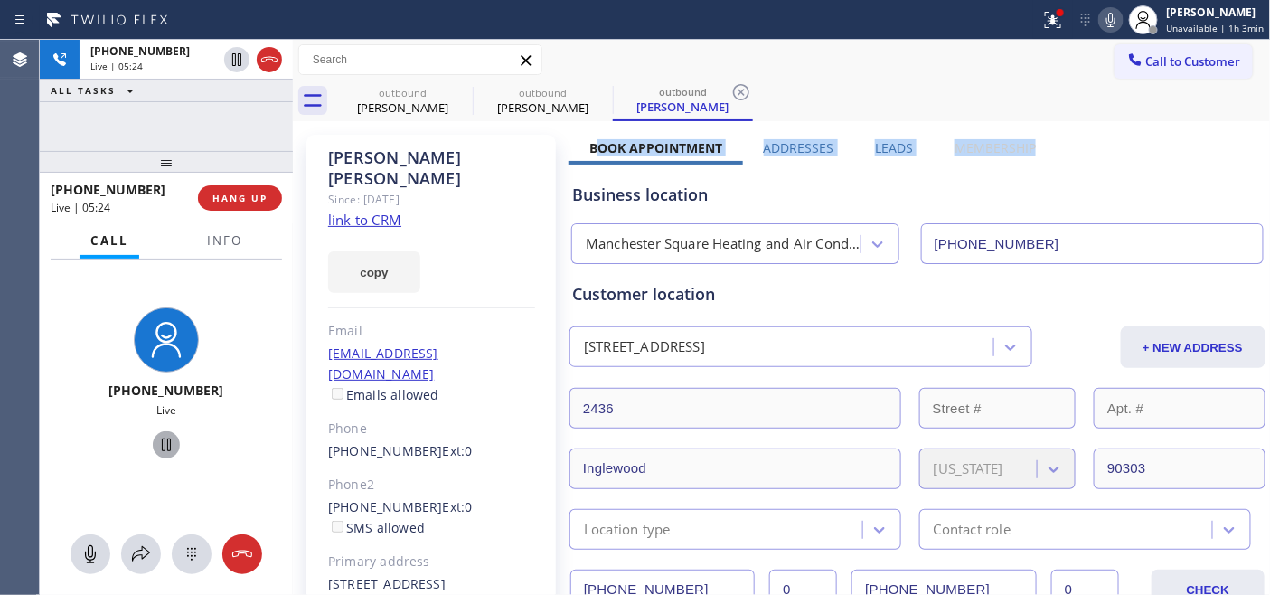
click at [1036, 151] on div "Book Appointment Addresses Leads Membership" at bounding box center [812, 151] width 488 height 25
click at [859, 91] on div "outbound Ted Nicoloudakis outbound Wesley Newman outbound Wesley Newman" at bounding box center [802, 100] width 938 height 41
drag, startPoint x: 597, startPoint y: 150, endPoint x: 1010, endPoint y: 150, distance: 413.0
click at [1010, 150] on div "Book Appointment Addresses Leads Membership" at bounding box center [812, 151] width 488 height 25
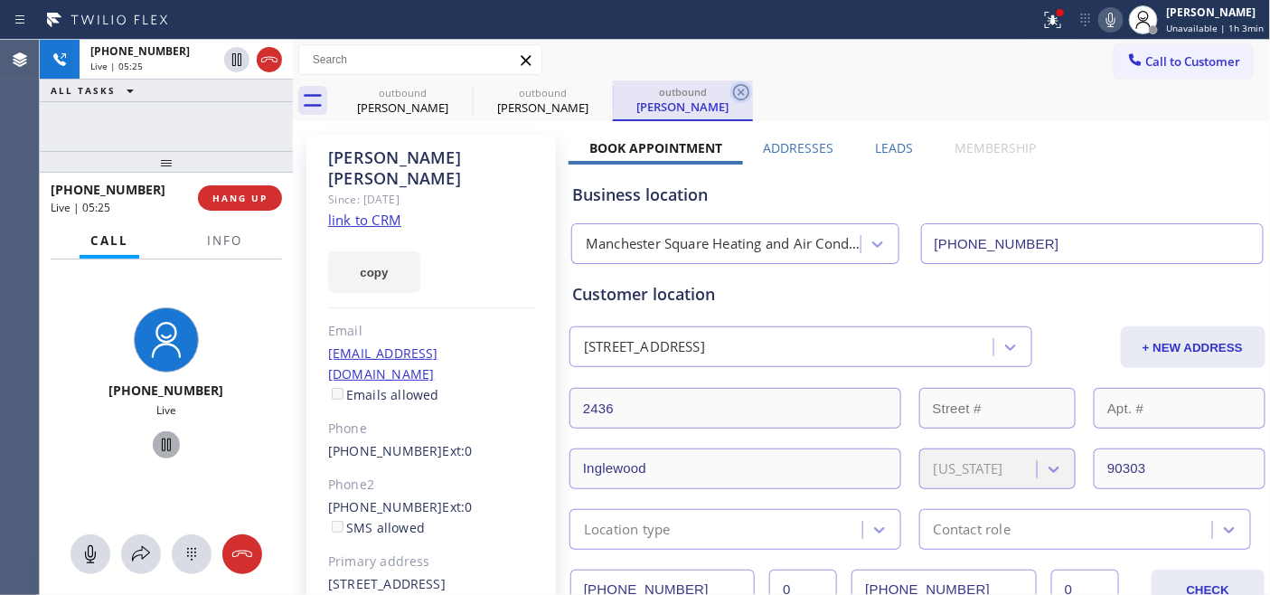
click at [738, 102] on icon at bounding box center [741, 92] width 22 height 22
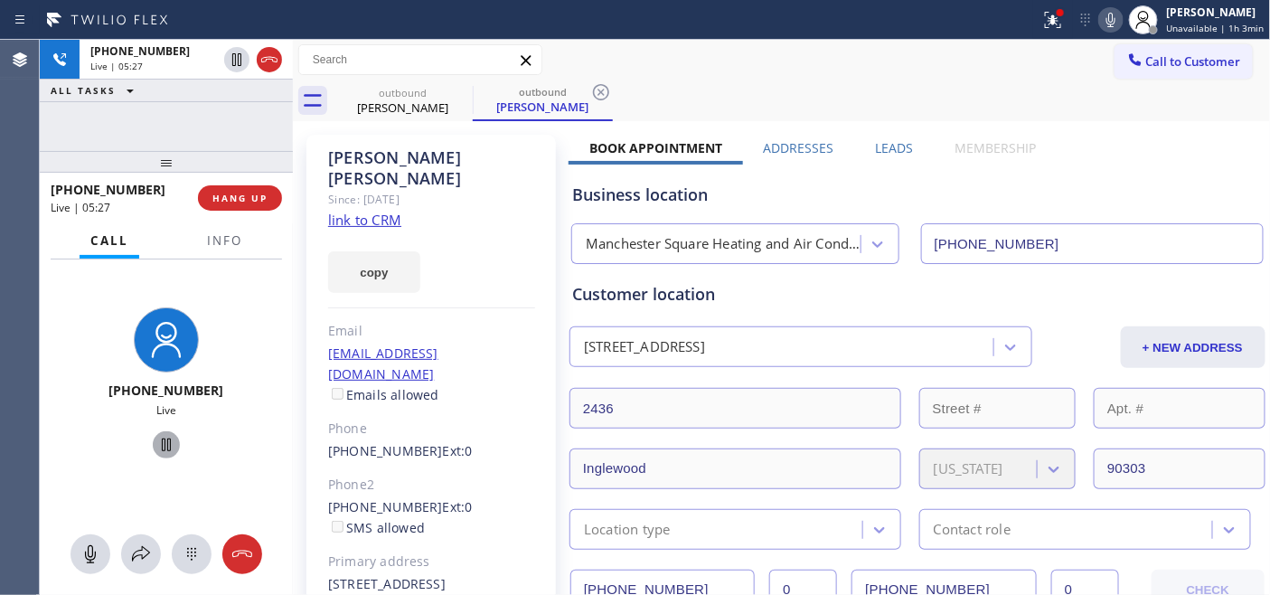
drag, startPoint x: 458, startPoint y: 94, endPoint x: 798, endPoint y: 104, distance: 339.9
click at [0, 0] on icon at bounding box center [0, 0] width 0 height 0
click at [844, 104] on div "outbound Ted Nicoloudakis outbound Wesley Newman" at bounding box center [802, 100] width 938 height 41
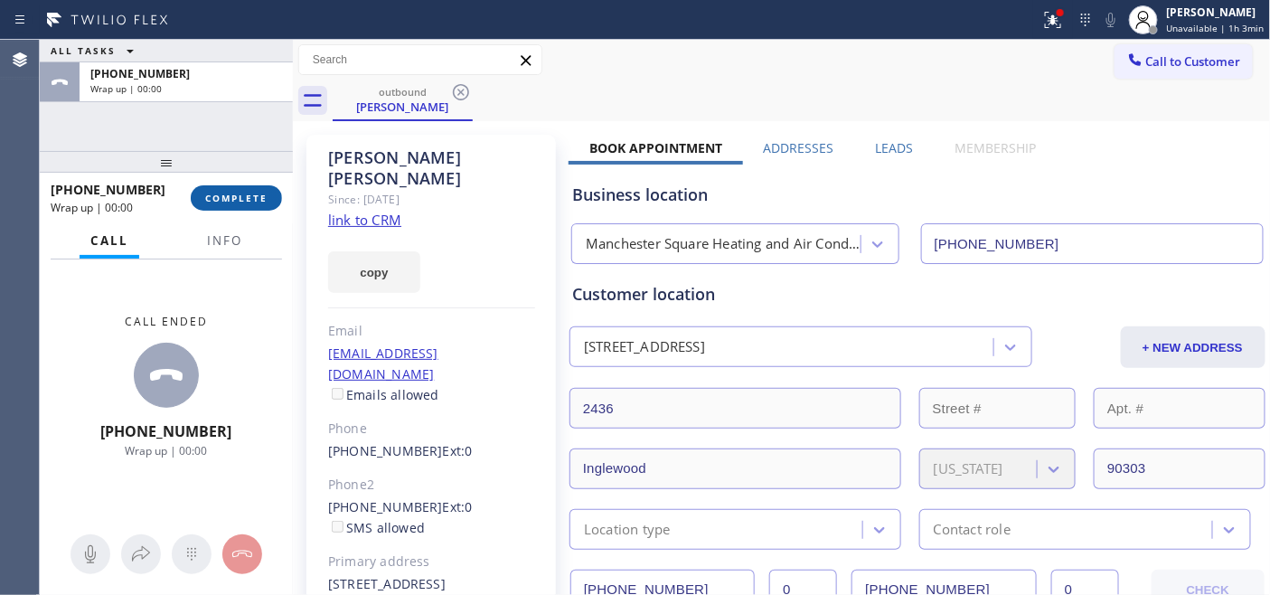
click at [223, 204] on button "COMPLETE" at bounding box center [236, 197] width 91 height 25
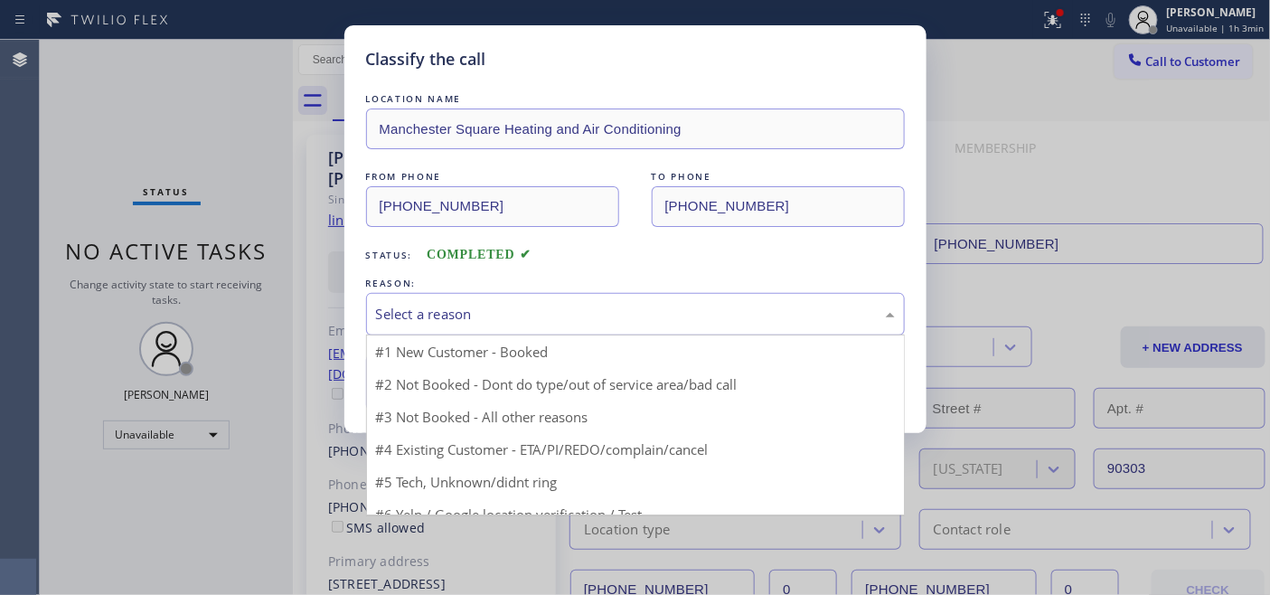
click at [471, 314] on div "Select a reason" at bounding box center [635, 314] width 519 height 21
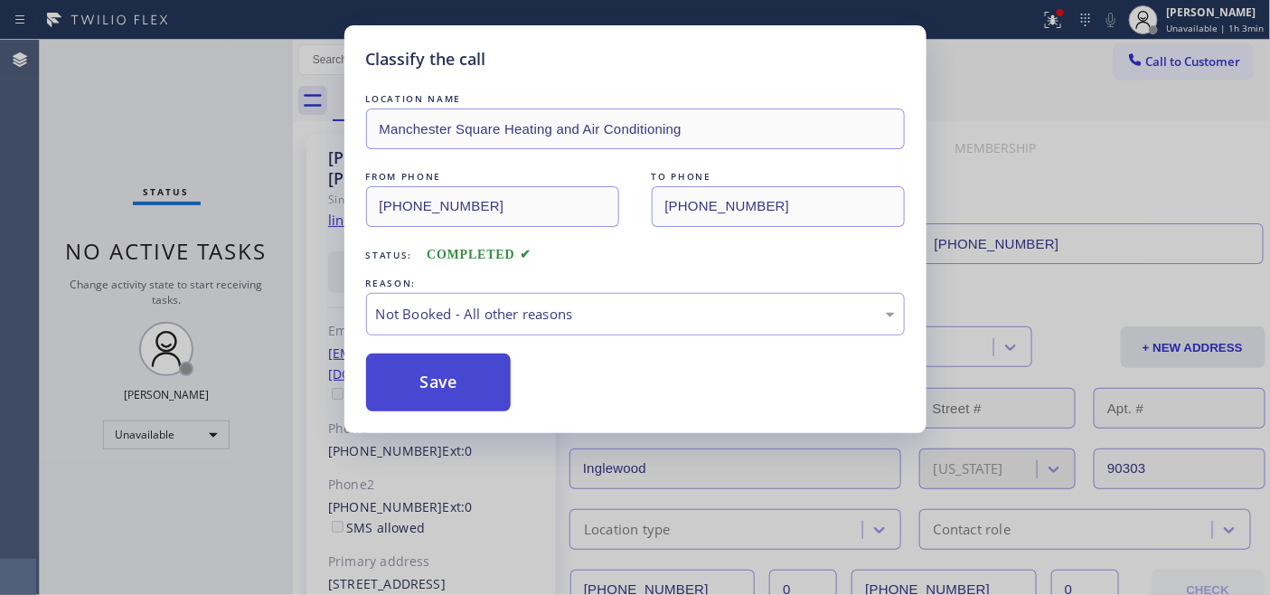
click at [436, 375] on button "Save" at bounding box center [438, 382] width 145 height 58
